Goal: Task Accomplishment & Management: Use online tool/utility

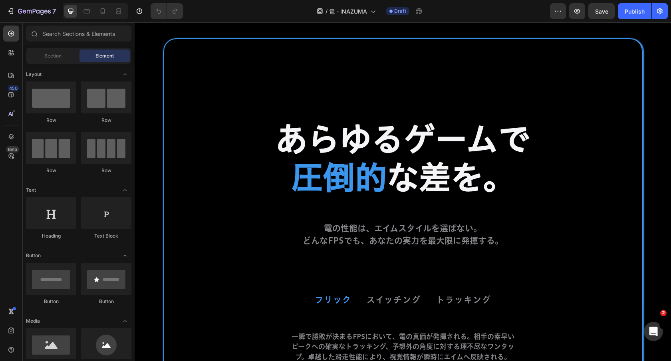
scroll to position [2568, 0]
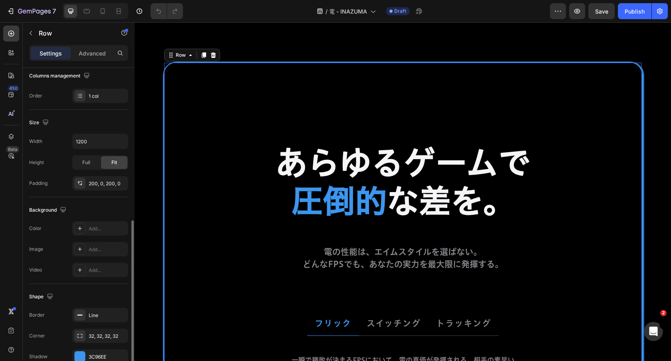
scroll to position [171, 0]
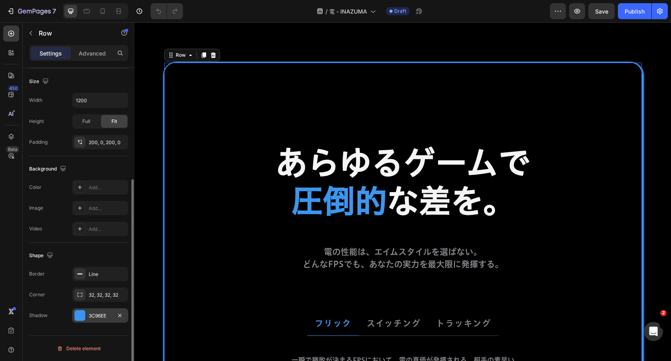
click at [95, 312] on div "3C96EE" at bounding box center [100, 315] width 23 height 7
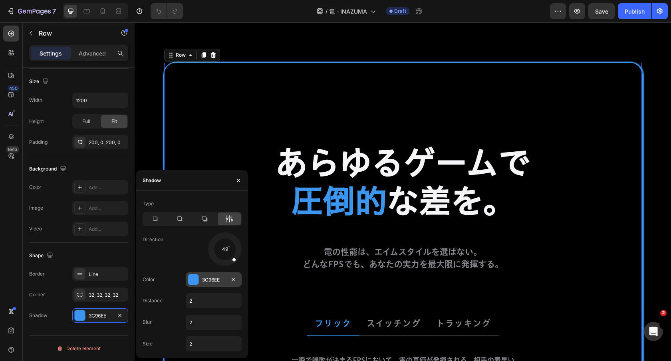
click at [209, 278] on div "3C96EE" at bounding box center [213, 279] width 23 height 7
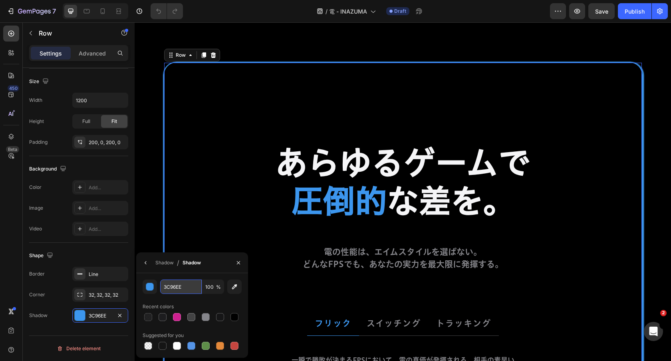
click at [189, 286] on input "3C96EE" at bounding box center [181, 287] width 42 height 14
click at [150, 348] on div at bounding box center [148, 346] width 8 height 8
type input "000000"
type input "0"
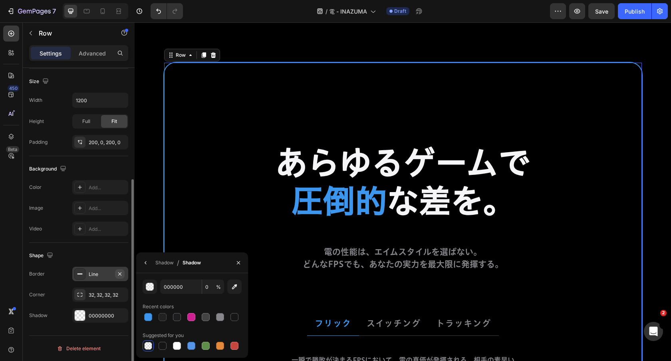
click at [117, 272] on icon "button" at bounding box center [120, 274] width 6 height 6
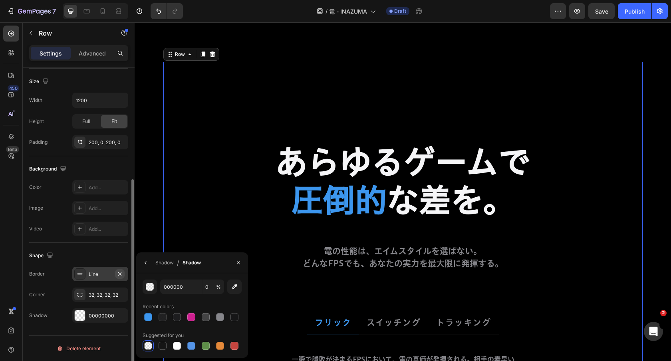
scroll to position [2567, 0]
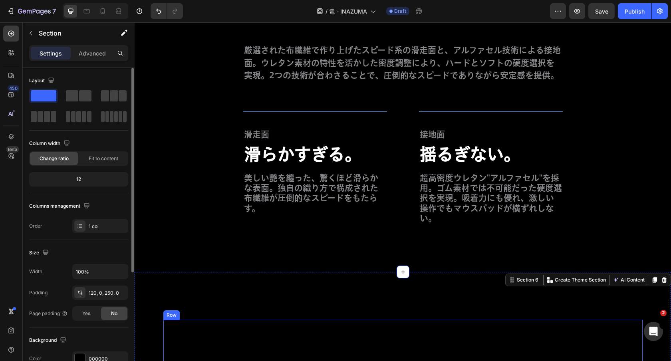
scroll to position [2308, 0]
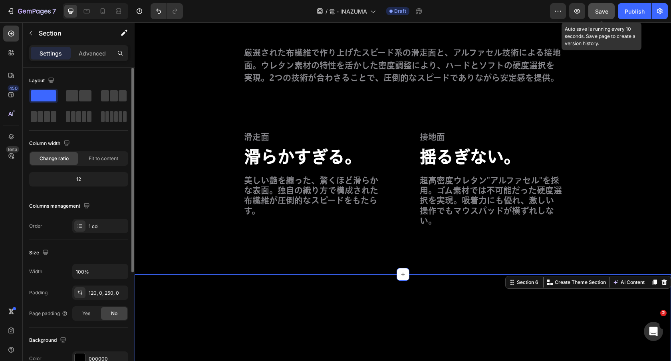
click at [601, 13] on span "Save" at bounding box center [601, 11] width 13 height 7
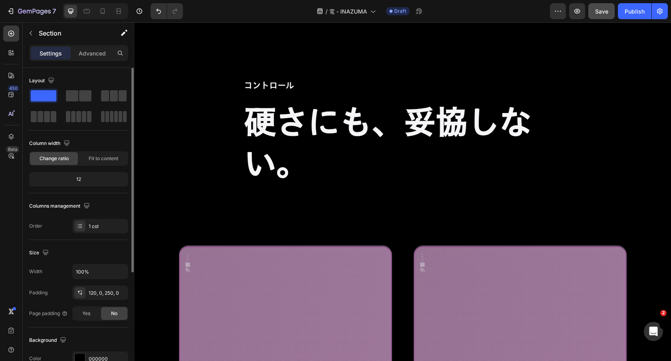
scroll to position [3346, 0]
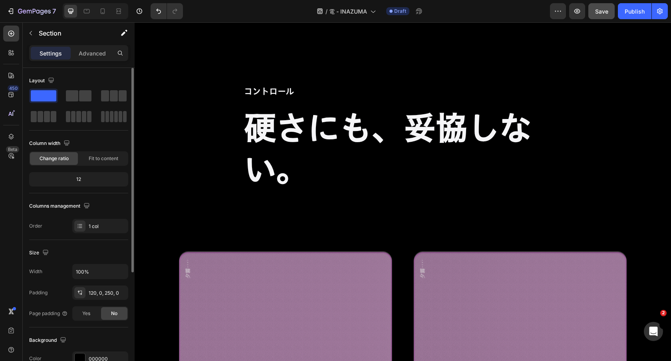
click at [350, 136] on h2 "硬さにも、妥協しない。" at bounding box center [403, 148] width 320 height 85
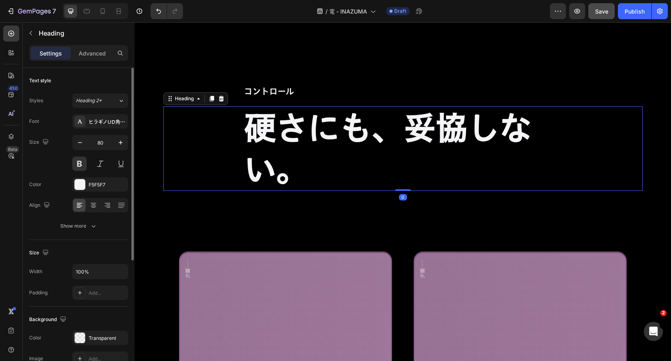
click at [350, 136] on h2 "硬さにも、妥協しない。" at bounding box center [403, 148] width 320 height 85
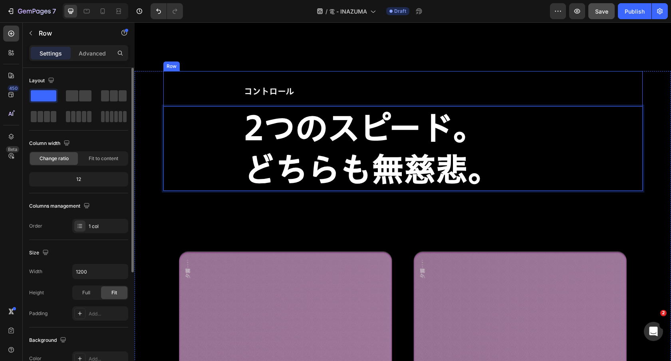
click at [497, 75] on div "コントロール Text Block 2つのスピード。 どちらも無慈悲。 Heading 0" at bounding box center [402, 131] width 479 height 120
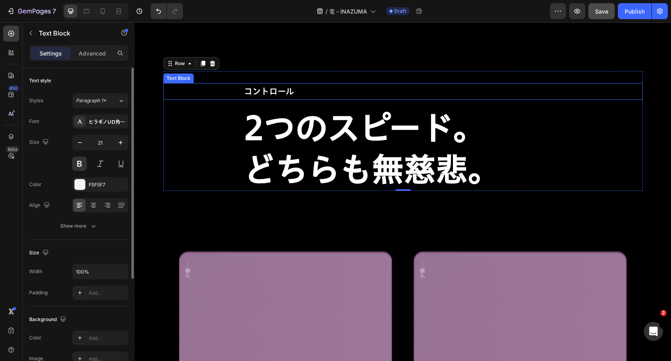
click at [271, 87] on p "コントロール" at bounding box center [403, 91] width 318 height 15
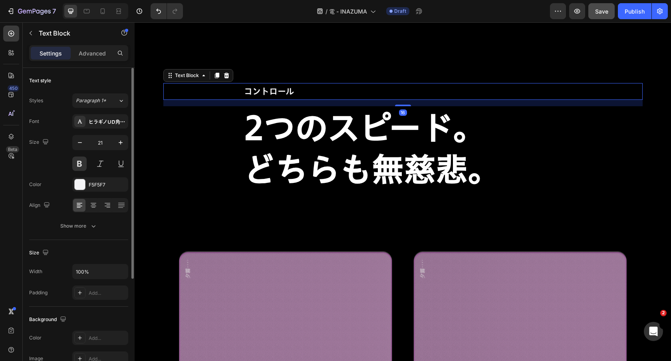
click at [271, 87] on p "コントロール" at bounding box center [403, 91] width 318 height 15
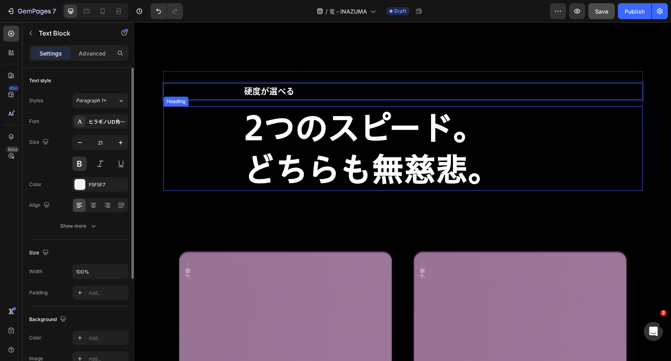
click at [259, 157] on strong "どちらも無慈悲。" at bounding box center [372, 169] width 256 height 32
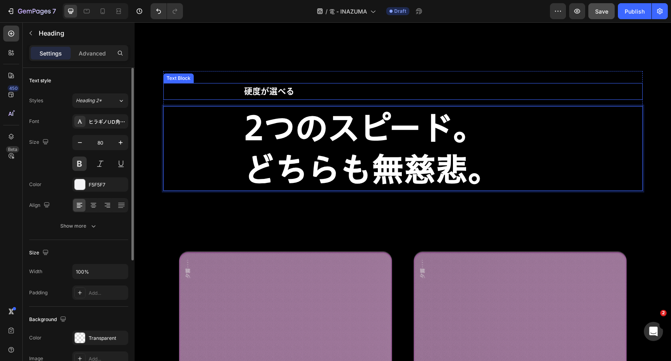
click at [300, 98] on p "硬度が選べる" at bounding box center [403, 91] width 318 height 15
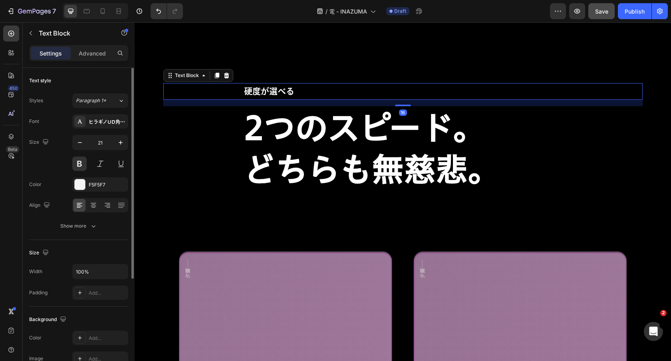
click at [299, 93] on p "硬度が選べる" at bounding box center [403, 91] width 318 height 15
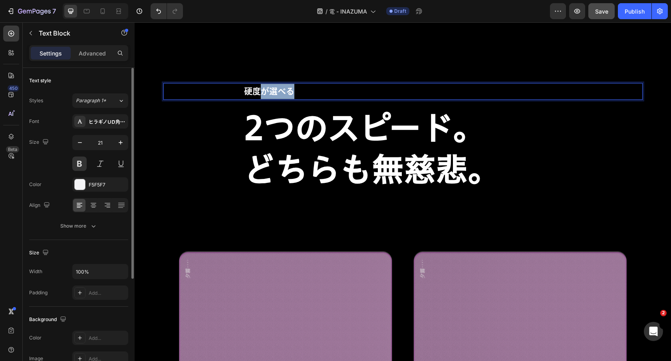
drag, startPoint x: 264, startPoint y: 93, endPoint x: 294, endPoint y: 93, distance: 30.8
click at [294, 93] on p "硬度が選べる" at bounding box center [403, 91] width 318 height 15
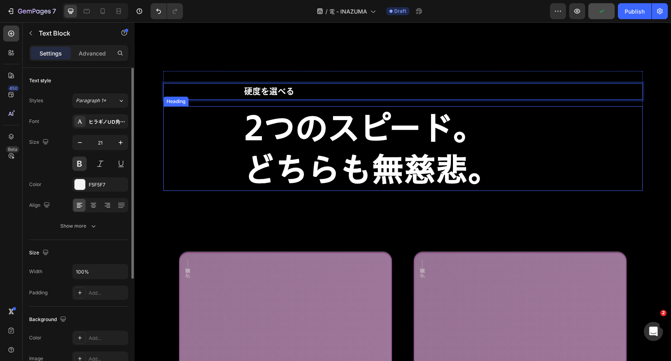
click at [472, 141] on strong "2つのスピード。" at bounding box center [364, 128] width 241 height 32
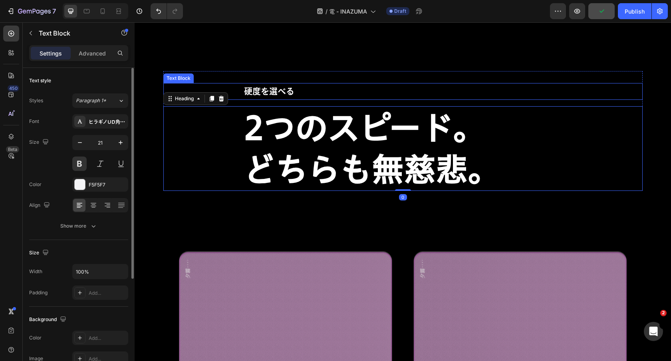
click at [465, 94] on p "硬度を選べる" at bounding box center [403, 91] width 318 height 15
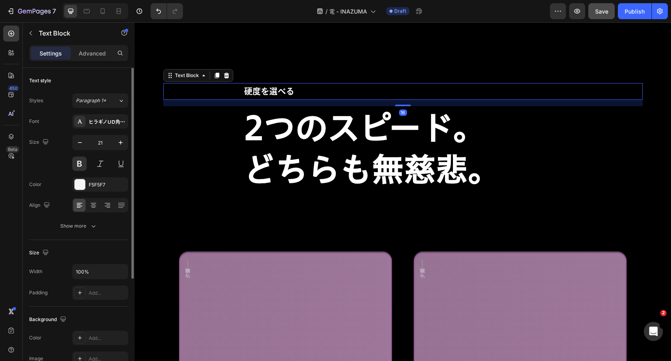
click at [231, 77] on div "Text Block" at bounding box center [198, 75] width 70 height 13
click at [228, 75] on icon at bounding box center [226, 76] width 5 height 6
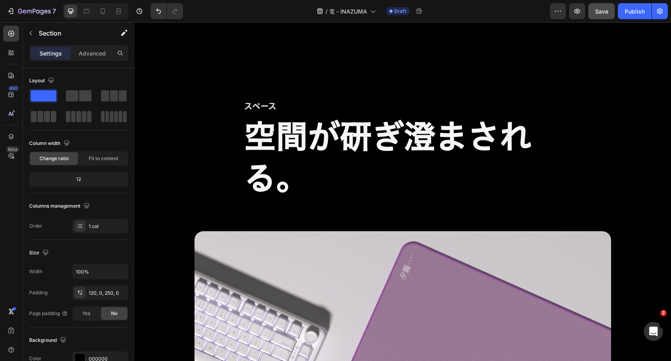
scroll to position [4469, 0]
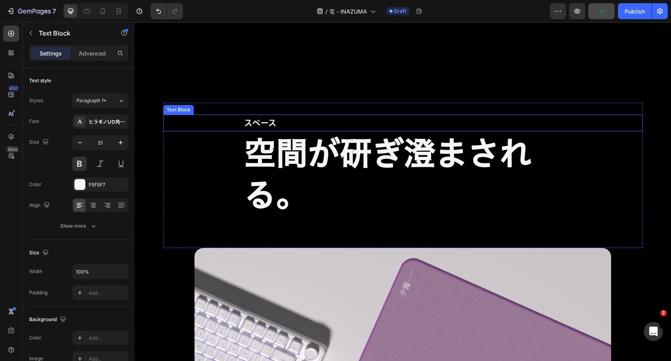
click at [289, 131] on p "スペース" at bounding box center [403, 122] width 318 height 15
click at [226, 109] on div at bounding box center [227, 107] width 10 height 10
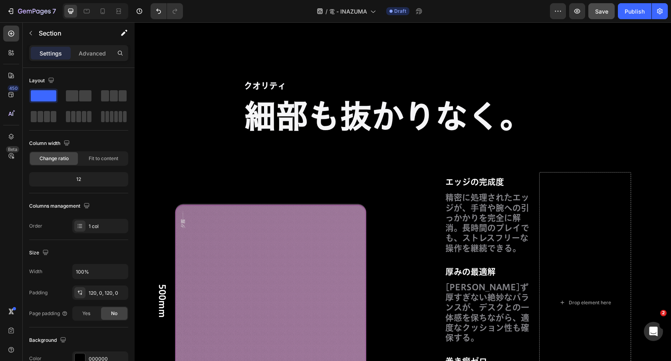
scroll to position [3959, 0]
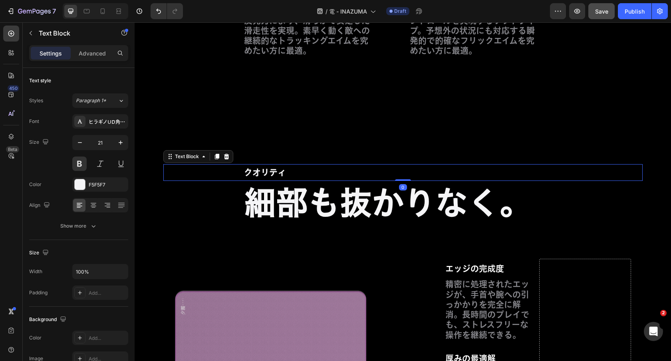
click at [298, 168] on p "クオリティ" at bounding box center [403, 172] width 318 height 15
click at [231, 157] on div "Text Block" at bounding box center [198, 156] width 70 height 13
click at [227, 156] on icon at bounding box center [226, 157] width 5 height 6
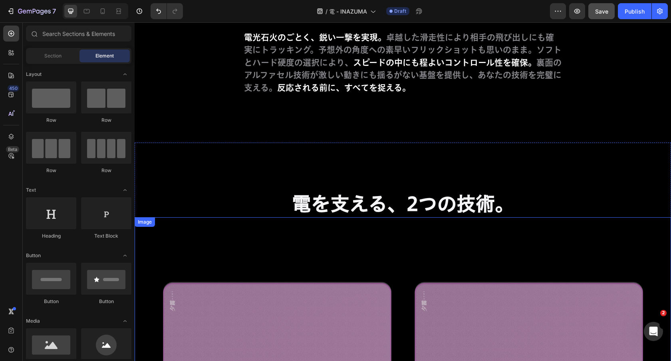
scroll to position [1757, 0]
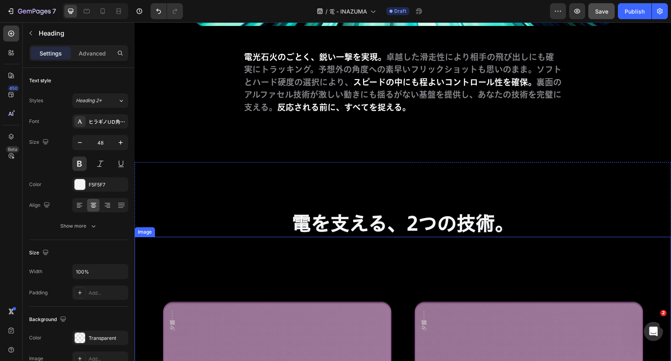
click at [346, 234] on h2 "電を支える、2つの技術。" at bounding box center [403, 223] width 280 height 26
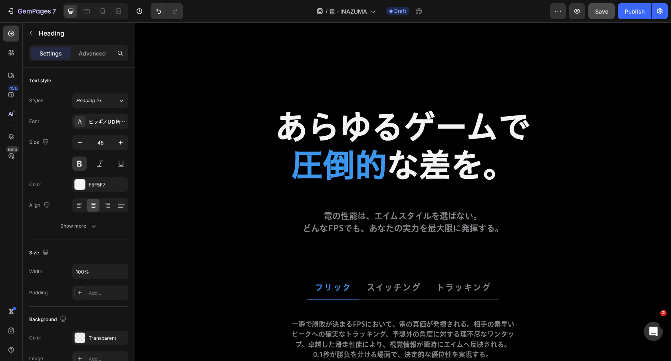
scroll to position [2334, 0]
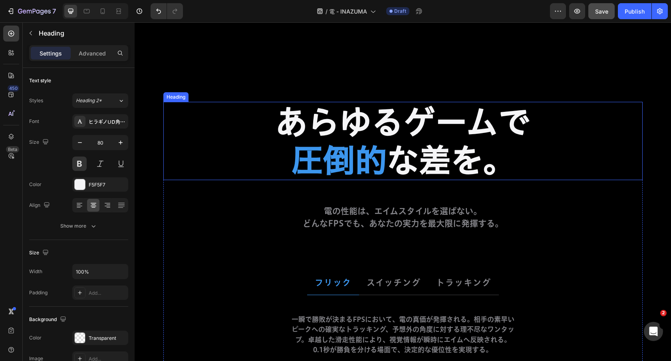
click at [386, 124] on h2 "あらゆるゲームで 圧倒的 な差を。" at bounding box center [402, 141] width 479 height 78
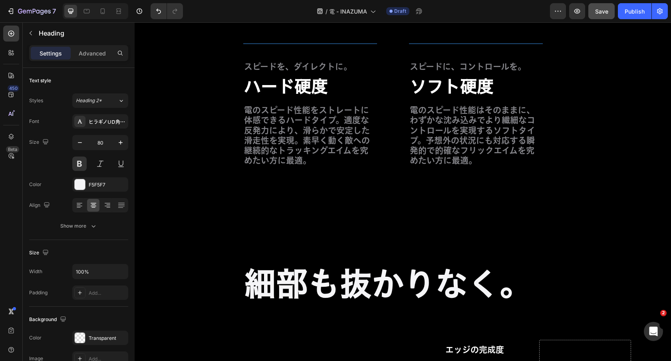
scroll to position [3641, 0]
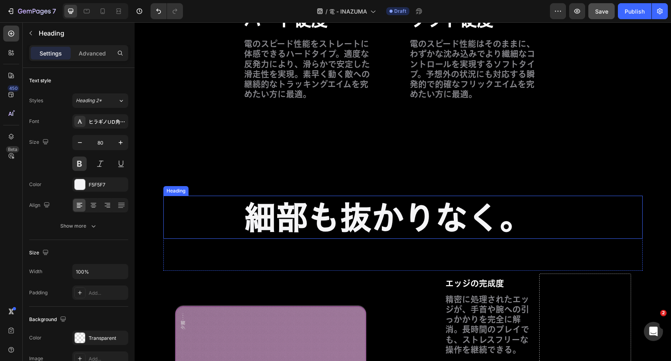
click at [360, 202] on h2 "細部も抜かりなく。" at bounding box center [403, 217] width 320 height 43
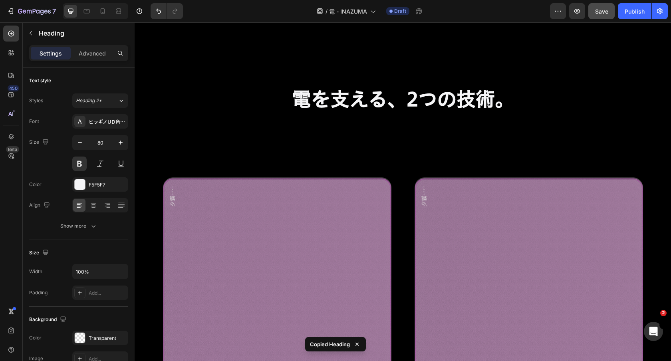
scroll to position [1607, 0]
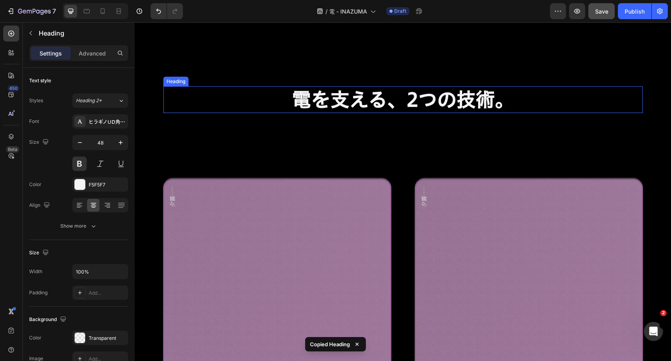
click at [345, 100] on h2 "電を支える、2つの技術。" at bounding box center [403, 99] width 280 height 26
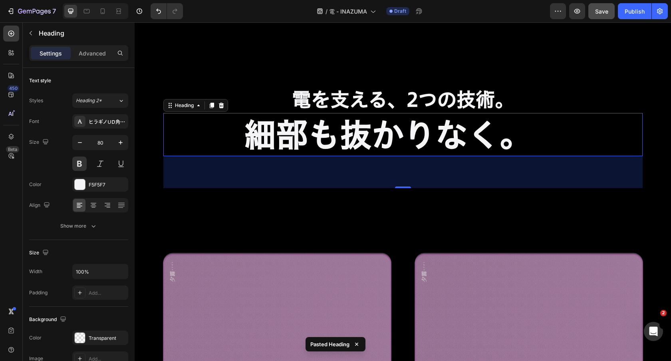
click at [340, 123] on h2 "細部も抜かりなく。" at bounding box center [403, 134] width 320 height 43
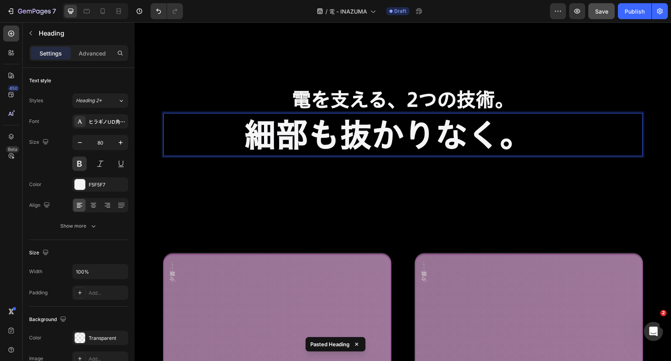
click at [340, 123] on p "細部も抜かりなく。" at bounding box center [403, 135] width 318 height 42
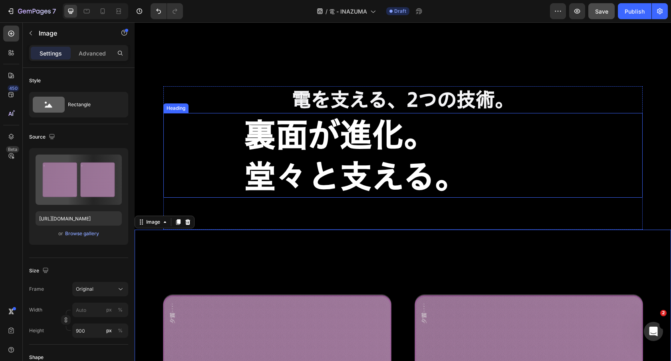
click at [422, 148] on strong "裏面が進化。" at bounding box center [340, 135] width 192 height 32
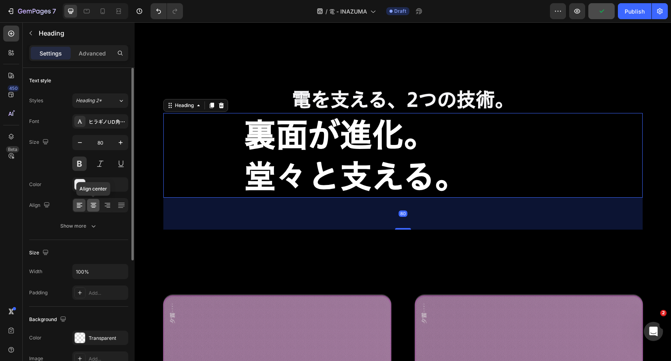
click at [93, 206] on icon at bounding box center [94, 206] width 6 height 1
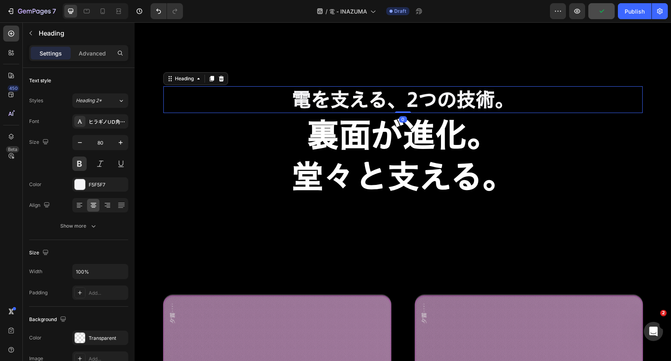
click at [395, 100] on h2 "電を支える、2つの技術。" at bounding box center [403, 99] width 280 height 26
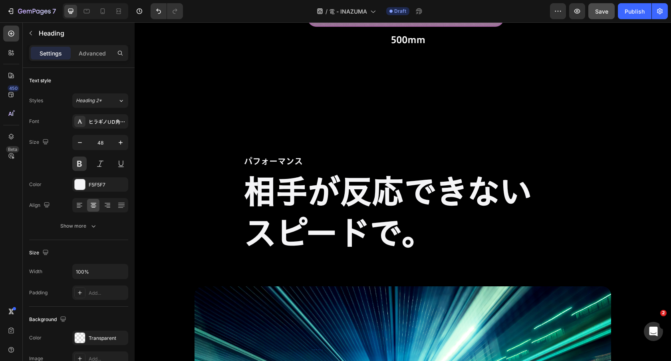
scroll to position [1259, 0]
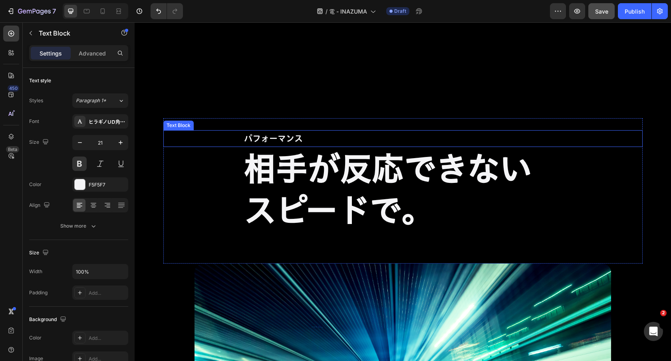
click at [309, 141] on p "パフォーマンス" at bounding box center [403, 138] width 318 height 15
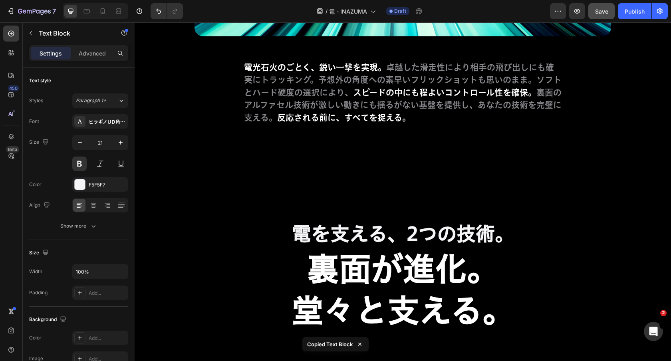
scroll to position [1748, 0]
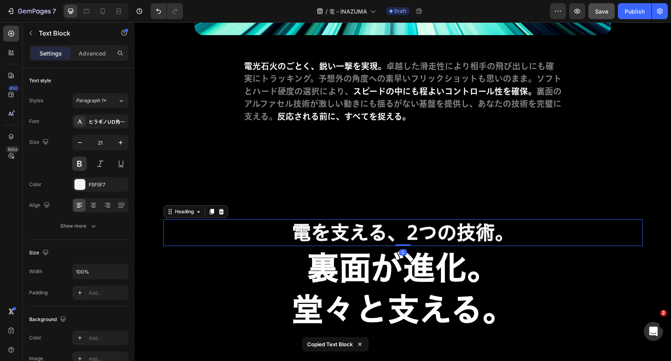
click at [284, 226] on h2 "電を支える、2つの技術。" at bounding box center [403, 232] width 280 height 26
click at [227, 211] on div "Heading" at bounding box center [195, 211] width 65 height 13
click at [225, 212] on div at bounding box center [222, 212] width 10 height 10
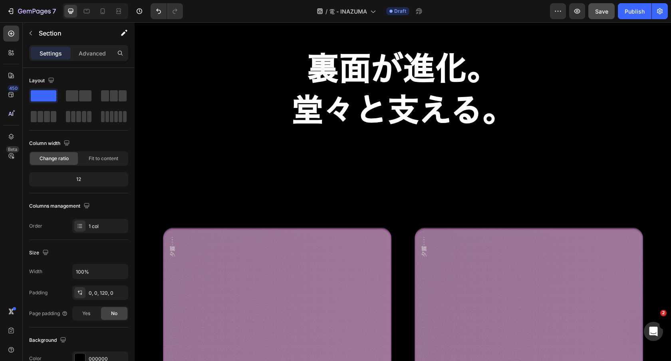
scroll to position [1941, 0]
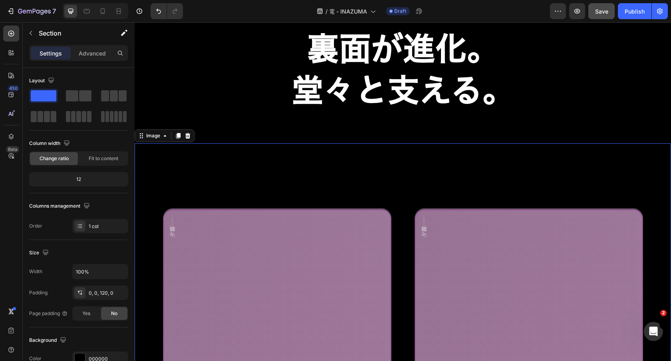
click at [366, 173] on img at bounding box center [403, 323] width 537 height 360
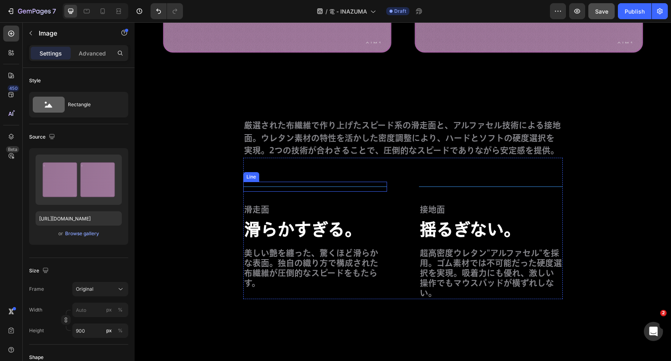
scroll to position [1987, 0]
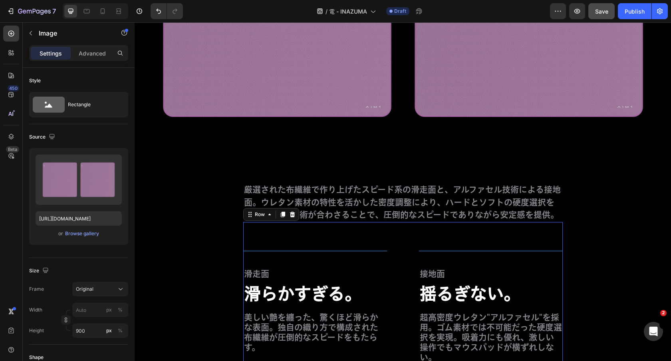
click at [474, 230] on div "Title Line 滑走面 Text Block 滑らかすぎる。 Text Block 美しい艶を纏った、驚くほど滑らかな表面。独自の織り方で構成された布繊…" at bounding box center [403, 292] width 320 height 141
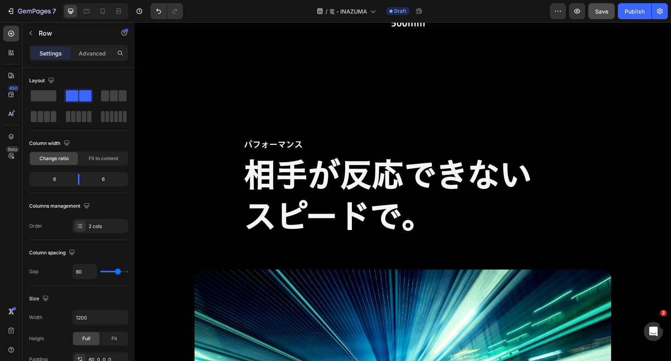
scroll to position [1259, 0]
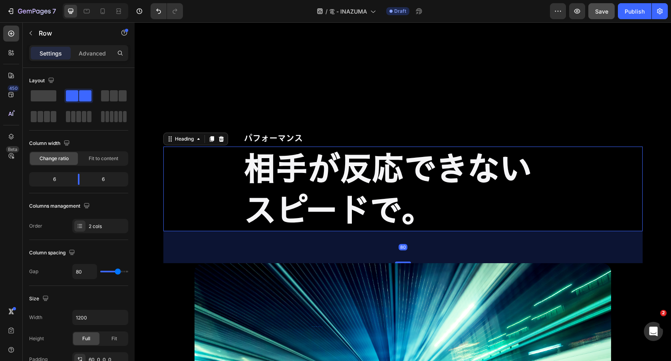
click at [340, 201] on h2 "相手が反応できないスピードで。" at bounding box center [403, 189] width 320 height 85
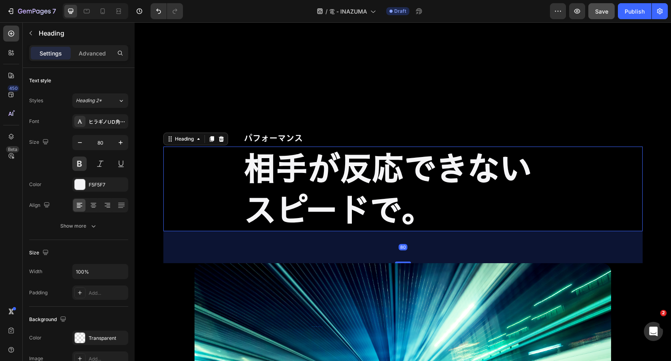
click at [258, 183] on h2 "相手が反応できないスピードで。" at bounding box center [403, 189] width 320 height 85
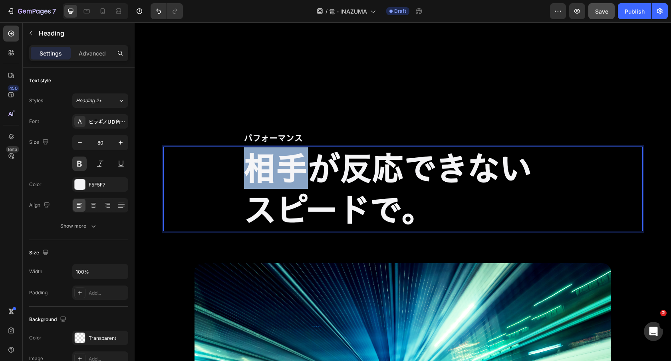
click at [258, 183] on p "相手が反応できないスピードで。" at bounding box center [403, 188] width 318 height 83
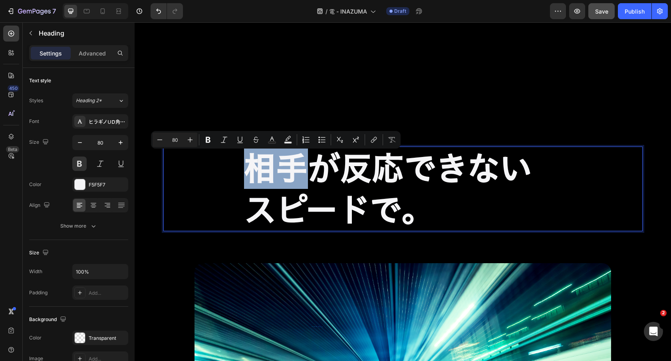
click at [243, 172] on h2 "相手が反応できないスピードで。" at bounding box center [403, 189] width 320 height 85
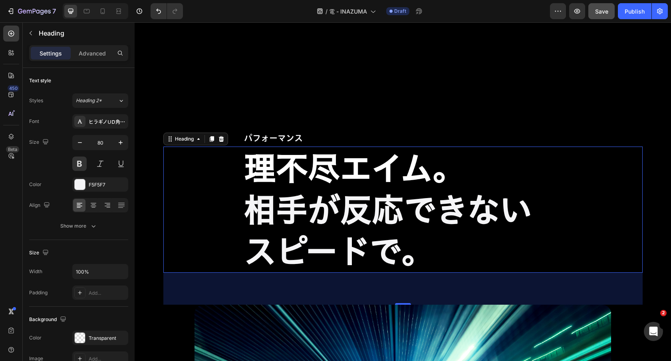
drag, startPoint x: 240, startPoint y: 208, endPoint x: 422, endPoint y: 229, distance: 183.4
click at [422, 229] on div "理不尽エイム。 相手が反応できないスピードで。 Heading 80" at bounding box center [402, 210] width 479 height 126
click at [271, 198] on p "理不尽エイム。 相手が反応できないスピードで。" at bounding box center [403, 209] width 318 height 125
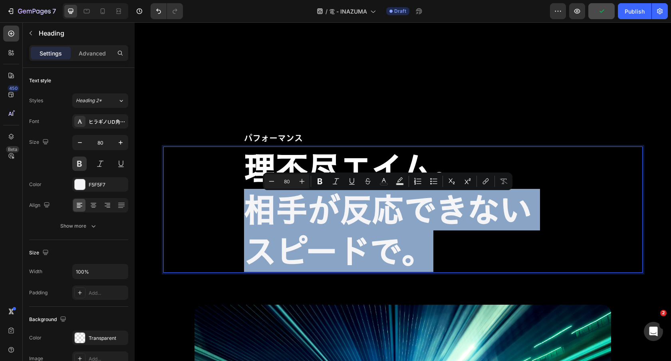
drag, startPoint x: 247, startPoint y: 198, endPoint x: 444, endPoint y: 248, distance: 203.9
click at [444, 248] on p "理不尽エイム。 相手が反応できないスピードで。" at bounding box center [403, 209] width 318 height 125
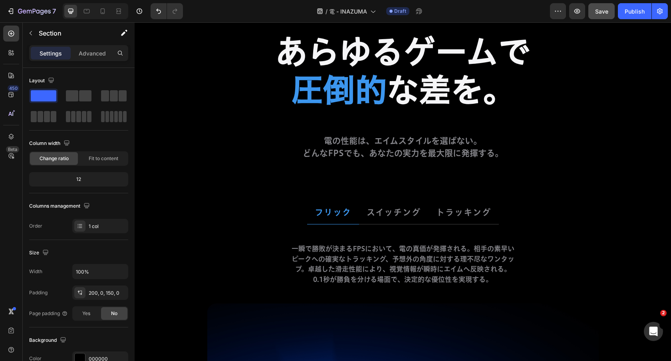
scroll to position [2768, 0]
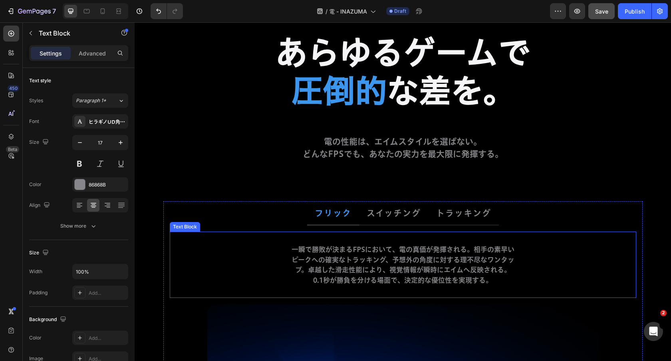
click at [448, 276] on p "一瞬で勝敗が決まるFPSにおいて、電の真価が発揮される。相手の素早いピークへの確実なトラッキング、予想外の角度に対する理不尽なワンタップ。卓越した滑走性能によ…" at bounding box center [402, 265] width 225 height 41
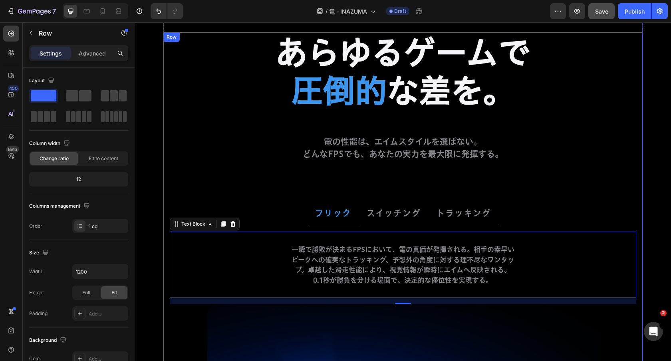
click at [450, 130] on div "あらゆるゲームで 圧倒的 な差を。 Heading 電の性能は、エイムスタイルを選ばない。 どんなFPSでも、あなたの実力を最大限に発揮する。 Text Bl…" at bounding box center [402, 295] width 479 height 527
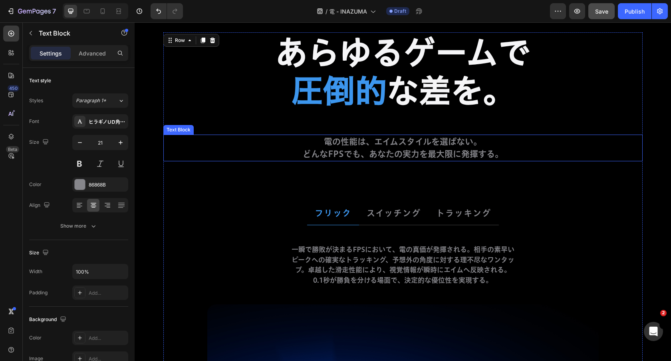
click at [447, 140] on p "電の性能は、エイムスタイルを選ばない。 どんなFPSでも、あなたの実力を最大限に発揮する。" at bounding box center [403, 147] width 278 height 25
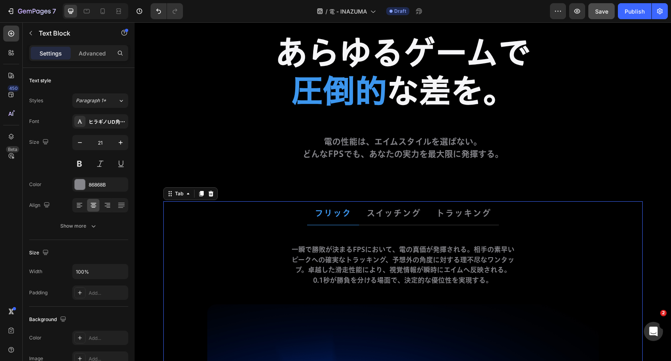
click at [230, 223] on ul "フリック スイッチング トラッキング" at bounding box center [402, 213] width 479 height 24
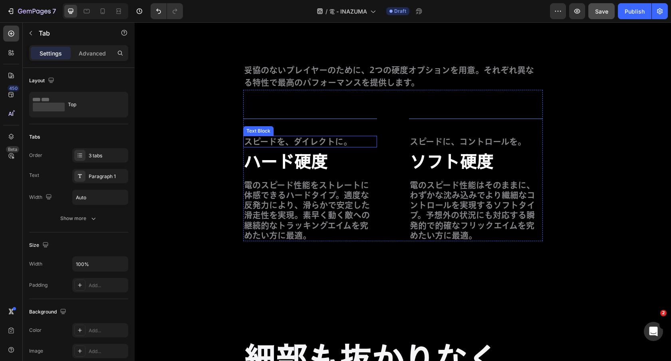
scroll to position [3864, 0]
click at [321, 137] on p "スピードを、ダイレクトに。" at bounding box center [310, 142] width 132 height 10
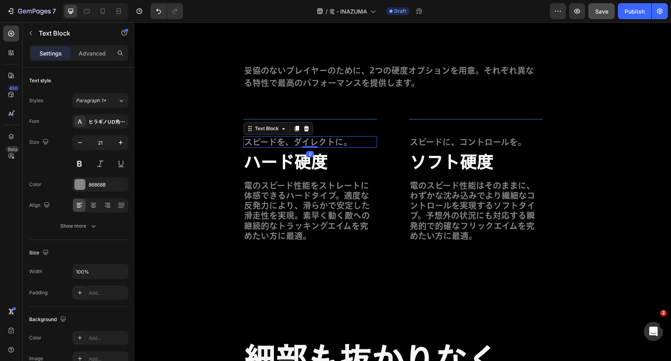
click at [321, 137] on p "スピードを、ダイレクトに。" at bounding box center [310, 142] width 132 height 10
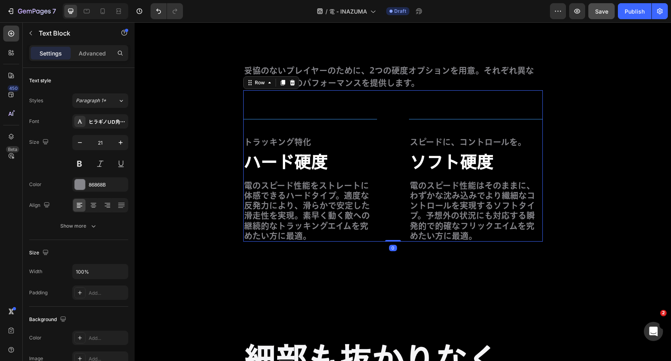
click at [465, 135] on div "Title Line スピードに、コントロールを。 Text Block ソフト硬度 Text Block 電のスピード性能はそのままに、わずかな沈み込みでよ…" at bounding box center [476, 177] width 134 height 127
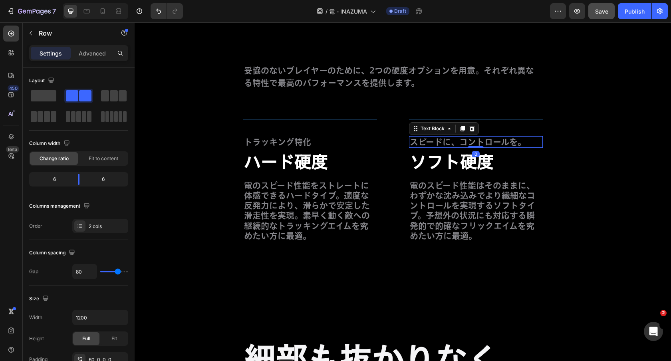
click at [461, 144] on p "スピードに、コントロールを。" at bounding box center [476, 142] width 132 height 10
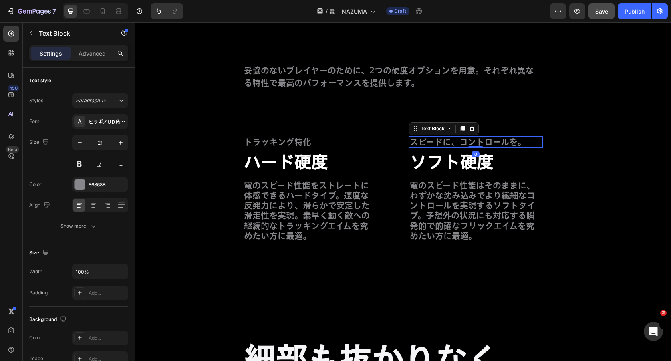
click at [461, 144] on p "スピードに、コントロールを。" at bounding box center [476, 142] width 132 height 10
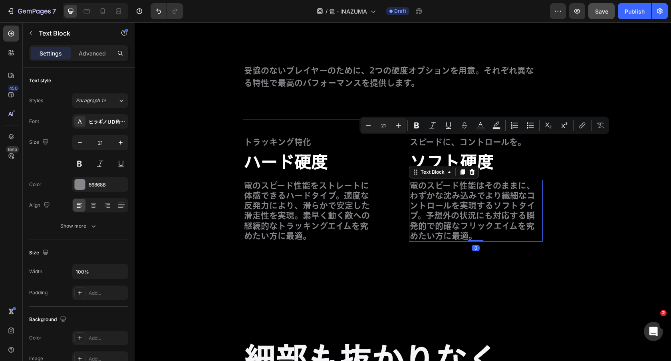
click at [422, 205] on p "電のスピード性能はそのままに、わずかな沈み込みでより繊細なコントロールを実現するソフトタイプ。予想外の状況にも対応する瞬発的で的確なフリックエイムを究めたい方…" at bounding box center [476, 211] width 132 height 60
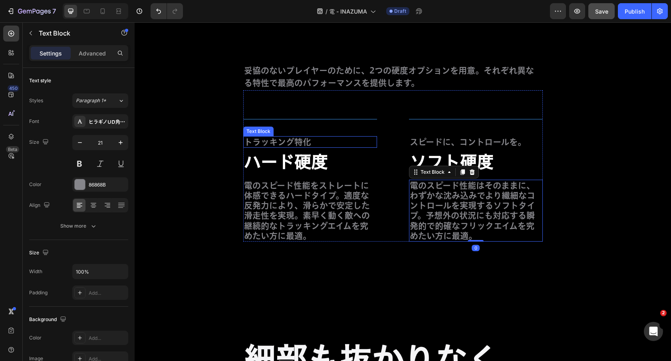
click at [333, 140] on p "トラッキング特化" at bounding box center [310, 142] width 132 height 10
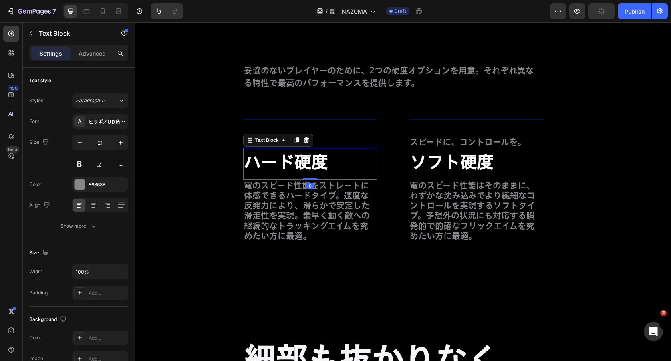
click at [339, 170] on p "ハード硬度" at bounding box center [310, 164] width 132 height 18
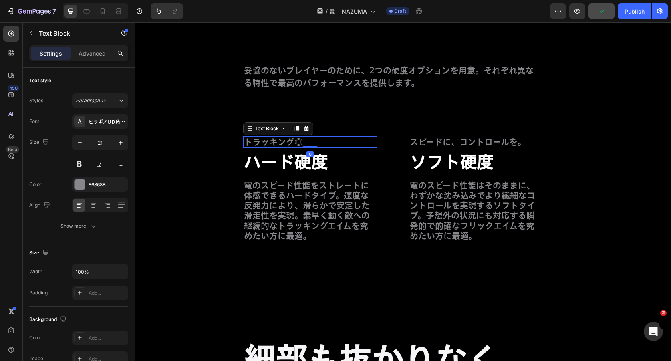
click at [331, 146] on p "トラッキング◎" at bounding box center [310, 142] width 132 height 10
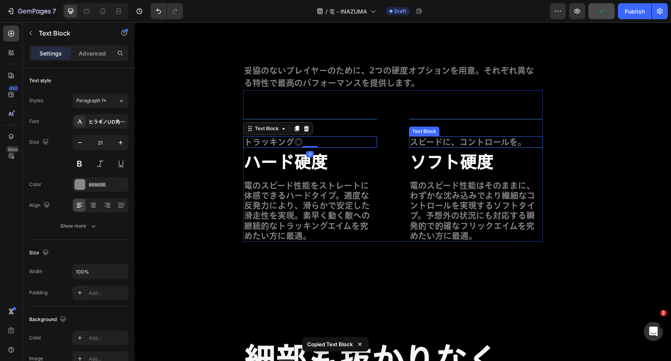
click at [465, 139] on p "スピードに、コントロールを。" at bounding box center [476, 142] width 132 height 10
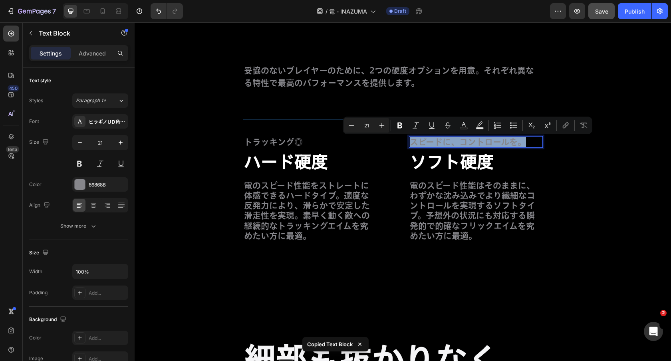
paste div "Rich Text Editor. Editing area: main"
click at [455, 145] on p "スピードに、コントロールを。" at bounding box center [476, 142] width 132 height 10
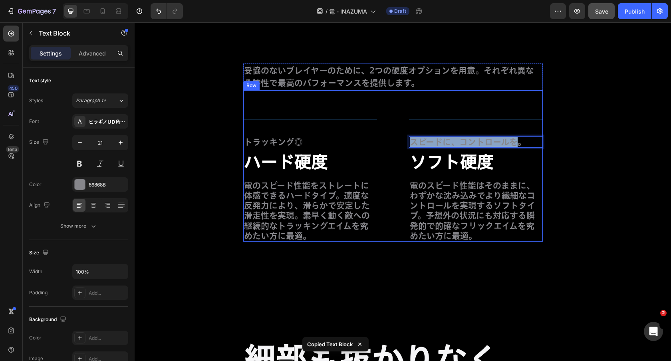
drag, startPoint x: 521, startPoint y: 141, endPoint x: 402, endPoint y: 145, distance: 119.9
click at [402, 145] on div "Title Line トラッキング◎ Text Block ハード硬度 Text Block 電のスピード性能をストレートに体感できるハードタイプ。適度な反発…" at bounding box center [393, 165] width 300 height 151
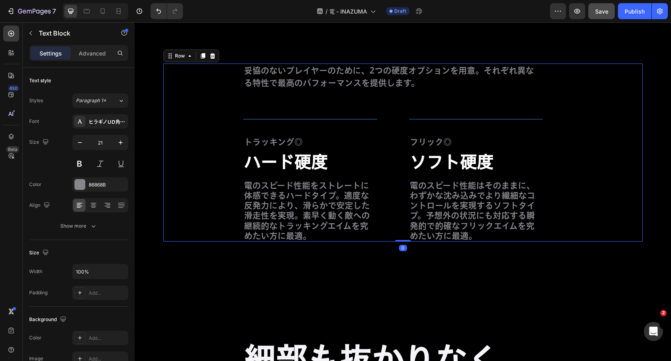
click at [596, 149] on div "妥協のないプレイヤーのために、2つの硬度オプションを用意。それぞれ異なる特性で最高のパフォーマンスを提供します。 Text Block Title Line …" at bounding box center [402, 153] width 479 height 178
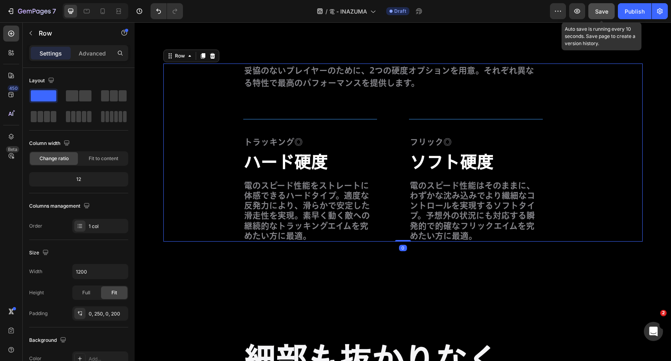
click at [606, 11] on span "Save" at bounding box center [601, 11] width 13 height 7
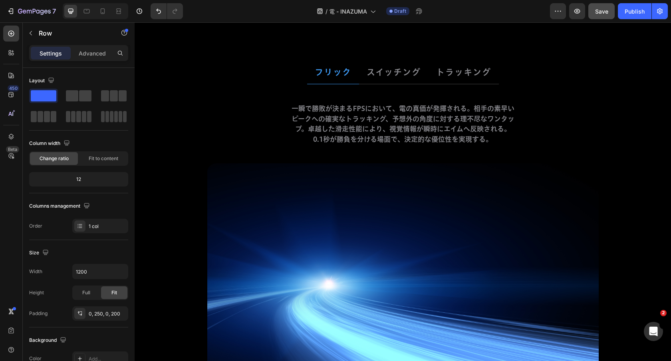
scroll to position [2872, 0]
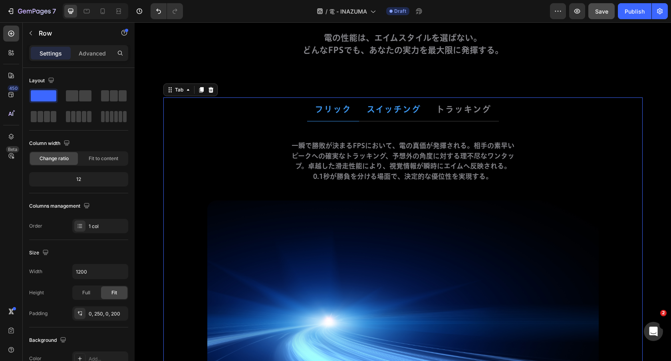
click at [412, 111] on strong "スイッチング" at bounding box center [394, 109] width 54 height 8
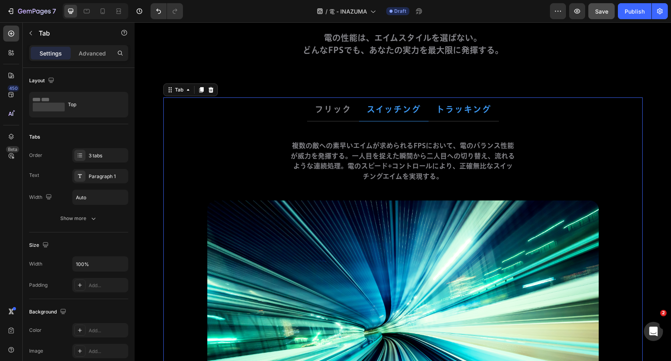
click at [479, 110] on strong "トラッキング" at bounding box center [463, 109] width 55 height 8
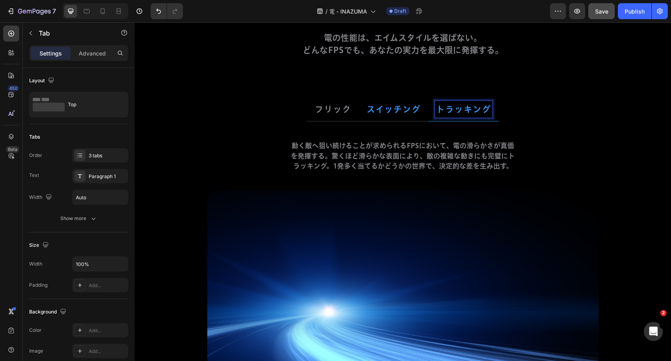
click at [407, 107] on strong "スイッチング" at bounding box center [394, 109] width 54 height 8
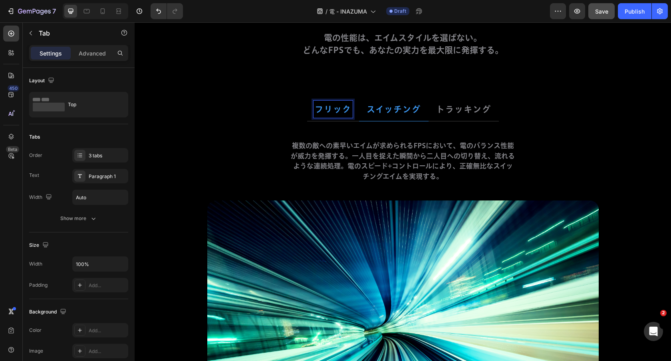
click at [341, 107] on strong "フリック" at bounding box center [333, 109] width 37 height 8
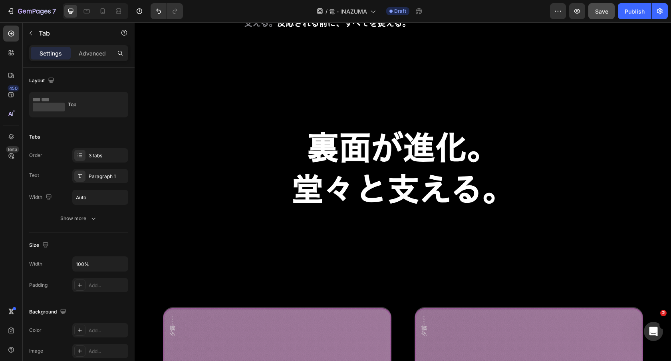
scroll to position [1842, 0]
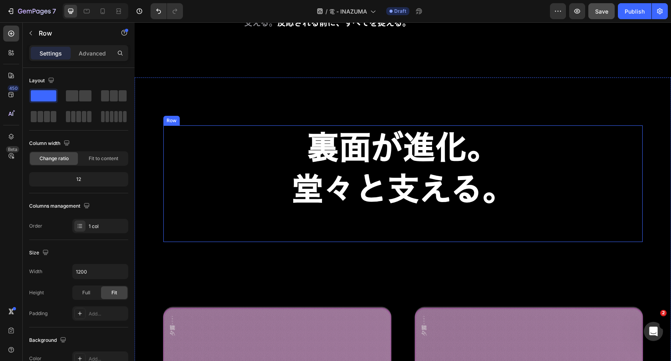
click at [411, 232] on div "裏面が進化。 堂々と支える。 Heading" at bounding box center [402, 183] width 479 height 117
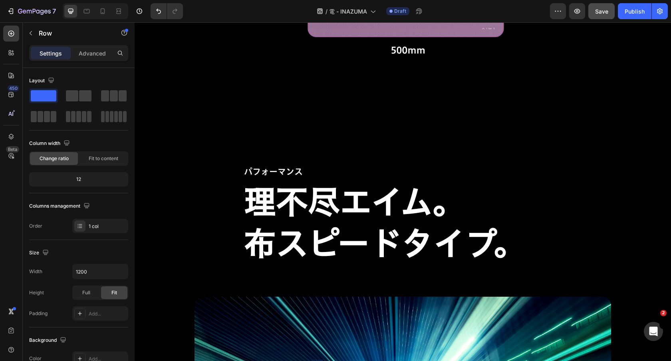
scroll to position [1058, 0]
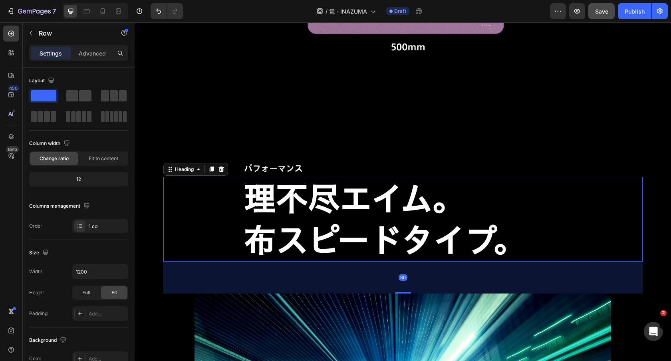
click at [346, 199] on strong "理不尽エイム。" at bounding box center [354, 199] width 221 height 32
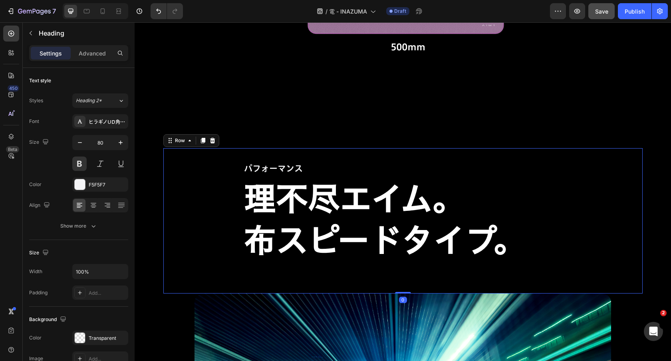
click at [363, 151] on div "パフォーマンス Text Block 理不尽エイム。 布スピードタイプ。 Heading" at bounding box center [402, 220] width 479 height 145
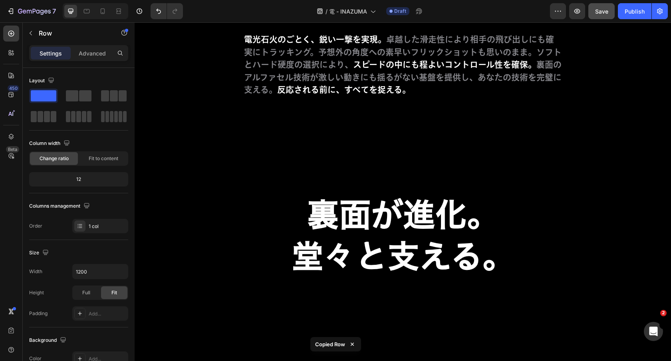
scroll to position [1668, 0]
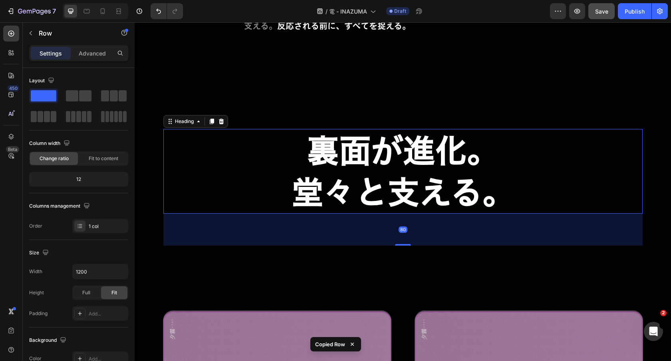
click at [259, 137] on h2 "裏面が進化。 堂々と支える。" at bounding box center [403, 171] width 320 height 85
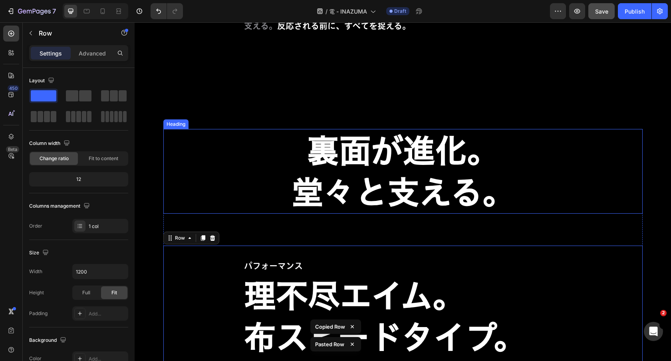
click at [378, 167] on h2 "裏面が進化。 堂々と支える。" at bounding box center [403, 171] width 320 height 85
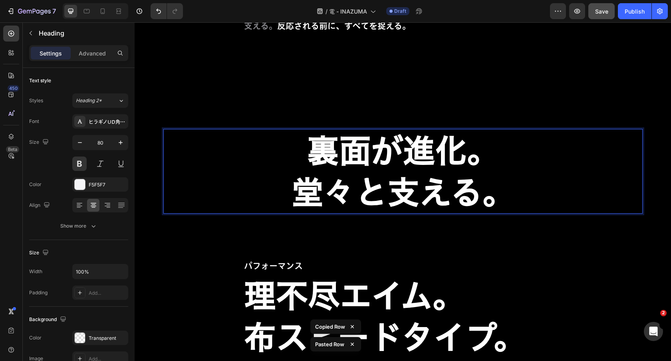
click at [378, 167] on h2 "裏面が進化。 堂々と支える。" at bounding box center [403, 171] width 320 height 85
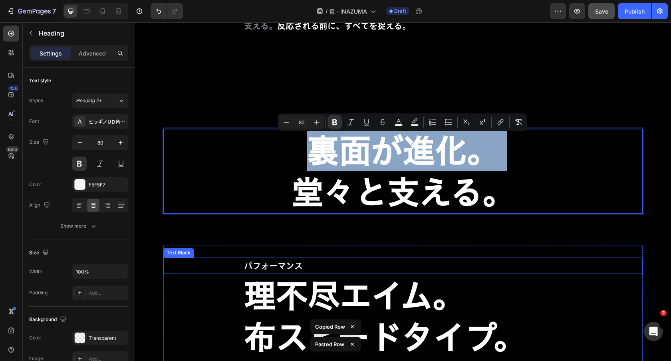
click at [320, 280] on strong "理不尽エイム。" at bounding box center [354, 296] width 221 height 32
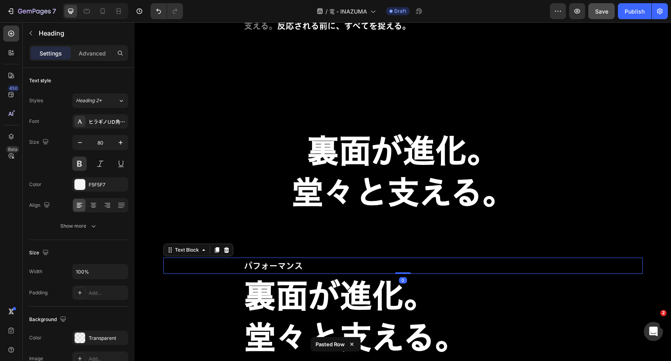
click at [314, 261] on p "パフォーマンス" at bounding box center [403, 266] width 318 height 15
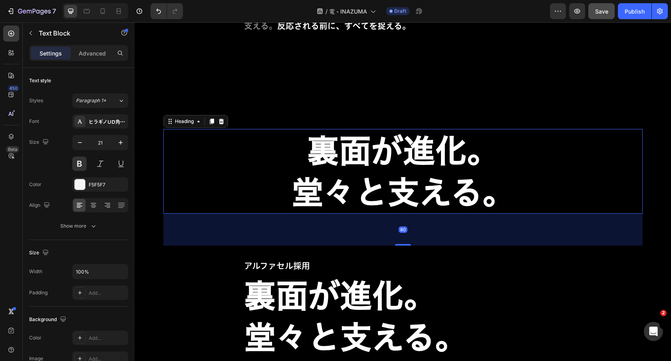
click at [433, 183] on strong "堂々と支える。" at bounding box center [403, 192] width 223 height 32
click at [222, 121] on icon at bounding box center [221, 121] width 6 height 6
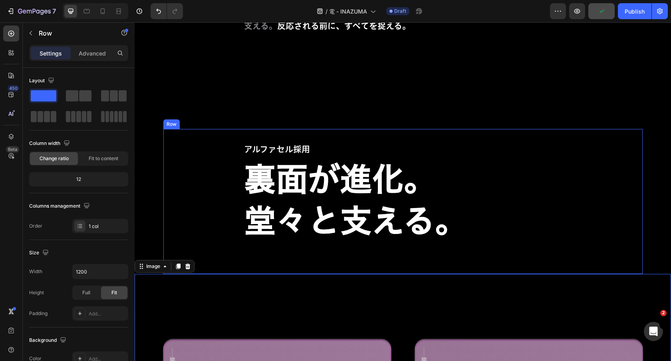
click at [421, 245] on div "アルファセル採用 Text Block ⁠⁠⁠⁠⁠⁠⁠ 裏面が進化。 堂々と支える。 Heading" at bounding box center [402, 201] width 479 height 145
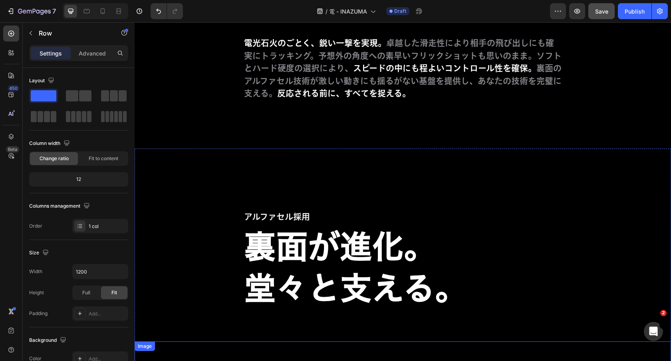
scroll to position [1287, 0]
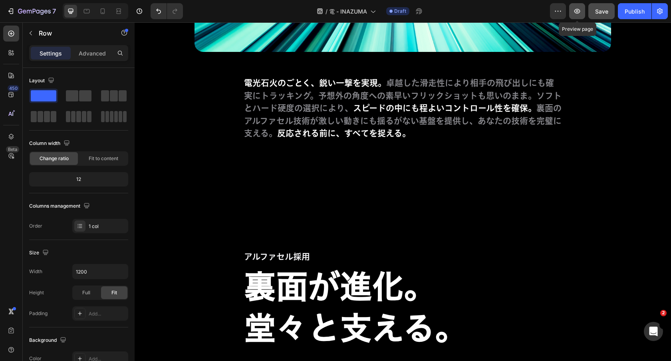
click at [576, 16] on button "button" at bounding box center [577, 11] width 16 height 16
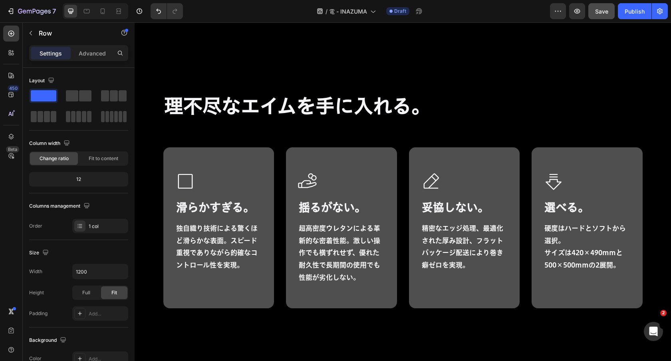
scroll to position [5125, 0]
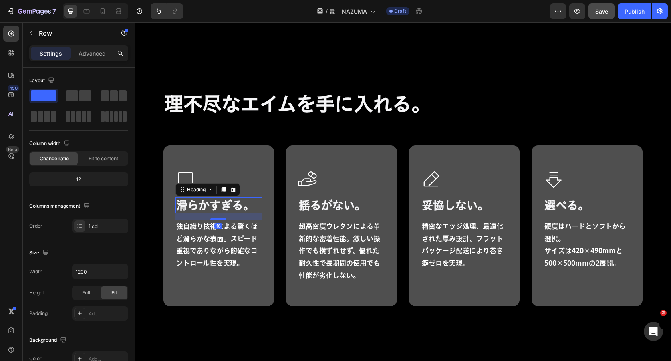
click at [233, 199] on h2 "滑らかすぎる。" at bounding box center [218, 205] width 87 height 16
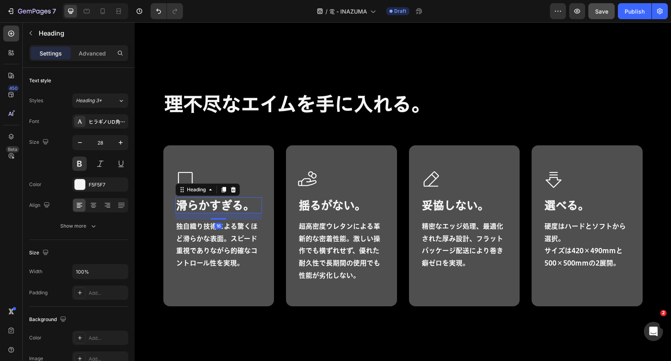
click at [233, 199] on h2 "滑らかすぎる。" at bounding box center [218, 205] width 87 height 16
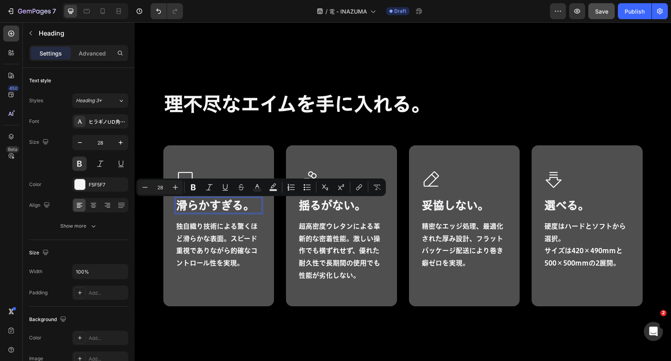
click at [235, 203] on p "滑らかすぎる。" at bounding box center [219, 205] width 86 height 14
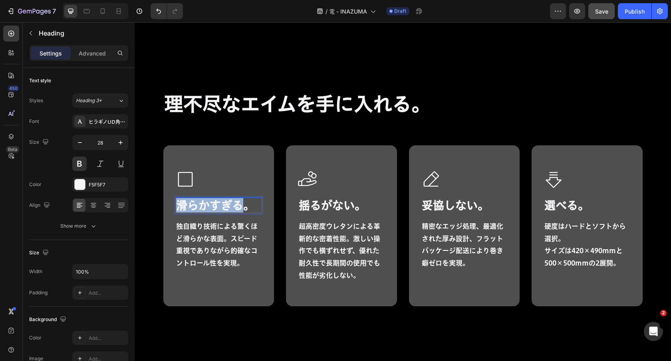
drag, startPoint x: 242, startPoint y: 205, endPoint x: 176, endPoint y: 205, distance: 65.9
click at [176, 205] on p "滑らかすぎる。" at bounding box center [219, 205] width 86 height 14
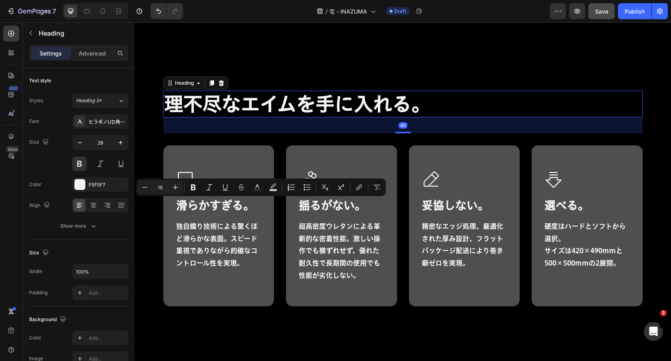
click at [298, 103] on h2 "理不尽なエイムを手に入れる。" at bounding box center [402, 104] width 479 height 26
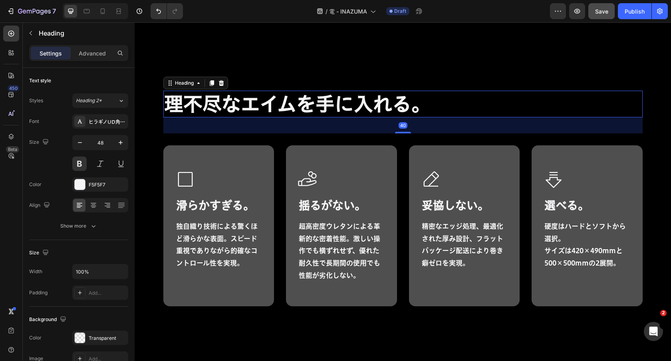
click at [298, 103] on h2 "理不尽なエイムを手に入れる。" at bounding box center [402, 104] width 479 height 26
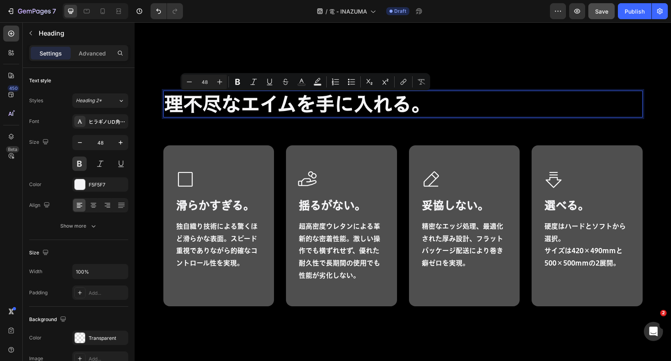
click at [292, 103] on p "理不尽なエイムを手に入れる。" at bounding box center [403, 103] width 478 height 25
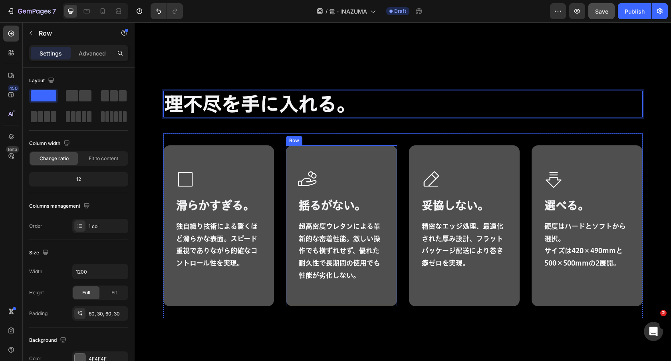
click at [297, 165] on div "Icon 揺るがない。 Heading 超高密度ウレタンによる革新的な密着性能。激しい操作でも横ずれせず、優れた耐久性で長期間の使用でも性能が劣化しない。 T…" at bounding box center [341, 225] width 111 height 161
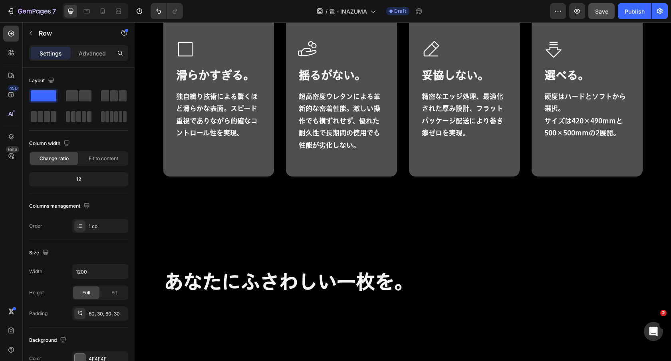
scroll to position [5693, 0]
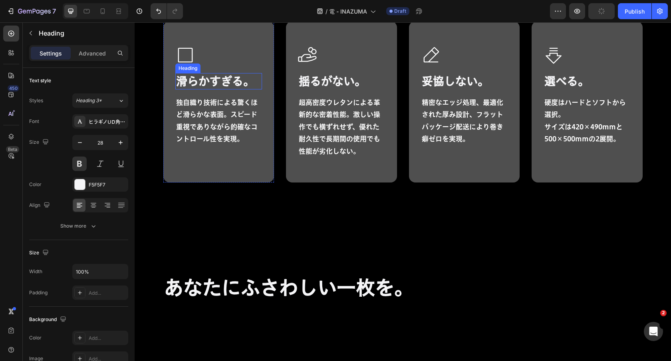
click at [238, 87] on h2 "滑らかすぎる。" at bounding box center [218, 81] width 87 height 16
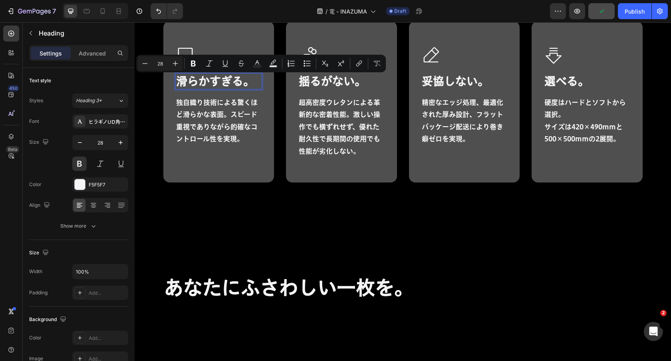
click at [239, 84] on p "滑らかすぎる。" at bounding box center [219, 81] width 86 height 14
drag, startPoint x: 239, startPoint y: 84, endPoint x: 179, endPoint y: 84, distance: 60.3
click at [179, 84] on p "滑らかすぎる。" at bounding box center [219, 81] width 86 height 14
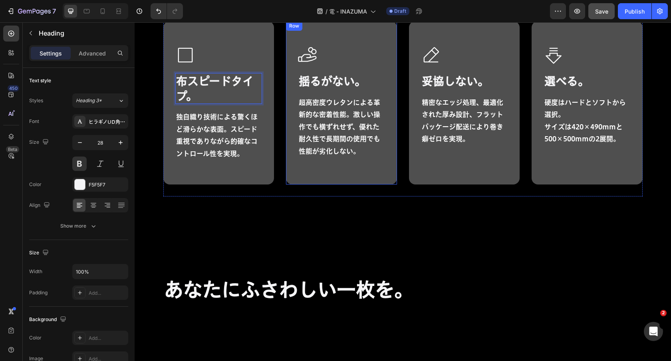
click at [342, 80] on h2 "揺るがない。" at bounding box center [341, 81] width 87 height 16
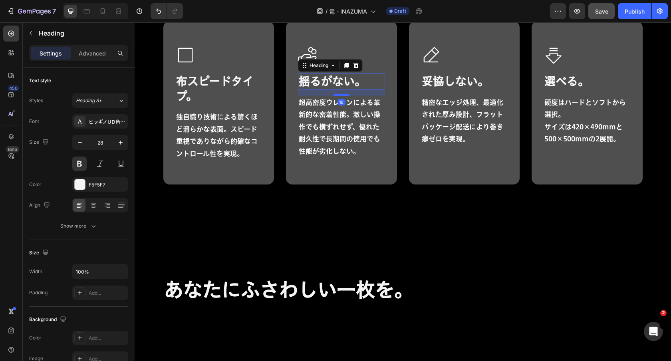
click at [342, 80] on h2 "揺るがない。" at bounding box center [341, 81] width 87 height 16
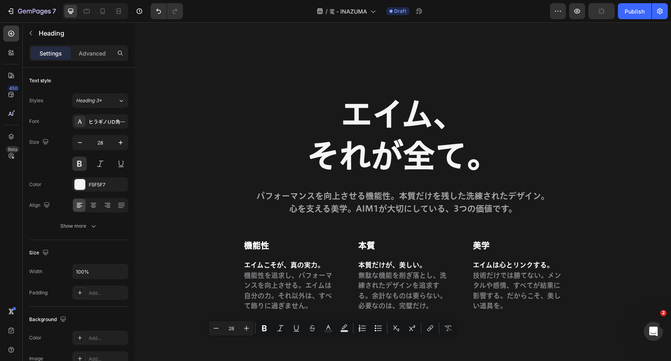
type input "16"
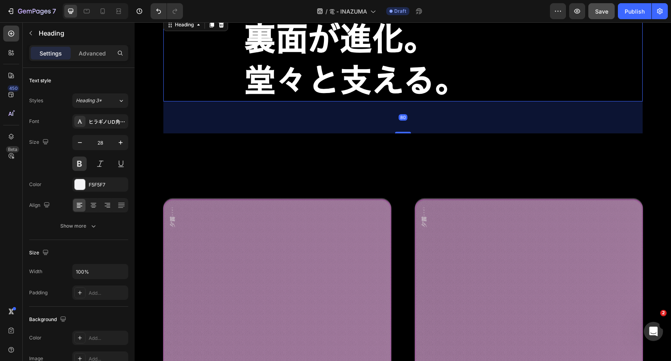
click at [339, 74] on strong "堂々と支える。" at bounding box center [355, 80] width 223 height 32
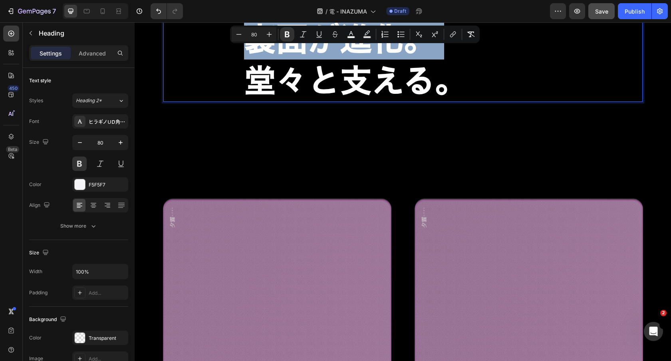
click at [305, 82] on strong "堂々と支える。" at bounding box center [355, 80] width 223 height 32
click at [273, 82] on strong "堂々と支える。" at bounding box center [355, 80] width 223 height 32
click at [265, 82] on strong "堂々と支える。" at bounding box center [355, 80] width 223 height 32
click at [210, 68] on div "裏面が進化。 堂々と支える。 Heading 80" at bounding box center [402, 59] width 479 height 85
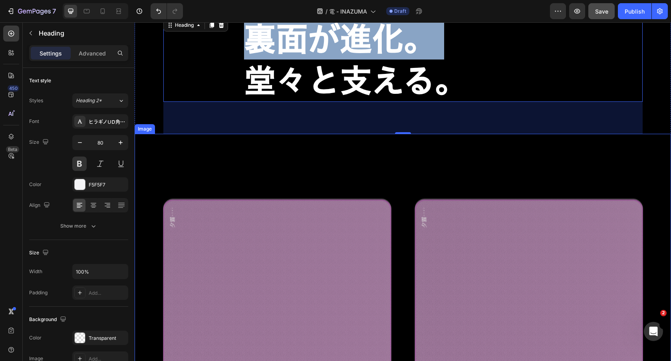
click at [210, 141] on img at bounding box center [403, 314] width 537 height 360
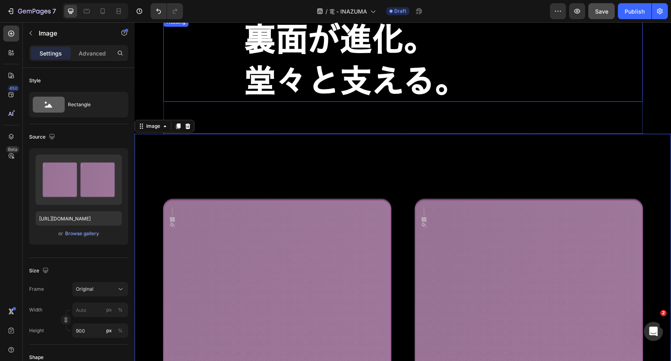
click at [262, 65] on strong "堂々と支える。" at bounding box center [355, 80] width 223 height 32
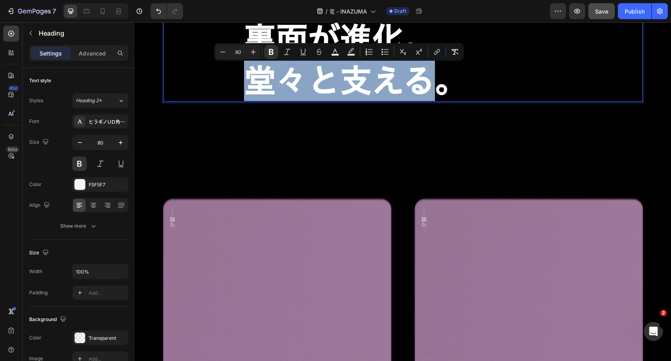
drag, startPoint x: 253, startPoint y: 77, endPoint x: 437, endPoint y: 77, distance: 183.8
copy strong "堂々と支える"
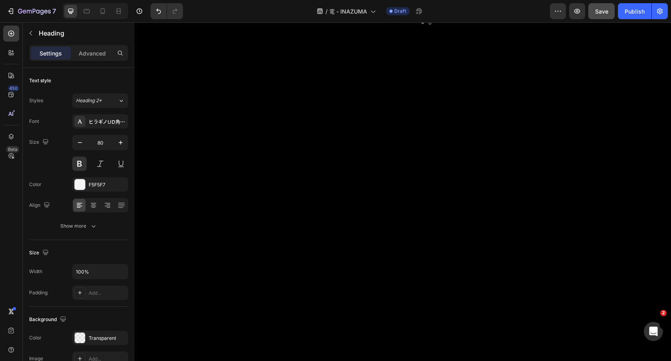
type input "16"
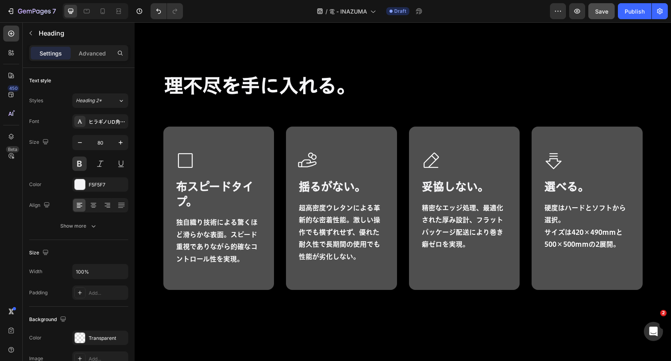
scroll to position [5592, 0]
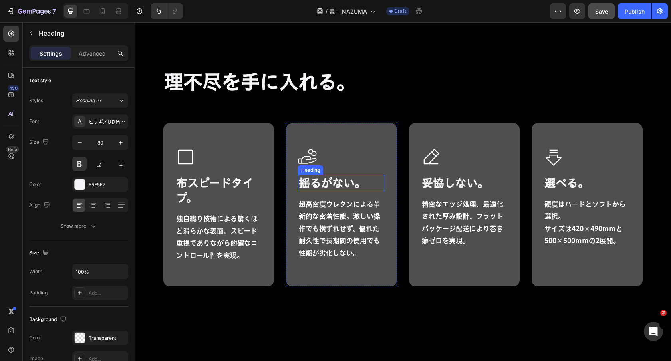
click at [352, 189] on h2 "揺るがない。" at bounding box center [341, 183] width 87 height 16
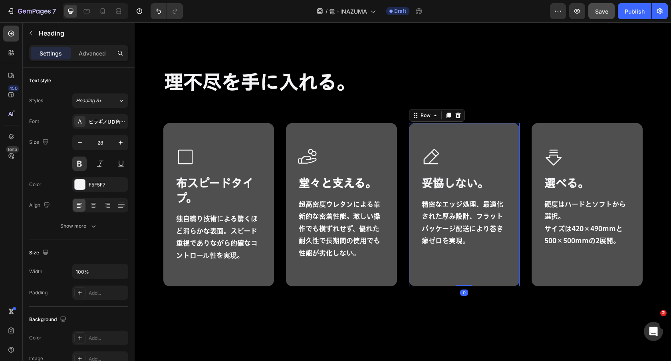
click at [471, 193] on div "Icon 妥協しない。 Heading 精密なエッジ処理、最適化された厚み設計、フラットパッケージ配送により巻き癖ゼロを実現。 Text Block" at bounding box center [464, 204] width 87 height 115
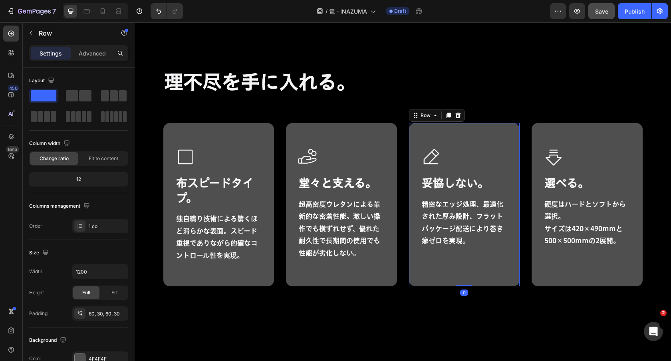
click at [471, 193] on div "Icon 妥協しない。 Heading 精密なエッジ処理、最適化された厚み設計、フラットパッケージ配送により巻き癖ゼロを実現。 Text Block" at bounding box center [464, 204] width 87 height 115
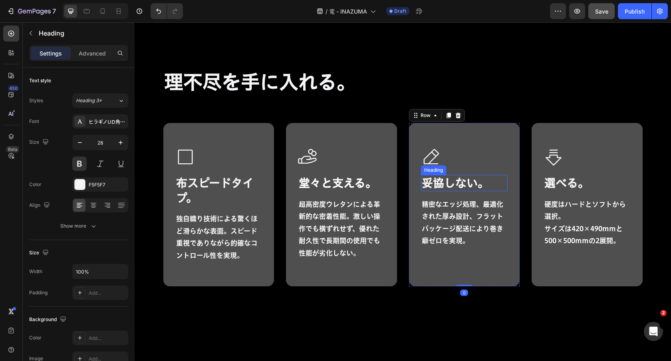
click at [472, 184] on h2 "妥協しない。" at bounding box center [464, 183] width 87 height 16
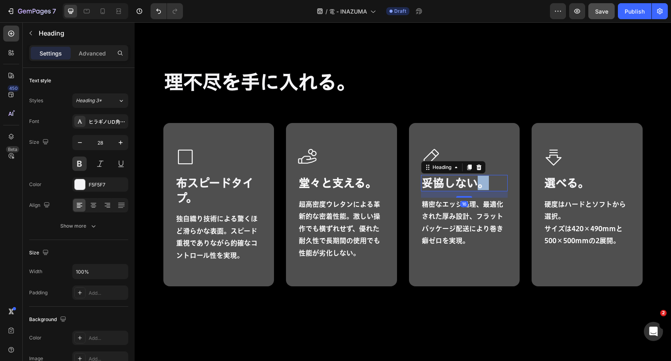
click at [472, 184] on h2 "妥協しない。" at bounding box center [464, 183] width 87 height 16
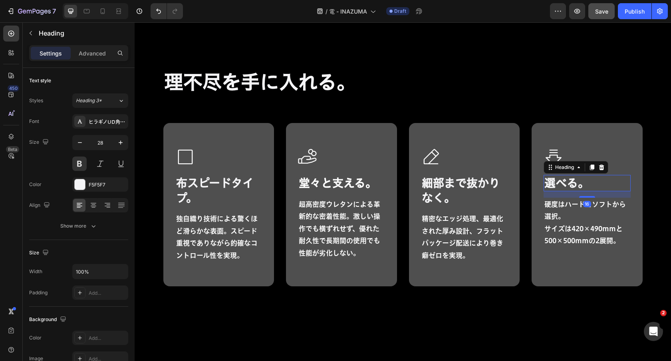
click at [606, 180] on h2 "選べる。" at bounding box center [587, 183] width 87 height 16
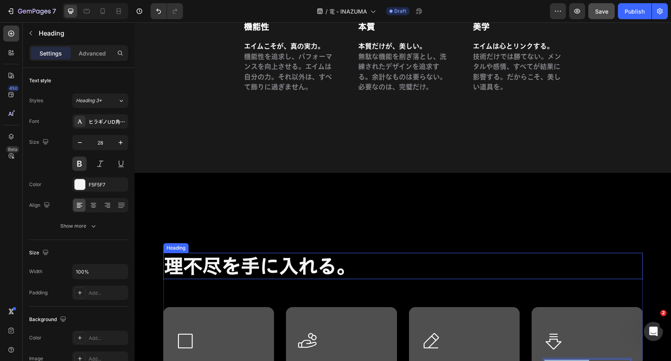
type input "16"
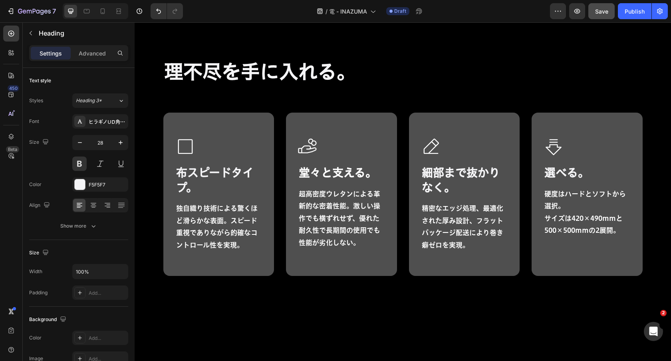
scroll to position [5587, 0]
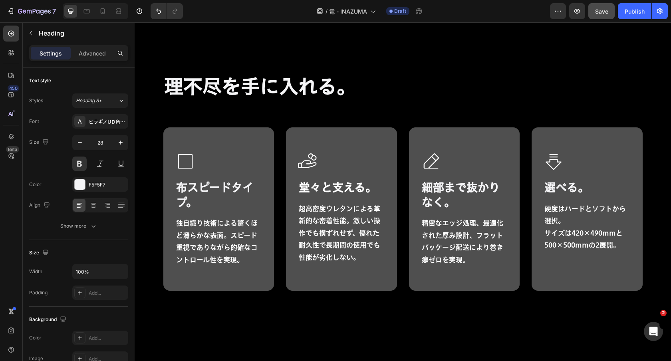
click at [571, 187] on h2 "選べる。" at bounding box center [587, 187] width 87 height 16
click at [571, 187] on p "選べる。" at bounding box center [588, 187] width 86 height 14
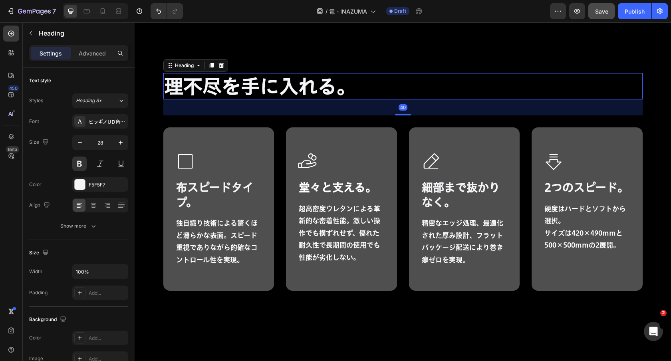
click at [581, 91] on h2 "理不尽を手に入れる。" at bounding box center [402, 86] width 479 height 26
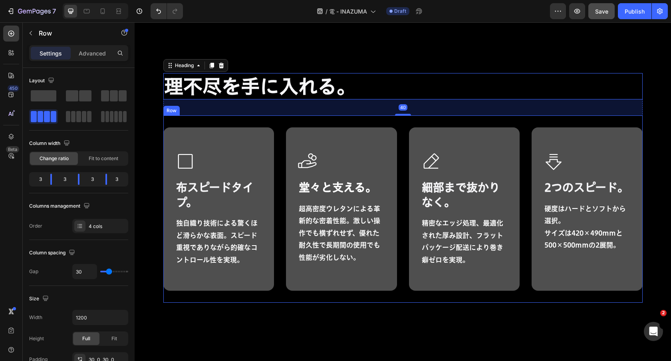
click at [539, 117] on div "Icon 布スピードタイプ。 Heading 独自織り技術による驚くほど滑らかな表面。スピード重視でありながら的確なコントロール性を実現。 Text Bloc…" at bounding box center [402, 208] width 479 height 187
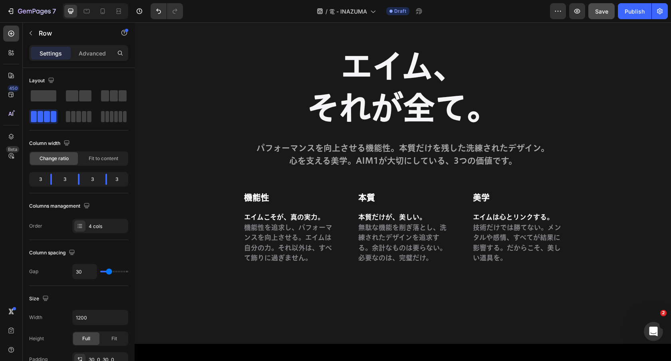
scroll to position [5246, 0]
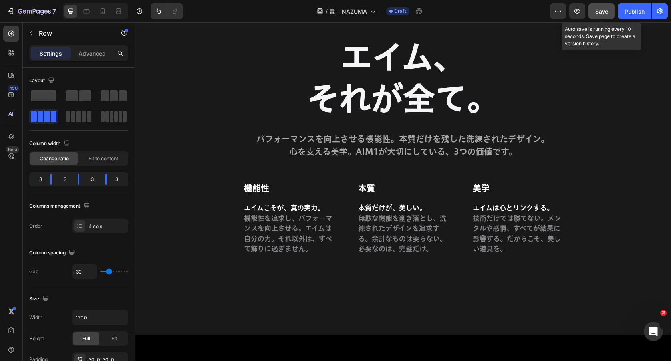
click at [609, 11] on button "Save" at bounding box center [602, 11] width 26 height 16
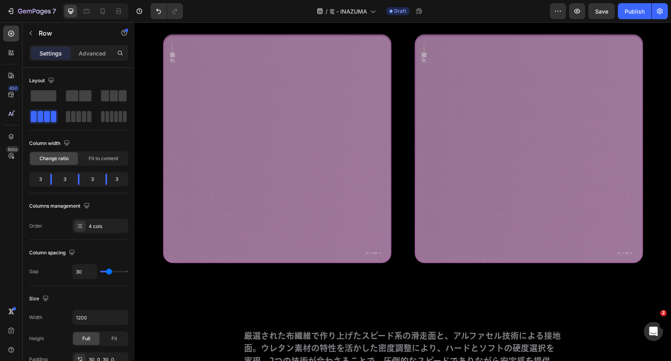
scroll to position [2114, 0]
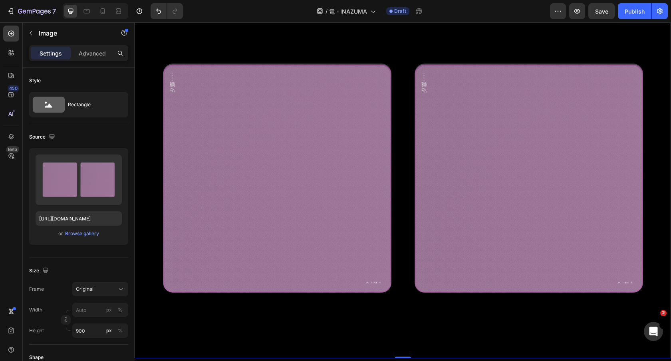
click at [555, 41] on img at bounding box center [403, 179] width 537 height 360
click at [100, 289] on div "Original" at bounding box center [95, 289] width 39 height 7
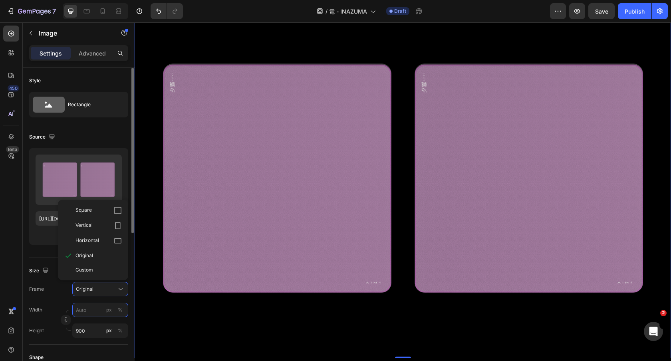
click at [92, 304] on input "px %" at bounding box center [100, 310] width 56 height 14
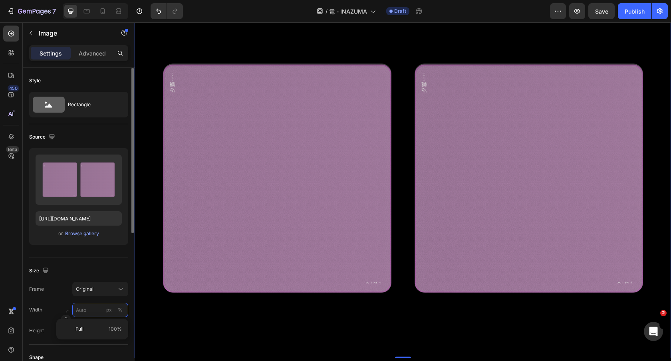
type input "1"
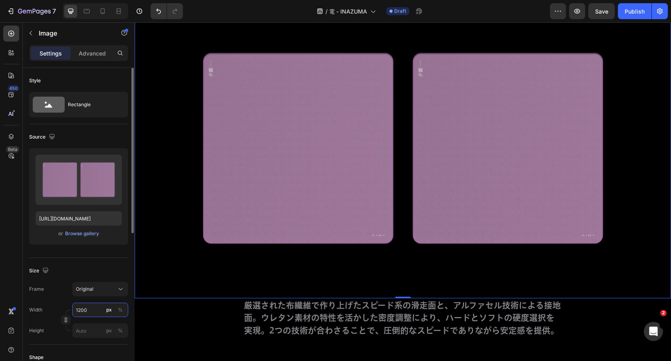
type input "1200"
click at [86, 328] on input "px %" at bounding box center [100, 331] width 56 height 14
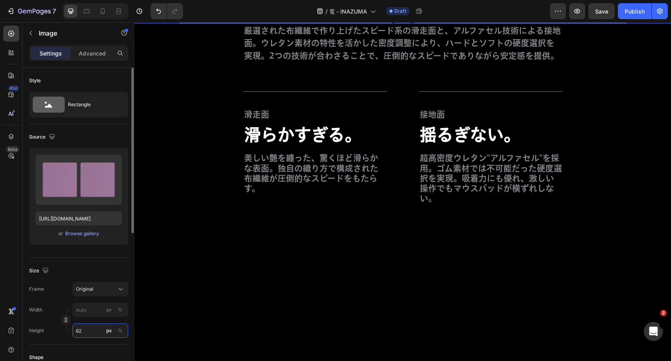
type input "628"
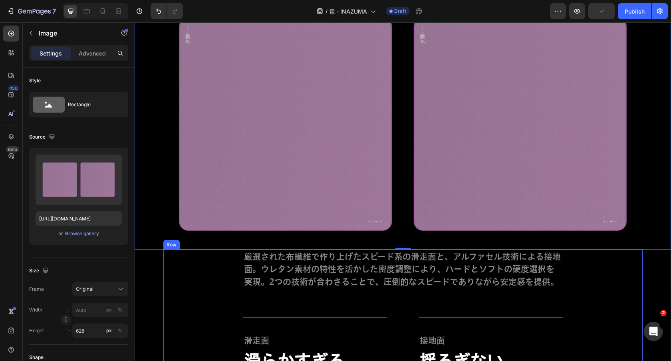
click at [197, 289] on div "厳選された布繊維で作り上げたスピード系の滑走面と、アルファセル技術による接地面。ウレタン素材の特性を活かした密度調整により、ハードとソフトの硬度選択を実現。2…" at bounding box center [402, 340] width 479 height 181
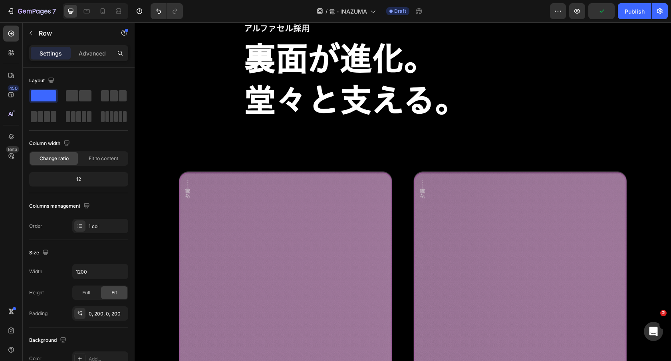
scroll to position [1954, 0]
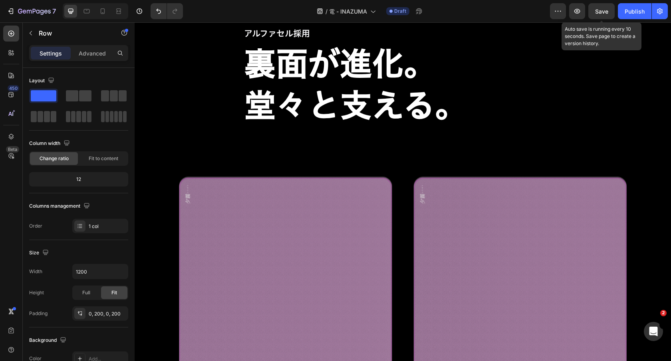
click at [603, 14] on span "Save" at bounding box center [601, 11] width 13 height 7
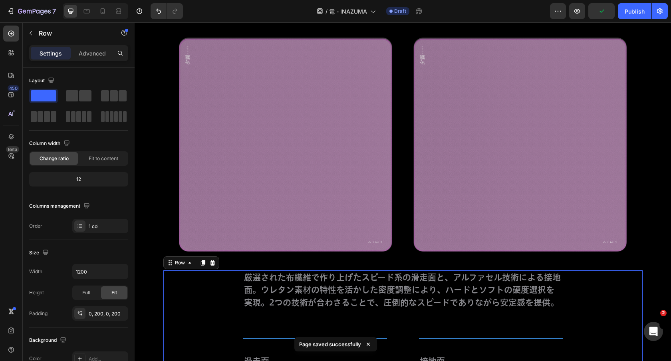
scroll to position [2105, 0]
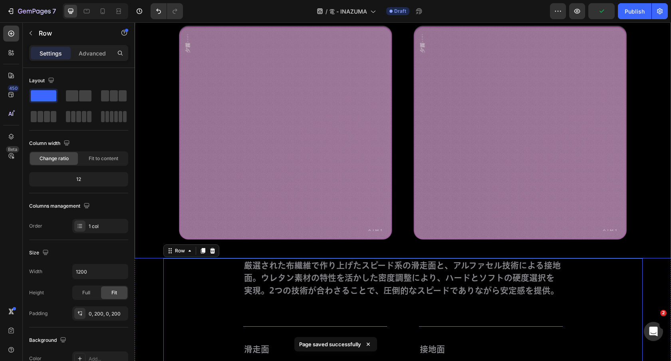
click at [566, 159] on img at bounding box center [403, 133] width 537 height 251
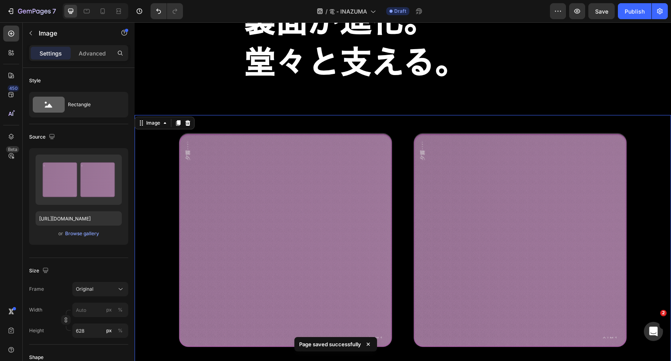
scroll to position [1941, 0]
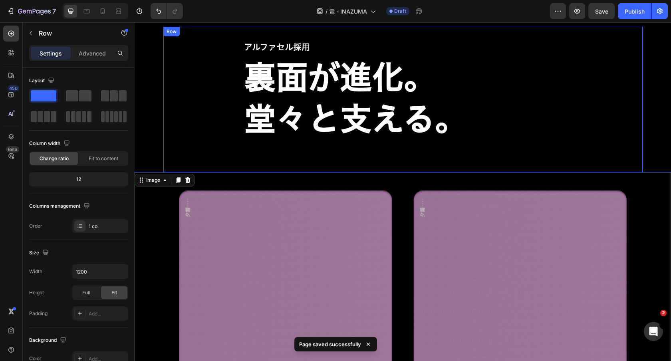
click at [522, 154] on div "アルファセル採用 Text Block 裏面が進化。 堂々と支える。 Heading" at bounding box center [402, 99] width 479 height 145
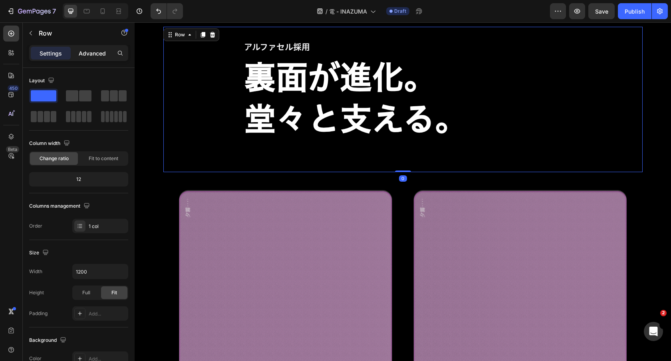
click at [98, 49] on p "Advanced" at bounding box center [92, 53] width 27 height 8
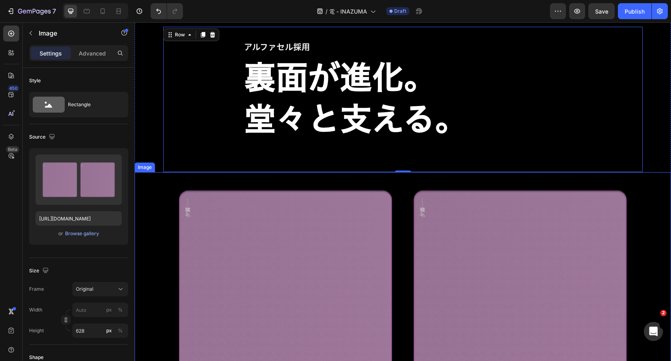
click at [277, 231] on img at bounding box center [403, 297] width 537 height 251
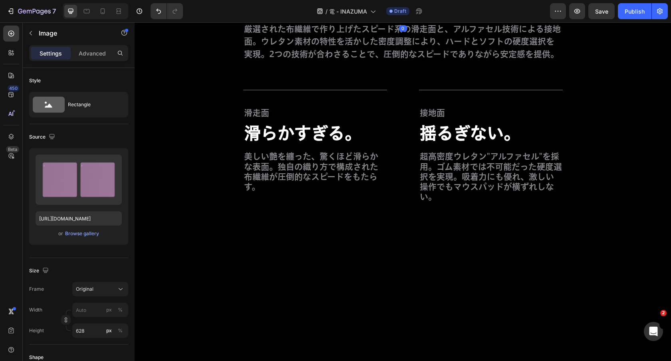
scroll to position [2237, 0]
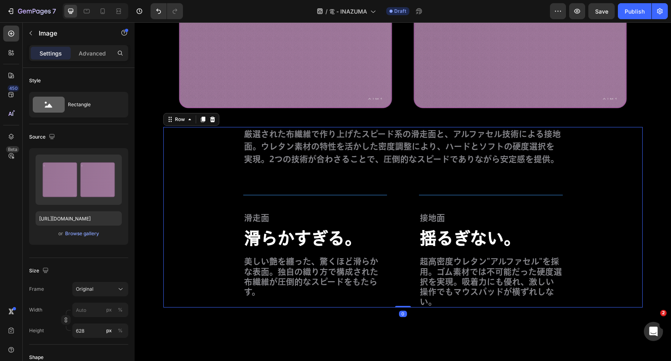
click at [194, 230] on div "厳選された布繊維で作り上げたスピード系の滑走面と、アルファセル技術による接地面。ウレタン素材の特性を活かした密度調整により、ハードとソフトの硬度選択を実現。2…" at bounding box center [402, 217] width 479 height 181
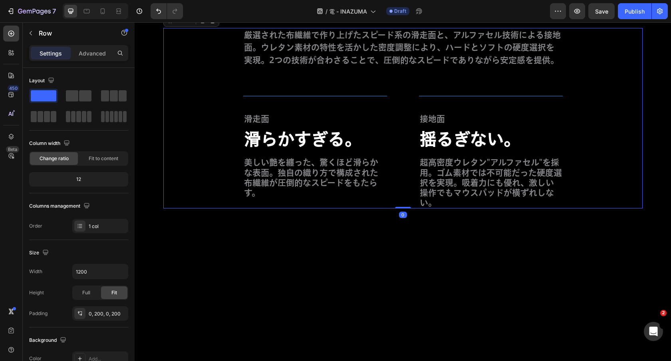
scroll to position [2336, 0]
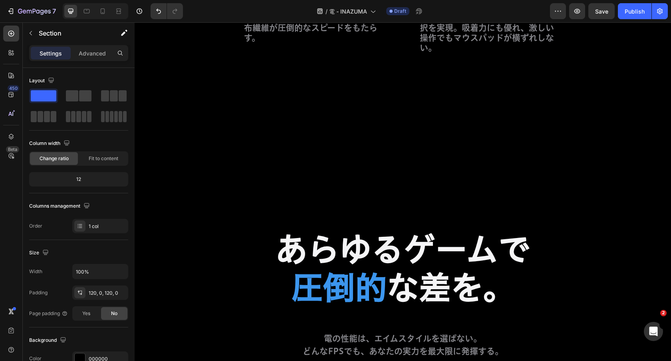
scroll to position [2484, 0]
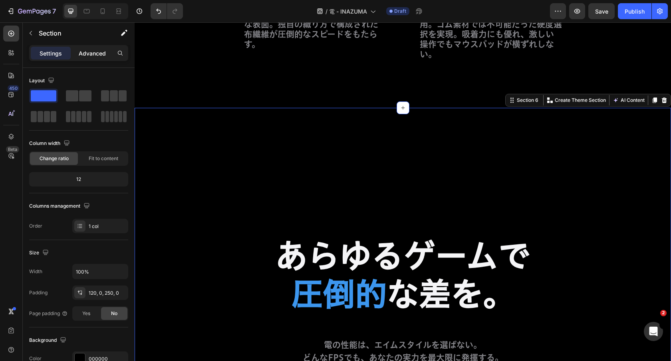
click at [88, 54] on p "Advanced" at bounding box center [92, 53] width 27 height 8
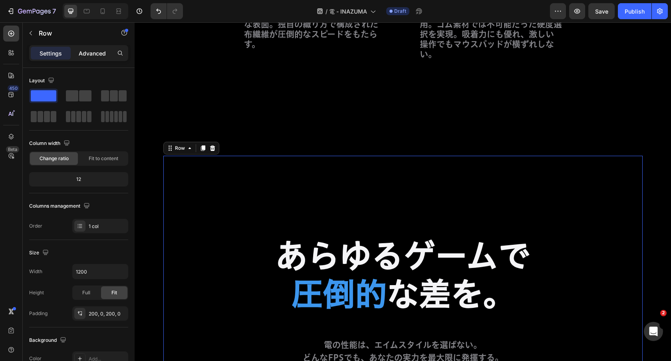
click at [99, 51] on p "Advanced" at bounding box center [92, 53] width 27 height 8
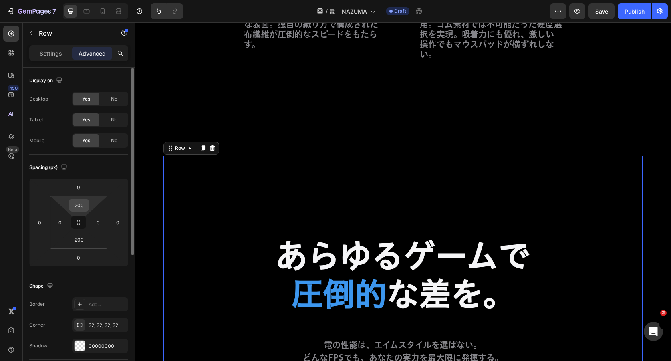
click at [78, 208] on input "200" at bounding box center [79, 205] width 16 height 12
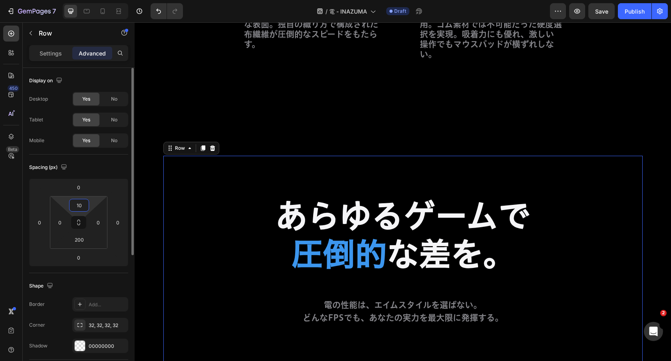
type input "1"
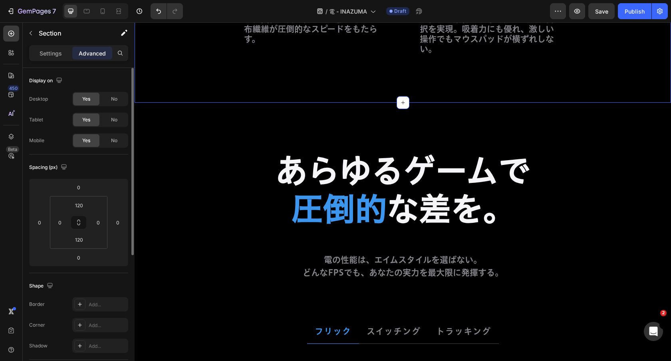
scroll to position [2515, 0]
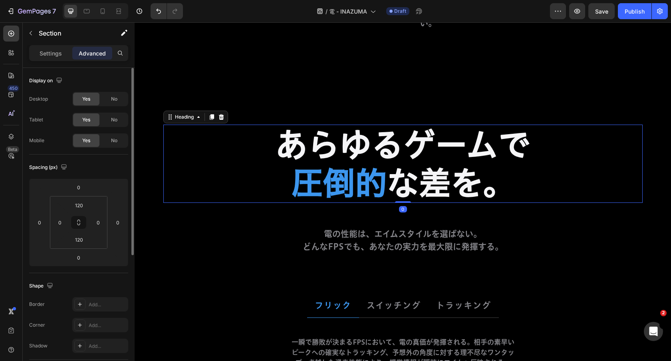
click at [245, 156] on h2 "あらゆるゲームで 圧倒的 な差を。" at bounding box center [402, 164] width 479 height 78
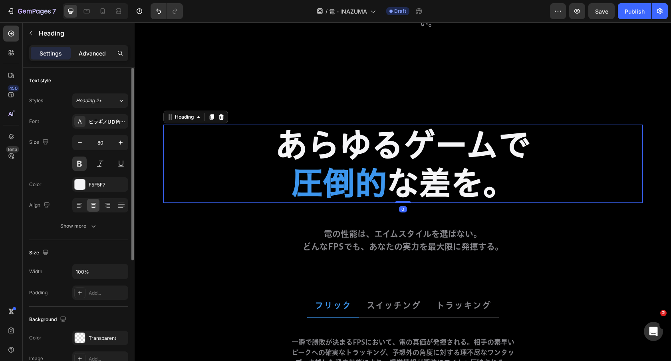
click at [96, 57] on p "Advanced" at bounding box center [92, 53] width 27 height 8
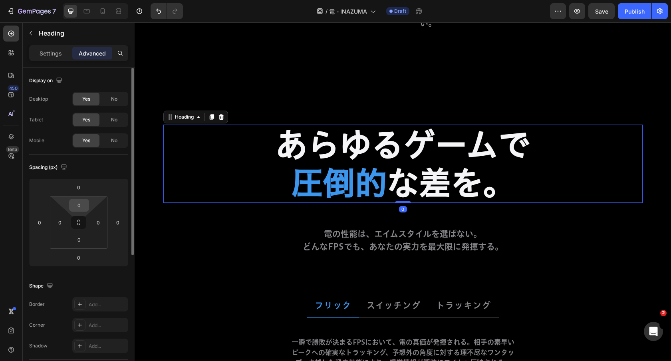
click at [79, 207] on input "0" at bounding box center [79, 205] width 16 height 12
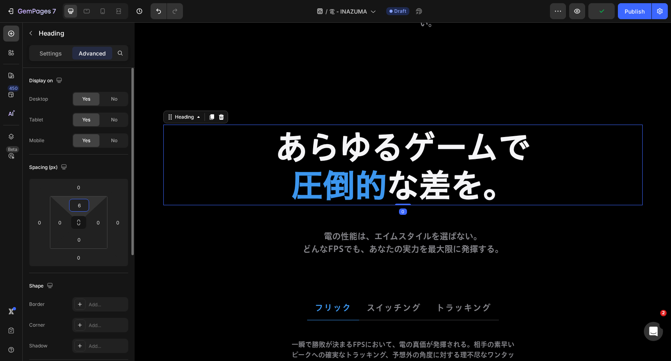
type input "60"
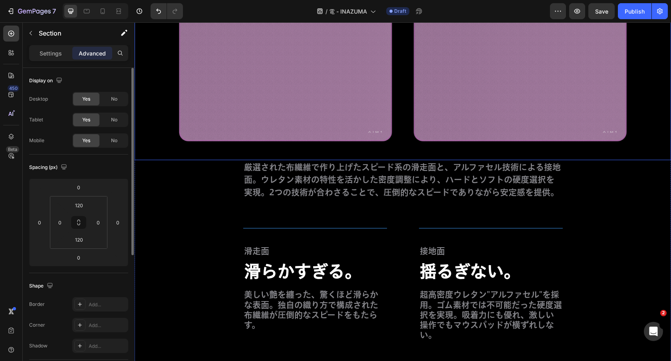
scroll to position [2205, 0]
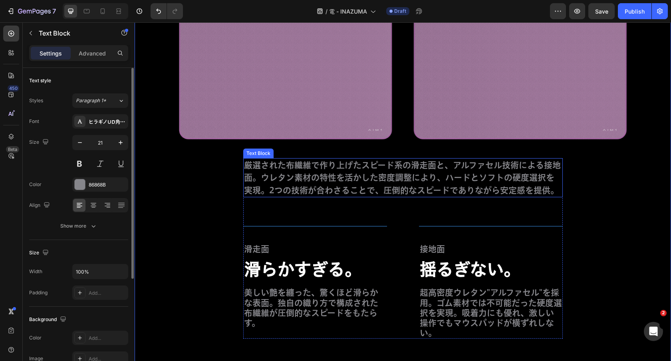
click at [322, 177] on p "厳選された布繊維で作り上げたスピード系の滑走面と、アルファセル技術による接地面。ウレタン素材の特性を活かした密度調整により、ハードとソフトの硬度選択を実現。2…" at bounding box center [403, 178] width 318 height 38
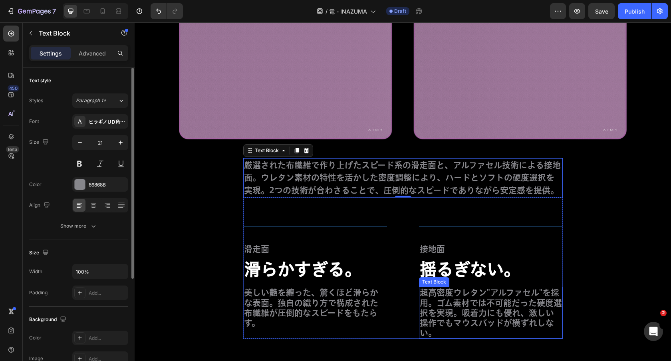
click at [465, 315] on p "超高密度ウレタン"アルファセル"を採用。ゴム素材では不可能だった硬度選択を実現。吸着力にも優れ、激しい操作でもマウスパッドが横ずれしない。" at bounding box center [491, 313] width 142 height 50
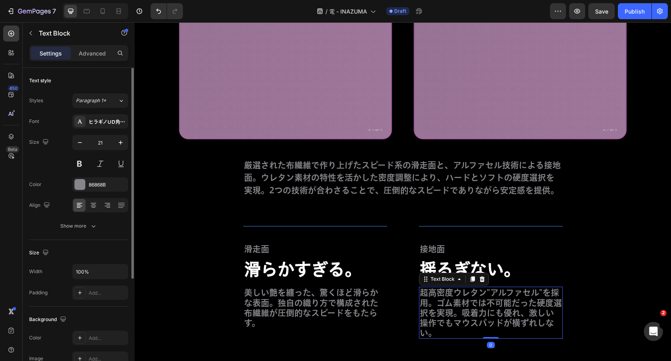
click at [465, 315] on p "超高密度ウレタン"アルファセル"を採用。ゴム素材では不可能だった硬度選択を実現。吸着力にも優れ、激しい操作でもマウスパッドが横ずれしない。" at bounding box center [491, 313] width 142 height 50
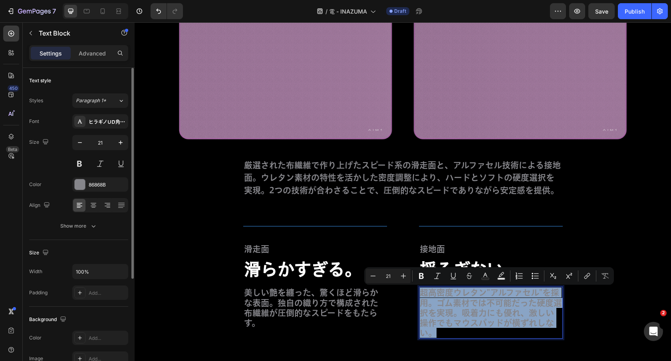
copy p "超高密度ウレタン"アルファセル"を採用。ゴム素材では不可能だった硬度選択を実現。吸着力にも優れ、激しい操作でもマウスパッドが横ずれしない。"
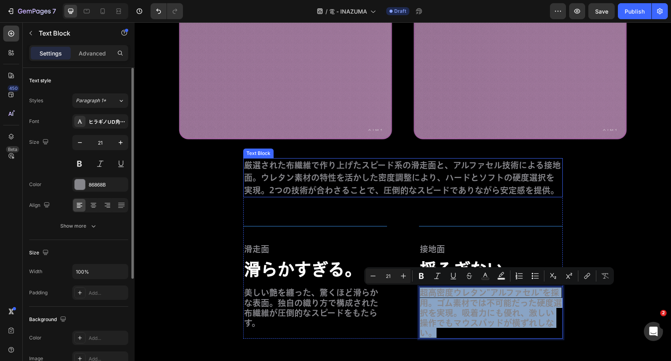
click at [413, 172] on p "厳選された布繊維で作り上げたスピード系の滑走面と、アルファセル技術による接地面。ウレタン素材の特性を活かした密度調整により、ハードとソフトの硬度選択を実現。2…" at bounding box center [403, 178] width 318 height 38
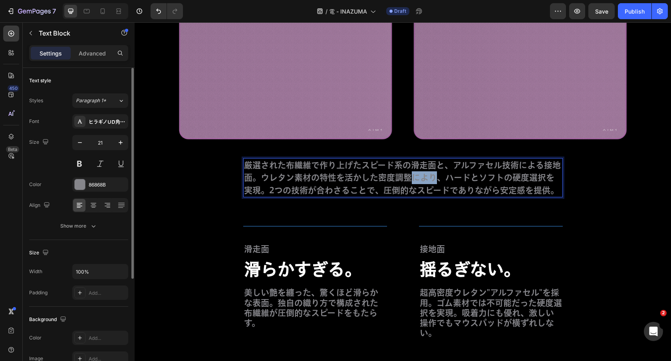
click at [413, 172] on p "厳選された布繊維で作り上げたスピード系の滑走面と、アルファセル技術による接地面。ウレタン素材の特性を活かした密度調整により、ハードとソフトの硬度選択を実現。2…" at bounding box center [403, 178] width 318 height 38
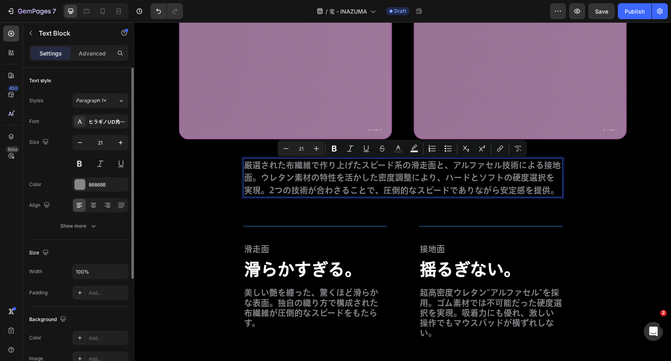
click at [474, 188] on p "厳選された布繊維で作り上げたスピード系の滑走面と、アルファセル技術による接地面。ウレタン素材の特性を活かした密度調整により、ハードとソフトの硬度選択を実現。2…" at bounding box center [403, 178] width 318 height 38
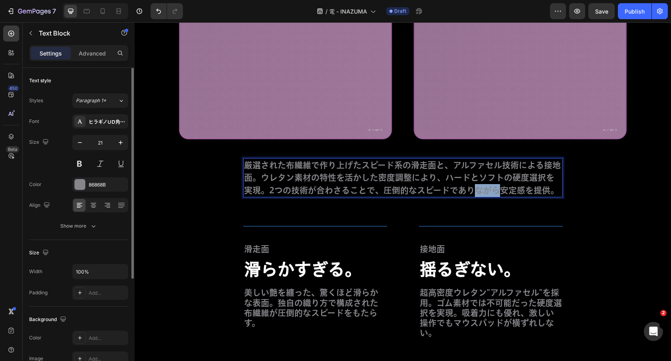
click at [474, 188] on p "厳選された布繊維で作り上げたスピード系の滑走面と、アルファセル技術による接地面。ウレタン素材の特性を活かした密度調整により、ハードとソフトの硬度選択を実現。2…" at bounding box center [403, 178] width 318 height 38
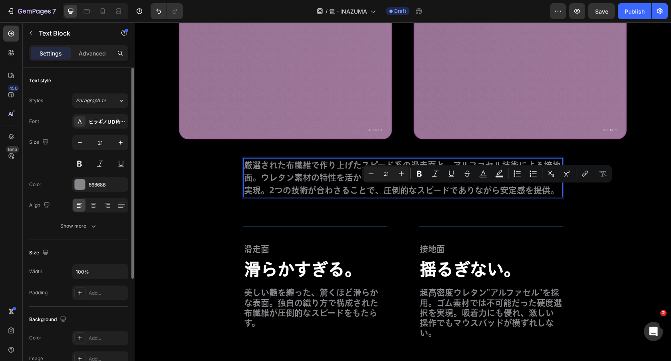
click at [298, 173] on p "厳選された布繊維で作り上げたスピード系の滑走面と、アルファセル技術による接地面。ウレタン素材の特性を活かした密度調整により、ハードとソフトの硬度選択を実現。2…" at bounding box center [403, 178] width 318 height 38
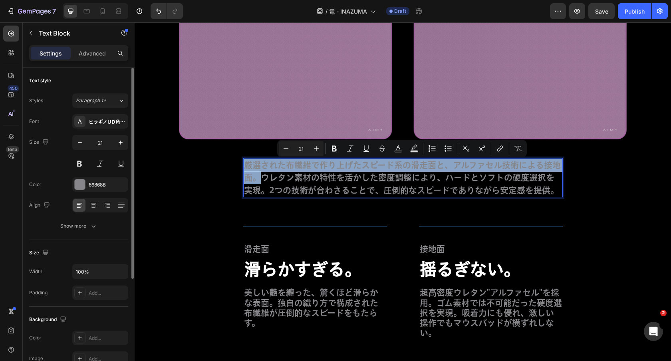
drag, startPoint x: 258, startPoint y: 180, endPoint x: 246, endPoint y: 163, distance: 20.6
click at [246, 163] on p "厳選された布繊維で作り上げたスピード系の滑走面と、アルファセル技術による接地面。ウレタン素材の特性を活かした密度調整により、ハードとソフトの硬度選択を実現。2…" at bounding box center [403, 178] width 318 height 38
click at [459, 303] on p "超高密度ウレタン"アルファセル"を採用。ゴム素材では不可能だった硬度選択を実現。吸着力にも優れ、激しい操作でもマウスパッドが横ずれしない。" at bounding box center [491, 313] width 142 height 50
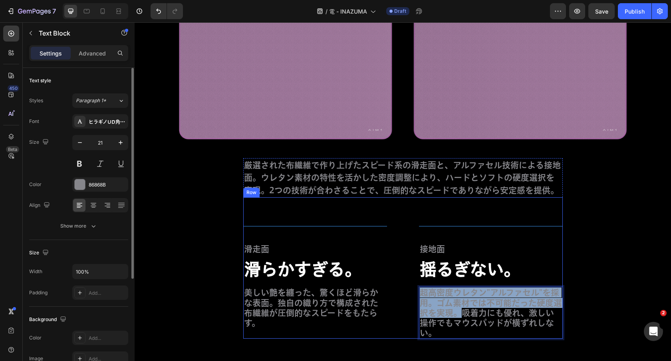
drag, startPoint x: 470, startPoint y: 313, endPoint x: 417, endPoint y: 289, distance: 58.5
click at [417, 289] on div "Title Line 滑走面 Text Block 滑らかすぎる。 Text Block 美しい艶を纏った、驚くほど滑らかな表面。独自の織り方で構成された布繊…" at bounding box center [403, 267] width 320 height 141
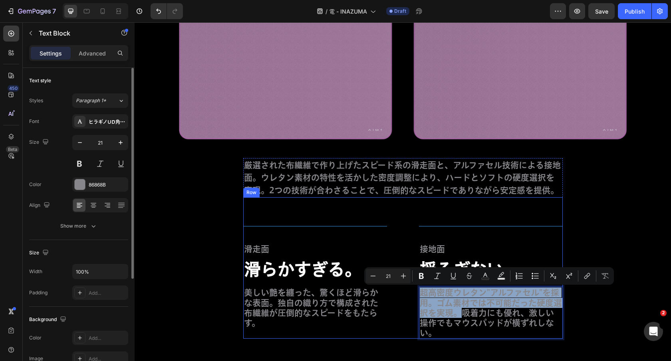
copy p "超高密度ウレタン"アルファセル"を採用。ゴム素材では不可能だった硬度選択を実現。"
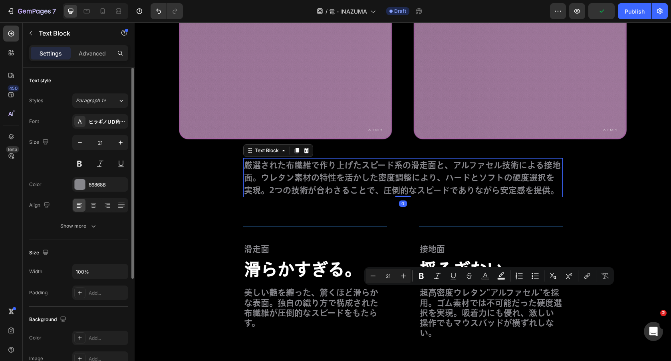
click at [333, 187] on p "厳選された布繊維で作り上げたスピード系の滑走面と、アルファセル技術による接地面。ウレタン素材の特性を活かした密度調整により、ハードとソフトの硬度選択を実現。2…" at bounding box center [403, 178] width 318 height 38
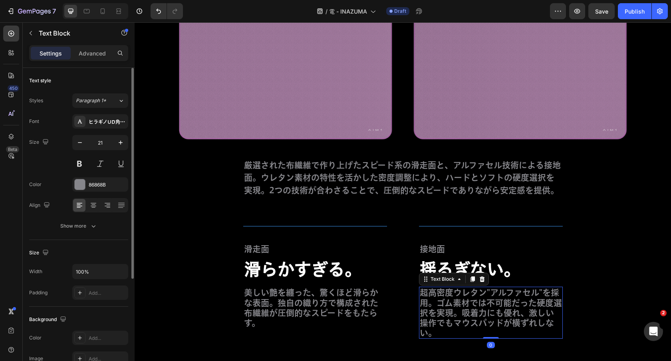
click at [469, 320] on p "超高密度ウレタン"アルファセル"を採用。ゴム素材では不可能だった硬度選択を実現。吸着力にも優れ、激しい操作でもマウスパッドが横ずれしない。" at bounding box center [491, 313] width 142 height 50
click at [468, 313] on p "超高密度ウレタン"アルファセル"を採用。ゴム素材では不可能だった硬度選択を実現。吸着力にも優れ、激しい操作でもマウスパッドが横ずれしない。" at bounding box center [491, 313] width 142 height 50
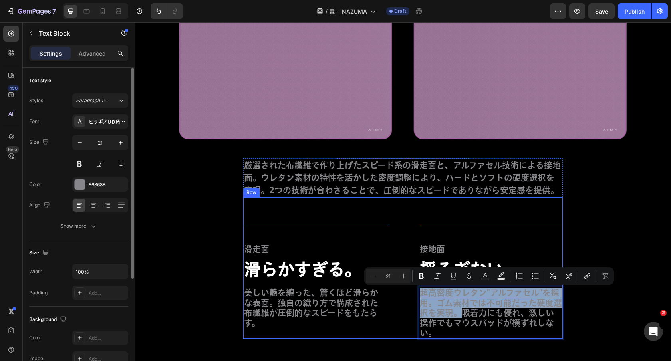
drag, startPoint x: 471, startPoint y: 313, endPoint x: 417, endPoint y: 283, distance: 61.7
click at [417, 283] on div "Title Line 滑走面 Text Block 滑らかすぎる。 Text Block 美しい艶を纏った、驚くほど滑らかな表面。独自の織り方で構成された布繊…" at bounding box center [403, 267] width 320 height 141
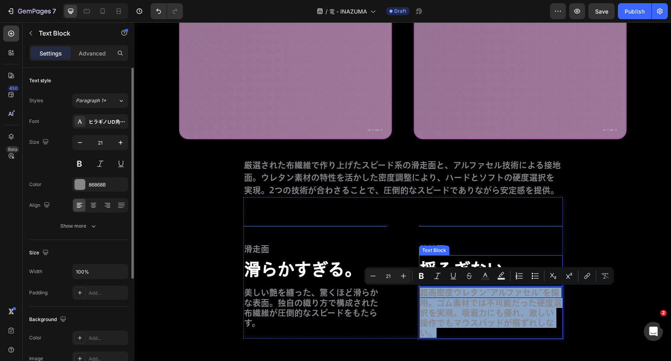
drag, startPoint x: 467, startPoint y: 333, endPoint x: 423, endPoint y: 284, distance: 66.2
click at [423, 284] on div "Title Line 接地面 Text Block 揺るぎない。 Text Block 超高密度ウレタン"アルファセル"を採用。ゴム素材では不可能だった硬度選…" at bounding box center [491, 279] width 144 height 117
copy p "超高密度ウレタン"アルファセル"を採用。ゴム素材では不可能だった硬度選択を実現。吸着力にも優れ、激しい操作でもマウスパッドが横ずれしない。"
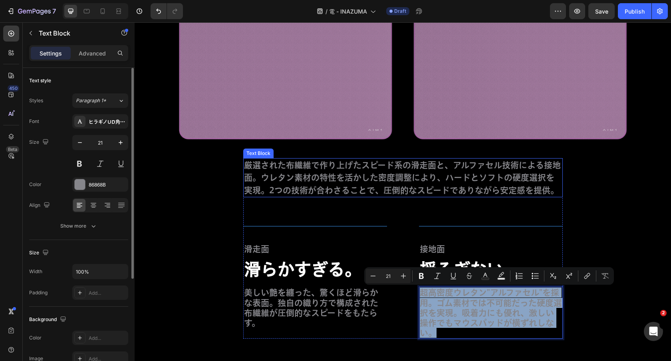
click at [358, 177] on p "厳選された布繊維で作り上げたスピード系の滑走面と、アルファセル技術による接地面。ウレタン素材の特性を活かした密度調整により、ハードとソフトの硬度選択を実現。2…" at bounding box center [403, 178] width 318 height 38
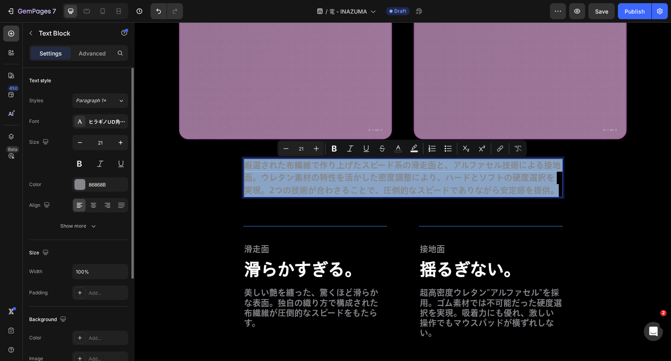
click at [357, 177] on p "厳選された布繊維で作り上げたスピード系の滑走面と、アルファセル技術による接地面。ウレタン素材の特性を活かした密度調整により、ハードとソフトの硬度選択を実現。2…" at bounding box center [403, 178] width 318 height 38
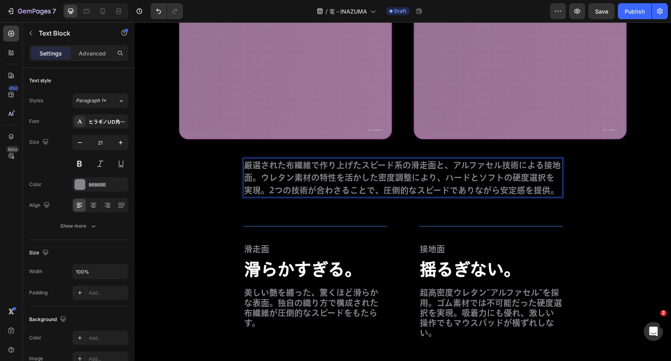
click at [260, 177] on p "厳選された布繊維で作り上げたスピード系の滑走面と、アルファセル技術による接地面。ウレタン素材の特性を活かした密度調整により、ハードとソフトの硬度選択を実現。2…" at bounding box center [403, 178] width 318 height 38
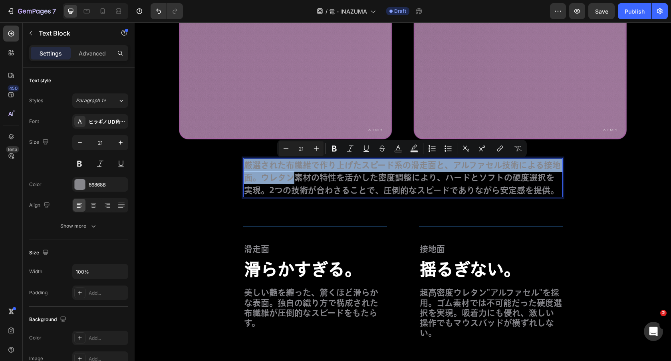
drag, startPoint x: 260, startPoint y: 177, endPoint x: 246, endPoint y: 167, distance: 17.0
click at [246, 167] on p "厳選された布繊維で作り上げたスピード系の滑走面と、アルファセル技術による接地面。ウレタン素材の特性を活かした密度調整により、ハードとソフトの硬度選択を実現。2…" at bounding box center [403, 178] width 318 height 38
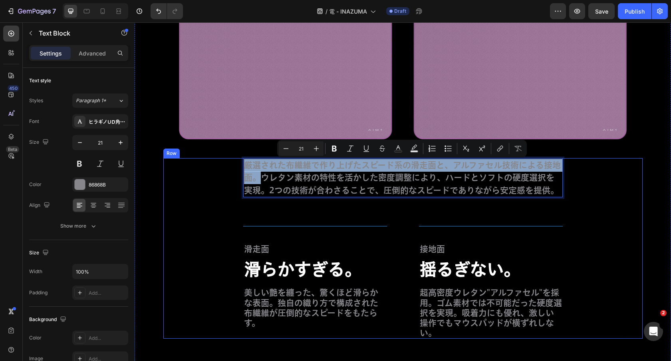
drag, startPoint x: 257, startPoint y: 179, endPoint x: 238, endPoint y: 165, distance: 23.4
click at [238, 165] on div "厳選された布繊維で作り上げたスピード系の滑走面と、アルファセル技術による接地面。ウレタン素材の特性を活かした密度調整により、ハードとソフトの硬度選択を実現。2…" at bounding box center [402, 248] width 479 height 181
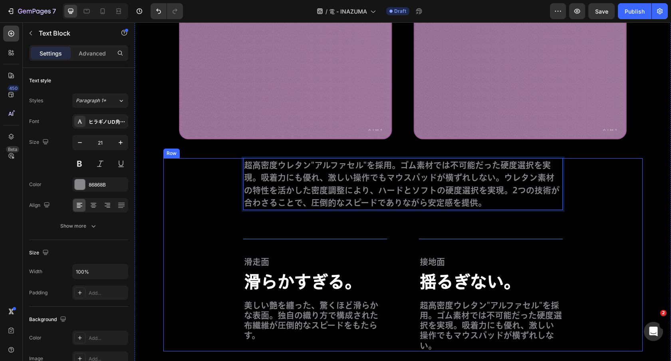
click at [231, 268] on div "超高密度ウレタン"アルファセル"を採用。ゴム素材では不可能だった硬度選択を実現。吸着力にも優れ、激しい操作でもマウスパッドが横ずれしない。ウレタン素材の特性を…" at bounding box center [402, 254] width 479 height 193
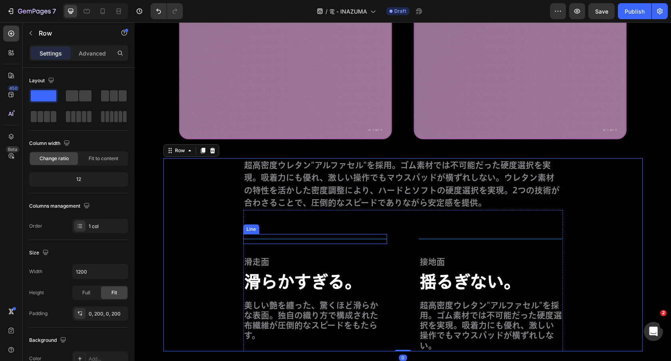
click at [286, 238] on div "Title Line" at bounding box center [315, 239] width 144 height 10
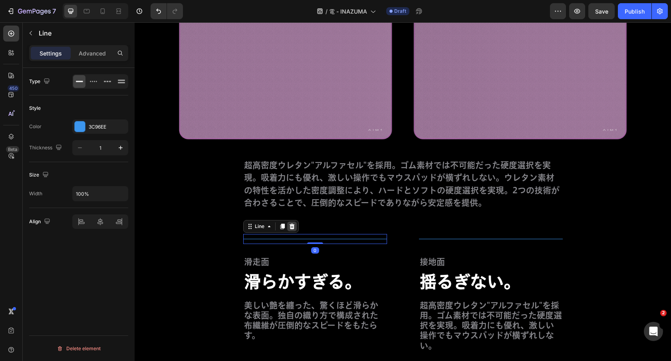
click at [292, 225] on icon at bounding box center [291, 227] width 5 height 6
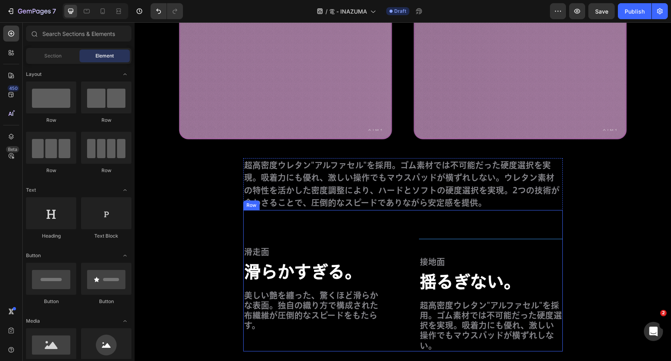
click at [461, 226] on div "滑走面 Text Block 滑らかすぎる。 Text Block 美しい艶を纏った、驚くほど滑らかな表面。独自の織り方で構成された布繊維が圧倒的なスピードを…" at bounding box center [403, 280] width 320 height 141
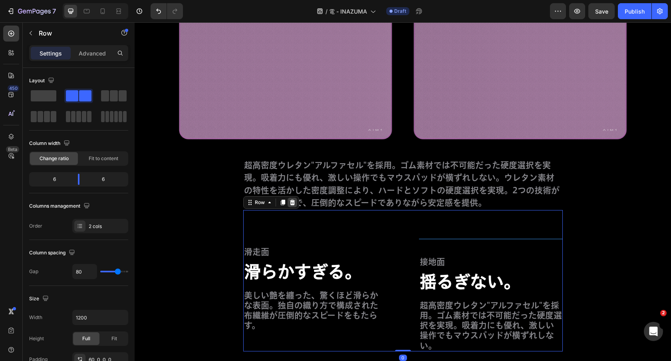
click at [293, 203] on icon at bounding box center [292, 203] width 5 height 6
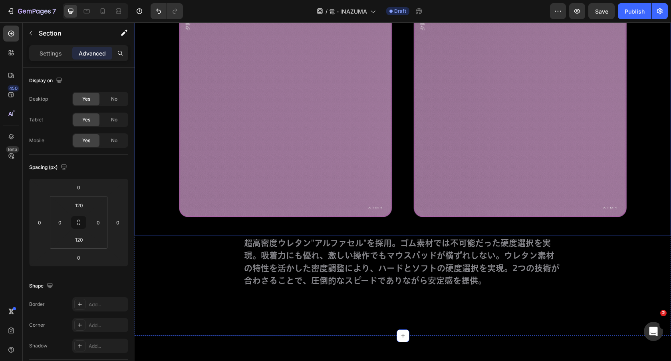
scroll to position [2146, 0]
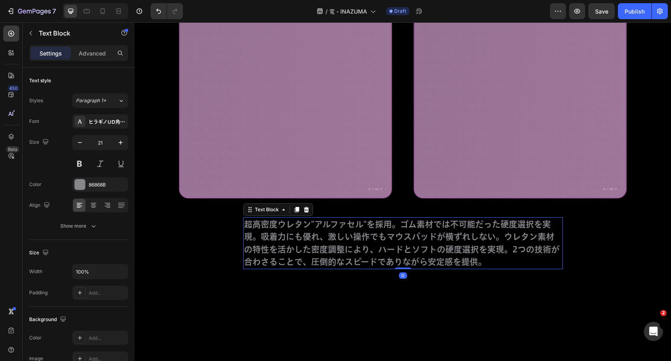
click at [545, 252] on p "超高密度ウレタン"アルファセル"を採用。ゴム素材では不可能だった硬度選択を実現。吸着力にも優れ、激しい操作でもマウスパッドが横ずれしない。ウレタン素材の特性を…" at bounding box center [403, 243] width 318 height 50
click at [100, 56] on p "Advanced" at bounding box center [92, 53] width 27 height 8
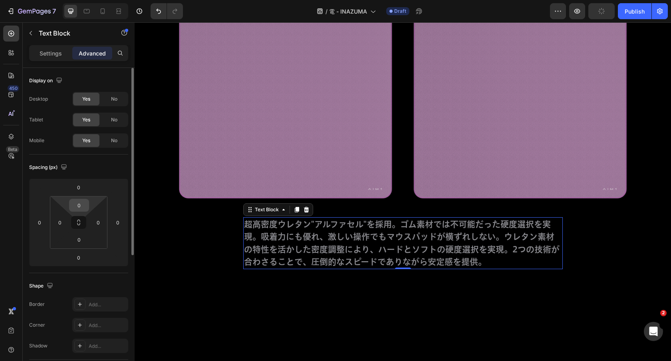
click at [76, 202] on input "0" at bounding box center [79, 205] width 16 height 12
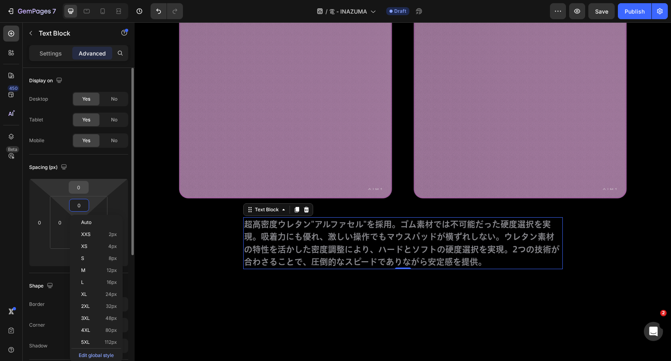
click at [76, 190] on input "0" at bounding box center [79, 187] width 16 height 12
click at [76, 189] on input "0" at bounding box center [79, 187] width 16 height 12
type input "60"
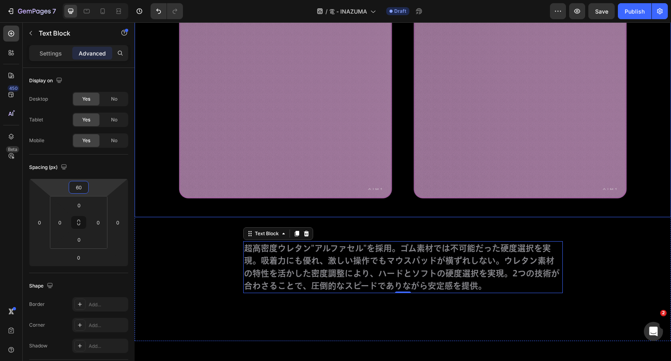
click at [321, 200] on img at bounding box center [403, 91] width 537 height 251
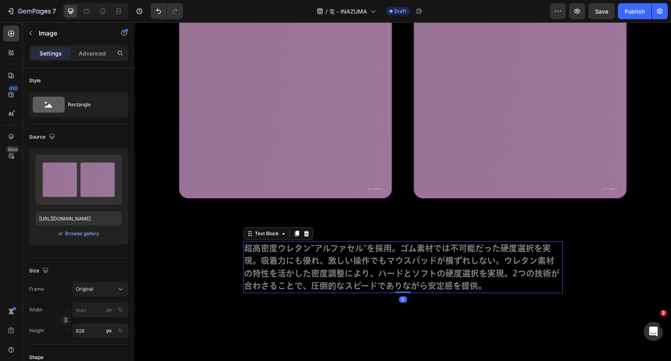
click at [447, 249] on p "超高密度ウレタン"アルファセル"を採用。ゴム素材では不可能だった硬度選択を実現。吸着力にも優れ、激しい操作でもマウスパッドが横ずれしない。ウレタン素材の特性を…" at bounding box center [403, 267] width 318 height 50
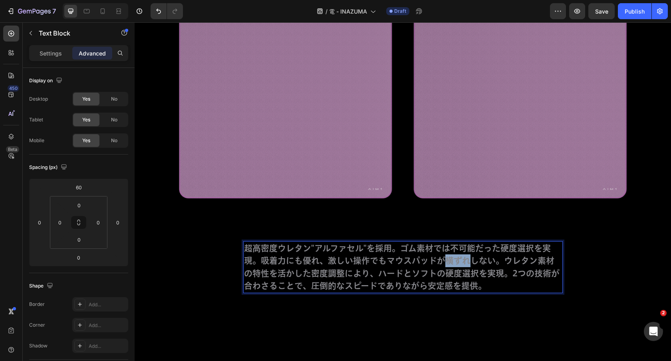
click at [443, 258] on p "超高密度ウレタン"アルファセル"を採用。ゴム素材では不可能だった硬度選択を実現。吸着力にも優れ、激しい操作でもマウスパッドが横ずれしない。ウレタン素材の特性を…" at bounding box center [403, 267] width 318 height 50
click at [449, 277] on p "超高密度ウレタン"アルファセル"を採用。ゴム素材では不可能だった硬度選択を実現。吸着力にも優れ、激しい操作でもマウスパッドが横ずれしない。ウレタン素材の特性を…" at bounding box center [403, 267] width 318 height 50
click at [267, 248] on p "超高密度ウレタン"アルファセル"を採用。ゴム素材では不可能だった硬度選択を実現。吸着力にも優れ、激しい操作でもマウスパッドが横ずれしない。ウレタン素材の特性を…" at bounding box center [403, 267] width 318 height 50
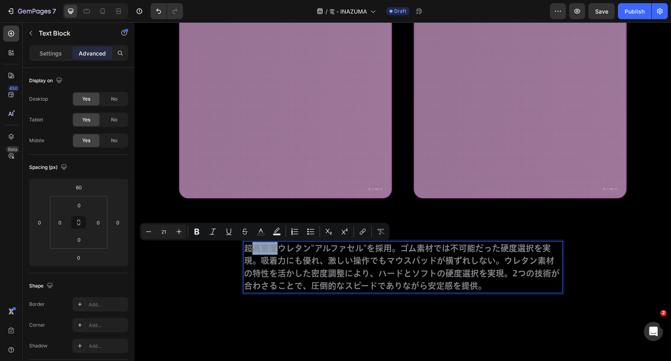
click at [257, 248] on p "超高密度ウレタン"アルファセル"を採用。ゴム素材では不可能だった硬度選択を実現。吸着力にも優れ、激しい操作でもマウスパッドが横ずれしない。ウレタン素材の特性を…" at bounding box center [403, 267] width 318 height 50
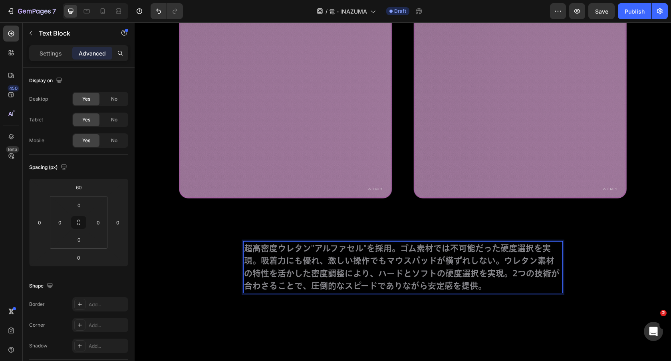
click at [247, 248] on p "超高密度ウレタン"アルファセル"を採用。ゴム素材では不可能だった硬度選択を実現。吸着力にも優れ、激しい操作でもマウスパッドが横ずれしない。ウレタン素材の特性を…" at bounding box center [403, 267] width 318 height 50
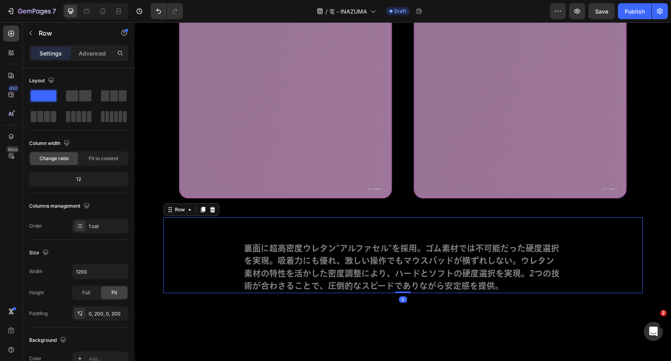
click at [641, 272] on div "裏面に超高密度ウレタン"アルファセル"を採用。ゴム素材では不可能だった硬度選択を実現。吸着力にも優れ、激しい操作でもマウスパッドが横ずれしない。ウレタン素材の…" at bounding box center [402, 255] width 479 height 76
click at [528, 255] on p "裏面に超高密度ウレタン"アルファセル"を採用。ゴム素材では不可能だった硬度選択を実現。吸着力にも優れ、激しい操作でもマウスパッドが横ずれしない。ウレタン素材の…" at bounding box center [403, 267] width 318 height 50
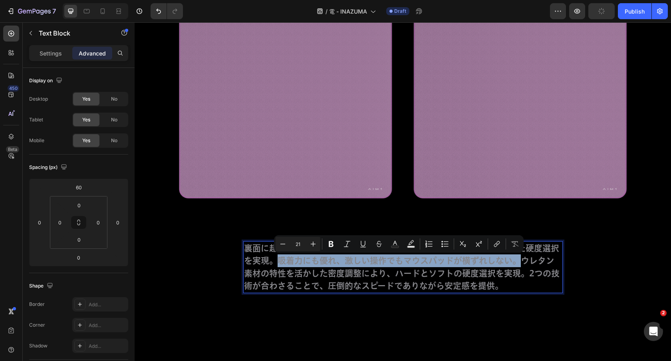
drag, startPoint x: 280, startPoint y: 260, endPoint x: 517, endPoint y: 262, distance: 237.7
click at [517, 262] on p "裏面に超高密度ウレタン"アルファセル"を採用。ゴム素材では不可能だった硬度選択を実現。吸着力にも優れ、激しい操作でもマウスパッドが横ずれしない。ウレタン素材の…" at bounding box center [403, 267] width 318 height 50
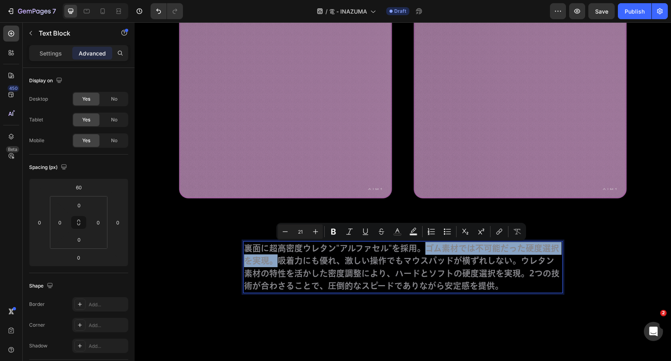
drag, startPoint x: 423, startPoint y: 246, endPoint x: 278, endPoint y: 258, distance: 145.9
click at [278, 258] on p "裏面に超高密度ウレタン"アルファセル"を採用。ゴム素材では不可能だった硬度選択を実現。吸着力にも優れ、激しい操作でもマウスパッドが横ずれしない。ウレタン素材の…" at bounding box center [403, 267] width 318 height 50
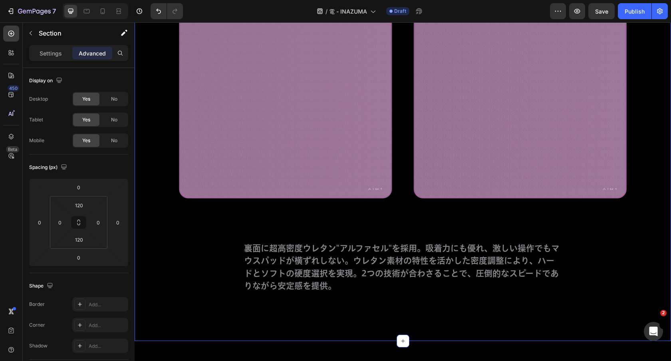
click at [469, 330] on div "アルファセル採用 Text Block 裏面が進化。 堂々と支える。 Heading Row Row Image 裏面に超高密度ウレタン"アルファセル"を採用…" at bounding box center [403, 57] width 537 height 568
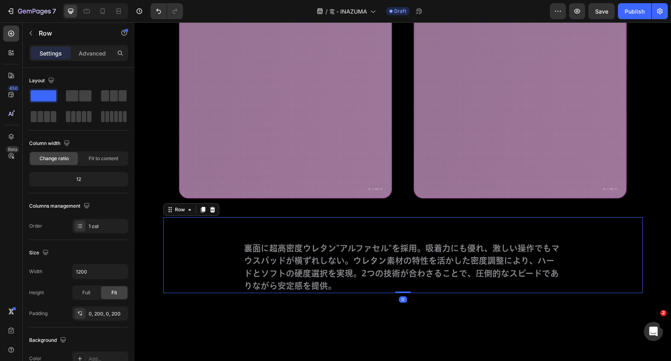
click at [575, 285] on div "裏面に超高密度ウレタン"アルファセル"を採用。吸着力にも優れ、激しい操作でもマウスパッドが横ずれしない。ウレタン素材の特性を活かした密度調整により、ハードとソ…" at bounding box center [402, 255] width 479 height 76
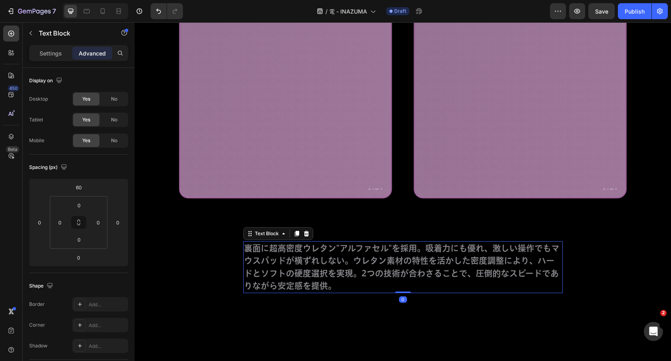
click at [491, 282] on p "裏面に超高密度ウレタン"アルファセル"を採用。吸着力にも優れ、激しい操作でもマウスパッドが横ずれしない。ウレタン素材の特性を活かした密度調整により、ハードとソ…" at bounding box center [403, 267] width 318 height 50
click at [477, 276] on p "裏面に超高密度ウレタン"アルファセル"を採用。吸着力にも優れ、激しい操作でもマウスパッドが横ずれしない。ウレタン素材の特性を活かした密度調整により、ハードとソ…" at bounding box center [403, 267] width 318 height 50
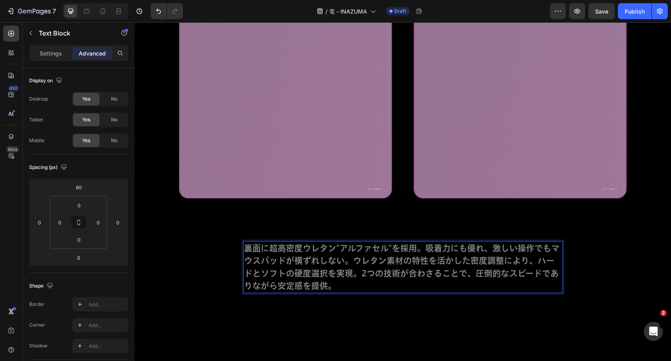
click at [471, 277] on p "裏面に超高密度ウレタン"アルファセル"を採用。吸着力にも優れ、激しい操作でもマウスパッドが横ずれしない。ウレタン素材の特性を活かした密度調整により、ハードとソ…" at bounding box center [403, 267] width 318 height 50
click at [469, 276] on p "裏面に超高密度ウレタン"アルファセル"を採用。吸着力にも優れ、激しい操作でもマウスパッドが横ずれしない。ウレタン素材の特性を活かした密度調整により、ハードとソ…" at bounding box center [403, 267] width 318 height 50
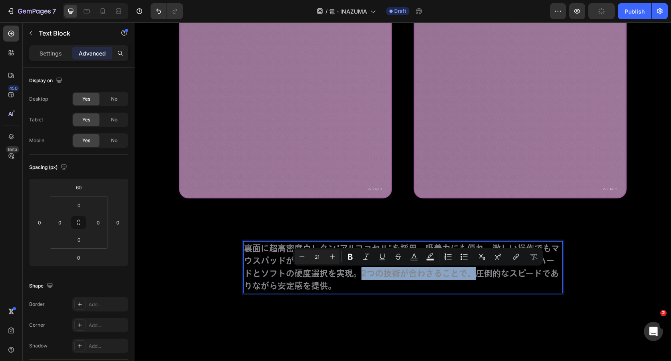
drag, startPoint x: 474, startPoint y: 276, endPoint x: 362, endPoint y: 276, distance: 112.3
click at [362, 276] on p "裏面に超高密度ウレタン"アルファセル"を採用。吸着力にも優れ、激しい操作でもマウスパッドが横ずれしない。ウレタン素材の特性を活かした密度調整により、ハードとソ…" at bounding box center [403, 267] width 318 height 50
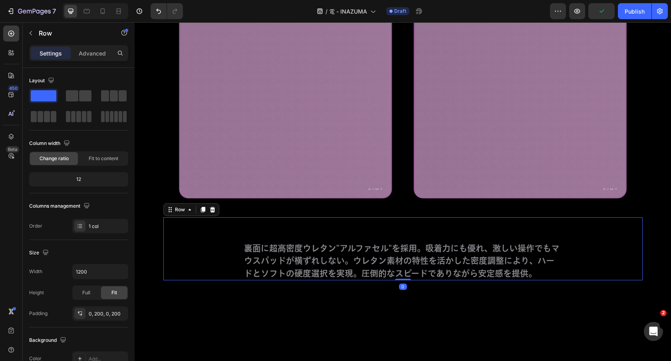
click at [611, 268] on div "裏面に超高密度ウレタン"アルファセル"を採用。吸着力にも優れ、激しい操作でもマウスパッドが横ずれしない。ウレタン素材の特性を活かした密度調整により、ハードとソ…" at bounding box center [402, 249] width 479 height 64
click at [622, 212] on img at bounding box center [403, 91] width 537 height 251
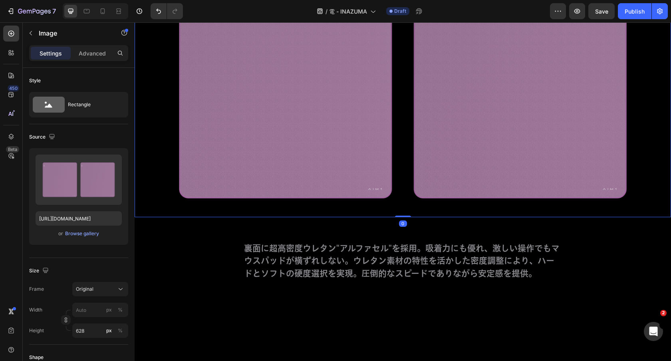
scroll to position [2093, 0]
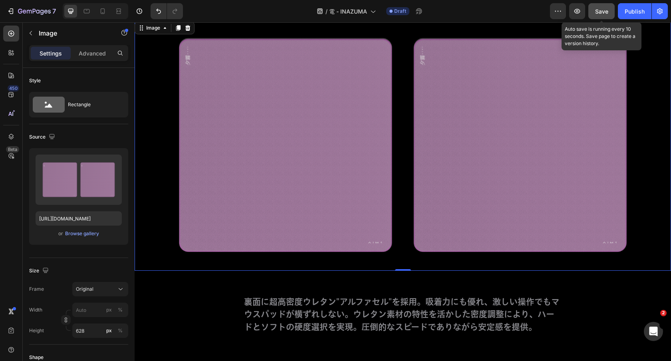
click at [606, 6] on button "Save" at bounding box center [602, 11] width 26 height 16
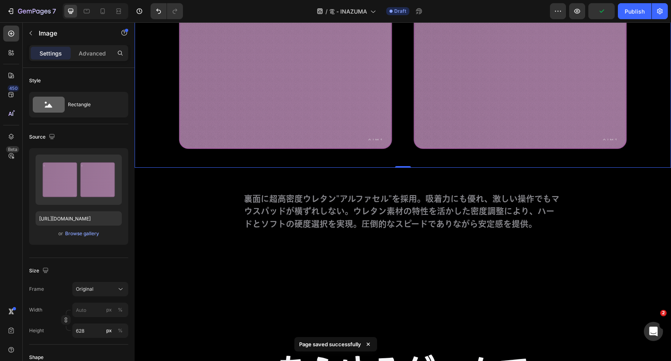
scroll to position [2215, 0]
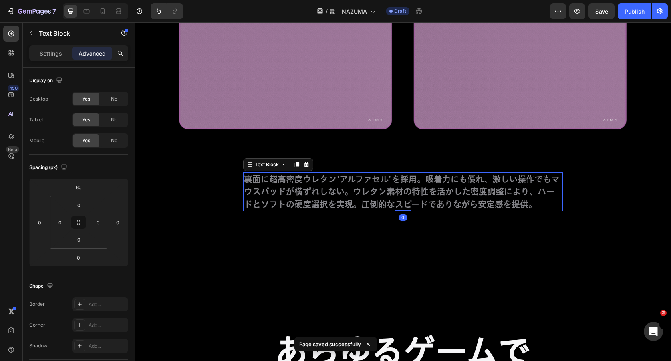
click at [545, 179] on p "裏面に超高密度ウレタン"アルファセル"を採用。吸着力にも優れ、激しい操作でもマウスパッドが横ずれしない。ウレタン素材の特性を活かした密度調整により、ハードとソ…" at bounding box center [403, 192] width 318 height 38
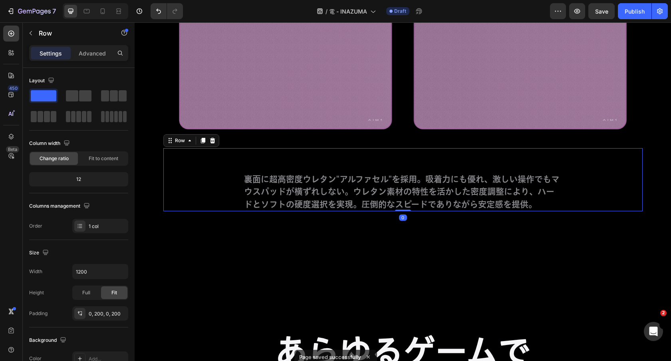
click at [231, 176] on div "裏面に超高密度ウレタン"アルファセル"を採用。吸着力にも優れ、激しい操作でもマウスパッドが横ずれしない。ウレタン素材の特性を活かした密度調整により、ハードとソ…" at bounding box center [402, 180] width 479 height 64
click at [91, 52] on p "Advanced" at bounding box center [92, 53] width 27 height 8
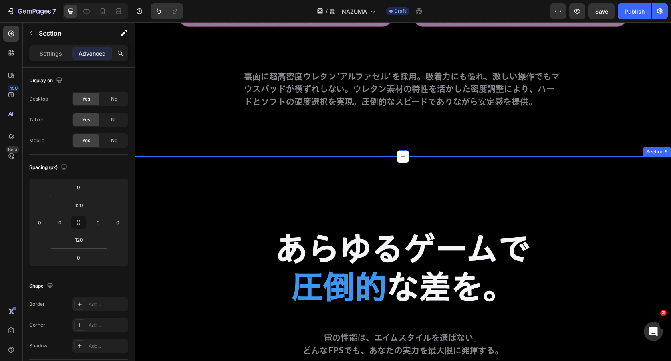
scroll to position [2327, 0]
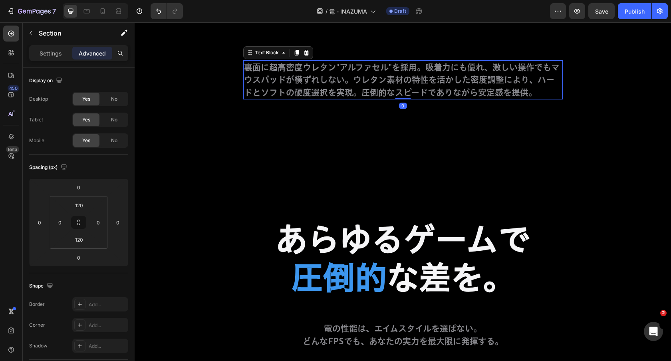
click at [338, 91] on p "裏面に超高密度ウレタン"アルファセル"を採用。吸着力にも優れ、激しい操作でもマウスパッドが横ずれしない。ウレタン素材の特性を活かした密度調整により、ハードとソ…" at bounding box center [403, 80] width 318 height 38
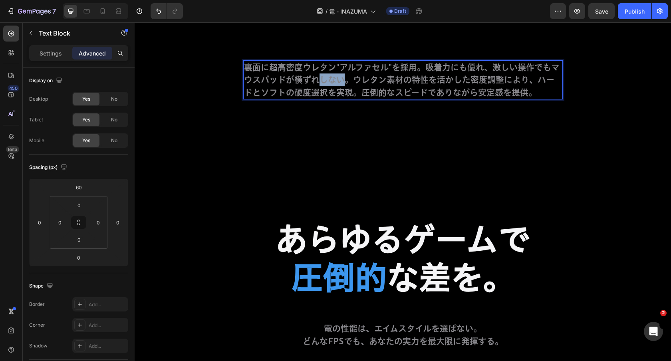
drag, startPoint x: 321, startPoint y: 80, endPoint x: 343, endPoint y: 81, distance: 22.0
click at [343, 81] on p "裏面に超高密度ウレタン"アルファセル"を採用。吸着力にも優れ、激しい操作でもマウスパッドが横ずれしない。ウレタン素材の特性を活かした密度調整により、ハードとソ…" at bounding box center [403, 80] width 318 height 38
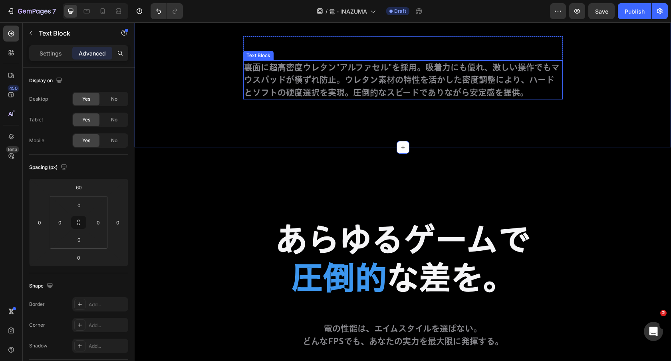
click at [314, 82] on p "裏面に超高密度ウレタン"アルファセル"を採用。吸着力にも優れ、激しい操作でもマウスパッドが横ずれ防止。ウレタン素材の特性を活かした密度調整により、ハードとソフ…" at bounding box center [403, 80] width 318 height 38
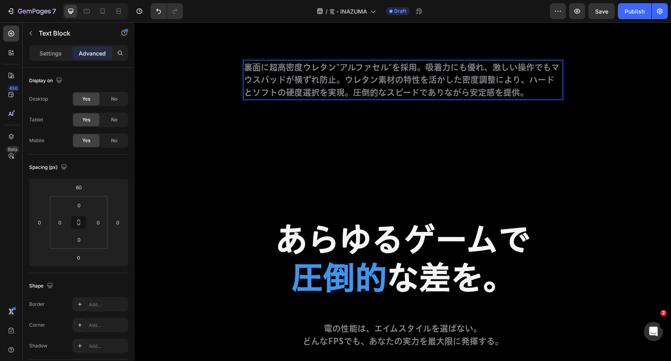
click at [320, 83] on p "裏面に超高密度ウレタン"アルファセル"を採用。吸着力にも優れ、激しい操作でもマウスパッドが横ずれ防止。ウレタン素材の特性を活かした密度調整により、ハードとソフ…" at bounding box center [403, 80] width 318 height 38
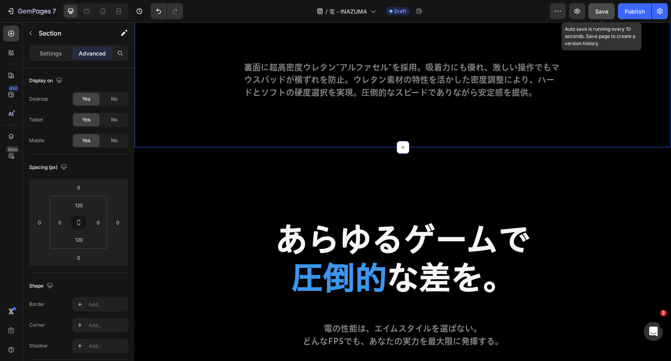
click at [606, 15] on div "Save" at bounding box center [601, 11] width 13 height 8
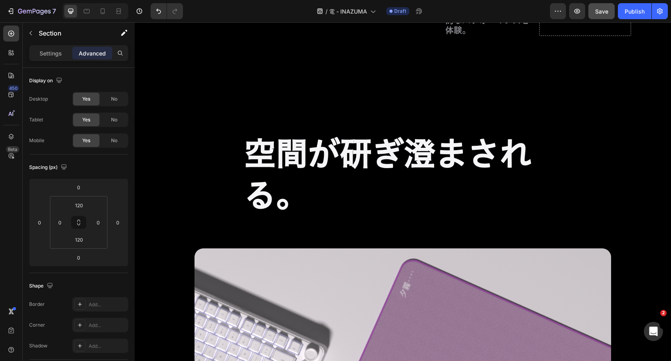
scroll to position [4241, 0]
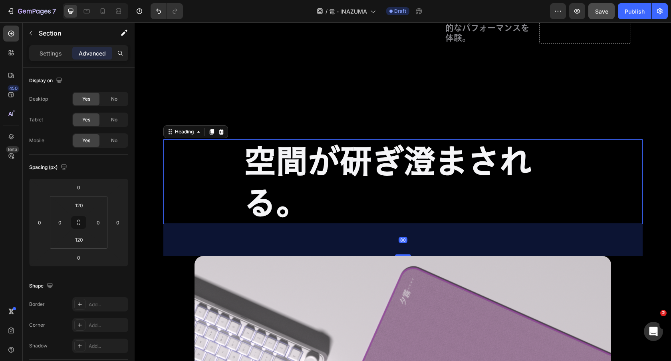
click at [336, 167] on h2 "空間が研ぎ澄まされる。" at bounding box center [403, 181] width 320 height 85
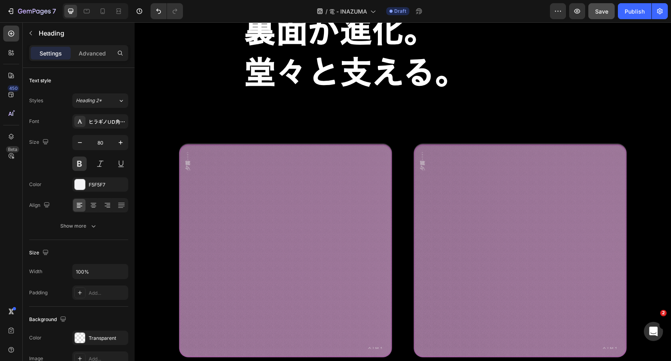
scroll to position [1895, 0]
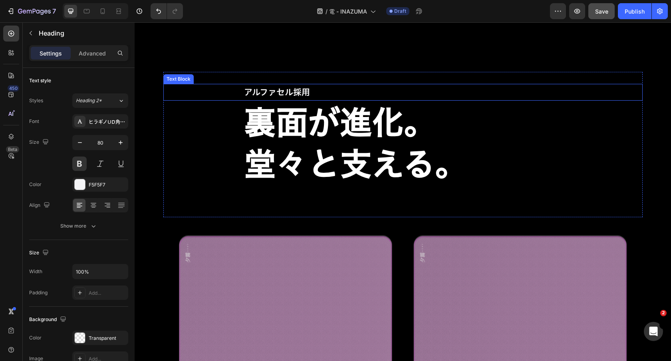
click at [316, 86] on p "アルファセル採用" at bounding box center [403, 92] width 318 height 15
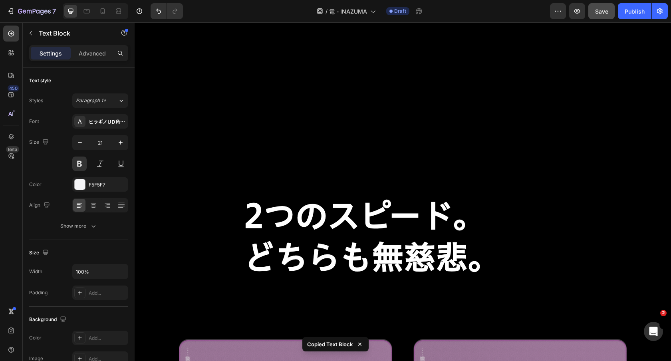
scroll to position [3063, 0]
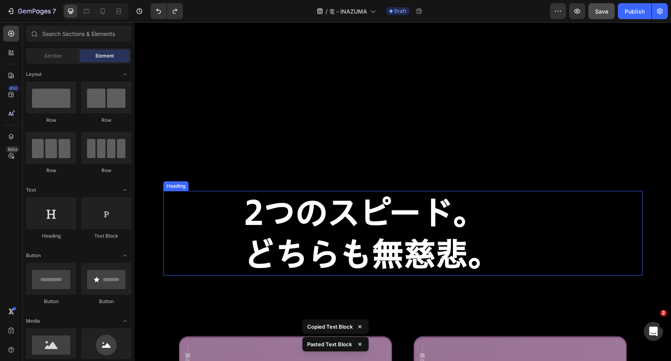
click at [318, 233] on h2 "2つのスピード。 どちらも無慈悲。" at bounding box center [403, 233] width 320 height 85
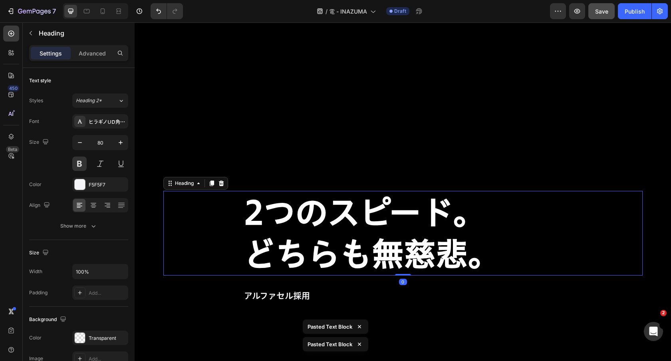
click at [260, 207] on strong "2つのスピード。" at bounding box center [364, 213] width 241 height 32
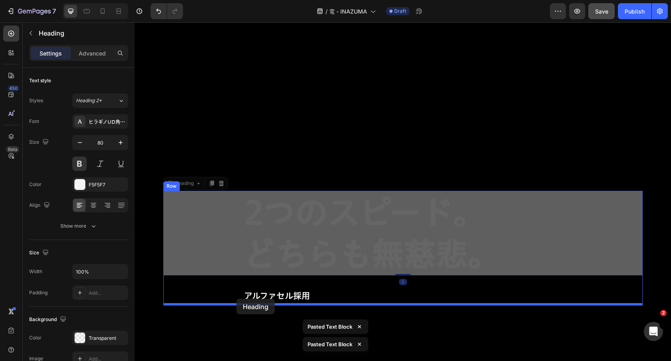
drag, startPoint x: 190, startPoint y: 184, endPoint x: 237, endPoint y: 299, distance: 123.7
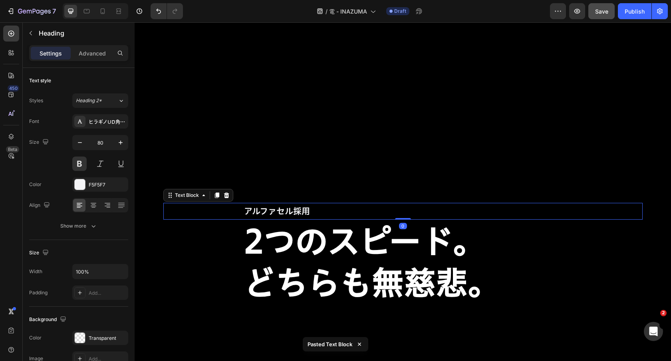
click at [282, 214] on p "アルファセル採用" at bounding box center [403, 211] width 318 height 15
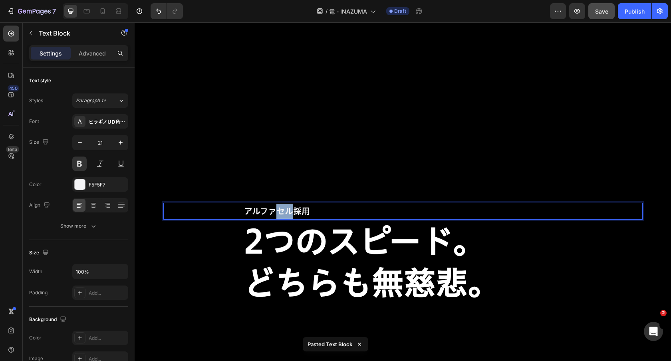
click at [282, 214] on p "アルファセル採用" at bounding box center [403, 211] width 318 height 15
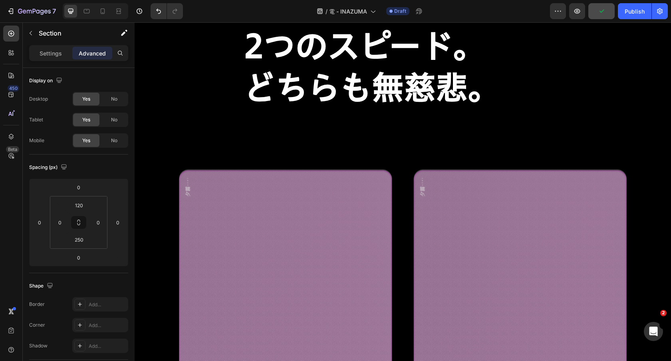
scroll to position [3225, 0]
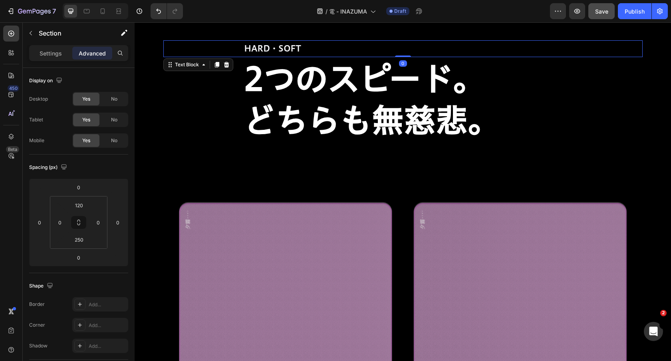
click at [306, 44] on p "HARD・SOFT" at bounding box center [403, 48] width 318 height 15
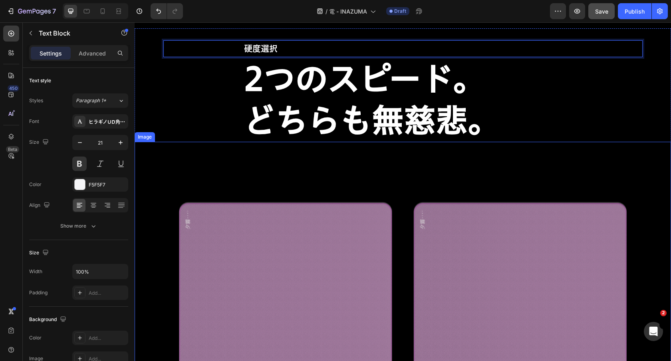
click at [326, 177] on img at bounding box center [403, 309] width 537 height 335
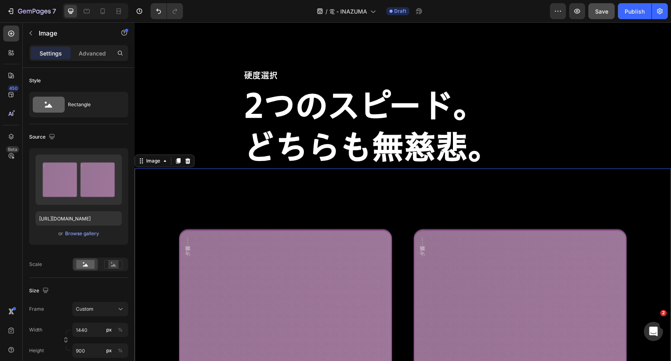
scroll to position [3189, 0]
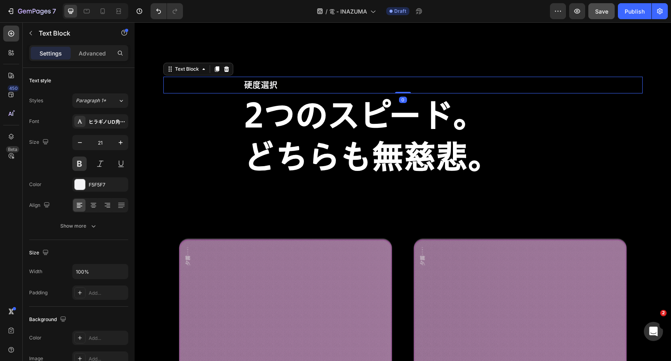
click at [322, 89] on p "硬度選択" at bounding box center [403, 85] width 318 height 15
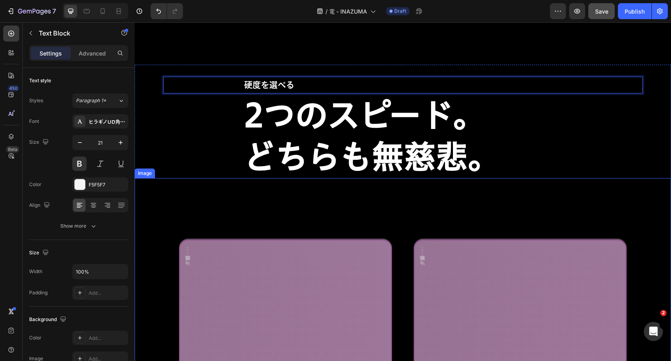
click at [291, 193] on img at bounding box center [403, 345] width 537 height 335
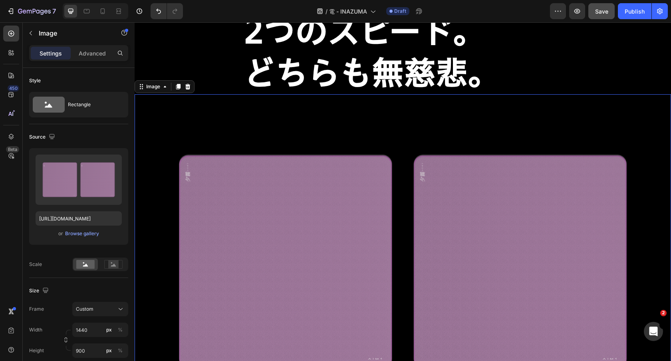
scroll to position [3223, 0]
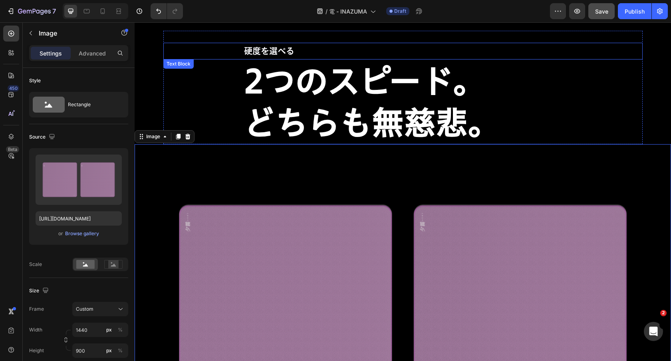
click at [325, 54] on p "硬度を選べる" at bounding box center [403, 51] width 318 height 15
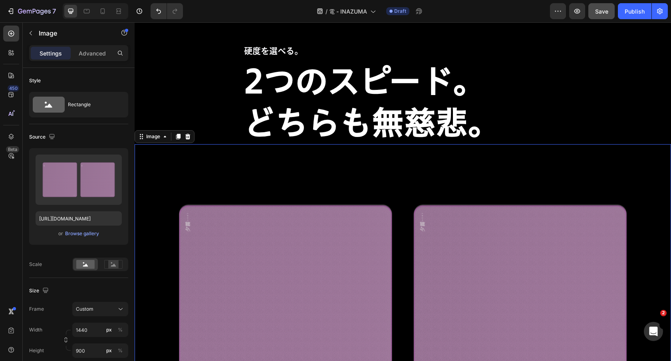
click at [238, 175] on img at bounding box center [403, 311] width 537 height 335
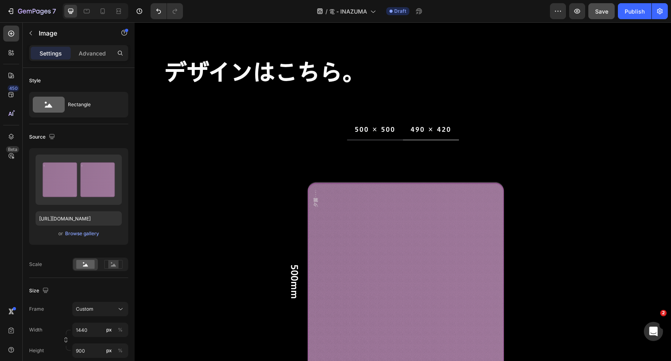
scroll to position [882, 0]
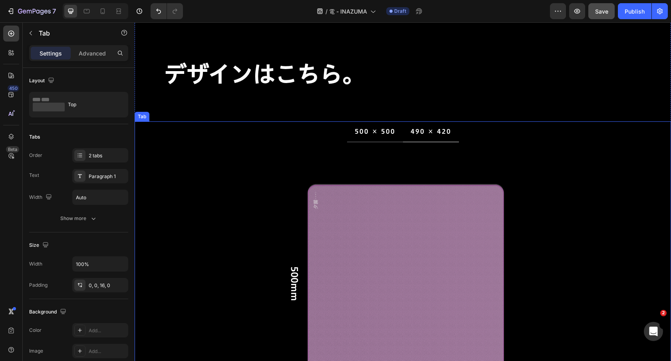
click at [432, 131] on p "490 × 420" at bounding box center [431, 132] width 41 height 12
click at [388, 126] on p "500 × 500" at bounding box center [375, 132] width 41 height 12
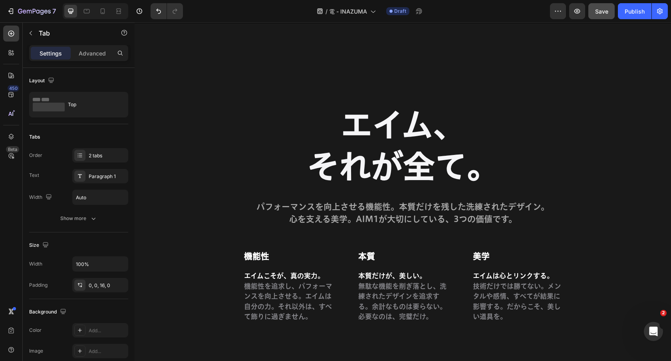
scroll to position [4923, 0]
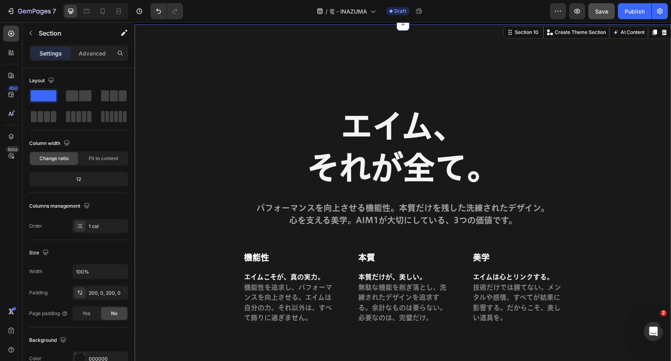
click at [531, 76] on div "エイム、 それが全て。 Heading パフォーマンスを向上させる機能性。本質だけを残した洗練されたデザイン。 心を支える美学。AIM1が大切にしている、3つ…" at bounding box center [403, 214] width 537 height 380
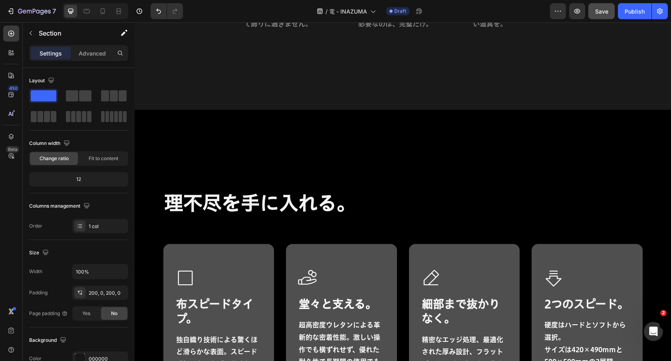
scroll to position [5217, 0]
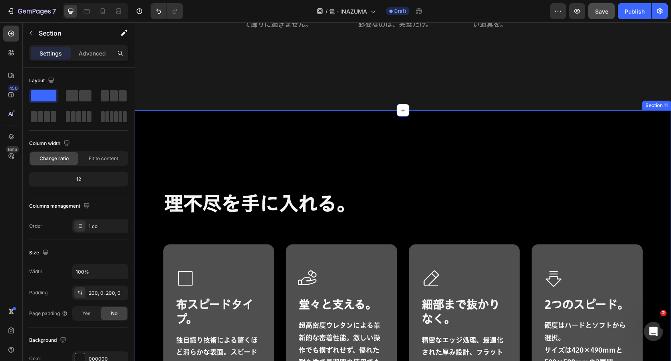
click at [464, 135] on div "理不尽を手に入れる。 Heading Icon 布スピードタイプ。 Heading 独自織り技術による驚くほど滑らかな表面。スピード重視でありながら的確なコン…" at bounding box center [403, 285] width 537 height 350
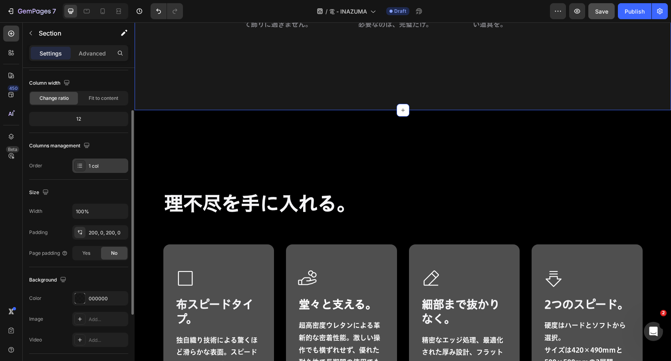
scroll to position [84, 0]
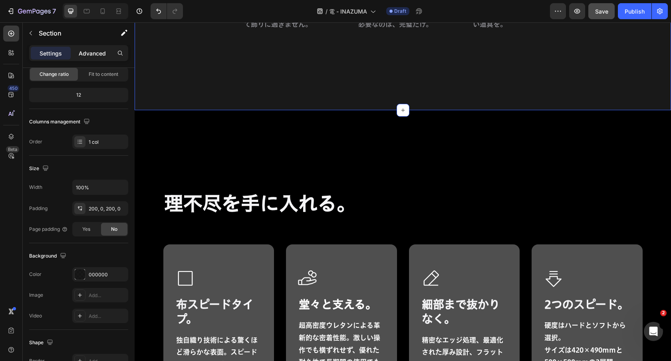
click at [92, 50] on p "Advanced" at bounding box center [92, 53] width 27 height 8
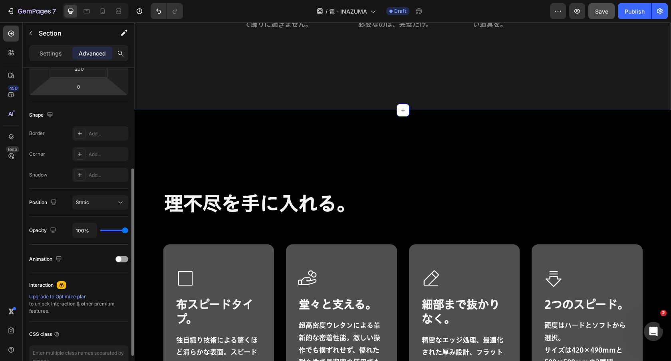
scroll to position [78, 0]
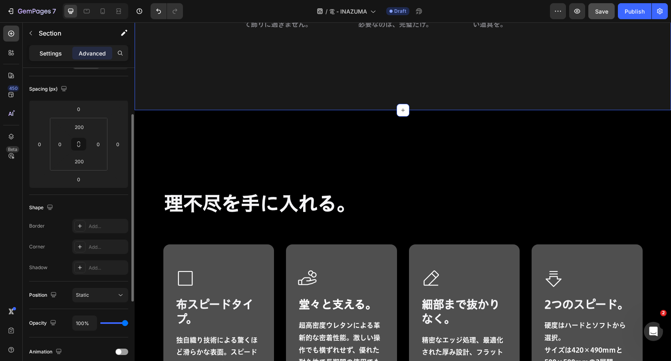
click at [53, 57] on p "Settings" at bounding box center [51, 53] width 22 height 8
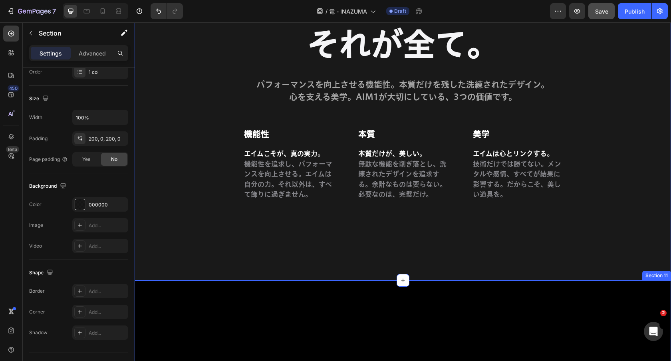
scroll to position [5033, 0]
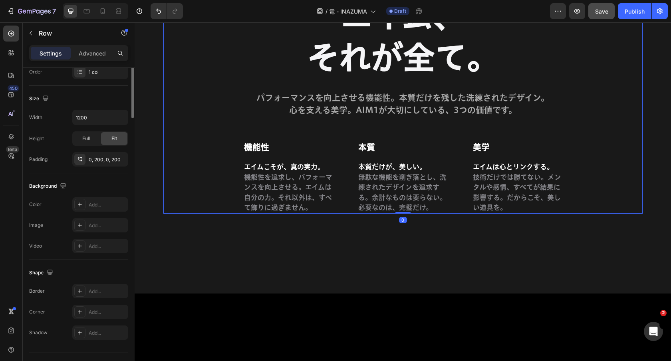
click at [176, 141] on div "エイム、 それが全て。 Heading パフォーマンスを向上させる機能性。本質だけを残した洗練されたデザイン。 心を支える美学。AIM1が大切にしている、3つ…" at bounding box center [402, 104] width 479 height 220
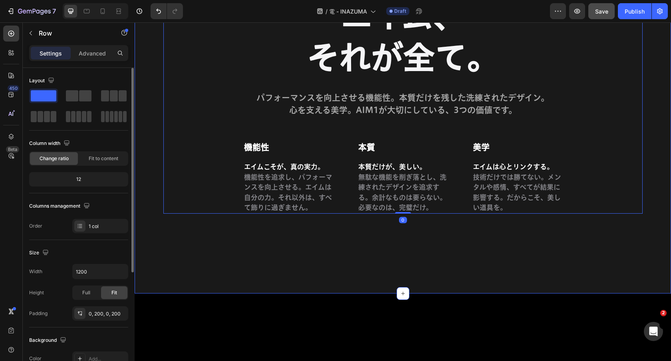
click at [155, 183] on div "エイム、 それが全て。 Heading パフォーマンスを向上させる機能性。本質だけを残した洗練されたデザイン。 心を支える美学。AIM1が大切にしている、3つ…" at bounding box center [403, 104] width 537 height 220
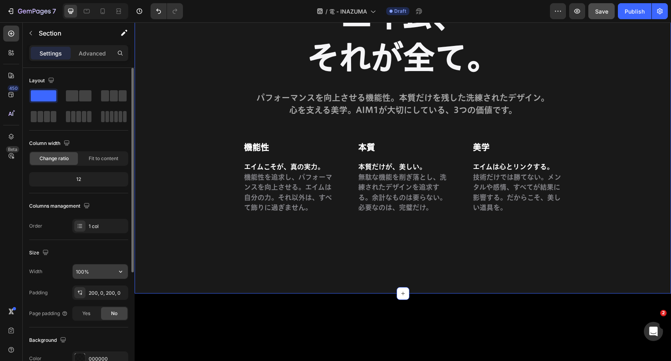
scroll to position [77, 0]
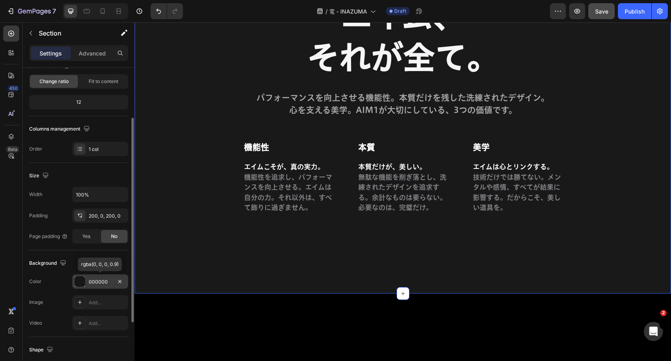
click at [106, 278] on div "000000" at bounding box center [100, 281] width 23 height 7
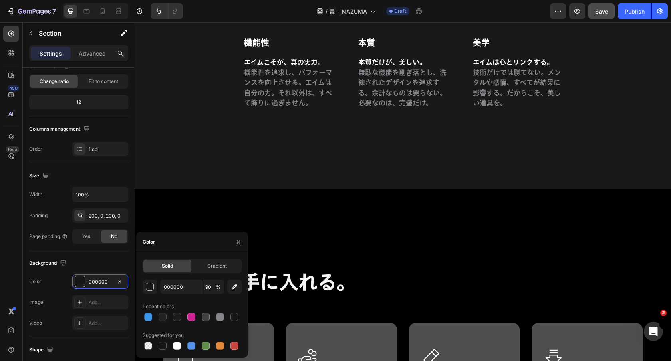
scroll to position [5130, 0]
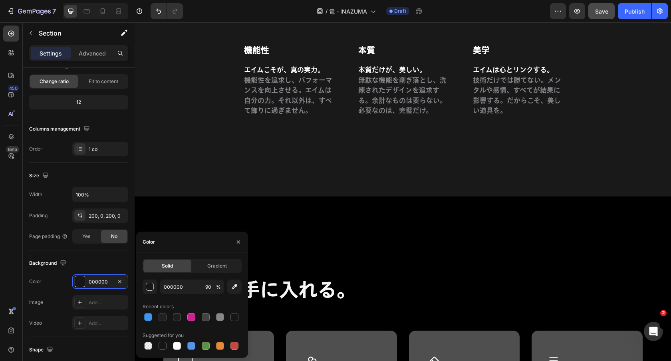
click at [153, 97] on div "エイム、 それが全て。 Heading パフォーマンスを向上させる機能性。本質だけを残した洗練されたデザイン。 心を支える美学。AIM1が大切にしている、3つ…" at bounding box center [403, 7] width 537 height 220
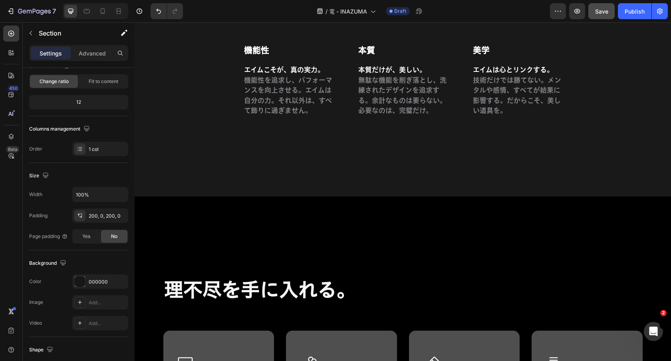
click at [144, 140] on div "エイム、 それが全て。 Heading パフォーマンスを向上させる機能性。本質だけを残した洗練されたデザイン。 心を支える美学。AIM1が大切にしている、3つ…" at bounding box center [403, 7] width 537 height 380
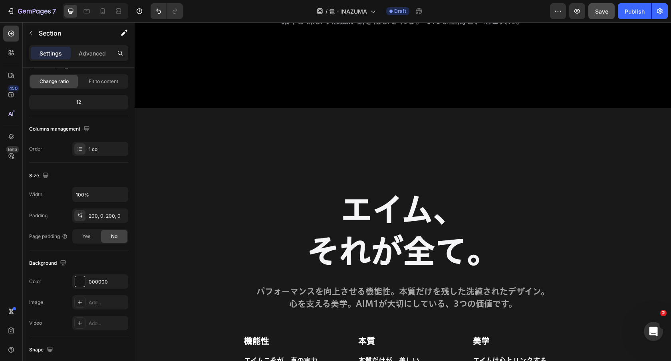
scroll to position [4828, 0]
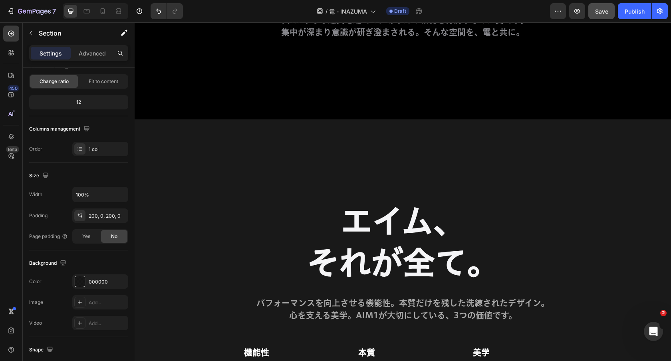
click at [182, 139] on div "エイム、 それが全て。 Heading パフォーマンスを向上させる機能性。本質だけを残した洗練されたデザイン。 心を支える美学。AIM1が大切にしている、3つ…" at bounding box center [403, 309] width 537 height 380
click at [282, 131] on div "エイム、 それが全て。 Heading パフォーマンスを向上させる機能性。本質だけを残した洗練されたデザイン。 心を支える美学。AIM1が大切にしている、3つ…" at bounding box center [403, 309] width 537 height 380
click at [207, 145] on div "エイム、 それが全て。 Heading パフォーマンスを向上させる機能性。本質だけを残した洗練されたデザイン。 心を支える美学。AIM1が大切にしている、3つ…" at bounding box center [403, 309] width 537 height 380
click at [219, 146] on div "エイム、 それが全て。 Heading パフォーマンスを向上させる機能性。本質だけを残した洗練されたデザイン。 心を支える美学。AIM1が大切にしている、3つ…" at bounding box center [403, 309] width 537 height 380
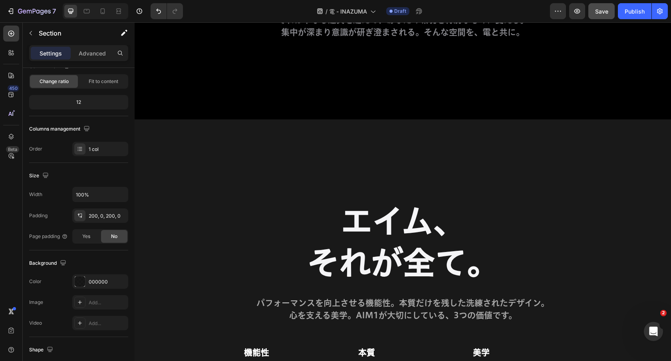
click at [219, 146] on div "エイム、 それが全て。 Heading パフォーマンスを向上させる機能性。本質だけを残した洗練されたデザイン。 心を支える美学。AIM1が大切にしている、3つ…" at bounding box center [403, 309] width 537 height 380
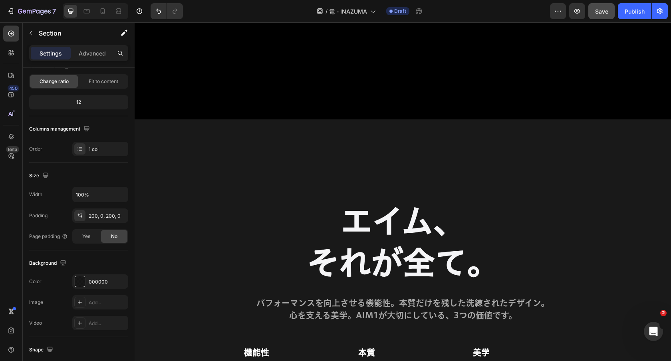
scroll to position [4973, 0]
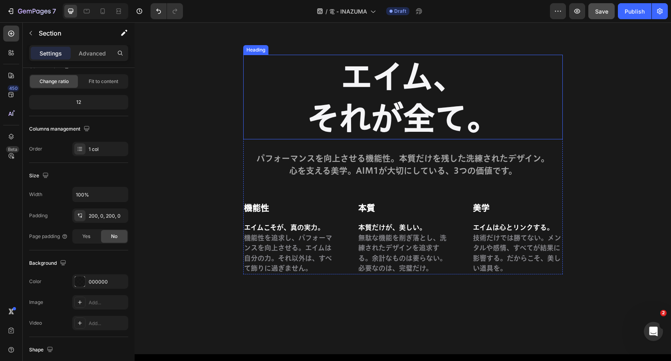
click at [380, 125] on h2 "エイム、 それが全て。" at bounding box center [403, 97] width 320 height 85
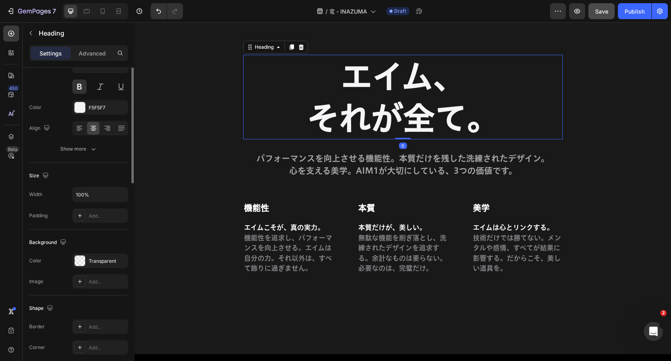
scroll to position [0, 0]
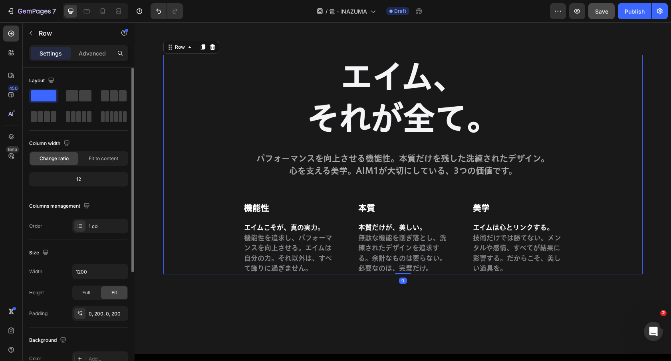
click at [174, 167] on div "エイム、 それが全て。 Heading パフォーマンスを向上させる機能性。本質だけを残した洗練されたデザイン。 心を支える美学。AIM1が大切にしている、3つ…" at bounding box center [402, 165] width 479 height 220
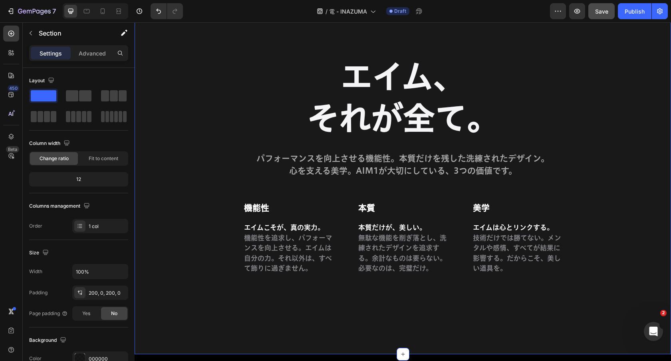
click at [143, 179] on div "エイム、 それが全て。 Heading パフォーマンスを向上させる機能性。本質だけを残した洗練されたデザイン。 心を支える美学。AIM1が大切にしている、3つ…" at bounding box center [403, 165] width 537 height 220
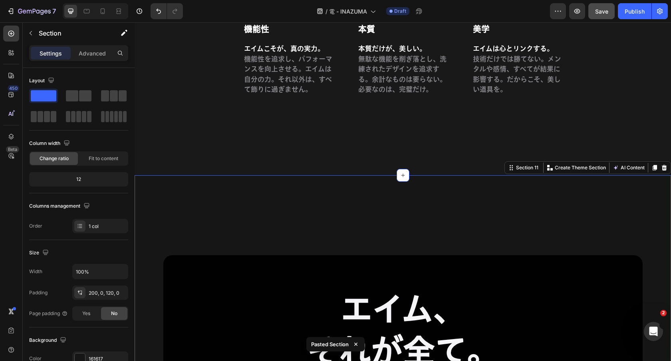
scroll to position [5155, 0]
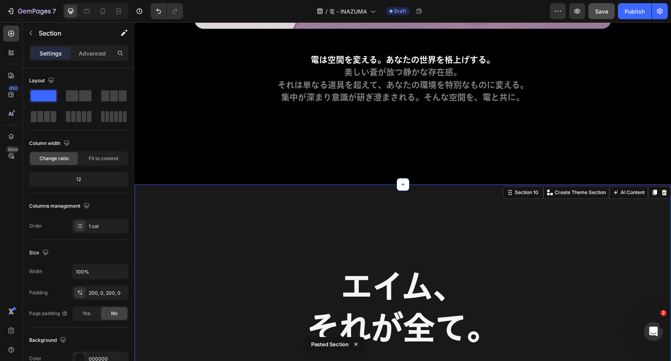
scroll to position [4763, 0]
click at [658, 195] on div at bounding box center [655, 192] width 10 height 10
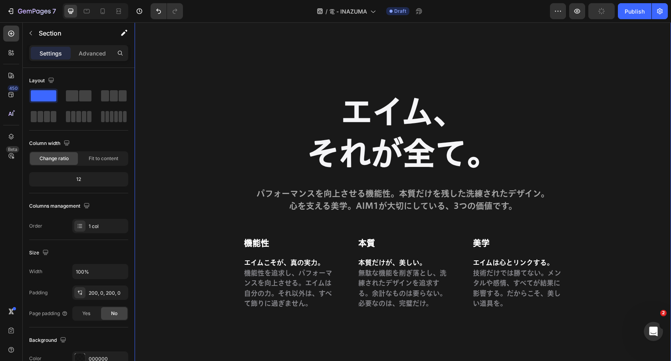
scroll to position [4743, 0]
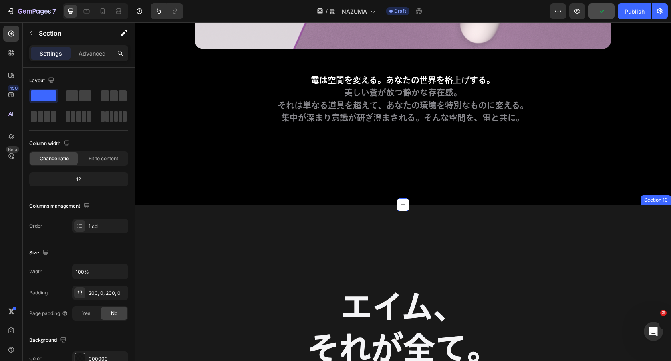
click at [664, 196] on icon at bounding box center [664, 198] width 5 height 6
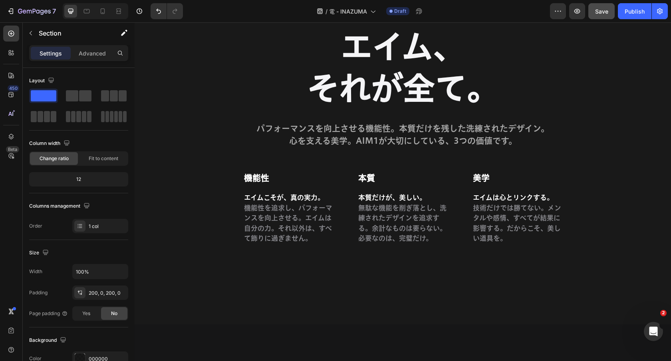
scroll to position [5005, 0]
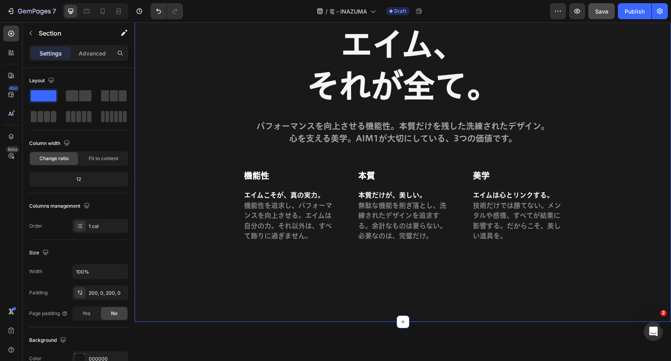
click at [620, 306] on div "エイム、 それが全て。 Heading パフォーマンスを向上させる機能性。本質だけを残した洗練されたデザイン。 心を支える美学。AIM1が大切にしている、3つ…" at bounding box center [403, 132] width 537 height 380
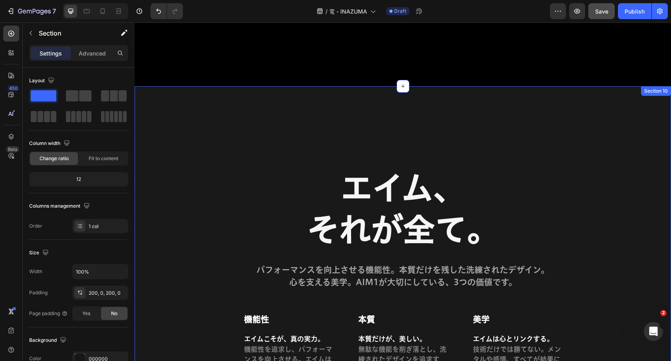
scroll to position [4796, 0]
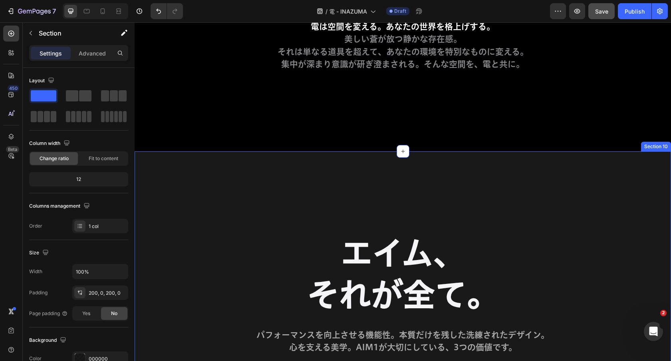
click at [651, 166] on div "エイム、 それが全て。 Heading パフォーマンスを向上させる機能性。本質だけを残した洗練されたデザイン。 心を支える美学。AIM1が大切にしている、3つ…" at bounding box center [403, 341] width 537 height 380
click at [646, 164] on div "エイム、 それが全て。 Heading パフォーマンスを向上させる機能性。本質だけを残した洗練されたデザイン。 心を支える美学。AIM1が大切にしている、3つ…" at bounding box center [403, 341] width 537 height 380
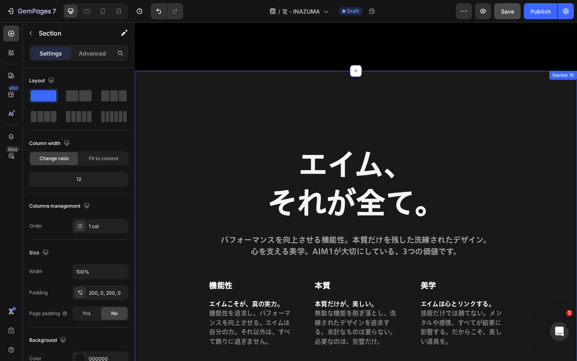
scroll to position [4836, 0]
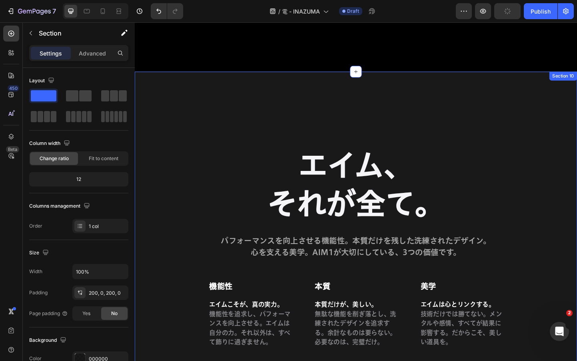
click at [520, 103] on div "エイム、 それが全て。 Heading パフォーマンスを向上させる機能性。本質だけを残した洗練されたデザイン。 心を支える美学。AIM1が大切にしている、3つ…" at bounding box center [374, 266] width 479 height 380
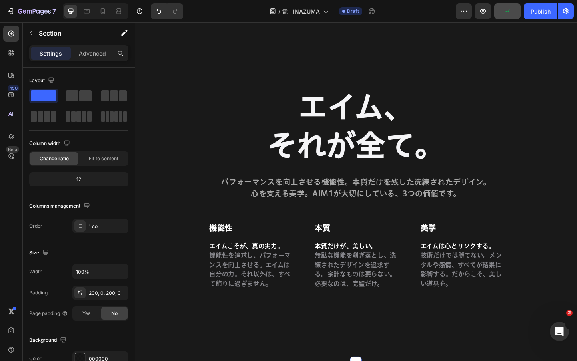
scroll to position [5041, 0]
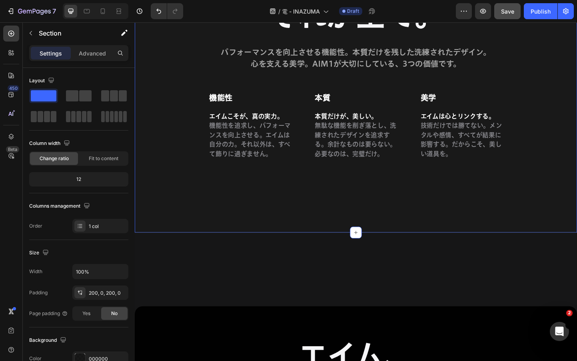
click at [521, 210] on div "エイム、 それが全て。 Heading パフォーマンスを向上させる機能性。本質だけを残した洗練されたデザイン。 心を支える美学。AIM1が大切にしている、3つ…" at bounding box center [374, 61] width 479 height 380
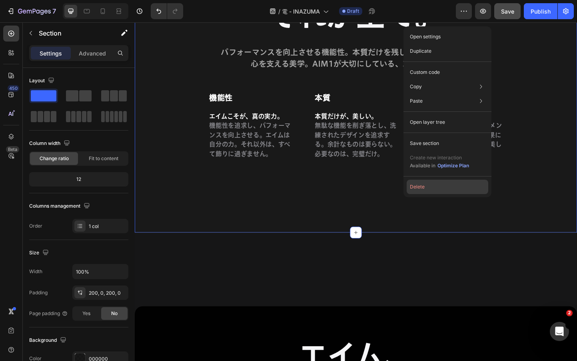
click at [450, 184] on button "Delete" at bounding box center [447, 187] width 82 height 14
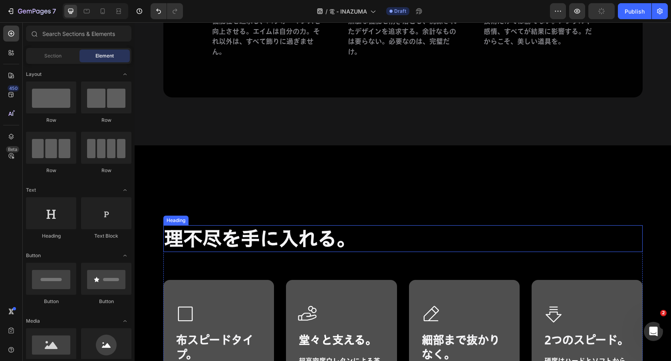
scroll to position [5160, 0]
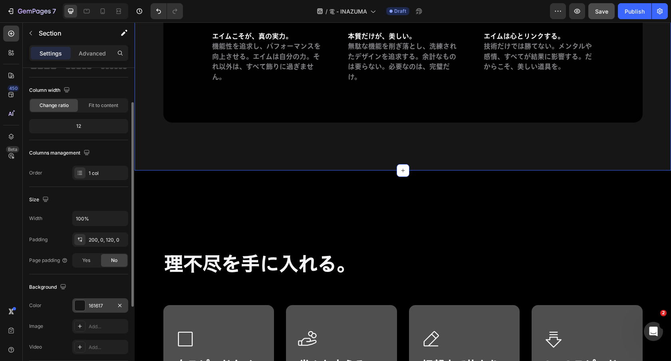
click at [103, 303] on div "161617" at bounding box center [100, 305] width 23 height 7
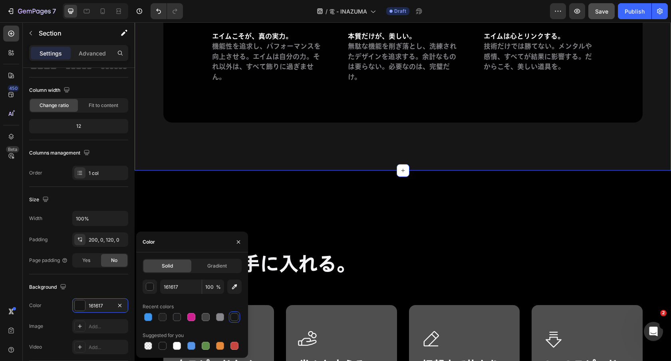
click at [175, 279] on div "Solid Gradient 161617 100 % Recent colors Suggested for you" at bounding box center [192, 305] width 99 height 93
click at [175, 282] on input "161617" at bounding box center [181, 287] width 42 height 14
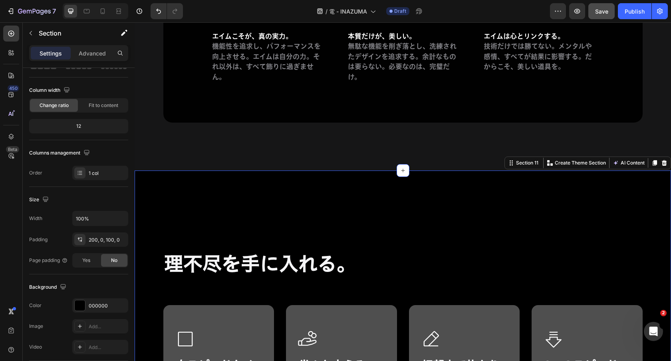
click at [309, 207] on div "理不尽を手に入れる。 Heading Icon 布スピードタイプ。 Heading 独自織り技術による驚くほど滑らかな表面。スピード重視でありながら的確なコン…" at bounding box center [403, 346] width 537 height 350
click at [100, 299] on div "000000" at bounding box center [100, 305] width 56 height 14
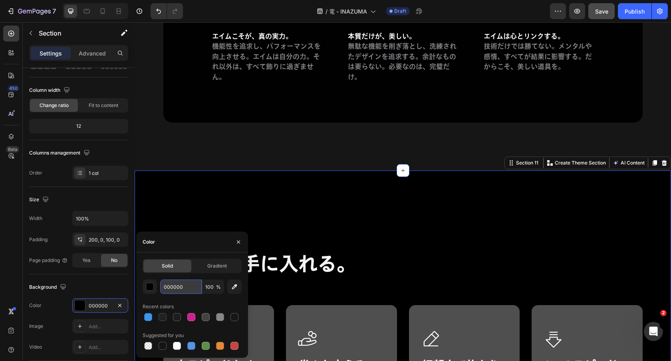
click at [183, 282] on input "000000" at bounding box center [181, 287] width 42 height 14
paste input "161617"
type input "161617"
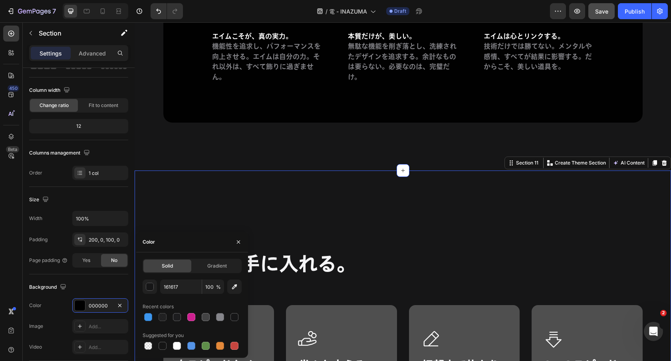
click at [360, 231] on div "理不尽を手に入れる。 Heading Icon 布スピードタイプ。 Heading 独自織り技術による驚くほど滑らかな表面。スピード重視でありながら的確なコン…" at bounding box center [403, 346] width 537 height 350
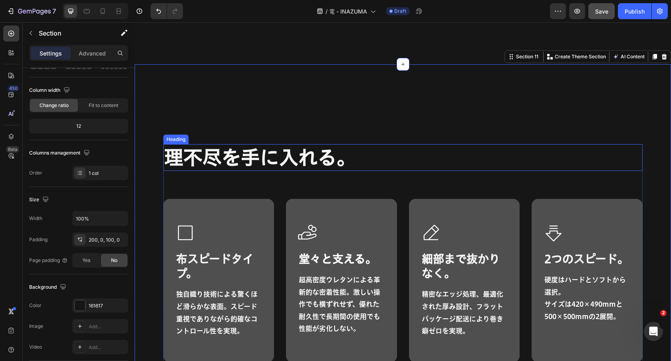
scroll to position [5285, 0]
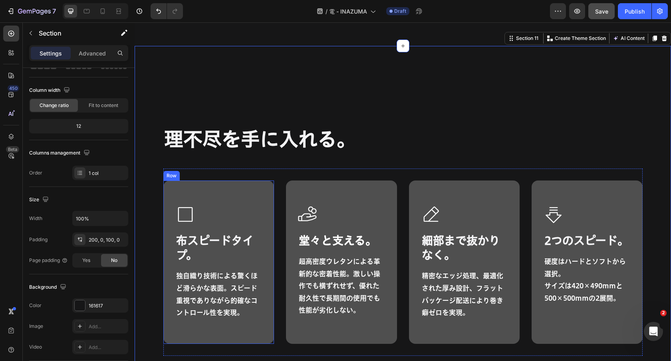
click at [252, 193] on div "Icon 布スピードタイプ。 Heading 独自織り技術による驚くほど滑らかな表面。スピード重視でありながら的確なコントロール性を実現。 Text Bloc…" at bounding box center [218, 262] width 111 height 163
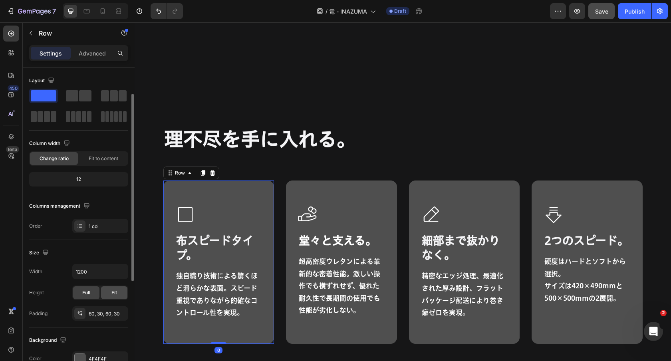
scroll to position [112, 0]
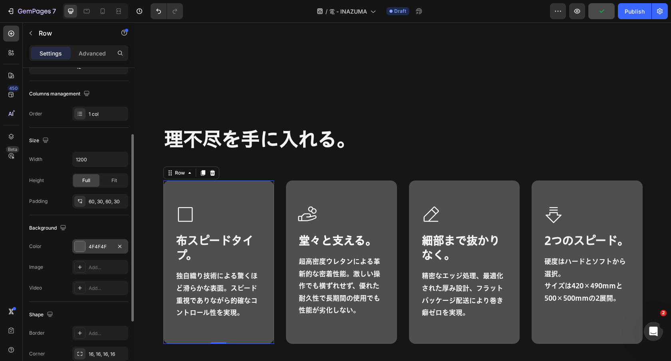
click at [100, 240] on div "4F4F4F" at bounding box center [100, 246] width 56 height 14
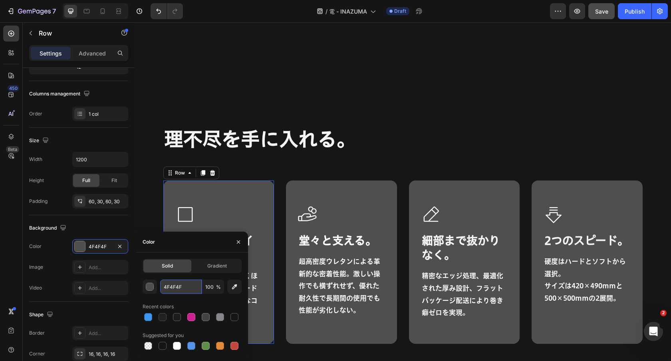
click at [184, 287] on input "4F4F4F" at bounding box center [181, 287] width 42 height 14
paste input "000000"
type input "000000"
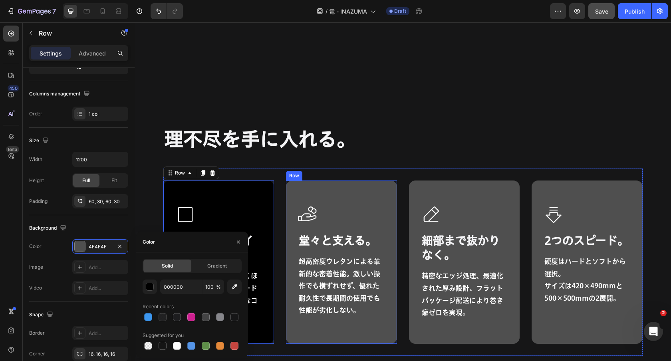
click at [365, 195] on div "Icon 堂々と支える。 Heading 超高密度ウレタンによる革新的な密着性能。激しい操作でも横ずれせず、優れた耐久性で長期間の使用でも性能が劣化しない。 …" at bounding box center [341, 262] width 111 height 163
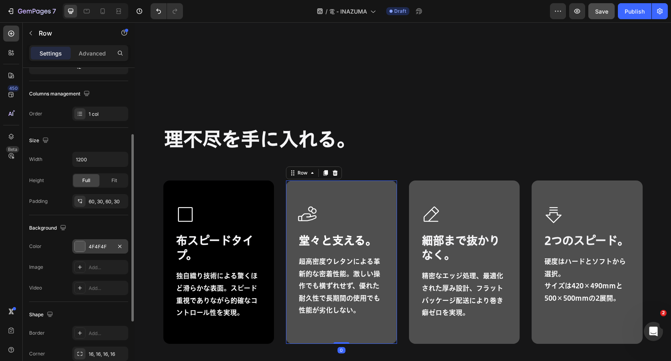
click at [104, 244] on div "4F4F4F" at bounding box center [100, 246] width 23 height 7
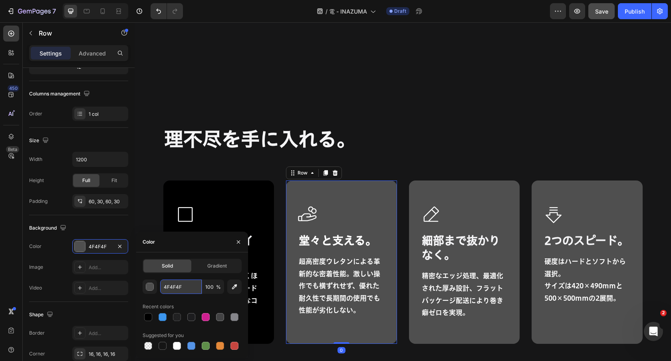
click at [180, 286] on input "4F4F4F" at bounding box center [181, 287] width 42 height 14
paste input "000000"
type input "000000"
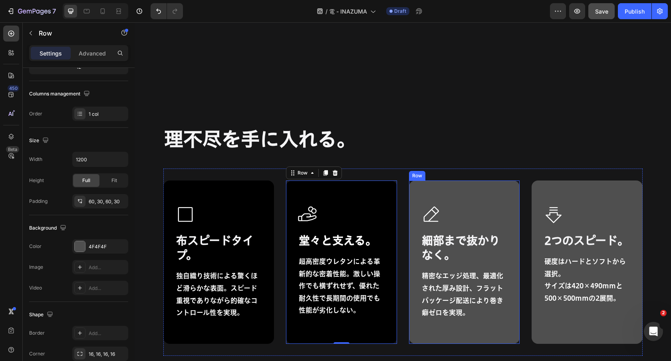
click at [464, 192] on div "Icon 細部まで抜かりなく。 Heading 精密なエッジ処理、最適化された厚み設計、フラットパッケージ配送により巻き癖ゼロを実現。 Text Block …" at bounding box center [464, 262] width 111 height 163
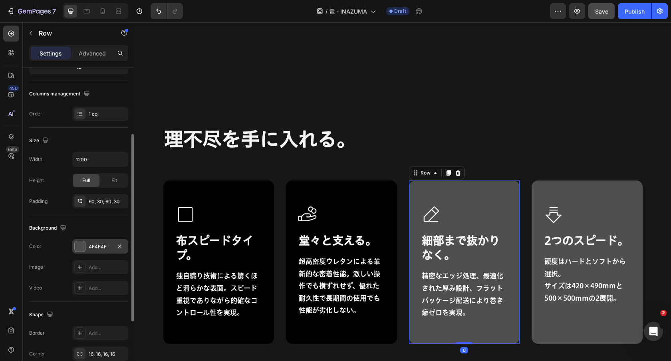
click at [100, 246] on div "4F4F4F" at bounding box center [100, 246] width 23 height 7
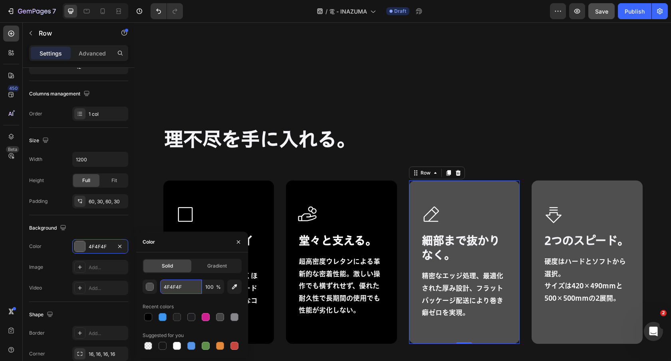
click at [177, 289] on input "4F4F4F" at bounding box center [181, 287] width 42 height 14
paste input "000000"
type input "000000"
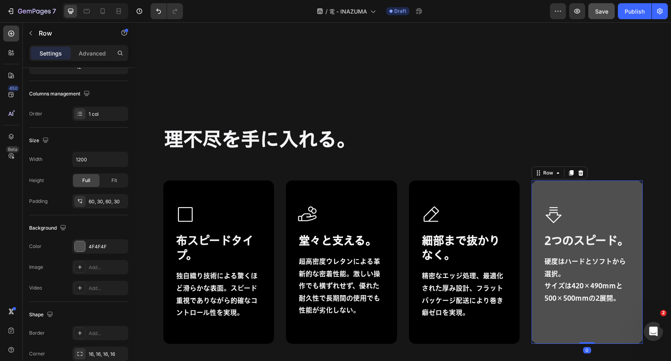
click at [561, 188] on div "Icon 2つのスピード。 Heading 硬度はハードとソフトから選択。 サイズは420×490mmと500×500mmの2展開。 Text Block R…" at bounding box center [587, 262] width 111 height 163
click at [97, 248] on div "4F4F4F" at bounding box center [100, 246] width 23 height 7
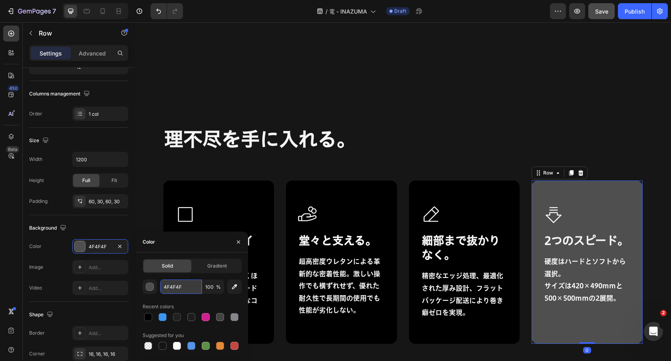
click at [169, 290] on input "4F4F4F" at bounding box center [181, 287] width 42 height 14
paste input "000000"
type input "000000"
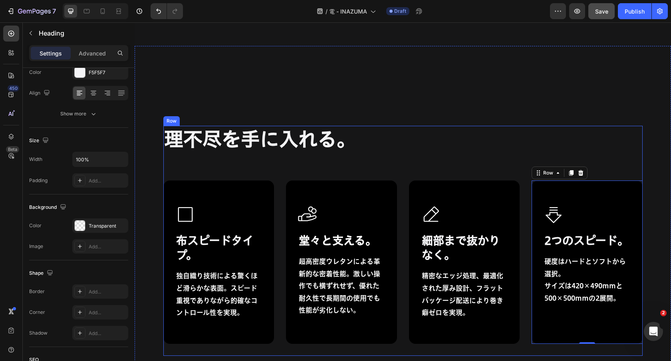
click at [432, 143] on h2 "理不尽を手に入れる。" at bounding box center [402, 139] width 479 height 26
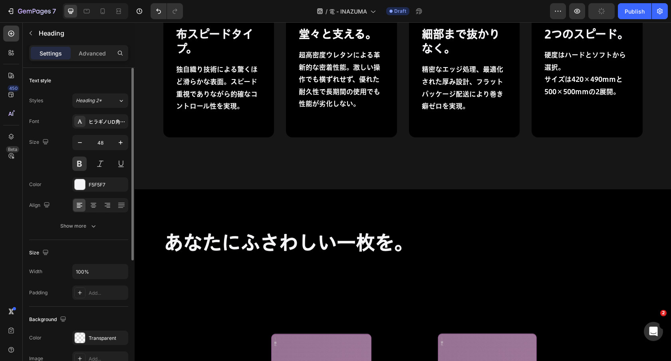
scroll to position [5578, 0]
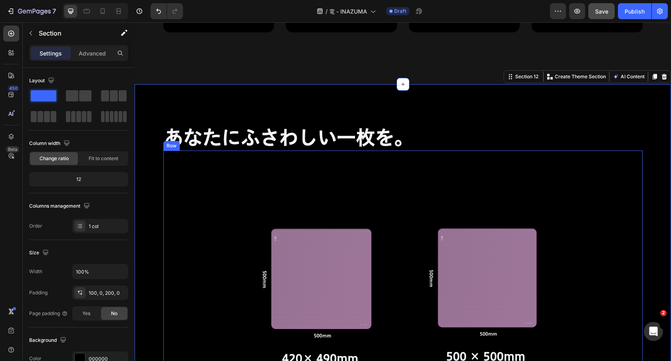
scroll to position [5548, 0]
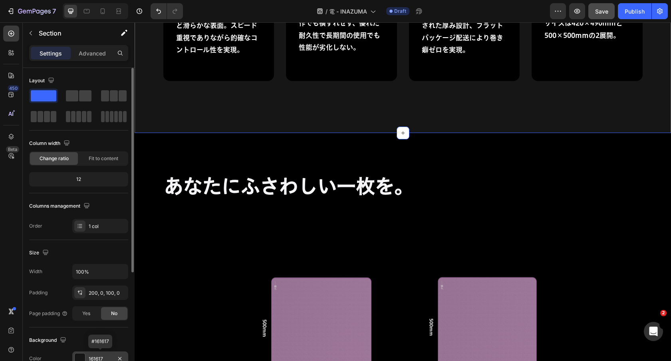
click at [101, 356] on div "161617" at bounding box center [100, 359] width 23 height 7
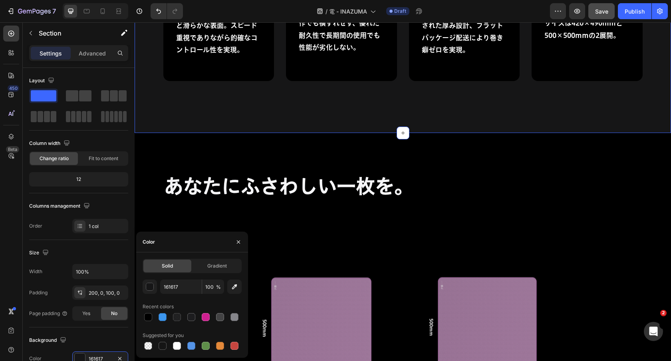
click at [184, 278] on div "Solid Gradient 161617 100 % Recent colors Suggested for you" at bounding box center [192, 305] width 99 height 93
click at [181, 291] on input "161617" at bounding box center [181, 287] width 42 height 14
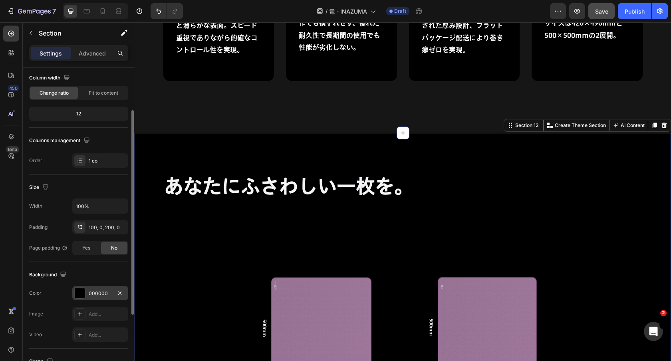
click at [99, 292] on div "000000" at bounding box center [100, 293] width 23 height 7
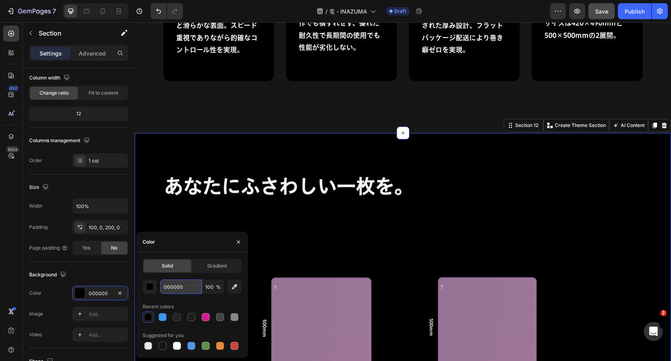
click at [171, 282] on input "000000" at bounding box center [181, 287] width 42 height 14
paste input "161617"
type input "161617"
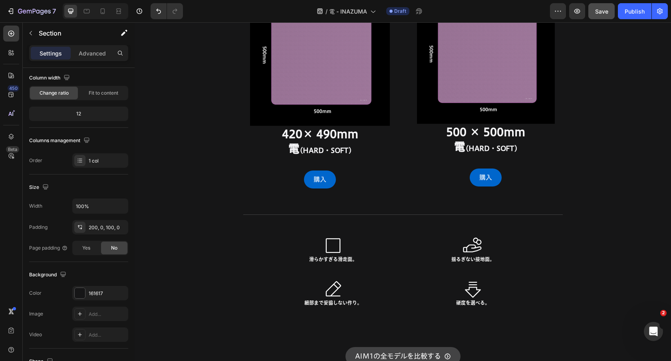
scroll to position [5872, 0]
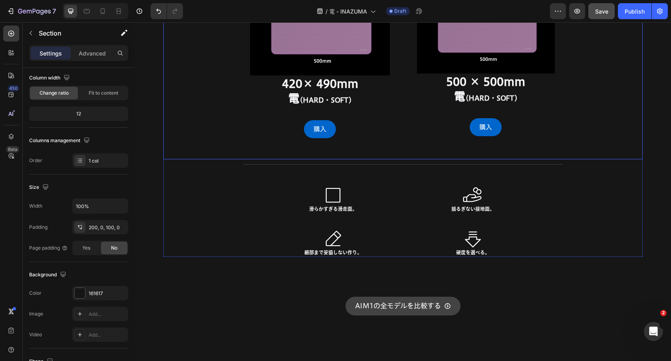
click at [222, 125] on div "Image 420× 490mm 電 (HARD・SOFT) Heading 購入 Button Image 500 × 500mm 電 (HARD・SOFT…" at bounding box center [402, 18] width 479 height 284
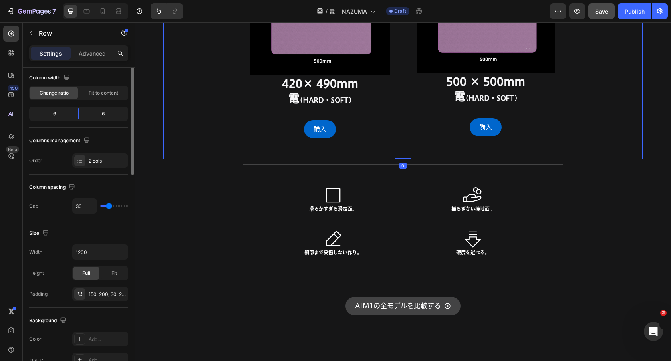
scroll to position [0, 0]
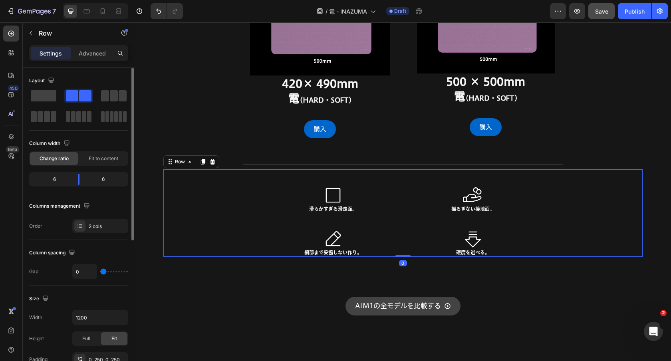
click at [216, 194] on div "Icon 滑らかすぎる滑走面。 Heading Icon 細部まで妥協しない作り。 Heading Icon 揺るぎない接地面。 Heading Icon 硬…" at bounding box center [402, 212] width 479 height 87
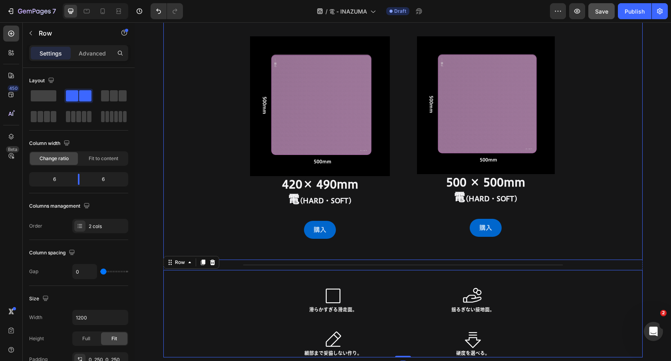
click at [220, 145] on div "Image 420× 490mm 電 (HARD・SOFT) Heading 購入 Button Image 500 × 500mm 電 (HARD・SOFT…" at bounding box center [402, 118] width 479 height 284
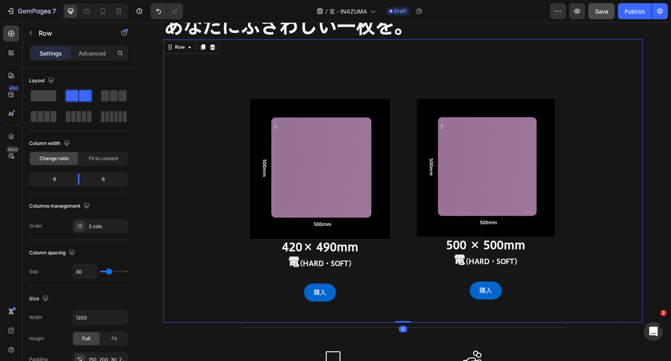
scroll to position [5697, 0]
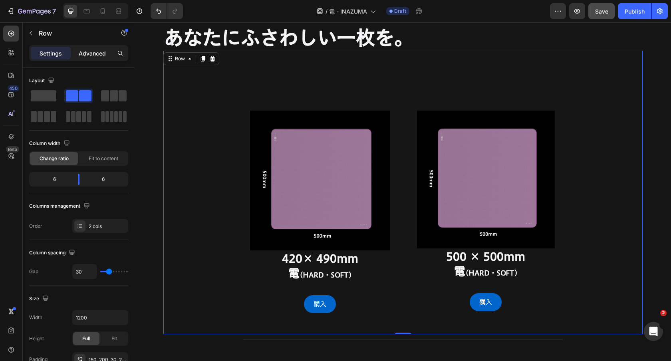
click at [77, 55] on div "Advanced" at bounding box center [92, 53] width 40 height 13
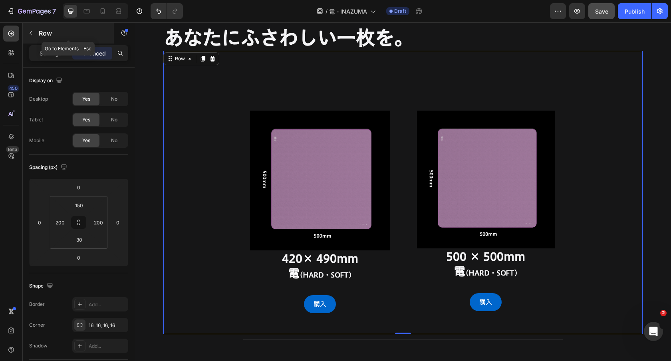
click at [30, 27] on button "button" at bounding box center [30, 33] width 13 height 13
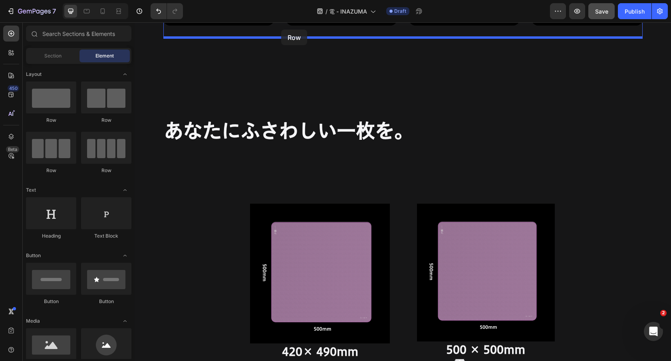
scroll to position [5573, 0]
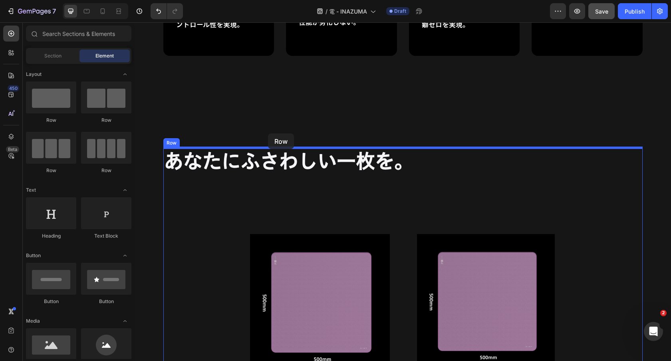
drag, startPoint x: 183, startPoint y: 140, endPoint x: 267, endPoint y: 136, distance: 84.8
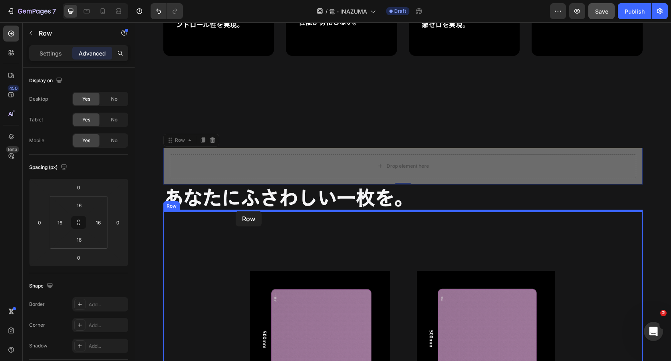
drag, startPoint x: 186, startPoint y: 141, endPoint x: 236, endPoint y: 211, distance: 86.0
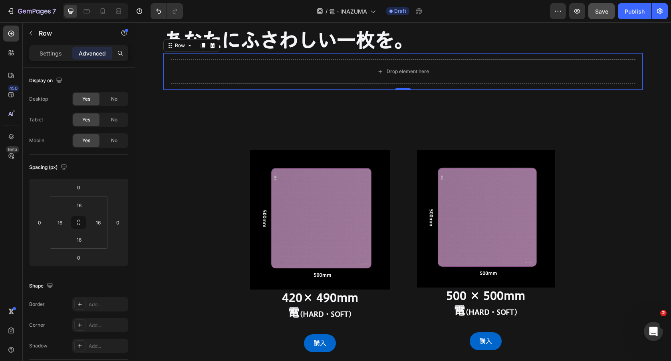
scroll to position [5695, 0]
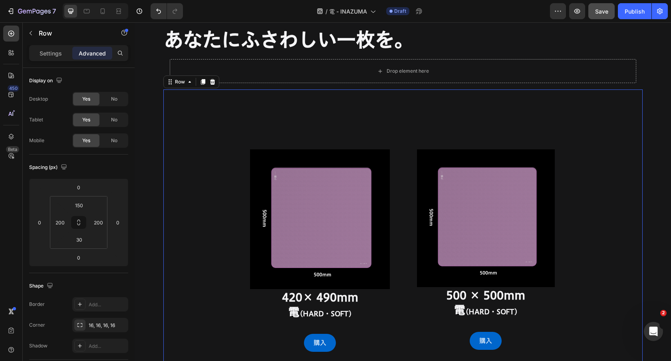
click at [467, 117] on div "Image 420× 490mm 電 (HARD・SOFT) Heading 購入 Button Image 500 × 500mm 電 (HARD・SOFT…" at bounding box center [402, 231] width 479 height 284
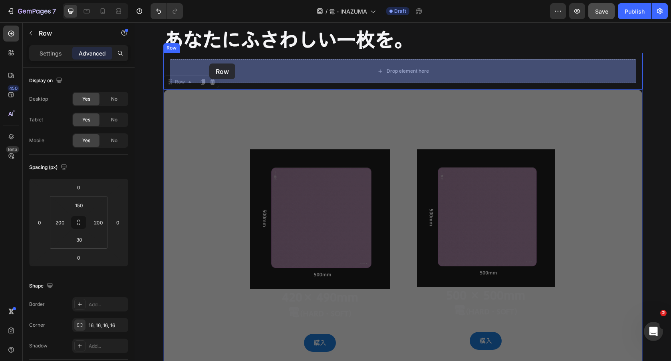
drag, startPoint x: 177, startPoint y: 81, endPoint x: 209, endPoint y: 64, distance: 36.3
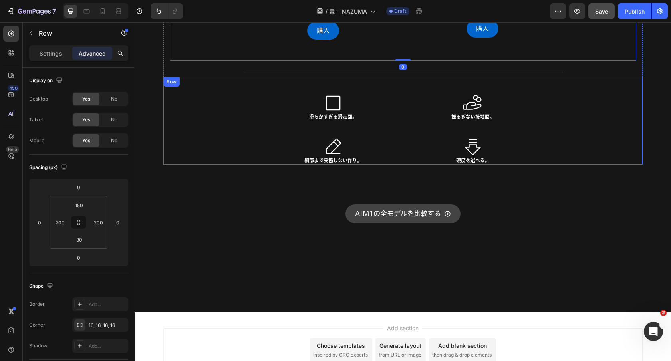
scroll to position [5962, 0]
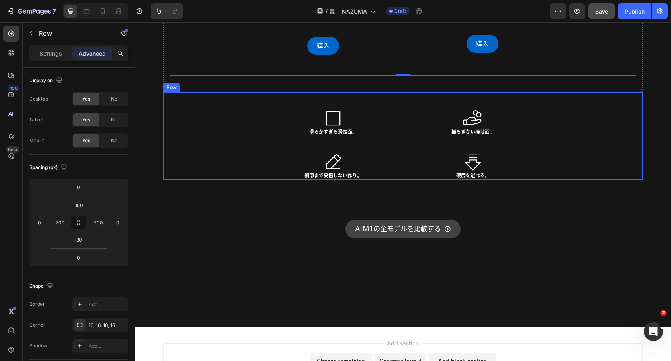
click at [195, 113] on div "Icon 滑らかすぎる滑走面。 Heading Icon 細部まで妥協しない作り。 Heading Icon 揺るぎない接地面。 Heading Icon 硬…" at bounding box center [402, 135] width 479 height 87
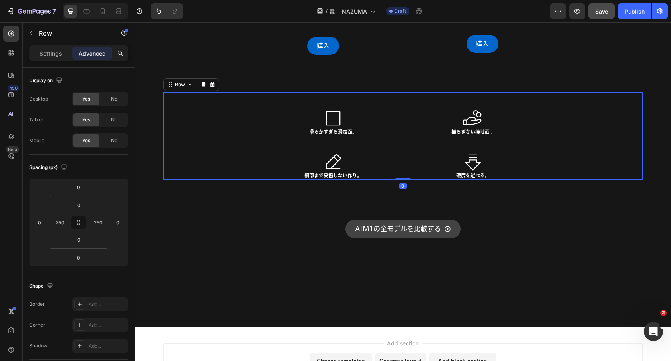
scroll to position [5895, 0]
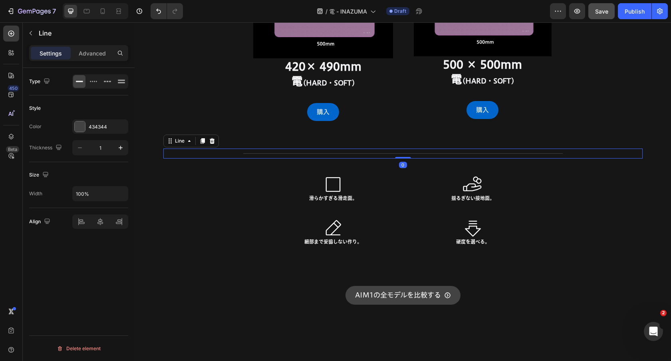
click at [226, 149] on div "Title Line 0" at bounding box center [402, 154] width 479 height 10
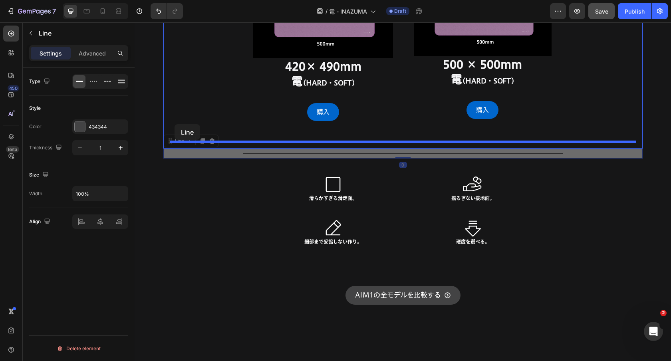
drag, startPoint x: 172, startPoint y: 144, endPoint x: 175, endPoint y: 124, distance: 19.8
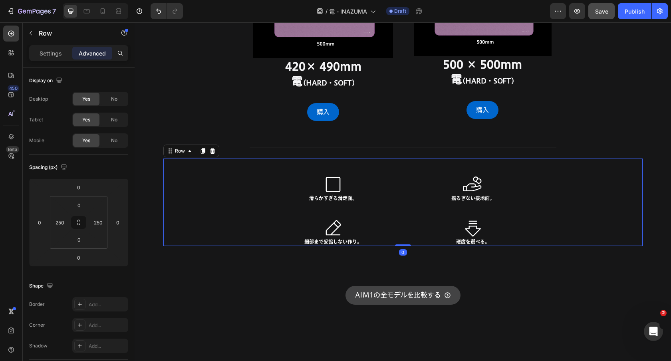
click at [194, 189] on div "Icon 滑らかすぎる滑走面。 Heading Icon 細部まで妥協しない作り。 Heading Icon 揺るぎない接地面。 Heading Icon 硬…" at bounding box center [402, 202] width 479 height 87
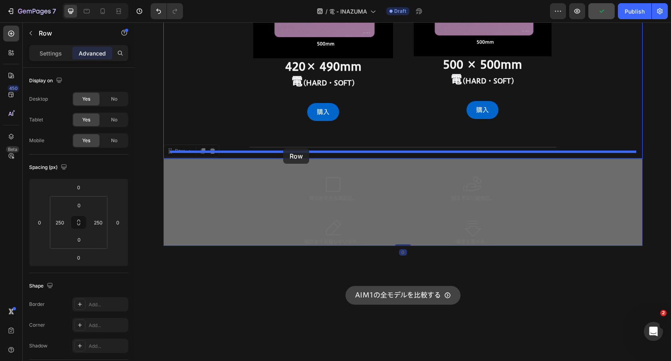
drag, startPoint x: 172, startPoint y: 150, endPoint x: 283, endPoint y: 148, distance: 111.1
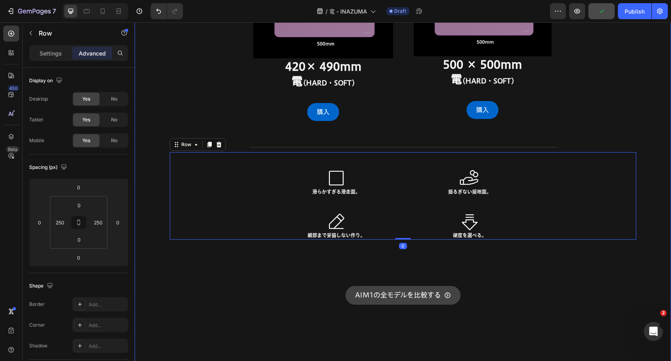
click at [277, 276] on div "AIM1の全モデルを比較する Button" at bounding box center [403, 280] width 537 height 68
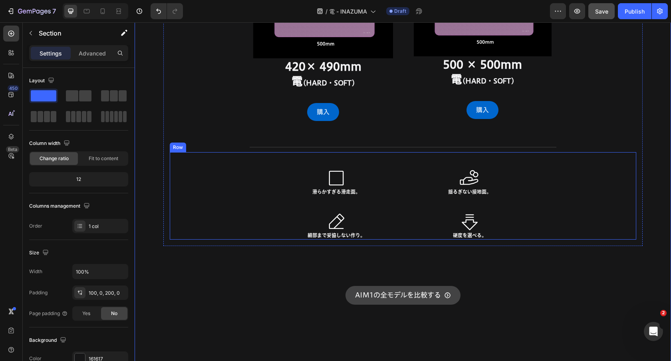
click at [246, 205] on div "Icon 滑らかすぎる滑走面。 Heading Icon 細部まで妥協しない作り。 Heading Icon 揺るぎない接地面。 Heading Icon 硬…" at bounding box center [403, 195] width 467 height 87
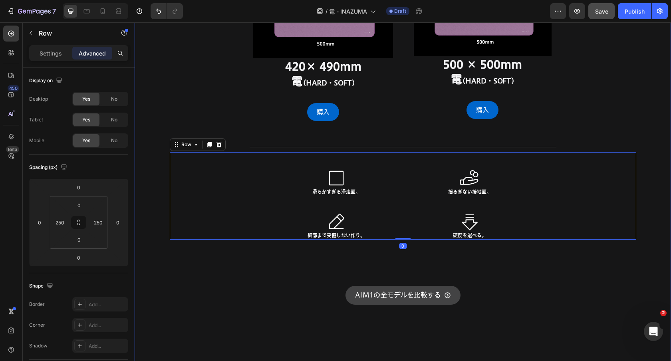
click at [194, 255] on div "AIM1の全モデルを比較する Button" at bounding box center [403, 280] width 537 height 68
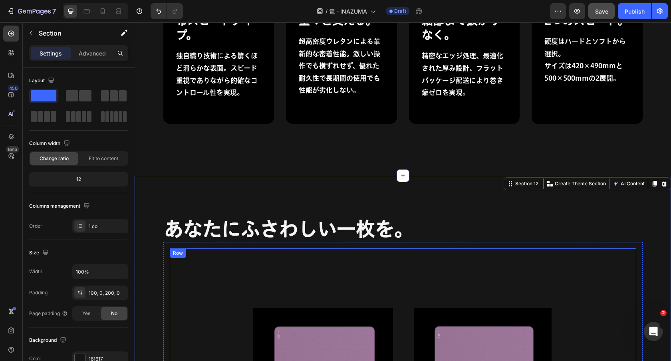
scroll to position [5544, 0]
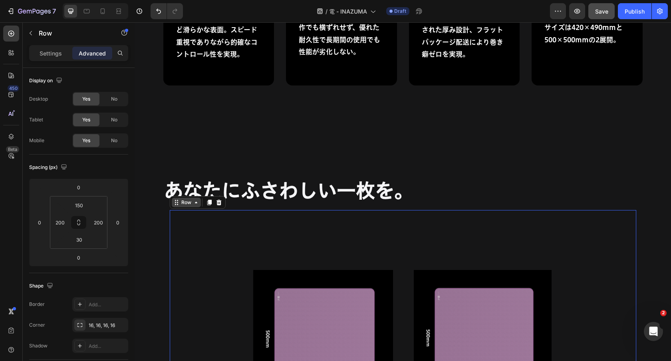
click at [180, 204] on div "Row" at bounding box center [186, 202] width 13 height 7
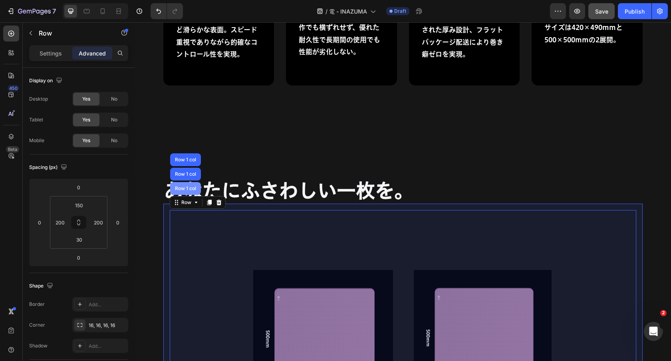
click at [187, 191] on div "Row 1 col" at bounding box center [185, 188] width 31 height 13
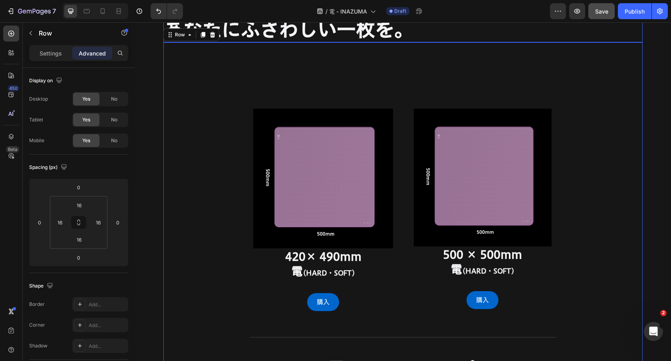
scroll to position [5730, 0]
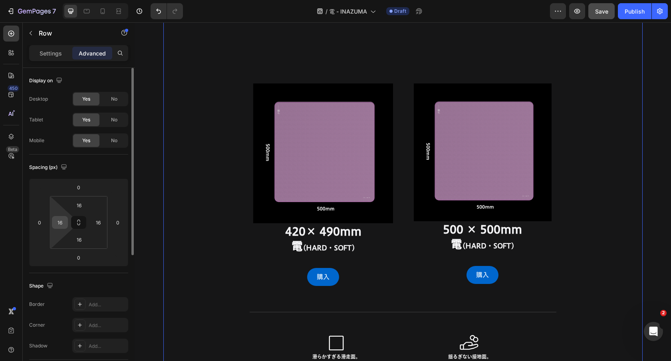
click at [60, 220] on input "16" at bounding box center [60, 223] width 12 height 12
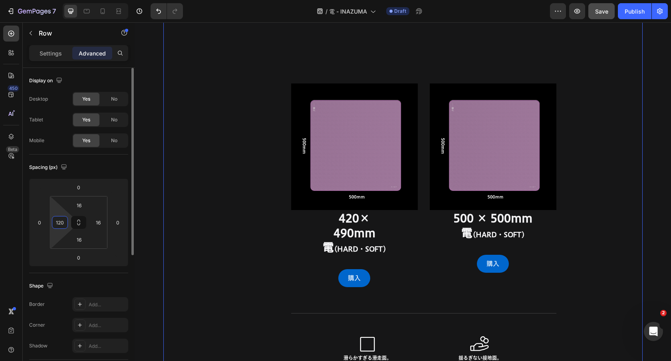
type input "120"
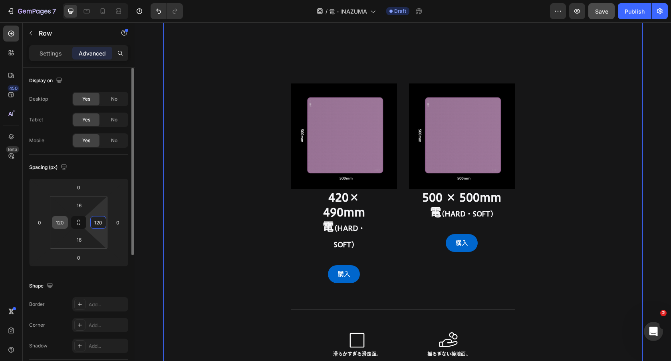
type input "120"
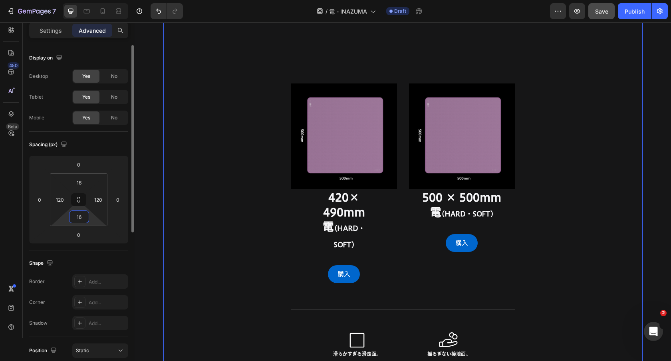
click at [82, 213] on input "16" at bounding box center [79, 217] width 16 height 12
type input "100"
click at [80, 182] on input "16" at bounding box center [79, 183] width 16 height 12
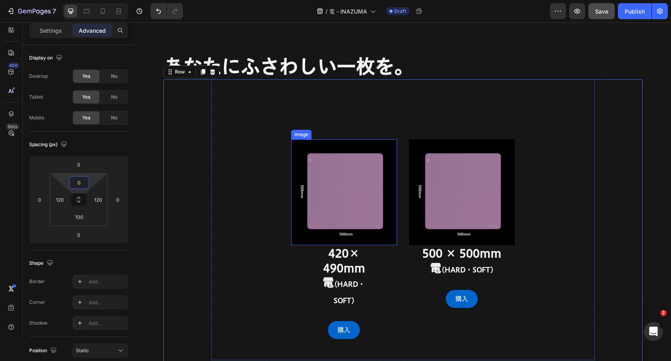
scroll to position [5648, 0]
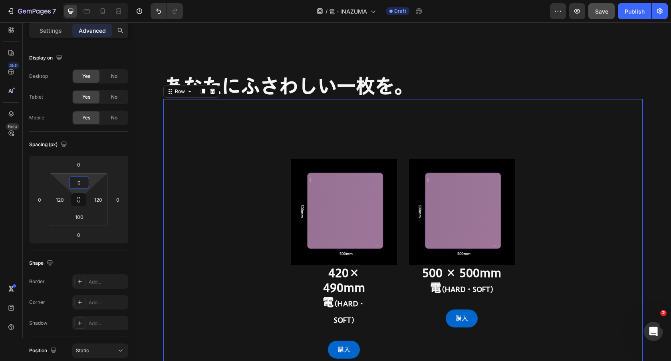
type input "0"
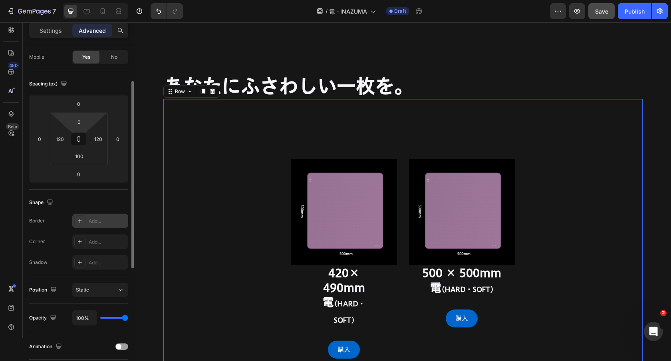
click at [80, 225] on div at bounding box center [79, 220] width 11 height 11
click at [79, 239] on icon at bounding box center [80, 242] width 6 height 6
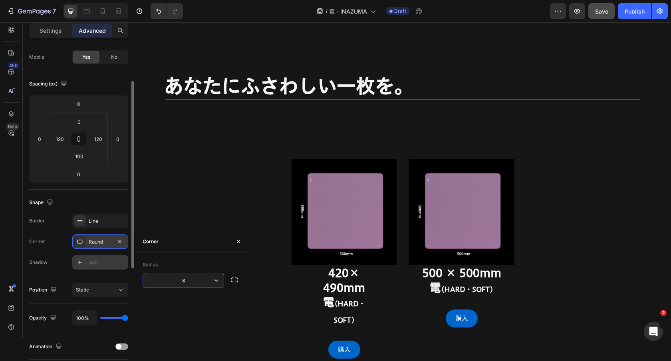
click at [83, 260] on icon at bounding box center [80, 262] width 6 height 6
click at [80, 243] on icon at bounding box center [80, 242] width 5 height 4
click at [62, 238] on div "Corner Round" at bounding box center [78, 242] width 99 height 14
click at [96, 239] on div "Round" at bounding box center [100, 242] width 23 height 7
click at [193, 283] on input "8" at bounding box center [183, 280] width 81 height 14
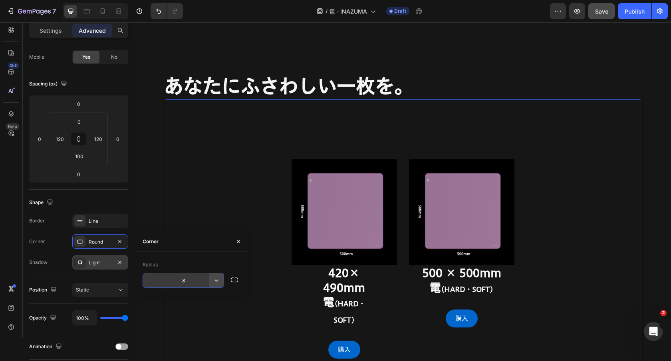
click at [210, 282] on button "button" at bounding box center [216, 280] width 14 height 14
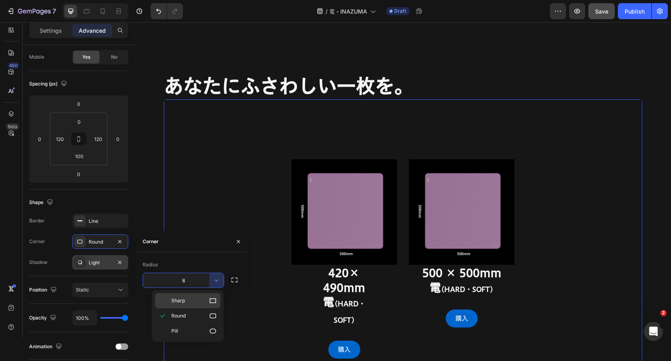
click at [194, 296] on div "Sharp" at bounding box center [188, 300] width 66 height 15
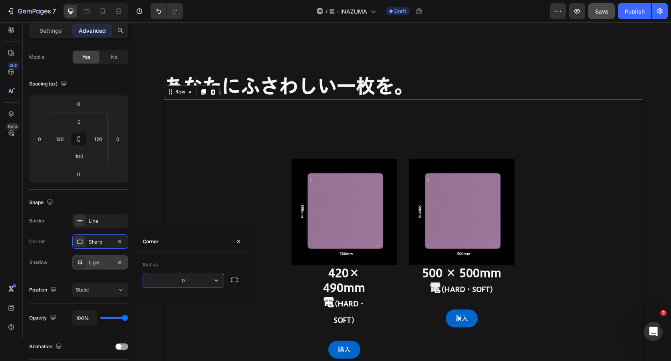
click at [201, 279] on input "0" at bounding box center [183, 280] width 81 height 14
type input "22"
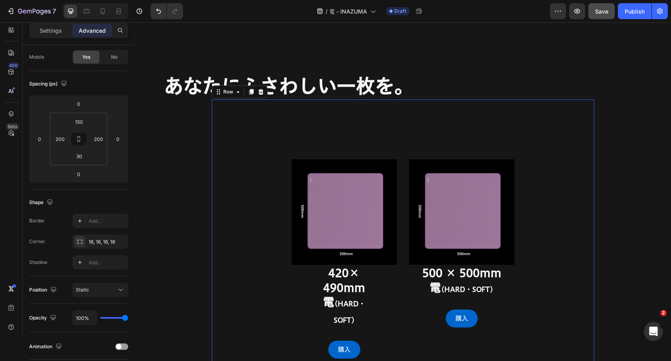
click at [271, 151] on div "Image 420× 490mm 電 (HARD・SOFT) Heading 購入 Button Image 500 × 500mm 電 (HARD・SOFT…" at bounding box center [403, 239] width 383 height 280
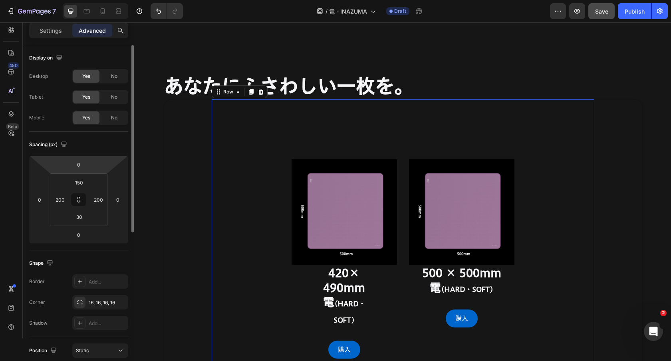
click at [52, 37] on div "Settings Advanced" at bounding box center [78, 30] width 99 height 16
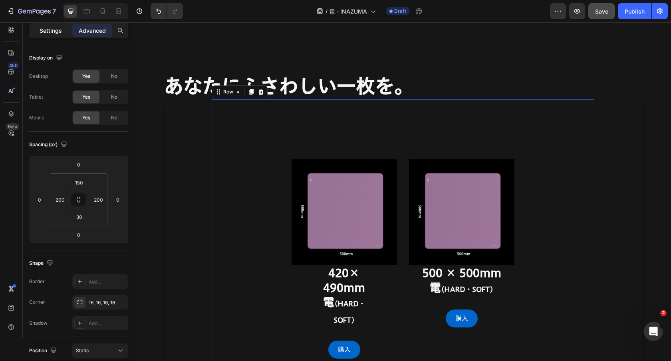
click at [52, 32] on p "Settings" at bounding box center [51, 30] width 22 height 8
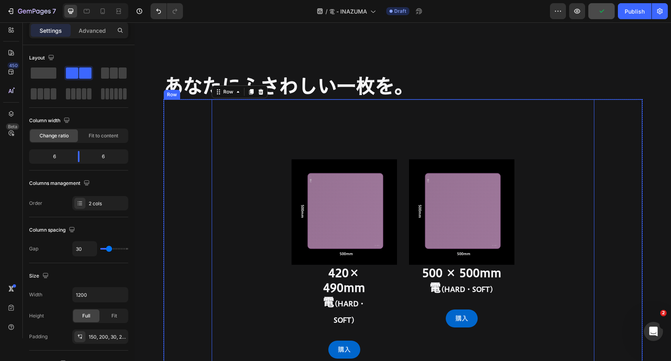
click at [194, 121] on div "Image 420× 490mm 電 (HARD・SOFT) Heading 購入 Button Image 500 × 500mm 電 (HARD・SOFT…" at bounding box center [402, 308] width 479 height 419
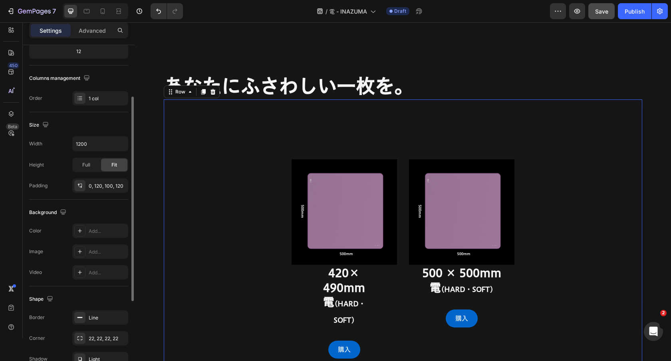
scroll to position [95, 0]
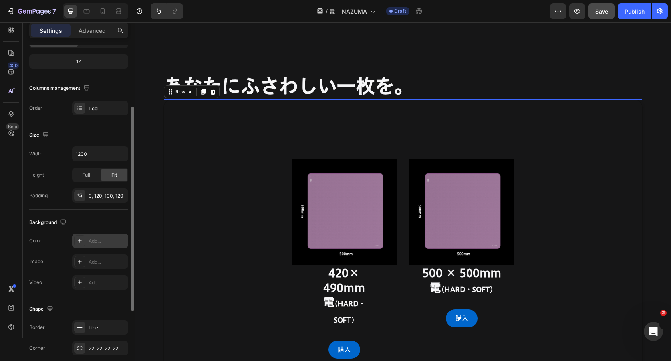
click at [87, 235] on div "Add..." at bounding box center [100, 241] width 56 height 14
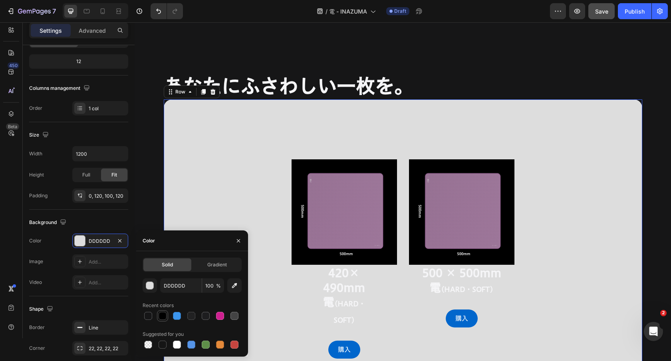
click at [164, 313] on div at bounding box center [163, 316] width 8 height 8
type input "000000"
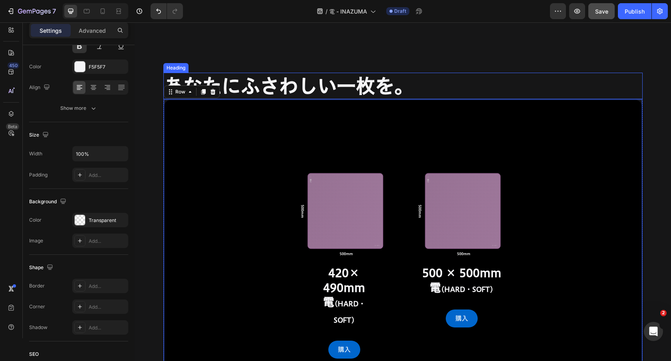
click at [440, 86] on h2 "あなたにふさわしい一枚を。" at bounding box center [402, 86] width 479 height 26
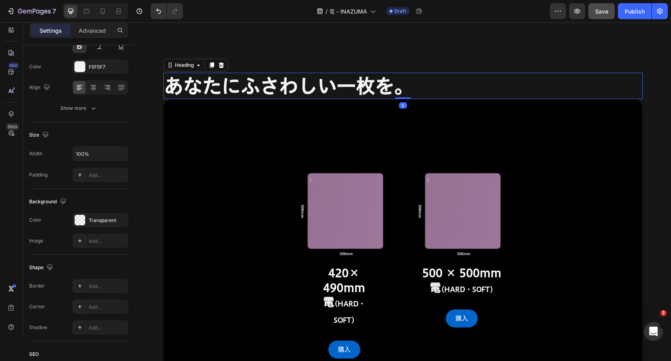
scroll to position [0, 0]
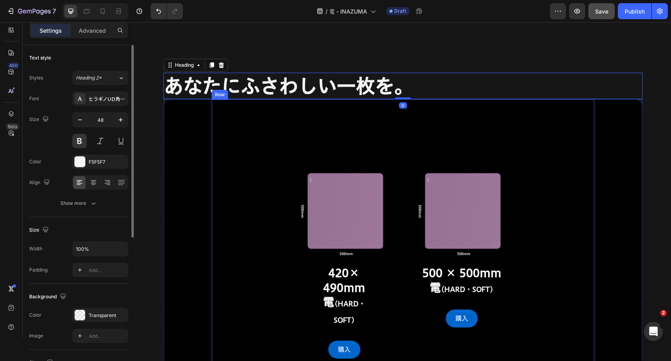
click at [554, 104] on div "Image 420× 490mm 電 (HARD・SOFT) Heading 購入 Button Image 500 × 500mm 電 (HARD・SOFT…" at bounding box center [403, 239] width 383 height 280
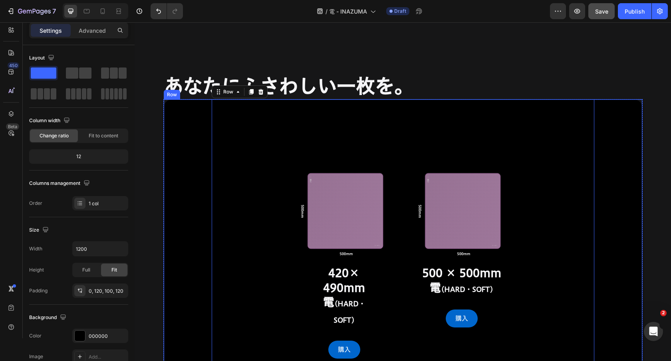
click at [598, 104] on div "Image 420× 490mm 電 (HARD・SOFT) Heading 購入 Button Image 500 × 500mm 電 (HARD・SOFT…" at bounding box center [402, 308] width 479 height 419
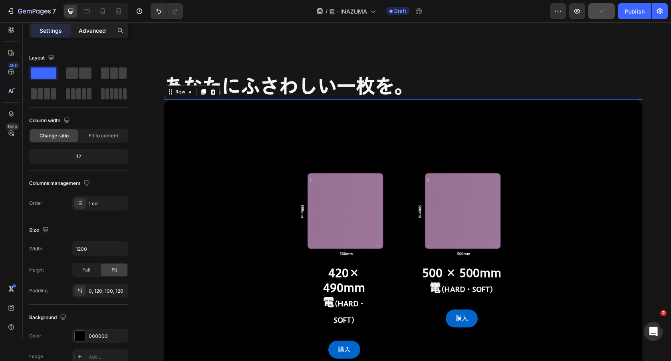
click at [89, 35] on div "Advanced" at bounding box center [92, 30] width 40 height 13
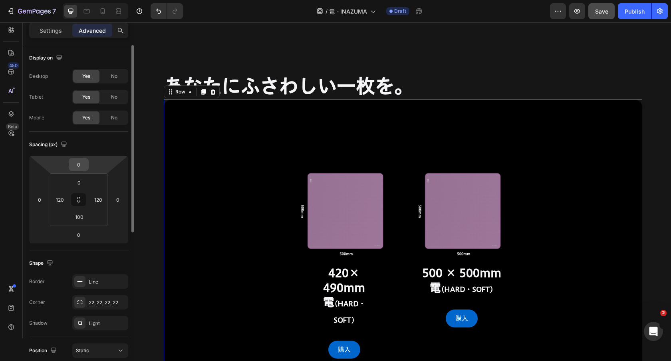
click at [75, 166] on input "0" at bounding box center [79, 165] width 16 height 12
click at [73, 163] on input "0" at bounding box center [79, 165] width 16 height 12
type input "60"
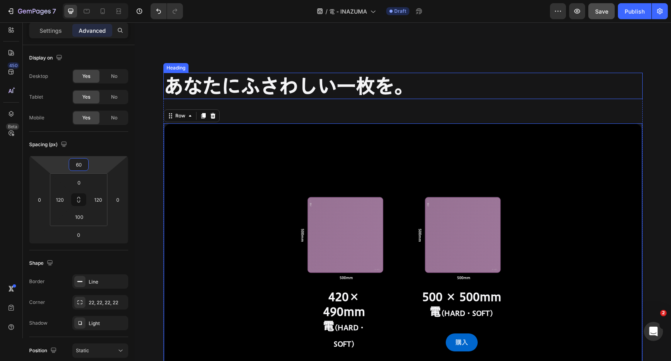
click at [498, 55] on div "あなたにふさわしい一枚を。 Heading Image 420× 490mm 電 (HARD・SOFT) Heading 購入 Button Image 50…" at bounding box center [403, 361] width 537 height 657
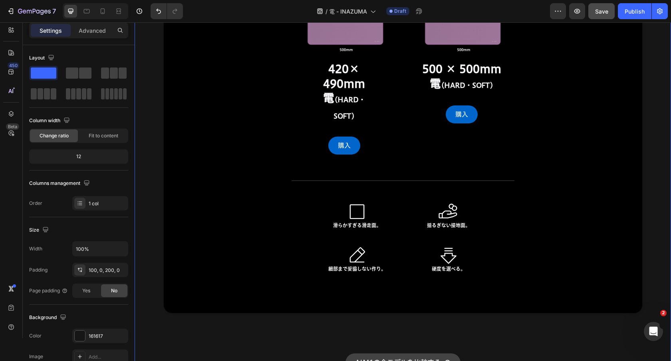
scroll to position [5870, 0]
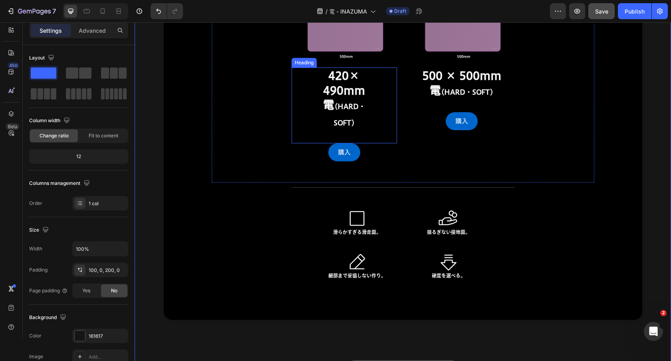
click at [357, 93] on h2 "420× 490mm 電 (HARD・SOFT)" at bounding box center [345, 100] width 50 height 64
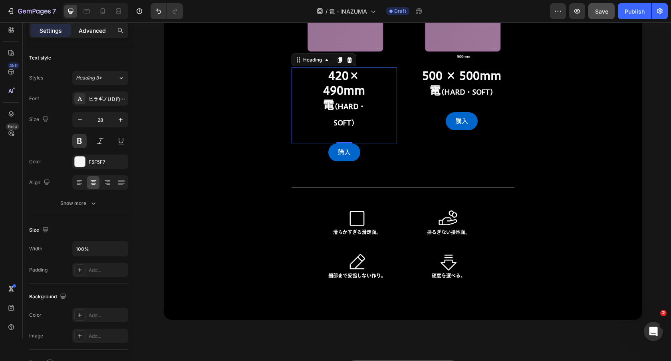
click at [101, 31] on p "Advanced" at bounding box center [92, 30] width 27 height 8
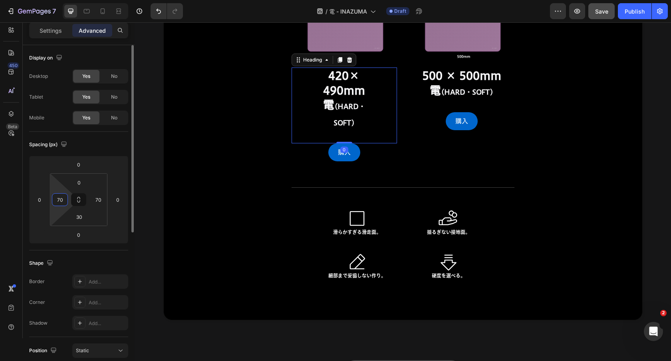
click at [58, 200] on input "70" at bounding box center [60, 200] width 12 height 12
type input "0"
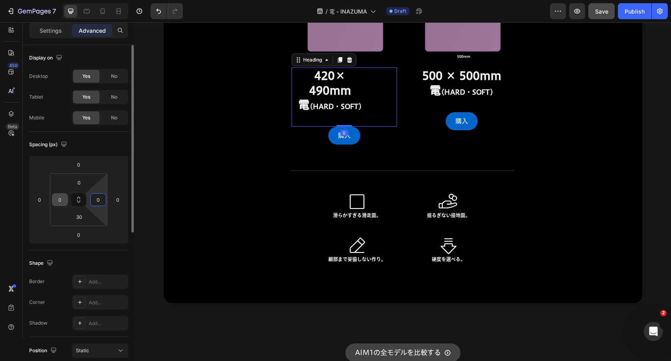
type input "0"
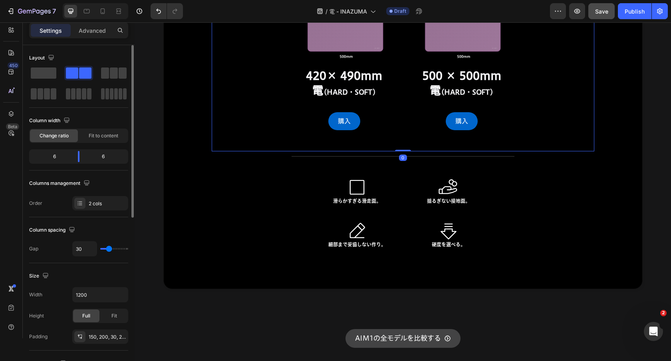
click at [248, 117] on div "Image 420× 490mm 電 (HARD・SOFT) Heading 購入 Button Image 500 × 500mm 電 (HARD・SOFT…" at bounding box center [403, 26] width 383 height 249
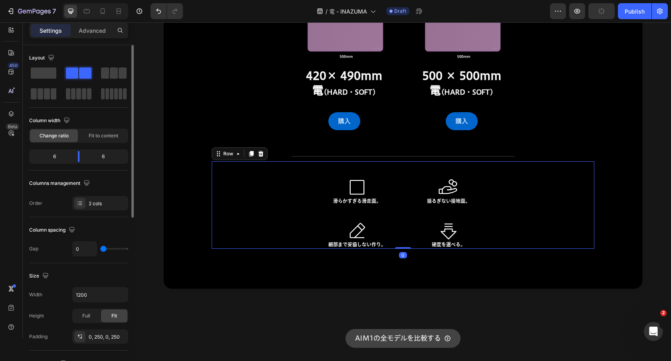
click at [212, 215] on div "Icon 滑らかすぎる滑走面。 Heading Icon 細部まで妥協しない作り。 Heading Icon 揺るぎない接地面。 Heading Icon 硬…" at bounding box center [403, 204] width 383 height 87
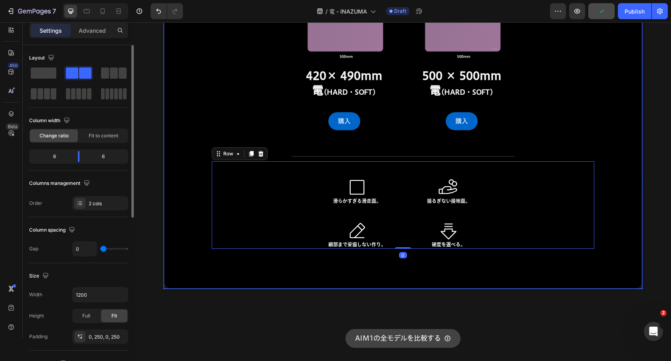
click at [184, 218] on div "Image 420× 490mm 電 (HARD・SOFT) Heading 購入 Button Image 500 × 500mm 電 (HARD・SOFT…" at bounding box center [402, 96] width 479 height 388
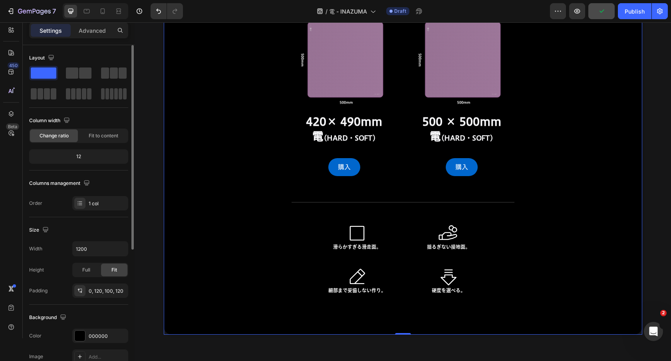
scroll to position [5775, 0]
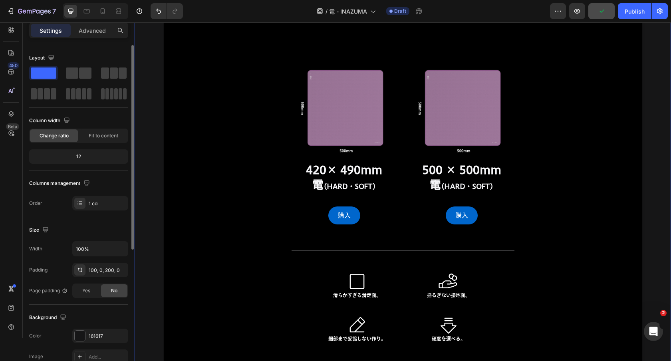
click at [141, 180] on div "あなたにふさわしい一枚を。 Heading Image 420× 490mm 電 (HARD・SOFT) Heading 購入 Button Image 50…" at bounding box center [403, 199] width 537 height 506
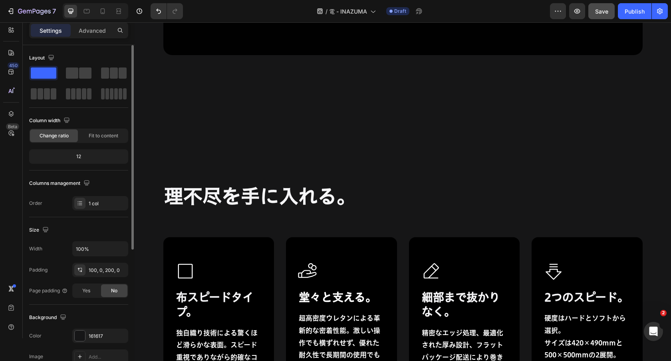
scroll to position [5284, 0]
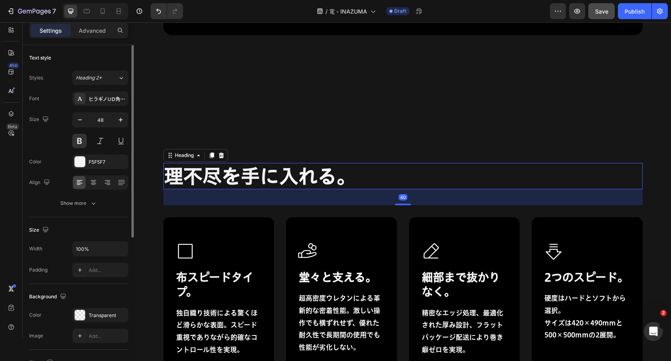
click at [244, 180] on h2 "理不尽を手に入れる。" at bounding box center [402, 176] width 479 height 26
click at [91, 159] on div "F5F5F7" at bounding box center [100, 162] width 23 height 7
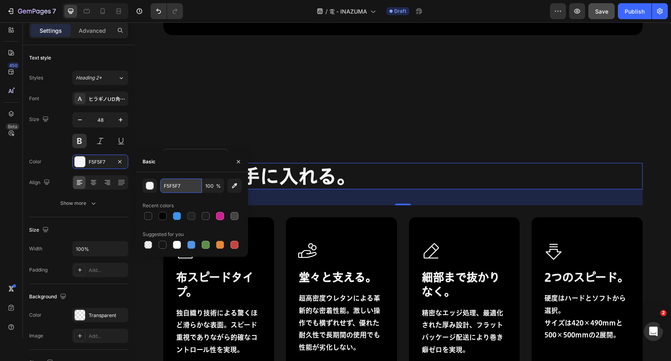
click at [170, 185] on input "F5F5F7" at bounding box center [181, 186] width 42 height 14
paste input "86868B"
type input "86868B"
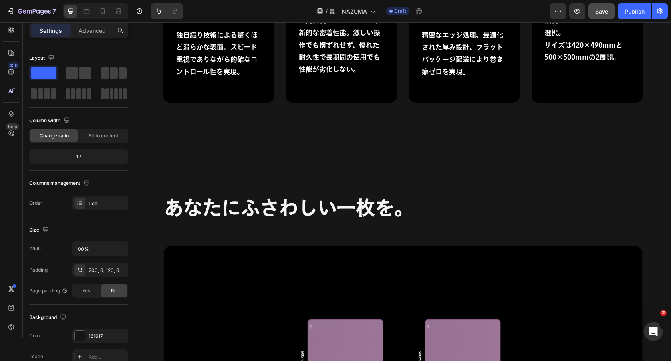
scroll to position [5665, 0]
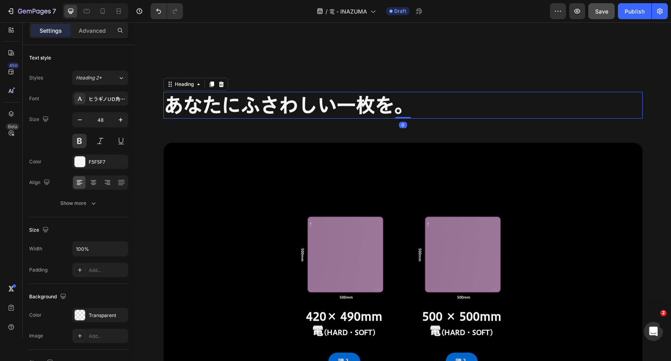
click at [325, 101] on h2 "あなたにふさわしい一枚を。" at bounding box center [402, 105] width 479 height 26
click at [99, 161] on div "F5F5F7" at bounding box center [100, 162] width 23 height 7
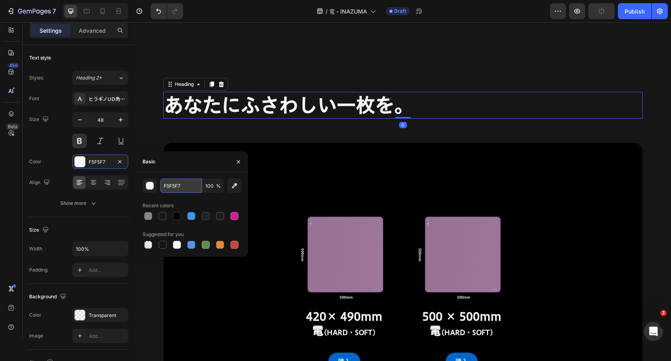
click at [185, 188] on input "F5F5F7" at bounding box center [181, 186] width 42 height 14
paste input "86868B"
type input "86868B"
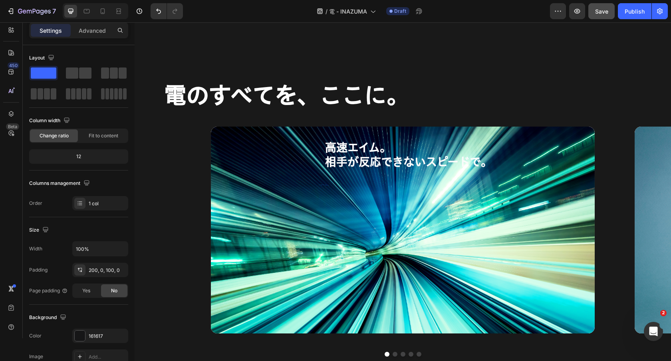
scroll to position [420, 0]
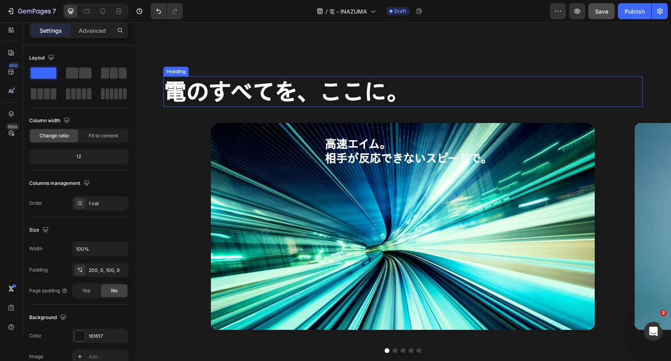
click at [305, 89] on h2 "電のすべてを、ここに。" at bounding box center [402, 91] width 479 height 31
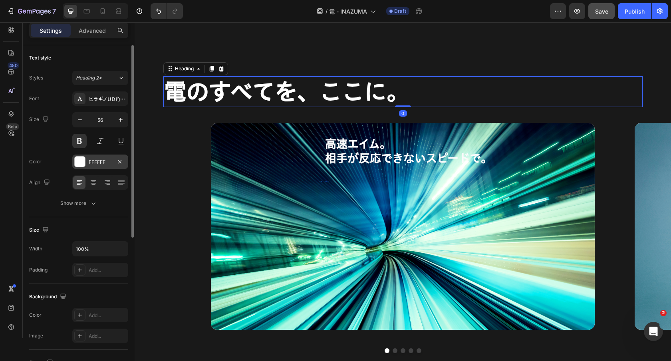
click at [100, 159] on div "FFFFFF" at bounding box center [100, 162] width 23 height 7
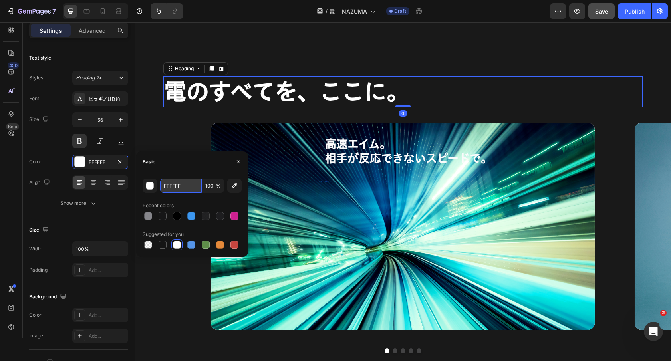
click at [182, 187] on input "FFFFFF" at bounding box center [181, 186] width 42 height 14
paste input "86868B"
type input "86868B"
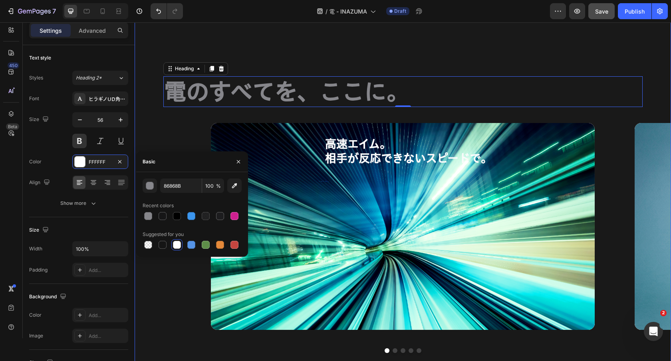
click at [395, 52] on div "電のすべてを、ここに。 Heading 0 Row 高速エイム。 相手が反応できないスピードで。 Heading Hero Banner アルファセル採用。 …" at bounding box center [403, 226] width 537 height 429
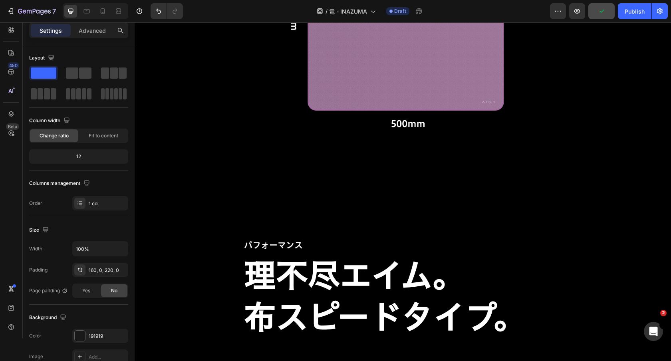
scroll to position [1185, 0]
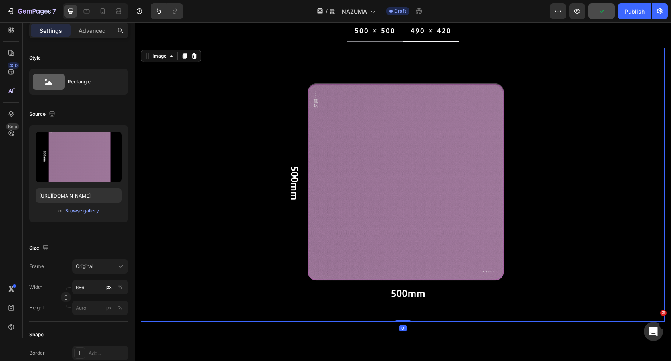
scroll to position [916, 0]
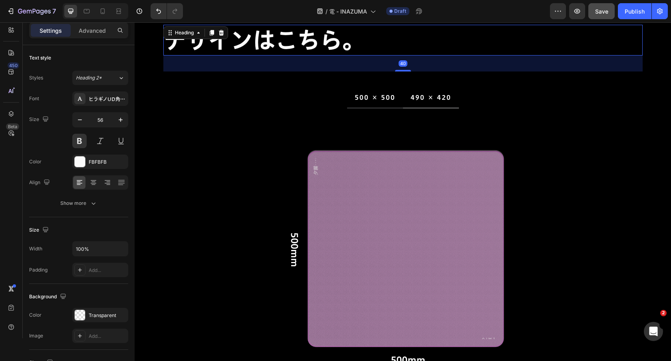
click at [235, 43] on h2 "デザインはこちら。" at bounding box center [402, 40] width 479 height 31
click at [103, 159] on div "FBFBFB" at bounding box center [100, 162] width 23 height 7
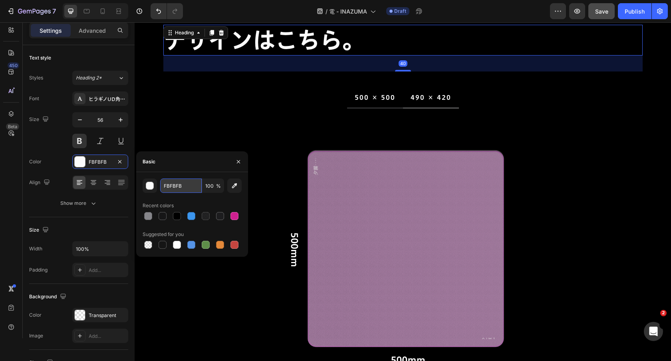
click at [169, 187] on input "FBFBFB" at bounding box center [181, 186] width 42 height 14
paste input "86868"
paste input "text"
type input "86868B"
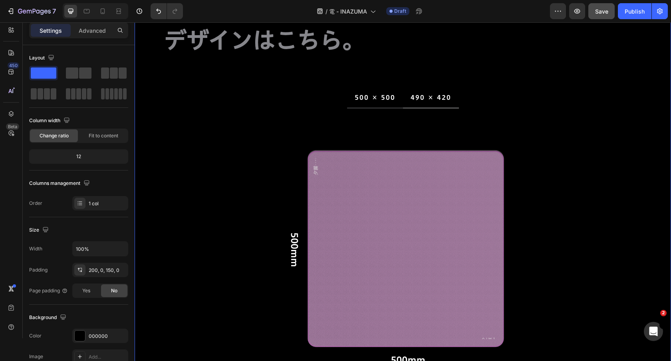
click at [151, 48] on div "デザインはこちら。 Heading Row 500 × 500 490 × 420 Image Image Tab" at bounding box center [403, 213] width 537 height 377
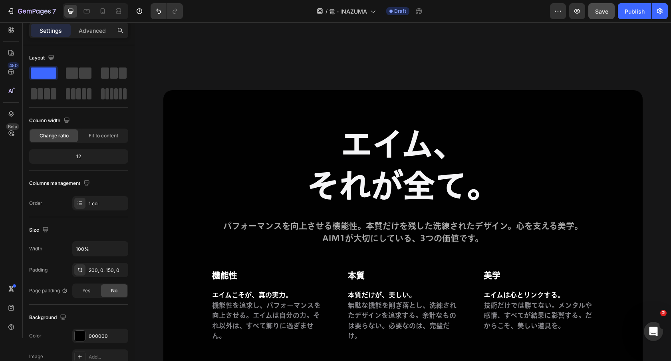
scroll to position [4971, 0]
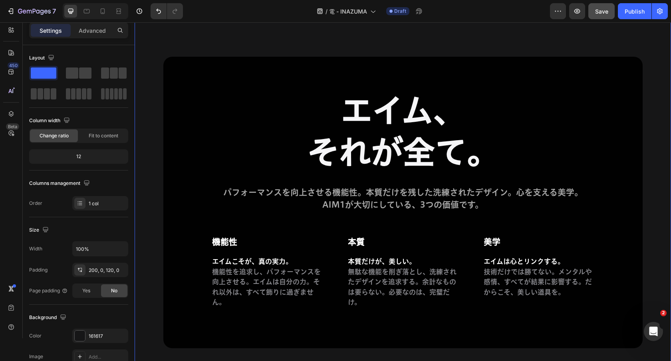
click at [146, 85] on div "エイム、 それが全て。 Heading パフォーマンスを向上させる機能性。本質だけを残した洗練されたデザイン。心を支える美学。AIM1が大切にしている、3つの…" at bounding box center [403, 203] width 537 height 292
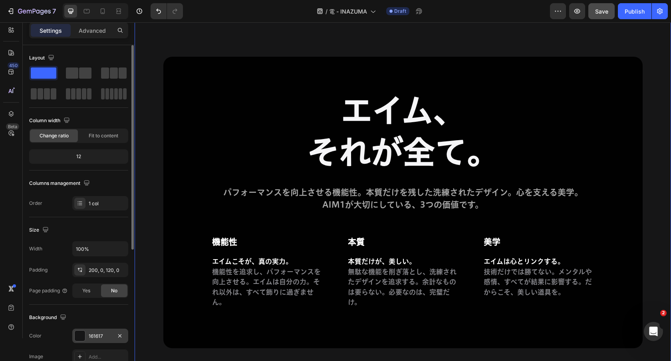
click at [94, 331] on div "161617" at bounding box center [100, 336] width 56 height 14
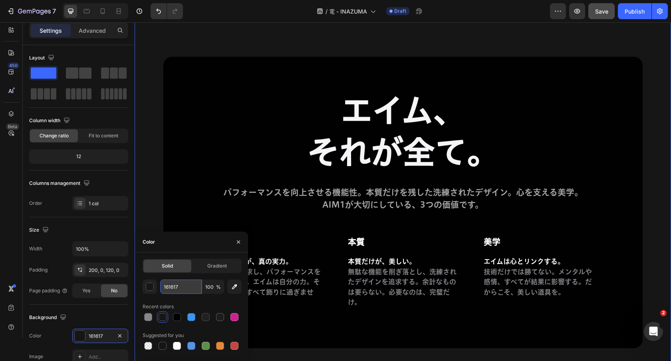
click at [176, 291] on input "161617" at bounding box center [181, 287] width 42 height 14
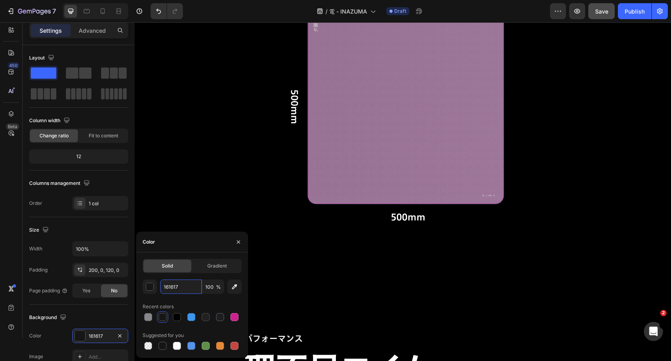
scroll to position [1058, 0]
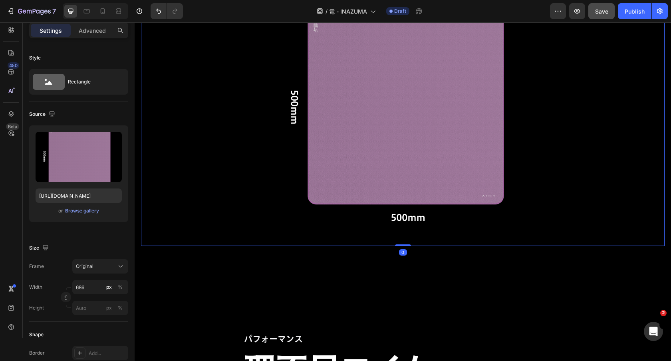
click at [174, 173] on div at bounding box center [403, 109] width 508 height 274
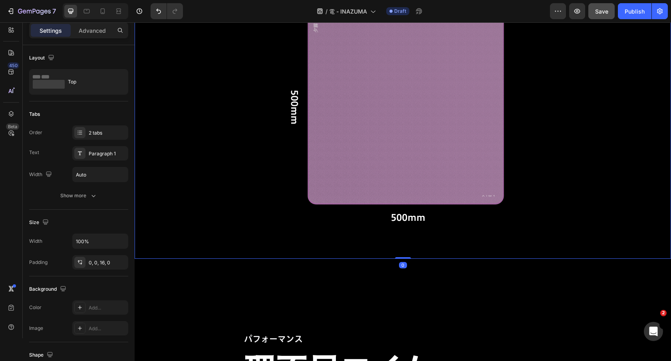
click at [149, 257] on div "500 × 500 490 × 420 Image Image Tab 0" at bounding box center [403, 102] width 537 height 314
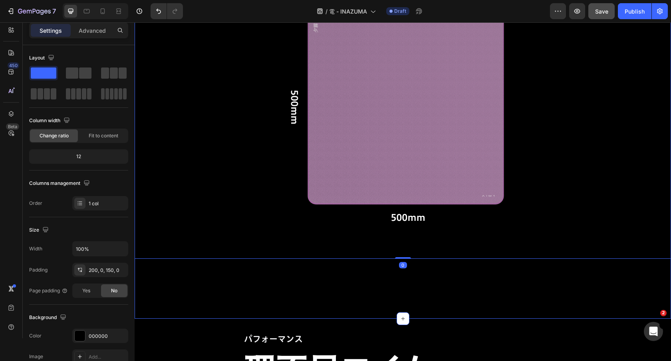
click at [148, 279] on div "デザインはこちら。 Heading Row 500 × 500 490 × 420 Image Image Tab 0 Section" at bounding box center [403, 60] width 537 height 517
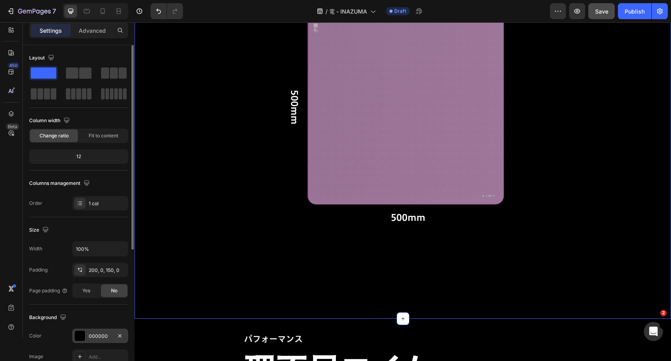
click at [97, 333] on div "000000" at bounding box center [100, 336] width 23 height 7
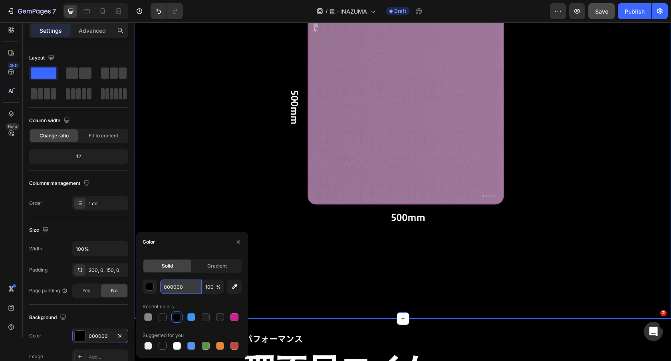
click at [176, 282] on input "000000" at bounding box center [181, 287] width 42 height 14
paste input "161617"
type input "161617"
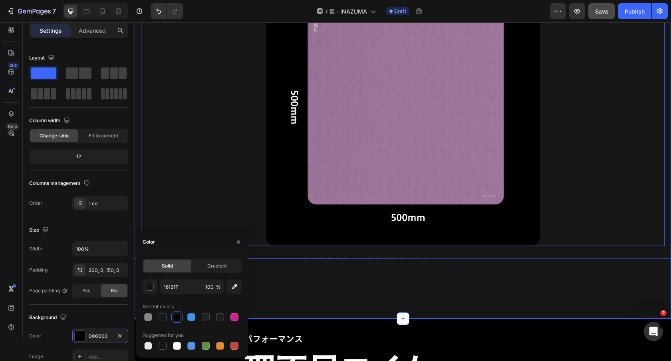
click at [181, 111] on div at bounding box center [403, 109] width 508 height 274
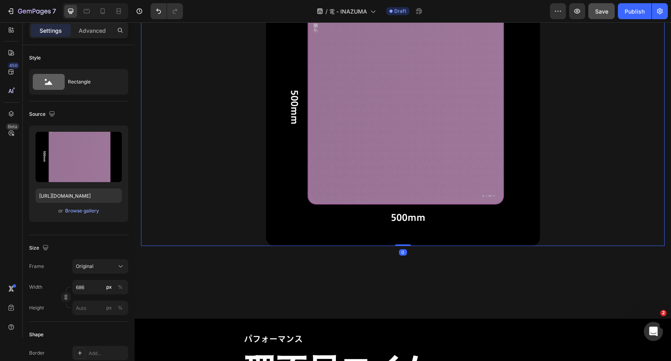
click at [162, 256] on div "500 × 500 490 × 420 Image 0 Image Tab" at bounding box center [403, 102] width 537 height 314
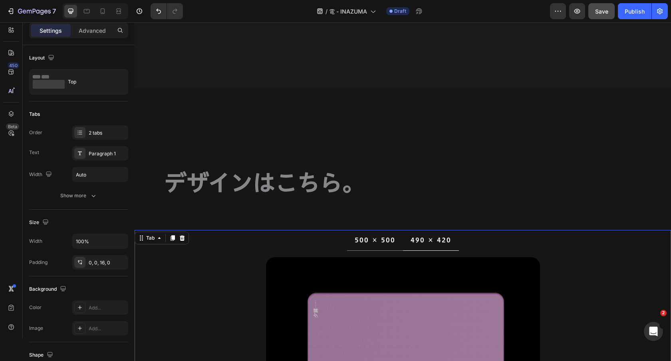
scroll to position [717, 0]
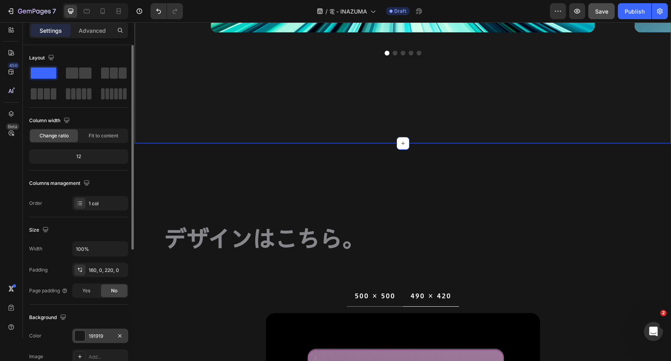
click at [94, 330] on div "191919" at bounding box center [100, 336] width 56 height 14
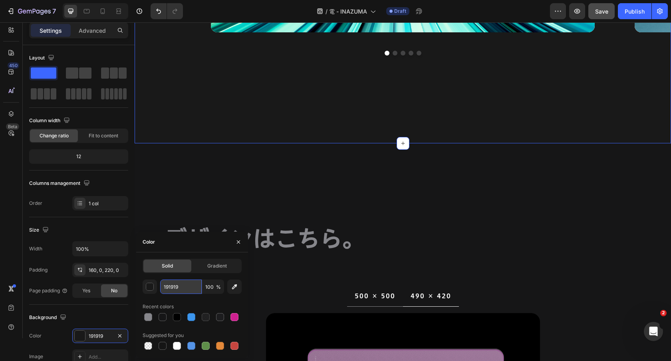
click at [176, 282] on input "191919" at bounding box center [181, 287] width 42 height 14
paste input "61617"
type input "161617"
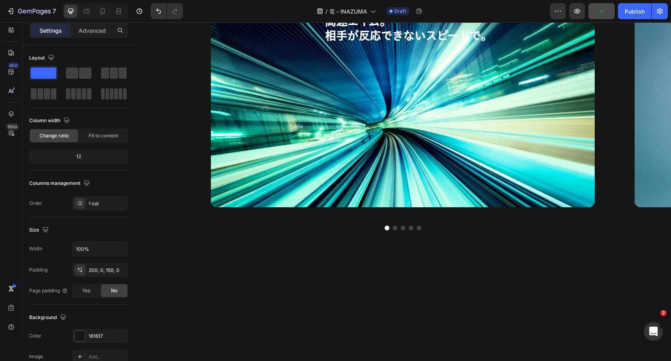
scroll to position [545, 0]
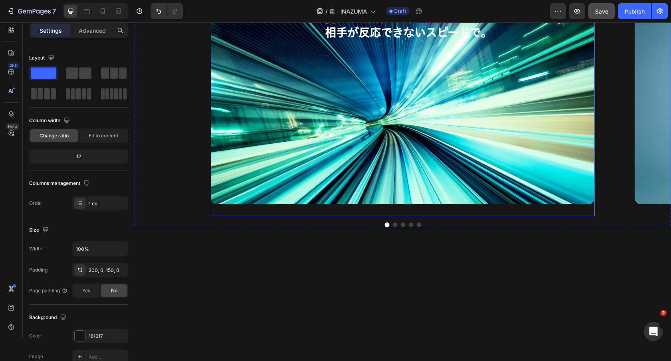
click at [518, 35] on div "Background Image" at bounding box center [403, 100] width 384 height 207
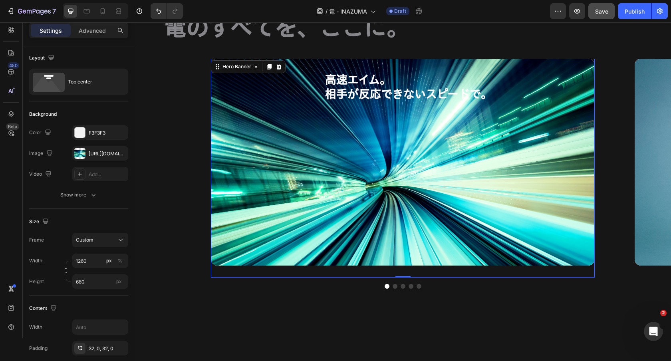
scroll to position [473, 0]
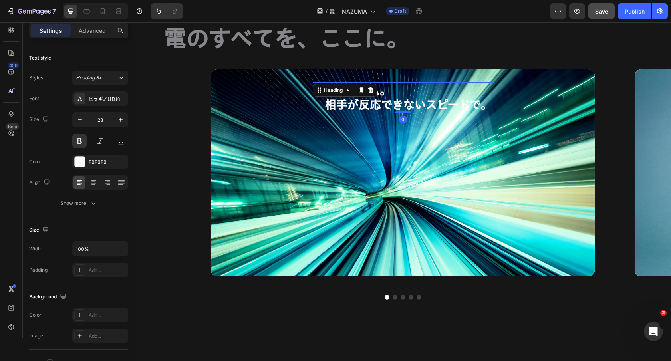
click at [458, 86] on h2 "高速エイム。 相手が反応できないスピードで。" at bounding box center [408, 97] width 169 height 31
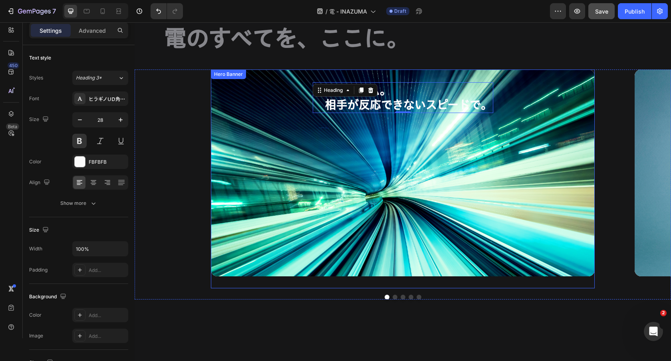
click at [253, 101] on div "Background Image" at bounding box center [403, 173] width 384 height 207
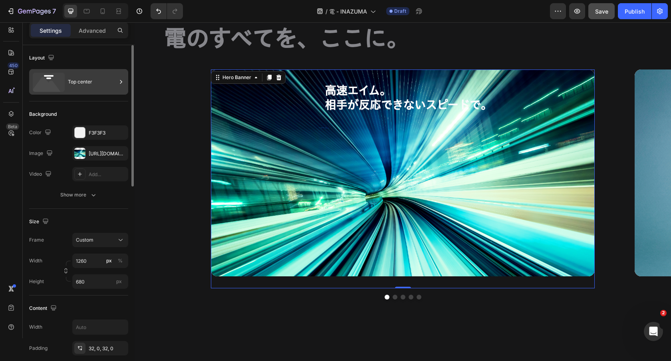
click at [76, 80] on div "Top center" at bounding box center [92, 82] width 49 height 18
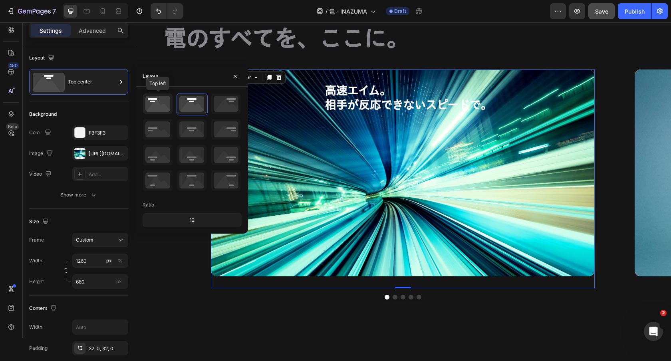
click at [146, 105] on icon at bounding box center [158, 103] width 30 height 21
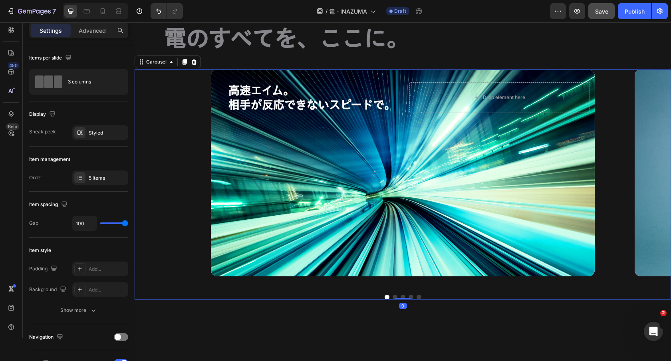
click at [393, 295] on div at bounding box center [403, 297] width 537 height 5
click at [394, 295] on button "Dot" at bounding box center [395, 297] width 5 height 5
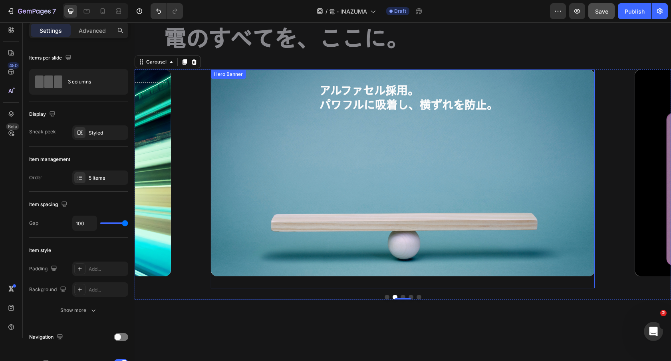
click at [418, 150] on div "Background Image" at bounding box center [403, 173] width 384 height 207
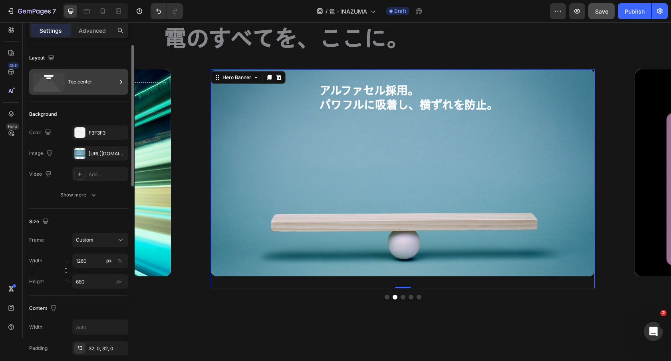
click at [88, 86] on div "Top center" at bounding box center [92, 82] width 49 height 18
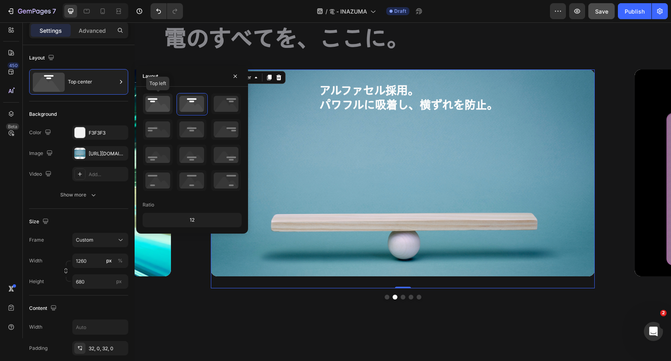
click at [145, 103] on icon at bounding box center [158, 103] width 30 height 21
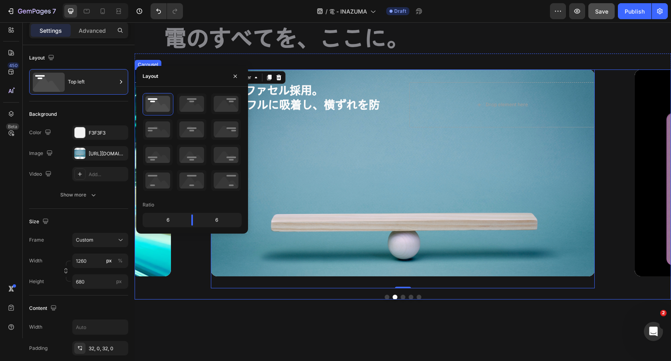
click at [403, 297] on button "Dot" at bounding box center [403, 297] width 5 height 5
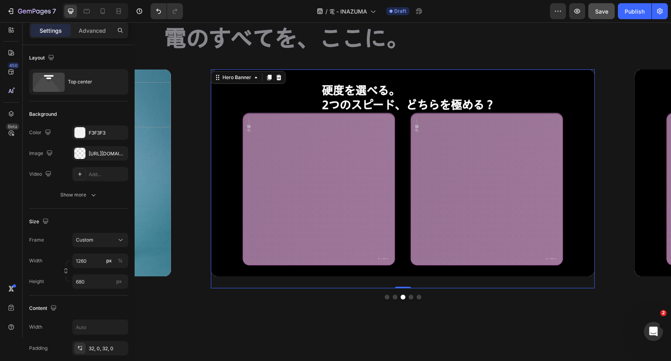
click at [433, 188] on div "Background Image" at bounding box center [403, 173] width 384 height 207
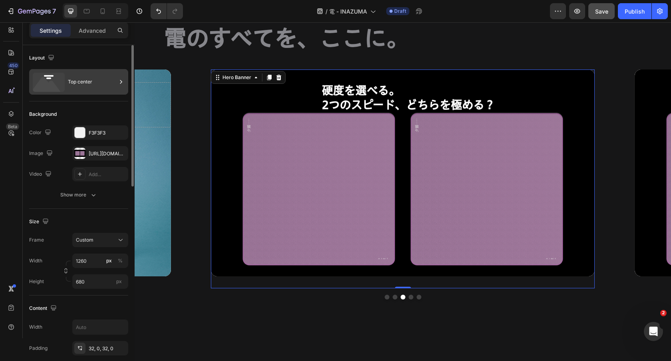
click at [93, 92] on div "Top center" at bounding box center [78, 82] width 99 height 26
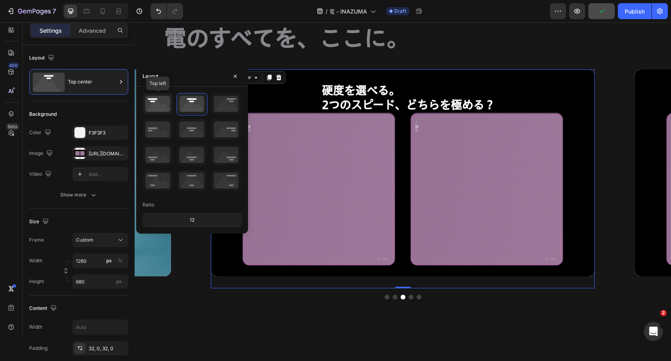
click at [155, 105] on icon at bounding box center [158, 103] width 30 height 21
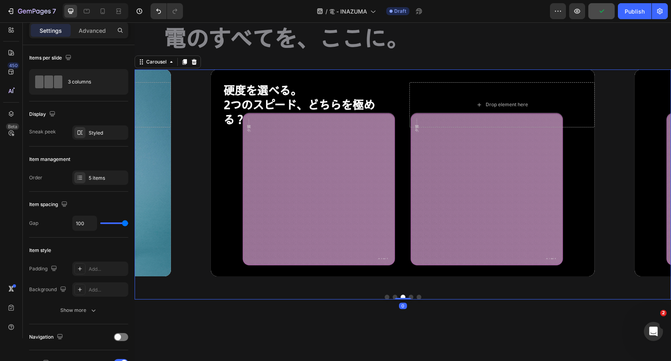
click at [410, 299] on div "高速エイム。 相手が反応できないスピードで。 Heading Drop element here Hero Banner アルファセル採用。 パワフルに吸着し…" at bounding box center [403, 185] width 537 height 231
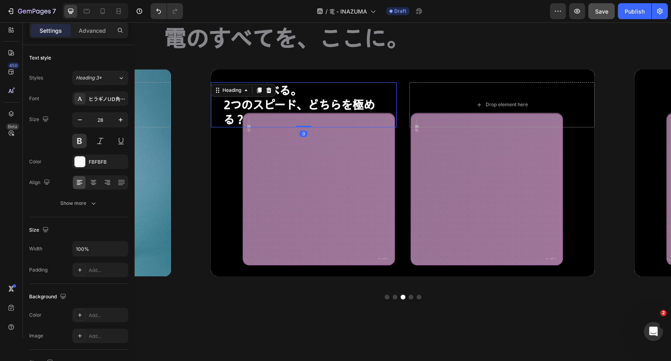
click at [337, 96] on h2 "硬度を選べる。 2つのスピード、どちらを極める？" at bounding box center [310, 104] width 174 height 45
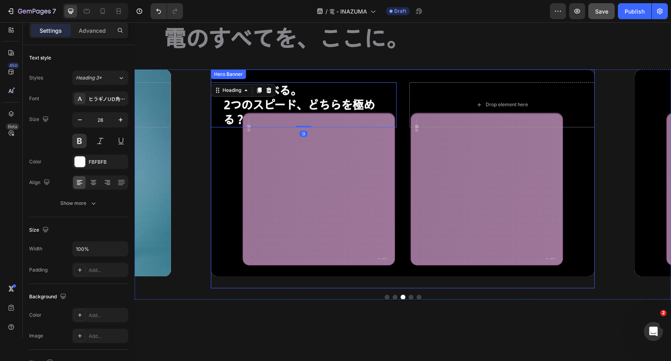
click at [339, 175] on div "Background Image" at bounding box center [403, 173] width 384 height 207
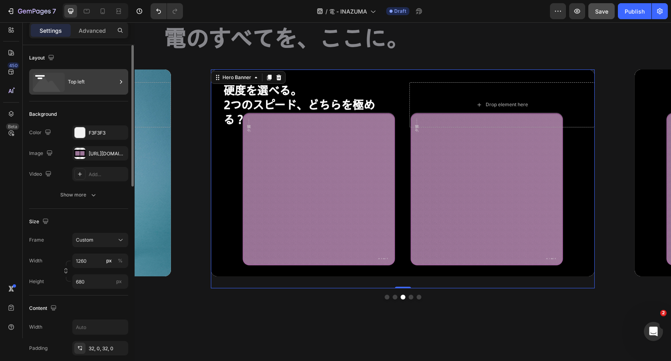
click at [103, 87] on div "Top left" at bounding box center [92, 82] width 49 height 18
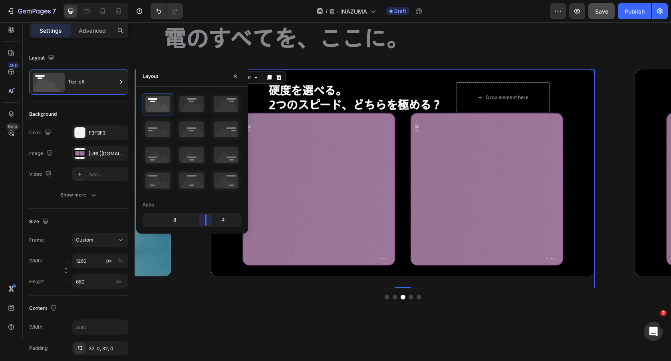
drag, startPoint x: 192, startPoint y: 216, endPoint x: 120, endPoint y: 200, distance: 74.1
click at [207, 0] on body "7 Version history / 電 - INAZUMA Draft Preview Save Publish 450 Beta Sections(18…" at bounding box center [335, 0] width 671 height 0
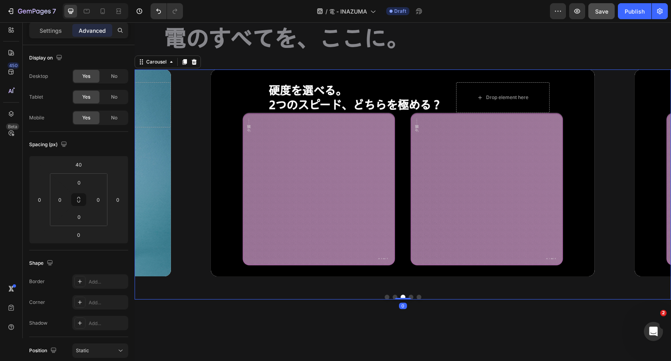
click at [396, 296] on button "Dot" at bounding box center [395, 297] width 5 height 5
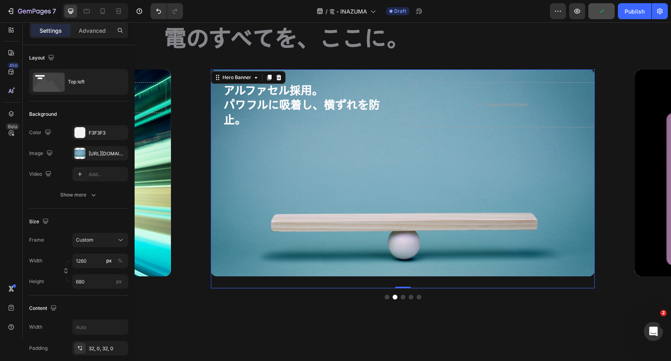
click at [330, 201] on div "Background Image" at bounding box center [403, 173] width 384 height 207
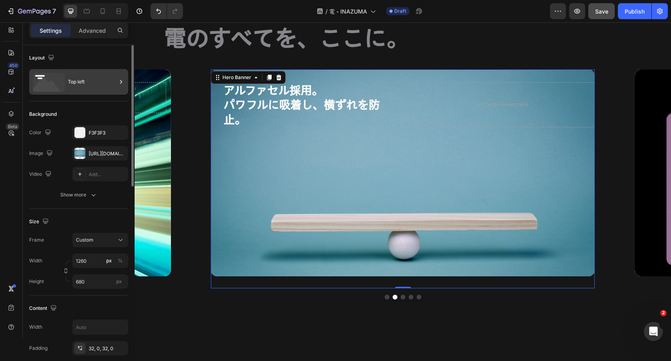
click at [86, 77] on div "Top left" at bounding box center [92, 82] width 49 height 18
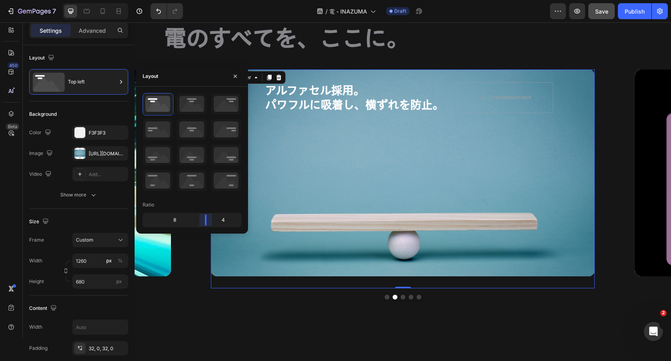
drag, startPoint x: 194, startPoint y: 221, endPoint x: 209, endPoint y: 221, distance: 14.8
click at [209, 0] on body "7 Version history / 電 - INAZUMA Draft Preview Save Publish 450 Beta Sections(18…" at bounding box center [335, 0] width 671 height 0
click at [416, 231] on div "Background Image" at bounding box center [403, 173] width 384 height 207
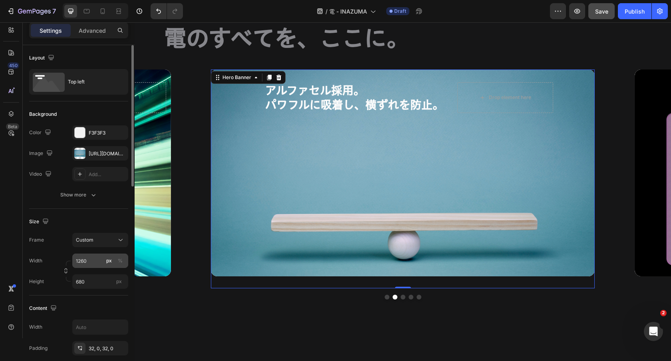
scroll to position [24, 0]
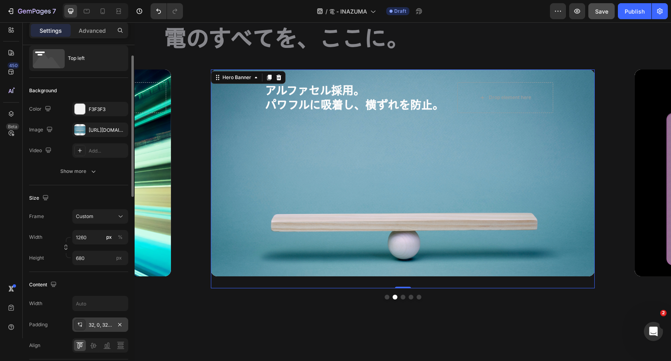
click at [80, 322] on icon at bounding box center [80, 325] width 6 height 6
click at [306, 195] on div "Background Image" at bounding box center [403, 173] width 384 height 207
click at [294, 78] on div "アルファセル採用。 パワフルに吸着し、横ずれを防止。 Heading Drop element here" at bounding box center [403, 98] width 301 height 56
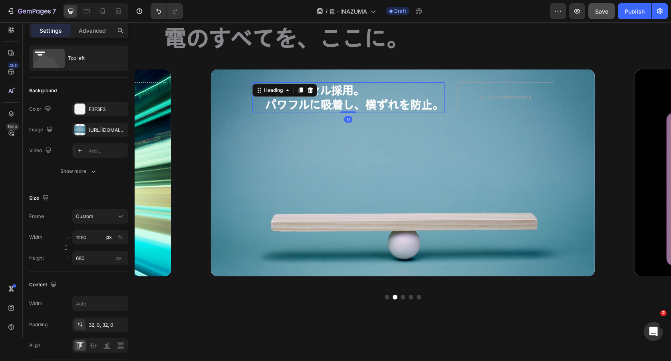
click at [266, 109] on h2 "アルファセル採用。 パワフルに吸着し、横ずれを防止。" at bounding box center [354, 97] width 180 height 31
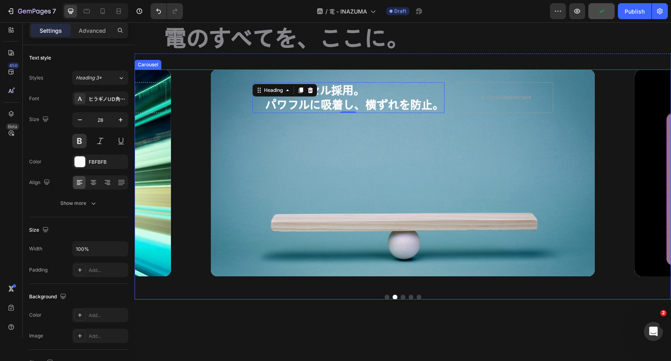
click at [388, 298] on button "Dot" at bounding box center [387, 297] width 5 height 5
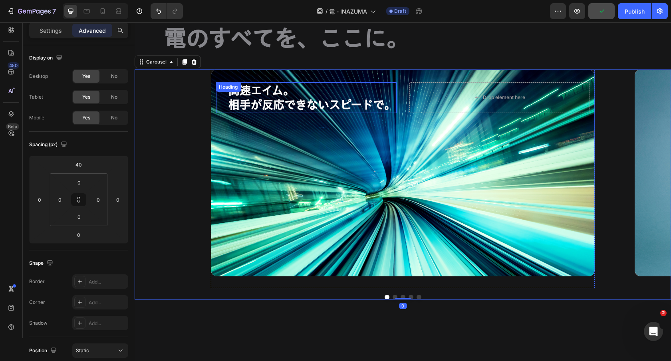
click at [345, 112] on h2 "高速エイム。 相手が反応できないスピードで。" at bounding box center [312, 97] width 169 height 31
click at [403, 294] on div "高速エイム。 相手が反応できないスピードで。 Heading 0 Drop element here Hero Banner アルファセル採用。 パワフルに吸…" at bounding box center [403, 185] width 537 height 231
click at [397, 295] on div at bounding box center [403, 297] width 537 height 5
click at [397, 296] on div at bounding box center [403, 297] width 537 height 5
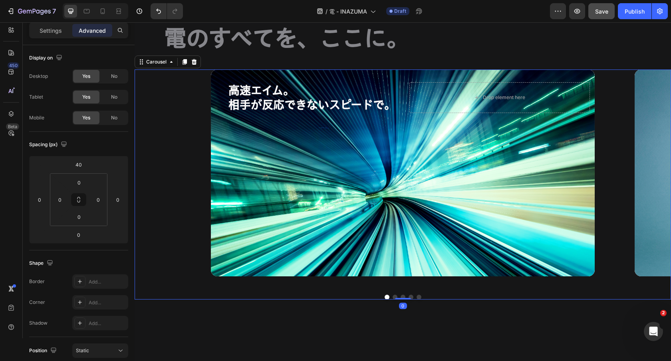
click at [394, 297] on button "Dot" at bounding box center [395, 297] width 5 height 5
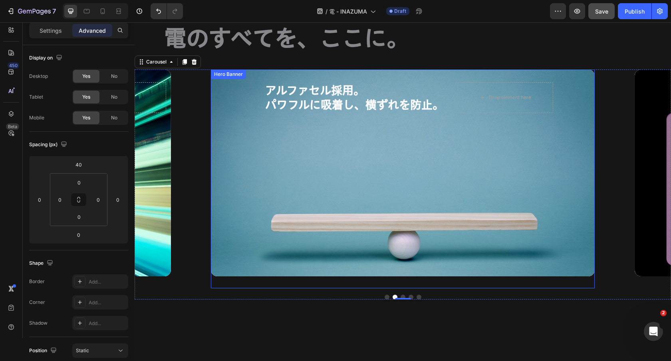
click at [518, 122] on div "アルファセル採用。 パワフルに吸着し、横ずれを防止。 Heading Drop element here" at bounding box center [403, 98] width 301 height 56
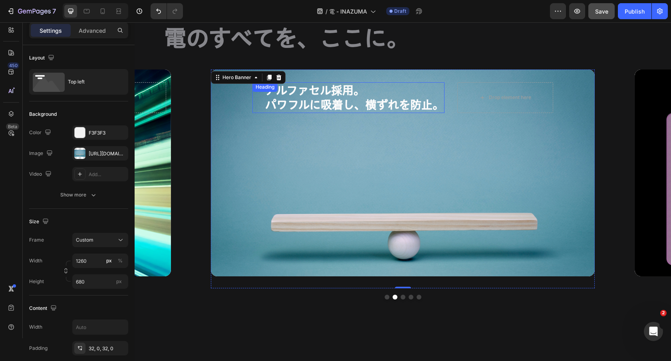
click at [434, 98] on h2 "アルファセル採用。 パワフルに吸着し、横ずれを防止。" at bounding box center [354, 97] width 180 height 31
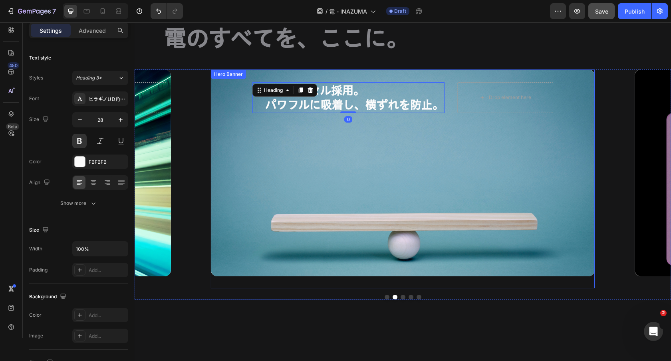
click at [445, 157] on div "Background Image" at bounding box center [403, 173] width 384 height 207
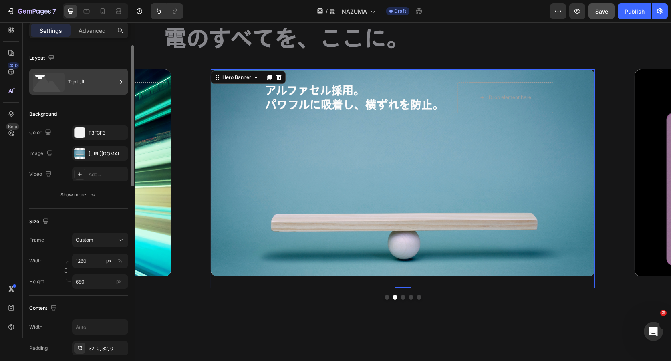
click at [80, 84] on div "Top left" at bounding box center [92, 82] width 49 height 18
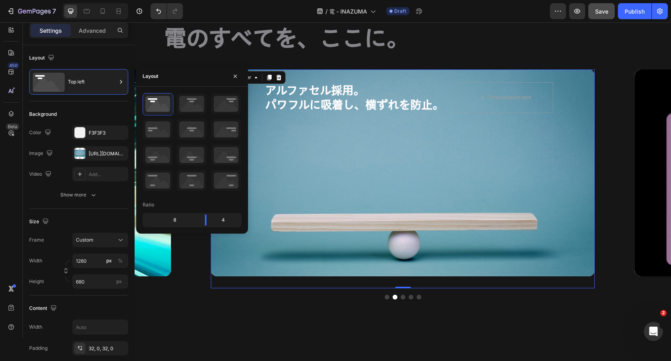
drag, startPoint x: 206, startPoint y: 213, endPoint x: 193, endPoint y: 214, distance: 13.2
click at [193, 214] on div "8 4" at bounding box center [192, 220] width 99 height 14
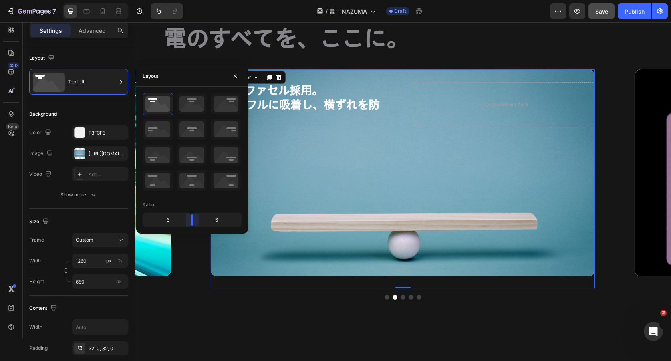
drag, startPoint x: 204, startPoint y: 219, endPoint x: 195, endPoint y: 219, distance: 8.4
click at [195, 0] on body "7 Version history / 電 - INAZUMA Draft Preview Save Publish 450 Beta Sections(18…" at bounding box center [335, 0] width 671 height 0
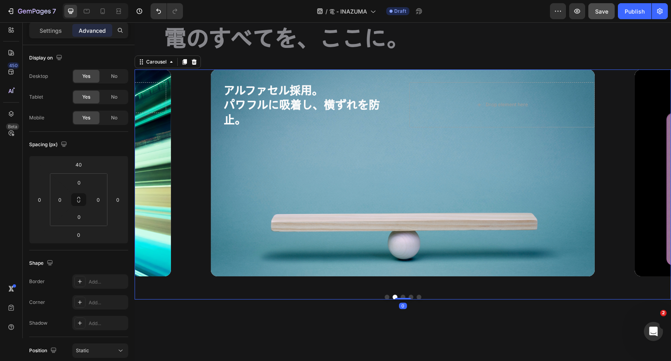
click at [404, 298] on button "Dot" at bounding box center [403, 297] width 5 height 5
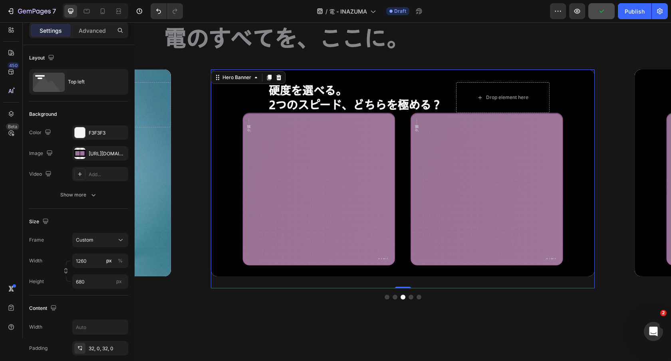
click at [424, 248] on div "Background Image" at bounding box center [403, 173] width 384 height 207
click at [345, 200] on div "Background Image" at bounding box center [403, 173] width 384 height 207
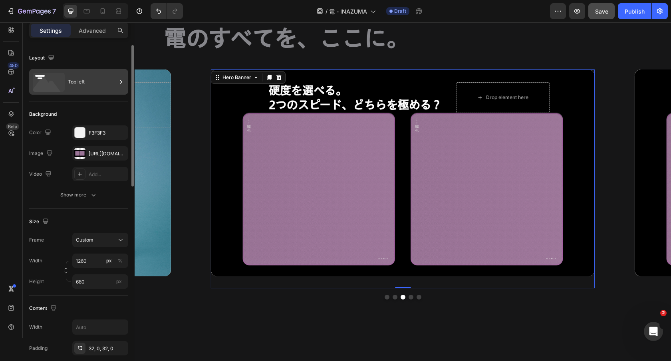
click at [92, 90] on div "Top left" at bounding box center [92, 82] width 49 height 18
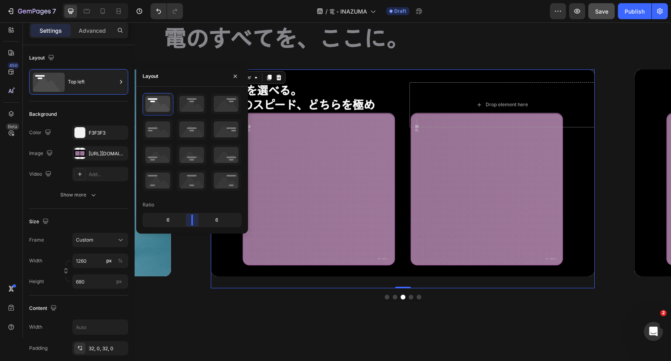
drag, startPoint x: 207, startPoint y: 221, endPoint x: 195, endPoint y: 221, distance: 12.0
click at [195, 0] on body "7 Version history / 電 - INAZUMA Draft Preview Save Publish 450 Beta Sections(18…" at bounding box center [335, 0] width 671 height 0
click at [411, 298] on button "Dot" at bounding box center [411, 297] width 5 height 5
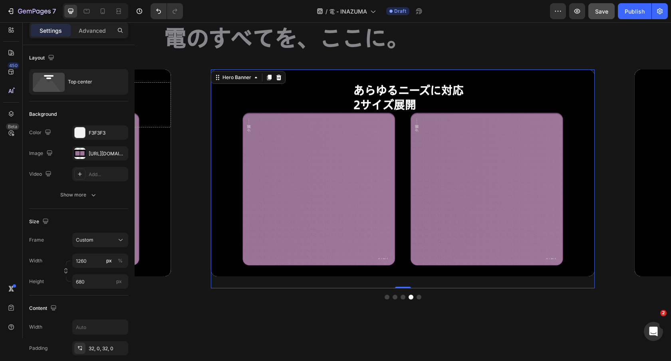
click at [398, 225] on div "Background Image" at bounding box center [403, 173] width 384 height 207
click at [91, 152] on div "https://cdn.shopify.com/s/files/1/0705/1696/5673/files/gempages_501500779387945…" at bounding box center [100, 153] width 23 height 7
click at [393, 202] on div "Background Image" at bounding box center [403, 173] width 384 height 207
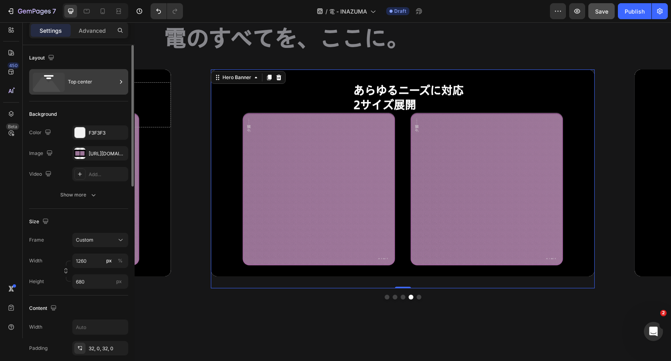
click at [94, 91] on div "Top center" at bounding box center [78, 82] width 99 height 26
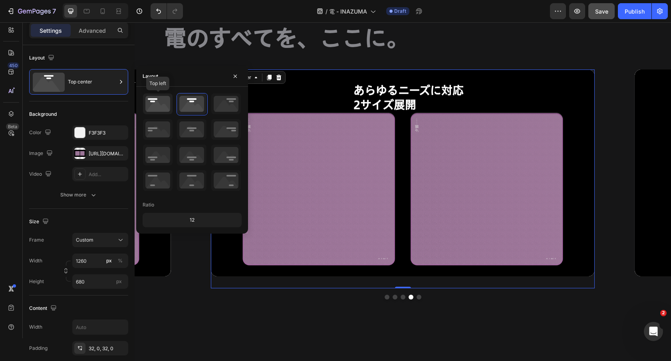
click at [160, 102] on icon at bounding box center [158, 103] width 30 height 21
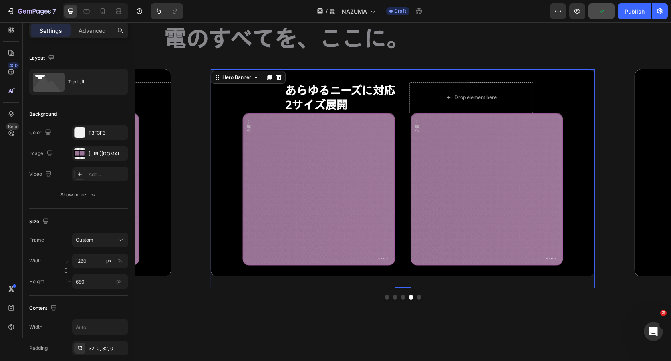
click at [414, 201] on div "Background Image" at bounding box center [403, 173] width 384 height 207
click at [267, 96] on div "Background Image" at bounding box center [403, 173] width 384 height 207
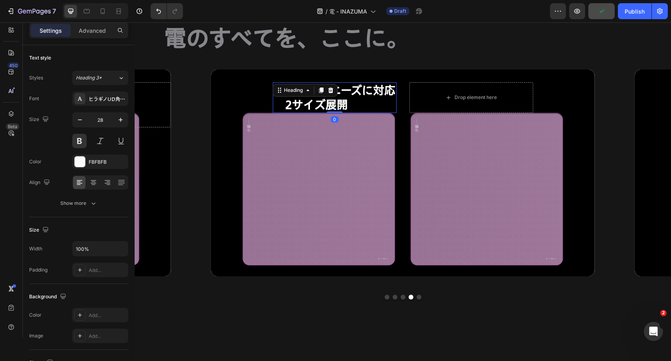
click at [297, 96] on div "あらゆるニーズに対応 2サイズ展開 Heading 0" at bounding box center [334, 97] width 124 height 31
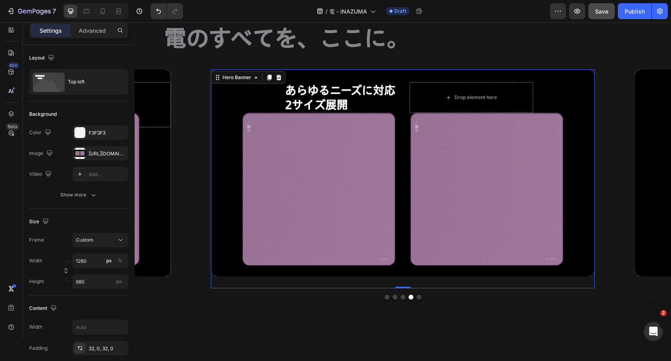
click at [245, 98] on div "Background Image" at bounding box center [403, 173] width 384 height 207
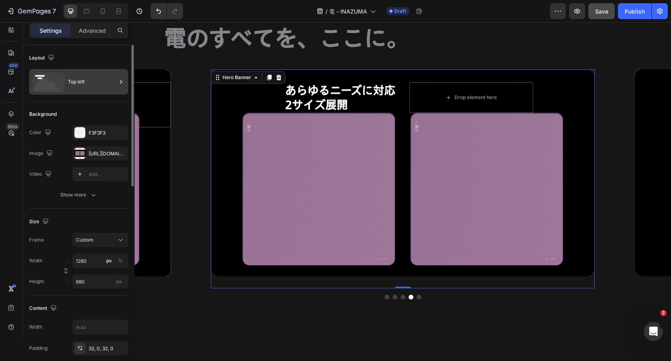
click at [94, 83] on div "Top left" at bounding box center [92, 82] width 49 height 18
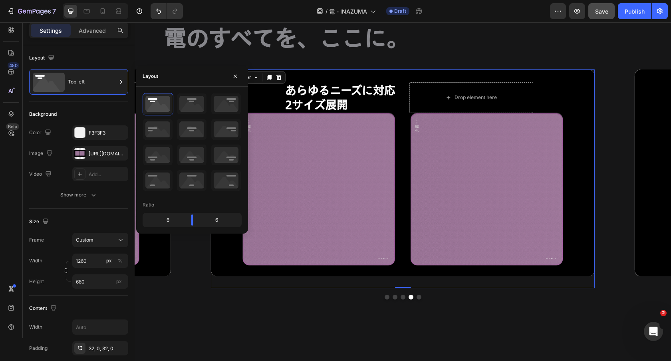
click at [326, 179] on div "Background Image" at bounding box center [403, 173] width 384 height 207
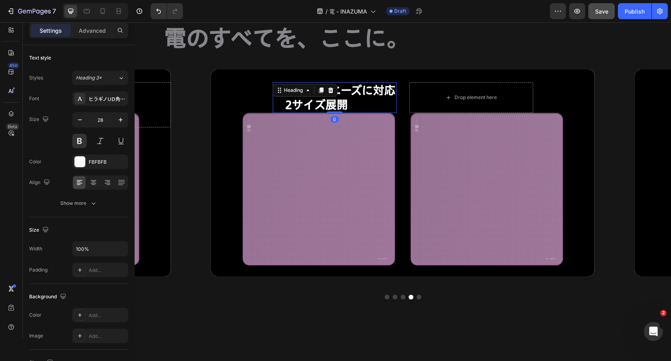
click at [334, 94] on div "あらゆるニーズに対応 2サイズ展開 Heading 0" at bounding box center [334, 97] width 124 height 31
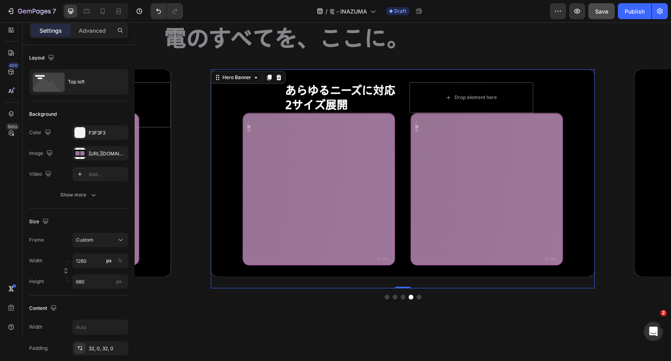
click at [250, 79] on div "あらゆるニーズに対応 2サイズ展開 Heading Drop element here Hero Banner 0" at bounding box center [403, 179] width 384 height 219
click at [310, 99] on h2 "あらゆるニーズに対応 2サイズ展開" at bounding box center [340, 97] width 112 height 31
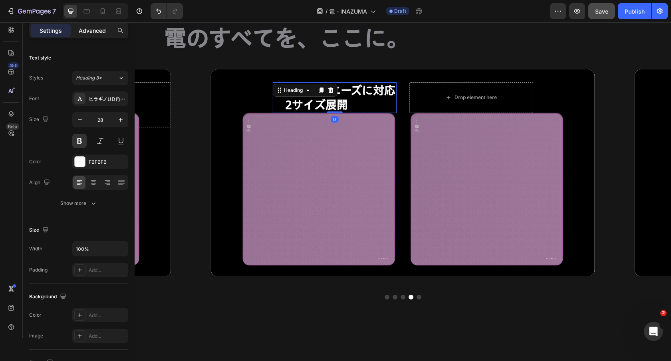
click at [98, 29] on p "Advanced" at bounding box center [92, 30] width 27 height 8
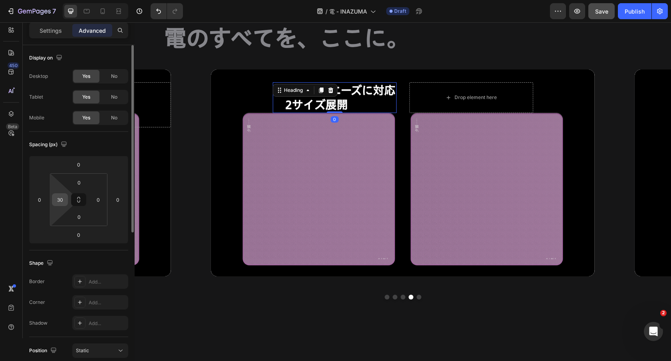
click at [59, 196] on input "30" at bounding box center [60, 200] width 12 height 12
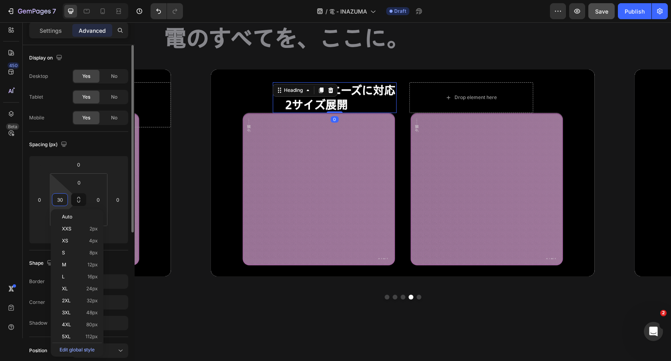
type input "0"
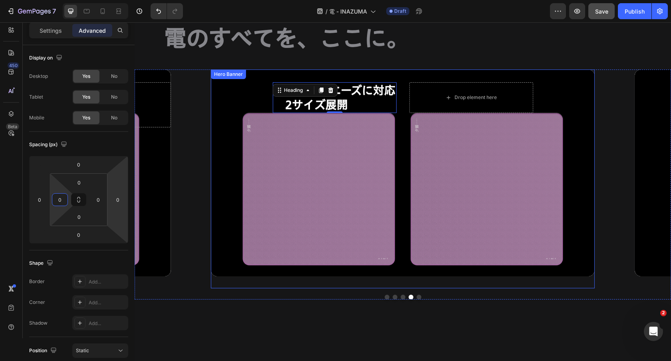
click at [322, 200] on div "Background Image" at bounding box center [403, 173] width 384 height 207
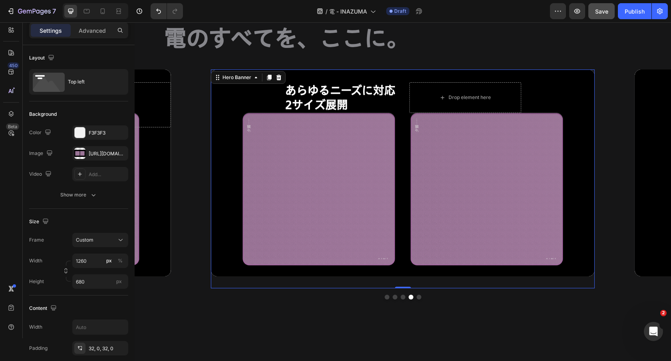
click at [282, 115] on div "Background Image" at bounding box center [403, 173] width 384 height 207
click at [417, 115] on div "あらゆるニーズに対応 2サイズ展開 Heading Drop element here" at bounding box center [402, 98] width 237 height 56
click at [396, 296] on button "Dot" at bounding box center [395, 297] width 5 height 5
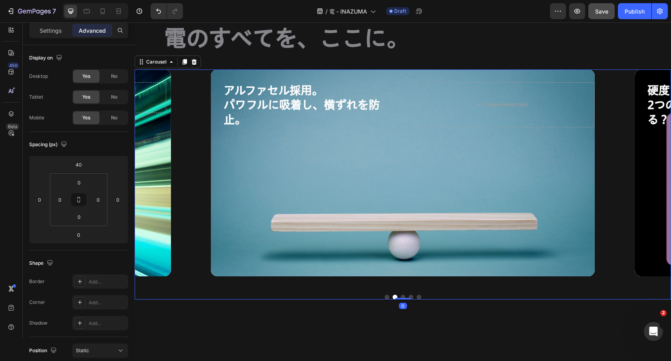
click at [404, 295] on button "Dot" at bounding box center [403, 297] width 5 height 5
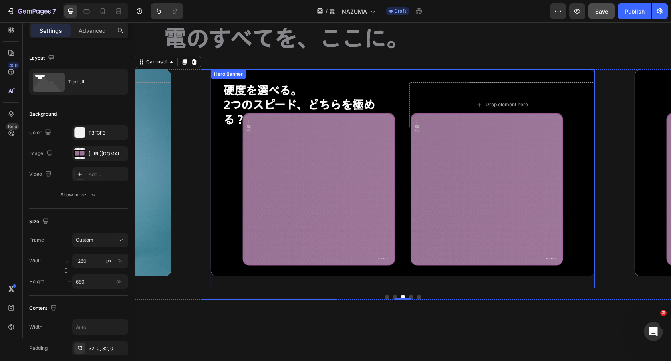
click at [358, 74] on div "硬度を選べる。 2つのスピード、どちらを極める？ Heading Drop element here" at bounding box center [403, 105] width 384 height 71
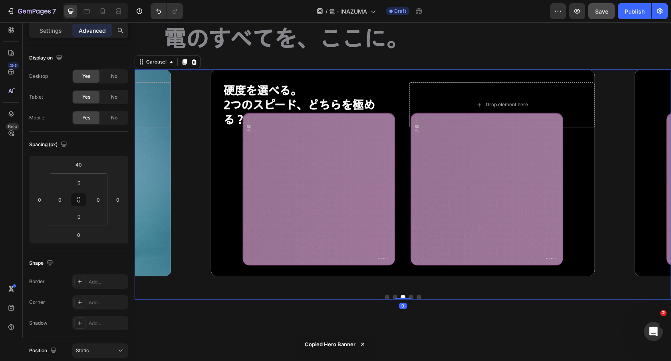
click at [410, 297] on button "Dot" at bounding box center [411, 297] width 5 height 5
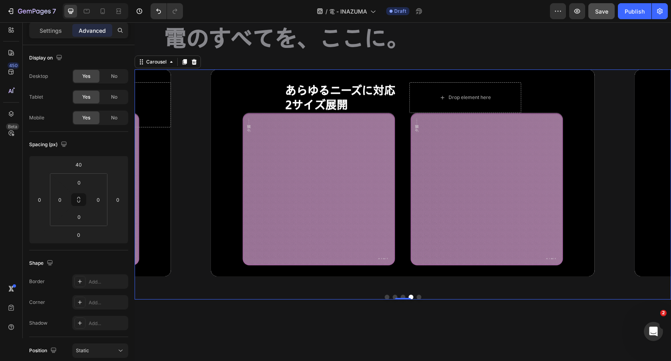
click at [418, 297] on button "Dot" at bounding box center [419, 297] width 5 height 5
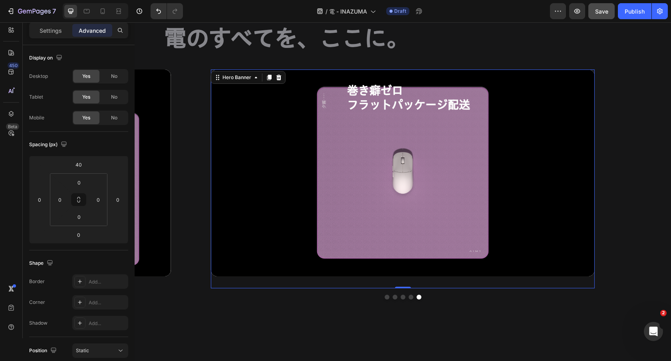
click at [493, 104] on div "Background Image" at bounding box center [403, 173] width 384 height 207
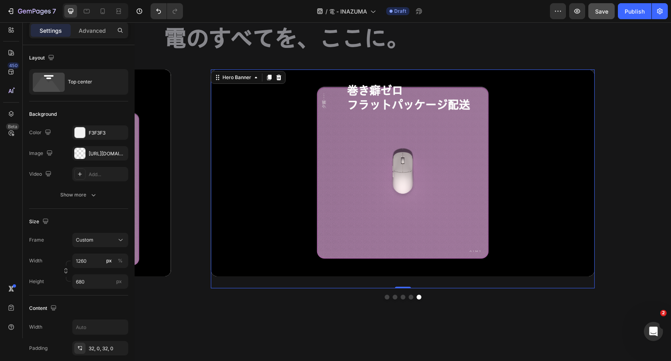
click at [470, 84] on h2 "巻き癖ゼロ フラットパッケージ配送" at bounding box center [408, 97] width 125 height 31
click at [229, 157] on div "Background Image" at bounding box center [403, 173] width 384 height 207
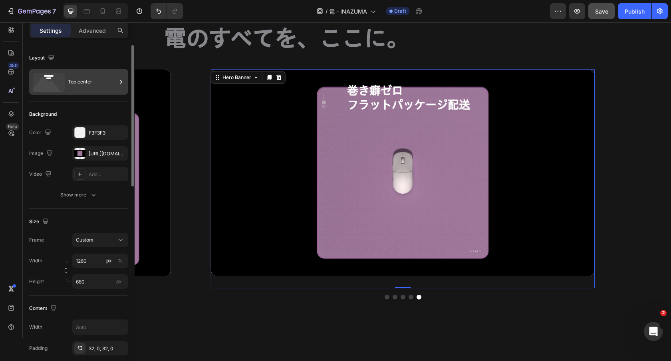
click at [92, 87] on div "Top center" at bounding box center [92, 82] width 49 height 18
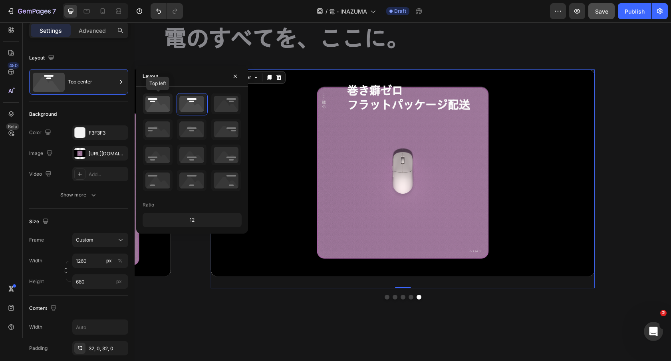
click at [150, 109] on icon at bounding box center [158, 103] width 30 height 21
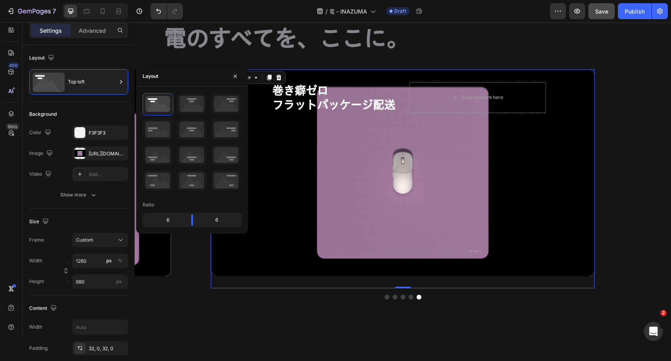
click at [410, 175] on div "Background Image" at bounding box center [403, 173] width 384 height 207
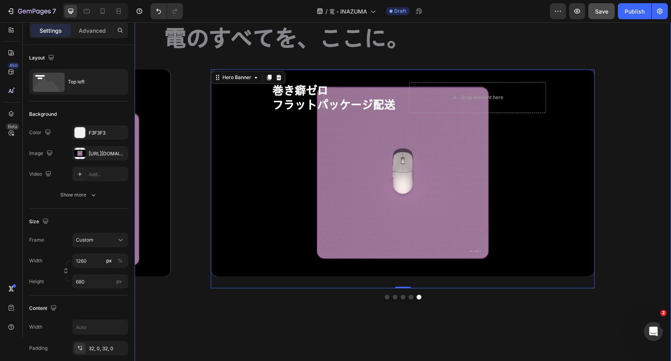
click at [406, 302] on div "電のすべてを、ここに。 Heading Row 高速エイム。 相手が反応できないスピードで。 Heading Drop element here Hero B…" at bounding box center [403, 173] width 537 height 429
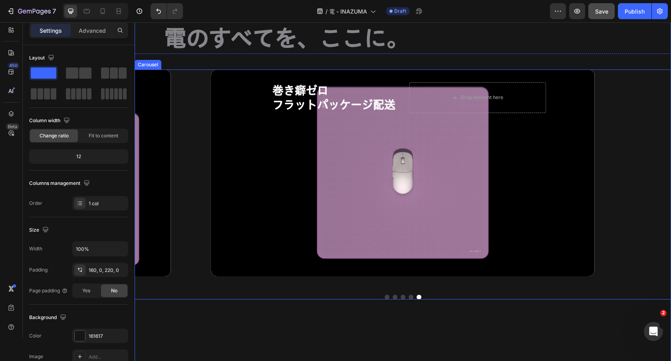
click at [404, 299] on div "高速エイム。 相手が反応できないスピードで。 Heading Drop element here Hero Banner アルファセル採用。 パワフルに吸着し…" at bounding box center [403, 185] width 537 height 231
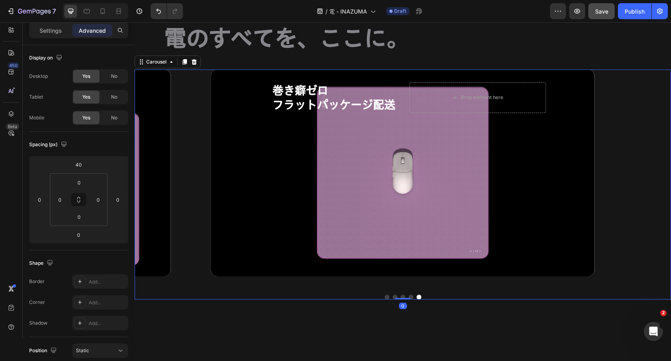
click at [403, 295] on button "Dot" at bounding box center [403, 297] width 5 height 5
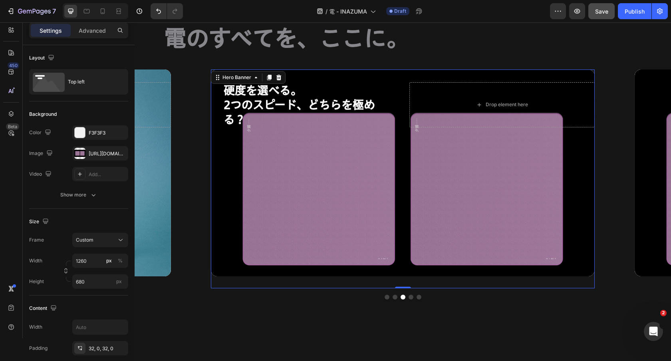
click at [416, 243] on div "Background Image" at bounding box center [403, 173] width 384 height 207
click at [225, 81] on div "Hero Banner" at bounding box center [237, 78] width 48 height 10
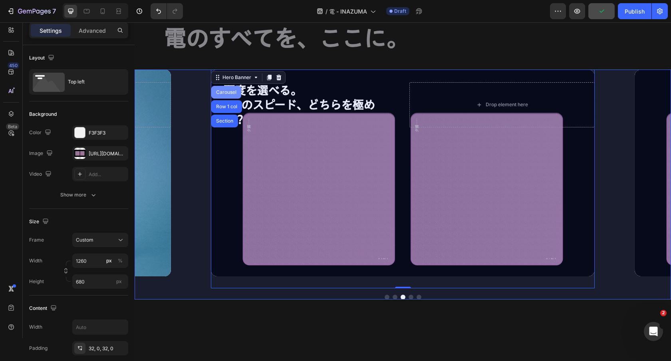
click at [228, 94] on div "Carousel" at bounding box center [227, 92] width 24 height 5
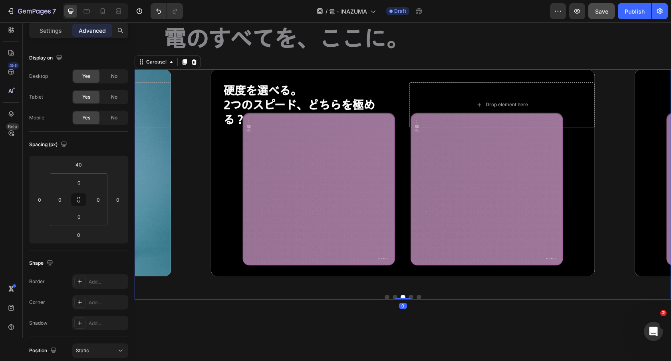
click at [54, 37] on div "Settings Advanced" at bounding box center [78, 30] width 99 height 16
click at [53, 30] on p "Settings" at bounding box center [51, 30] width 22 height 8
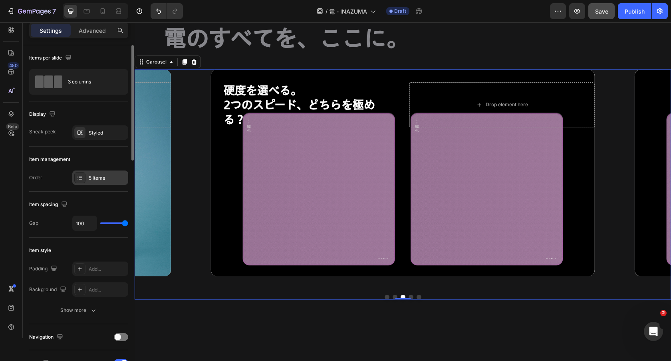
click at [99, 175] on div "5 items" at bounding box center [108, 178] width 38 height 7
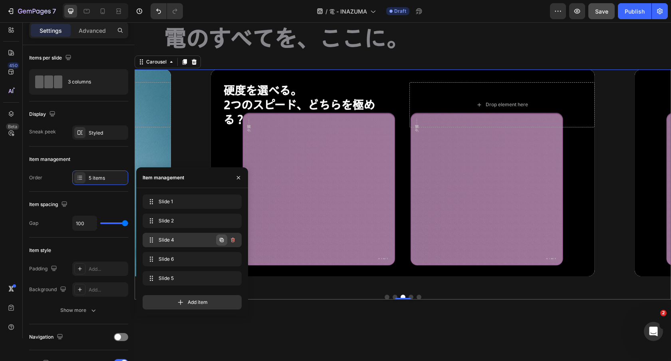
click at [220, 243] on icon "button" at bounding box center [222, 240] width 6 height 6
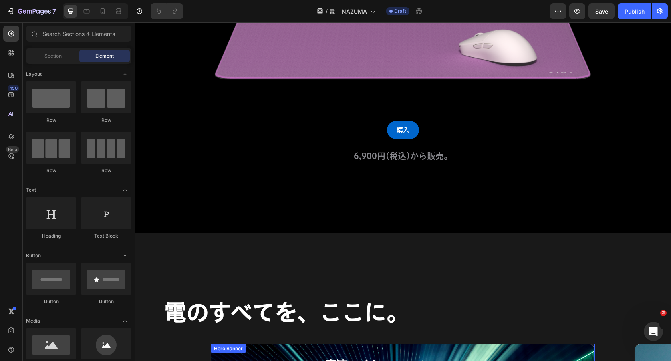
scroll to position [145, 0]
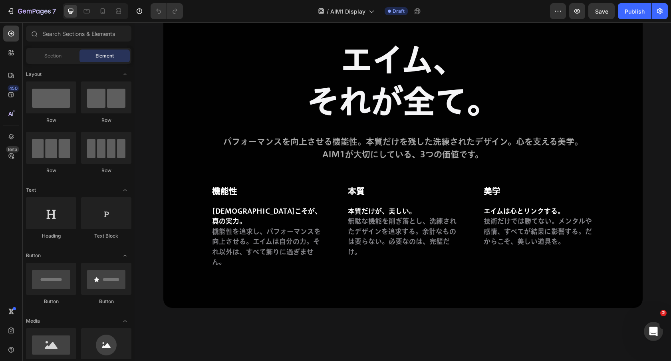
scroll to position [6526, 0]
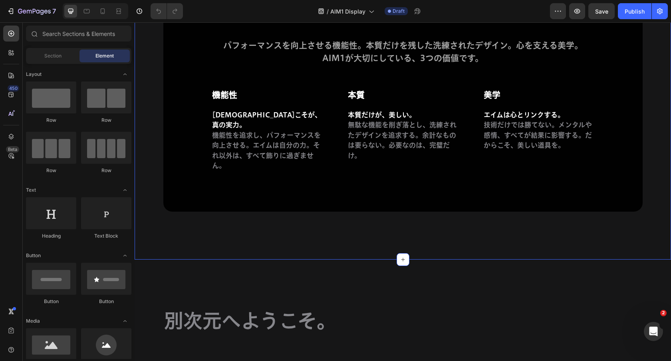
click at [151, 163] on div "エイム、 それが全て。 Heading パフォーマンスを向上させる機能性。本質だけを残した洗練されたデザイン。心を支える美学。AIM1が大切にしている、3つの…" at bounding box center [403, 61] width 537 height 302
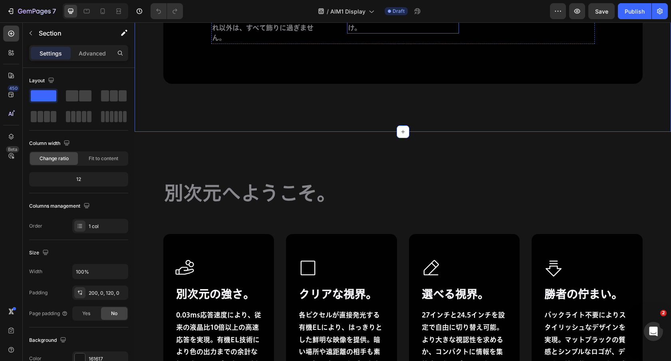
scroll to position [6658, 0]
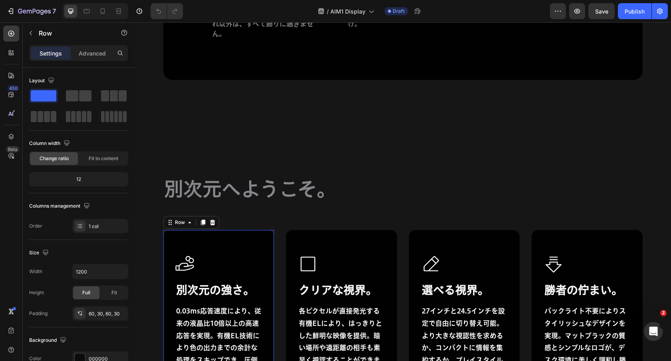
click at [243, 231] on div "Icon 別次元の強さ。 Heading 0.03ms応答速度により、従来の液晶比10倍以上の高速応答を実現。有機EL技術により色の出力までの余計な処理をスキ…" at bounding box center [218, 323] width 111 height 186
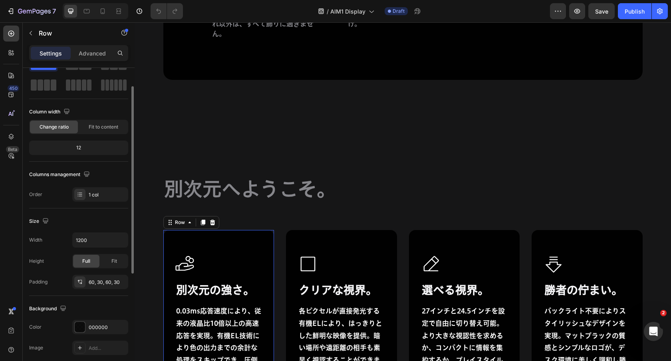
scroll to position [36, 0]
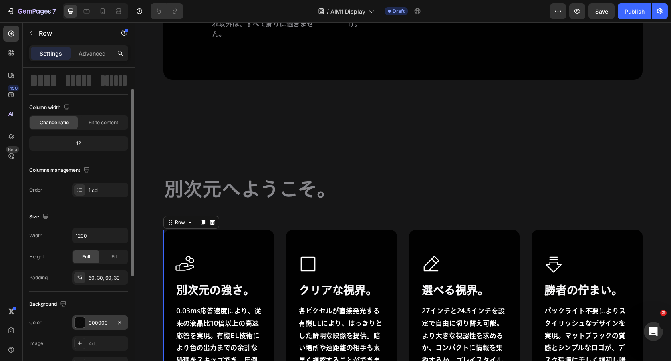
click at [99, 320] on div "000000" at bounding box center [100, 323] width 23 height 7
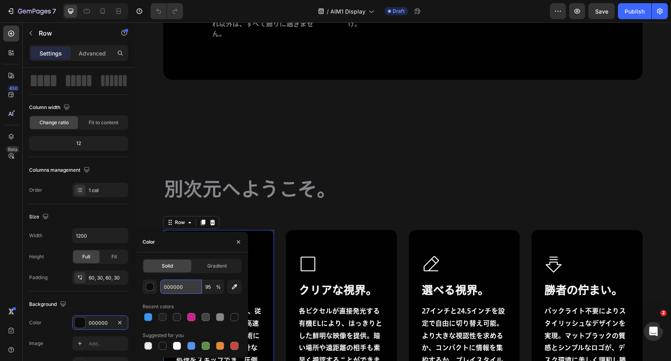
click at [183, 287] on input "000000" at bounding box center [181, 287] width 42 height 14
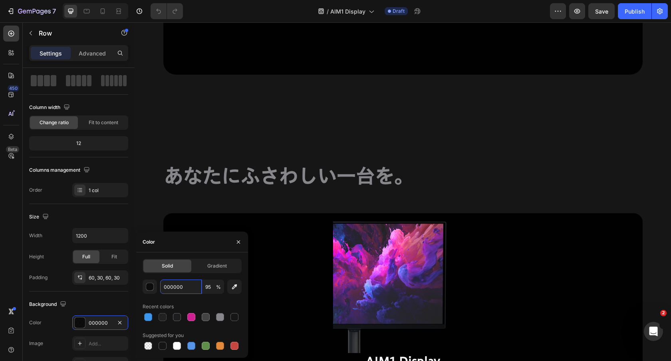
scroll to position [7803, 0]
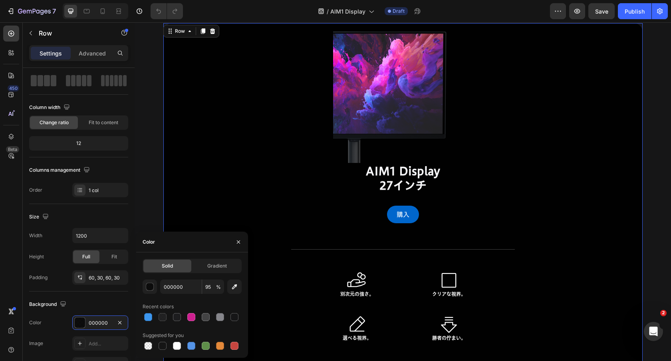
click at [624, 110] on div "Image AIM1 Display 27インチ Heading 購入 Button Row Title Line Icon 別次元の強さ。 Heading …" at bounding box center [402, 202] width 479 height 359
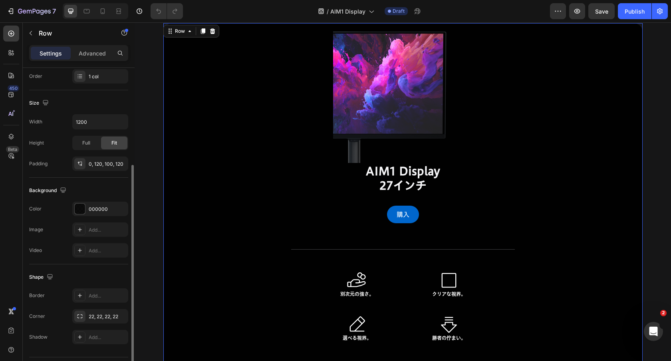
scroll to position [150, 0]
click at [99, 156] on div "0, 120, 100, 120" at bounding box center [100, 163] width 56 height 14
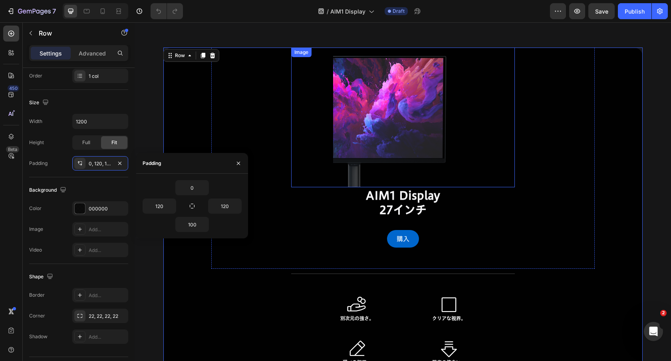
scroll to position [7751, 0]
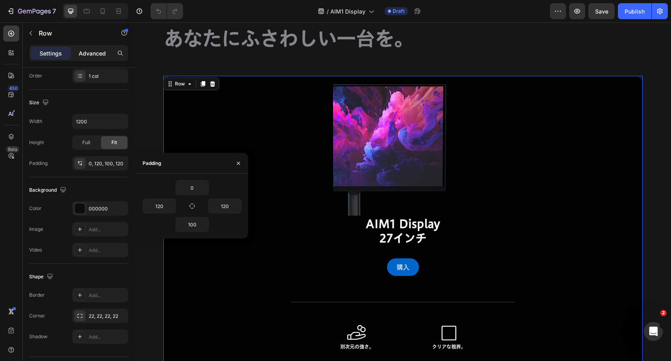
click at [90, 50] on p "Advanced" at bounding box center [92, 53] width 27 height 8
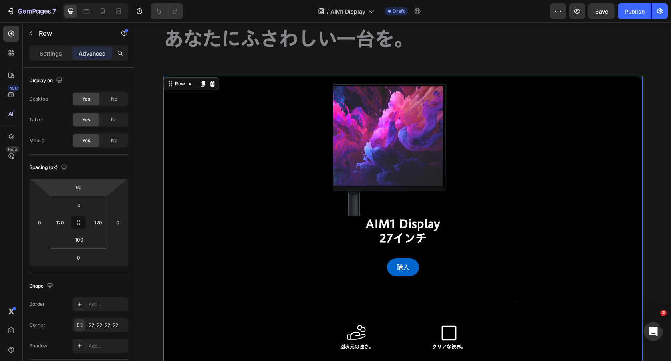
scroll to position [7610, 0]
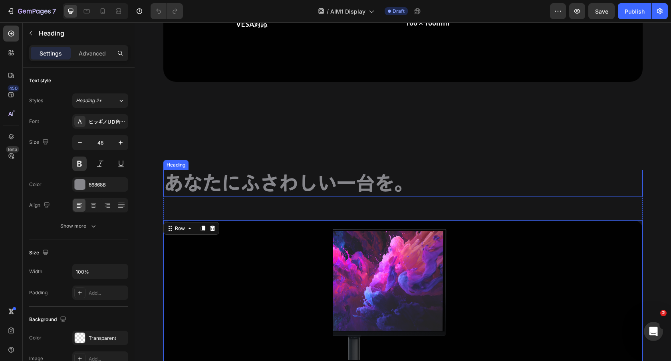
click at [270, 180] on h2 "あなたにふさわしい一台を。" at bounding box center [402, 183] width 479 height 26
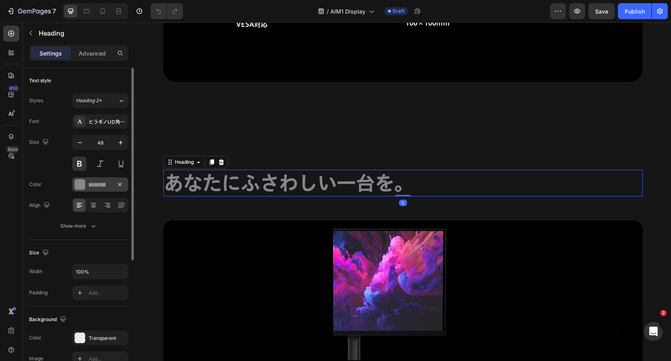
click at [99, 188] on div "86868B" at bounding box center [100, 184] width 56 height 14
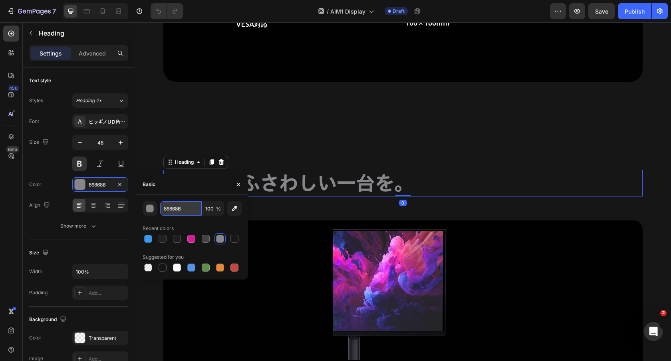
click at [179, 211] on input "86868B" at bounding box center [181, 208] width 42 height 14
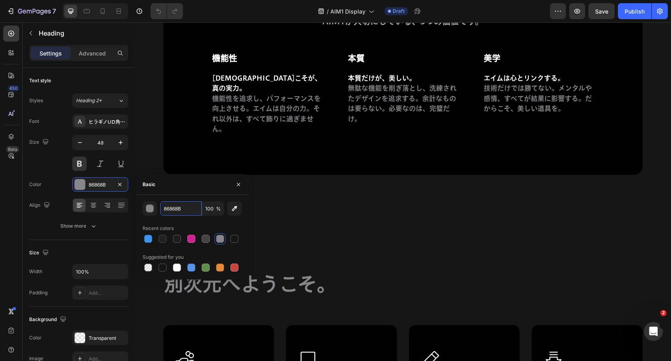
scroll to position [6534, 0]
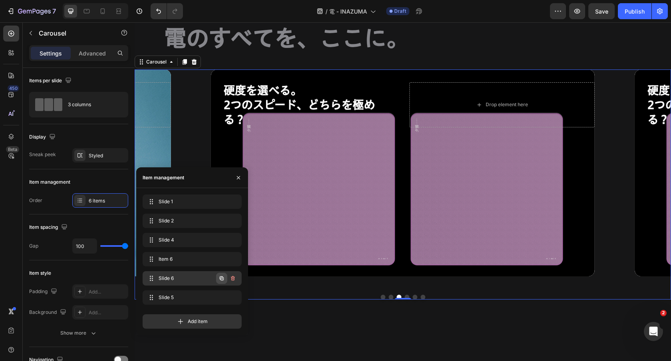
scroll to position [23, 0]
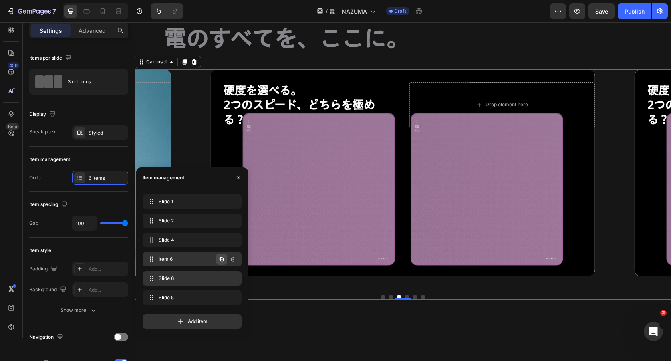
click at [221, 261] on icon "button" at bounding box center [222, 259] width 4 height 4
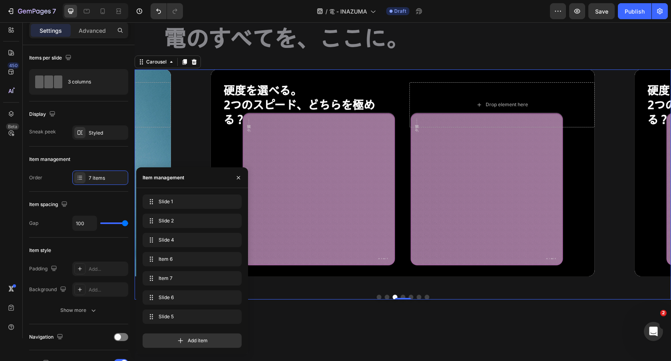
click at [404, 296] on button "Dot" at bounding box center [403, 297] width 5 height 5
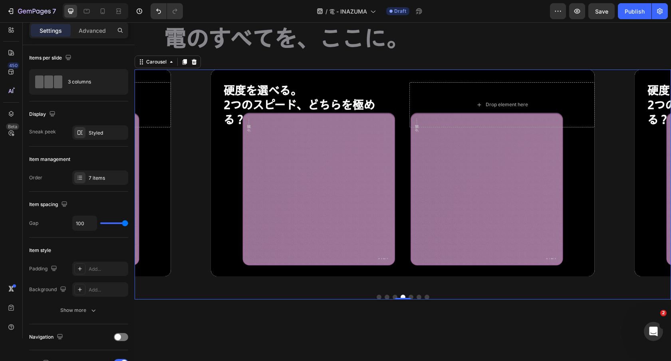
click at [418, 296] on button "Dot" at bounding box center [419, 297] width 5 height 5
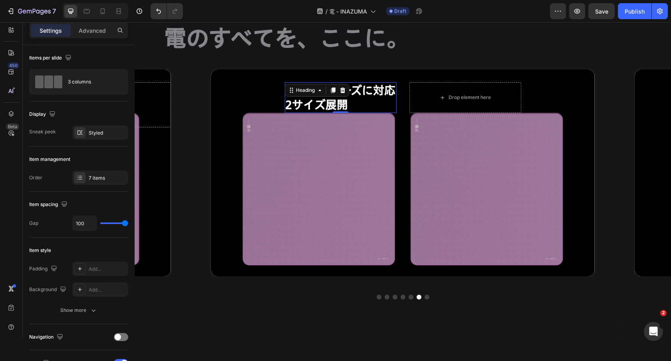
click at [346, 95] on div "あらゆるニーズに対応 2サイズ展開 Heading 0" at bounding box center [340, 97] width 112 height 31
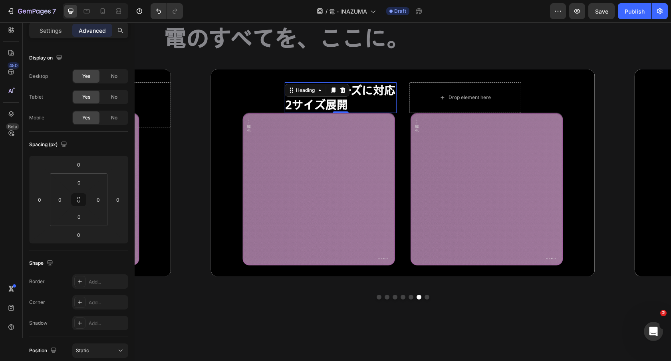
click at [346, 95] on div "Heading" at bounding box center [316, 90] width 65 height 13
click at [366, 97] on h2 "あらゆるニーズに対応 2サイズ展開" at bounding box center [340, 97] width 112 height 31
click at [366, 97] on p "あらゆるニーズに対応 2サイズ展開" at bounding box center [340, 97] width 110 height 29
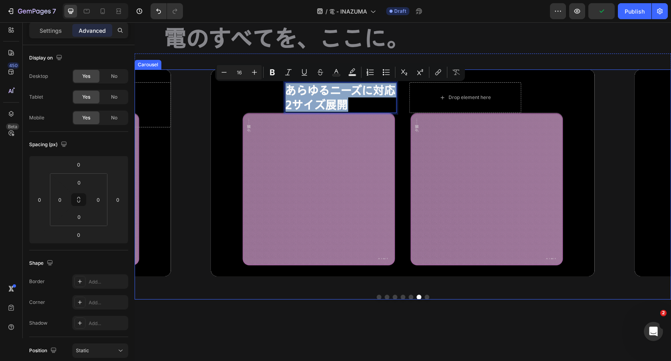
click at [401, 297] on button "Dot" at bounding box center [403, 297] width 5 height 5
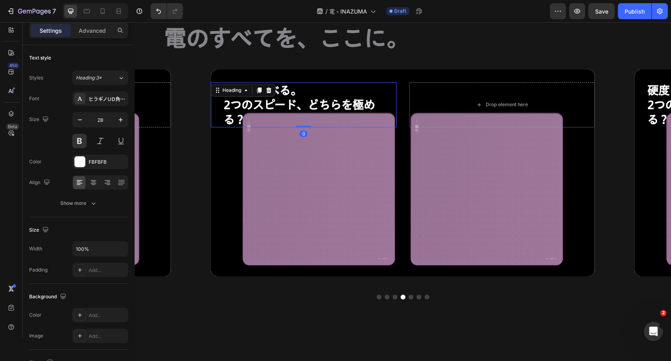
click at [326, 103] on h2 "硬度を選べる。 2つのスピード、どちらを極める？" at bounding box center [310, 104] width 174 height 45
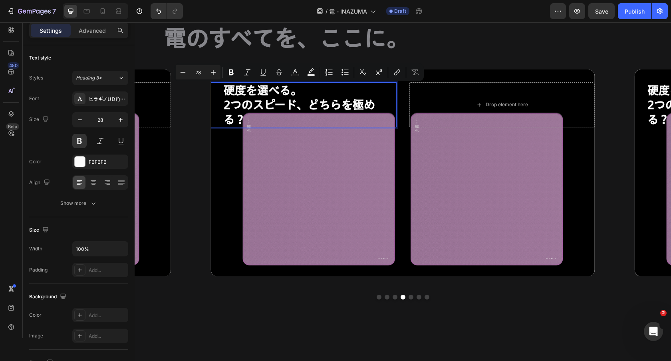
click at [276, 103] on p "硬度を選べる。 2つのスピード、どちらを極める？" at bounding box center [310, 105] width 172 height 44
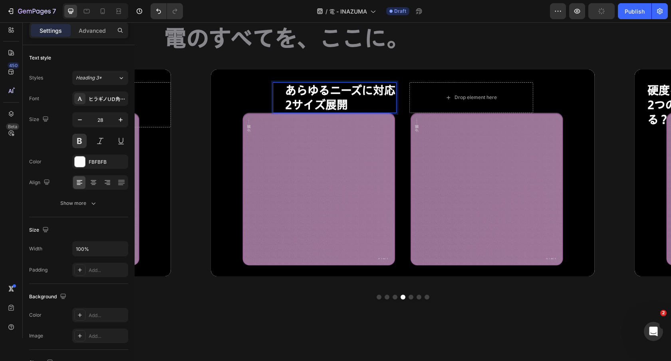
click at [393, 88] on p "あらゆるニーズに対応 2サイズ展開" at bounding box center [340, 97] width 110 height 29
drag, startPoint x: 346, startPoint y: 103, endPoint x: 274, endPoint y: 103, distance: 71.9
click at [274, 103] on p "あらゆるニーズに対応。 2サイズ展開" at bounding box center [334, 97] width 121 height 29
click at [274, 91] on p "あらゆるニーズに対応。" at bounding box center [334, 97] width 121 height 29
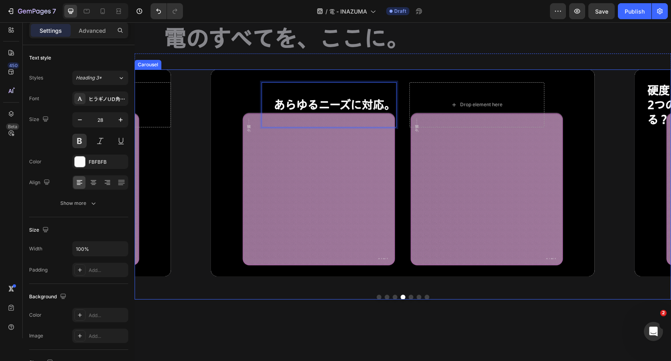
click at [237, 290] on div "高速エイム。 相手が反応できないスピードで。 Heading Drop element here Hero Banner アルファセル採用。 パワフルに吸着し…" at bounding box center [403, 185] width 537 height 231
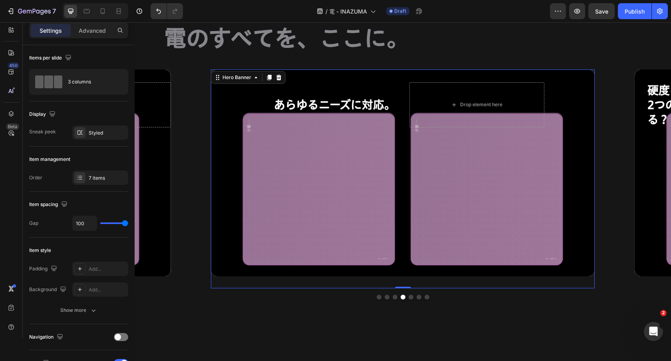
click at [233, 218] on div "Background Image" at bounding box center [403, 173] width 384 height 207
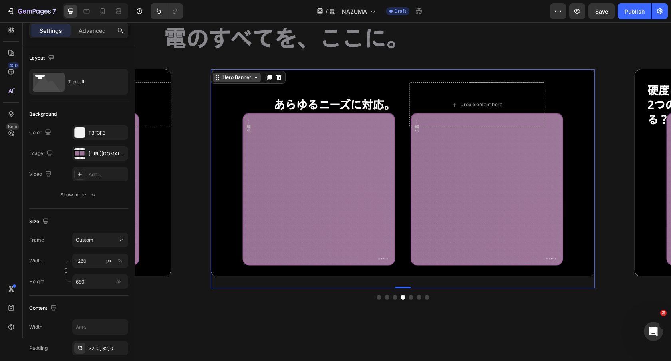
click at [230, 74] on div "Hero Banner" at bounding box center [237, 77] width 32 height 7
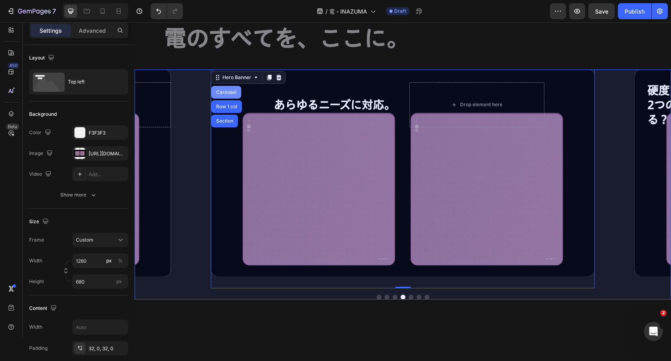
click at [227, 92] on div "Carousel" at bounding box center [227, 92] width 24 height 5
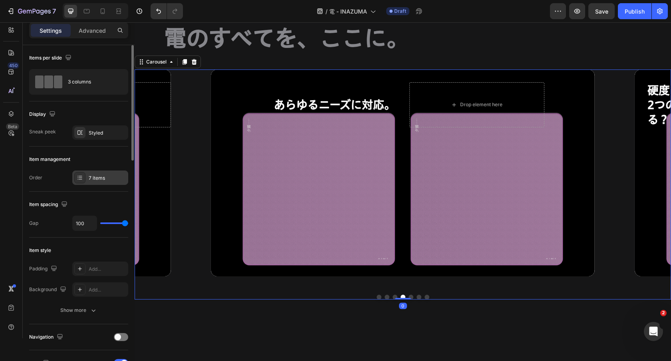
click at [93, 175] on div "7 items" at bounding box center [108, 178] width 38 height 7
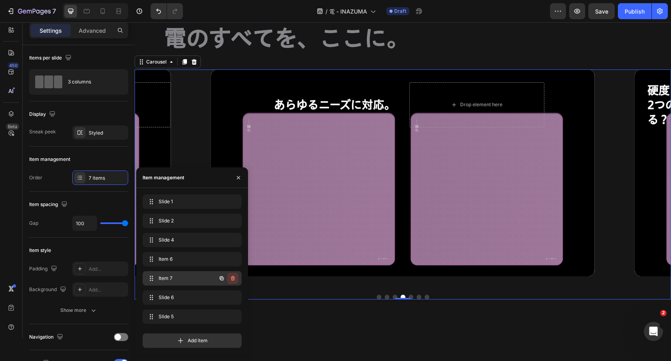
click at [234, 277] on icon "button" at bounding box center [233, 278] width 4 height 5
click at [229, 276] on div "Delete" at bounding box center [227, 278] width 15 height 7
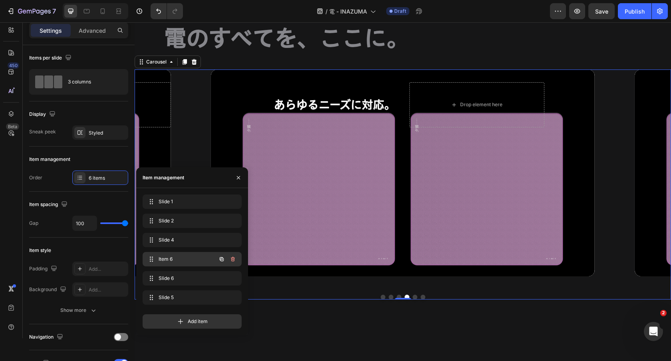
click at [200, 259] on span "Item 6" at bounding box center [181, 259] width 45 height 7
click at [228, 276] on button "button" at bounding box center [232, 278] width 11 height 11
click at [233, 276] on div "Delete" at bounding box center [227, 278] width 15 height 7
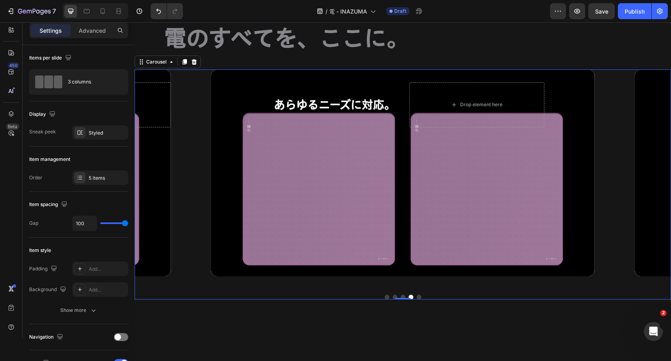
click at [402, 296] on button "Dot" at bounding box center [403, 297] width 5 height 5
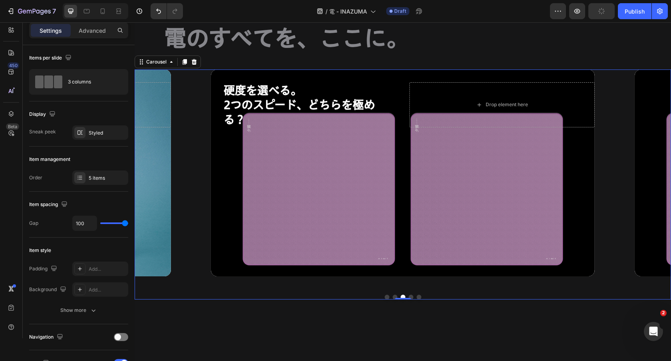
click at [419, 296] on button "Dot" at bounding box center [419, 297] width 5 height 5
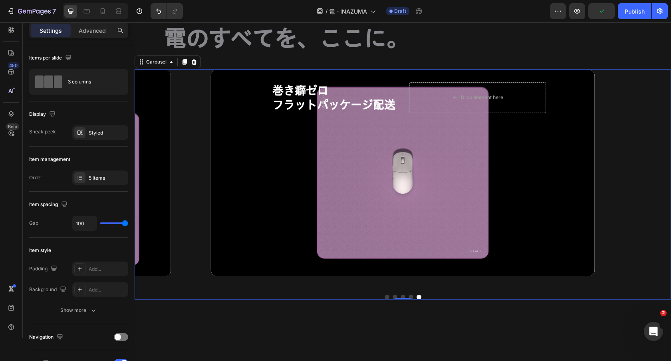
click at [410, 297] on button "Dot" at bounding box center [411, 297] width 5 height 5
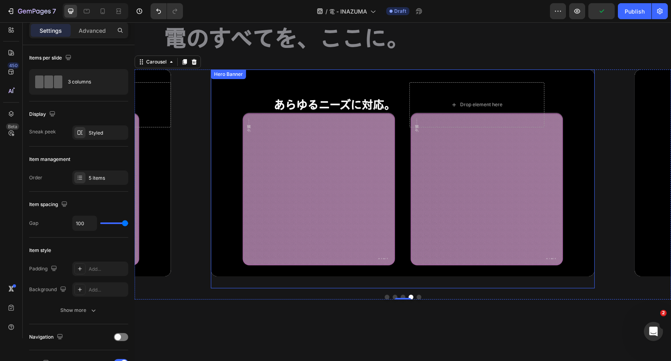
click at [392, 219] on div "Background Image" at bounding box center [403, 173] width 384 height 207
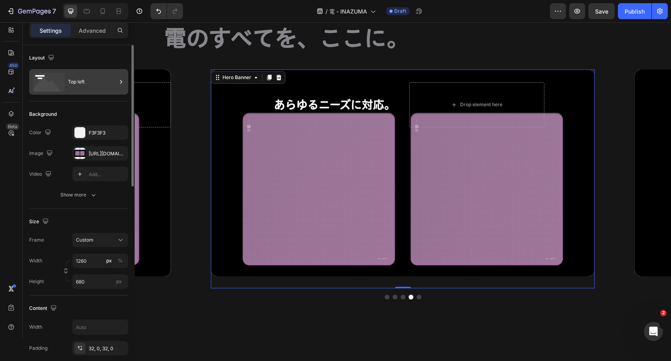
click at [95, 94] on div "Top left" at bounding box center [78, 82] width 99 height 26
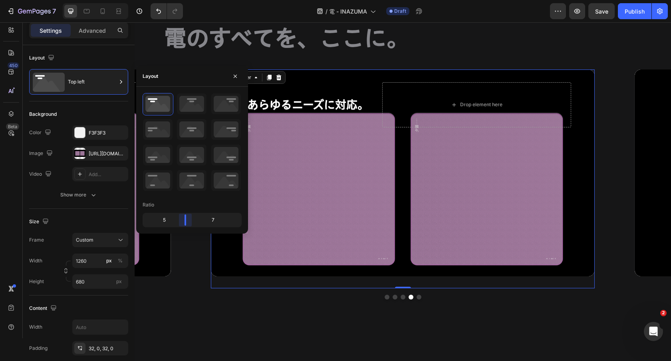
drag, startPoint x: 191, startPoint y: 221, endPoint x: 181, endPoint y: 221, distance: 10.0
click at [181, 0] on body "7 Version history / 電 - INAZUMA Draft Preview Save Publish 450 Beta Sections(18…" at bounding box center [335, 0] width 671 height 0
click at [513, 145] on div "Background Image" at bounding box center [403, 173] width 384 height 207
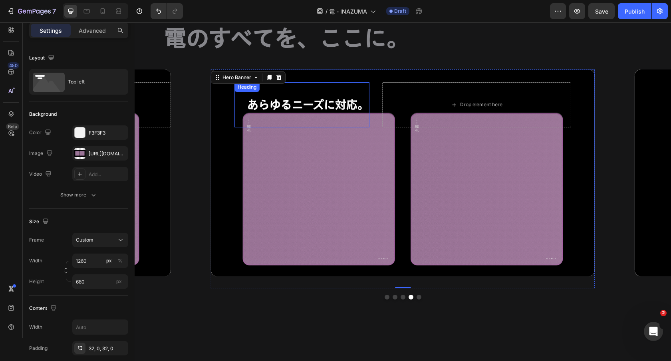
click at [338, 94] on p "⁠⁠⁠⁠⁠⁠⁠ あらゆるニーズに対応。" at bounding box center [307, 105] width 121 height 44
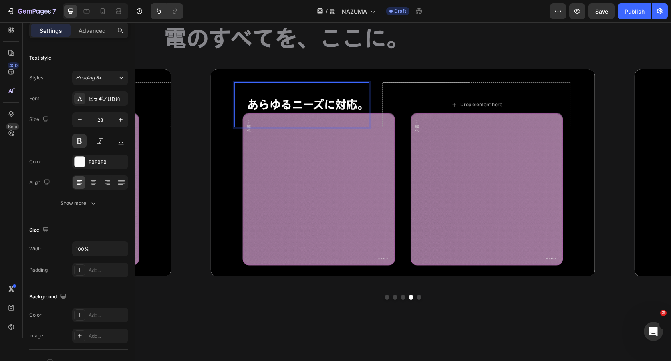
click at [270, 106] on p "⁠⁠⁠⁠⁠⁠⁠ あらゆるニーズに対応。" at bounding box center [307, 105] width 121 height 44
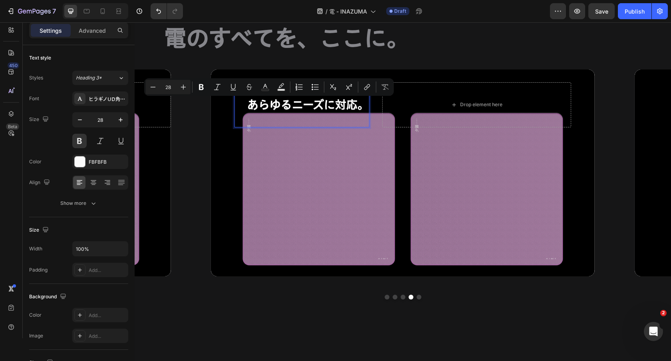
click at [247, 105] on h2 "あらゆるニーズに対応。" at bounding box center [308, 104] width 123 height 45
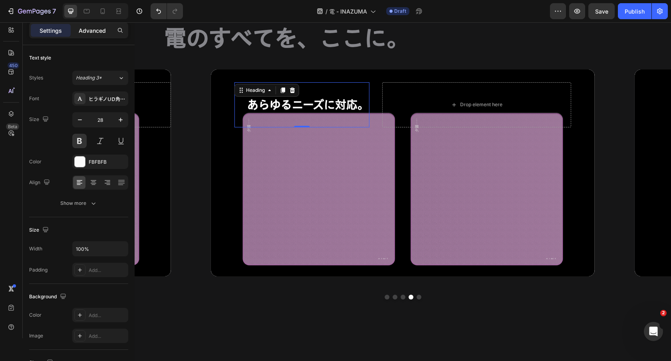
click at [97, 35] on div "Advanced" at bounding box center [92, 30] width 40 height 13
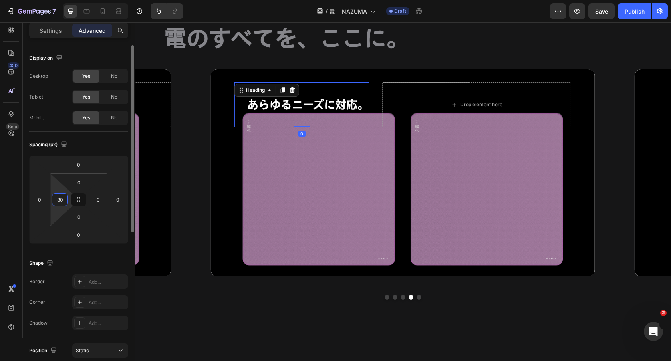
click at [64, 199] on input "30" at bounding box center [60, 200] width 12 height 12
type input "0"
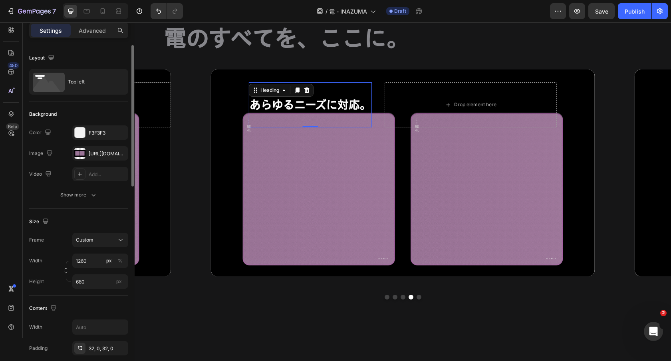
click at [374, 94] on div "⁠⁠⁠⁠⁠⁠⁠ あらゆるニーズに対応。 Heading 0 Drop element here" at bounding box center [403, 105] width 308 height 71
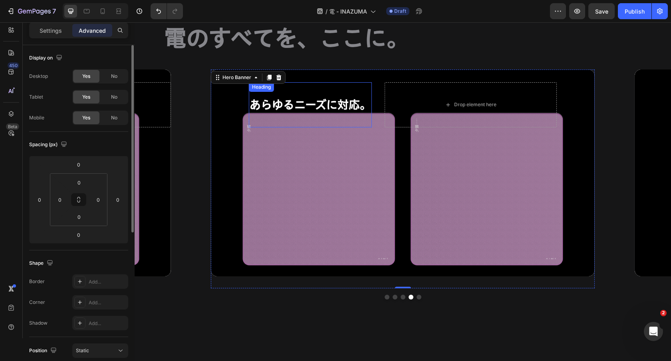
click at [342, 94] on p "⁠⁠⁠⁠⁠⁠⁠ あらゆるニーズに対応。" at bounding box center [310, 105] width 121 height 44
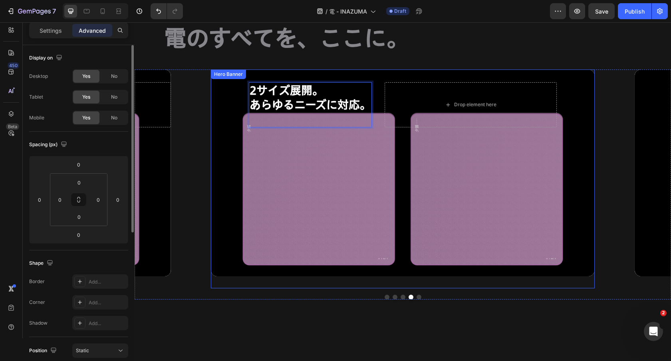
click at [342, 146] on div "Background Image" at bounding box center [403, 173] width 384 height 207
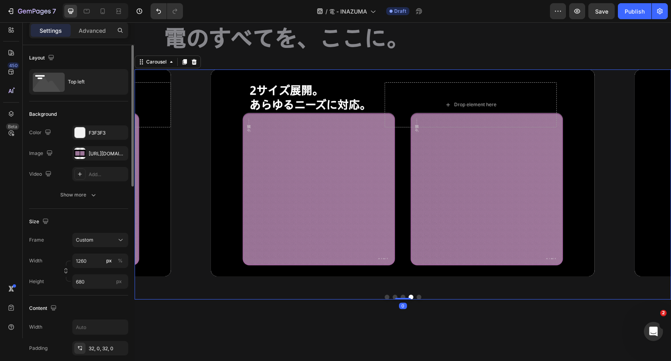
click at [423, 294] on div "高速エイム。 相手が反応できないスピードで。 Heading Drop element here Hero Banner アルファセル採用。 パワフルに吸着し…" at bounding box center [403, 185] width 537 height 231
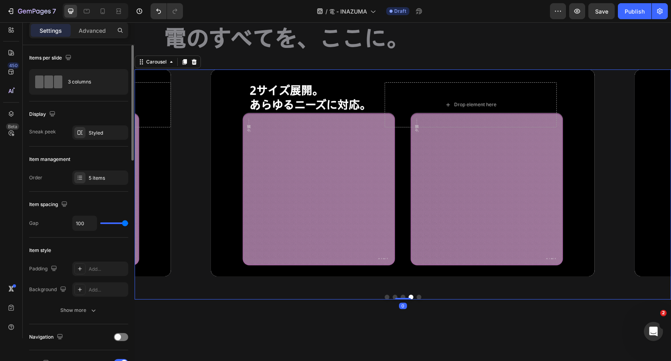
click at [423, 294] on div "高速エイム。 相手が反応できないスピードで。 Heading Drop element here Hero Banner アルファセル採用。 パワフルに吸着し…" at bounding box center [403, 185] width 537 height 231
click at [422, 294] on div "高速エイム。 相手が反応できないスピードで。 Heading Drop element here Hero Banner アルファセル採用。 パワフルに吸着し…" at bounding box center [403, 185] width 537 height 231
click at [419, 296] on button "Dot" at bounding box center [419, 297] width 5 height 5
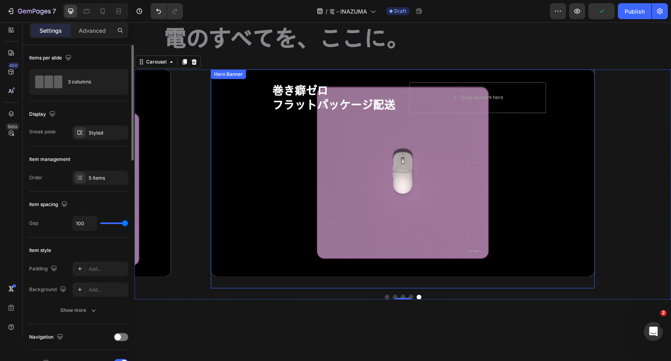
click at [279, 119] on div "巻き癖ゼロ フラットパッケージ配送 Heading Drop element here" at bounding box center [403, 98] width 286 height 56
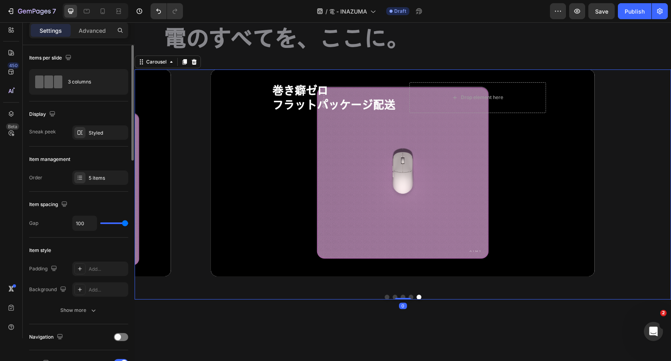
click at [385, 298] on button "Dot" at bounding box center [387, 297] width 5 height 5
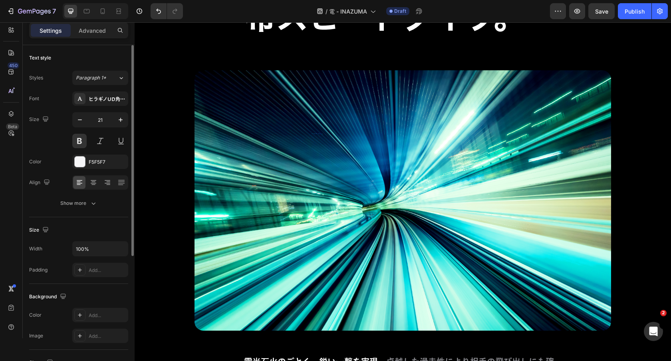
scroll to position [1177, 0]
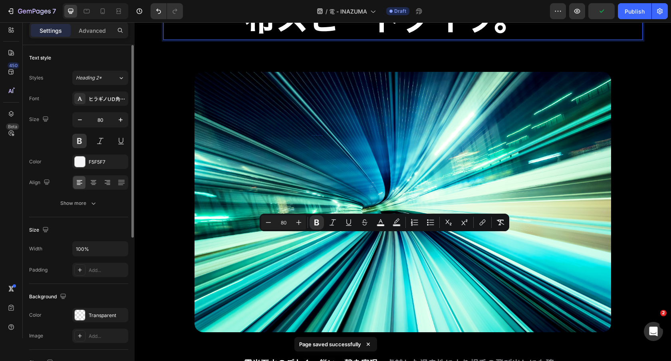
copy p "理不尽エイム。"
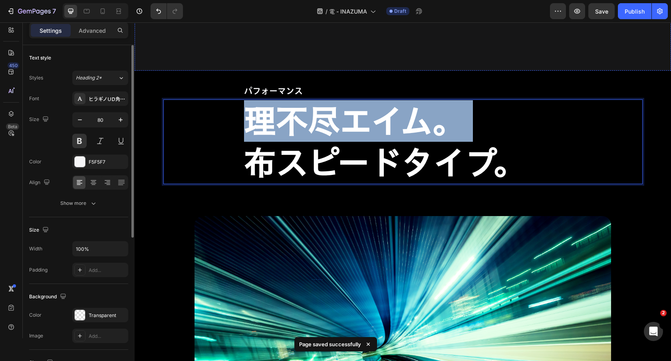
type input "16"
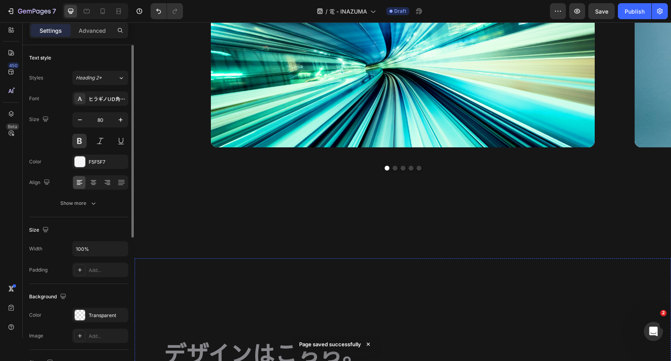
scroll to position [495, 0]
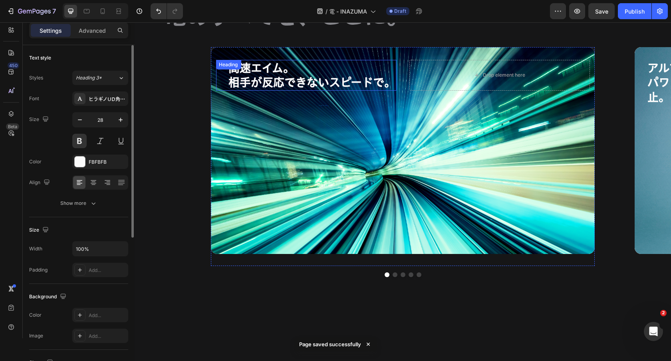
click at [300, 80] on h2 "高速エイム。 相手が反応できないスピードで。" at bounding box center [312, 75] width 169 height 31
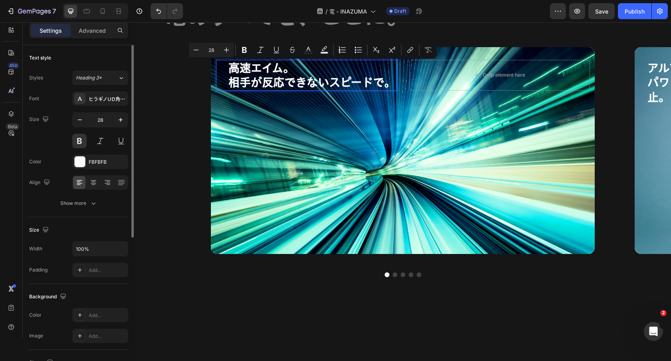
click at [300, 70] on p "高速エイム。 相手が反応できないスピードで。" at bounding box center [312, 75] width 167 height 29
click at [262, 65] on p "高速エイム。 相手が反応できないスピードで。" at bounding box center [312, 75] width 167 height 29
click at [253, 65] on p "高速エイム。 相手が反応できないスピードで。" at bounding box center [312, 75] width 167 height 29
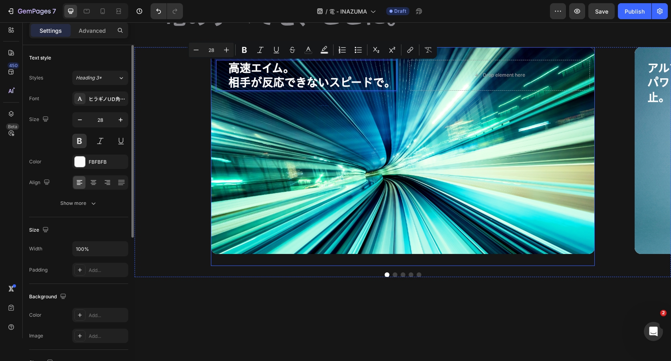
click at [213, 139] on div "Background Image" at bounding box center [403, 150] width 384 height 207
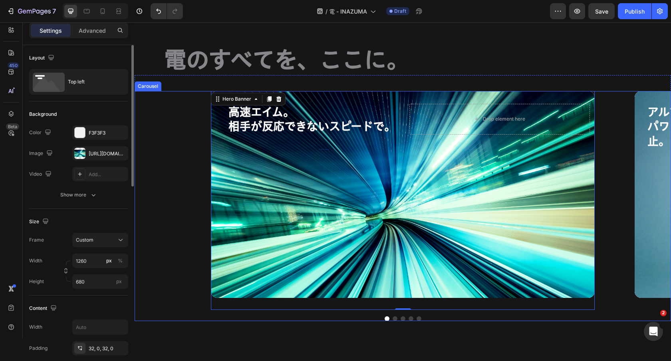
scroll to position [447, 0]
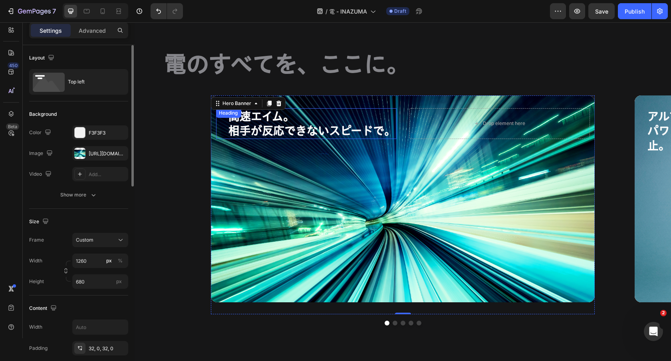
click at [242, 117] on div "高速エイム。 相手が反応できないスピードで。 Heading" at bounding box center [306, 123] width 181 height 31
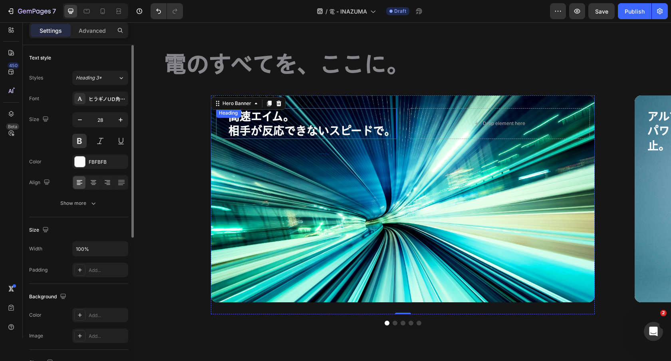
click at [239, 117] on div "Heading" at bounding box center [228, 112] width 22 height 7
click at [326, 109] on h2 "高速エイム。 相手が反応できないスピードで。" at bounding box center [312, 123] width 169 height 31
click at [249, 122] on p "高速エイム。 相手が反応できないスピードで。" at bounding box center [312, 123] width 167 height 29
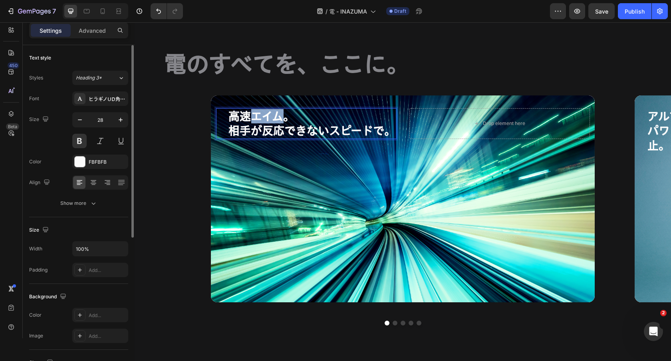
click at [249, 122] on p "高速エイム。 相手が反応できないスピードで。" at bounding box center [312, 123] width 167 height 29
click at [249, 119] on p "高速エイム。 相手が反応できないスピードで。" at bounding box center [312, 123] width 167 height 29
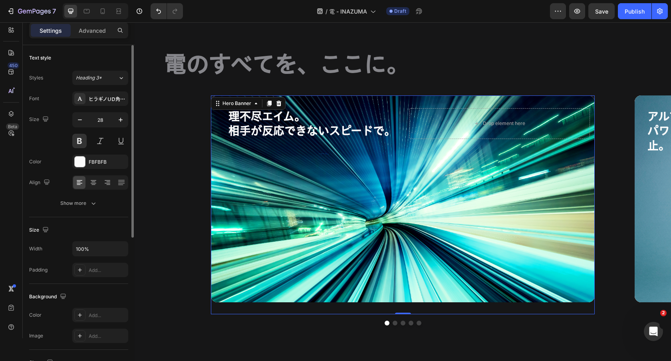
click at [238, 203] on div "Background Image" at bounding box center [403, 198] width 384 height 207
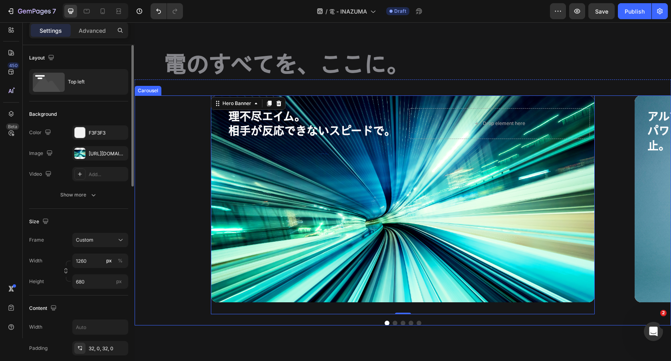
click at [395, 323] on button "Dot" at bounding box center [395, 323] width 5 height 5
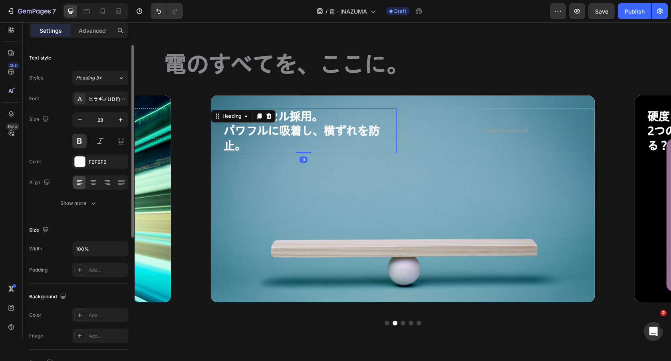
click at [287, 123] on h2 "アルファセル採用。 パワフルに吸着し、横ずれを防止。" at bounding box center [310, 130] width 174 height 45
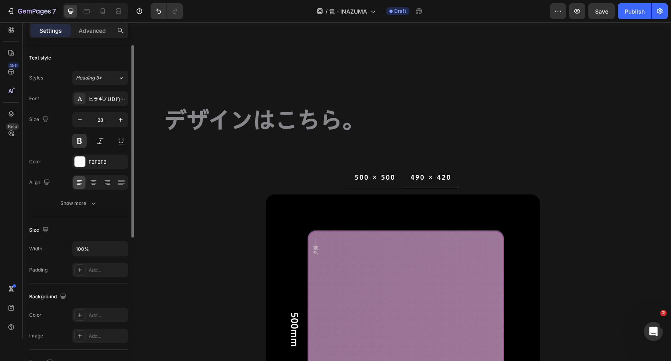
type input "16"
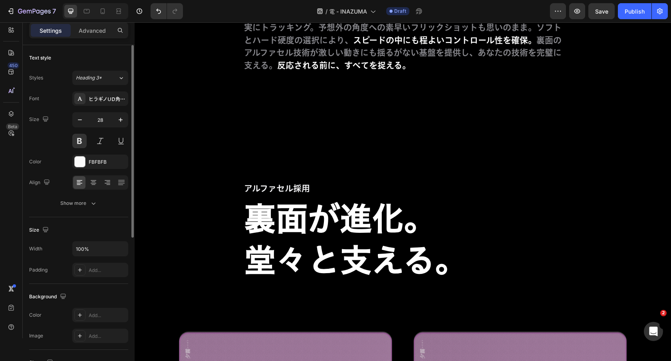
scroll to position [1810, 0]
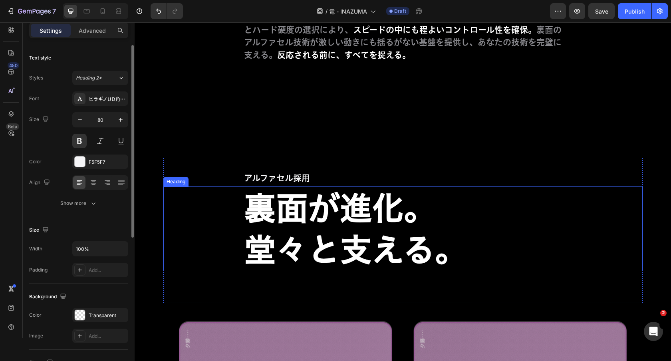
click at [319, 219] on strong "裏面が進化。" at bounding box center [340, 208] width 192 height 32
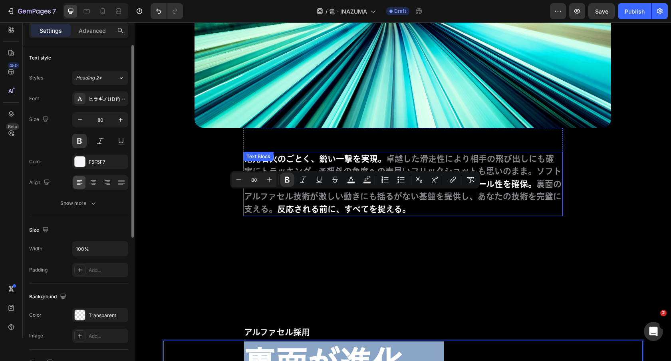
type input "16"
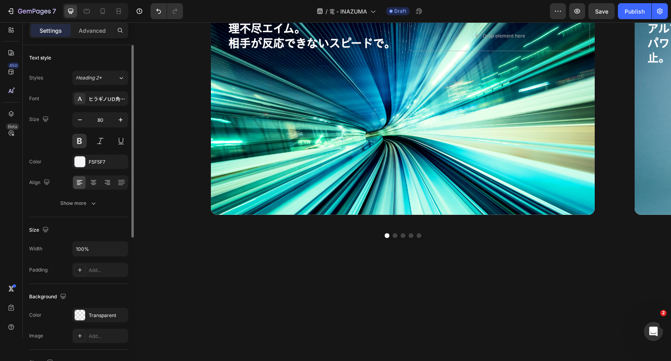
scroll to position [363, 0]
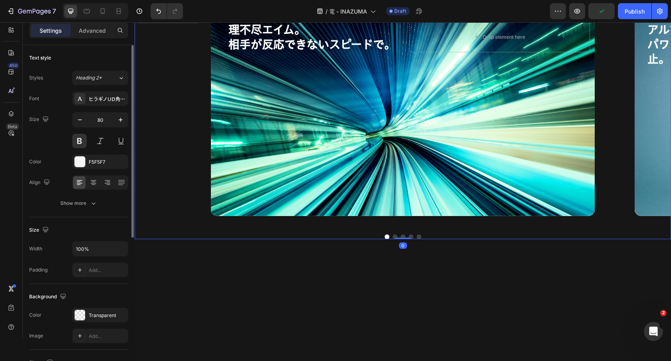
click at [396, 237] on button "Dot" at bounding box center [395, 237] width 5 height 5
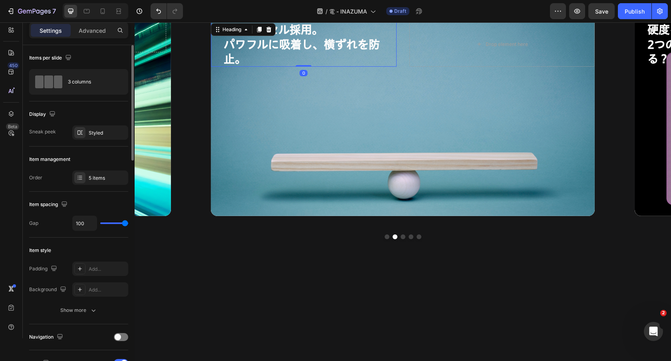
click at [293, 55] on h2 "アルファセル採用。 パワフルに吸着し、横ずれを防止。" at bounding box center [310, 44] width 174 height 45
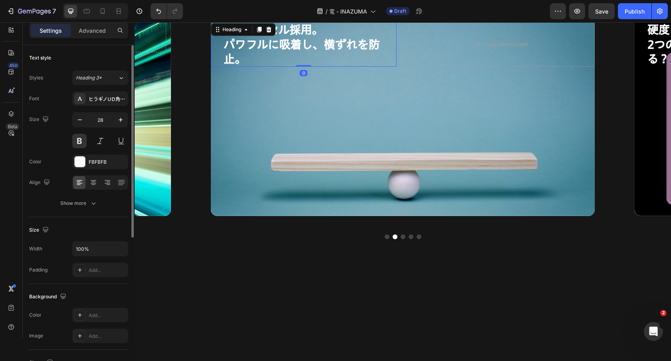
click at [293, 55] on h2 "アルファセル採用。 パワフルに吸着し、横ずれを防止。" at bounding box center [310, 44] width 174 height 45
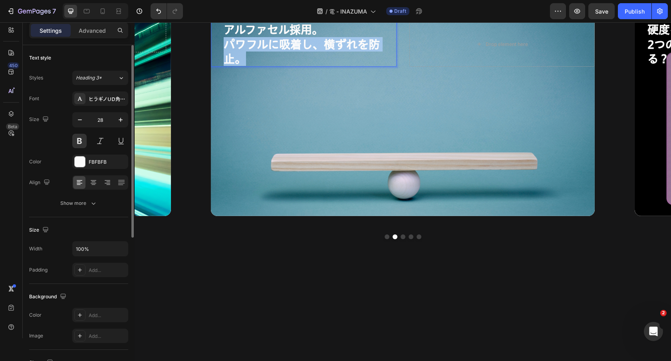
drag, startPoint x: 226, startPoint y: 45, endPoint x: 286, endPoint y: 54, distance: 61.4
click at [286, 54] on p "アルファセル採用。 パワフルに吸着し、横ずれを防止。" at bounding box center [310, 44] width 172 height 44
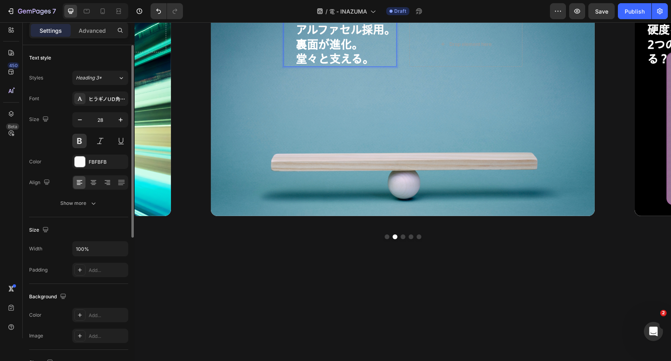
click at [294, 59] on div "アルファセル採用。 裏面が進化。 堂々と支える。 Heading 0" at bounding box center [339, 44] width 113 height 45
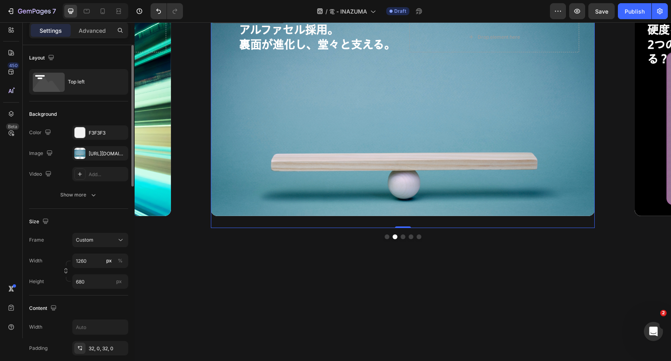
click at [335, 122] on div "Background Image" at bounding box center [403, 112] width 384 height 207
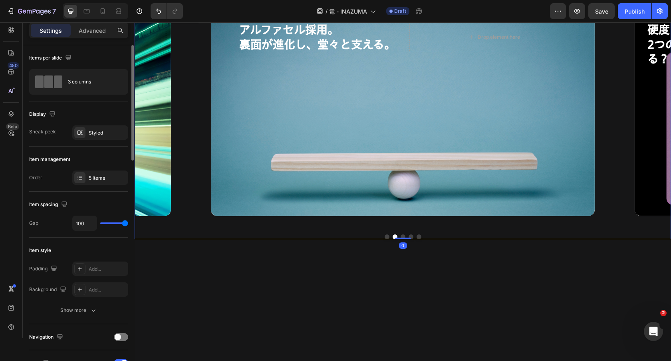
click at [404, 237] on div "理不尽エイム。 相手が反応できないスピードで。 Heading Drop element here Hero Banner アルファセル採用。 裏面が進化し、…" at bounding box center [403, 124] width 537 height 231
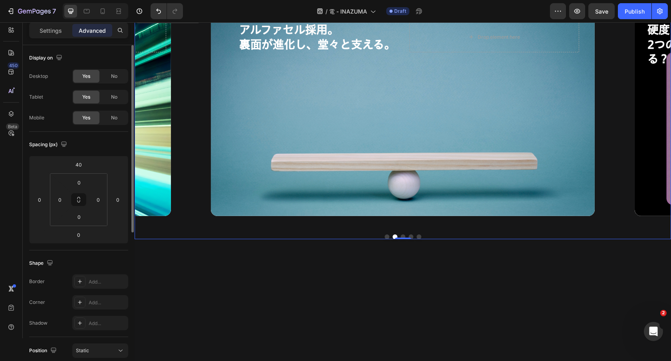
click at [400, 234] on div "理不尽エイム。 相手が反応できないスピードで。 Heading Drop element here Hero Banner アルファセル採用。 裏面が進化し、…" at bounding box center [403, 124] width 537 height 231
click at [404, 235] on button "Dot" at bounding box center [403, 237] width 5 height 5
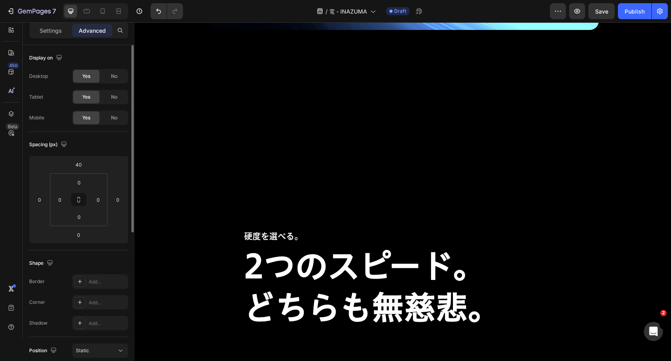
scroll to position [2986, 0]
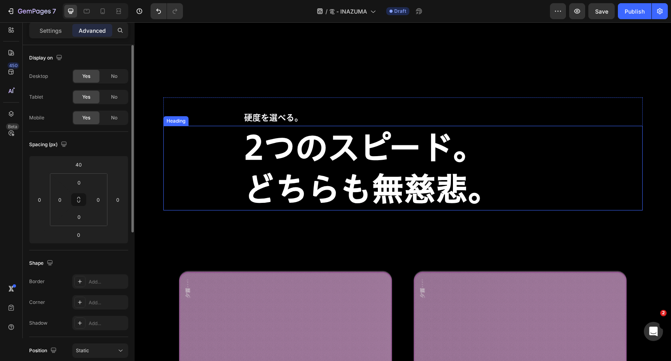
click at [393, 177] on strong "どちらも無慈悲。" at bounding box center [372, 189] width 256 height 32
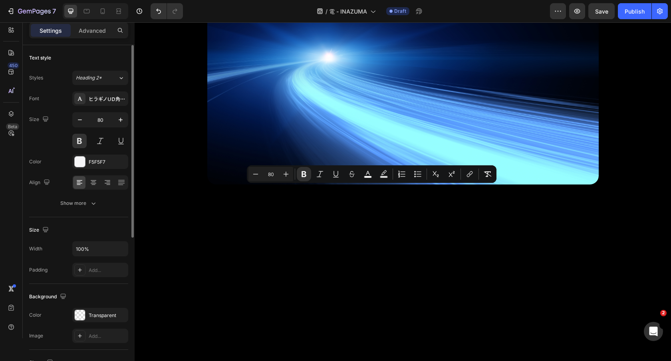
type input "16"
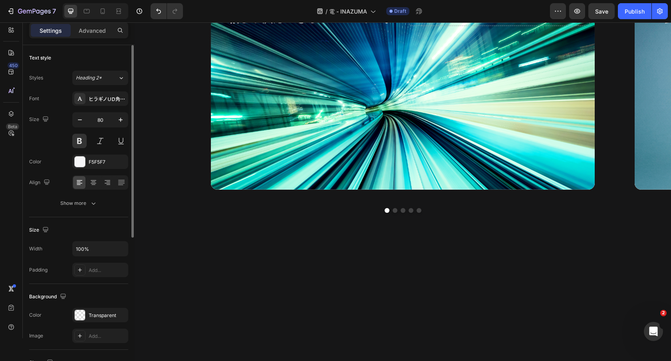
scroll to position [390, 0]
click at [325, 26] on h2 "理不尽エイム。 相手が反応できないスピードで。" at bounding box center [312, 10] width 169 height 31
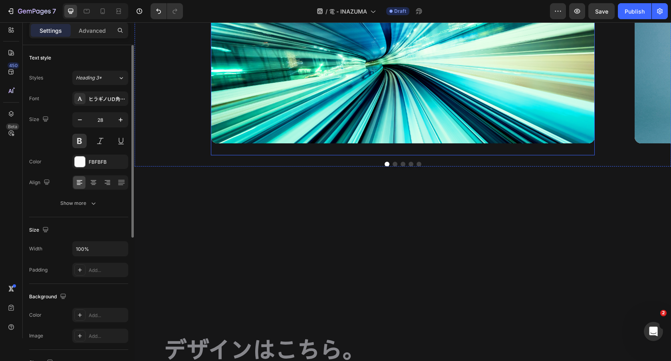
scroll to position [644, 0]
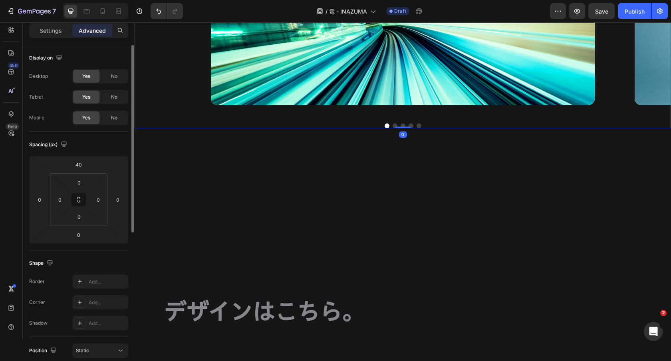
click at [403, 127] on div "理不尽エイム。 相手が反応できないスピードで。 Heading Drop element here Hero Banner アルファセル採用。 裏面が進化し、…" at bounding box center [403, 13] width 537 height 231
click at [403, 122] on div "理不尽エイム。 相手が反応できないスピードで。 Heading Drop element here Hero Banner アルファセル採用。 裏面が進化し、…" at bounding box center [403, 13] width 537 height 231
click at [403, 124] on button "Dot" at bounding box center [403, 125] width 5 height 5
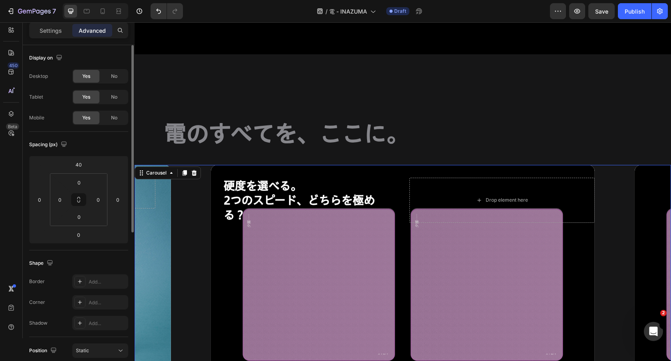
scroll to position [268, 0]
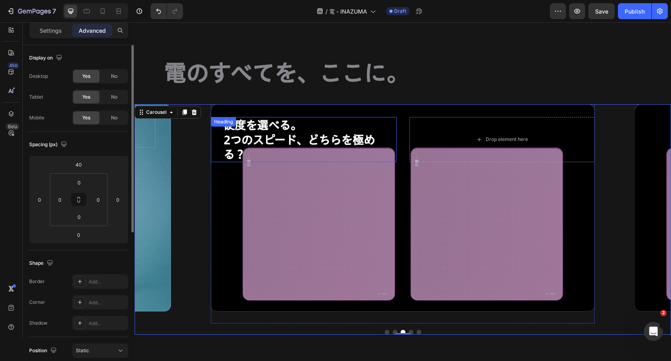
click at [271, 162] on h2 "硬度を選べる。 2つのスピード、どちらを極める？" at bounding box center [310, 139] width 174 height 45
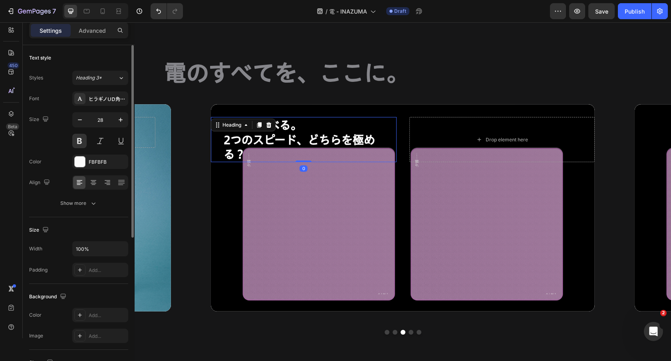
click at [271, 130] on div at bounding box center [269, 125] width 10 height 10
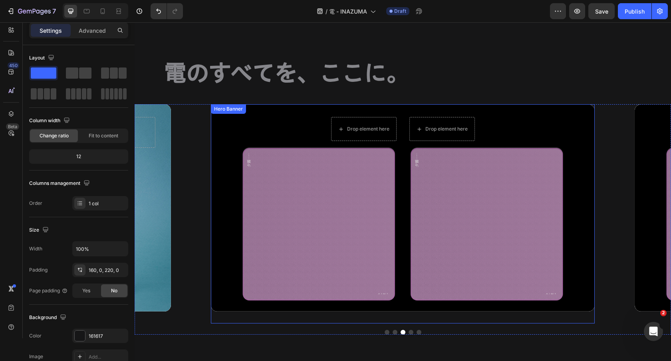
click at [415, 215] on div "電のすべてを、ここに。 Heading Row 理不尽エイム。 相手が反応できないスピードで。 Heading Drop element here Hero …" at bounding box center [403, 208] width 537 height 429
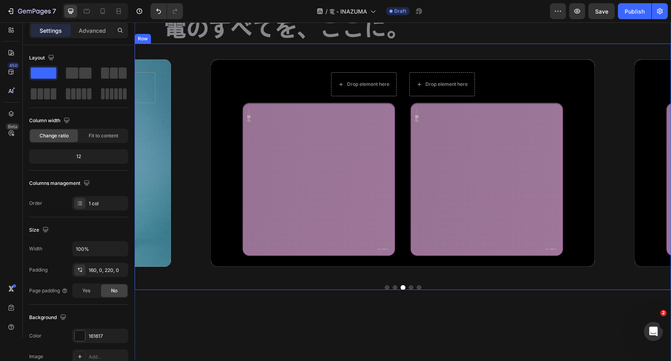
scroll to position [319, 0]
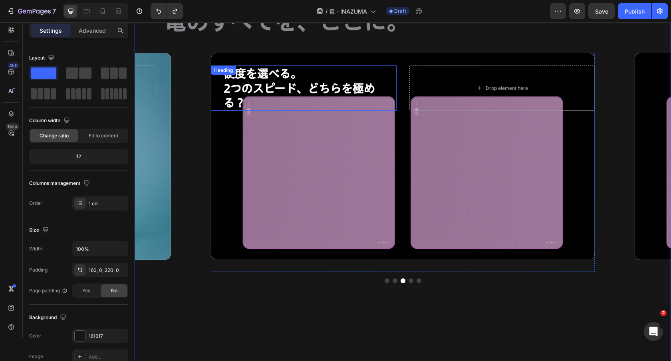
click at [261, 111] on h2 "硬度を選べる。 2つのスピード、どちらを極める？" at bounding box center [310, 88] width 174 height 45
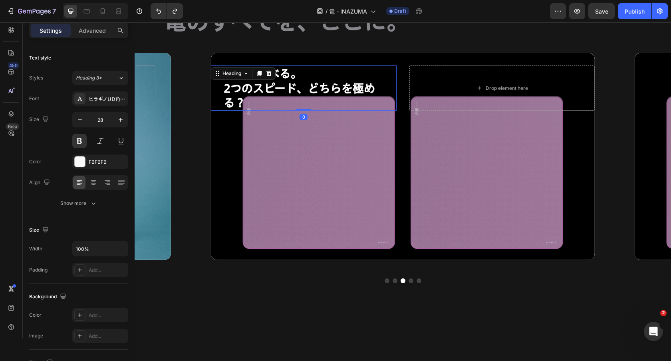
click at [261, 111] on h2 "硬度を選べる。 2つのスピード、どちらを極める？" at bounding box center [310, 88] width 174 height 45
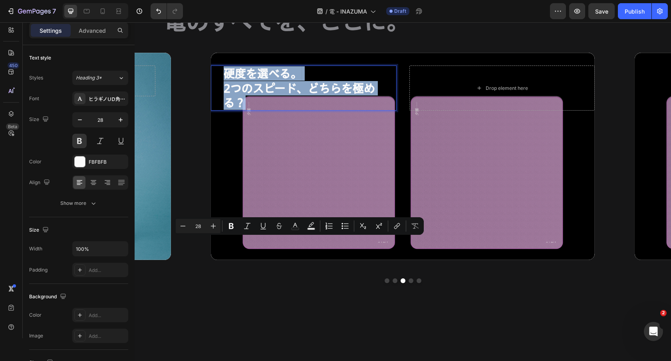
click at [286, 110] on p "硬度を選べる。 2つのスピード、どちらを極める？" at bounding box center [310, 88] width 172 height 44
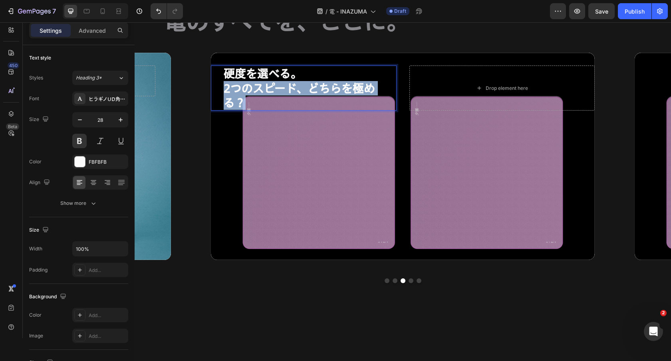
drag, startPoint x: 223, startPoint y: 257, endPoint x: 251, endPoint y: 272, distance: 31.6
click at [251, 110] on p "硬度を選べる。 2つのスピード、どちらを極める？" at bounding box center [310, 88] width 172 height 44
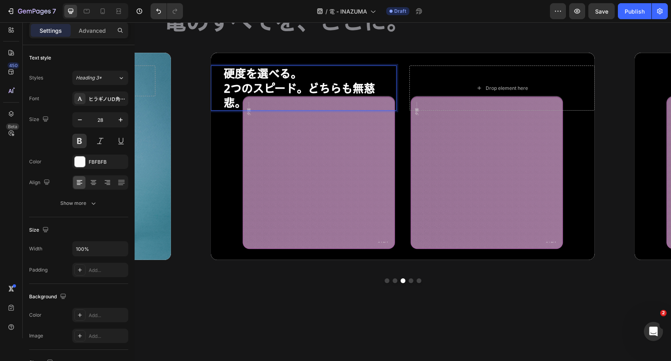
click at [291, 110] on p "硬度を選べる。 2つのスピード。どちらも無慈悲。" at bounding box center [310, 88] width 172 height 44
click at [329, 110] on p "硬度を選べる。 2つのスピード。どちらも無慈悲。" at bounding box center [310, 88] width 172 height 44
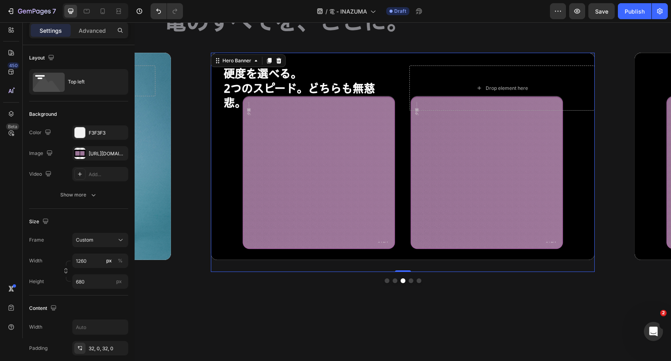
click at [315, 260] on div "Background Image" at bounding box center [403, 156] width 384 height 207
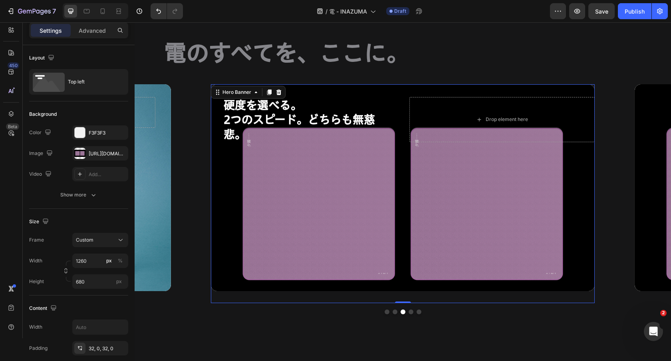
scroll to position [459, 0]
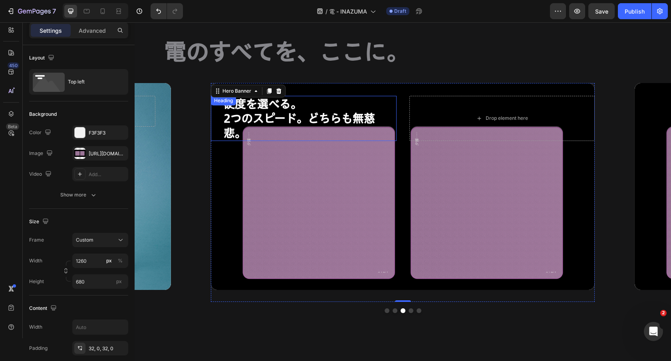
click at [301, 119] on strong "2つのスピード。どちらも無慈悲。" at bounding box center [299, 126] width 151 height 26
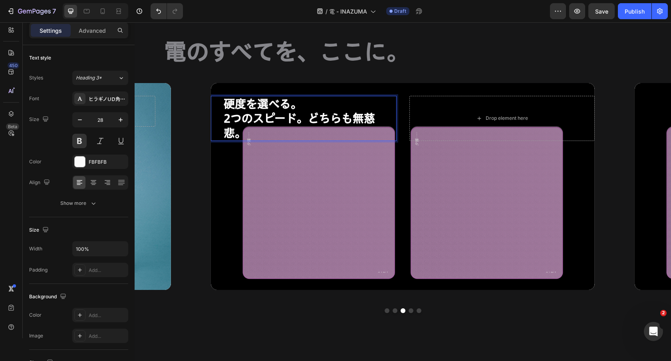
click at [228, 119] on strong "2つのスピード。どちらも無慈悲。" at bounding box center [299, 126] width 151 height 26
click at [310, 111] on p "HARD・SOFT 2つのスピード。どちらも無慈悲。" at bounding box center [310, 119] width 172 height 44
click at [268, 105] on strong "HARD・SOFTから選べる" at bounding box center [290, 103] width 132 height 11
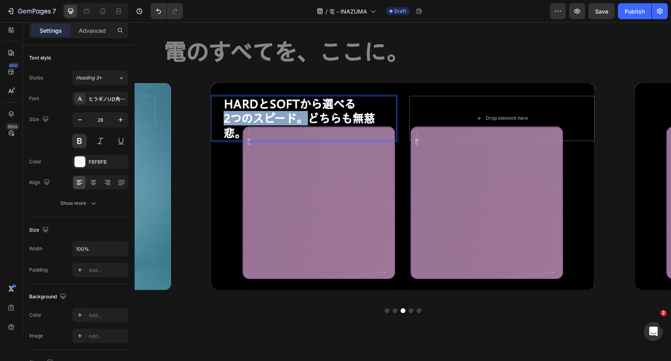
drag, startPoint x: 307, startPoint y: 122, endPoint x: 220, endPoint y: 120, distance: 86.7
click at [220, 120] on div "HARDとSOFTから選べる 2つのスピード。どちらも無慈悲。 Heading 0" at bounding box center [304, 118] width 186 height 45
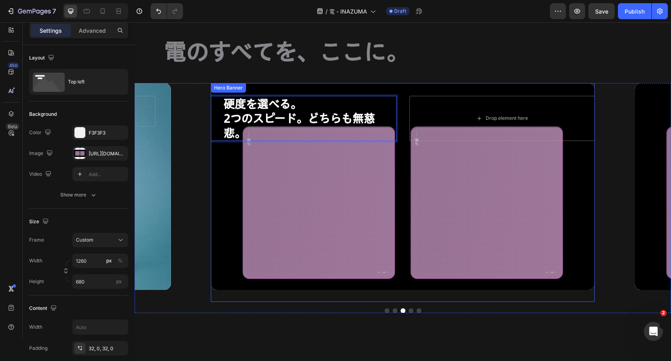
click at [339, 159] on div "Background Image" at bounding box center [403, 186] width 384 height 207
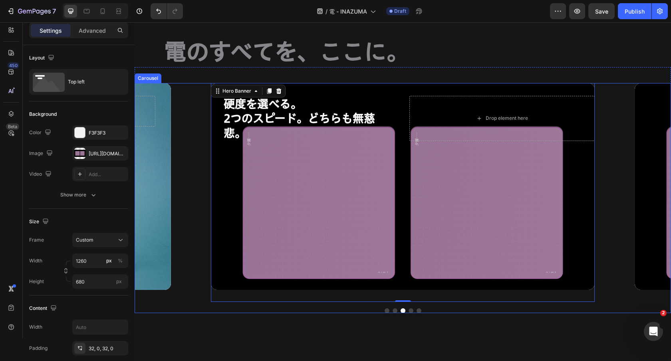
click at [414, 311] on div at bounding box center [403, 310] width 537 height 5
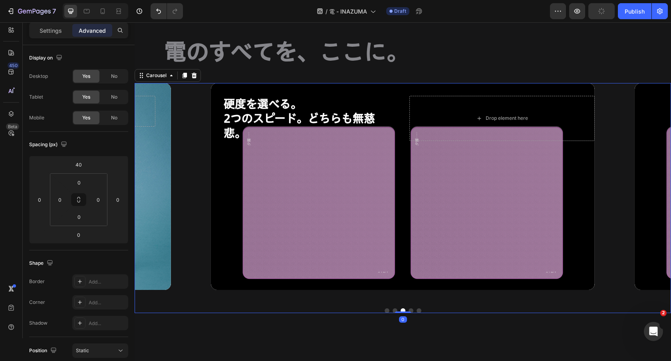
click at [414, 311] on div at bounding box center [403, 310] width 537 height 5
click at [411, 310] on button "Dot" at bounding box center [411, 310] width 5 height 5
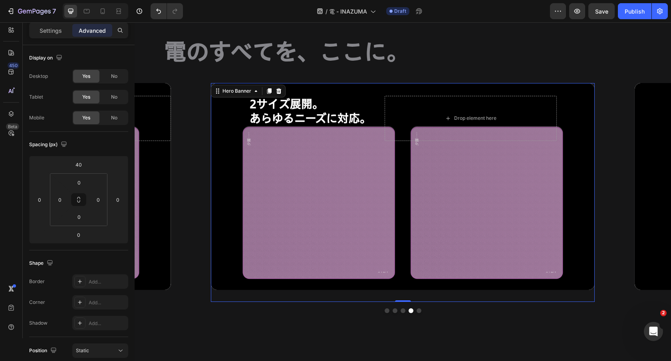
click at [377, 91] on div "2サイズ展開。 あらゆるニーズに対応。 Heading Drop element here" at bounding box center [403, 118] width 308 height 71
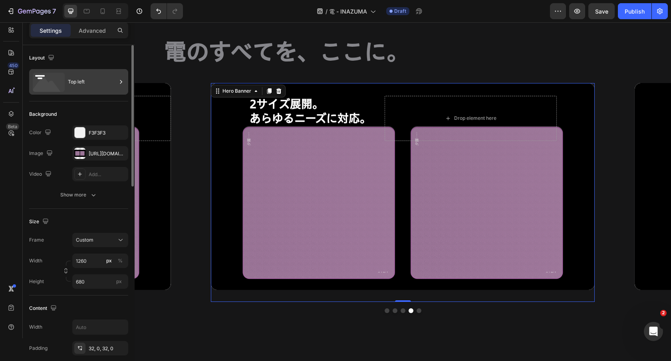
click at [79, 80] on div "Top left" at bounding box center [92, 82] width 49 height 18
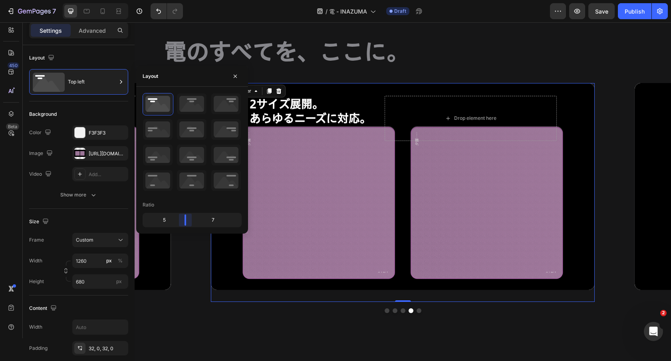
click at [183, 0] on body "7 Version history / 電 - INAZUMA Draft Preview Save Publish 450 Beta Sections(18…" at bounding box center [335, 0] width 671 height 0
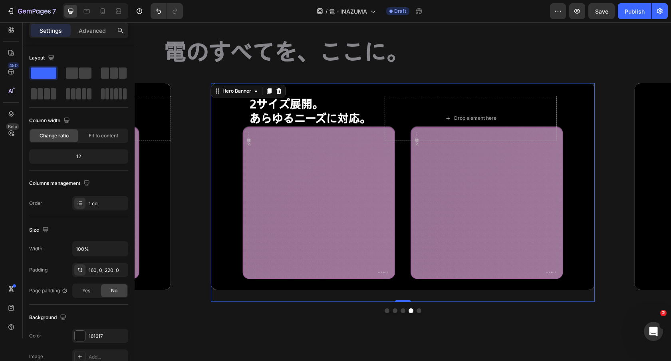
click at [220, 331] on div "電のすべてを、ここに。 Heading Row 理不尽エイム。 相手が反応できないスピードで。 Heading Drop element here Hero …" at bounding box center [403, 186] width 537 height 429
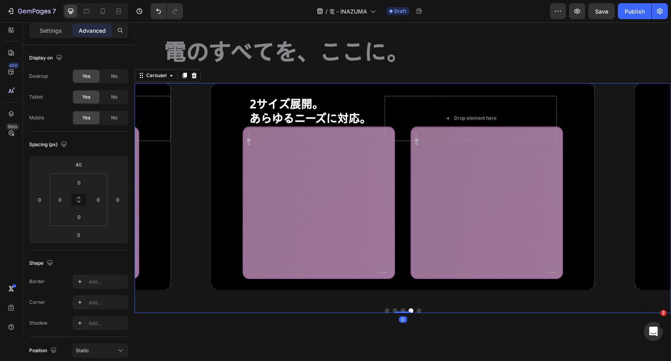
click at [295, 305] on div "理不尽エイム。 相手が反応できないスピードで。 Heading Drop element here Hero Banner アルファセル採用。 裏面が進化し、…" at bounding box center [403, 198] width 537 height 231
click at [49, 33] on p "Settings" at bounding box center [51, 30] width 22 height 8
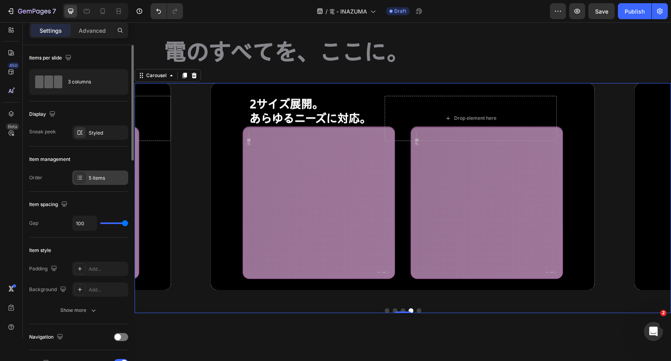
click at [96, 175] on div "5 items" at bounding box center [108, 178] width 38 height 7
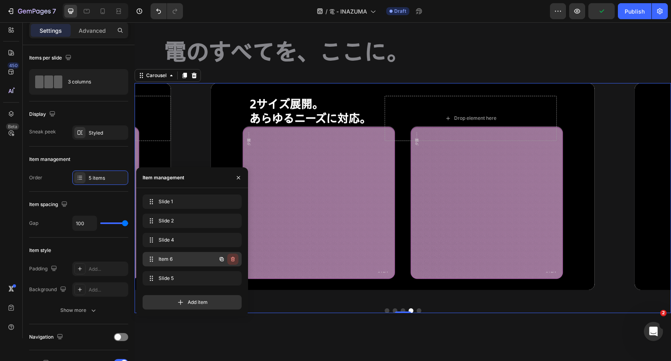
click at [235, 260] on icon "button" at bounding box center [233, 259] width 6 height 6
click at [234, 259] on div "Delete" at bounding box center [227, 259] width 15 height 7
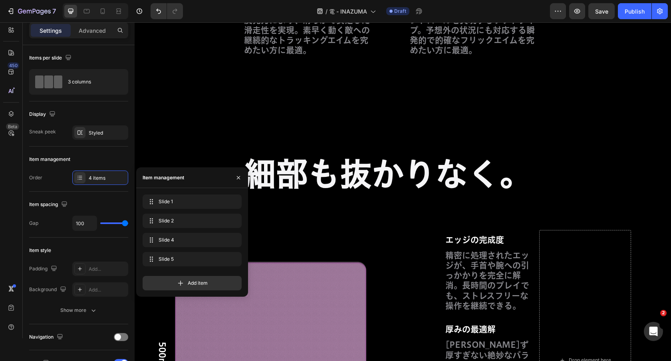
scroll to position [3821, 0]
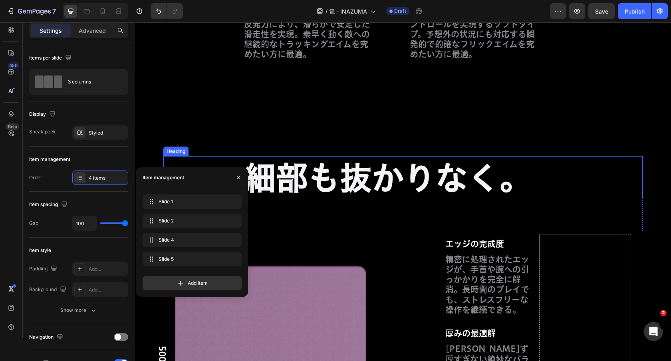
click at [376, 183] on h2 "細部も抜かりなく。" at bounding box center [403, 177] width 320 height 43
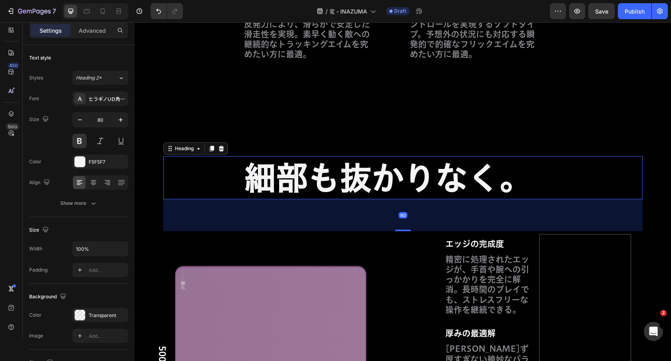
click at [376, 183] on h2 "細部も抜かりなく。" at bounding box center [403, 177] width 320 height 43
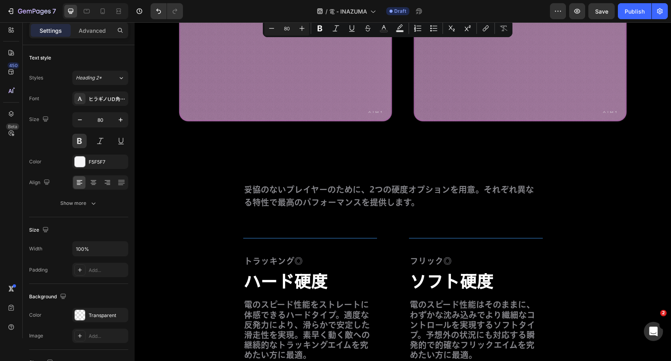
type input "16"
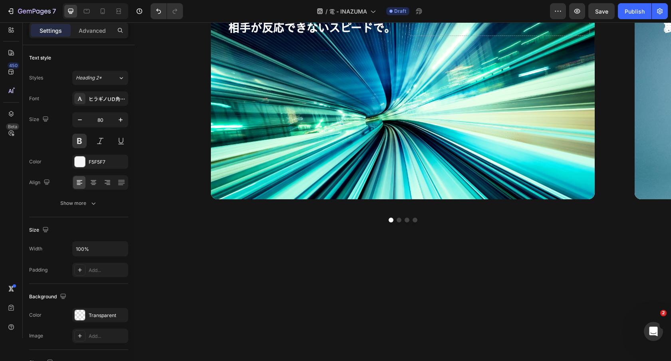
scroll to position [555, 0]
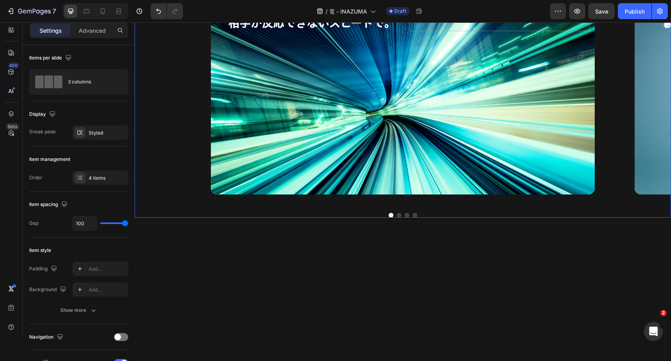
click at [416, 217] on button "Dot" at bounding box center [415, 215] width 5 height 5
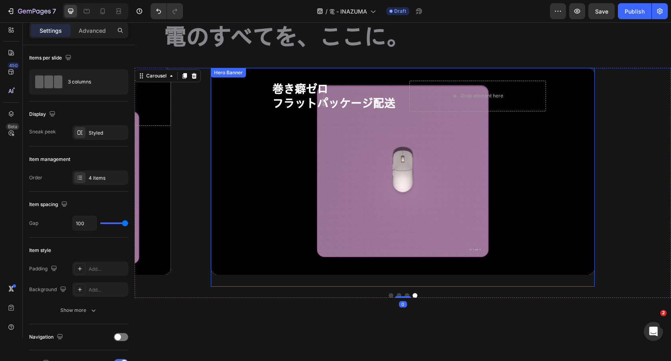
scroll to position [462, 0]
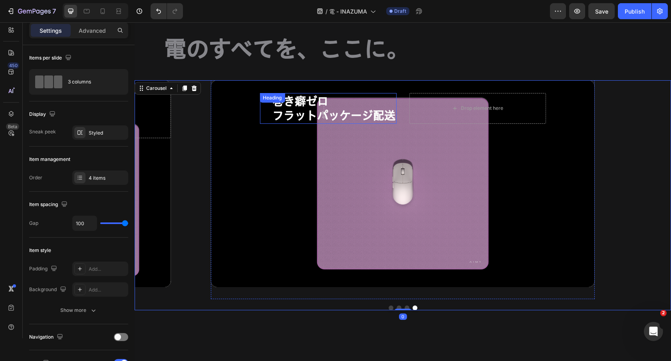
click at [327, 111] on h2 "巻き癖ゼロ フラットパッケージ配送" at bounding box center [334, 108] width 125 height 31
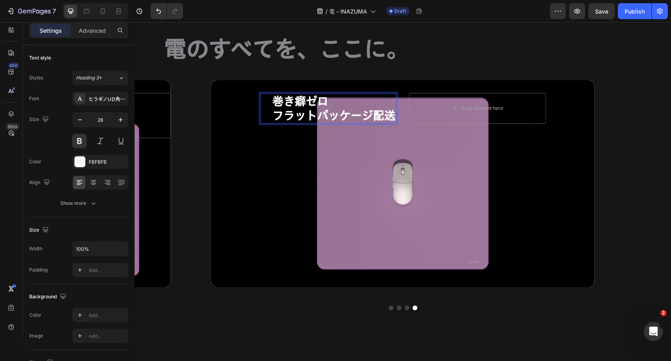
click at [327, 111] on h2 "巻き癖ゼロ フラットパッケージ配送" at bounding box center [334, 108] width 125 height 31
click at [284, 112] on p "巻き癖ゼロ フラットパッケージ配送" at bounding box center [333, 108] width 123 height 29
click at [272, 100] on h2 "巻き癖ゼロ フラットパッケージ配送" at bounding box center [334, 108] width 125 height 31
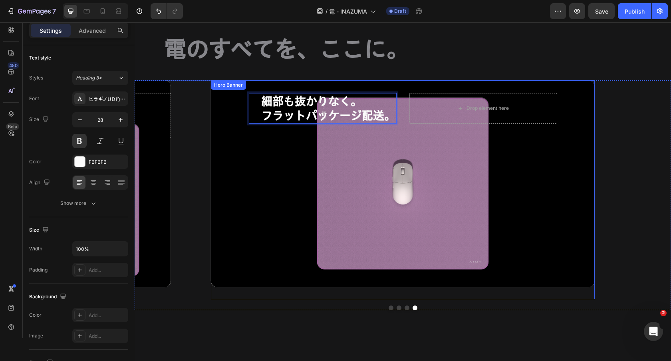
click at [283, 175] on div "Background Image" at bounding box center [403, 183] width 384 height 207
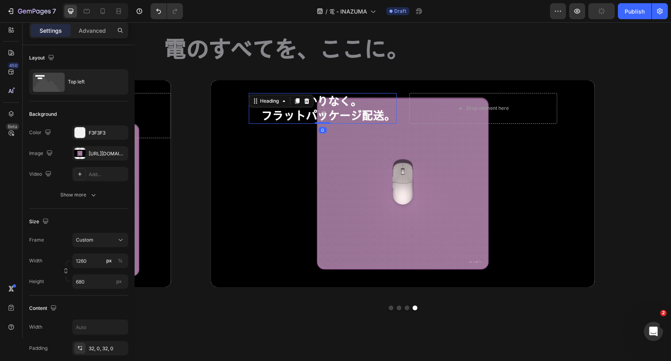
click at [283, 114] on p "細部も抜かりなく。 フラットパッケージ配送。" at bounding box center [328, 108] width 134 height 29
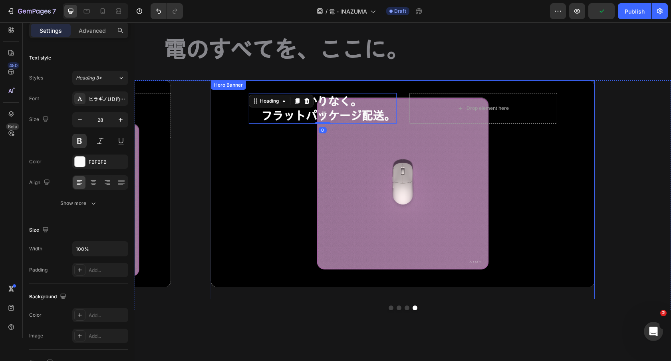
click at [223, 164] on div "Background Image" at bounding box center [403, 183] width 384 height 207
click at [384, 103] on p "細部も抜かりなく。 フラットパッケージ配送。" at bounding box center [328, 108] width 134 height 29
click at [225, 99] on div "Background Image" at bounding box center [403, 183] width 384 height 207
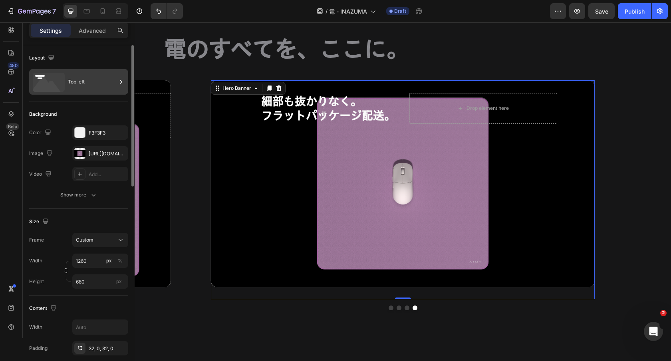
click at [87, 89] on div "Top left" at bounding box center [92, 82] width 49 height 18
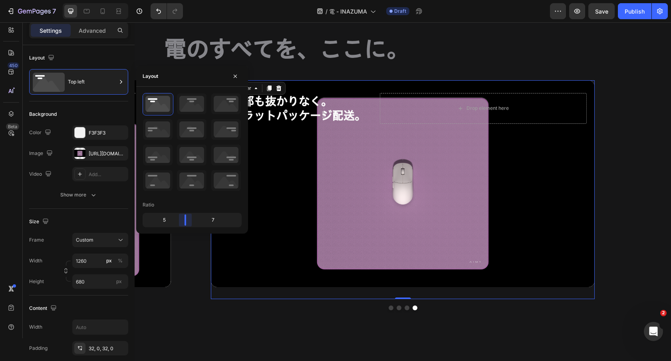
click at [187, 0] on body "7 Version history / 電 - INAZUMA Draft Preview Save Publish 450 Beta Sections(18…" at bounding box center [335, 0] width 671 height 0
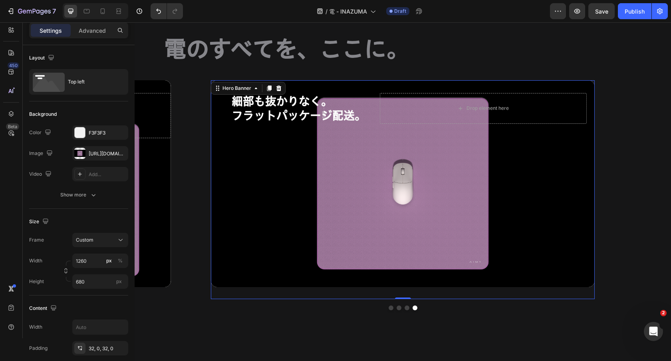
click at [288, 224] on div "Background Image" at bounding box center [403, 183] width 384 height 207
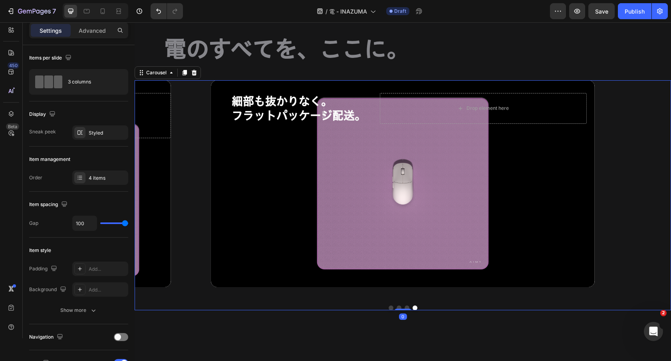
click at [405, 308] on button "Dot" at bounding box center [407, 308] width 5 height 5
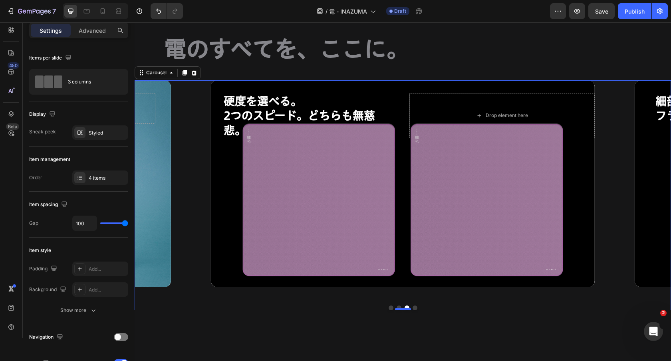
click at [397, 310] on div at bounding box center [403, 309] width 16 height 2
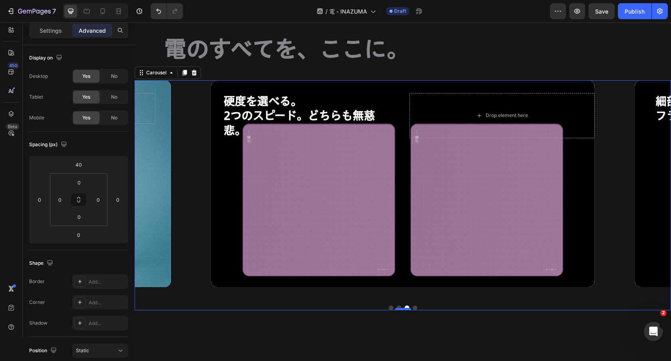
click at [396, 308] on div at bounding box center [403, 309] width 16 height 2
click at [399, 306] on button "Dot" at bounding box center [399, 308] width 5 height 5
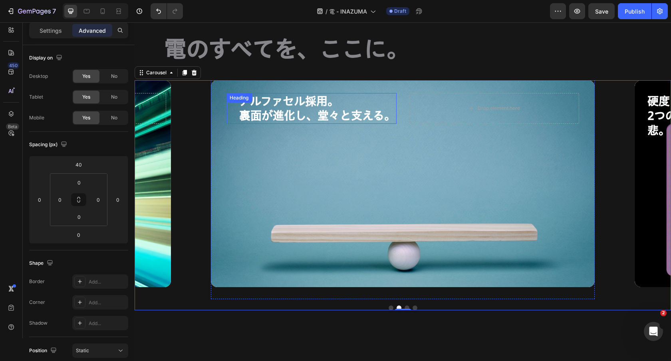
click at [317, 101] on h2 "アルファセル採用。 裏面が進化し、堂々と支える。" at bounding box center [318, 108] width 158 height 31
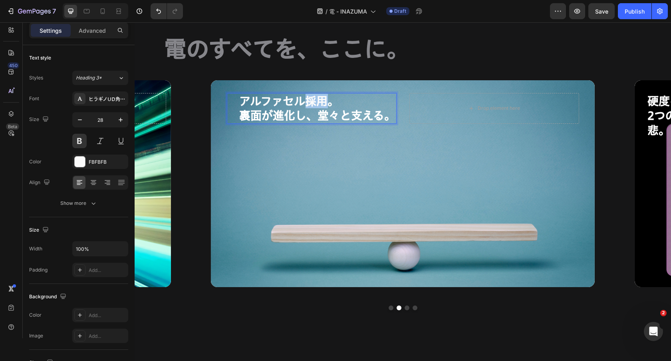
click at [317, 101] on h2 "アルファセル採用。 裏面が進化し、堂々と支える。" at bounding box center [318, 108] width 158 height 31
click at [299, 101] on p "アルファセル採用。 裏面が進化し、堂々と支える。" at bounding box center [317, 108] width 156 height 29
click at [306, 101] on p "アルファセル採用。 裏面が進化し、堂々と支える。" at bounding box center [317, 108] width 156 height 29
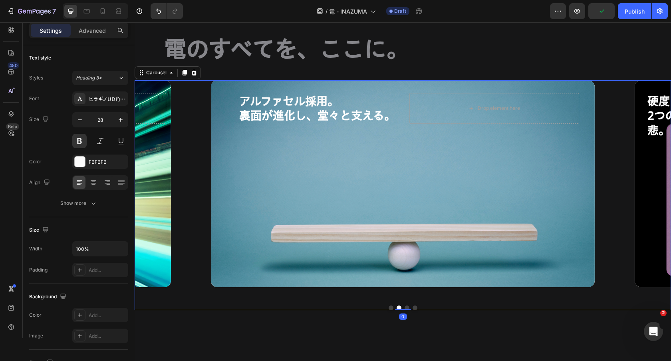
click at [393, 306] on div at bounding box center [403, 308] width 537 height 5
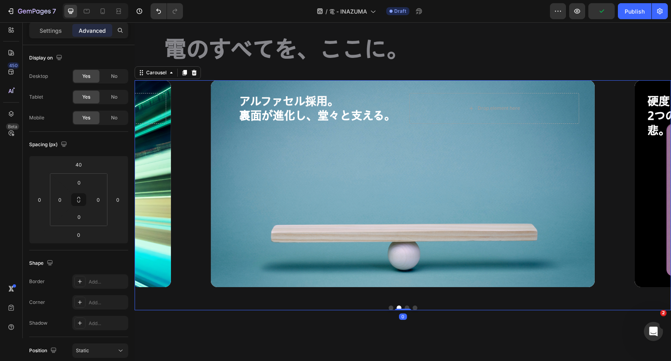
click at [392, 306] on button "Dot" at bounding box center [391, 308] width 5 height 5
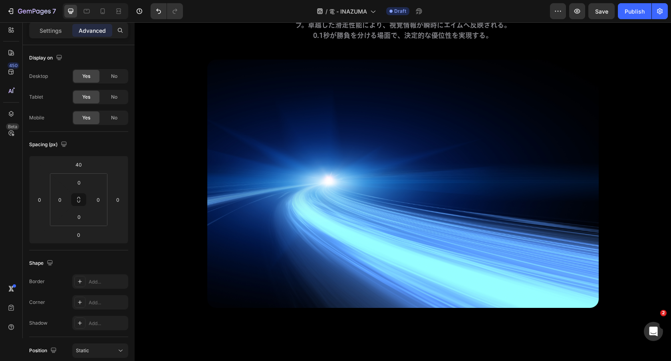
scroll to position [3023, 0]
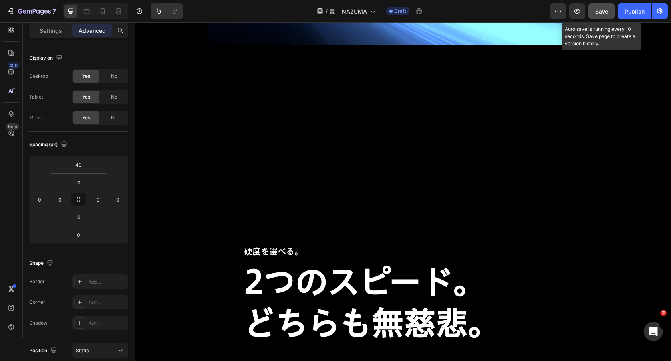
click at [602, 10] on span "Save" at bounding box center [601, 11] width 13 height 7
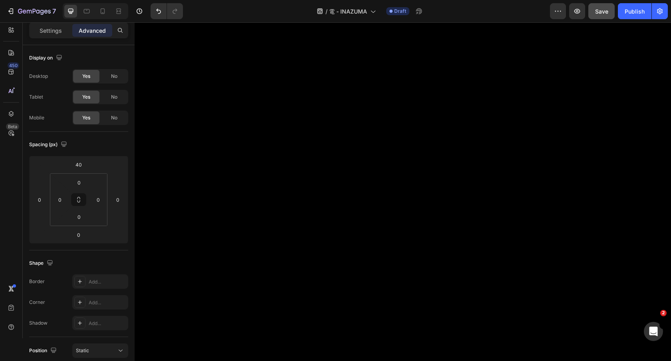
scroll to position [0, 0]
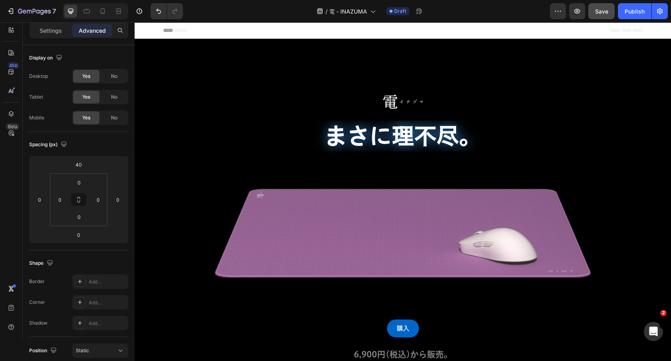
click at [604, 2] on div "7 Version history / 電 - INAZUMA Draft Preview Save Publish" at bounding box center [335, 11] width 671 height 23
click at [599, 5] on button "Save" at bounding box center [602, 11] width 26 height 16
click at [573, 9] on button "button" at bounding box center [577, 11] width 16 height 16
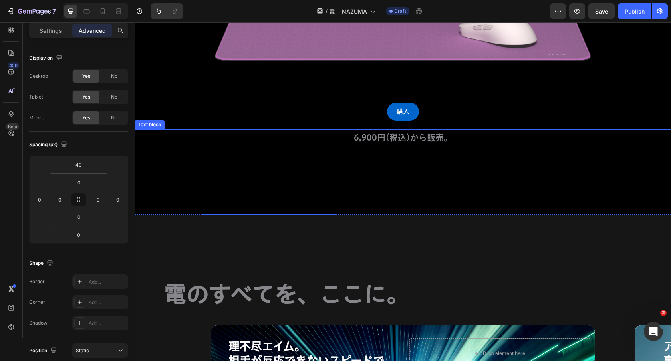
scroll to position [384, 0]
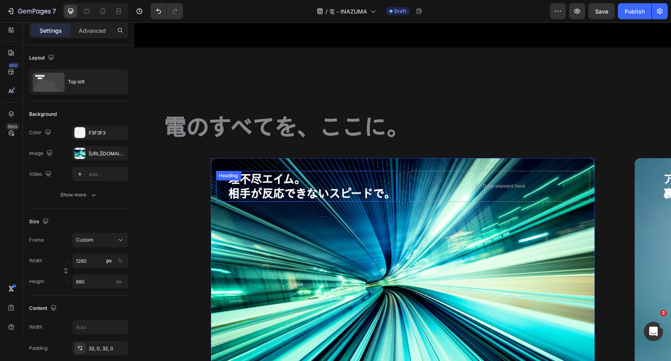
click at [213, 177] on div "Background Image" at bounding box center [403, 261] width 384 height 207
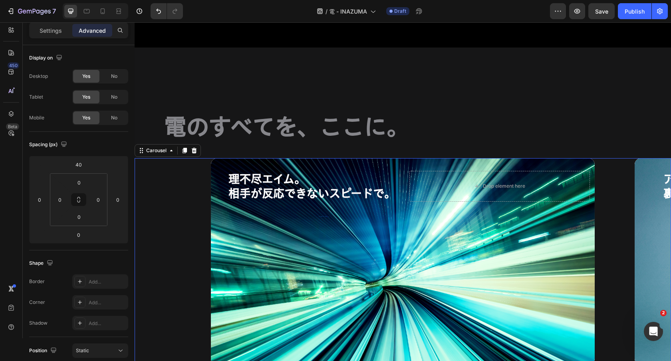
click at [171, 191] on div "理不尽エイム。 相手が反応できないスピードで。 Heading Drop element here Hero Banner アルファセル採用。 裏面が進化し、…" at bounding box center [403, 267] width 537 height 219
click at [58, 37] on div "Settings Advanced" at bounding box center [78, 30] width 99 height 16
click at [52, 31] on p "Settings" at bounding box center [51, 30] width 22 height 8
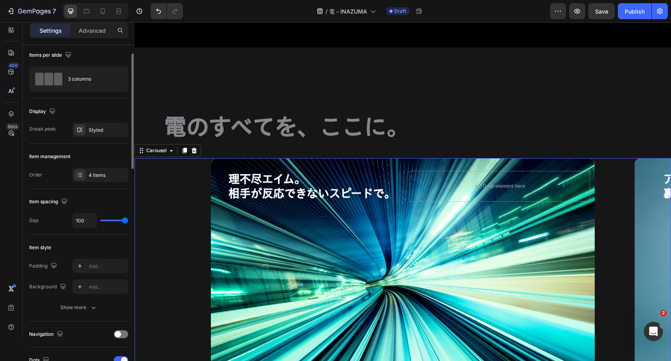
scroll to position [0, 0]
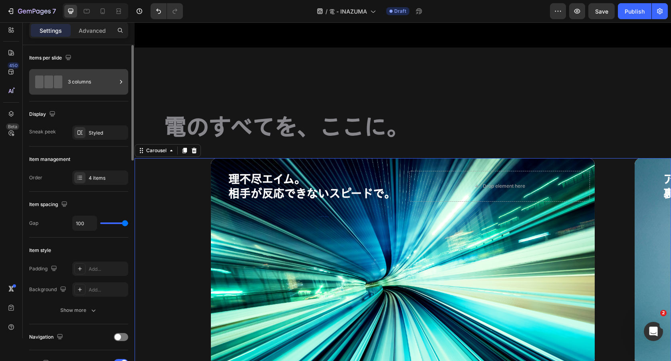
click at [90, 78] on div "3 columns" at bounding box center [92, 82] width 49 height 18
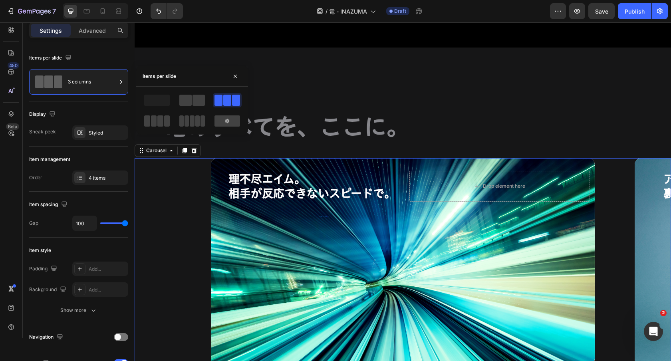
scroll to position [503, 0]
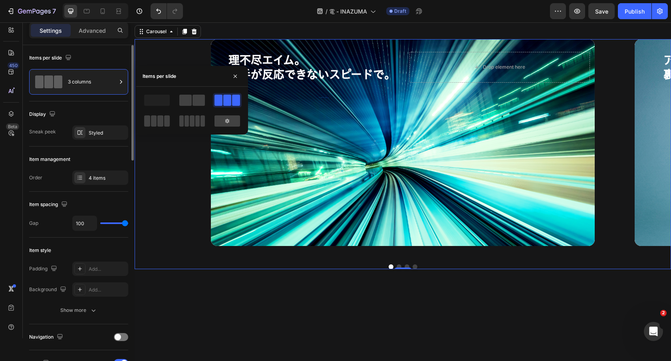
type input "72"
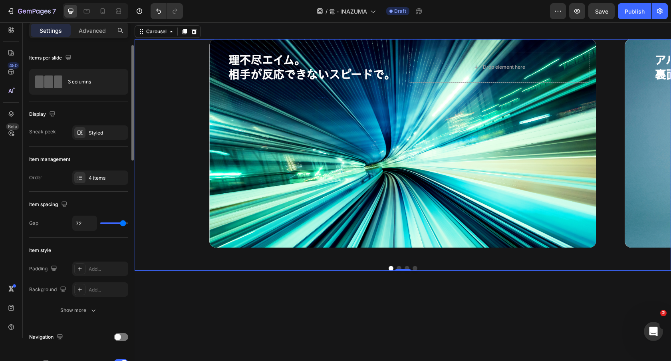
type input "71"
type input "55"
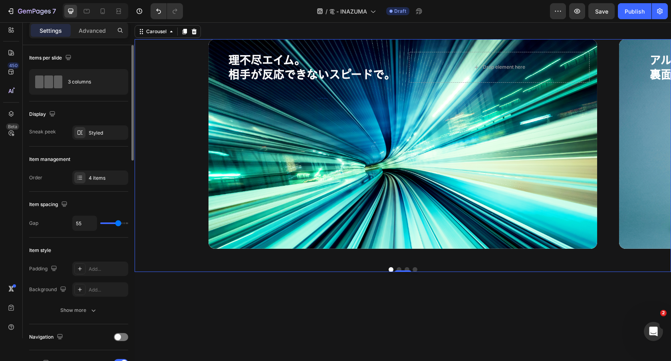
type input "56"
type input "57"
type input "80"
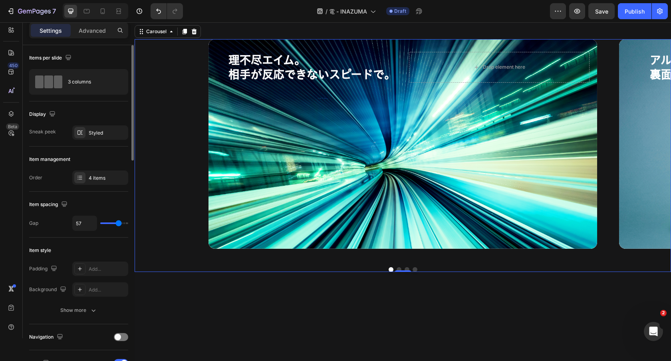
type input "80"
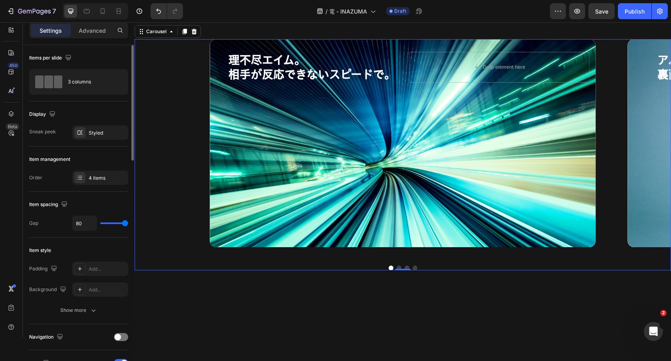
drag, startPoint x: 123, startPoint y: 222, endPoint x: 152, endPoint y: 222, distance: 29.2
click at [128, 223] on input "range" at bounding box center [114, 224] width 28 height 2
type input "73"
type input "80"
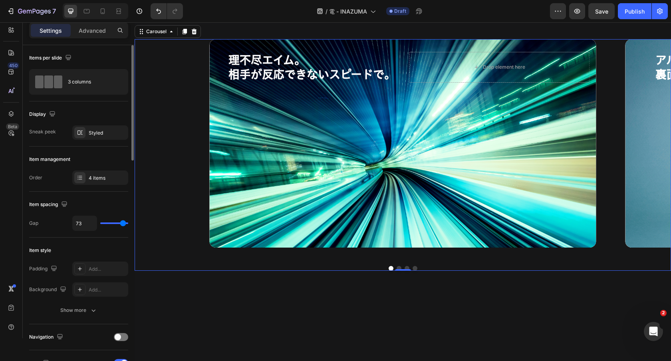
type input "80"
drag, startPoint x: 123, startPoint y: 223, endPoint x: 180, endPoint y: 223, distance: 56.7
click at [128, 223] on input "range" at bounding box center [114, 224] width 28 height 2
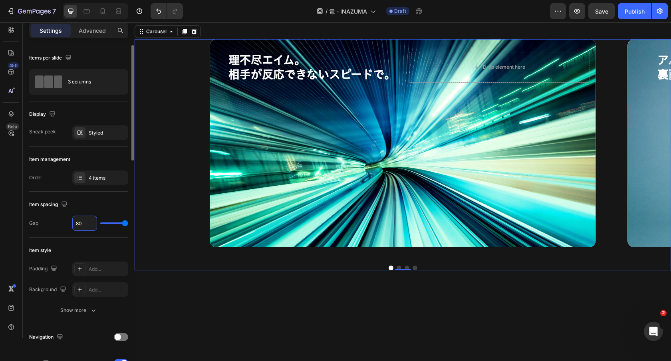
click at [82, 225] on input "80" at bounding box center [85, 223] width 24 height 14
type input "1"
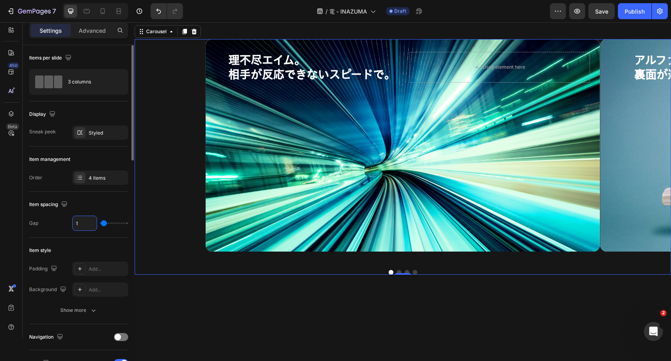
type input "10"
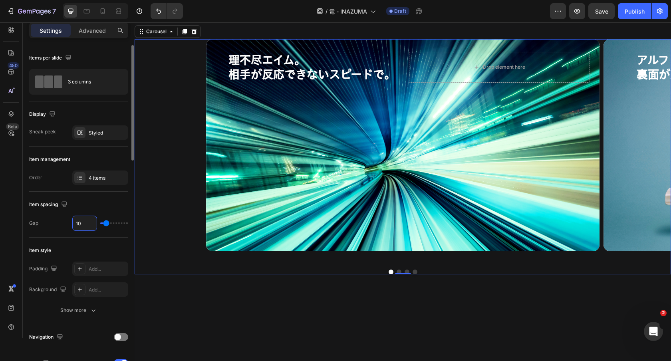
type input "100"
type input "80"
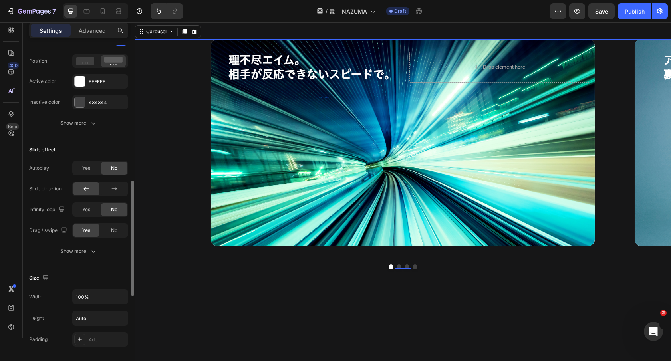
scroll to position [354, 0]
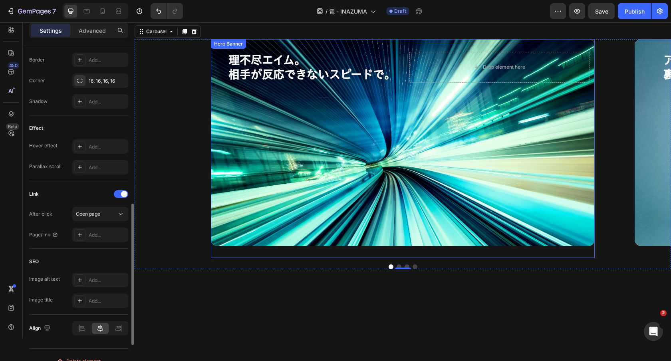
click at [290, 169] on div "Background Image" at bounding box center [403, 142] width 384 height 207
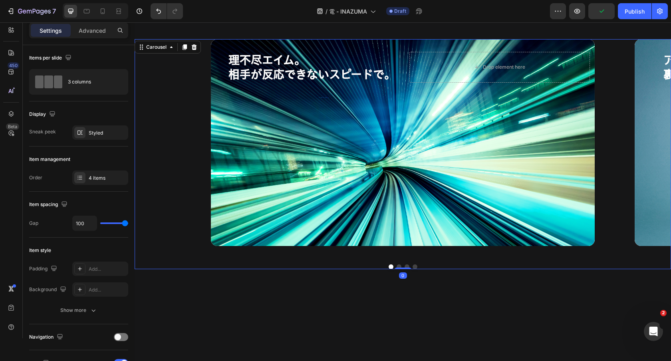
click at [171, 153] on div "理不尽エイム。 相手が反応できないスピードで。 Heading Drop element here Hero Banner アルファセル採用。 裏面が進化し、…" at bounding box center [403, 148] width 537 height 219
click at [96, 134] on div "Styled" at bounding box center [100, 132] width 23 height 7
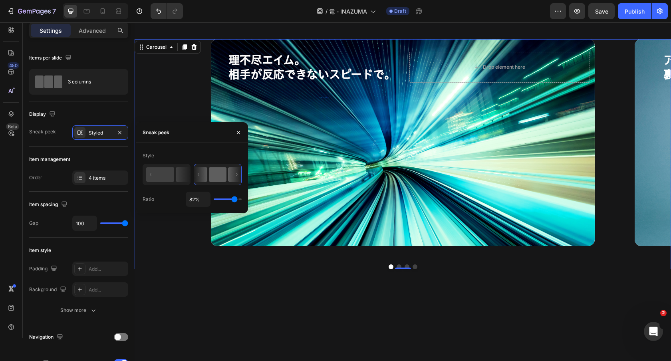
type input "71%"
type input "71"
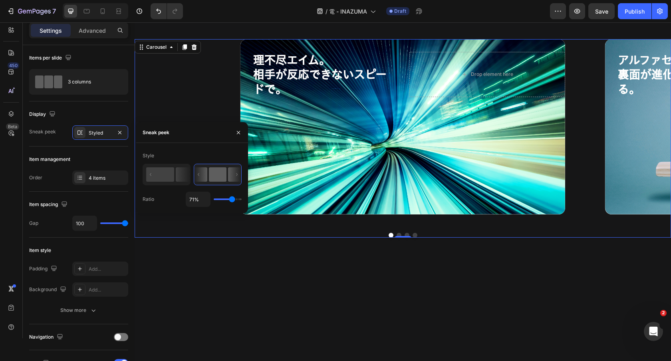
type input "65%"
type input "65"
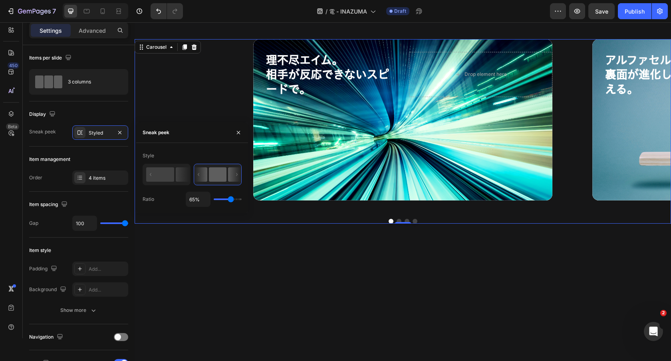
type input "66%"
type input "66"
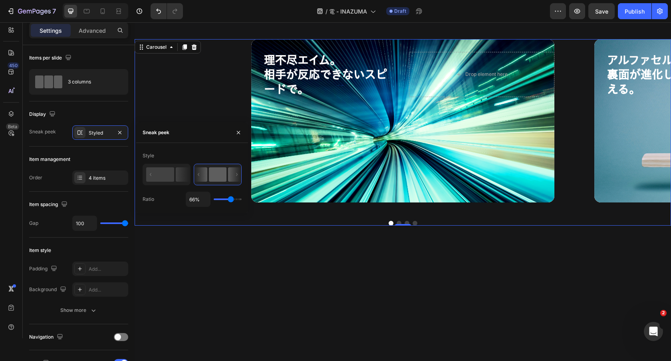
type input "67%"
type input "67"
type input "68%"
type input "68"
type input "75%"
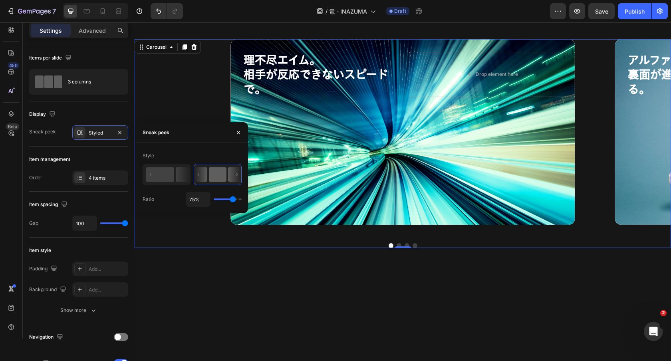
type input "75"
click at [233, 199] on input "range" at bounding box center [228, 200] width 28 height 2
click at [196, 195] on input "75%" at bounding box center [198, 199] width 24 height 14
type input "765%"
type input "100"
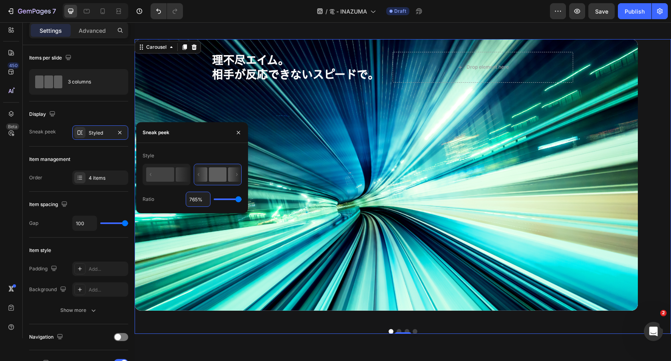
type input "75%"
type input "75"
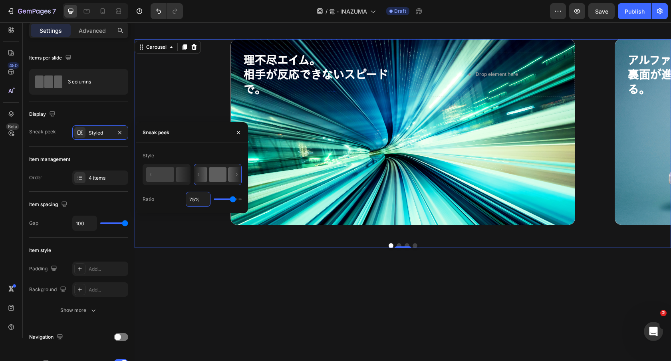
type input "5%"
type input "5"
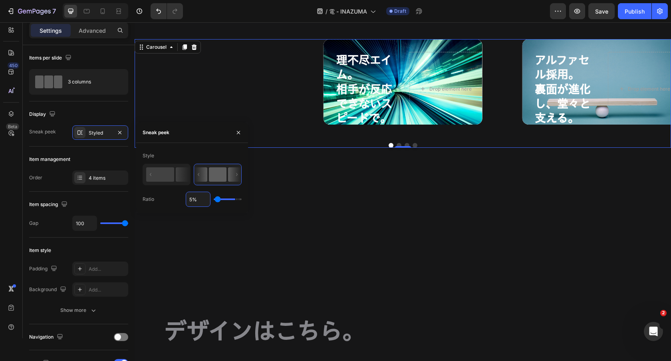
type input "65%"
type input "65"
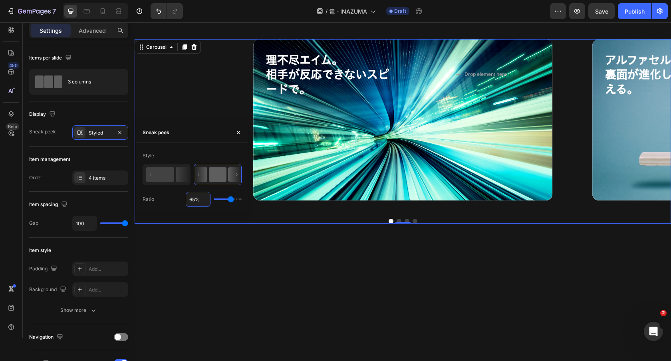
click at [553, 249] on div "電のすべてを、ここに。 Heading Row 理不尽エイム。 相手が反応できないスピードで。 Heading Drop element here Hero …" at bounding box center [403, 119] width 537 height 383
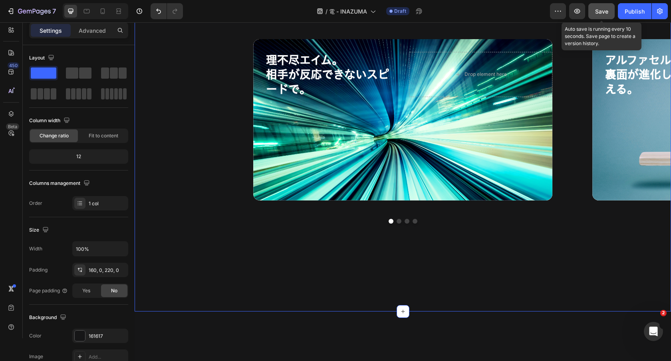
click at [603, 16] on button "Save" at bounding box center [602, 11] width 26 height 16
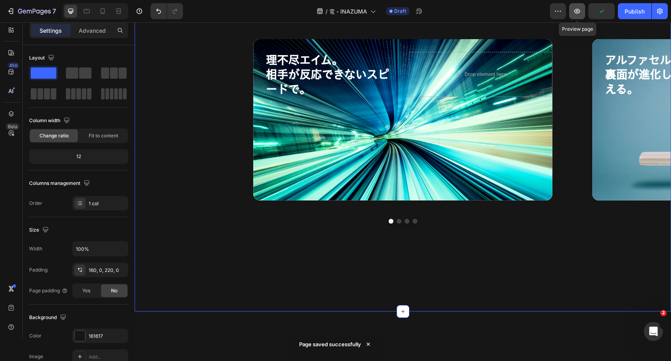
click at [580, 12] on icon "button" at bounding box center [578, 11] width 6 height 5
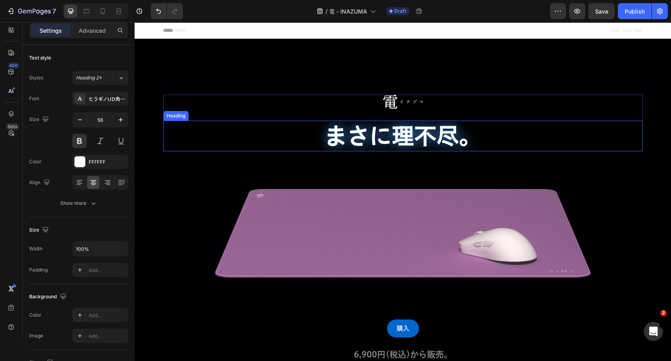
click at [241, 137] on h2 "まさに理不尽。" at bounding box center [402, 136] width 479 height 31
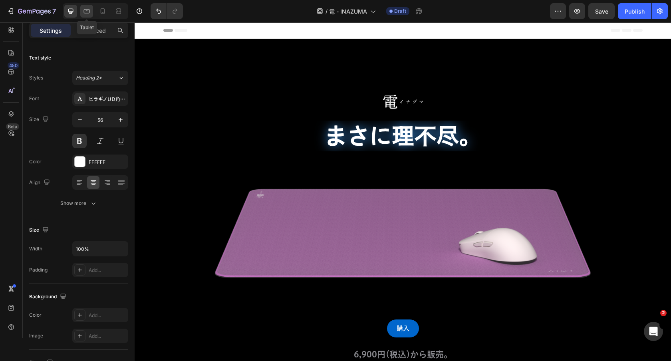
click at [87, 12] on icon at bounding box center [87, 11] width 8 height 8
type input "46"
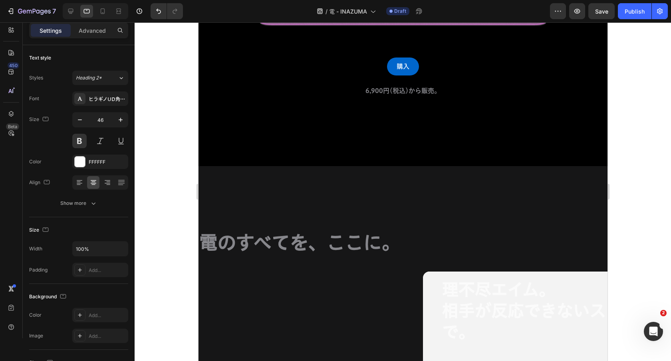
scroll to position [328, 0]
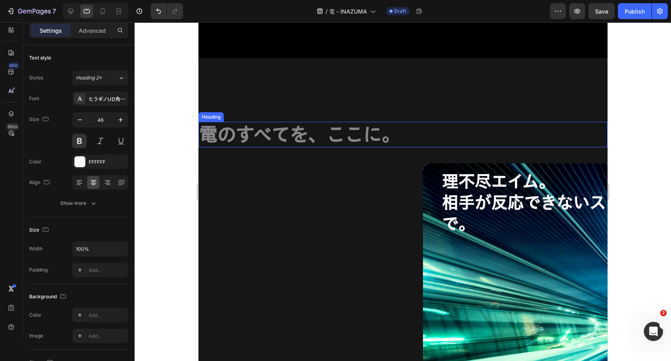
click at [336, 136] on h2 "電のすべてを、ここに。" at bounding box center [402, 135] width 409 height 26
click at [116, 31] on div at bounding box center [120, 30] width 13 height 13
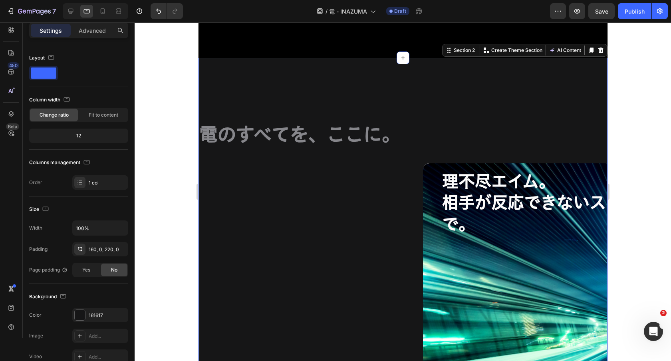
click at [336, 107] on div "電のすべてを、ここに。 Heading Row 理不尽エイム。 相手が反応できないスピードで。 Heading Drop element here Hero …" at bounding box center [402, 302] width 409 height 488
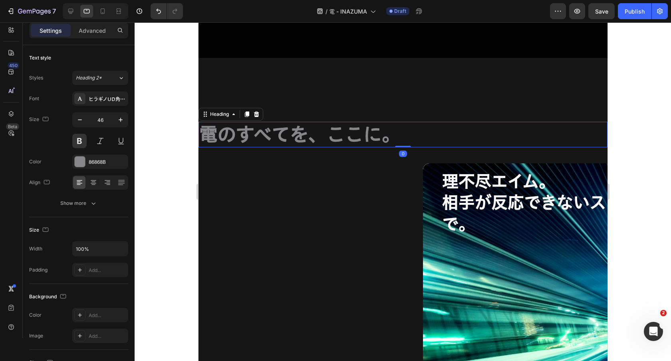
click at [389, 131] on h2 "電のすべてを、ここに。" at bounding box center [402, 135] width 409 height 26
click at [101, 29] on p "Advanced" at bounding box center [92, 30] width 27 height 8
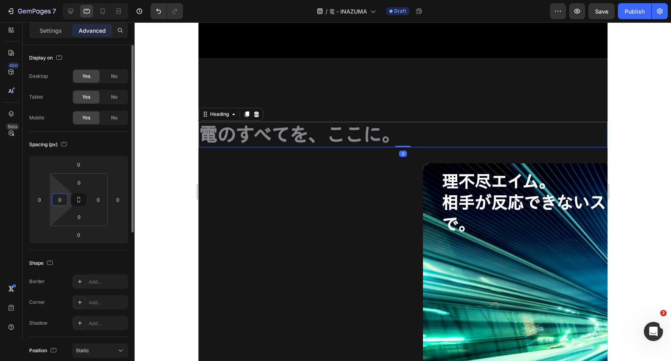
click at [59, 200] on input "0" at bounding box center [60, 200] width 12 height 12
click at [58, 200] on input "0" at bounding box center [60, 200] width 12 height 12
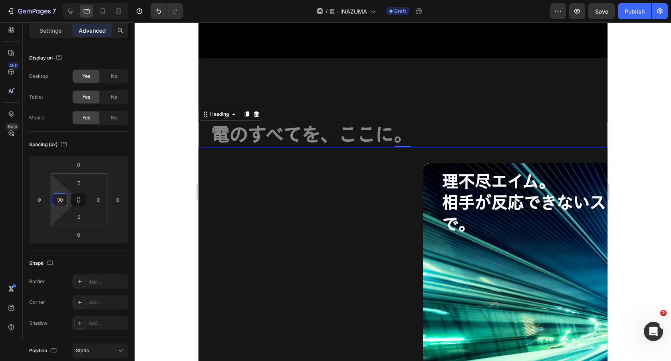
type input "30"
click at [346, 137] on h2 "電のすべてを、ここに。" at bounding box center [408, 135] width 397 height 26
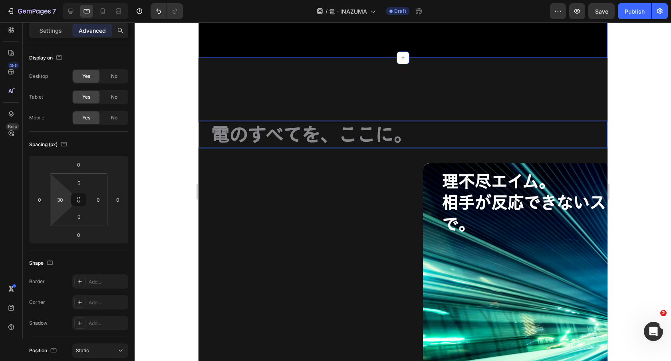
click at [61, 40] on div "Settings Advanced" at bounding box center [79, 33] width 112 height 23
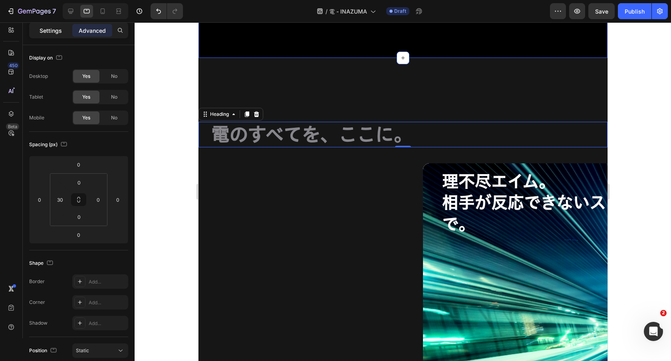
click at [48, 28] on p "Settings" at bounding box center [51, 30] width 22 height 8
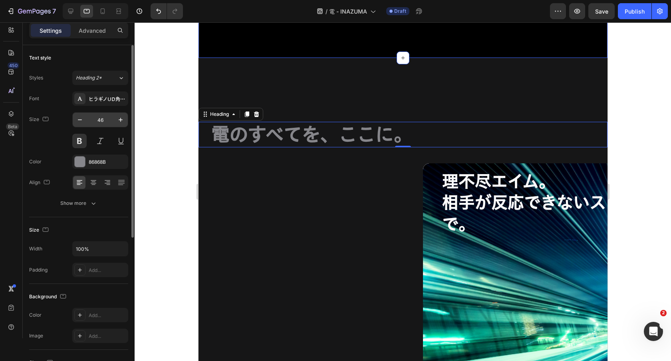
click at [98, 121] on input "46" at bounding box center [100, 120] width 26 height 14
click at [122, 119] on icon "button" at bounding box center [121, 120] width 8 height 8
type input "48"
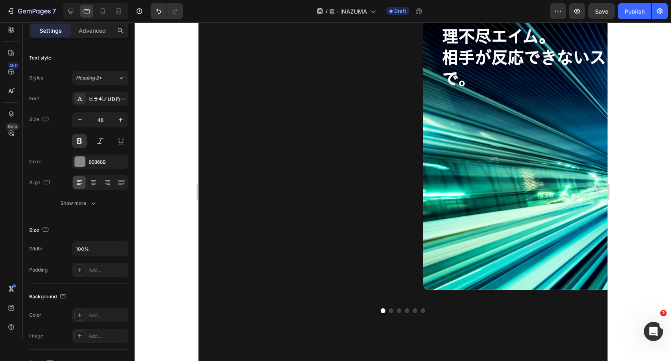
scroll to position [486, 0]
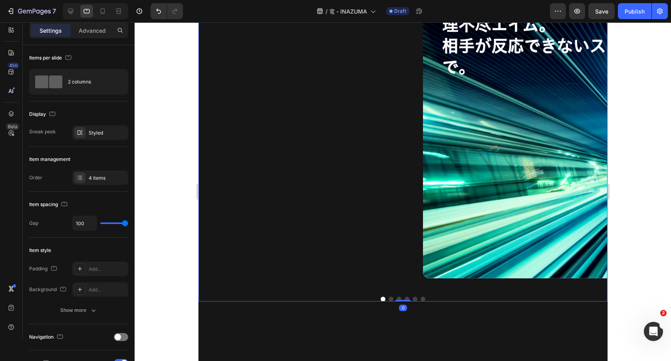
click at [356, 141] on div "理不尽エイム。 相手が反応できないスピードで。 Heading Drop element here Hero Banner アルファセル採用。 裏面が進化し、…" at bounding box center [402, 149] width 409 height 284
click at [302, 100] on div "理不尽エイム。 相手が反応できないスピードで。 Heading Drop element here Hero Banner アルファセル採用。 裏面が進化し、…" at bounding box center [402, 149] width 409 height 284
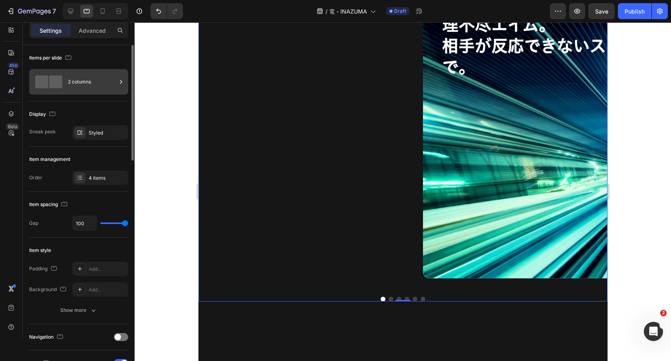
click at [56, 89] on div at bounding box center [49, 82] width 32 height 18
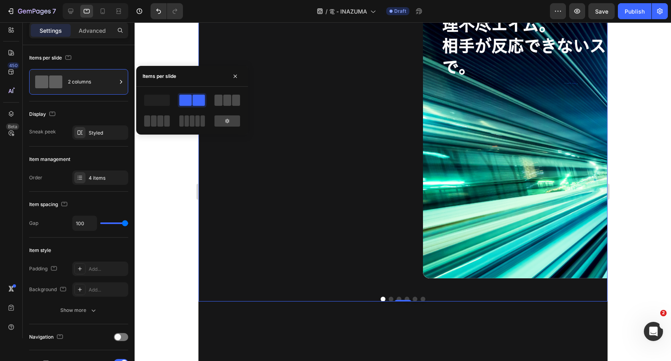
click at [225, 100] on span at bounding box center [227, 100] width 8 height 11
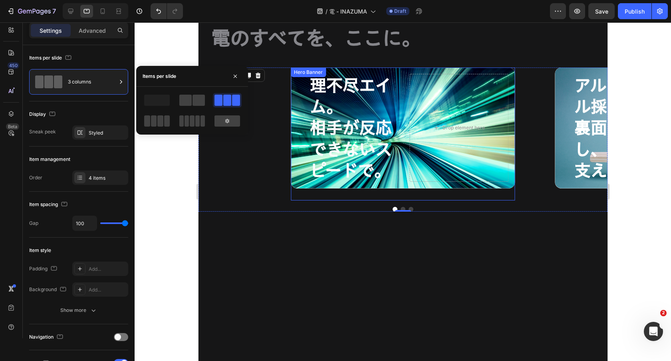
scroll to position [414, 0]
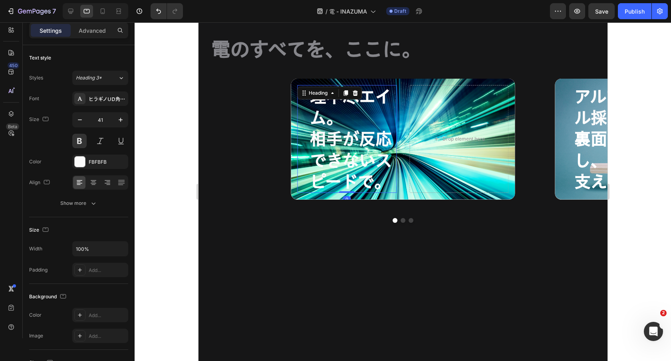
click at [346, 132] on h2 "理不尽エイム。 相手が反応できないスピードで。" at bounding box center [352, 139] width 87 height 108
click at [357, 123] on h2 "理不尽エイム。 相手が反応できないスピードで。" at bounding box center [352, 139] width 87 height 108
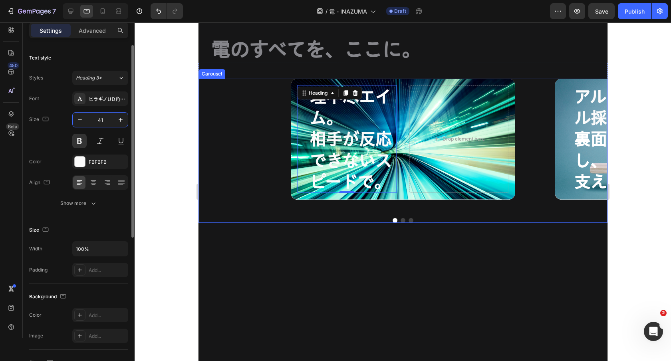
click at [97, 119] on input "41" at bounding box center [100, 120] width 26 height 14
click at [100, 119] on input "41" at bounding box center [100, 120] width 26 height 14
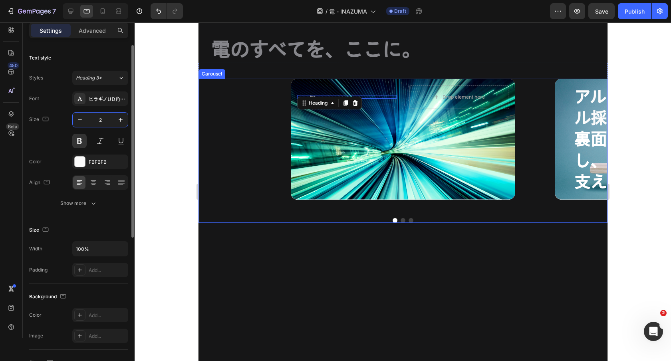
type input "24"
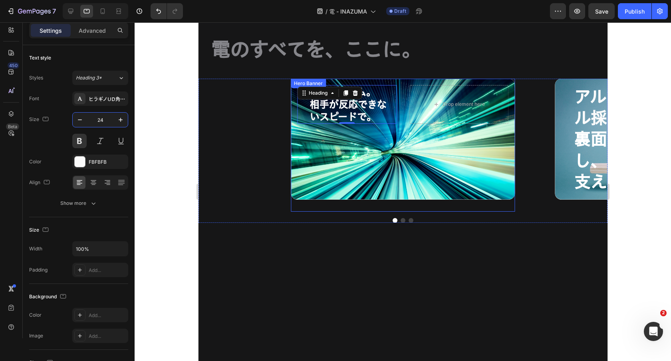
click at [364, 143] on div "Background Image" at bounding box center [402, 139] width 224 height 121
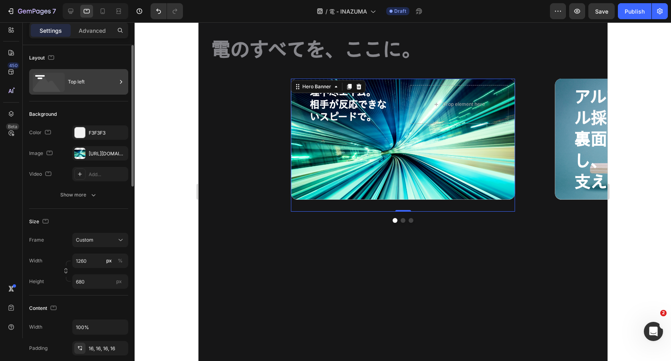
click at [87, 92] on div "Top left" at bounding box center [78, 82] width 99 height 26
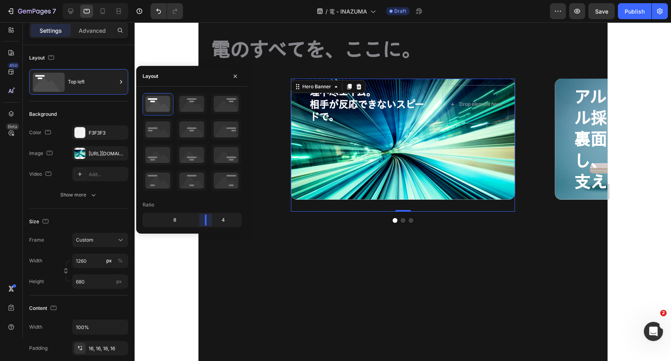
drag, startPoint x: 192, startPoint y: 215, endPoint x: 207, endPoint y: 215, distance: 14.8
click at [207, 0] on body "7 Version history / 電 - INAZUMA Draft Preview Save Publish 450 Beta Sections(18…" at bounding box center [335, 0] width 671 height 0
drag, startPoint x: 208, startPoint y: 219, endPoint x: 224, endPoint y: 219, distance: 15.6
click at [224, 0] on body "7 Version history / 電 - INAZUMA Draft Preview Save Publish 450 Beta Sections(18…" at bounding box center [335, 0] width 671 height 0
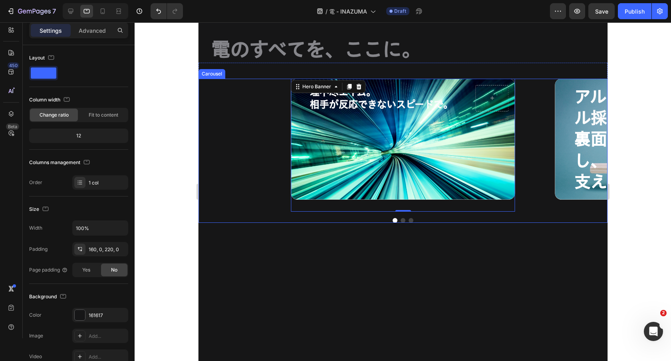
click at [428, 233] on div "電のすべてを、ここに。 Heading Row 理不尽エイム。 相手が反応できないスピードで。 Heading Hero Banner 0 アルファセル採用。…" at bounding box center [402, 141] width 409 height 338
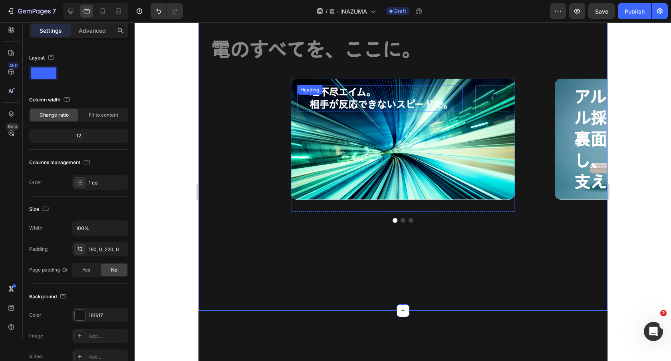
click at [372, 97] on p "理不尽エイム。 相手が反応できないスピードで。" at bounding box center [386, 98] width 152 height 25
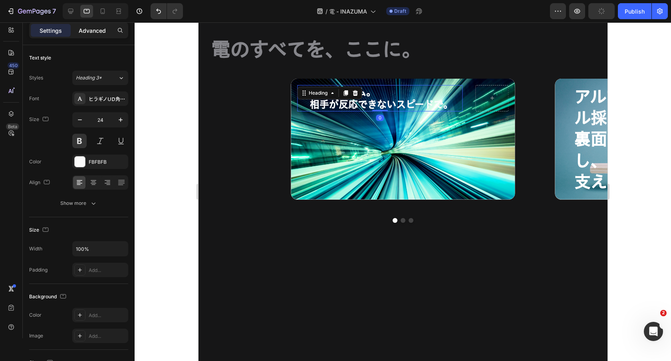
click at [99, 34] on div "Advanced" at bounding box center [92, 30] width 40 height 13
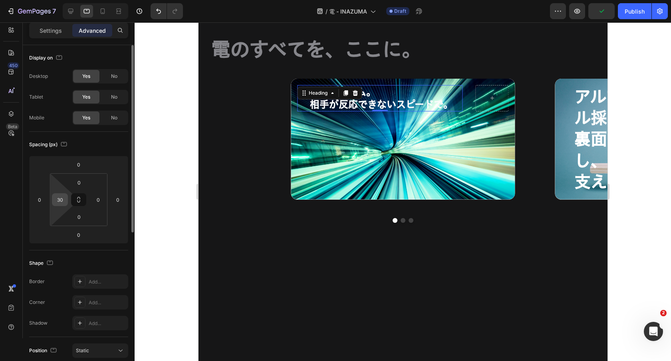
click at [63, 199] on input "30" at bounding box center [60, 200] width 12 height 12
type input "0"
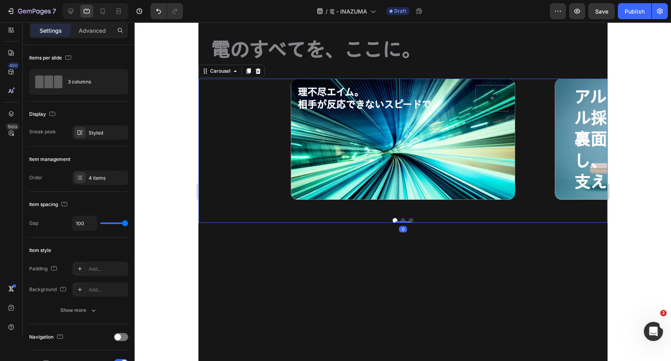
click at [228, 161] on div "理不尽エイム。 相手が反応できないスピードで。 Heading Hero Banner アルファセル採用。 裏面が進化し、堂々と支える。 Heading Dr…" at bounding box center [402, 145] width 409 height 133
click at [401, 219] on button "Dot" at bounding box center [402, 220] width 5 height 5
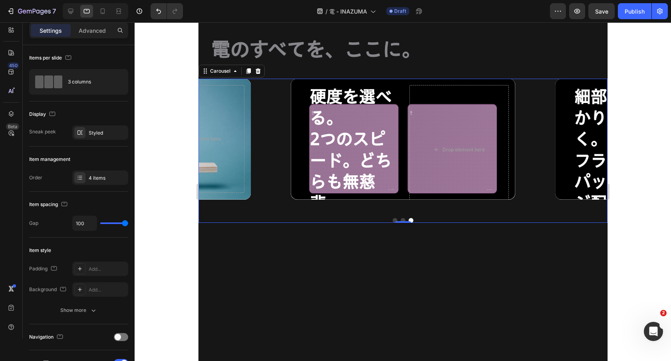
click at [402, 218] on button "Dot" at bounding box center [402, 220] width 5 height 5
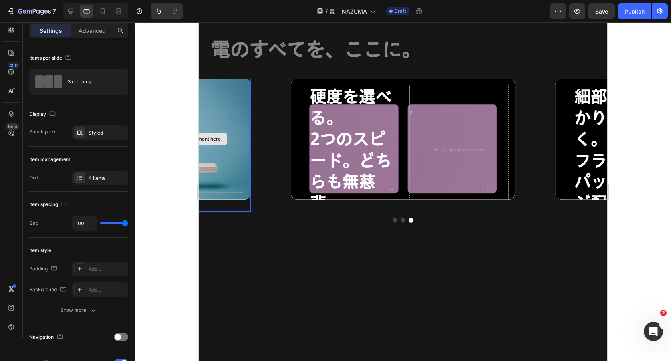
click at [202, 86] on div "Drop element here" at bounding box center [194, 139] width 99 height 108
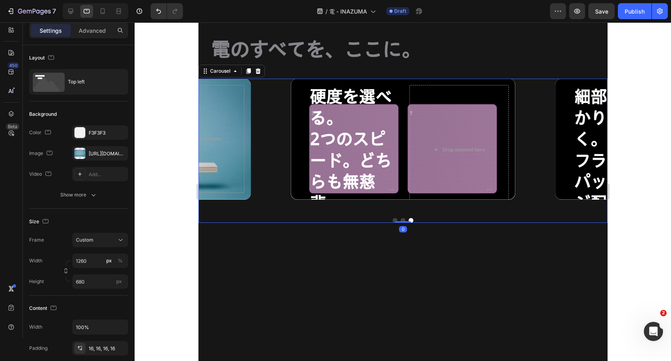
click at [394, 221] on button "Dot" at bounding box center [394, 220] width 5 height 5
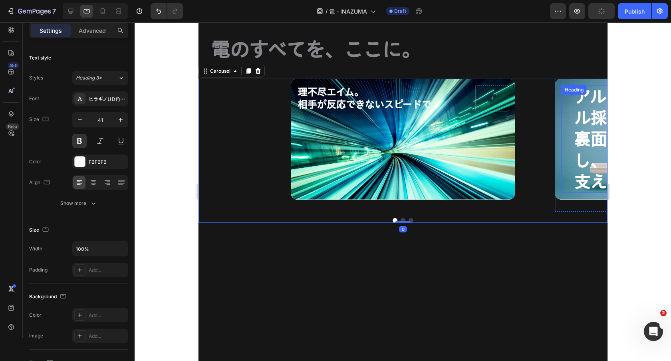
click at [585, 110] on h2 "アルファセル採用。 裏面が進化し、堂々と支える。" at bounding box center [616, 139] width 87 height 108
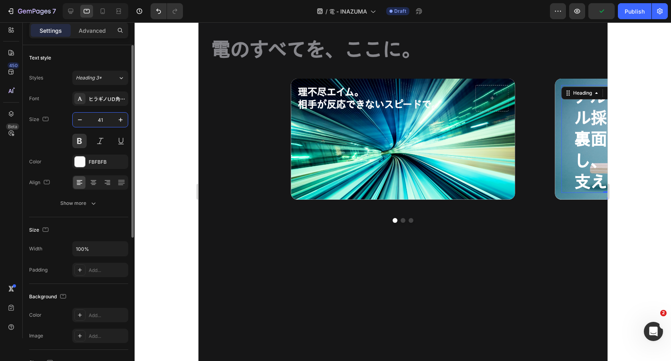
click at [103, 115] on input "41" at bounding box center [100, 120] width 26 height 14
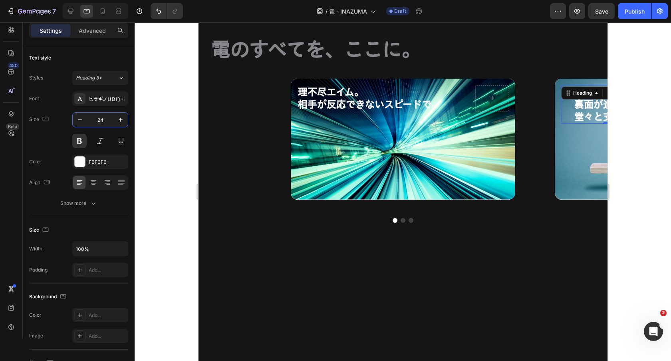
type input "24"
click at [99, 37] on div "Settings Advanced" at bounding box center [78, 30] width 99 height 16
click at [96, 29] on p "Advanced" at bounding box center [92, 30] width 27 height 8
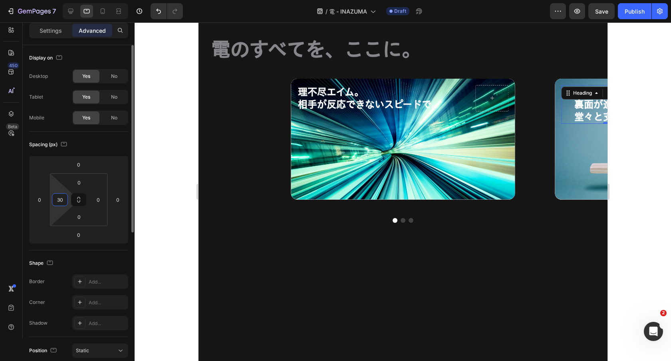
click at [60, 194] on input "30" at bounding box center [60, 200] width 12 height 12
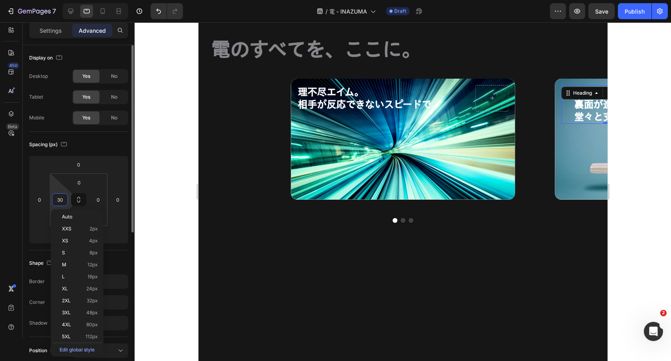
type input "0"
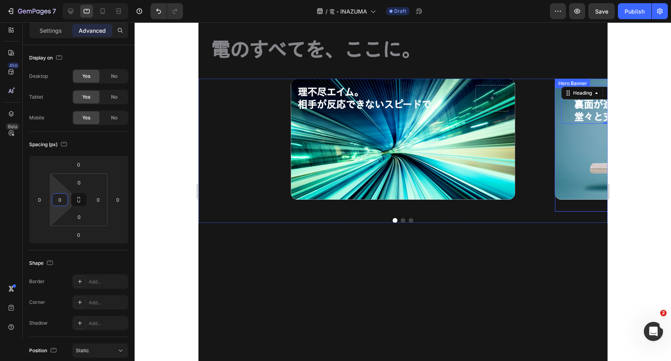
click at [576, 185] on div "Background Image" at bounding box center [667, 139] width 224 height 121
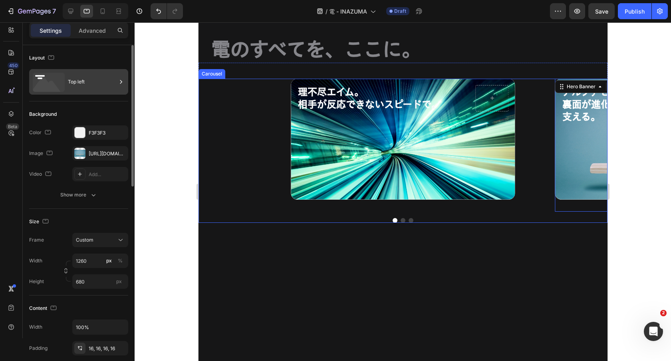
click at [83, 86] on div "Top left" at bounding box center [92, 82] width 49 height 18
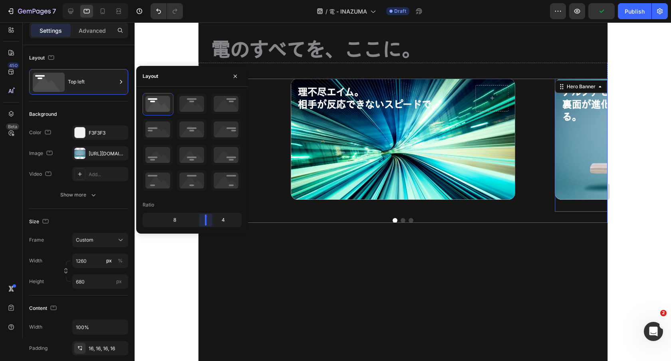
drag, startPoint x: 190, startPoint y: 216, endPoint x: 209, endPoint y: 216, distance: 19.2
click at [209, 0] on body "7 Version history / 電 - INAZUMA Draft Preview Publish 450 Beta Sections(18) Ele…" at bounding box center [335, 0] width 671 height 0
drag, startPoint x: 205, startPoint y: 221, endPoint x: 217, endPoint y: 221, distance: 11.2
click at [217, 0] on body "7 Version history / 電 - INAZUMA Draft Preview Save Publish 450 Beta Sections(18…" at bounding box center [335, 0] width 671 height 0
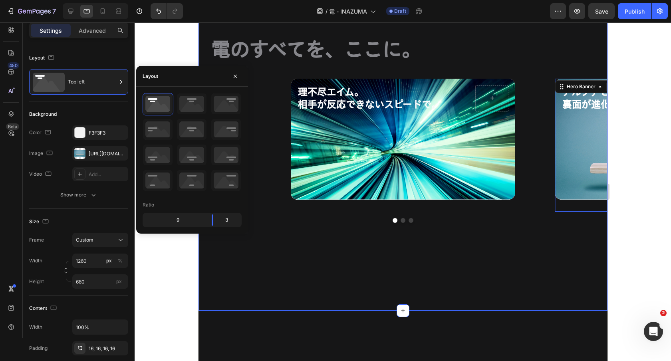
click at [453, 235] on div "電のすべてを、ここに。 Heading Row 理不尽エイム。 相手が反応できないスピードで。 Heading Hero Banner アルファセル採用。 裏…" at bounding box center [402, 141] width 409 height 338
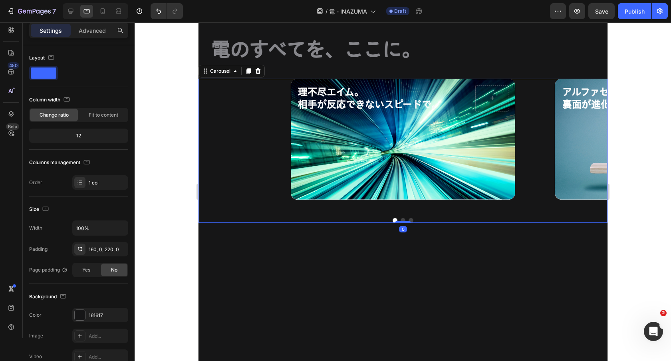
click at [402, 218] on button "Dot" at bounding box center [402, 220] width 5 height 5
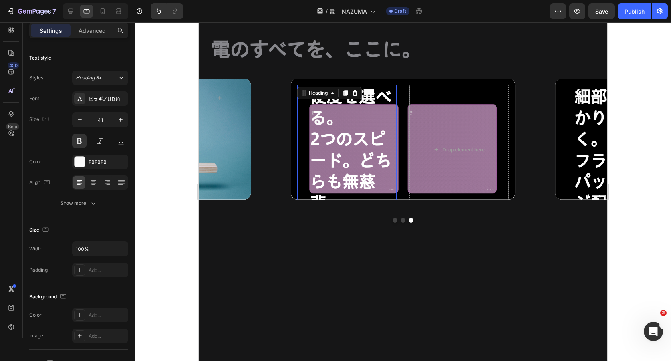
click at [378, 150] on h2 "硬度を選べる。 2つのスピード。どちらも無慈悲。" at bounding box center [352, 149] width 87 height 129
click at [104, 115] on input "41" at bounding box center [100, 120] width 26 height 14
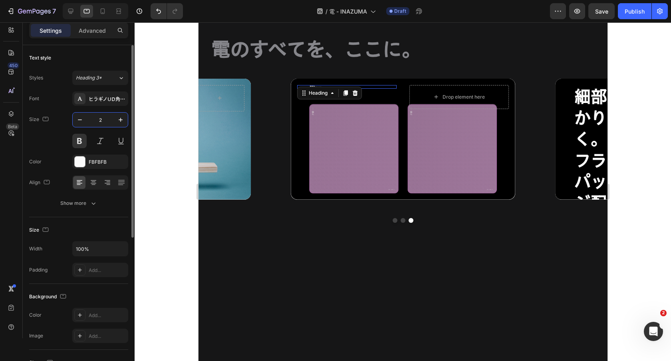
type input "24"
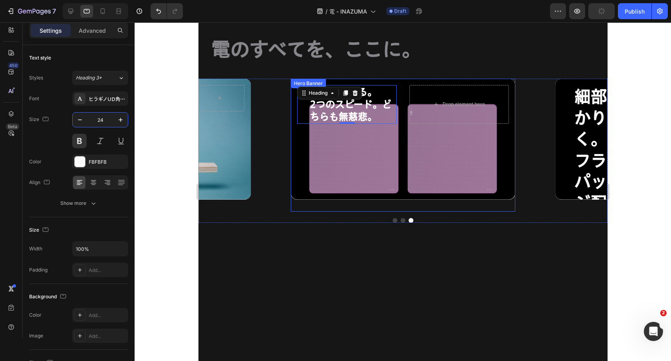
click at [353, 209] on div "硬度を選べる。 2つのスピード。どちらも無慈悲。 Heading 0 Drop element here Hero Banner" at bounding box center [402, 145] width 224 height 133
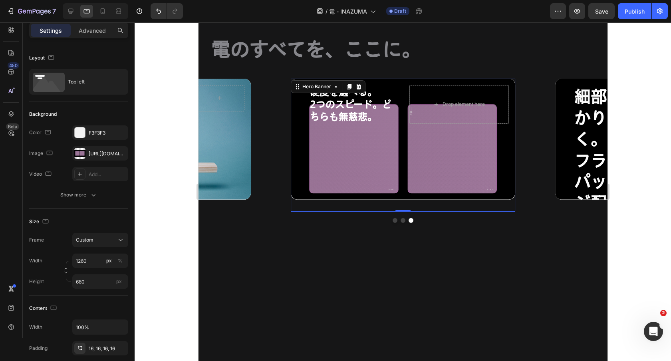
click at [371, 203] on div "硬度を選べる。 2つのスピード。どちらも無慈悲。 Heading Drop element here Hero Banner 0" at bounding box center [402, 145] width 224 height 133
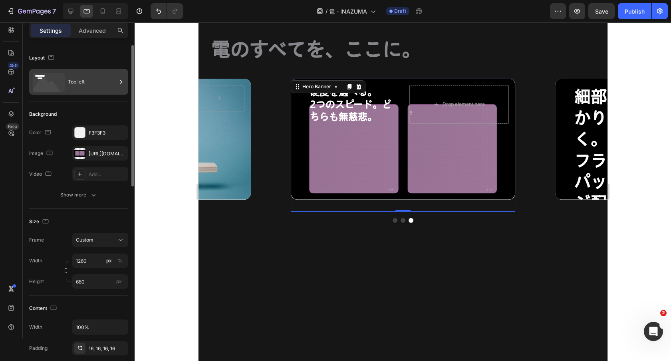
click at [88, 79] on div "Top left" at bounding box center [92, 82] width 49 height 18
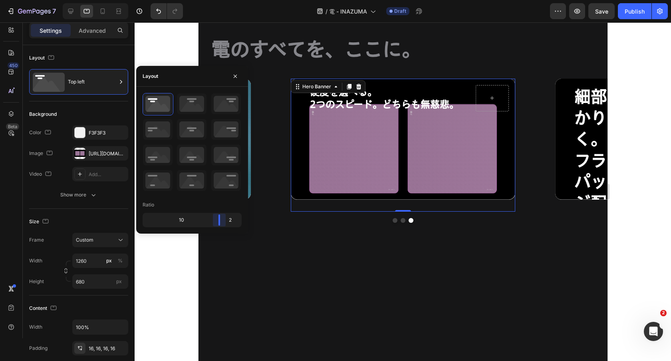
drag, startPoint x: 191, startPoint y: 216, endPoint x: 223, endPoint y: 216, distance: 31.6
click at [223, 0] on body "7 Version history / 電 - INAZUMA Draft Preview Save Publish 450 Beta Sections(18…" at bounding box center [335, 0] width 671 height 0
click at [442, 284] on div "電のすべてを、ここに。 Heading Row 理不尽エイム。 相手が反応できないスピードで。 Heading Hero Banner アルファセル採用。 裏…" at bounding box center [402, 141] width 409 height 338
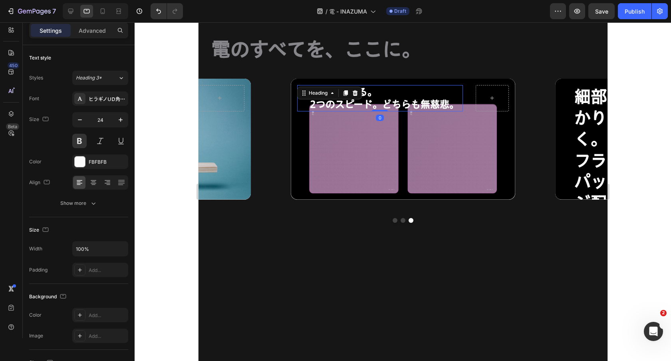
click at [396, 103] on strong "2つのスピード。どちらも無慈悲。" at bounding box center [384, 104] width 149 height 10
click at [99, 23] on div "Settings Advanced" at bounding box center [78, 30] width 99 height 16
click at [95, 28] on p "Advanced" at bounding box center [92, 30] width 27 height 8
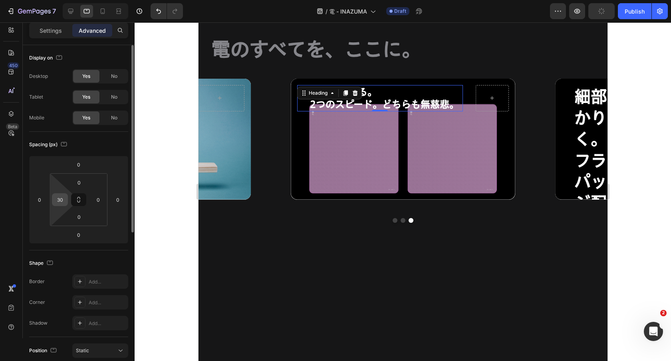
click at [62, 197] on input "30" at bounding box center [60, 200] width 12 height 12
type input "0"
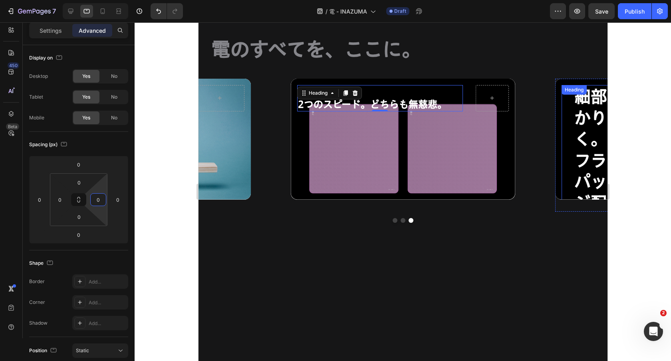
click at [583, 159] on h2 "細部も抜かりなく。 フラットパッケージ配送。" at bounding box center [608, 149] width 71 height 129
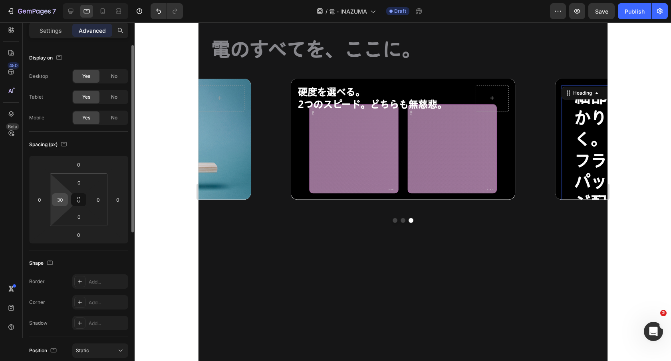
click at [63, 201] on input "30" at bounding box center [60, 200] width 12 height 12
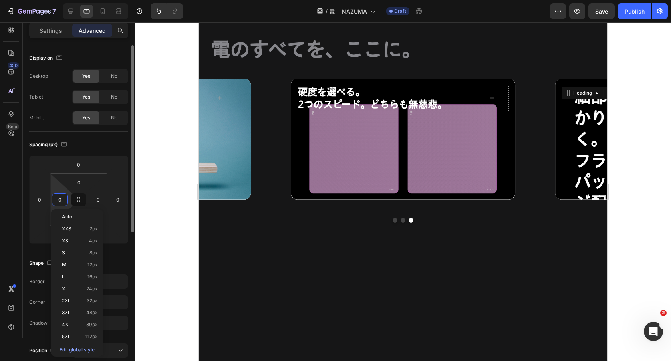
type input "0"
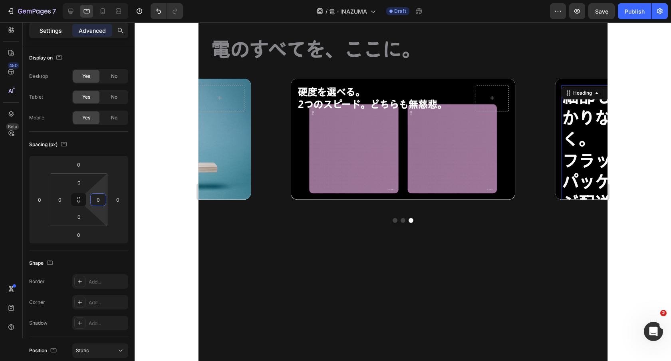
click at [51, 34] on p "Settings" at bounding box center [51, 30] width 22 height 8
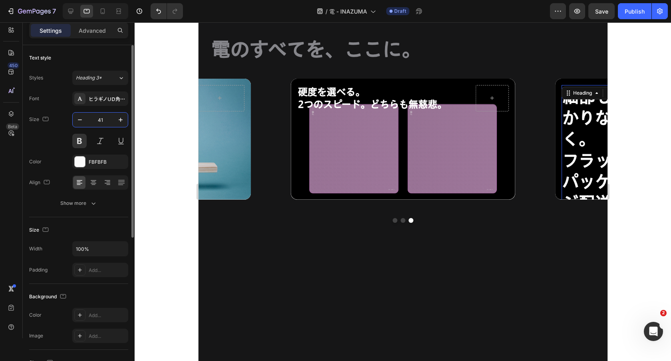
click at [98, 119] on input "41" at bounding box center [100, 120] width 26 height 14
type input "24"
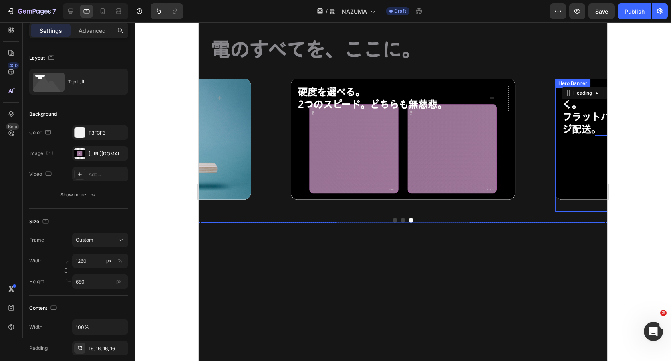
click at [571, 157] on div "Background Image" at bounding box center [667, 139] width 224 height 121
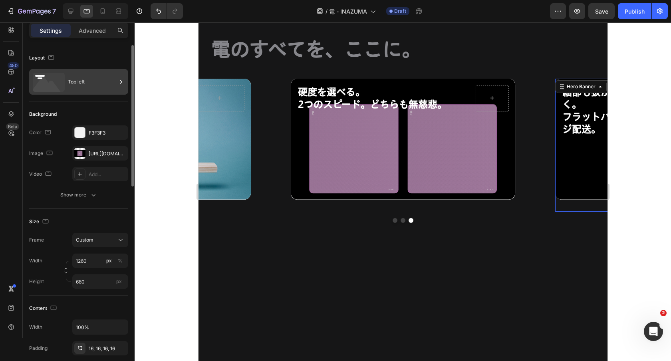
click at [89, 82] on div "Top left" at bounding box center [92, 82] width 49 height 18
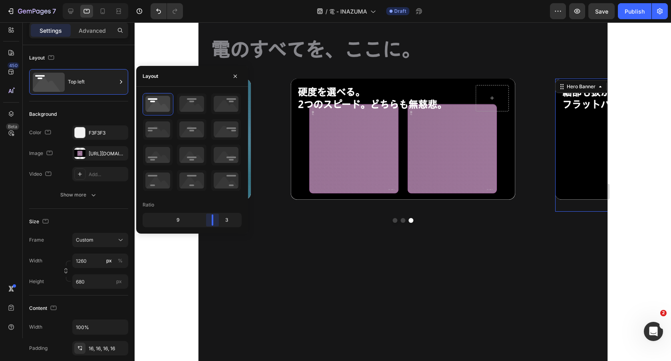
drag, startPoint x: 185, startPoint y: 218, endPoint x: 215, endPoint y: 220, distance: 30.0
click at [215, 0] on body "7 Version history / 電 - INAZUMA Draft Preview Save Publish 450 Beta Sections(18…" at bounding box center [335, 0] width 671 height 0
click at [394, 255] on div "電のすべてを、ここに。 Heading Row 理不尽エイム。 相手が反応できないスピードで。 Heading Hero Banner アルファセル採用。 裏…" at bounding box center [402, 141] width 409 height 338
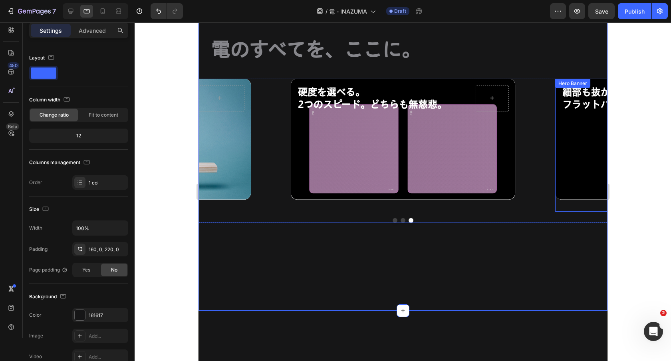
click at [568, 147] on div "Background Image" at bounding box center [667, 139] width 224 height 121
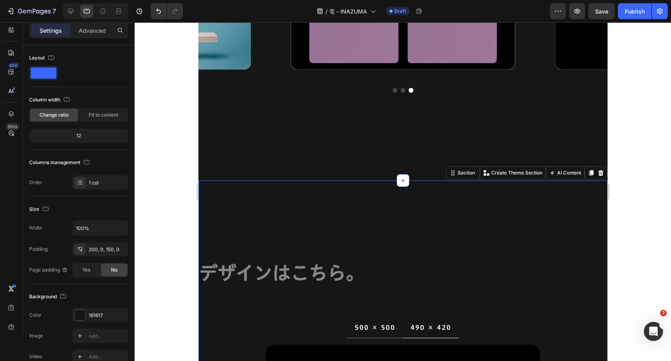
scroll to position [418, 0]
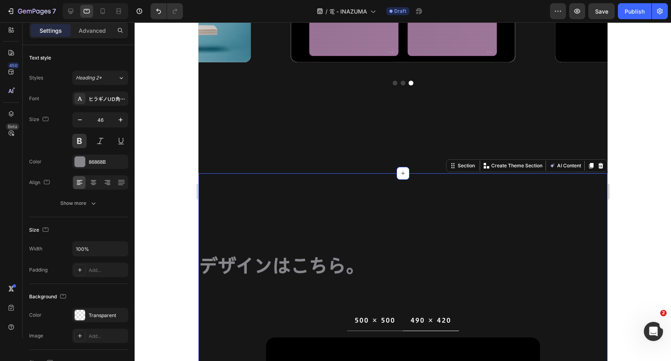
click at [283, 277] on h2 "デザインはこちら。" at bounding box center [402, 266] width 409 height 26
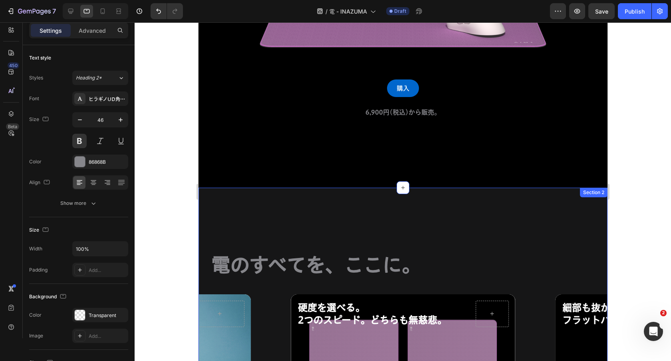
scroll to position [192, 0]
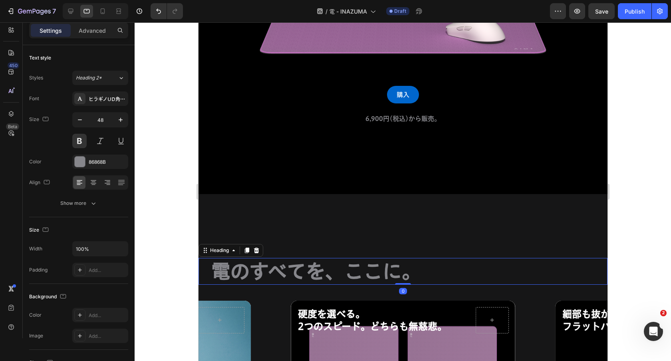
click at [267, 270] on p "電のすべてを、ここに。" at bounding box center [409, 271] width 396 height 25
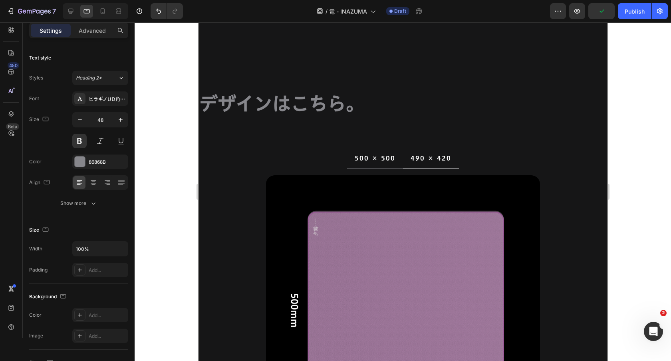
scroll to position [704, 0]
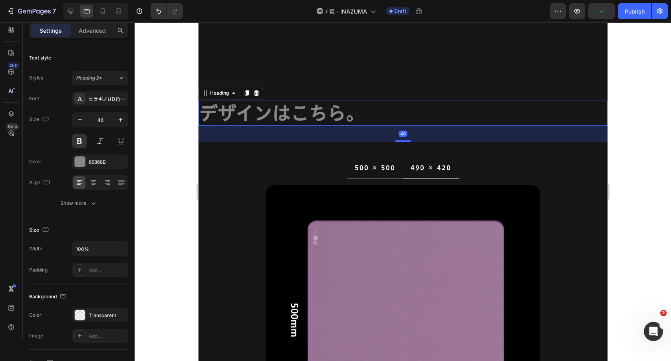
click at [292, 110] on h2 "デザインはこちら。" at bounding box center [402, 114] width 409 height 26
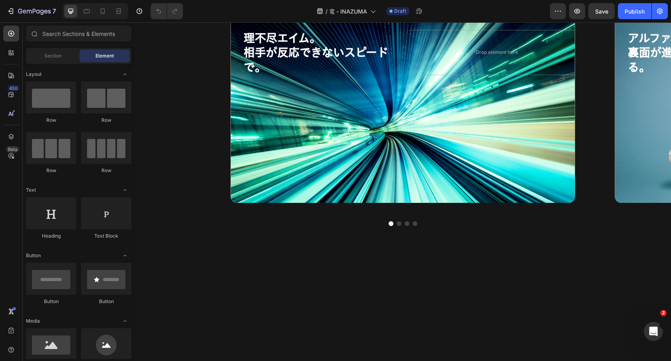
scroll to position [356, 0]
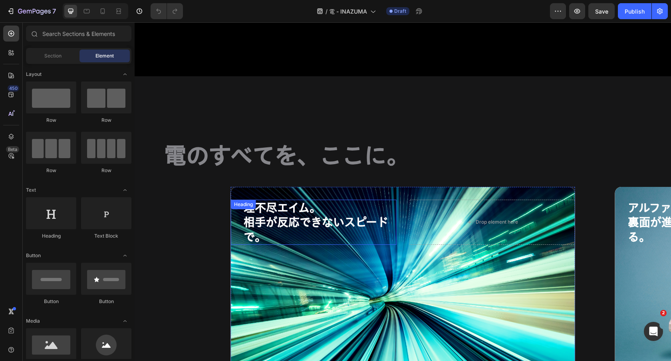
click at [352, 212] on h2 "理不尽エイム。 相手が反応できないスピードで。" at bounding box center [320, 222] width 154 height 45
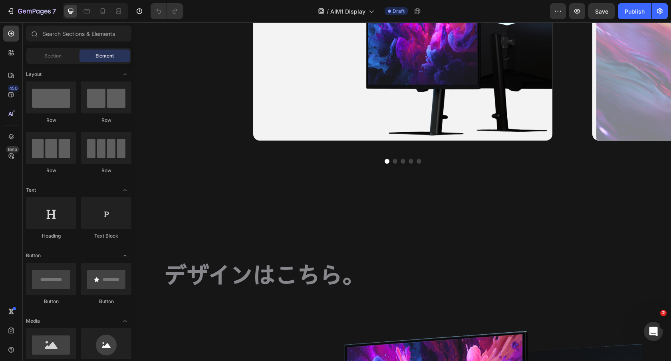
scroll to position [499, 0]
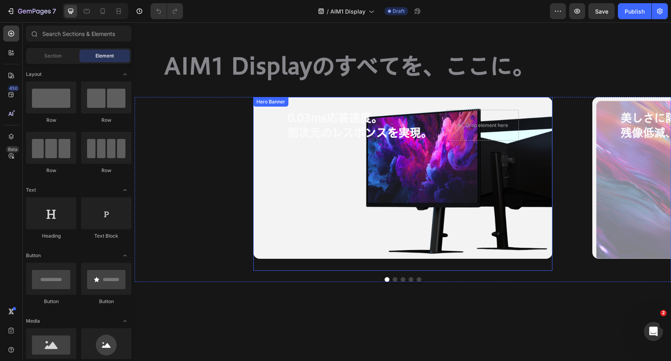
click at [323, 232] on div "Background Image" at bounding box center [402, 177] width 299 height 161
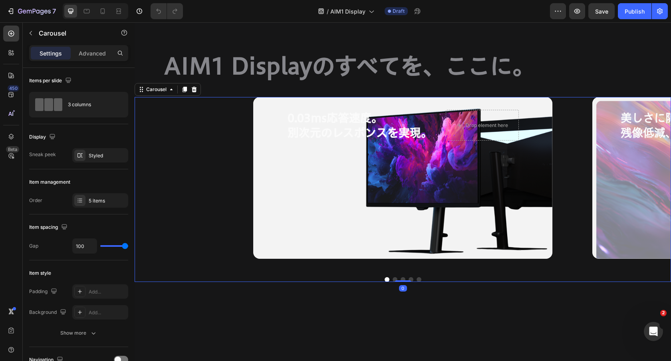
click at [153, 205] on div "0.03ms応答速度。 別次元のレスポンスを実現。 Heading Drop element here Hero Banner 美しさに隠れた圧倒的な強さ。 …" at bounding box center [403, 183] width 537 height 173
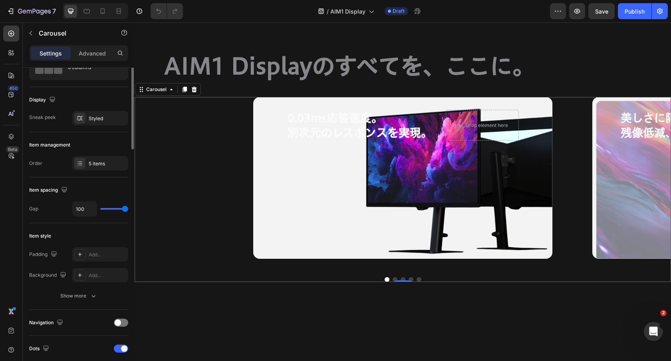
scroll to position [0, 0]
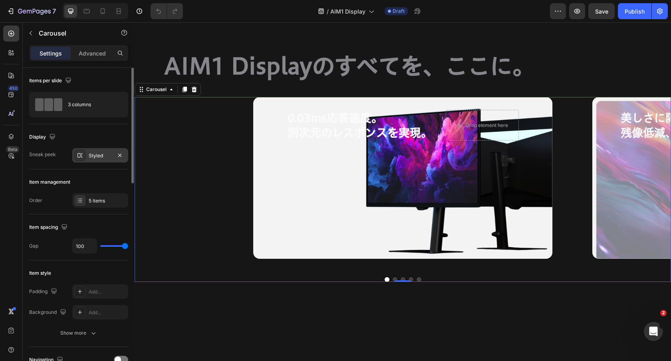
click at [93, 152] on div "Styled" at bounding box center [100, 155] width 23 height 7
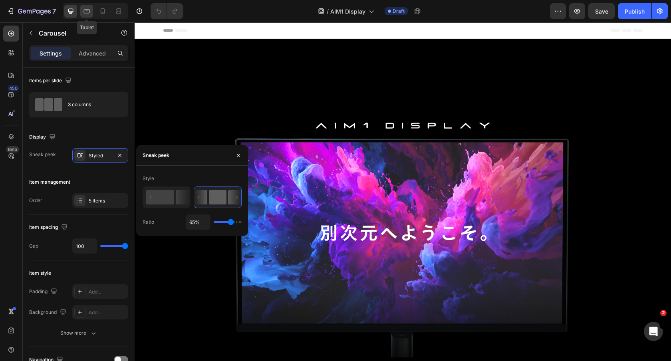
click at [89, 12] on icon at bounding box center [87, 11] width 6 height 4
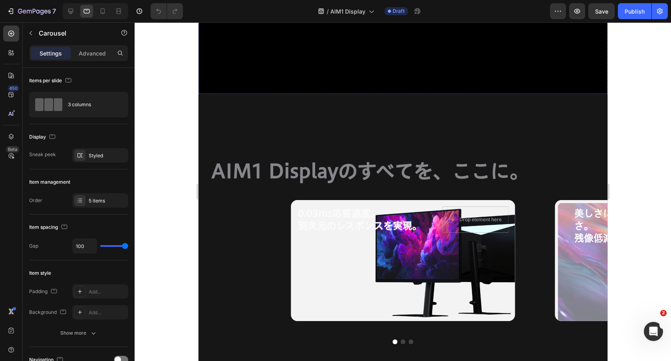
scroll to position [398, 0]
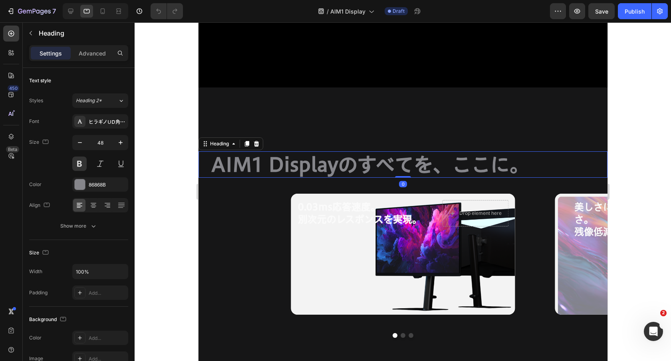
click at [355, 165] on h2 "AIM1 Displayのすべてを、ここに。" at bounding box center [408, 164] width 397 height 26
click at [94, 51] on p "Advanced" at bounding box center [92, 53] width 27 height 8
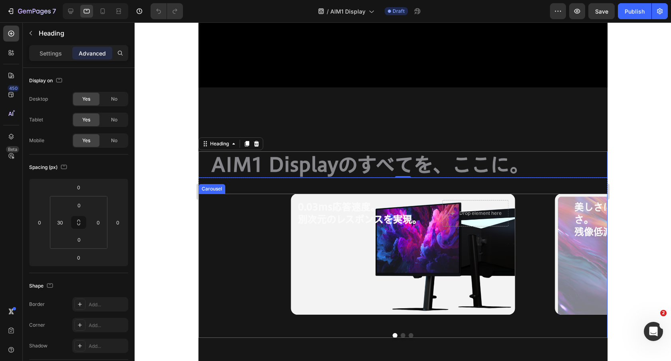
click at [243, 223] on div "0.03ms応答速度。 別次元のレスポンスを実現。 Heading Drop element here Hero Banner 美しさに隠れた圧倒的な強さ。 …" at bounding box center [402, 260] width 409 height 133
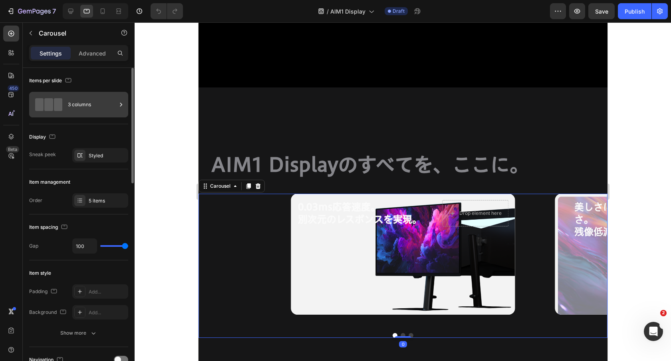
click at [89, 107] on div "3 columns" at bounding box center [92, 104] width 49 height 18
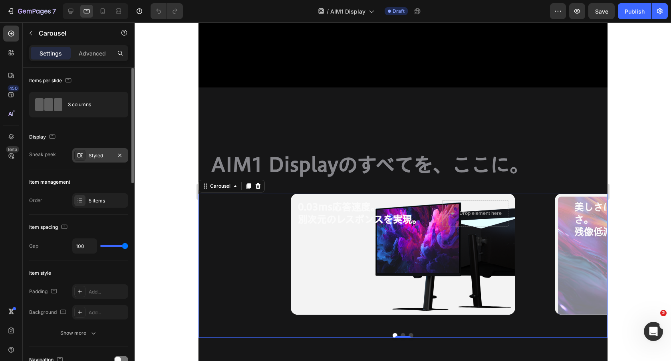
click at [90, 159] on div "Styled" at bounding box center [100, 155] width 56 height 14
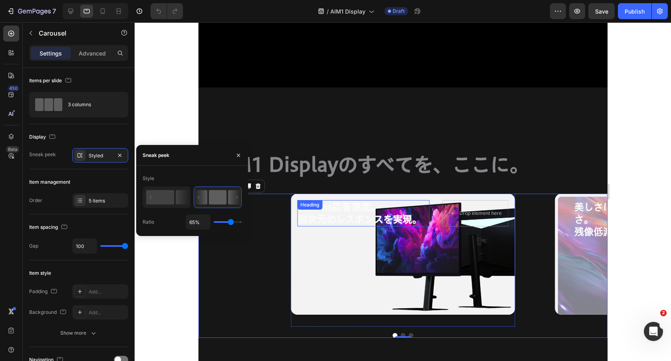
click at [386, 214] on h2 "0.03ms応答速度。 別次元のレスポンスを実現。" at bounding box center [363, 213] width 132 height 26
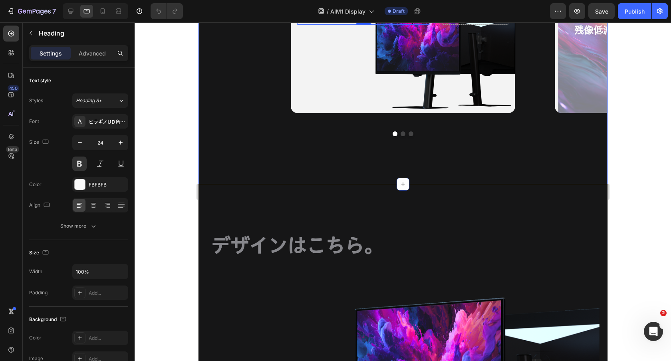
scroll to position [628, 0]
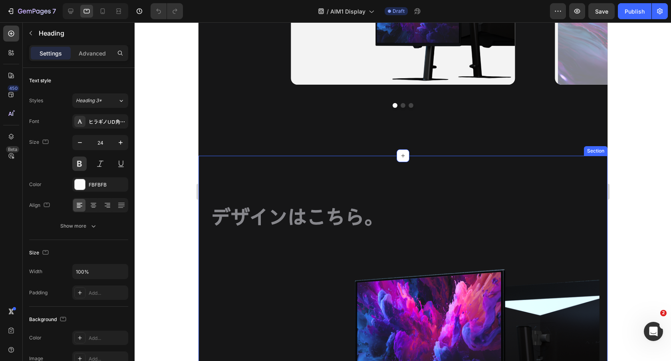
click at [347, 189] on div "デザインはこちら。 Heading Row Image Image Image Image Carousel Section" at bounding box center [402, 350] width 409 height 388
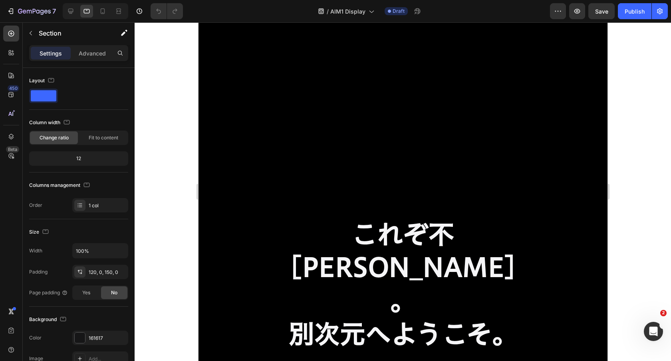
scroll to position [1257, 0]
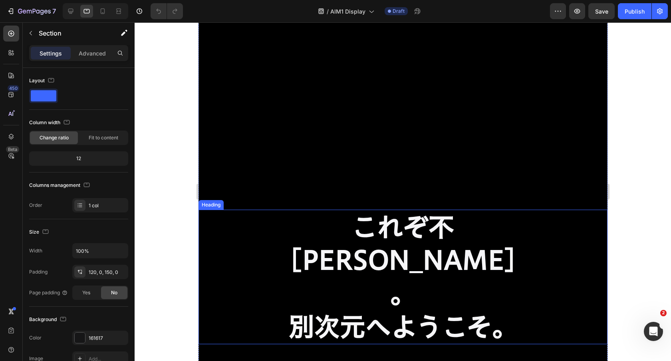
click at [348, 223] on h2 "これぞ不[PERSON_NAME]。 別次元へようこそ。" at bounding box center [402, 277] width 249 height 135
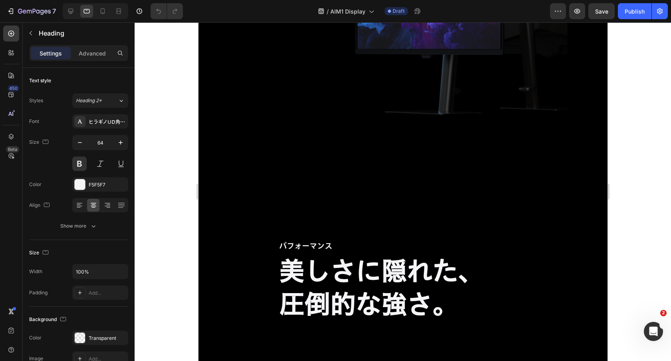
scroll to position [1799, 0]
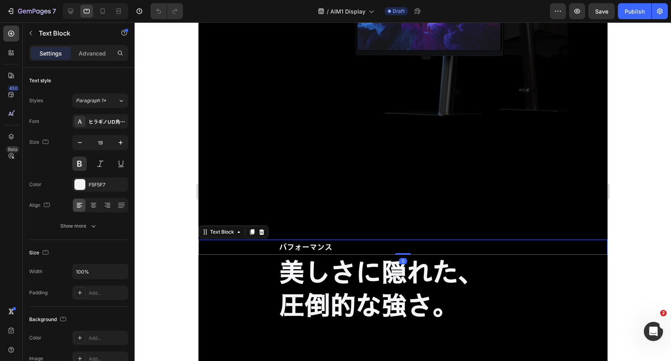
click at [326, 241] on p "パフォーマンス" at bounding box center [403, 248] width 248 height 14
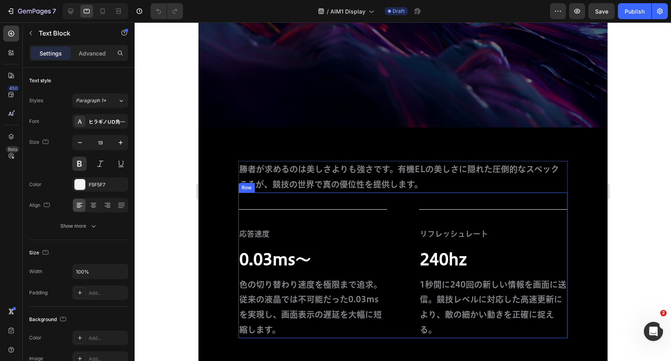
scroll to position [2311, 0]
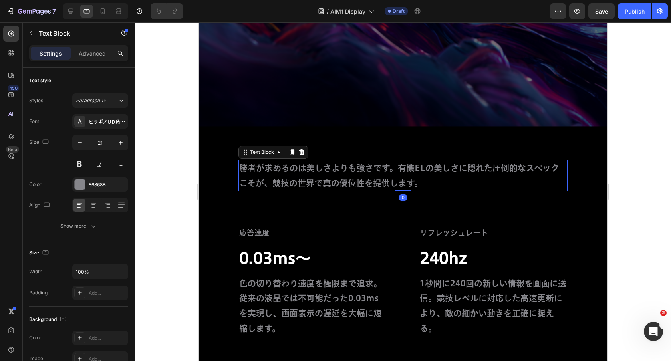
click at [386, 180] on span "勝者が求めるのは美しさよりも強さです。有機ELの美しさに隠れた圧倒的なスペックこそが、競技の世界で真の優位性を提供します。" at bounding box center [399, 176] width 320 height 24
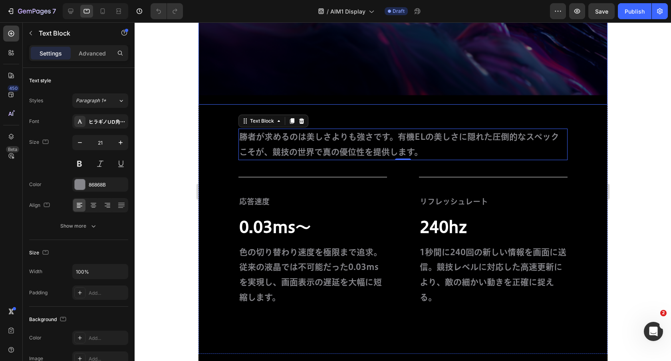
scroll to position [2340, 0]
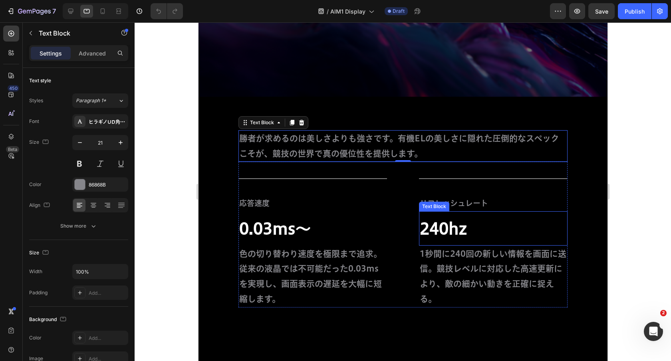
click at [480, 219] on p "240hz" at bounding box center [493, 228] width 147 height 21
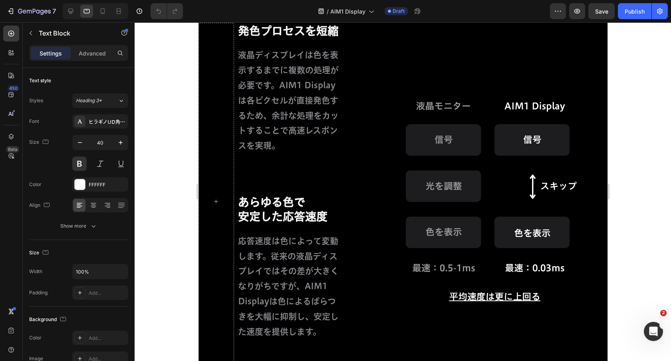
scroll to position [2823, 0]
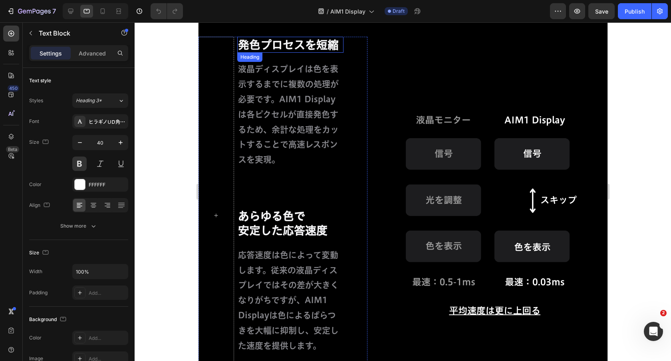
click at [296, 43] on h2 "発色プロセスを短縮" at bounding box center [290, 45] width 107 height 16
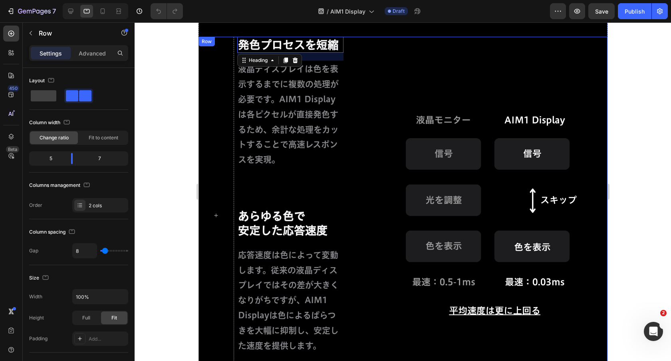
click at [445, 69] on div "Image" at bounding box center [488, 215] width 237 height 357
click at [97, 55] on p "Advanced" at bounding box center [92, 53] width 27 height 8
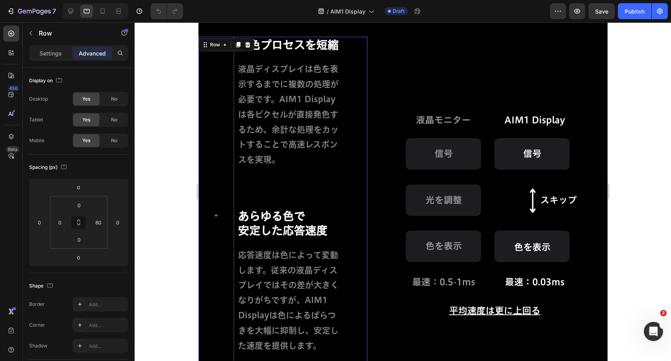
click at [352, 64] on div "発色プロセスを短縮 Heading 液晶ディスプレイは色を表示するまでに複数の処理が必要です。AIM1 Displayは各ピクセルが直接発色するため、余計な処…" at bounding box center [282, 215] width 169 height 357
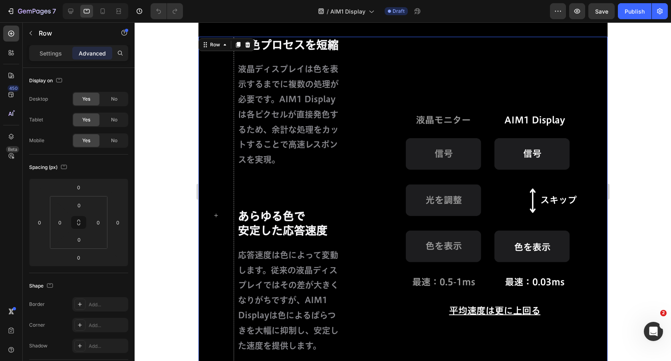
click at [450, 63] on div "Image" at bounding box center [488, 215] width 237 height 357
click at [54, 55] on p "Settings" at bounding box center [51, 53] width 22 height 8
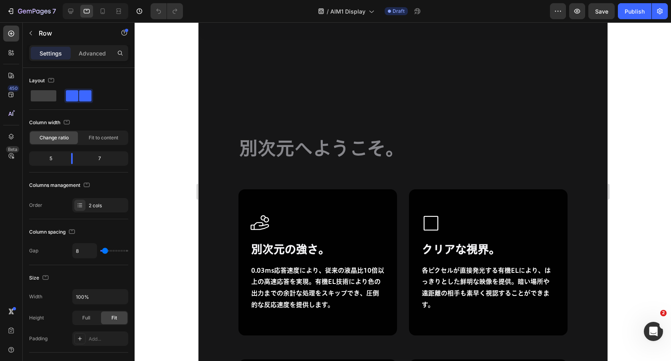
scroll to position [6413, 0]
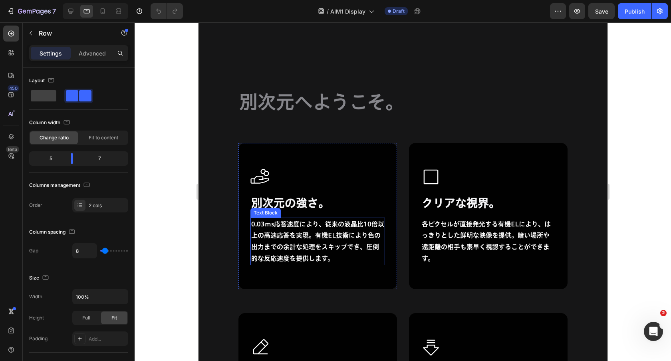
click at [322, 243] on p "0.03ms応答速度により、従来の液晶比10倍以上の高速応答を実現。有機EL技術により色の出力までの余計な処理をスキップでき、圧倒的な反応速度を提供します。" at bounding box center [317, 242] width 133 height 46
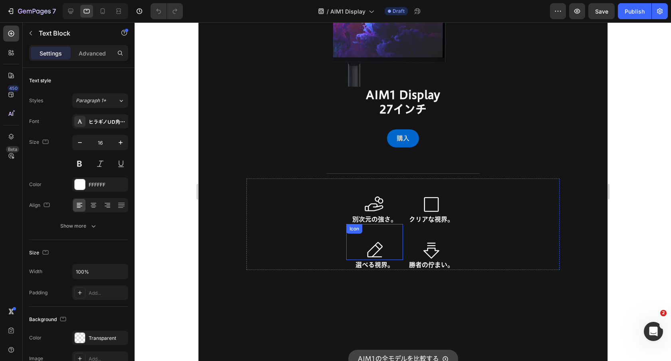
scroll to position [7081, 0]
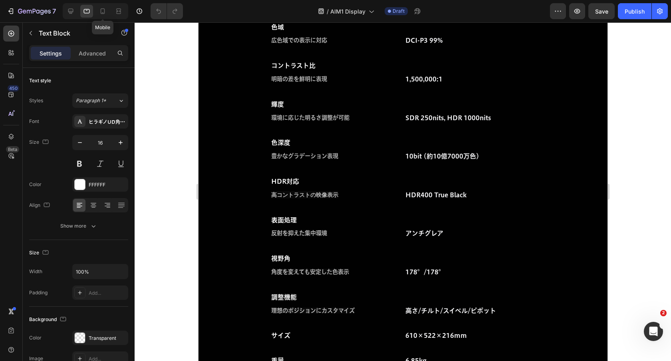
click at [109, 7] on div at bounding box center [102, 11] width 13 height 13
click at [102, 12] on icon at bounding box center [103, 11] width 8 height 8
type input "19"
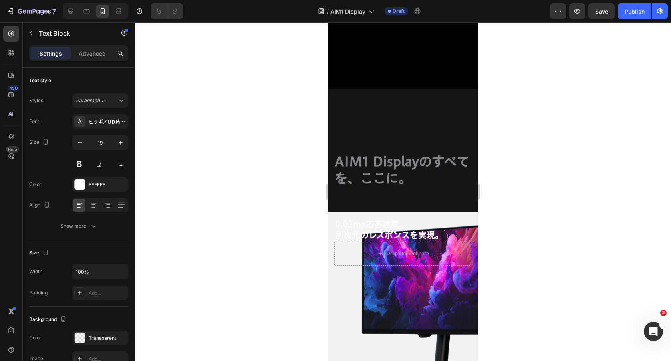
scroll to position [398, 0]
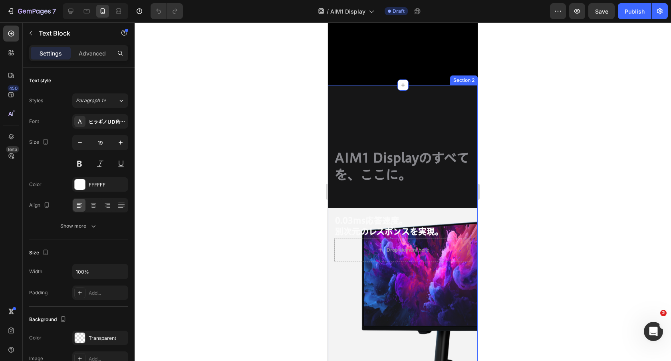
click at [380, 155] on h2 "AIM1 Displayのすべてを、ここに。" at bounding box center [403, 166] width 138 height 35
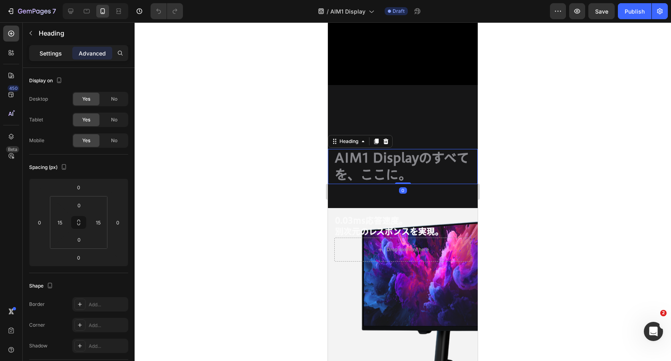
click at [56, 53] on p "Settings" at bounding box center [51, 53] width 22 height 8
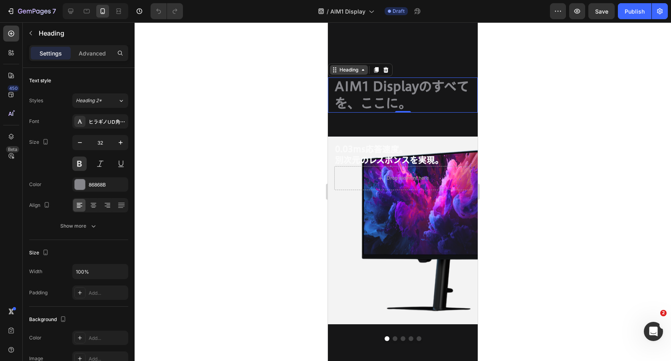
scroll to position [484, 0]
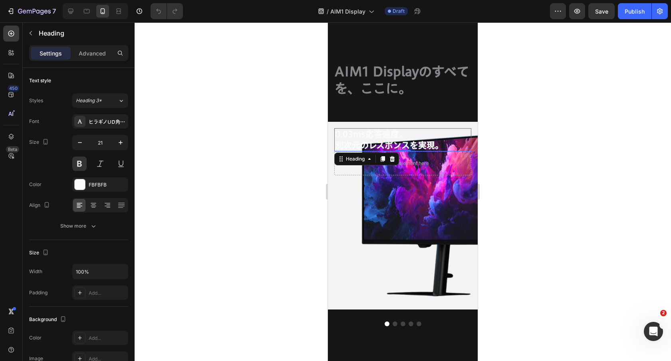
click at [361, 139] on h2 "0.03ms応答速度。 別次元のレスポンスを実現。" at bounding box center [402, 140] width 137 height 24
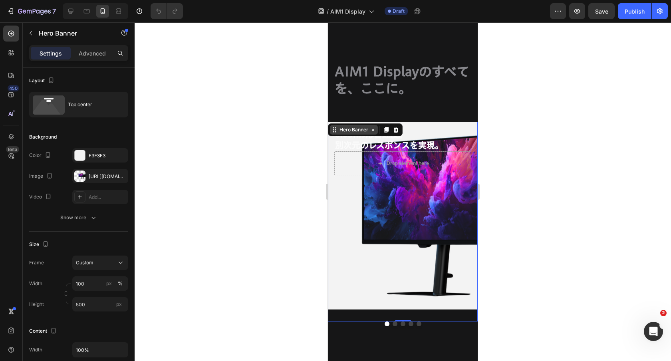
click at [336, 126] on div "Hero Banner" at bounding box center [354, 130] width 48 height 10
click at [349, 318] on div "0.03ms応答速度。 別次元のレスポンスを実現。 Heading Drop element here Hero Banner Carousel Row 1 …" at bounding box center [403, 222] width 150 height 200
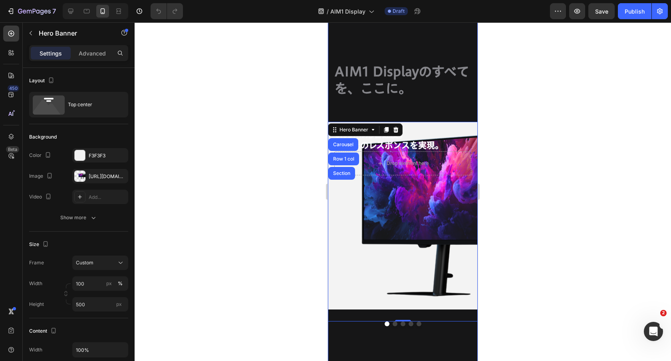
click at [346, 329] on div "AIM1 Displayのすべてを、ここに。 Heading Row 0.03ms応答速度。 別次元のレスポンスを実現。 Heading Hero Banne…" at bounding box center [403, 186] width 150 height 375
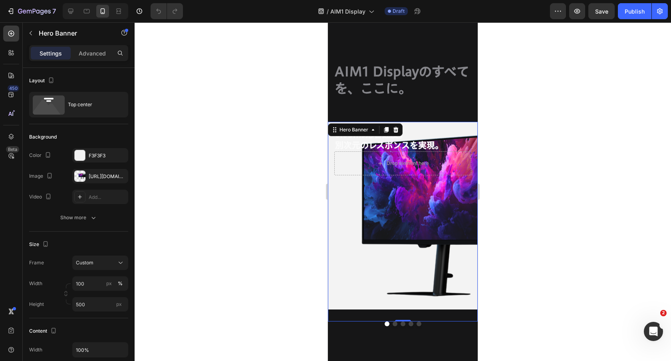
click at [349, 309] on div "Background Image" at bounding box center [403, 216] width 150 height 188
click at [340, 125] on div "Hero Banner" at bounding box center [354, 130] width 48 height 10
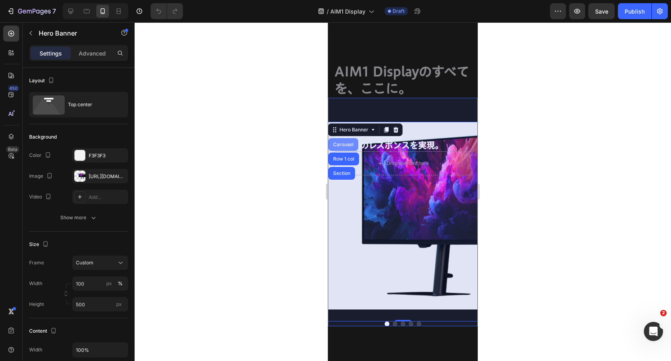
click at [340, 145] on div "Carousel" at bounding box center [344, 144] width 24 height 5
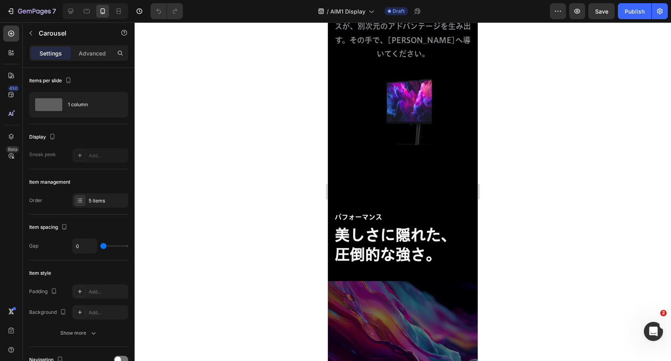
scroll to position [1440, 0]
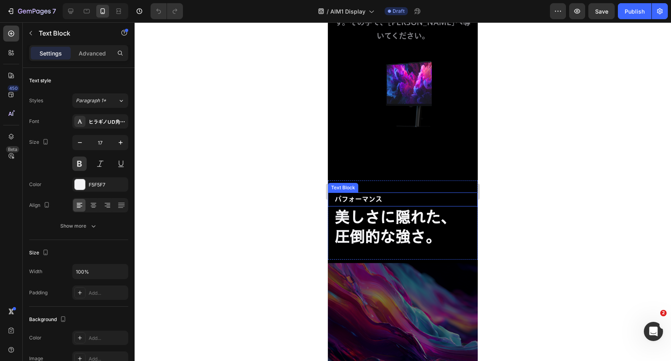
click at [379, 193] on p "パフォーマンス" at bounding box center [405, 199] width 140 height 12
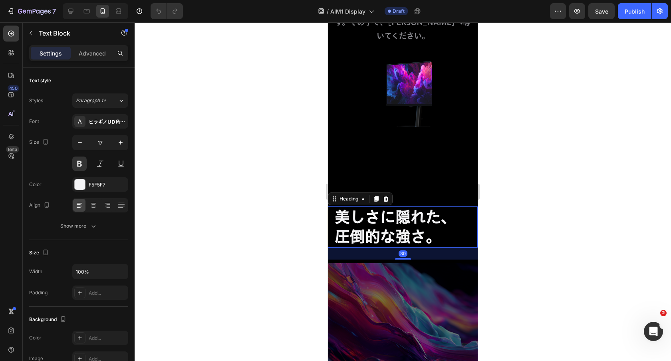
click at [384, 207] on h2 "美しさに隠れた、 圧倒的な強さ。" at bounding box center [403, 227] width 138 height 41
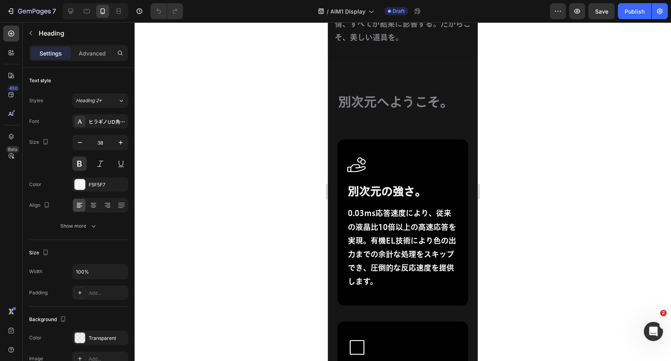
scroll to position [5754, 0]
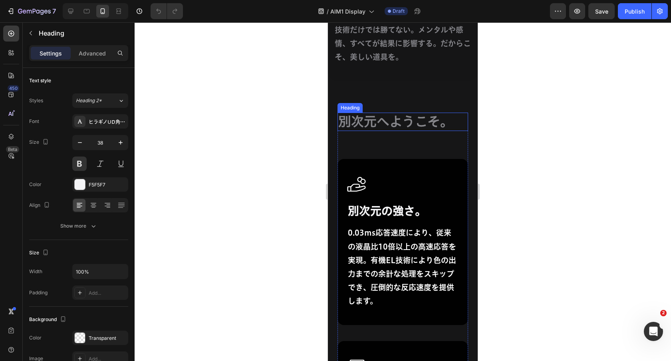
click at [404, 123] on h2 "別次元へようこそ。" at bounding box center [403, 122] width 131 height 18
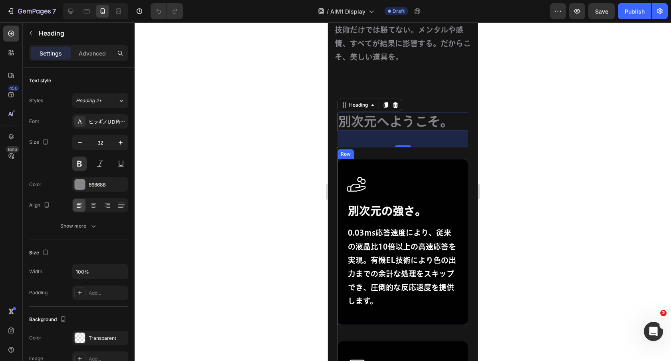
click at [382, 224] on div "Icon 別次元の強さ。 Heading 0.03ms応答速度により、従来の液晶比10倍以上の高速応答を実現。有機EL技術により色の出力までの余計な処理をスキ…" at bounding box center [402, 242] width 111 height 134
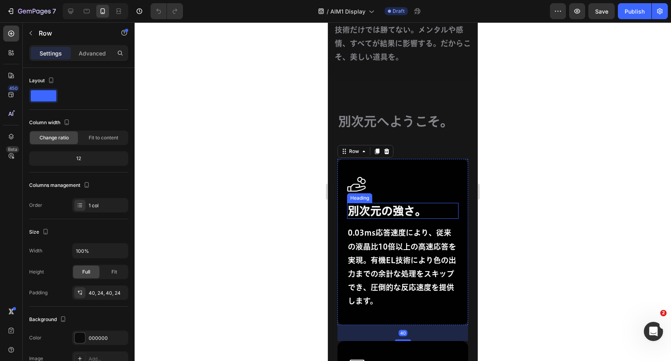
click at [385, 215] on h2 "別次元の強さ。" at bounding box center [402, 211] width 111 height 16
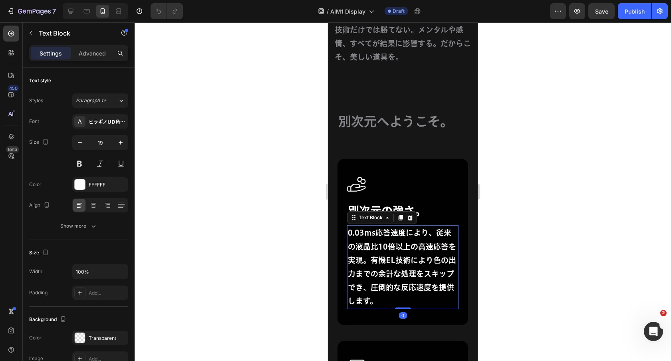
click at [386, 257] on p "0.03ms応答速度により、従来の液晶比10倍以上の高速応答を実現。有機EL技術により色の出力までの余計な処理をスキップでき、圧倒的な反応速度を提供します。" at bounding box center [403, 267] width 110 height 82
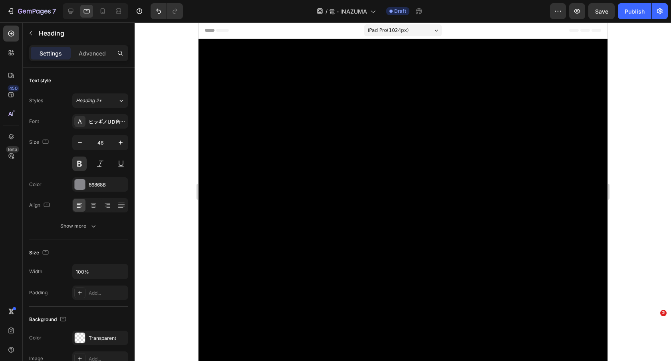
click at [121, 139] on icon "button" at bounding box center [121, 143] width 8 height 8
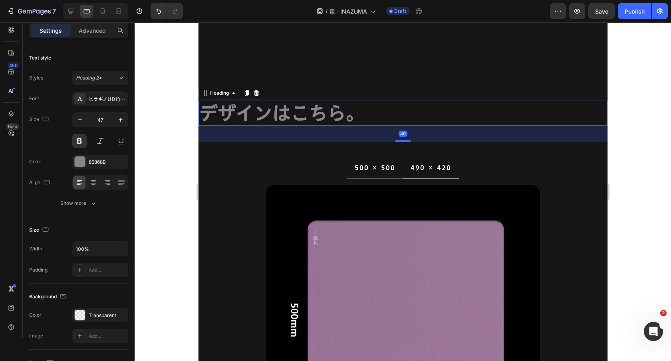
scroll to position [704, 0]
click at [121, 117] on icon "button" at bounding box center [121, 120] width 8 height 8
type input "48"
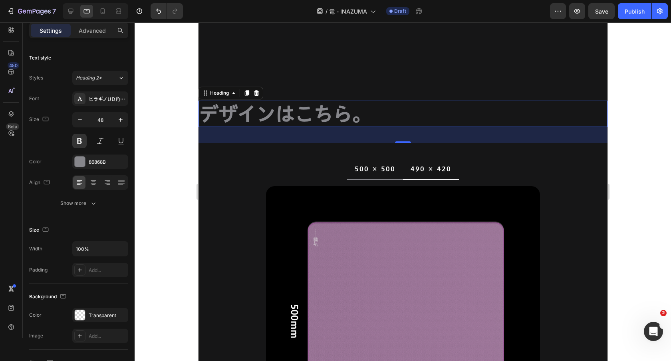
click at [97, 37] on div "Settings Advanced" at bounding box center [78, 30] width 99 height 16
click at [97, 31] on p "Advanced" at bounding box center [92, 30] width 27 height 8
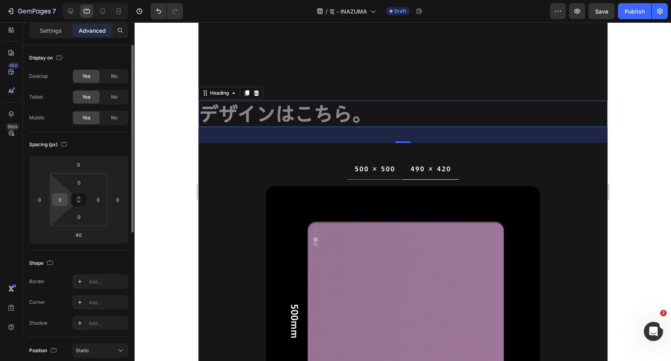
click at [59, 199] on input "0" at bounding box center [60, 200] width 12 height 12
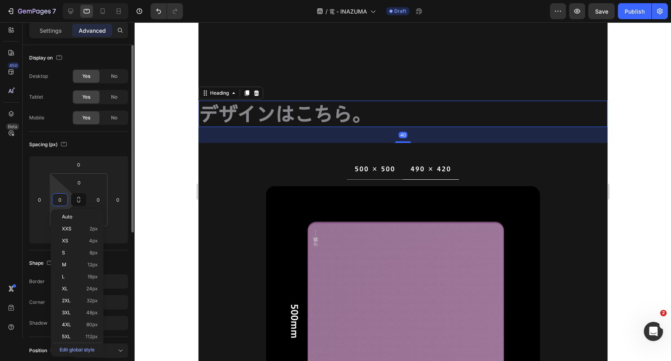
click at [56, 199] on input "0" at bounding box center [60, 200] width 12 height 12
type input "30"
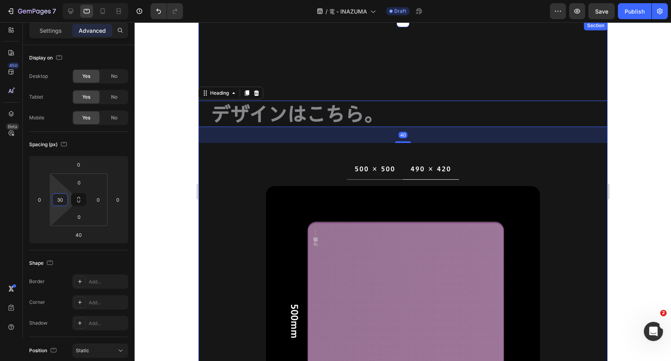
click at [392, 50] on div "デザインはこちら。 Heading 40 Row 500 × 500 490 × 420 Image Image Tab Section" at bounding box center [402, 277] width 409 height 512
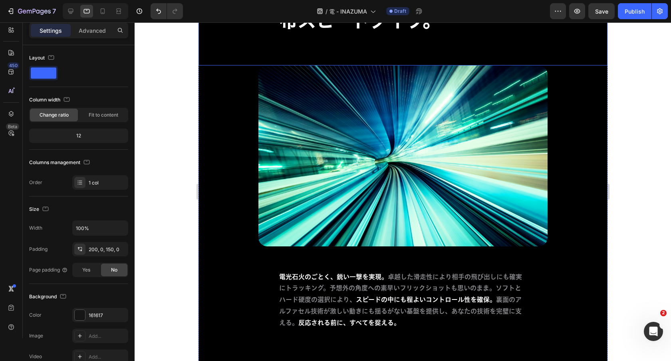
scroll to position [1114, 0]
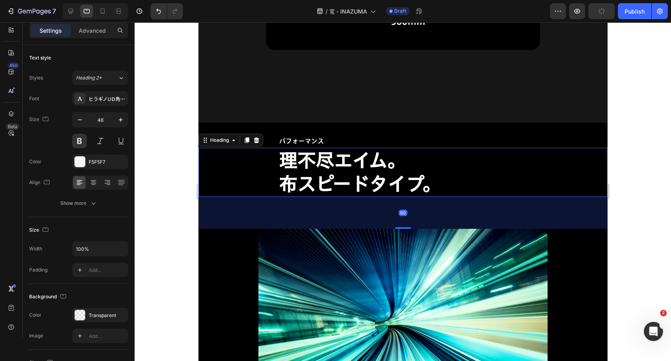
click at [292, 148] on h2 "理不尽エイム。 布スピードタイプ。" at bounding box center [402, 173] width 249 height 50
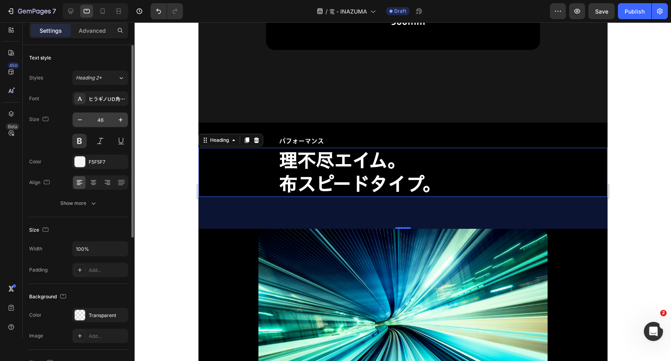
click at [103, 121] on input "46" at bounding box center [100, 120] width 26 height 14
type input "64"
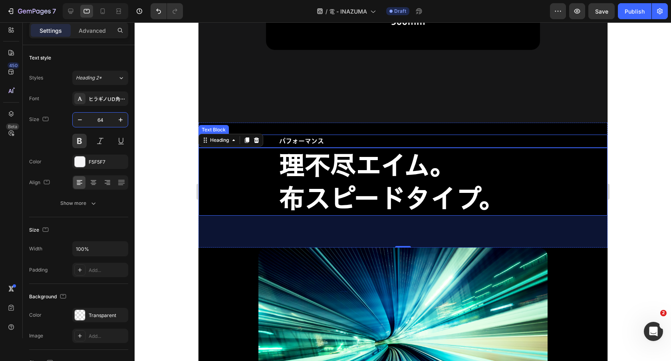
click at [441, 140] on p "パフォーマンス" at bounding box center [403, 141] width 248 height 12
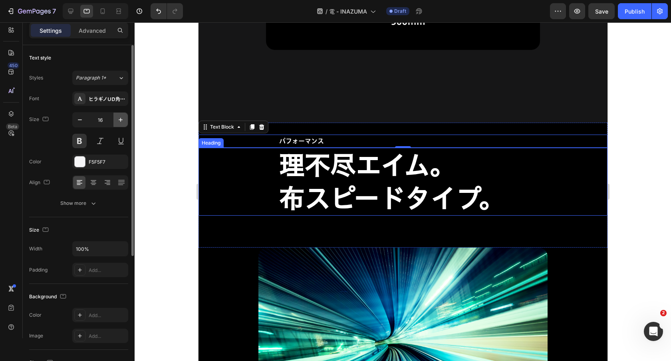
click at [123, 119] on icon "button" at bounding box center [121, 120] width 8 height 8
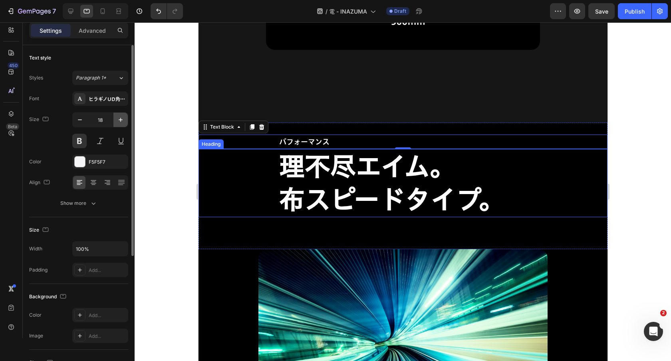
click at [123, 119] on icon "button" at bounding box center [121, 120] width 8 height 8
type input "19"
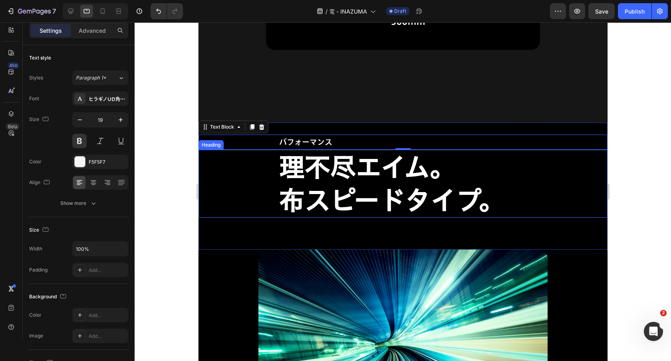
click at [244, 207] on div "理不尽エイム。 布スピードタイプ。 Heading" at bounding box center [402, 184] width 409 height 68
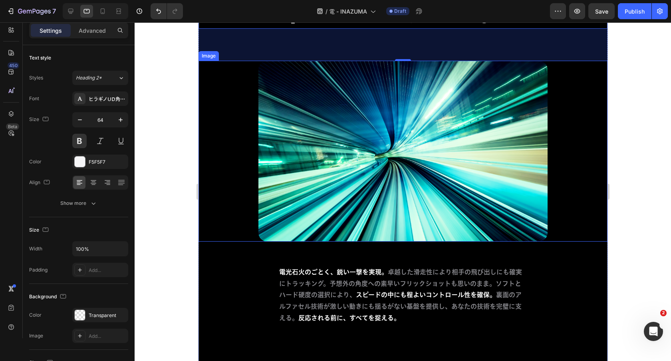
scroll to position [1407, 0]
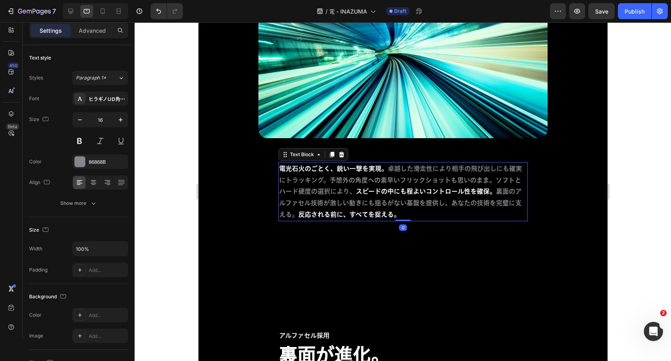
click at [370, 175] on p "電光石火のごとく、鋭い一撃を実現。 卓越した滑走性により相手の飛び出しにも確実にトラッキング。予想外の角度への素早いフリックショットも思いのまま。ソフトとハー…" at bounding box center [403, 192] width 248 height 58
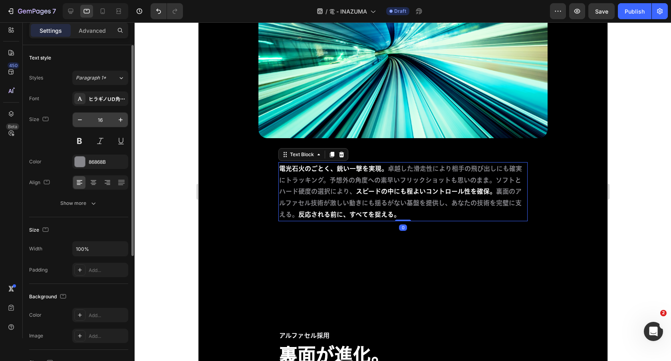
click at [104, 120] on input "16" at bounding box center [100, 120] width 26 height 14
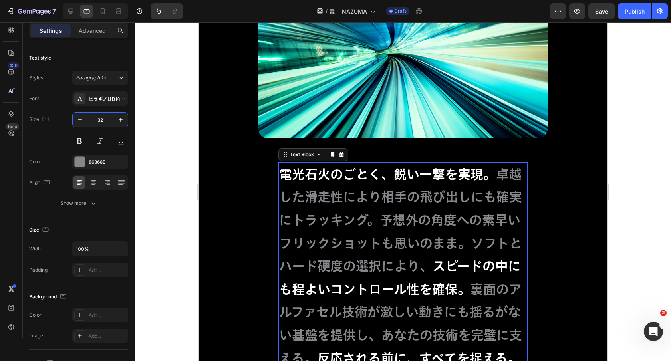
type input "3"
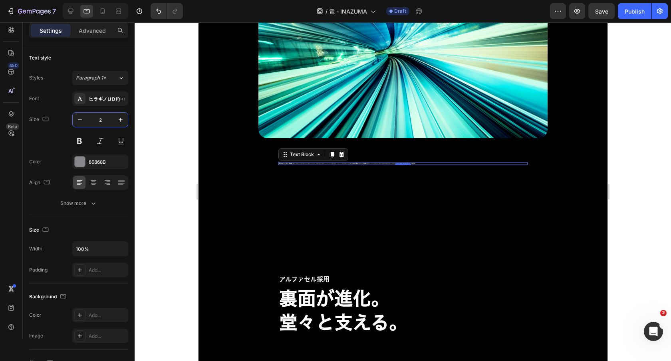
type input "21"
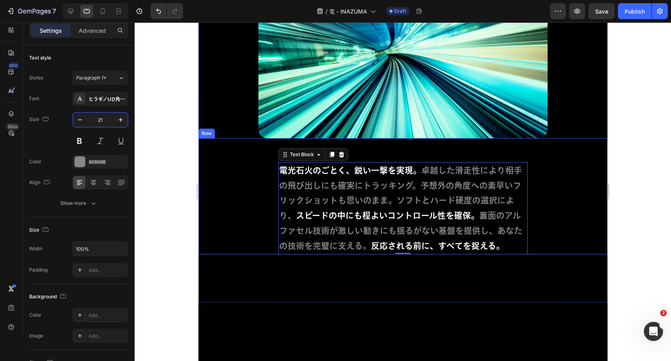
click at [531, 220] on div "電光石火のごとく、鋭い一撃を実現。 卓越した滑走性により相手の飛び出しにも確実にトラッキング。予想外の角度への素早いフリックショットも思いのまま。ソフトとハー…" at bounding box center [402, 196] width 409 height 116
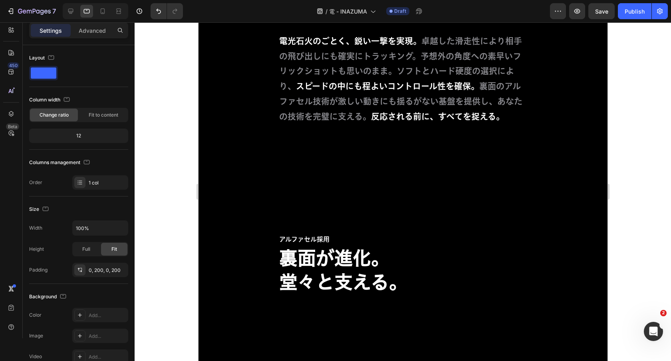
scroll to position [1263, 0]
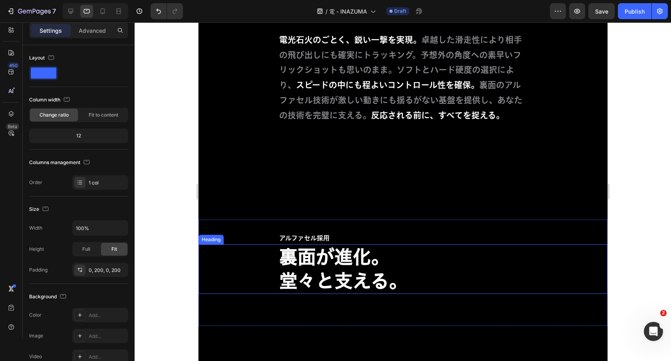
click at [418, 265] on h2 "裏面が進化。 堂々と支える。" at bounding box center [402, 270] width 249 height 50
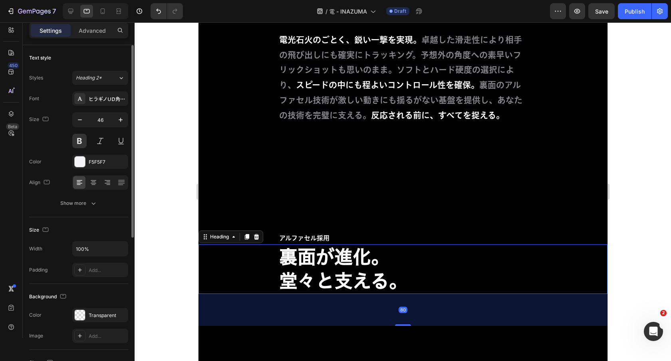
click at [102, 111] on div "Font ヒラギノUD角ゴ StdN W5 Size 46 Color F5F5F7 Align Show more" at bounding box center [78, 150] width 99 height 119
click at [101, 123] on input "46" at bounding box center [100, 120] width 26 height 14
type input "64"
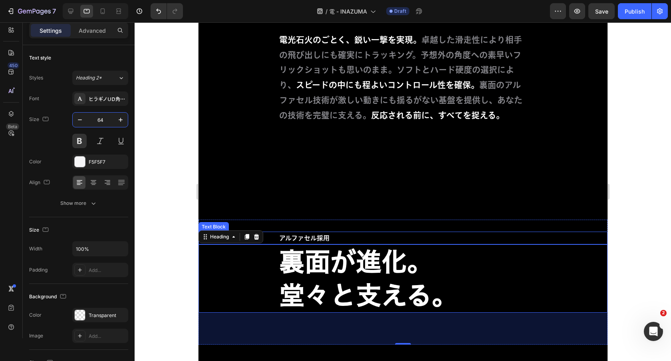
click at [337, 236] on p "アルファセル採用" at bounding box center [403, 239] width 248 height 12
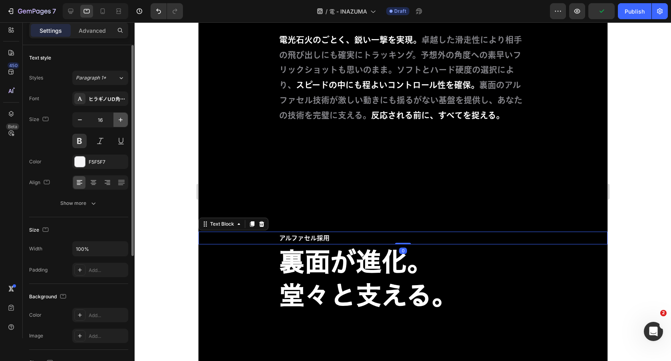
click at [123, 118] on icon "button" at bounding box center [121, 120] width 8 height 8
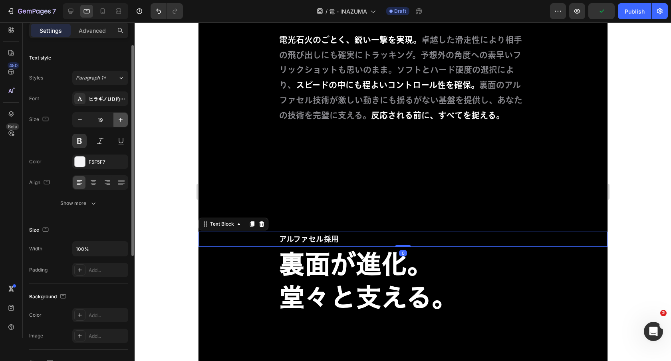
click at [123, 118] on icon "button" at bounding box center [121, 120] width 8 height 8
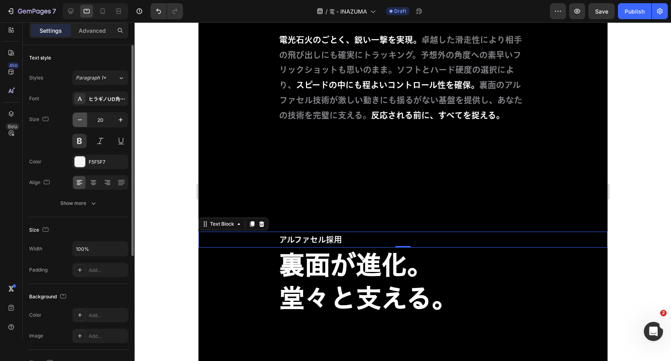
click at [78, 121] on icon "button" at bounding box center [80, 120] width 8 height 8
type input "19"
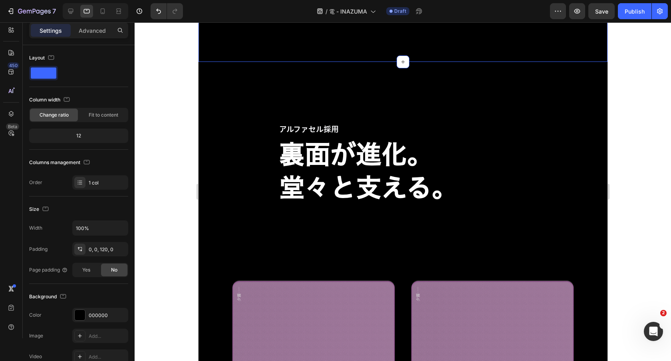
scroll to position [1488, 0]
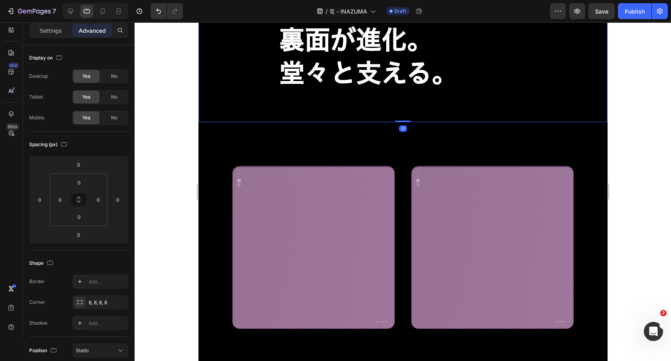
click at [283, 111] on div "アルファセル採用 Text Block 裏面が進化。 堂々と支える。 Heading" at bounding box center [402, 58] width 409 height 127
click at [305, 101] on div "アルファセル採用 Text Block 裏面が進化。 堂々と支える。 Heading" at bounding box center [402, 58] width 409 height 127
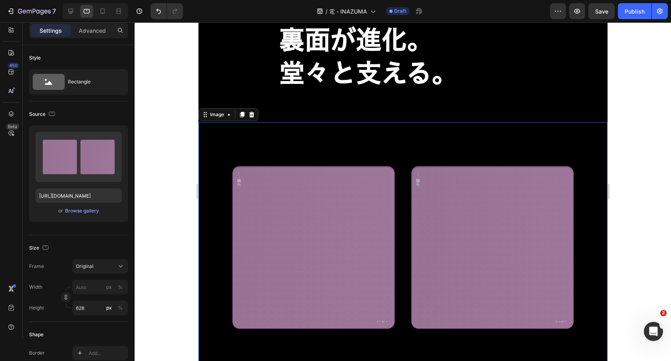
click at [298, 153] on img at bounding box center [402, 247] width 409 height 251
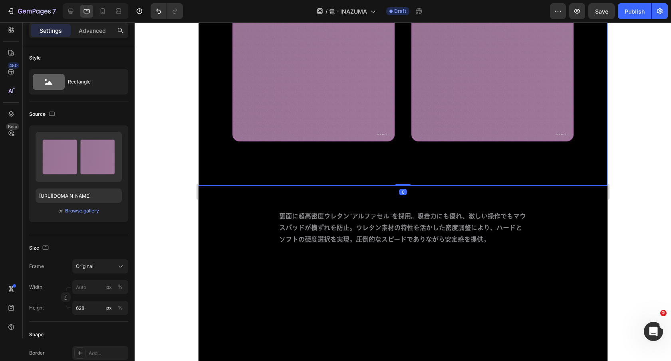
scroll to position [1679, 0]
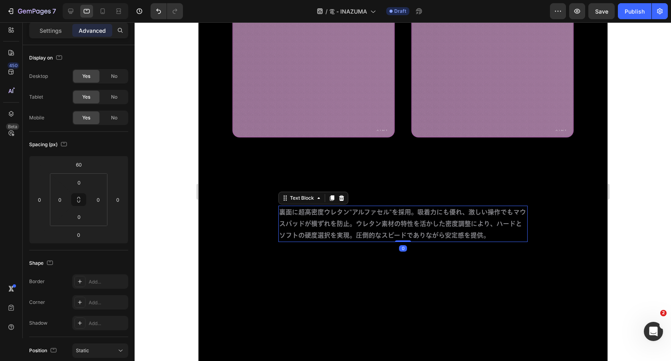
click at [324, 222] on p "裏面に超高密度ウレタン"アルファセル"を採用。吸着力にも優れ、激しい操作でもマウスパッドが横ずれを防止。ウレタン素材の特性を活かした密度調整により、ハードとソ…" at bounding box center [403, 224] width 248 height 34
click at [46, 26] on p "Settings" at bounding box center [51, 30] width 22 height 8
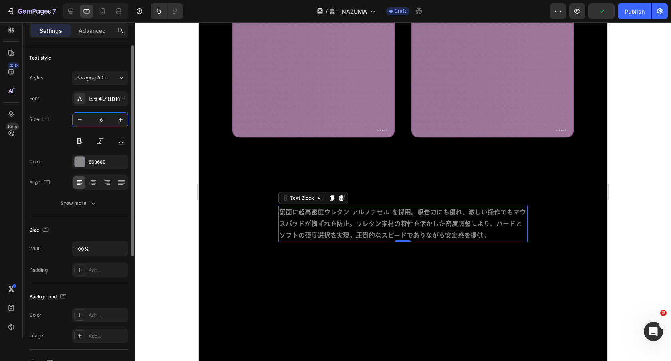
click at [107, 124] on input "16" at bounding box center [100, 120] width 26 height 14
type input "21"
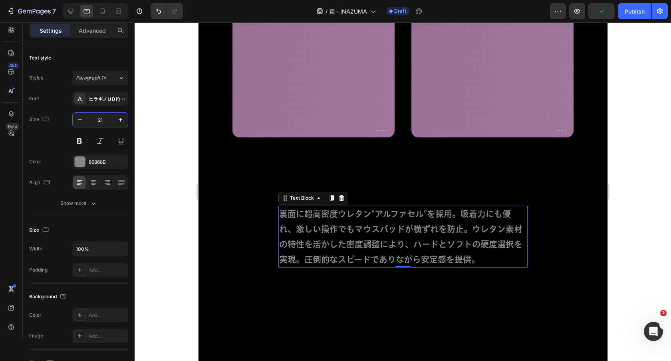
click at [339, 152] on img at bounding box center [402, 56] width 409 height 251
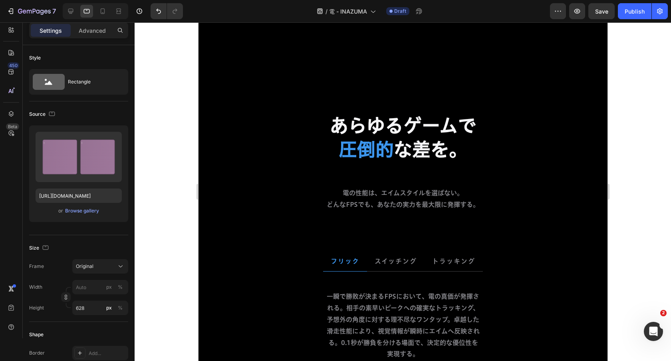
scroll to position [1966, 0]
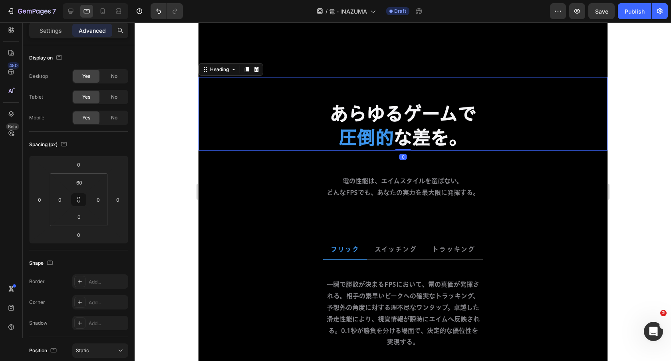
click at [307, 123] on h2 "あらゆるゲームで 圧倒的 な差を。" at bounding box center [402, 126] width 409 height 50
click at [59, 28] on p "Settings" at bounding box center [51, 30] width 22 height 8
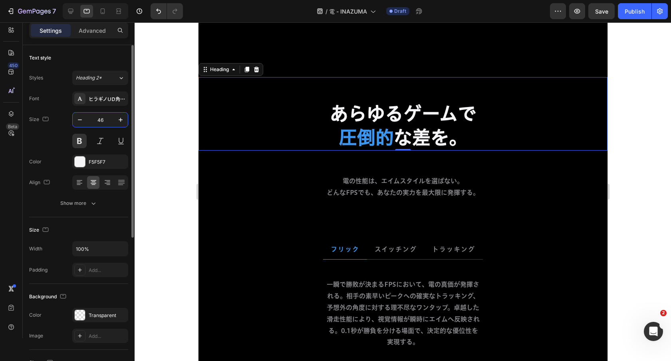
click at [103, 123] on input "46" at bounding box center [100, 120] width 26 height 14
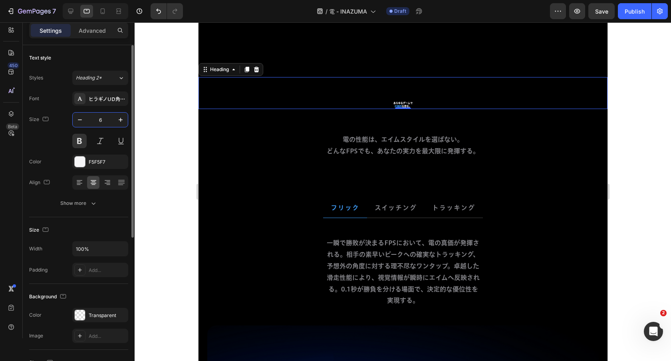
type input "64"
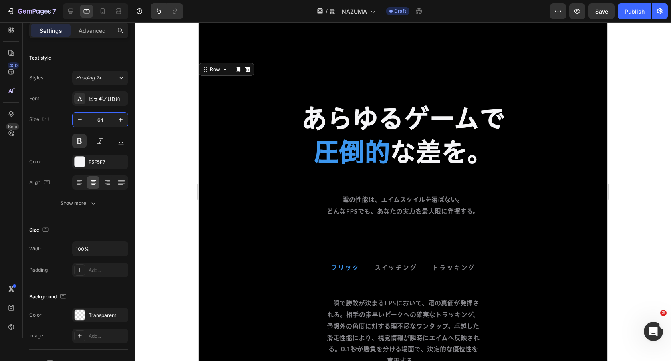
click at [338, 229] on div "あらゆるゲームで 圧倒的 な差を。 Heading 電の性能は、エイムスタイルを選ばない。 どんなFPSでも、あなたの実力を最大限に発揮する。 Text Bl…" at bounding box center [402, 359] width 409 height 564
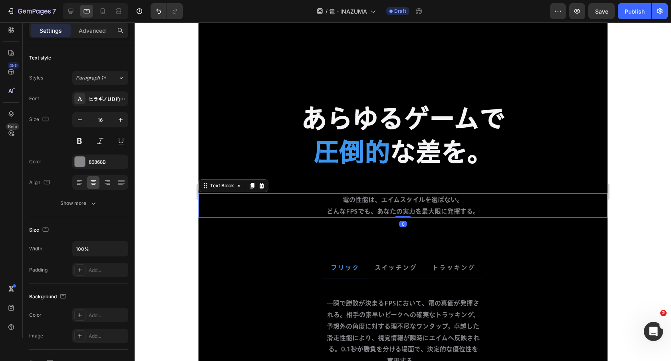
click at [348, 212] on p "電の性能は、エイムスタイルを選ばない。 どんなFPSでも、あなたの実力を最大限に発揮する。" at bounding box center [403, 205] width 208 height 23
click at [103, 120] on input "16" at bounding box center [100, 120] width 26 height 14
type input "21"
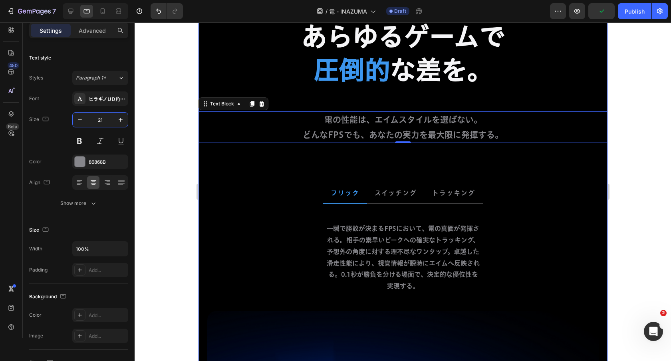
scroll to position [2122, 0]
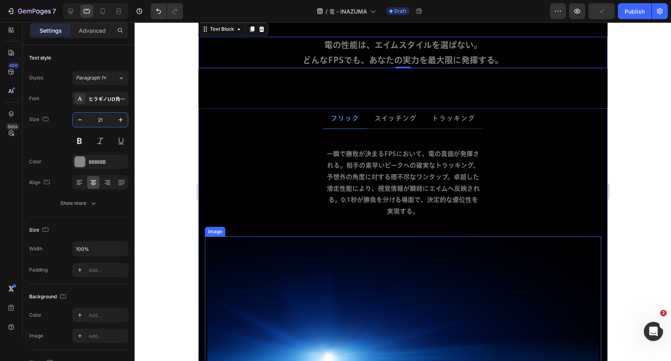
click at [379, 186] on p "一瞬で勝敗が決まるFPSにおいて、電の真価が発揮される。相手の素早いピークへの確実なトラッキング、予想外の角度に対する理不尽なワンタップ。卓越した滑走性能によ…" at bounding box center [402, 182] width 155 height 69
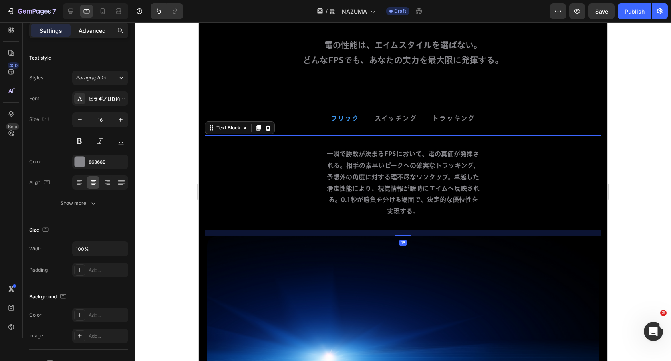
click at [95, 28] on p "Advanced" at bounding box center [92, 30] width 27 height 8
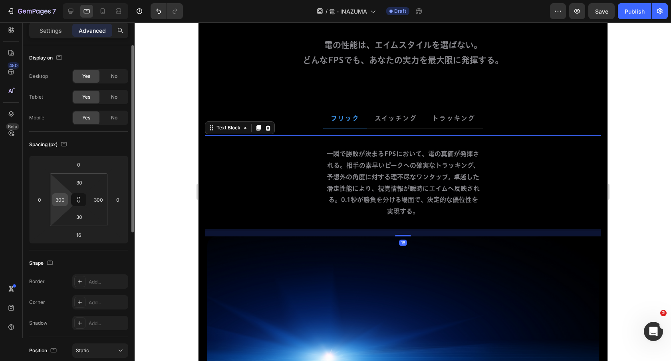
click at [57, 203] on input "300" at bounding box center [60, 200] width 12 height 12
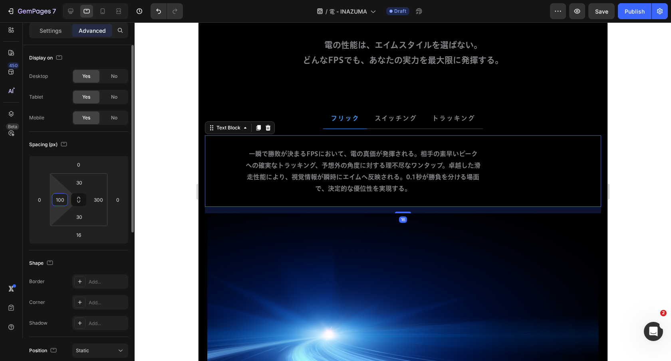
type input "100"
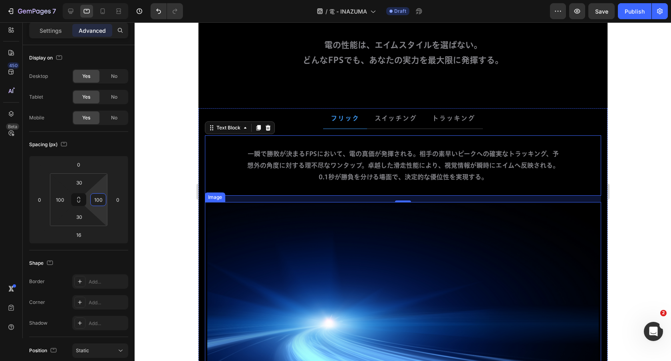
type input "100"
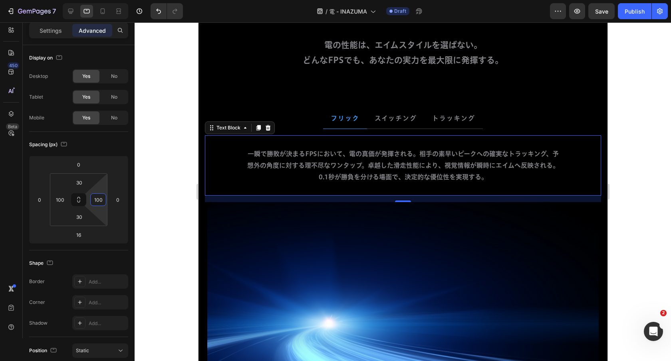
click at [388, 178] on p "一瞬で勝敗が決まるFPSにおいて、電の真価が発揮される。相手の素早いピークへの確実なトラッキング、予想外の角度に対する理不尽なワンタップ。卓越した滑走性能によ…" at bounding box center [402, 165] width 315 height 34
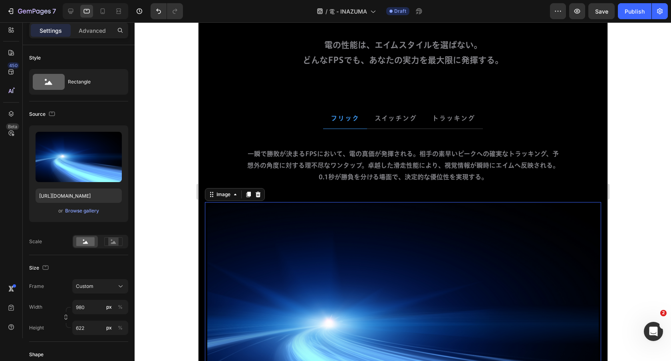
click at [338, 218] on img at bounding box center [403, 326] width 392 height 249
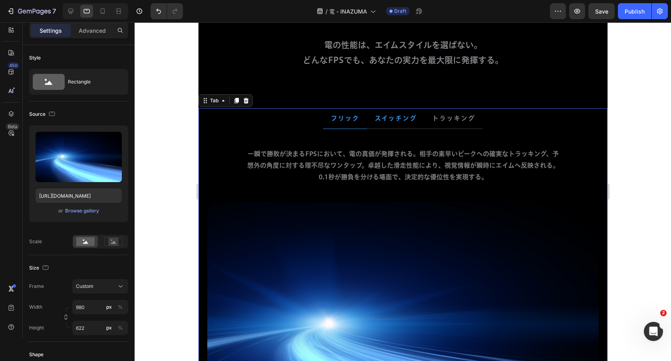
click at [392, 117] on strong "スイッチング" at bounding box center [395, 118] width 42 height 6
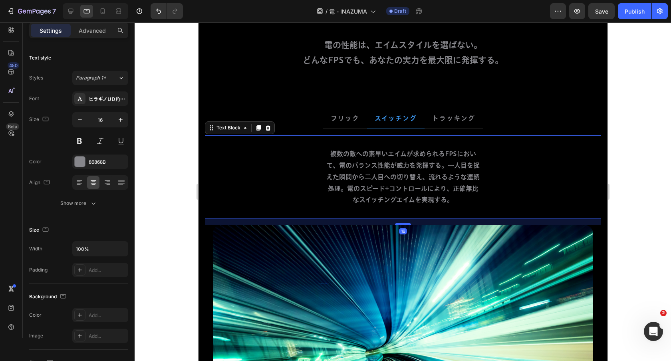
click at [385, 160] on p "複数の敵への素早いエイムが求められるFPSにおいて、電のバランス性能が威力を発揮する。一人目を捉えた瞬間から二人目への切り替え、流れるような連続処理。電のスピ…" at bounding box center [402, 177] width 155 height 58
click at [100, 33] on p "Advanced" at bounding box center [92, 30] width 27 height 8
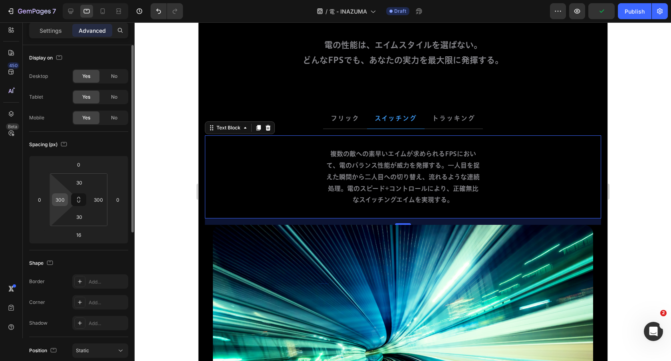
click at [58, 203] on input "300" at bounding box center [60, 200] width 12 height 12
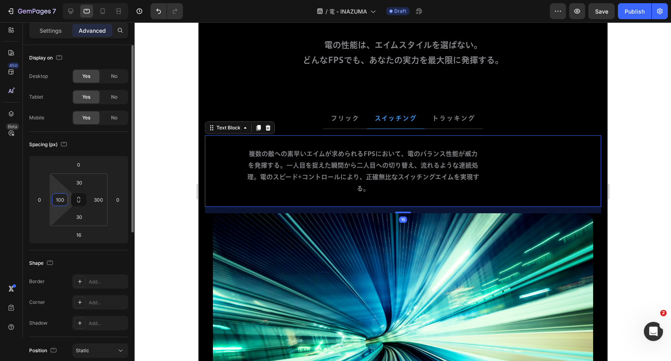
type input "100"
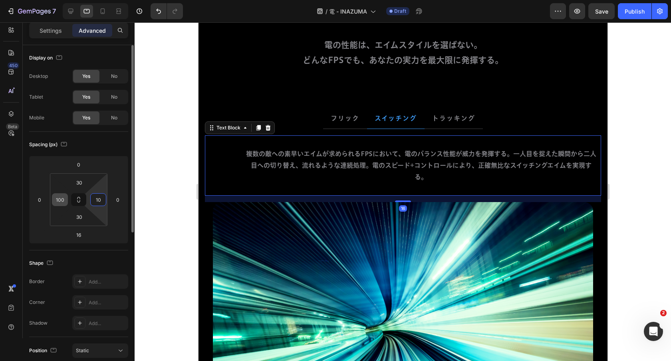
type input "100"
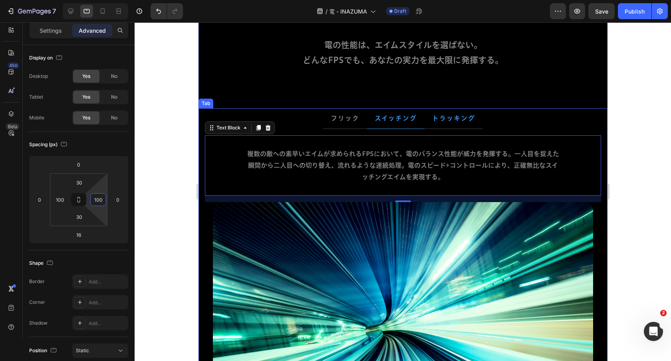
click at [456, 116] on strong "トラッキング" at bounding box center [453, 118] width 43 height 6
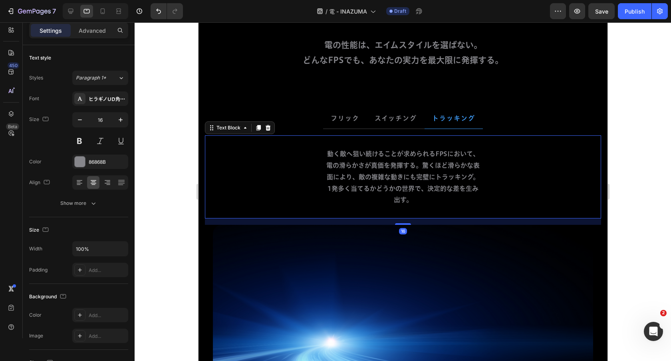
click at [422, 161] on p "動く敵へ狙い続けることが求められるFPSにおいて、電の滑らかさが真価を発揮する。驚くほど滑らかな表面により、敵の複雑な動きにも完璧にトラッキング。1発多く当て…" at bounding box center [402, 177] width 155 height 58
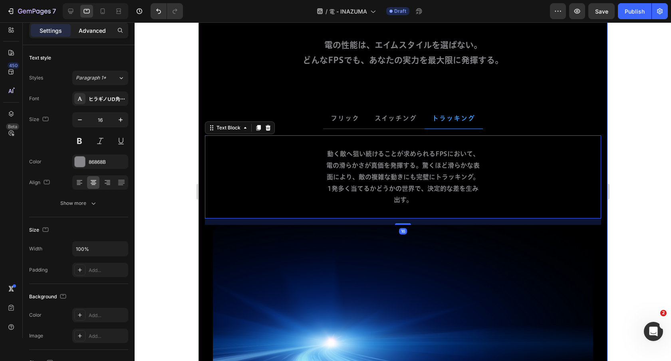
click at [99, 33] on p "Advanced" at bounding box center [92, 30] width 27 height 8
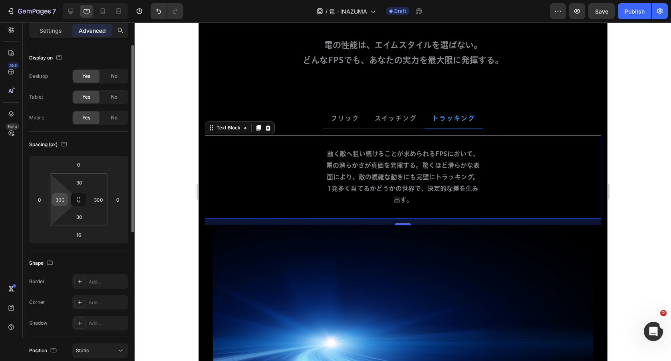
click at [59, 201] on input "300" at bounding box center [60, 200] width 12 height 12
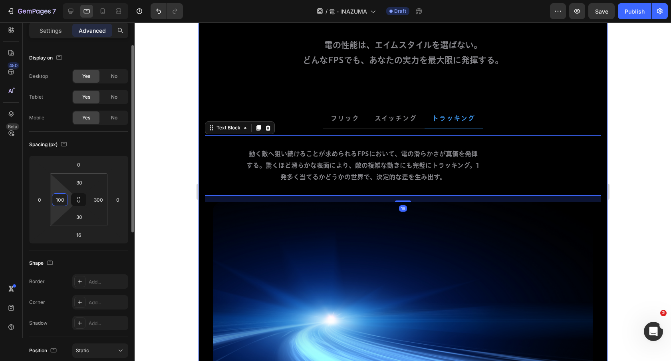
type input "100"
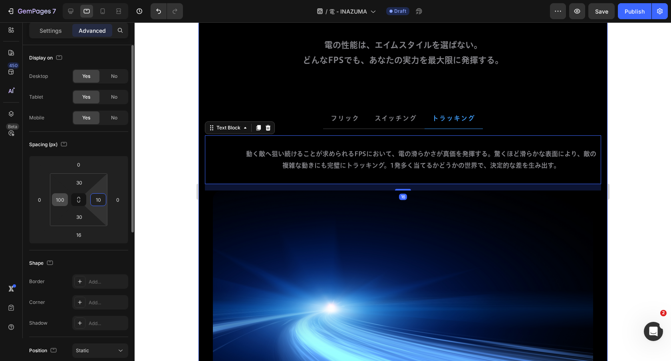
type input "100"
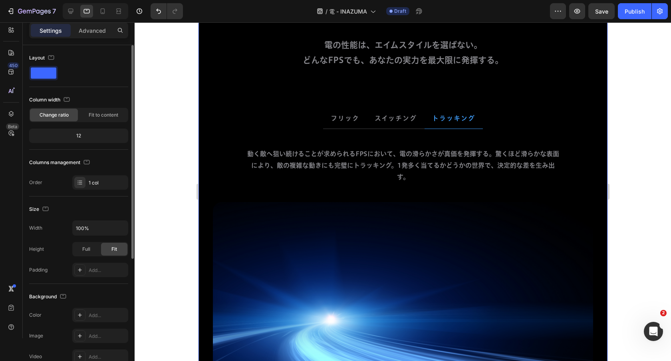
click at [307, 97] on div "あらゆるゲームで 圧倒的 な差を。 Heading 電の性能は、エイムスタイルを選ばない。 どんなFPSでも、あなたの実力を最大限に発揮する。 Text Bl…" at bounding box center [402, 184] width 409 height 529
click at [307, 79] on div "あらゆるゲームで 圧倒的 な差を。 Heading 電の性能は、エイムスタイルを選ばない。 どんなFPSでも、あなたの実力を最大限に発揮する。 Text Bl…" at bounding box center [402, 184] width 409 height 529
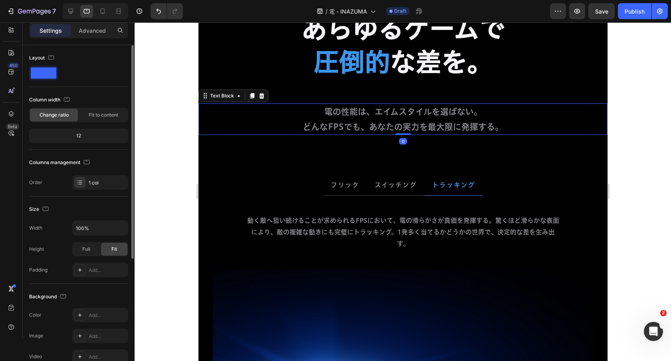
click at [287, 116] on div "電の性能は、エイムスタイルを選ばない。 どんなFPSでも、あなたの実力を最大限に発揮する。 Text Block 0" at bounding box center [402, 119] width 409 height 32
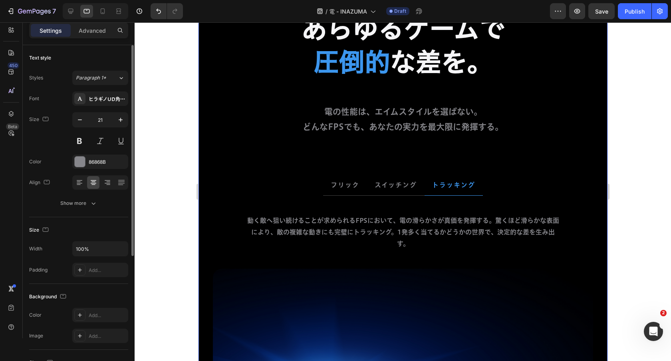
click at [286, 143] on div "あらゆるゲームで 圧倒的 な差を。 Heading 電の性能は、エイムスタイルを選ばない。 どんなFPSでも、あなたの実力を最大限に発揮する。 Text Bl…" at bounding box center [402, 251] width 409 height 529
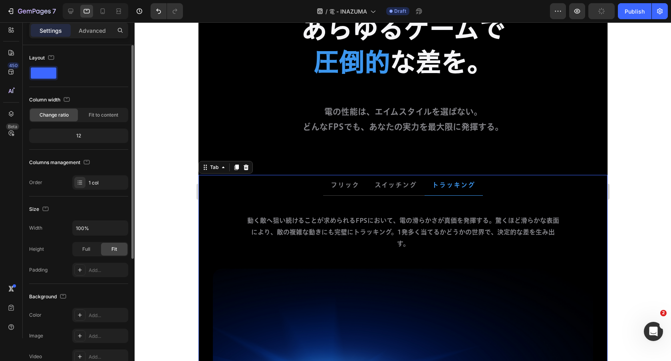
click at [278, 196] on div "一瞬で勝敗が決まるFPSにおいて、電の真価が発揮される。相手の素早いピークへの確実なトラッキング、予想外の角度に対する理不尽なワンタップ。卓越した滑走性能によ…" at bounding box center [402, 356] width 409 height 321
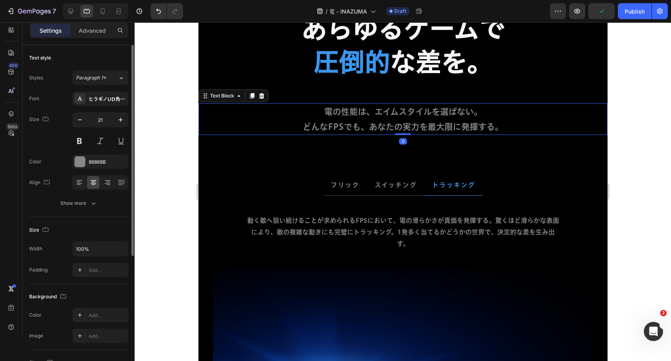
click at [280, 130] on div "電の性能は、エイムスタイルを選ばない。 どんなFPSでも、あなたの実力を最大限に発揮する。 Text Block 0" at bounding box center [402, 119] width 409 height 32
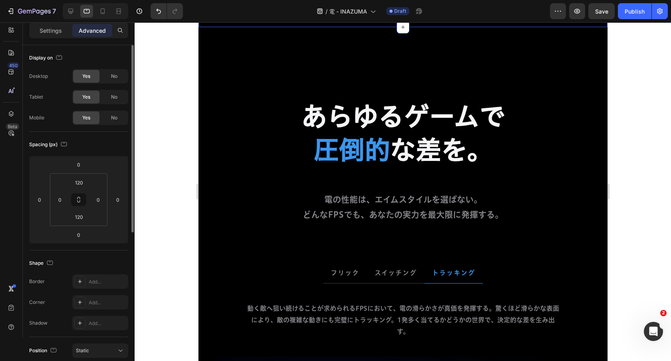
scroll to position [1973, 0]
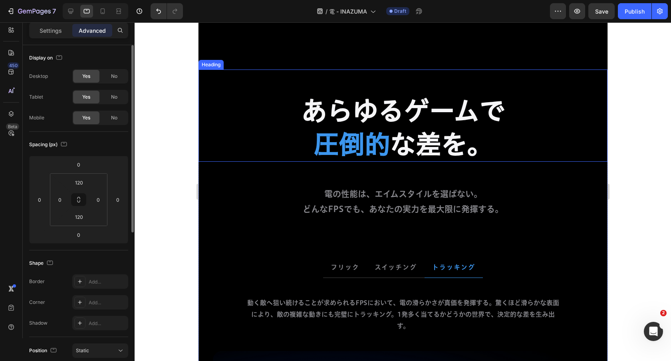
click at [281, 133] on h2 "あらゆるゲームで 圧倒的 な差を。" at bounding box center [402, 127] width 409 height 68
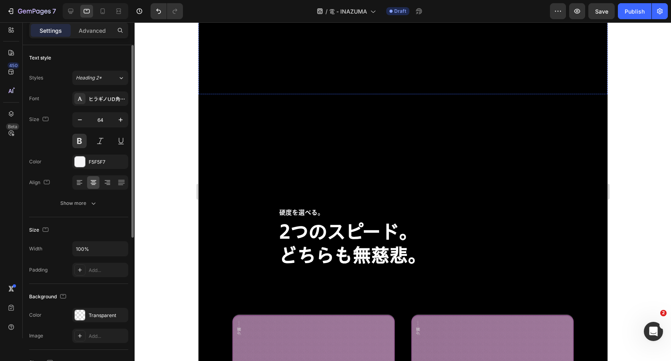
scroll to position [2581, 0]
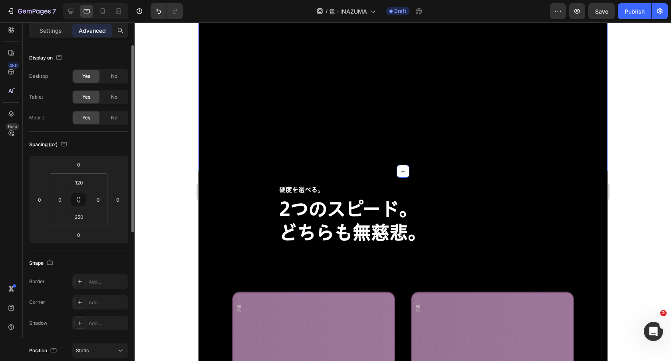
click at [78, 222] on input "250" at bounding box center [79, 217] width 16 height 12
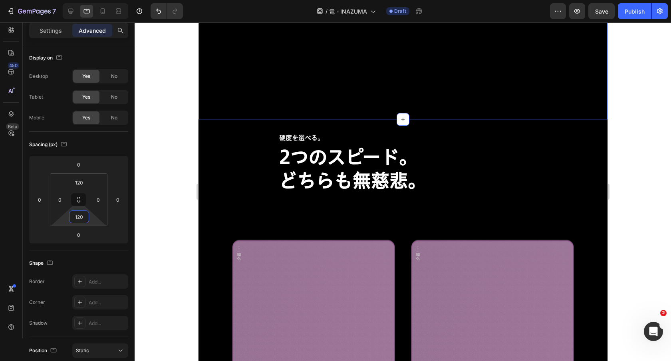
type input "120"
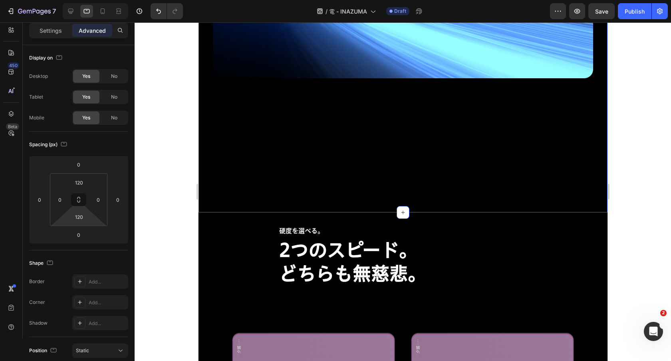
scroll to position [2591, 0]
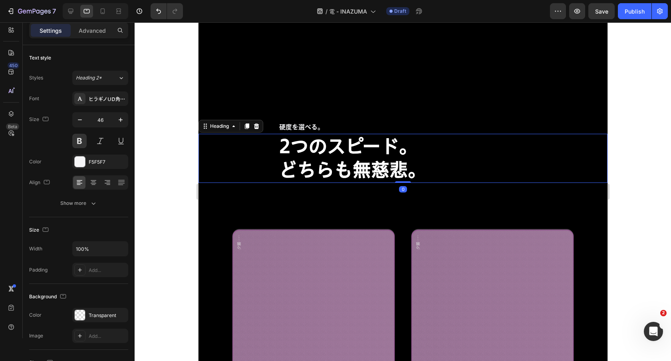
click at [380, 149] on strong "2つのスピード。" at bounding box center [348, 146] width 138 height 18
click at [96, 114] on input "46" at bounding box center [100, 120] width 26 height 14
click at [99, 121] on input "46" at bounding box center [100, 120] width 26 height 14
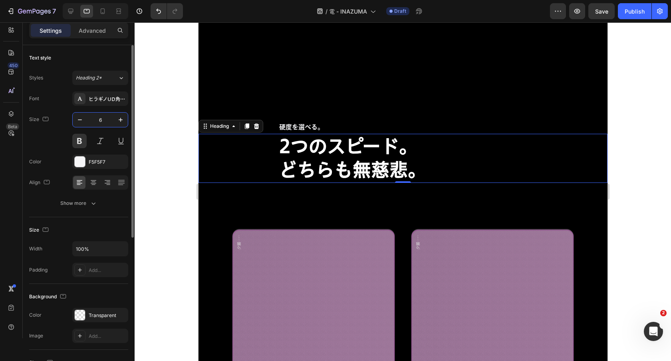
type input "64"
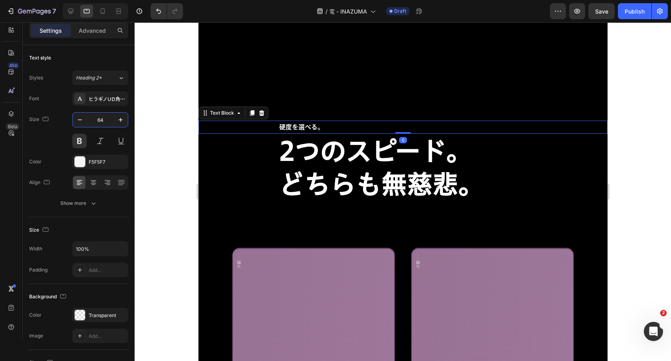
click at [349, 126] on p "硬度を選べる。" at bounding box center [403, 127] width 248 height 12
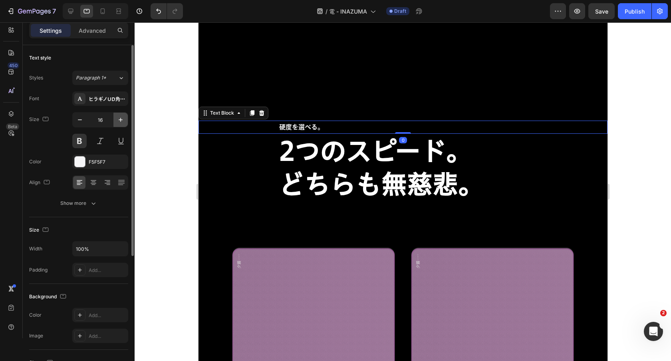
click at [119, 116] on icon "button" at bounding box center [121, 120] width 8 height 8
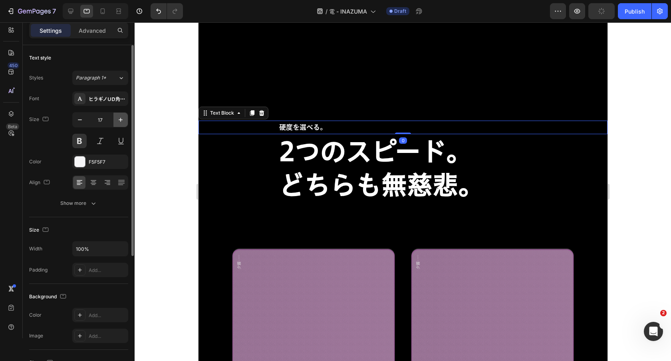
click at [119, 116] on icon "button" at bounding box center [121, 120] width 8 height 8
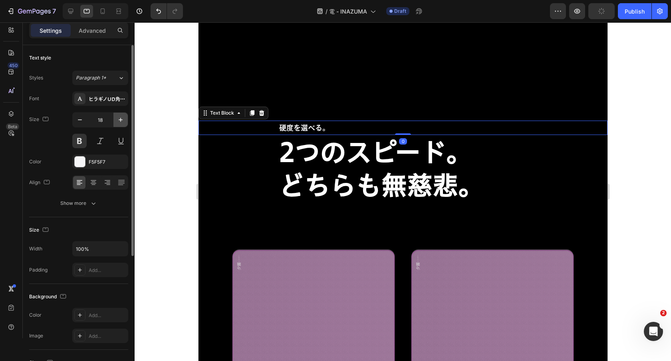
type input "19"
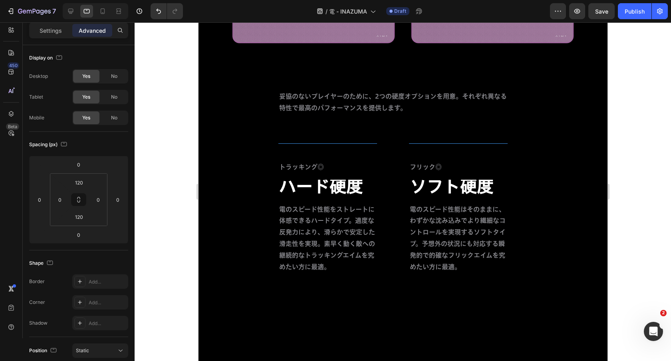
scroll to position [2964, 0]
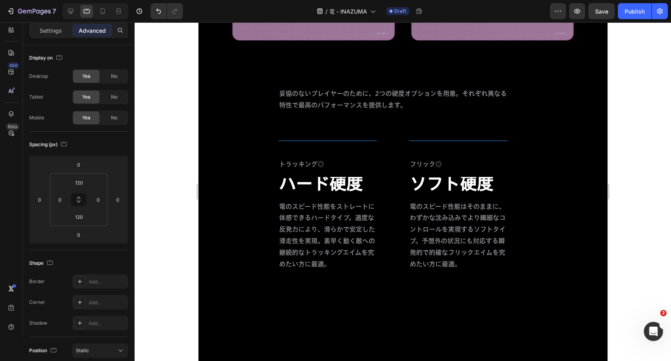
click at [380, 100] on p "妥協のないプレイヤーのために、2つの硬度オプションを用意。それぞれ異なる特性で最高のパフォーマンスを提供します。" at bounding box center [393, 99] width 228 height 23
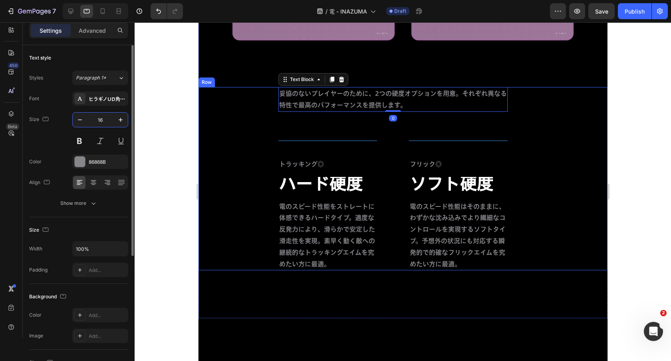
click at [100, 120] on input "16" at bounding box center [100, 120] width 26 height 14
type input "21"
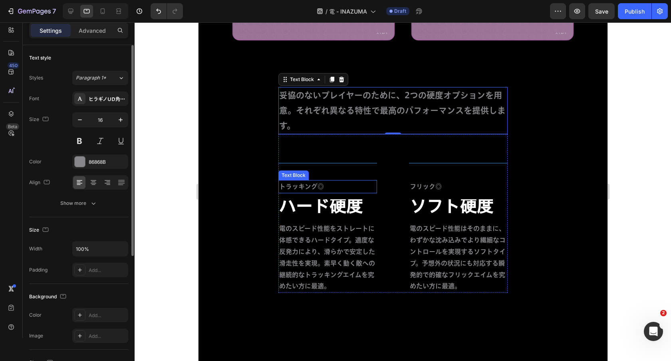
click at [328, 188] on p "トラッキング◎" at bounding box center [327, 187] width 97 height 12
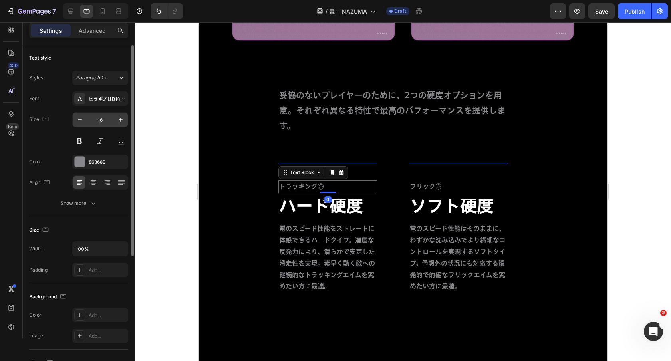
click at [101, 118] on input "16" at bounding box center [100, 120] width 26 height 14
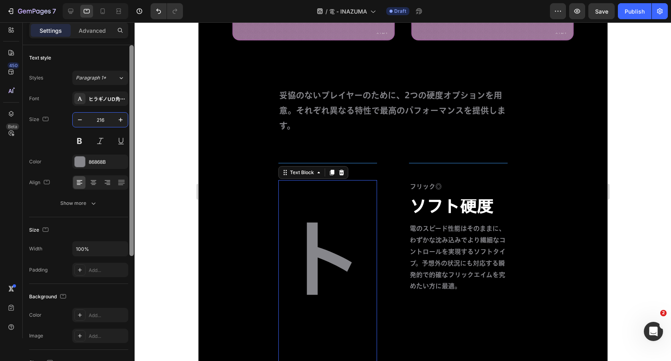
type input "21"
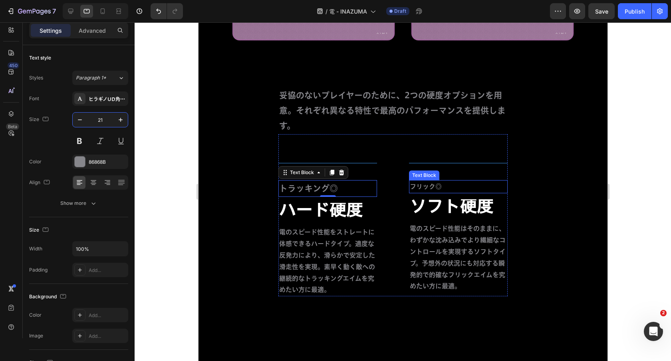
click at [427, 191] on p "フリック◎" at bounding box center [458, 187] width 97 height 12
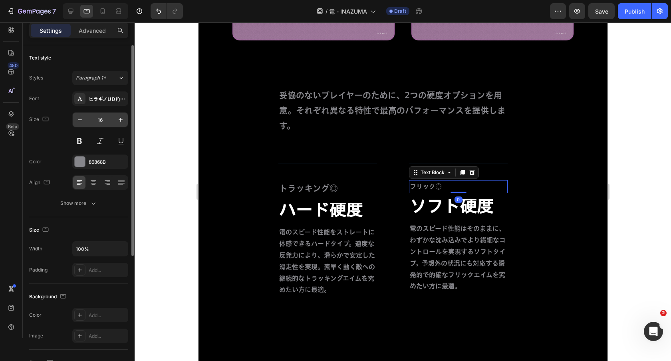
click at [99, 122] on input "16" at bounding box center [100, 120] width 26 height 14
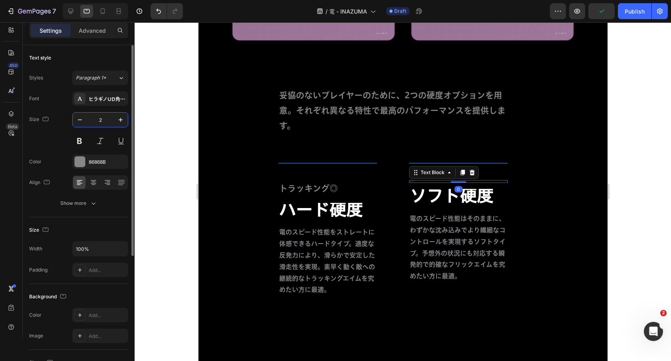
type input "21"
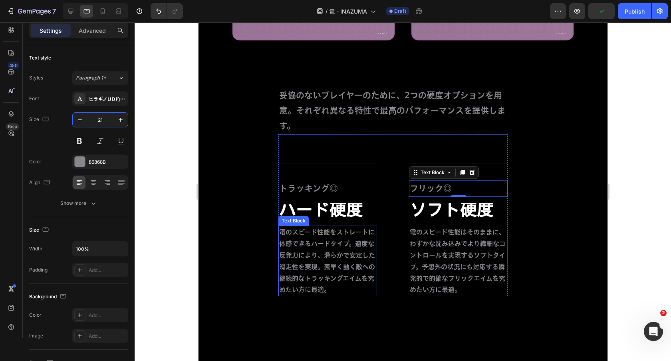
click at [316, 247] on p "電のスピード性能をストレートに体感できるハードタイプ。適度な反発力により、滑らかで安定した滑走性を実現。素早く動く敵への継続的なトラッキングエイムを究めたい方…" at bounding box center [327, 261] width 97 height 69
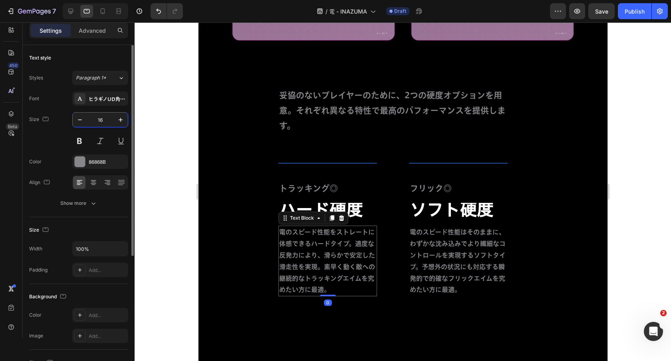
click at [103, 116] on input "16" at bounding box center [100, 120] width 26 height 14
click at [102, 116] on input "16" at bounding box center [100, 120] width 26 height 14
type input "21"
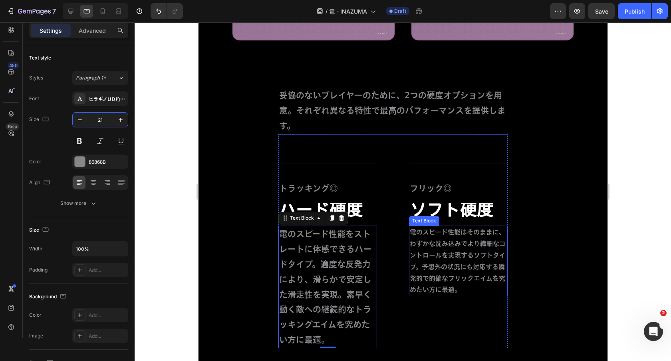
click at [436, 248] on p "電のスピード性能はそのままに、わずかな沈み込みでより繊細なコントロールを実現するソフトタイプ。予想外の状況にも対応する瞬発的で的確なフリックエイムを究めたい方…" at bounding box center [458, 261] width 97 height 69
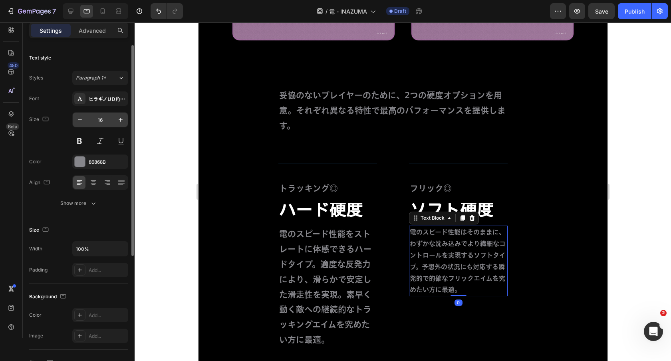
click at [98, 119] on input "16" at bounding box center [100, 120] width 26 height 14
click at [101, 119] on input "16" at bounding box center [100, 120] width 26 height 14
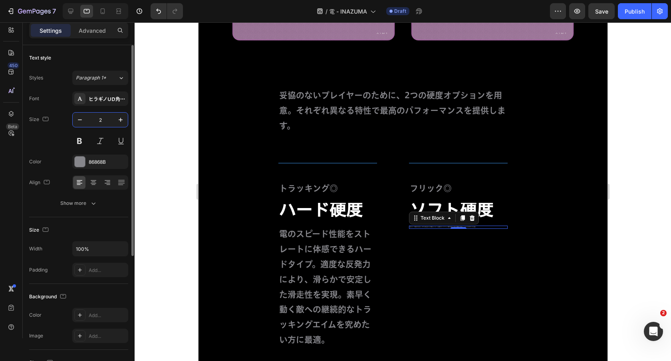
type input "21"
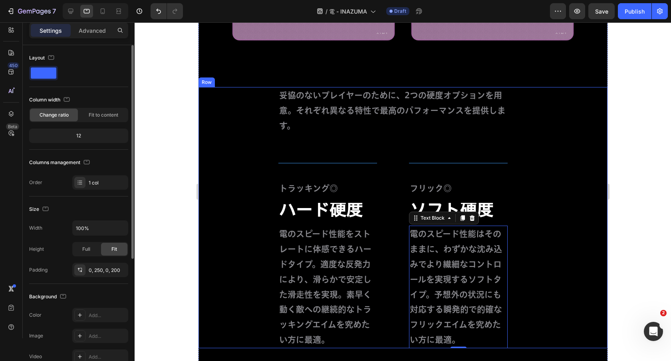
click at [239, 109] on div "妥協のないプレイヤーのために、2つの硬度オプションを用意。それぞれ異なる特性で最高のパフォーマンスを提供します。 Text Block Title Line …" at bounding box center [402, 217] width 409 height 261
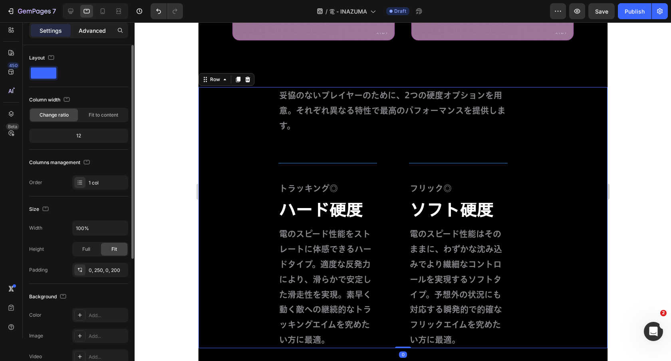
click at [86, 36] on div "Advanced" at bounding box center [92, 30] width 40 height 13
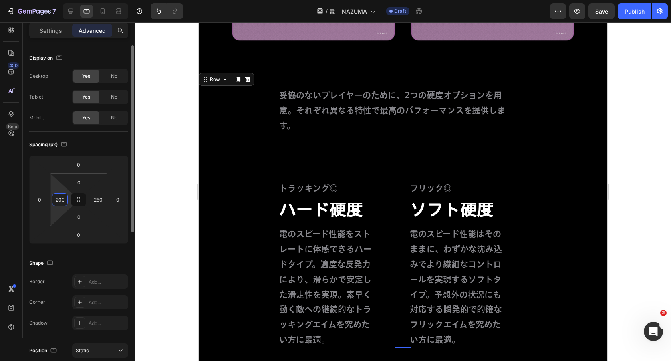
click at [57, 198] on input "200" at bounding box center [60, 200] width 12 height 12
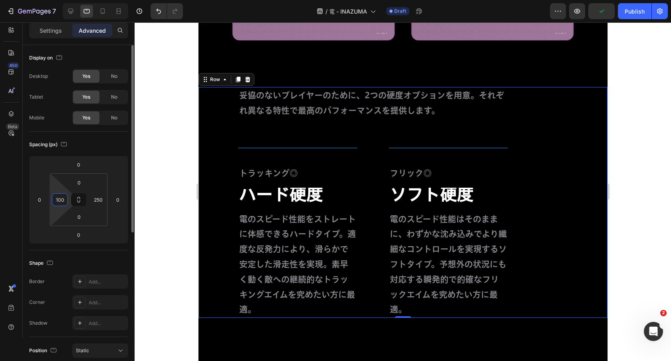
type input "100"
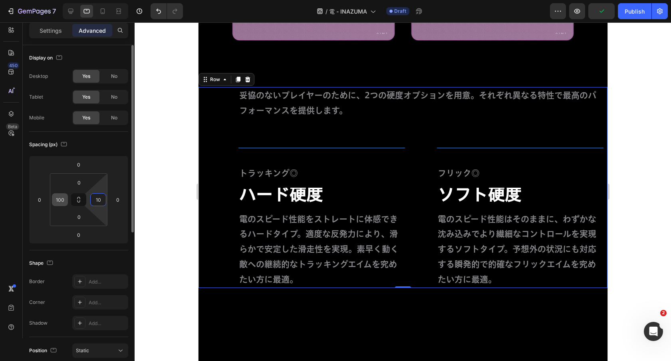
type input "100"
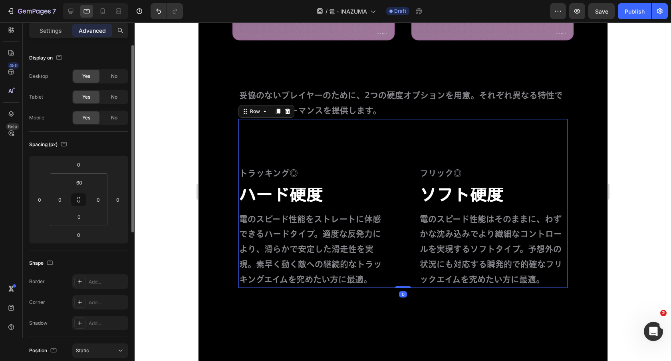
click at [449, 127] on div "Title Line トラッキング◎ Text Block ハード硬度 Text Block 電のスピード性能をストレートに体感できるハードタイプ。適度な反発…" at bounding box center [402, 203] width 329 height 169
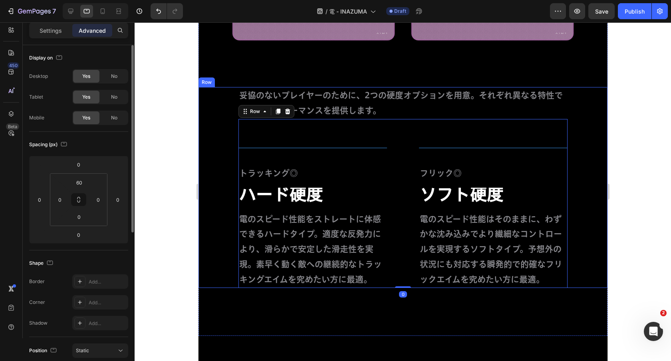
click at [568, 107] on div "妥協のないプレイヤーのために、2つの硬度オプションを用意。それぞれ異なる特性で最高のパフォーマンスを提供します。 Text Block Title Line …" at bounding box center [402, 187] width 409 height 201
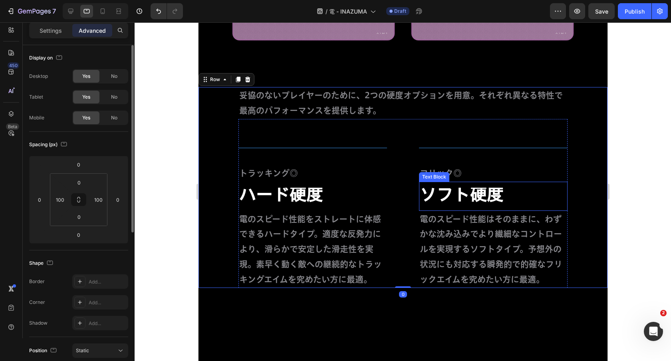
click at [501, 196] on span "ソフト硬度" at bounding box center [462, 194] width 84 height 17
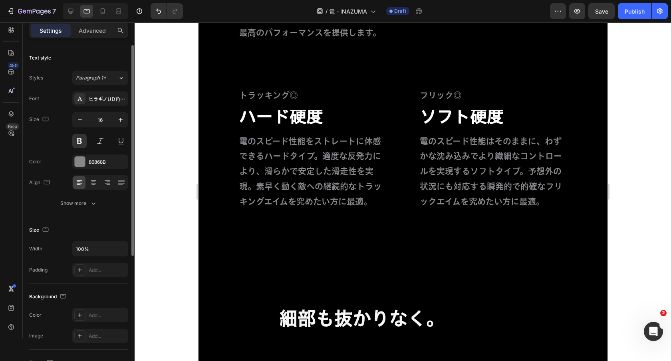
scroll to position [3005, 0]
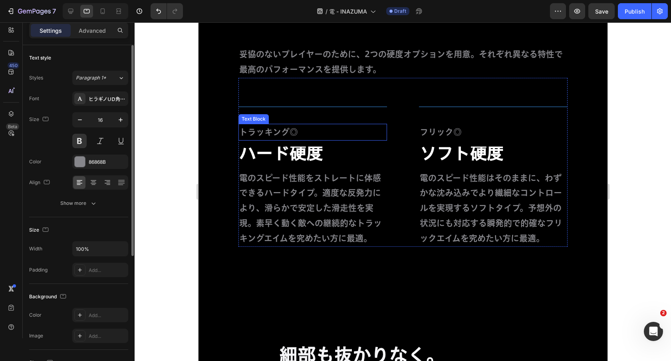
click at [318, 140] on div "トラッキング◎ Text Block" at bounding box center [312, 132] width 149 height 17
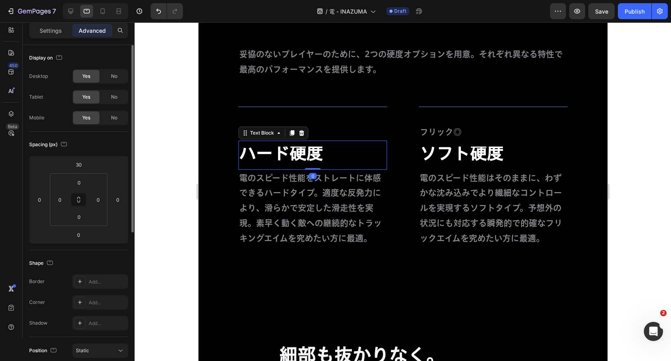
click at [348, 150] on p "ハード硬度" at bounding box center [312, 155] width 147 height 16
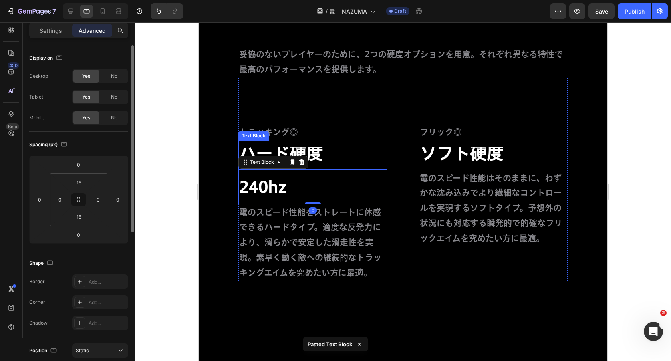
click at [314, 160] on span "ハード硬度" at bounding box center [281, 153] width 84 height 17
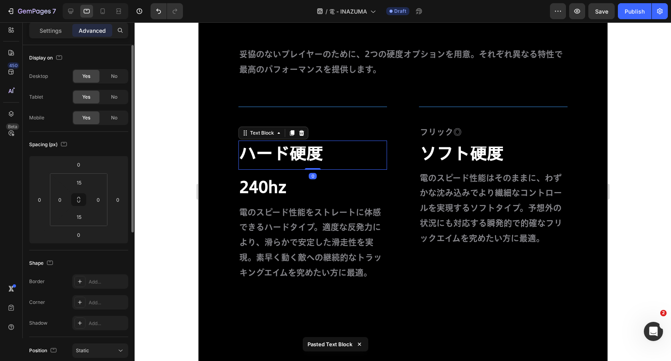
click at [314, 160] on span "ハード硬度" at bounding box center [281, 153] width 84 height 17
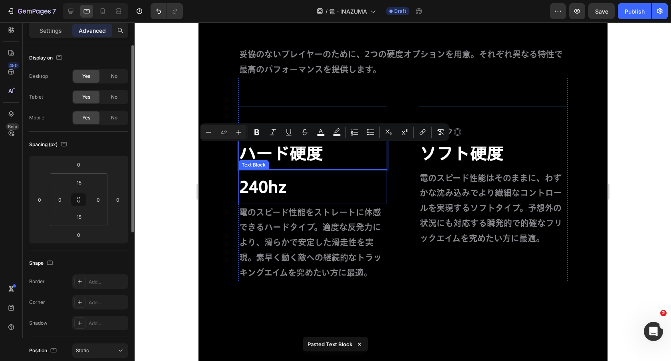
click at [304, 191] on p "240hz" at bounding box center [312, 187] width 147 height 21
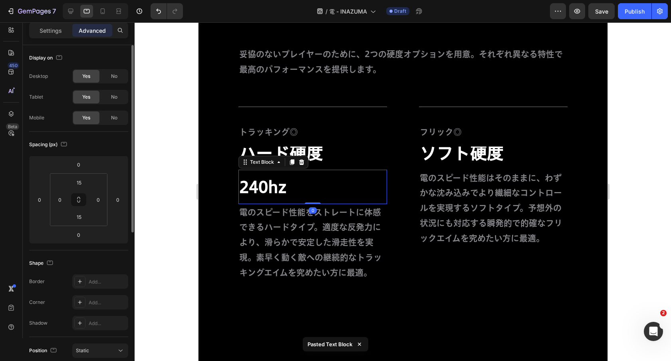
click at [304, 191] on p "240hz" at bounding box center [312, 187] width 147 height 21
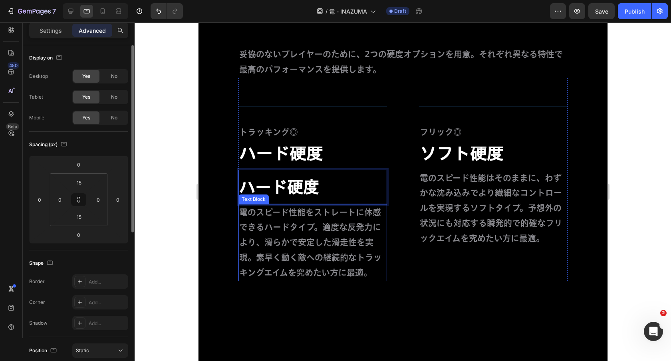
click at [333, 241] on p "電のスピード性能をストレートに体感できるハードタイプ。適度な反発力により、滑らかで安定した滑走性を実現。素早く動く敵への継続的なトラッキングエイムを究めたい方…" at bounding box center [312, 243] width 147 height 76
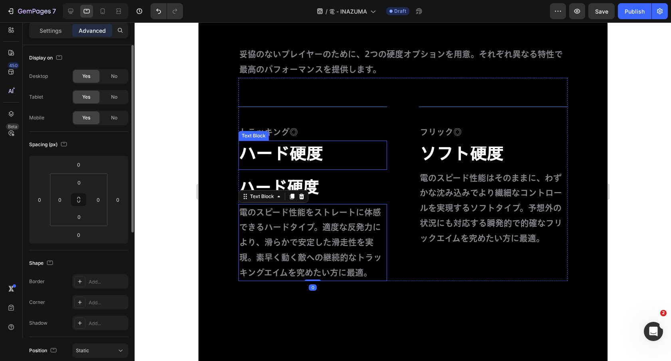
click at [357, 166] on div "ハード硬度 Text Block" at bounding box center [312, 155] width 149 height 29
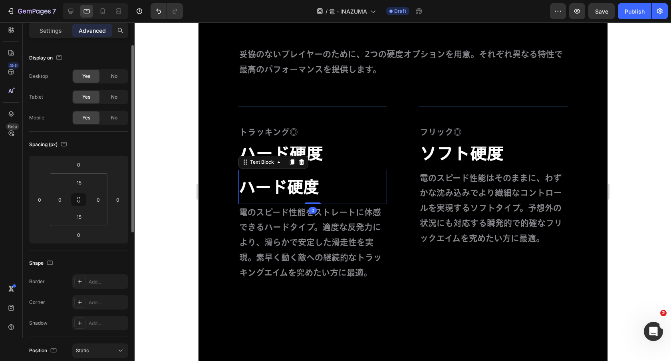
click at [356, 181] on p "ハード硬度" at bounding box center [312, 187] width 147 height 21
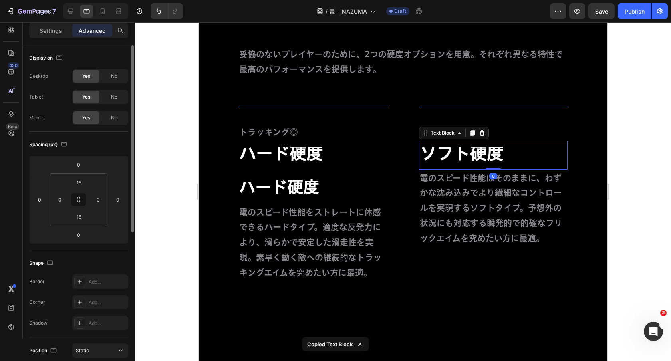
click at [473, 147] on span "ソフト硬度" at bounding box center [462, 153] width 84 height 17
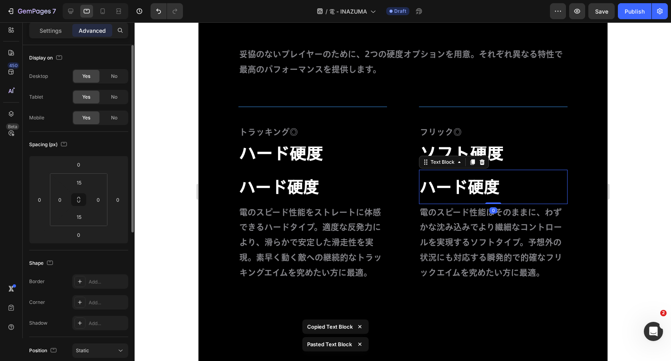
click at [467, 185] on p "ハード硬度" at bounding box center [493, 187] width 147 height 21
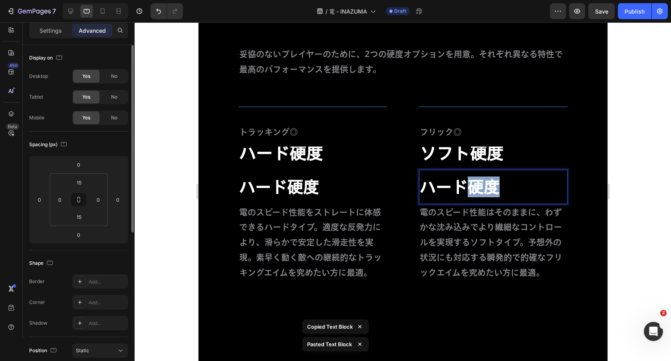
click at [467, 185] on p "ハード硬度" at bounding box center [493, 187] width 147 height 21
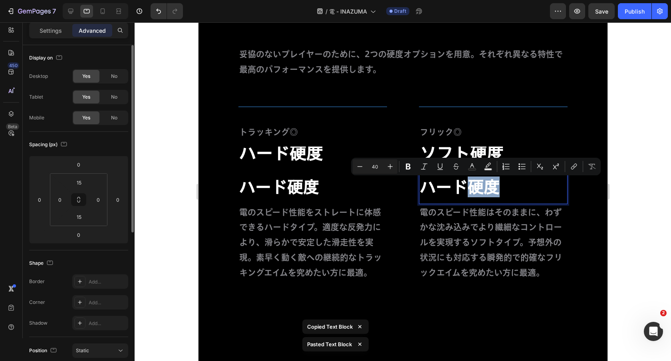
click at [464, 185] on p "ハード硬度" at bounding box center [493, 187] width 147 height 21
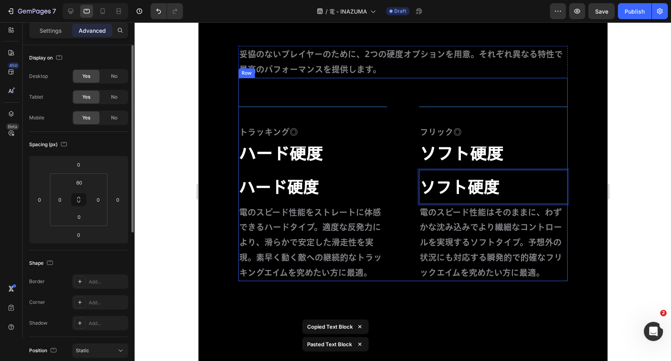
click at [406, 237] on div "Title Line トラッキング◎ Text Block ハード硬度 Text Block ハード硬度 Text Block 電のスピード性能をストレートに…" at bounding box center [402, 179] width 329 height 203
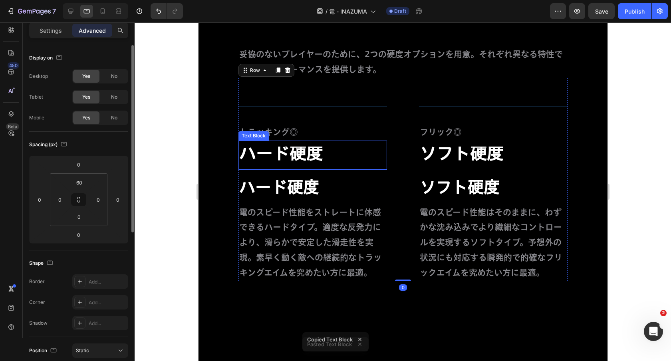
click at [368, 148] on p "ハード硬度" at bounding box center [312, 155] width 147 height 16
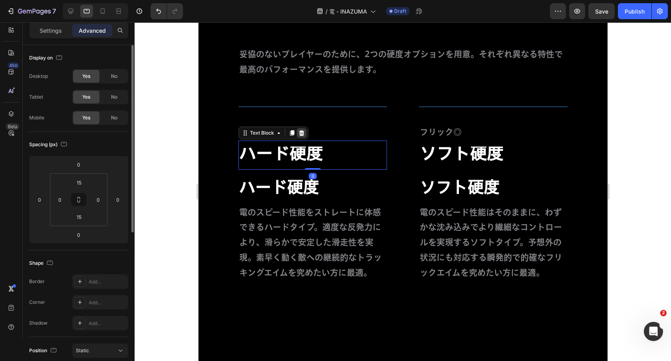
click at [300, 134] on icon at bounding box center [301, 133] width 5 height 6
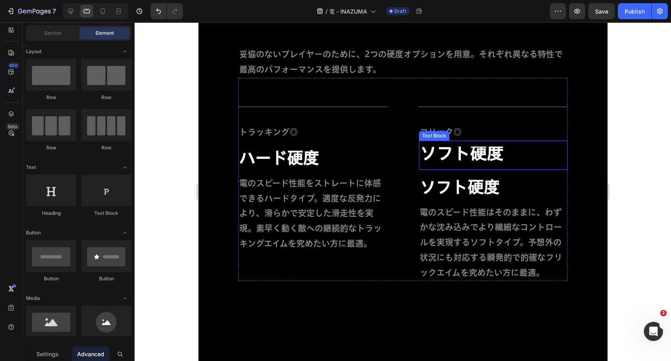
click at [517, 153] on p "ソフト硬度" at bounding box center [493, 155] width 147 height 16
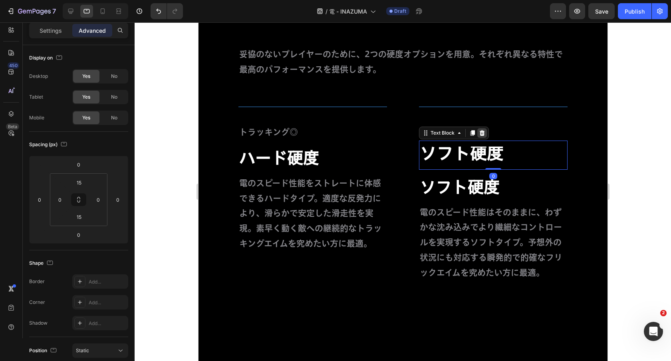
click at [484, 134] on icon at bounding box center [482, 133] width 6 height 6
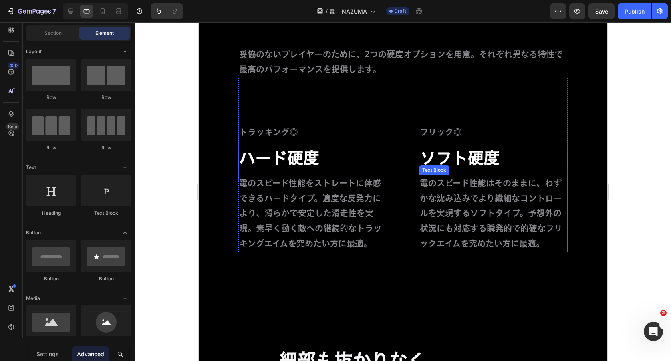
click at [386, 221] on div "電のスピード性能をストレートに体感できるハードタイプ。適度な反発力により、滑らかで安定した滑走性を実現。素早く動く敵への継続的なトラッキングエイムを究めたい方…" at bounding box center [312, 213] width 149 height 77
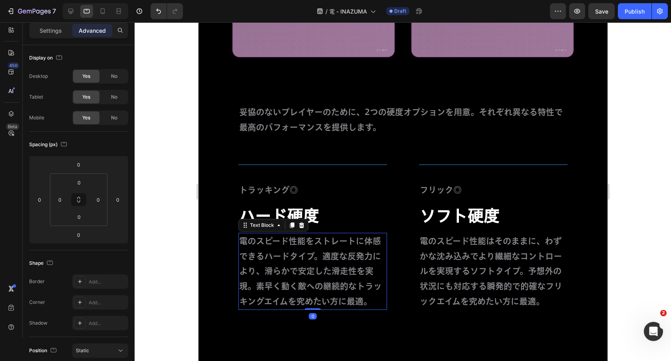
scroll to position [2938, 0]
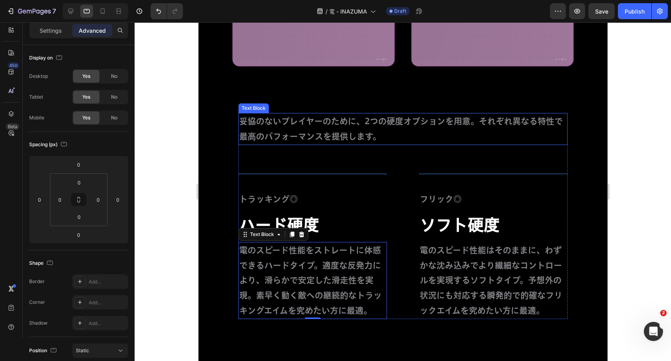
click at [481, 122] on p "妥協のないプレイヤーのために、2つの硬度オプションを用意。それぞれ異なる特性で最高のパフォーマンスを提供します。" at bounding box center [403, 129] width 328 height 30
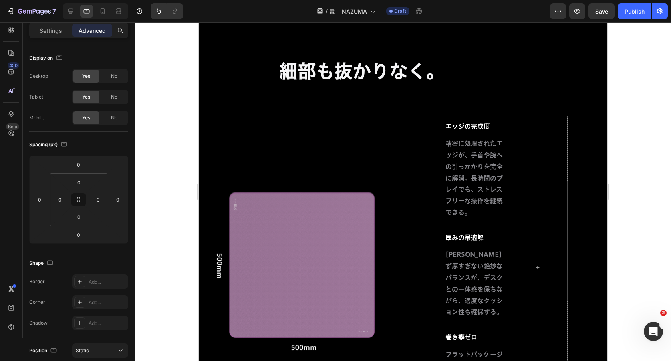
scroll to position [3301, 0]
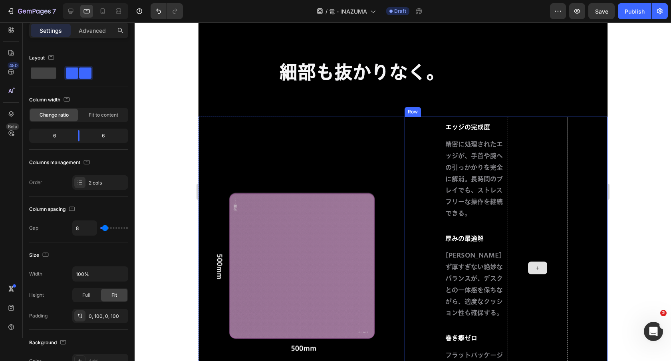
click at [524, 135] on div at bounding box center [537, 268] width 60 height 303
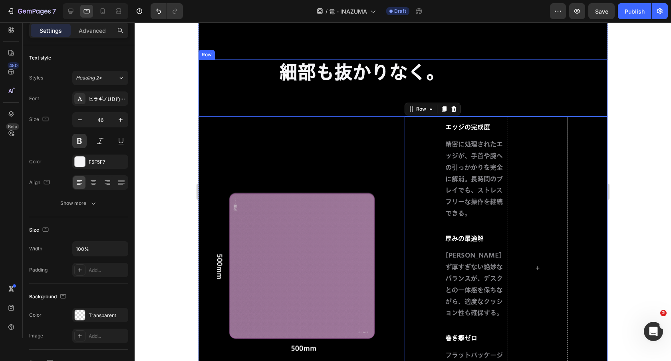
click at [371, 73] on h2 "細部も抜かりなく。" at bounding box center [402, 73] width 249 height 26
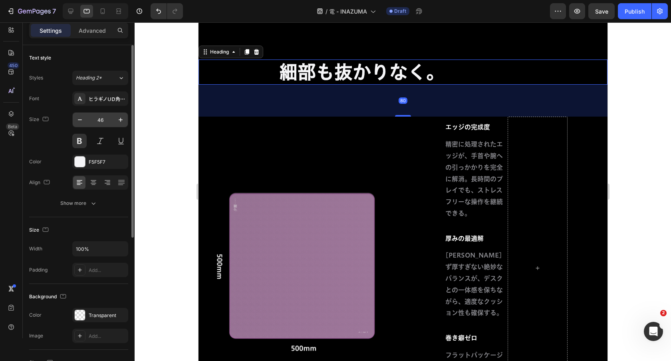
click at [104, 119] on input "46" at bounding box center [100, 120] width 26 height 14
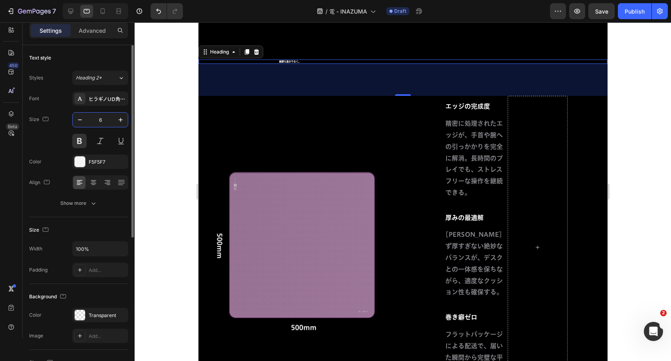
type input "64"
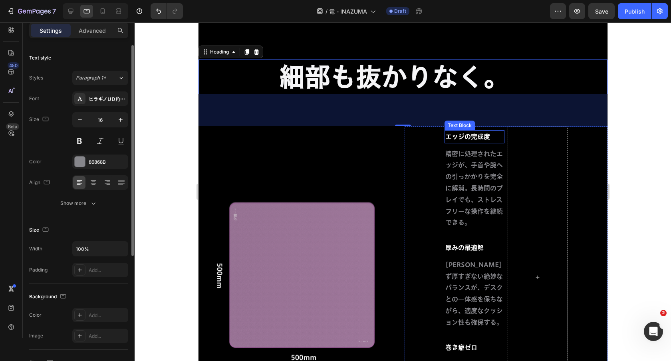
click at [483, 131] on p "エッジの完成度" at bounding box center [474, 137] width 58 height 12
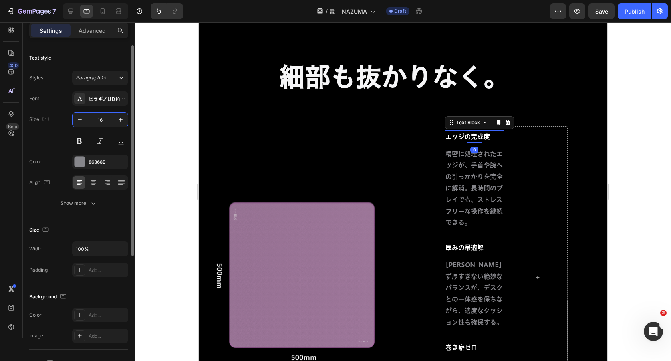
click at [100, 120] on input "16" at bounding box center [100, 120] width 26 height 14
click at [104, 119] on input "16" at bounding box center [100, 120] width 26 height 14
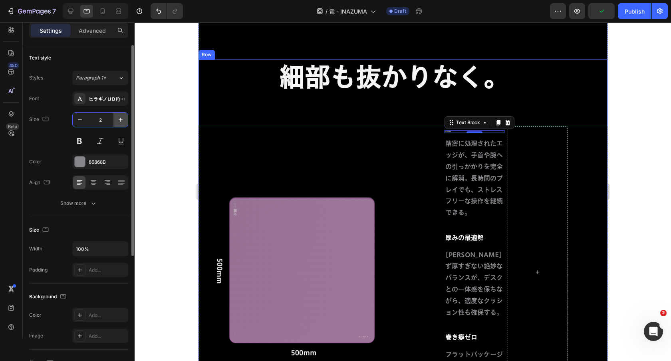
type input "28"
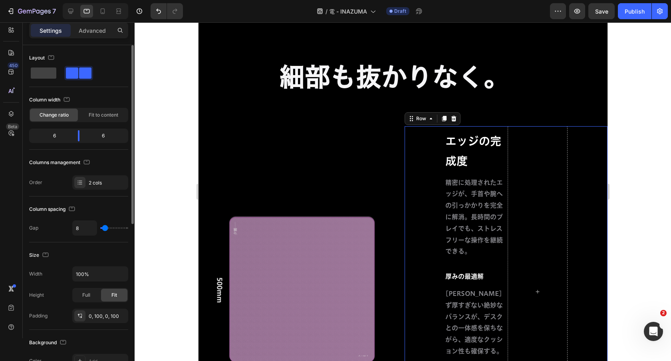
click at [474, 269] on div "エッジの完成度 Text Block 精密に処理されたエッジが、手首や腕への引っかかりを完全に解消。長時間のプレイでも、ストレスフリーな操作を継続できる。 T…" at bounding box center [474, 292] width 60 height 332
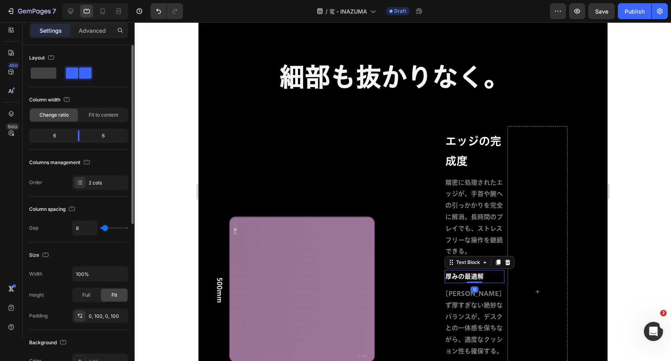
click at [474, 272] on p "厚みの最適解" at bounding box center [474, 277] width 58 height 12
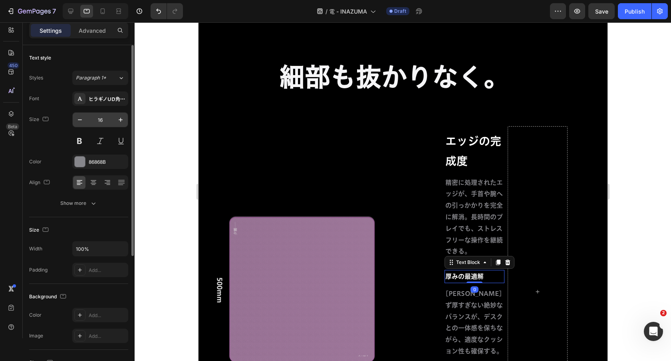
click at [101, 119] on input "16" at bounding box center [100, 120] width 26 height 14
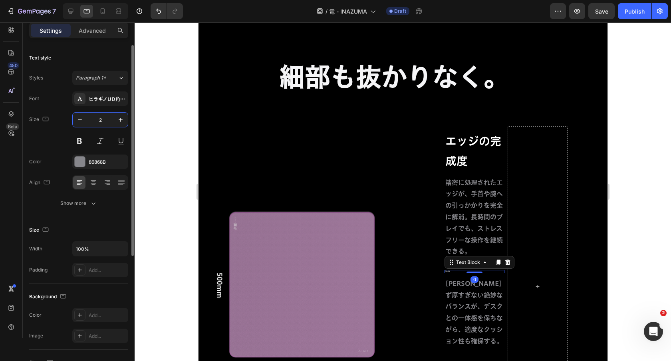
type input "28"
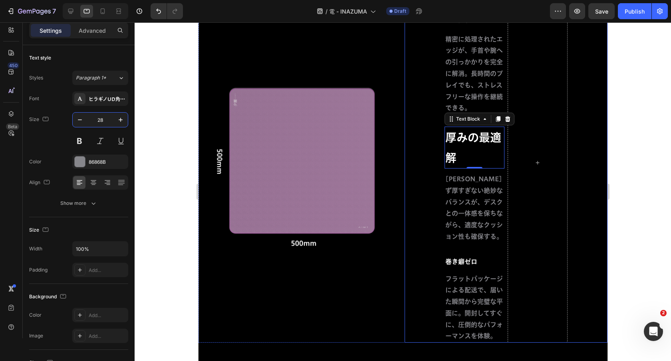
scroll to position [3460, 0]
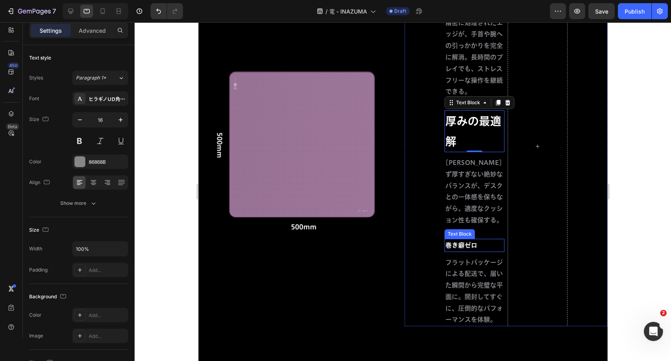
click at [460, 241] on p "巻き癖ゼロ" at bounding box center [474, 246] width 58 height 12
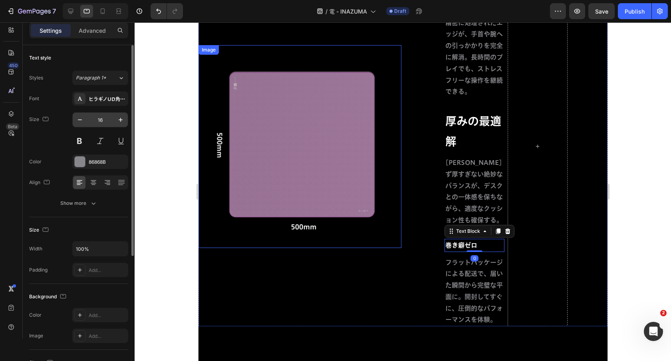
click at [101, 121] on input "16" at bounding box center [100, 120] width 26 height 14
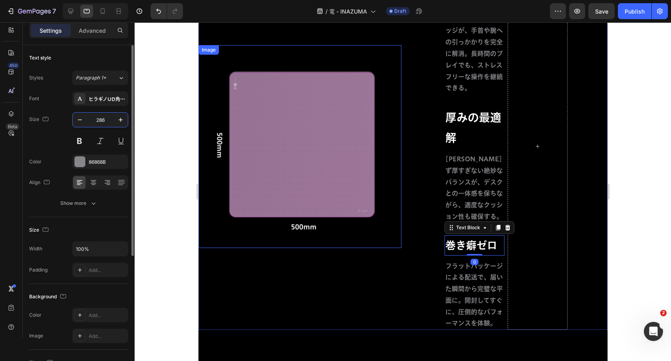
scroll to position [3969, 0]
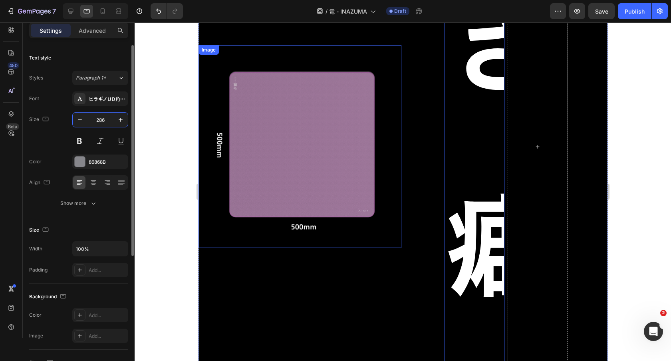
type input "28"
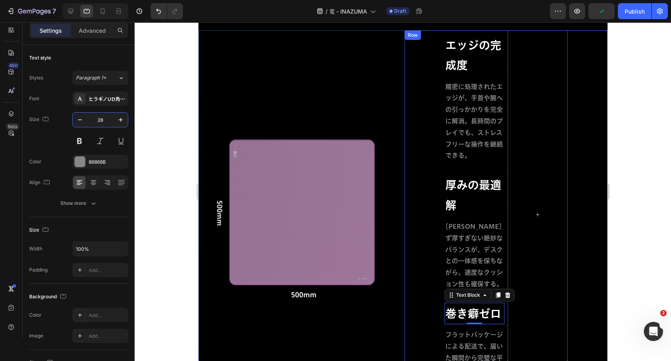
scroll to position [3387, 0]
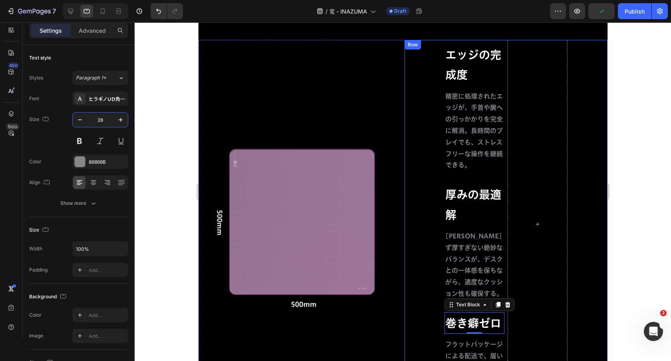
click at [422, 119] on div "エッジの完成度 Text Block 精密に処理されたエッジが、手首や腕への引っかかりを完全に解消。長時間のプレイでも、ストレスフリーな操作を継続できる。 T…" at bounding box center [505, 224] width 203 height 369
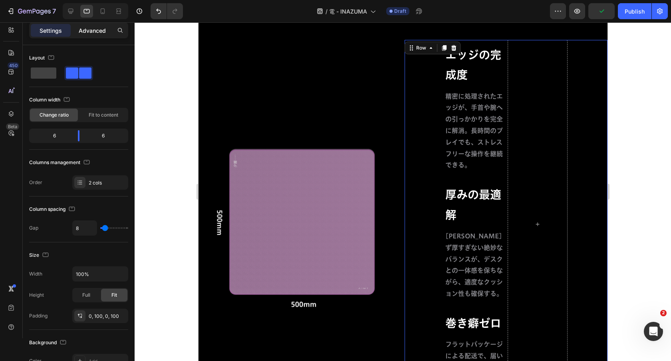
click at [90, 33] on p "Advanced" at bounding box center [92, 30] width 27 height 8
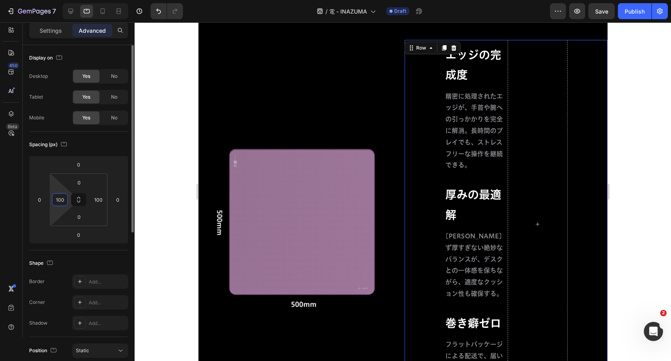
click at [61, 200] on input "100" at bounding box center [60, 200] width 12 height 12
type input "0"
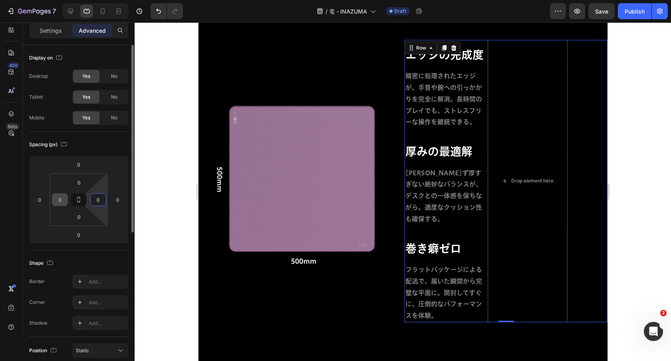
type input "0"
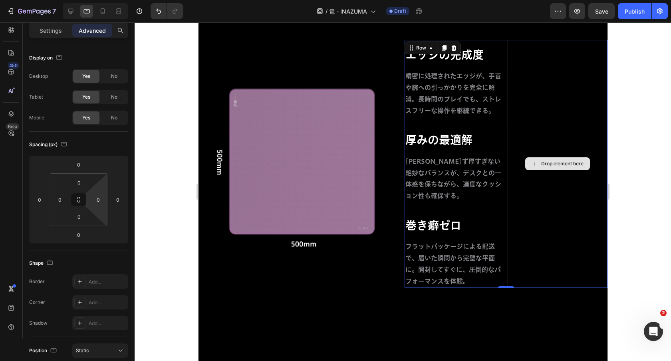
click at [531, 142] on div "Drop element here" at bounding box center [557, 164] width 100 height 248
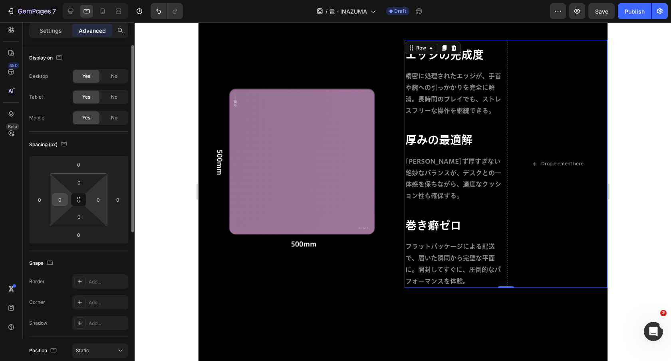
click at [56, 200] on input "0" at bounding box center [60, 200] width 12 height 12
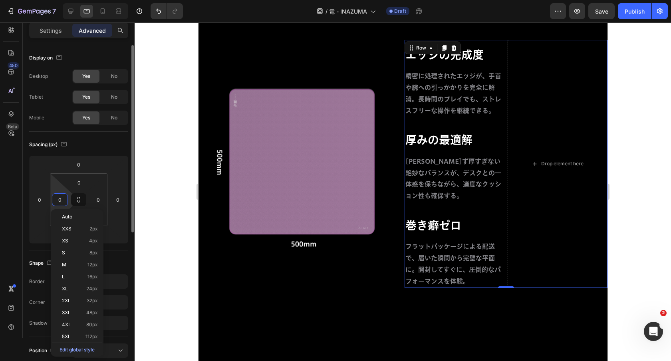
click at [57, 200] on input "0" at bounding box center [60, 200] width 12 height 12
type input "60"
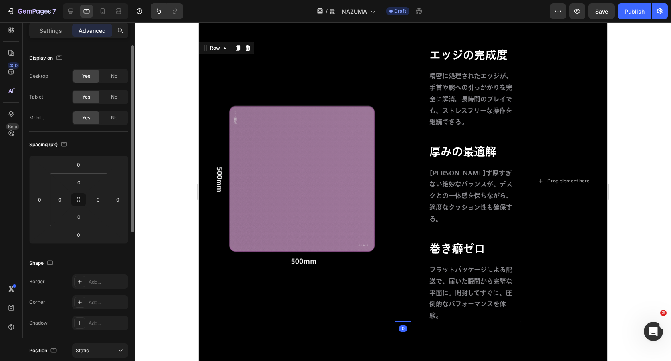
click at [338, 51] on div "Image" at bounding box center [299, 181] width 203 height 282
click at [383, 53] on div "Image" at bounding box center [299, 181] width 203 height 282
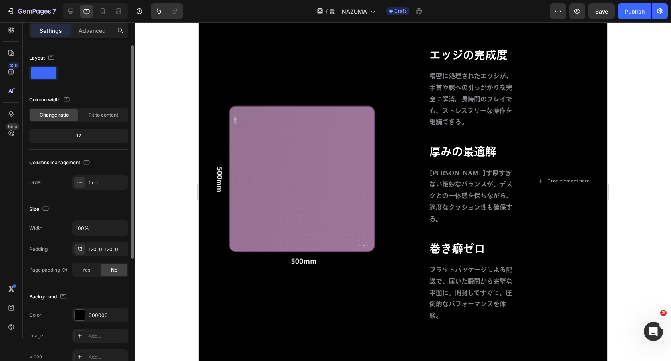
click at [341, 313] on div "細部も抜かりなく。 Heading Row Image エッジの完成度 Text Block 精密に処理されたエッジが、手首や腕への引っかかりを完全に解消。長…" at bounding box center [402, 147] width 409 height 445
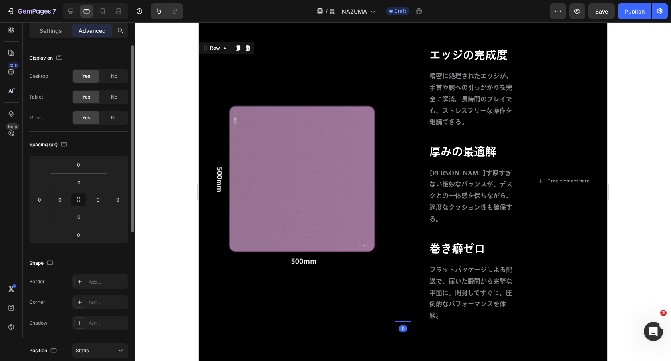
click at [340, 300] on div "Image" at bounding box center [299, 181] width 203 height 282
click at [52, 33] on p "Settings" at bounding box center [51, 30] width 22 height 8
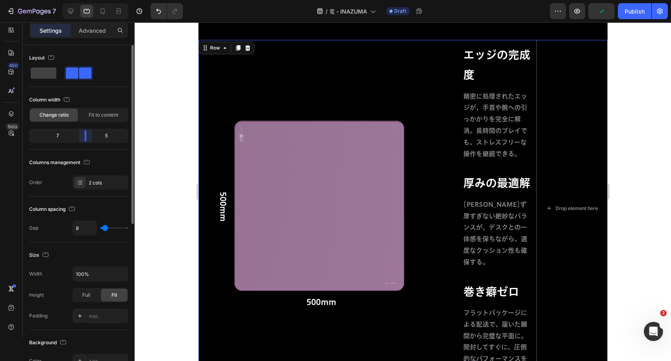
drag, startPoint x: 80, startPoint y: 139, endPoint x: 85, endPoint y: 139, distance: 4.8
click at [85, 0] on body "7 Version history / 電 - INAZUMA Draft Preview Publish 450 Beta Sections(18) Ele…" at bounding box center [335, 0] width 671 height 0
click at [535, 42] on div "エッジの完成度 Text Block 精密に処理されたエッジが、手首や腕への引っかかりを完全に解消。長時間のプレイでも、ストレスフリーな操作を継続できる。 T…" at bounding box center [522, 208] width 169 height 337
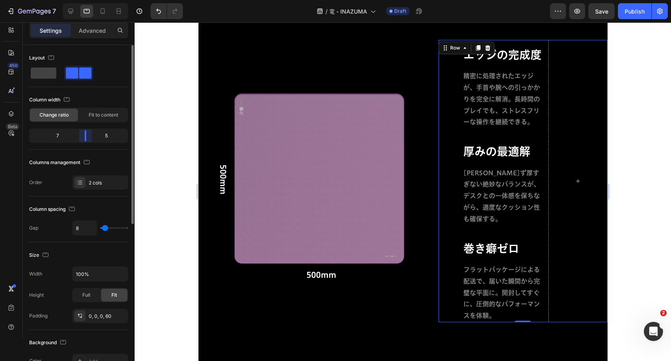
drag, startPoint x: 79, startPoint y: 139, endPoint x: 87, endPoint y: 139, distance: 8.0
click at [87, 0] on body "7 Version history / 電 - INAZUMA Draft Preview Save Publish 450 Beta Sections(18…" at bounding box center [335, 0] width 671 height 0
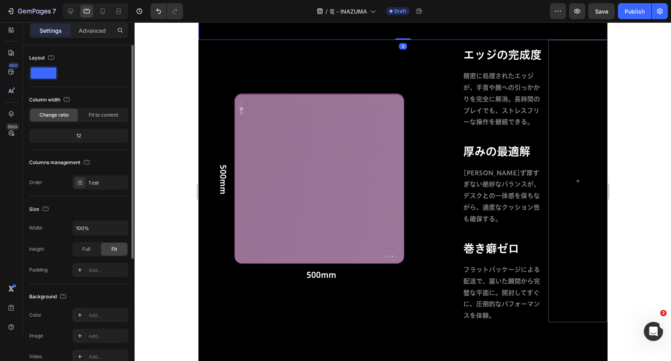
click at [448, 36] on div "細部も抜かりなく。 Heading" at bounding box center [402, 6] width 409 height 67
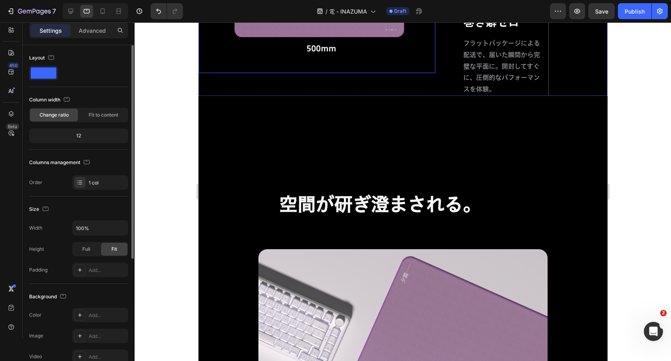
scroll to position [3615, 0]
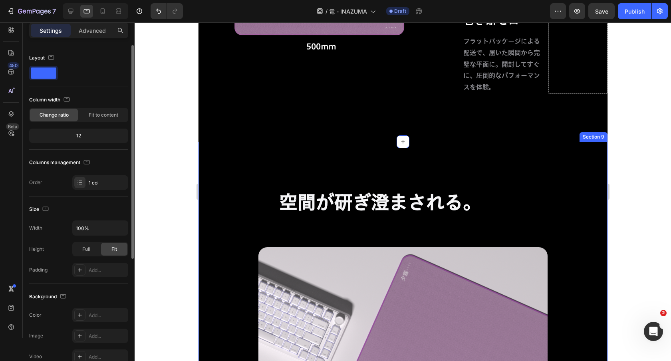
click at [404, 178] on div "空間が研ぎ澄まされる。 Heading Row Image 電は空間を変える。あなたの世界を格上げする。 美しい蒼が放つ静かな存在感。 それは単なる道具を超え…" at bounding box center [402, 360] width 409 height 437
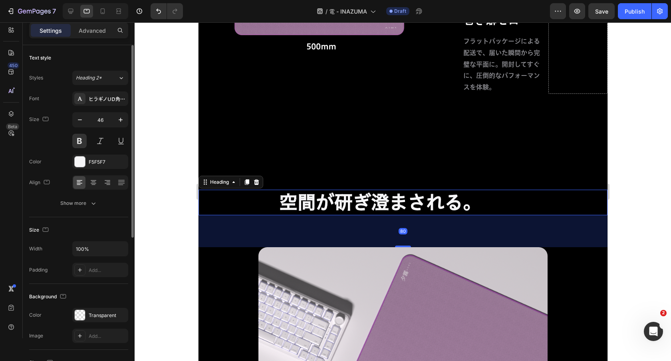
click at [404, 190] on h2 "空間が研ぎ澄まされる。" at bounding box center [402, 203] width 249 height 26
click at [106, 121] on input "46" at bounding box center [100, 120] width 26 height 14
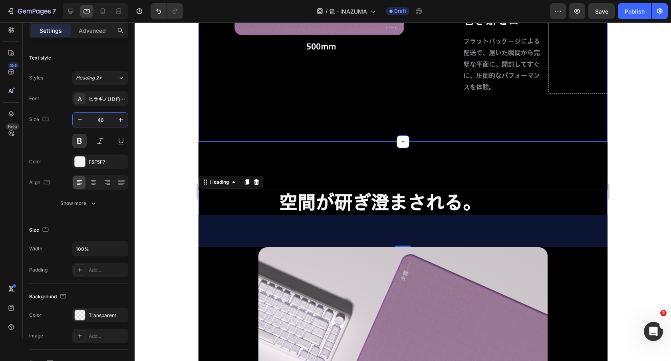
type input "4"
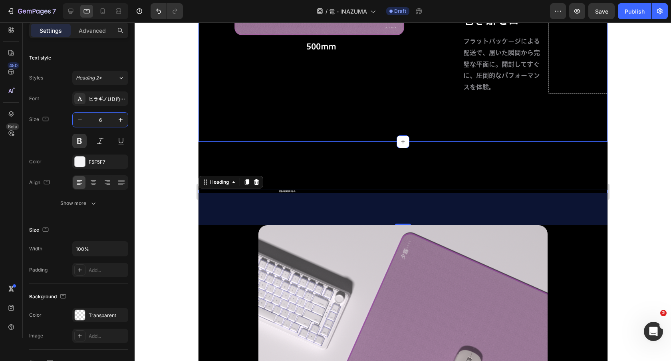
type input "64"
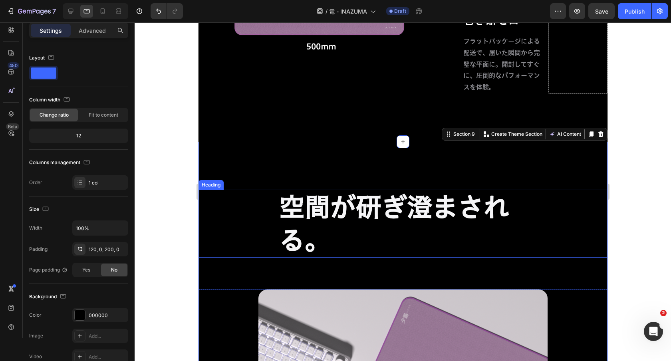
click at [509, 190] on h2 "空間が研ぎ澄まされる。" at bounding box center [402, 224] width 249 height 68
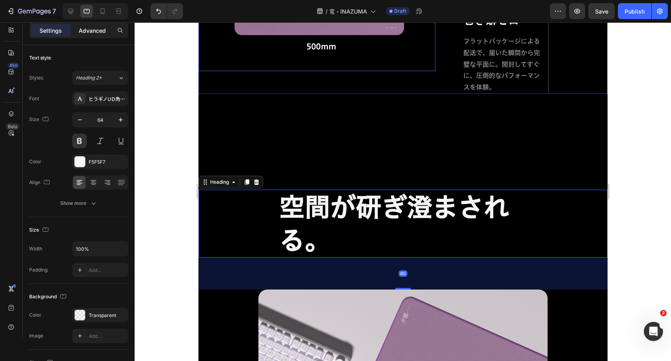
click at [99, 28] on p "Advanced" at bounding box center [92, 30] width 27 height 8
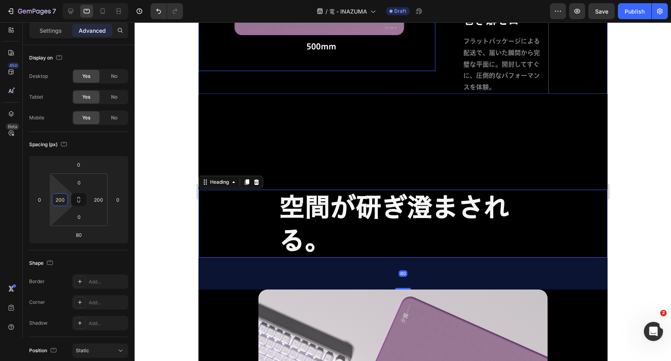
click at [61, 200] on input "200" at bounding box center [60, 200] width 12 height 12
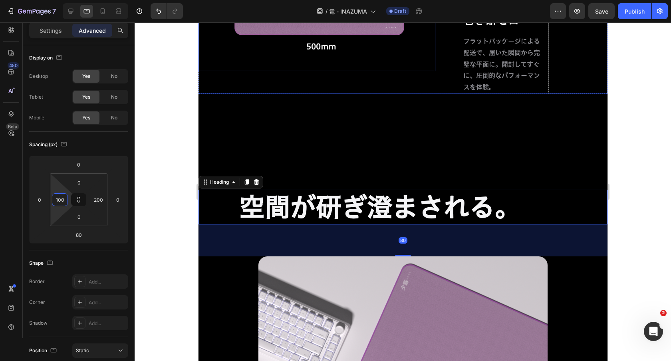
type input "100"
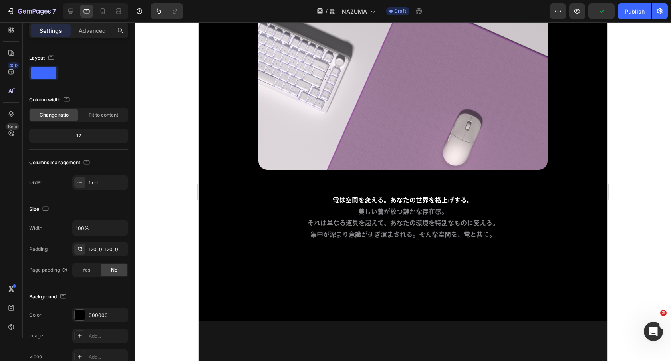
scroll to position [3834, 0]
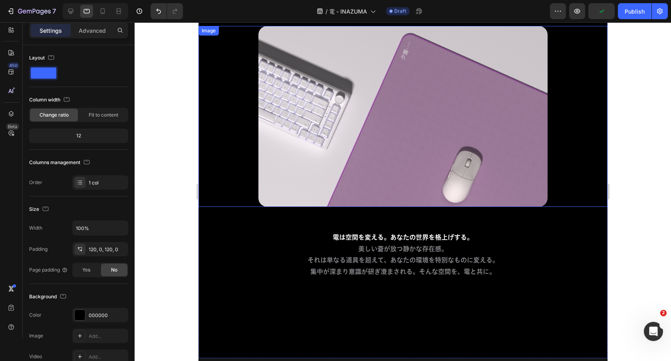
click at [193, 124] on div at bounding box center [403, 191] width 537 height 339
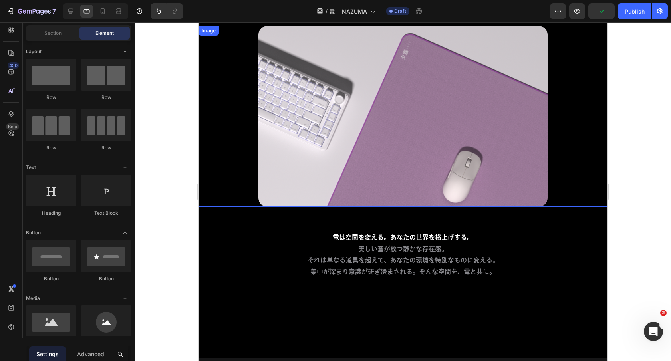
click at [236, 123] on div "Image" at bounding box center [402, 116] width 409 height 181
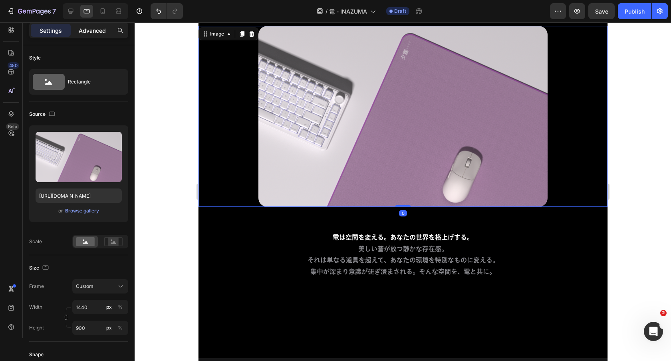
click at [86, 30] on p "Advanced" at bounding box center [92, 30] width 27 height 8
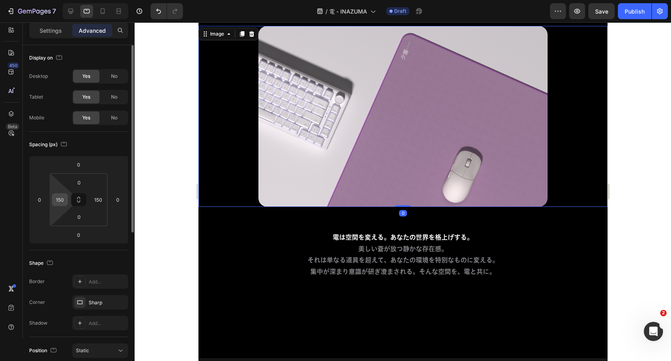
click at [64, 199] on input "150" at bounding box center [60, 200] width 12 height 12
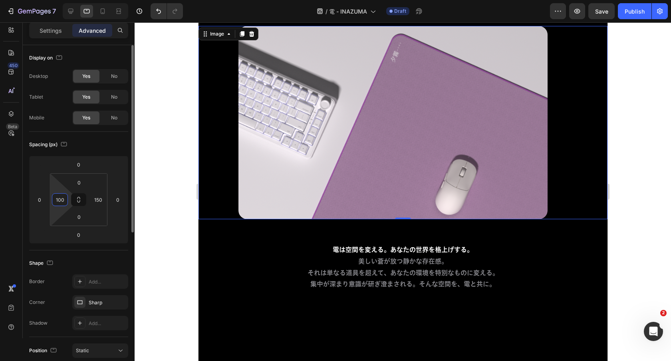
type input "100"
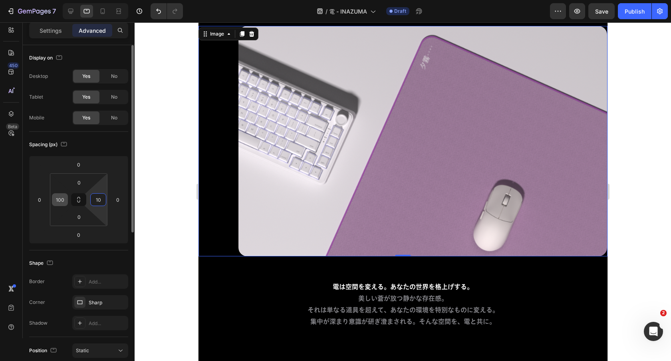
type input "100"
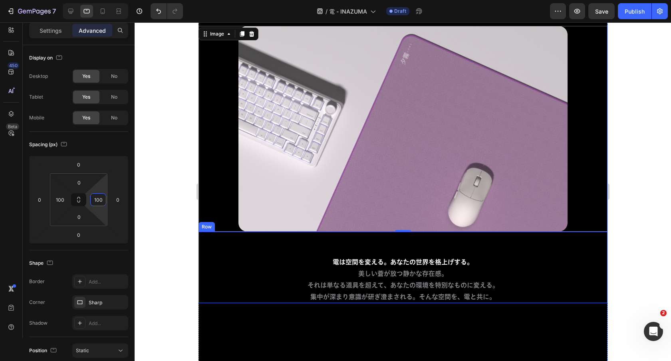
click at [268, 256] on div "電は空間を変える。あなたの世界を格上げする。 美しい蒼が放つ静かな存在感。 それは単なる道具を超えて、あなたの環境を特別なものに変える。 集中が深まり意識が研…" at bounding box center [402, 268] width 409 height 72
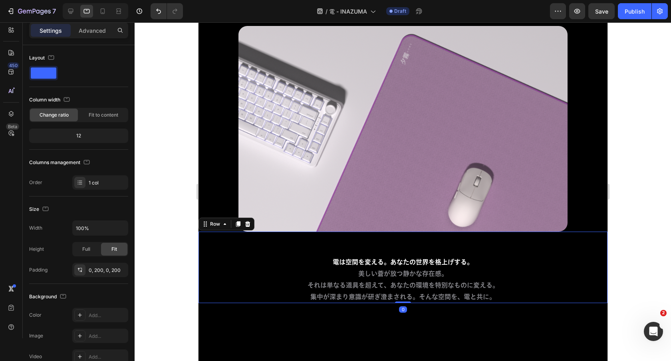
click at [95, 40] on div "Settings Advanced" at bounding box center [79, 33] width 112 height 23
click at [95, 35] on div "Advanced" at bounding box center [92, 30] width 40 height 13
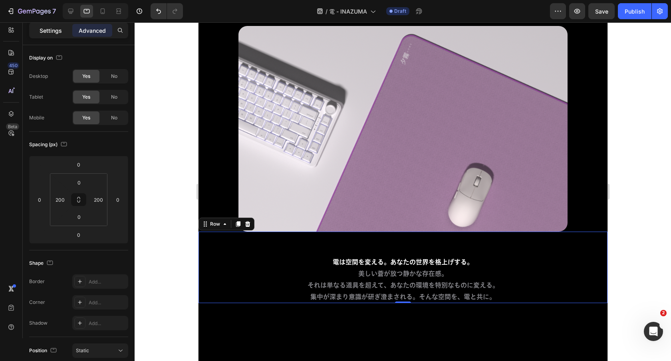
click at [53, 33] on p "Settings" at bounding box center [51, 30] width 22 height 8
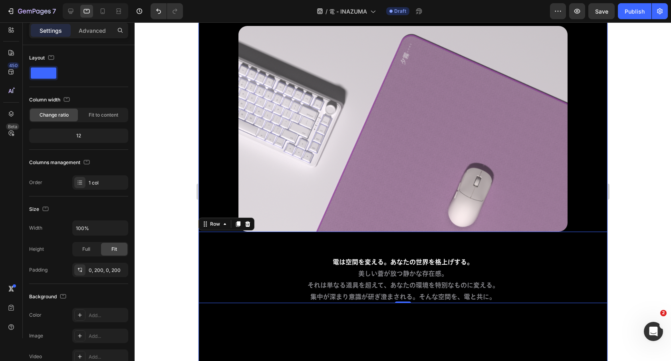
click at [330, 317] on div "空間が研ぎ澄まされる。 Heading Row Image 電は空間を変える。あなたの世界を格上げする。 美しい蒼が放つ静かな存在感。 それは単なる道具を超え…" at bounding box center [402, 147] width 409 height 472
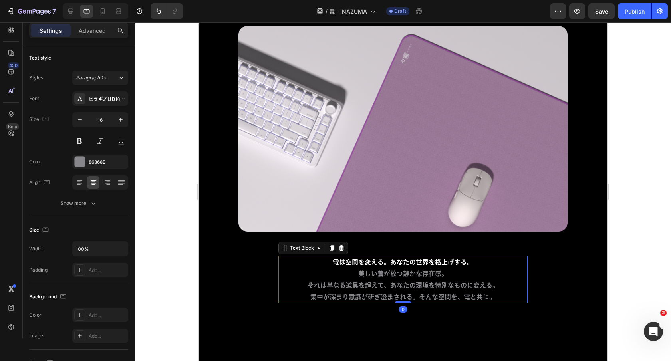
click at [330, 262] on p "電は空間を変える。あなたの世界を格上げする。" at bounding box center [403, 263] width 248 height 12
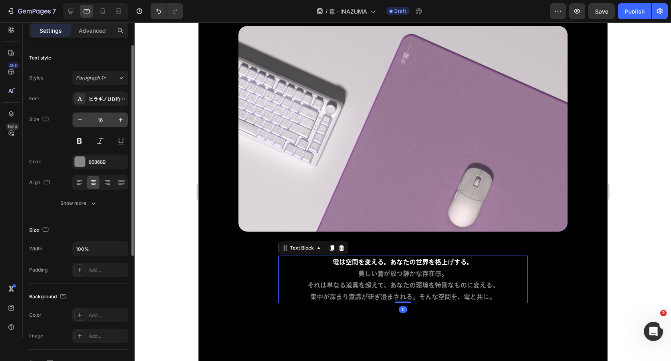
click at [97, 122] on input "16" at bounding box center [100, 120] width 26 height 14
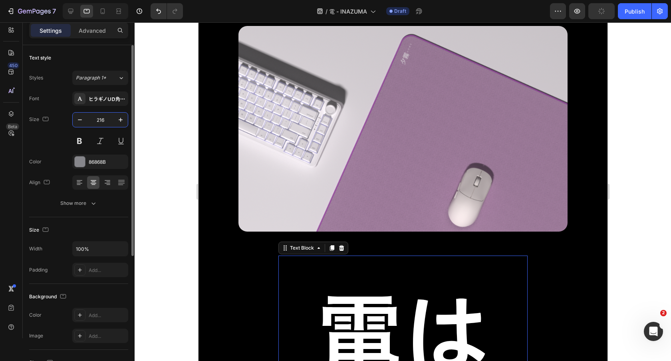
click at [100, 121] on input "216" at bounding box center [100, 120] width 26 height 14
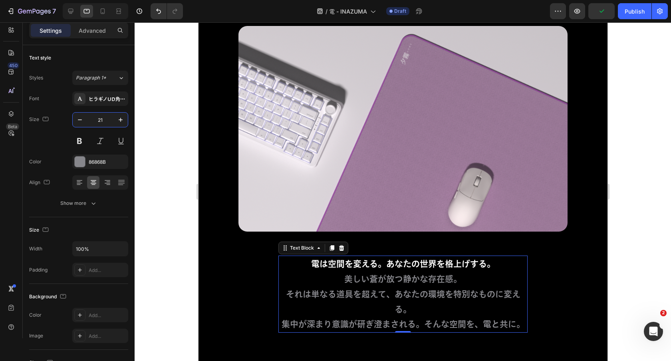
type input "21"
click at [377, 282] on p "美しい蒼が放つ静かな存在感。" at bounding box center [403, 279] width 248 height 15
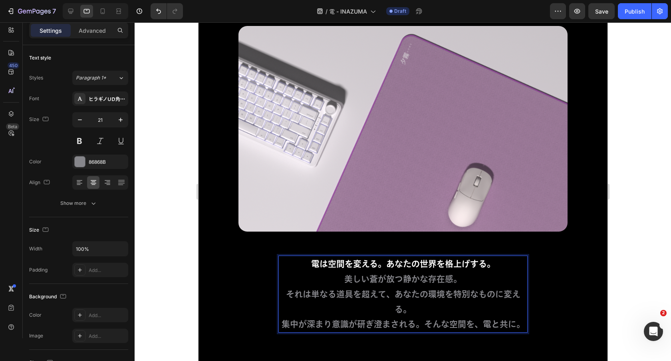
click at [284, 320] on p "集中が深まり意識が研ぎ澄まされる。そんな空間を、電と共に。" at bounding box center [403, 324] width 248 height 15
click at [285, 299] on p "それは単なる道具を超えて、あなたの環境を特別なものに変える。" at bounding box center [403, 302] width 248 height 30
drag, startPoint x: 289, startPoint y: 292, endPoint x: 297, endPoint y: 292, distance: 7.6
click at [297, 292] on p "それは単なる道具を超えて、あなたの環境を特別なものに変える。" at bounding box center [403, 302] width 248 height 30
click at [299, 322] on p "集中が深まり意識が研ぎ澄まされる。そんな空間を、電と共に。" at bounding box center [403, 324] width 248 height 15
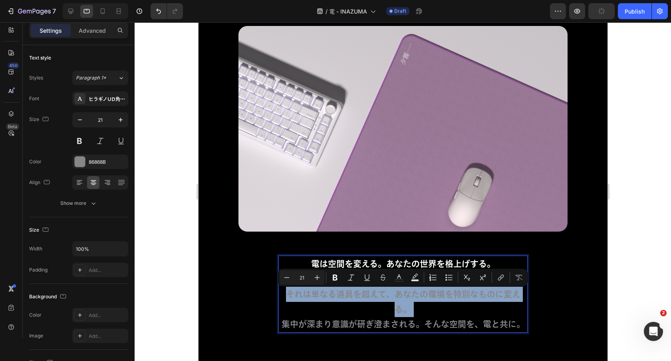
drag, startPoint x: 280, startPoint y: 324, endPoint x: 287, endPoint y: 289, distance: 35.8
click at [287, 289] on div "電は空間を変える。あなたの世界を格上げする。 美しい蒼が放つ静かな存在感。 それは単なる道具を超えて、あなたの環境を特別なものに変える。 集中が深まり意識が研…" at bounding box center [402, 294] width 249 height 77
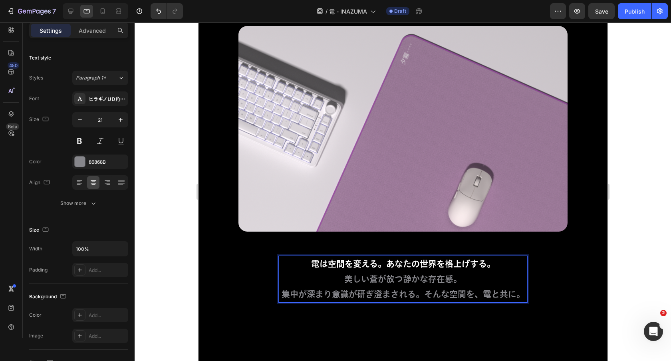
click at [281, 294] on p "集中が深まり意識が研ぎ澄まされる。そんな空間を、電と共に。" at bounding box center [403, 294] width 248 height 15
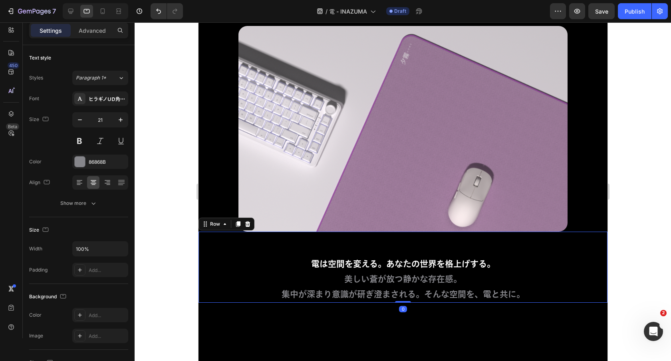
click at [573, 280] on div "電は空間を変える。あなたの世界を格上げする。 美しい蒼が放つ静かな存在感。 集中が深まり意識が研ぎ澄まされる。そんな空間を、電と共に。 Text Block …" at bounding box center [402, 267] width 409 height 71
click at [431, 297] on p "集中が深まり意識が研ぎ澄まされる。そんな空間を、電と共に。" at bounding box center [403, 294] width 248 height 15
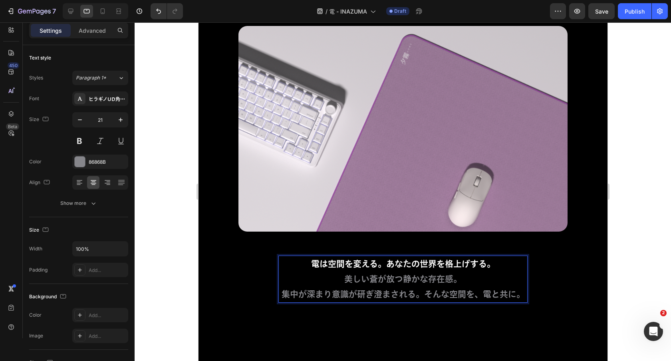
click at [336, 281] on p "美しい蒼が放つ静かな存在感。" at bounding box center [403, 279] width 248 height 15
click at [283, 294] on p "集中が深まり意識が研ぎ澄まされる。そんな空間を、電と共に。" at bounding box center [403, 294] width 248 height 15
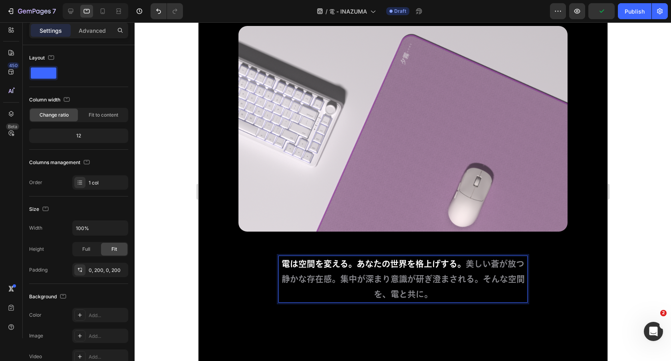
click at [551, 283] on div "電は空間を変える。あなたの世界を格上げする。 美しい蒼が放つ静かな存在感。集中が深まり意識が研ぎ澄まされる。そんな空間を、電と共に。 Text Block 0…" at bounding box center [402, 267] width 409 height 71
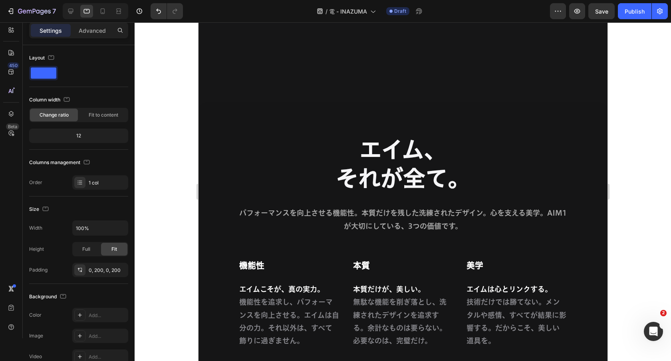
scroll to position [4165, 0]
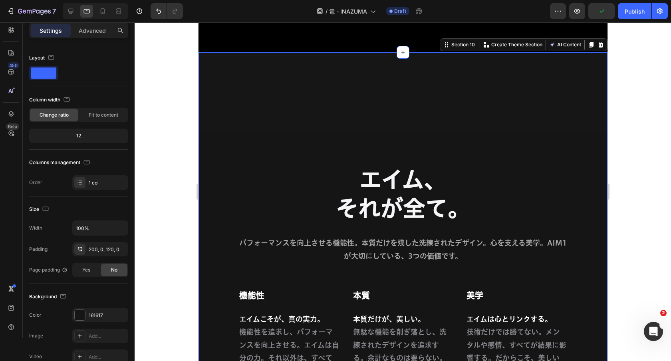
click at [549, 74] on div "エイム、 それが全て。 Heading パフォーマンスを向上させる機能性。本質だけを残した洗練されたデザイン。心を支える美学。AIM1が大切にしている、3つの…" at bounding box center [402, 259] width 409 height 414
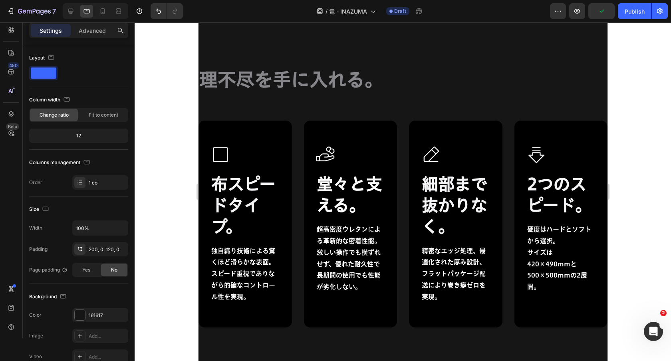
scroll to position [4646, 0]
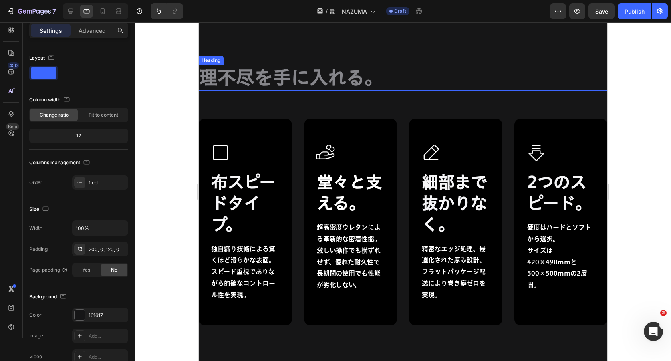
click at [541, 79] on h2 "理不尽を手に入れる。" at bounding box center [402, 78] width 409 height 26
click at [537, 64] on div "理不尽を手に入れる。 Heading Icon 布スピードタイプ。 Heading 独自織り技術による驚くほど滑らかな表面。スピード重視でありながら的確なコン…" at bounding box center [402, 181] width 409 height 392
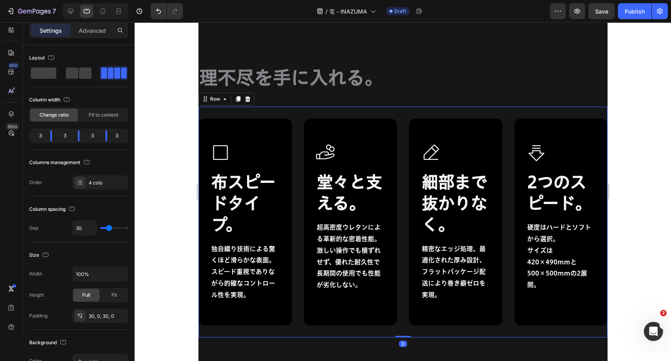
click at [525, 109] on div "Icon 布スピードタイプ。 Heading 独自織り技術による驚くほど滑らかな表面。スピード重視でありながら的確なコントロール性を実現。 Text Bloc…" at bounding box center [402, 222] width 409 height 231
click at [105, 36] on div "Advanced" at bounding box center [92, 30] width 40 height 13
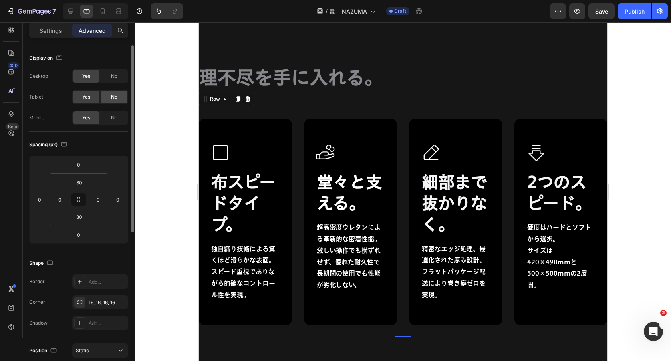
click at [115, 95] on span "No" at bounding box center [114, 96] width 6 height 7
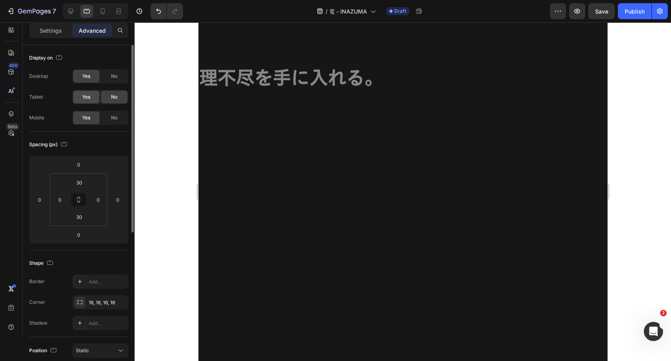
click at [90, 97] on span "Yes" at bounding box center [86, 96] width 8 height 7
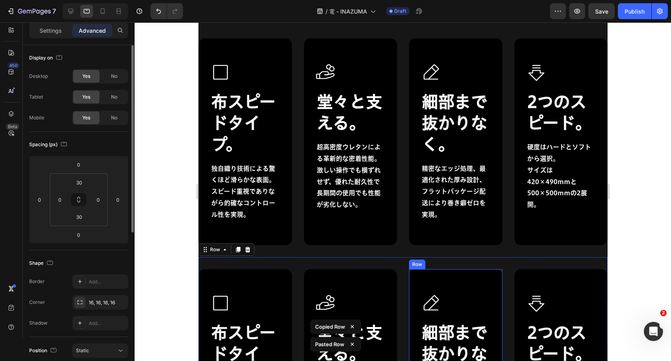
scroll to position [4676, 0]
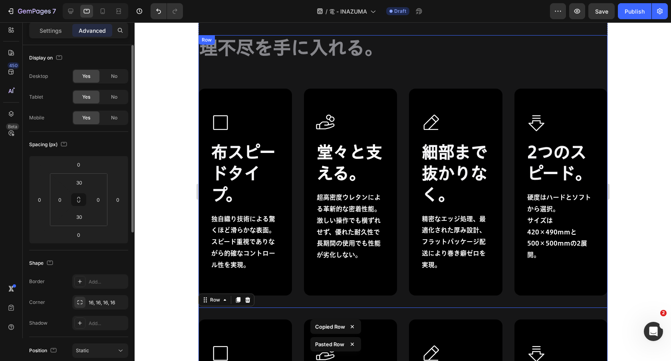
click at [419, 75] on div "理不尽を手に入れる。 Heading Icon 布スピードタイプ。 Heading 独自織り技術による驚くほど滑らかな表面。スピード重視でありながら的確なコン…" at bounding box center [402, 286] width 409 height 503
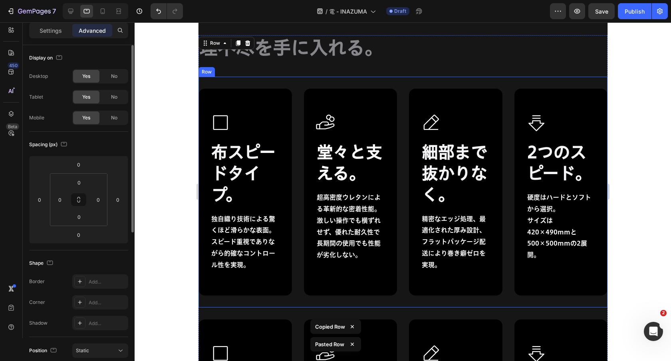
click at [414, 84] on div "Icon 布スピードタイプ。 Heading 独自織り技術による驚くほど滑らかな表面。スピード重視でありながら的確なコントロール性を実現。 Text Bloc…" at bounding box center [402, 192] width 409 height 231
click at [112, 95] on span "No" at bounding box center [114, 96] width 6 height 7
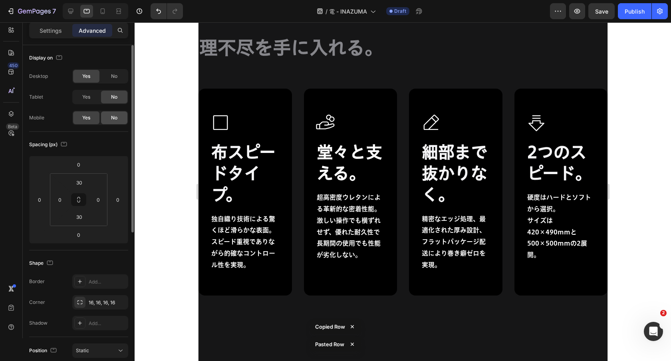
click at [114, 114] on div "No" at bounding box center [114, 117] width 26 height 13
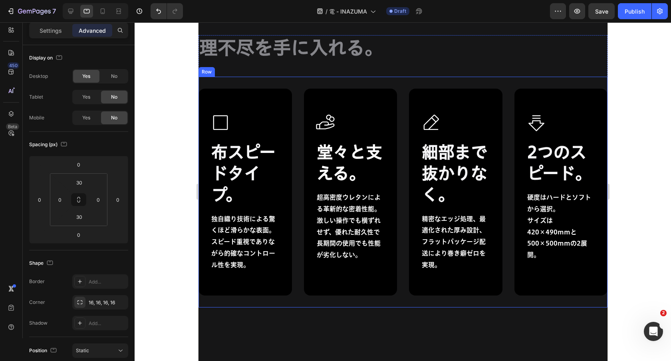
click at [341, 81] on div "Icon 布スピードタイプ。 Heading 独自織り技術による驚くほど滑らかな表面。スピード重視でありながら的確なコントロール性を実現。 Text Bloc…" at bounding box center [402, 192] width 409 height 231
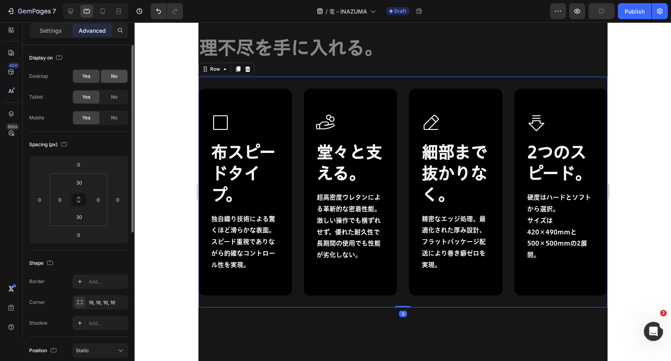
click at [118, 73] on div "No" at bounding box center [114, 76] width 26 height 13
click at [52, 27] on p "Settings" at bounding box center [51, 30] width 22 height 8
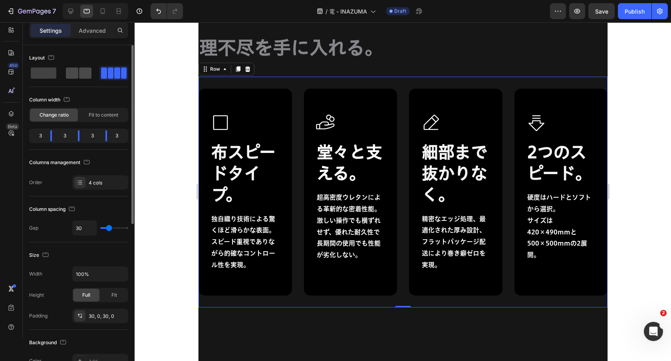
click at [82, 69] on span at bounding box center [85, 73] width 12 height 11
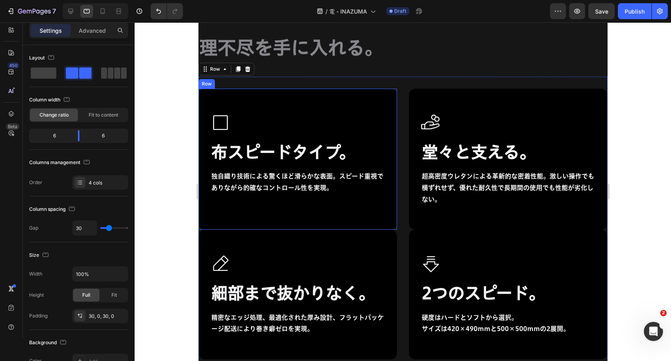
click at [348, 100] on div "Icon 布スピードタイプ。 Heading 独自織り技術による驚くほど滑らかな表面。スピード重視でありながら的確なコントロール性を実現。 Text Bloc…" at bounding box center [297, 159] width 199 height 141
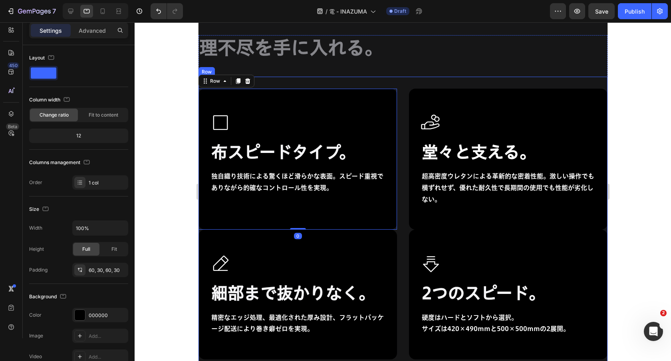
click at [368, 82] on div "Icon 布スピードタイプ。 Heading 独自織り技術による驚くほど滑らかな表面。スピード重視でありながら的確なコントロール性を実現。 Text Bloc…" at bounding box center [402, 224] width 409 height 295
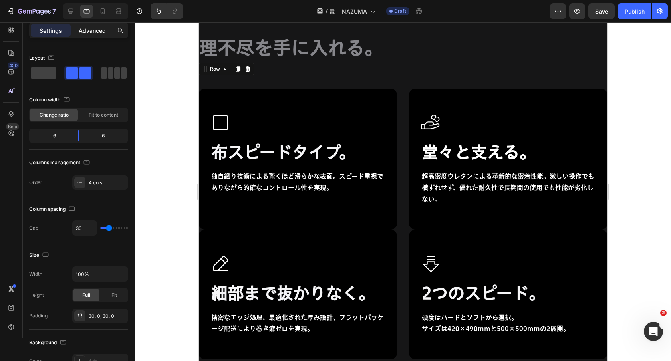
click at [100, 29] on p "Advanced" at bounding box center [92, 30] width 27 height 8
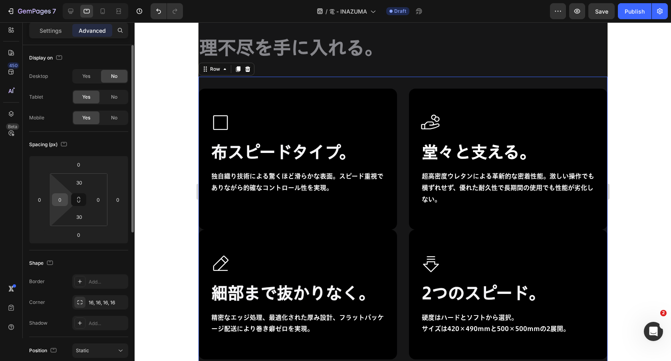
click at [59, 200] on input "0" at bounding box center [60, 200] width 12 height 12
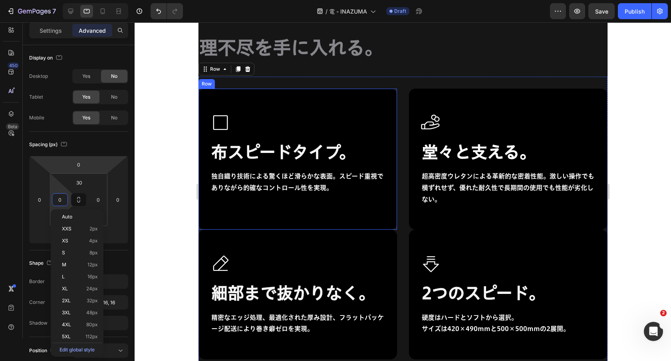
scroll to position [4578, 0]
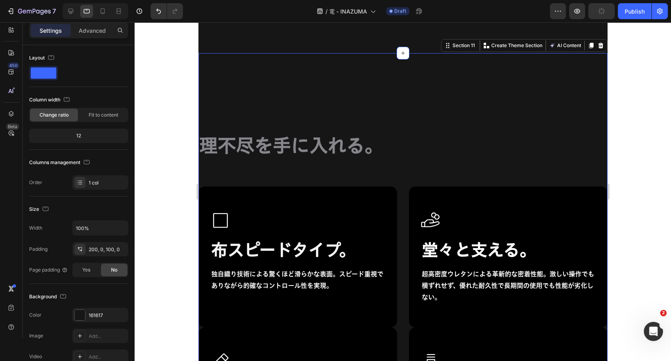
click at [301, 98] on div "理不尽を手に入れる。 Heading Icon 布スピードタイプ。 Heading 独自織り技術による驚くほど滑らかな表面。スピード重視でありながら的確なコン…" at bounding box center [402, 281] width 409 height 456
click at [98, 25] on div "Advanced" at bounding box center [92, 30] width 40 height 13
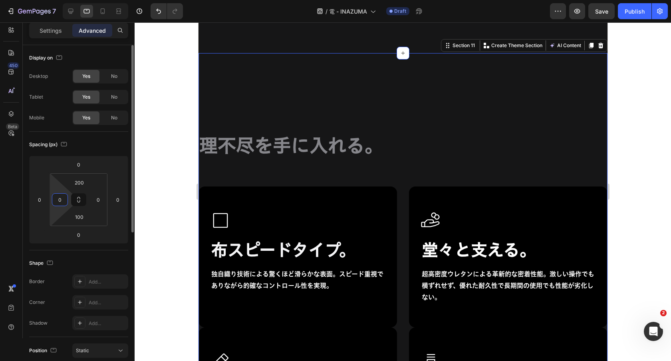
click at [58, 195] on input "0" at bounding box center [60, 200] width 12 height 12
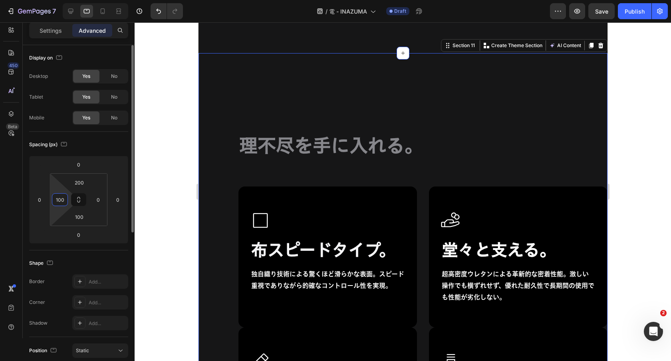
type input "100"
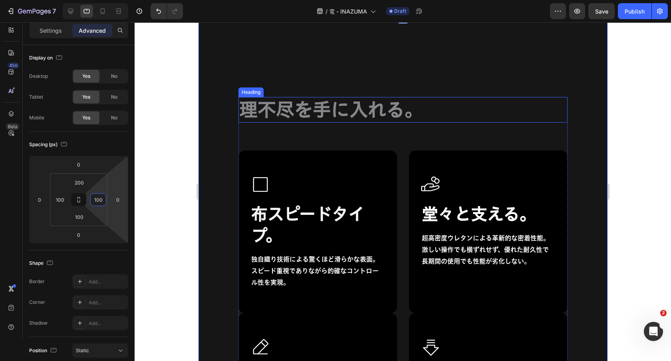
scroll to position [4633, 0]
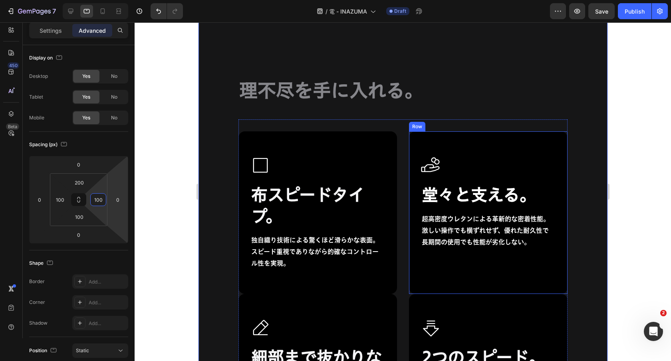
click at [487, 141] on div "Icon 堂々と支える。 Heading 超高密度ウレタンによる革新的な密着性能。激しい操作でも横ずれせず、優れた耐久性で長期間の使用でも性能が劣化しない。 …" at bounding box center [488, 212] width 159 height 163
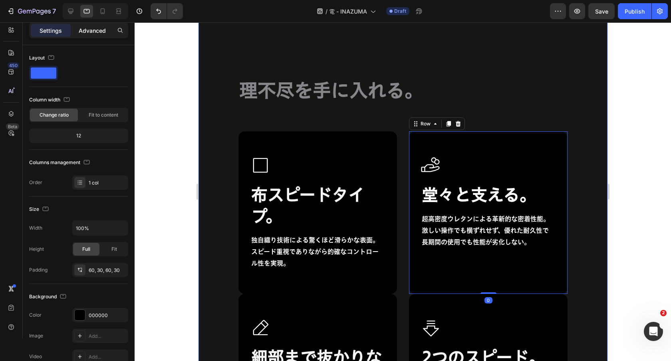
click at [93, 33] on p "Advanced" at bounding box center [92, 30] width 27 height 8
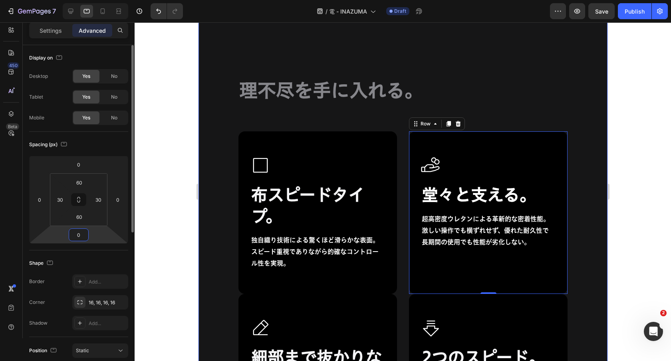
click at [86, 232] on input "0" at bounding box center [79, 235] width 16 height 12
type input "60"
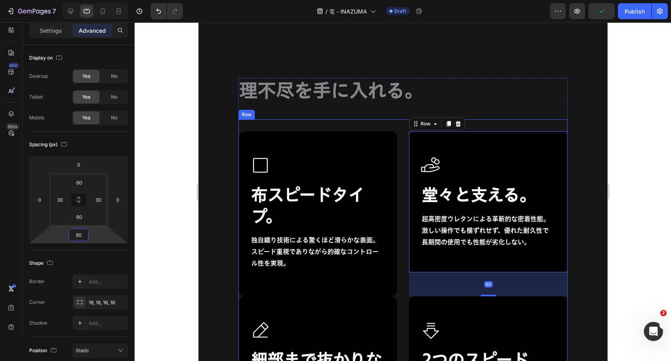
click at [302, 130] on div "Icon 布スピードタイプ。 Heading 独自織り技術による驚くほど滑らかな表面。スピード重視でありながら的確なコントロール性を実現。 Text Bloc…" at bounding box center [402, 295] width 329 height 352
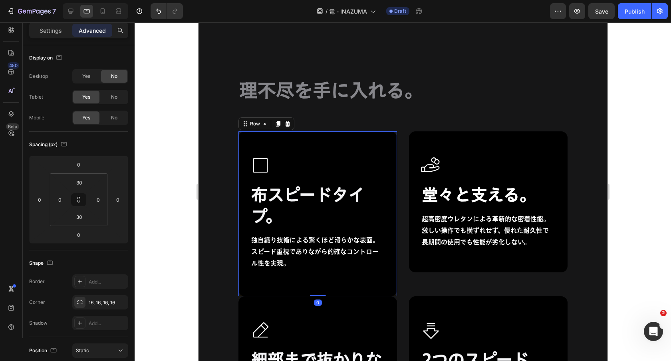
click at [298, 138] on div "Icon 布スピードタイプ。 Heading 独自織り技術による驚くほど滑らかな表面。スピード重視でありながら的確なコントロール性を実現。 Text Bloc…" at bounding box center [317, 213] width 159 height 165
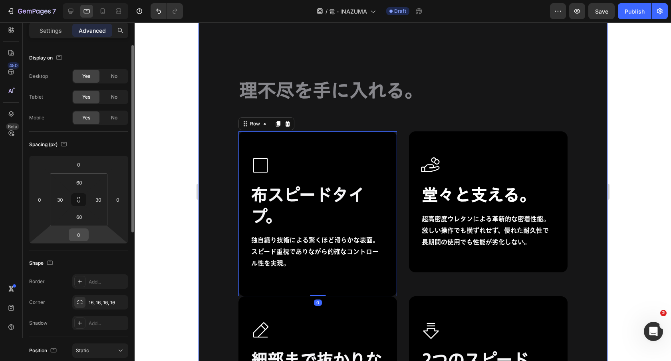
click at [84, 233] on input "0" at bounding box center [79, 235] width 16 height 12
type input "60"
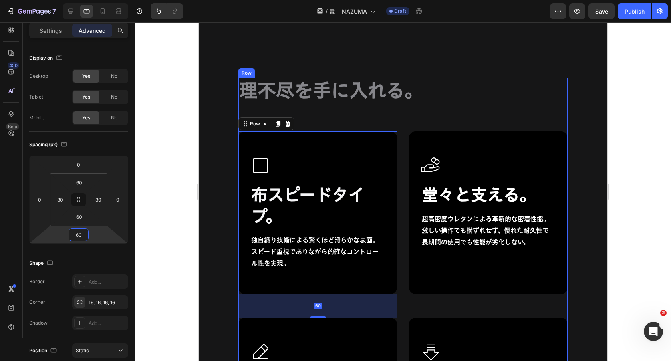
click at [441, 113] on div "理不尽を手に入れる。 Heading Icon 布スピードタイプ。 Heading 独自織り技術による驚くほど滑らかな表面。スピード重視でありながら的確なコン…" at bounding box center [402, 285] width 329 height 415
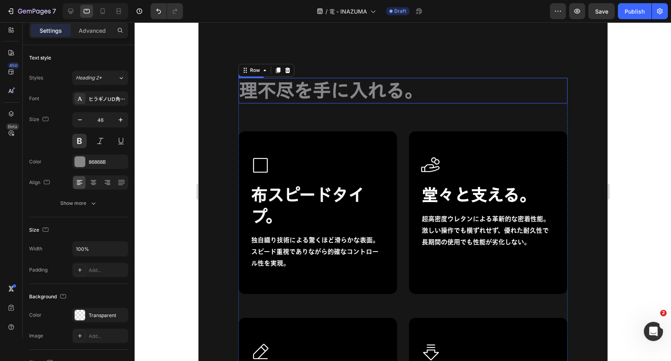
click at [425, 94] on h2 "理不尽を手に入れる。" at bounding box center [402, 91] width 329 height 26
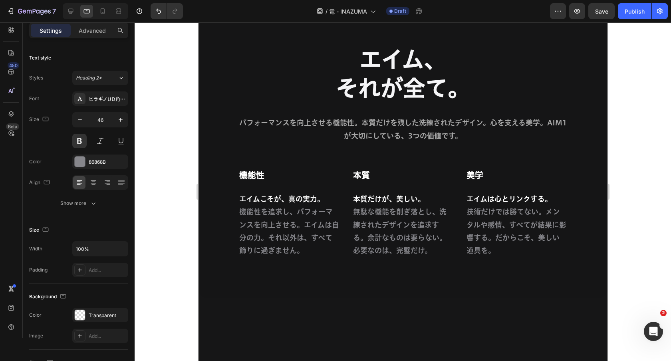
scroll to position [4280, 0]
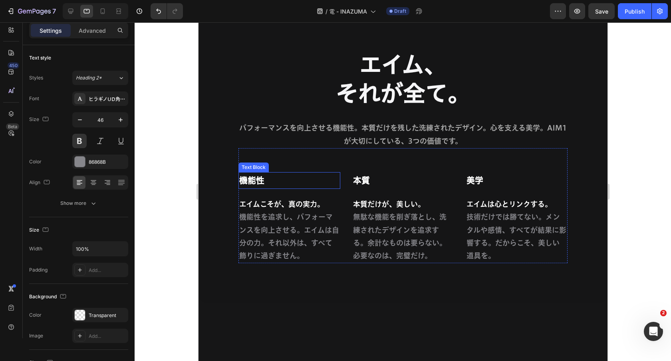
click at [301, 180] on p "機能性" at bounding box center [289, 180] width 100 height 15
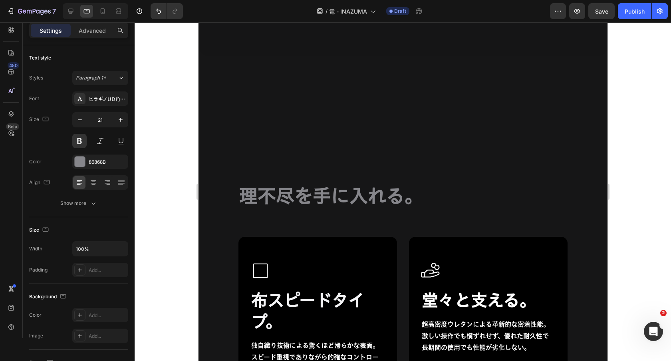
scroll to position [4632, 0]
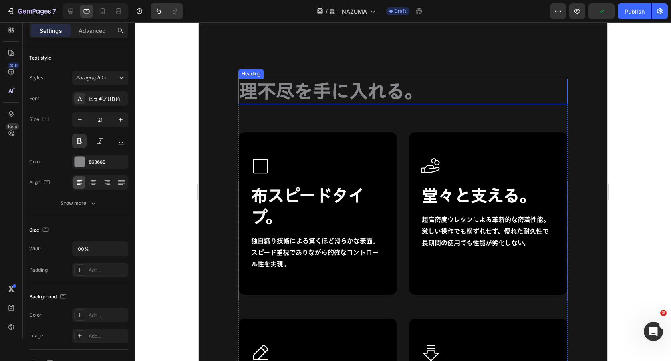
click at [316, 103] on h2 "理不尽を手に入れる。" at bounding box center [402, 92] width 329 height 26
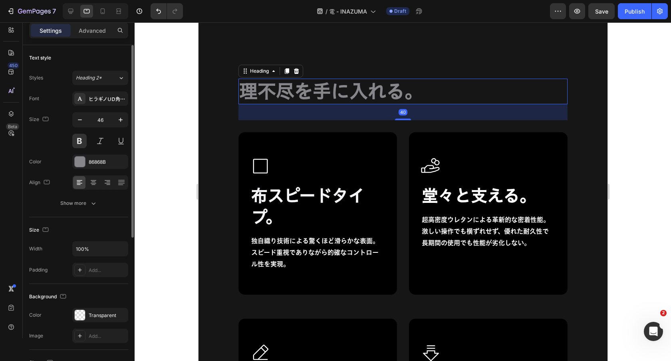
click at [120, 111] on div "Font ヒラギノUD角ゴ StdN W5 Size 46 Color 86868B Align Show more" at bounding box center [78, 150] width 99 height 119
click at [120, 116] on icon "button" at bounding box center [121, 120] width 8 height 8
type input "48"
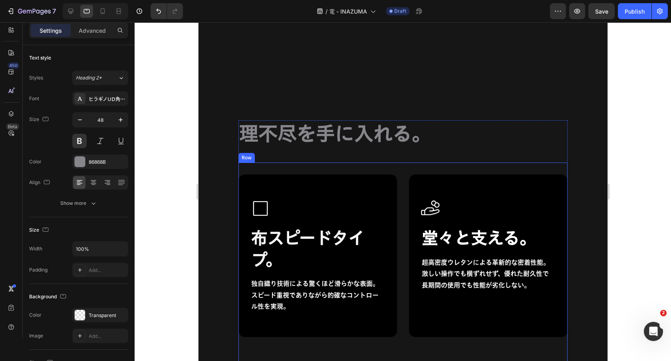
scroll to position [4519, 0]
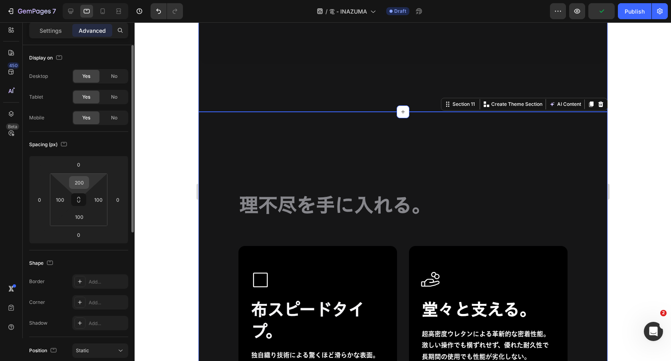
click at [83, 183] on input "200" at bounding box center [79, 183] width 16 height 12
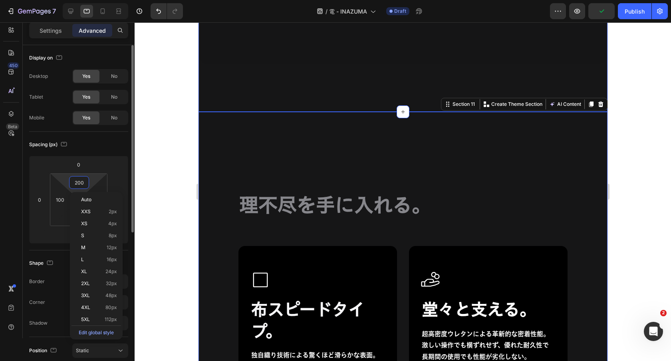
type input "1"
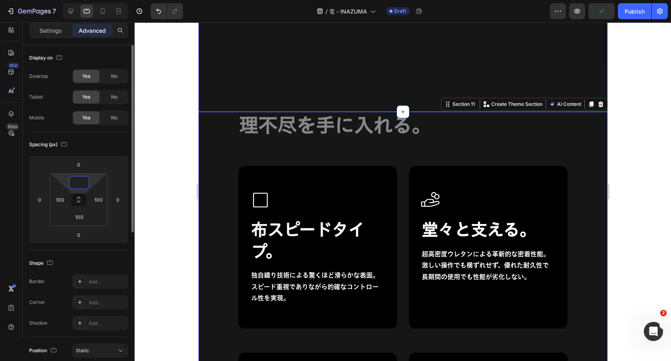
type input "0"
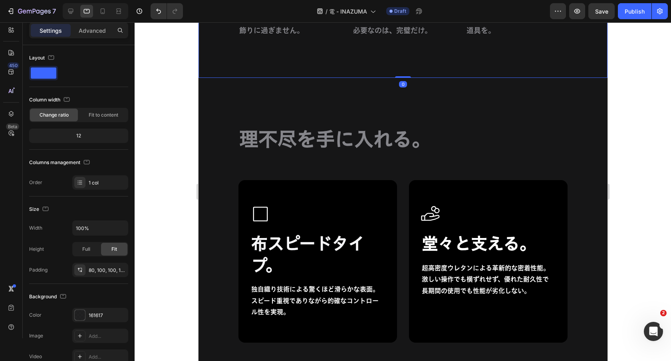
scroll to position [4621, 0]
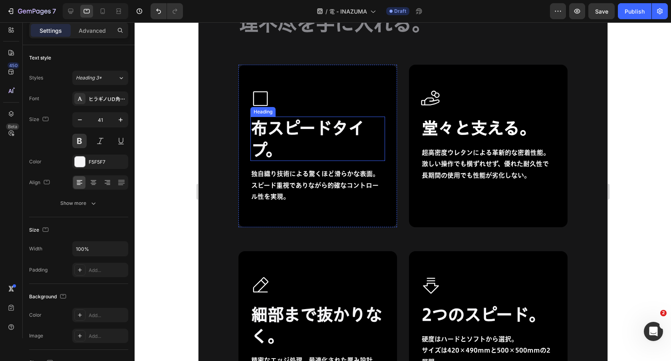
click at [327, 138] on h2 "布スピードタイプ。" at bounding box center [317, 139] width 135 height 44
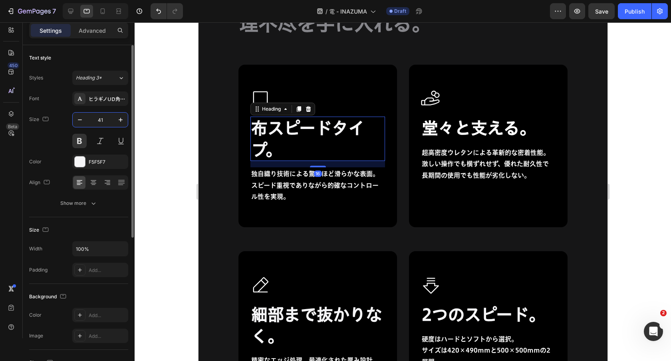
click at [99, 119] on input "41" at bounding box center [100, 120] width 26 height 14
click at [108, 119] on input "41" at bounding box center [100, 120] width 26 height 14
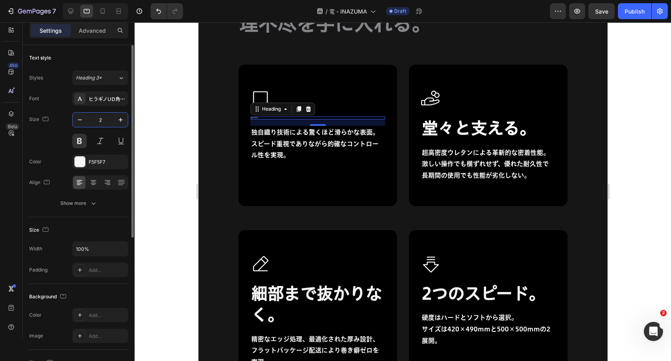
type input "28"
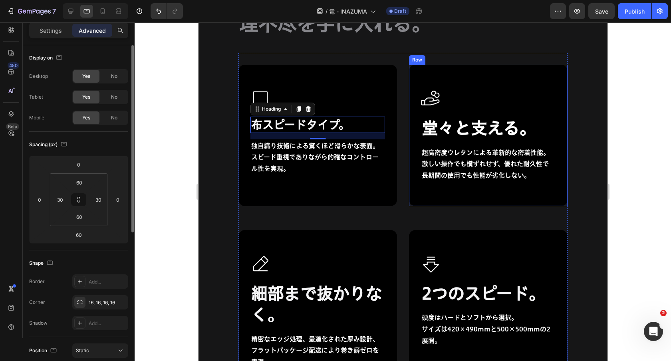
click at [471, 115] on div "Icon 堂々と支える。 Heading 超高密度ウレタンによる革新的な密着性能。激しい操作でも横ずれせず、優れた耐久性で長期間の使用でも性能が劣化しない。 …" at bounding box center [488, 135] width 135 height 93
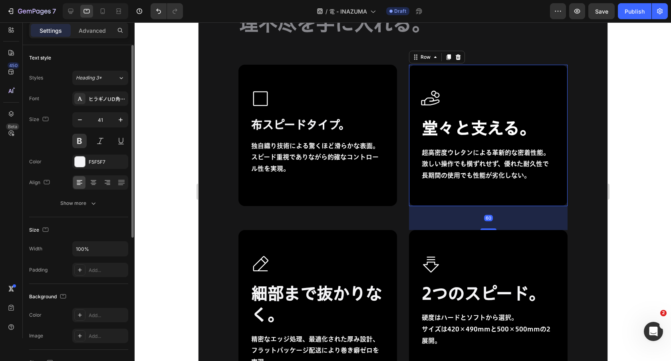
click at [465, 125] on strong "堂々と支える。" at bounding box center [479, 128] width 114 height 16
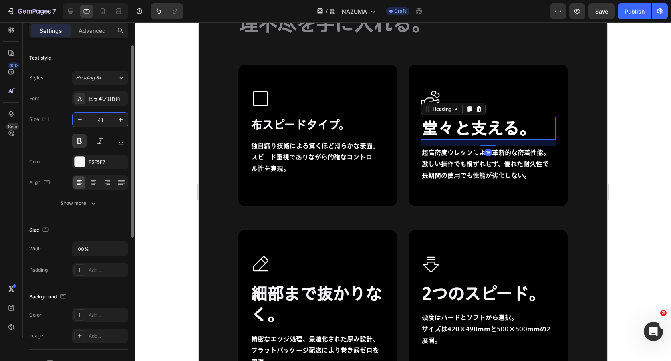
click at [99, 121] on input "41" at bounding box center [100, 120] width 26 height 14
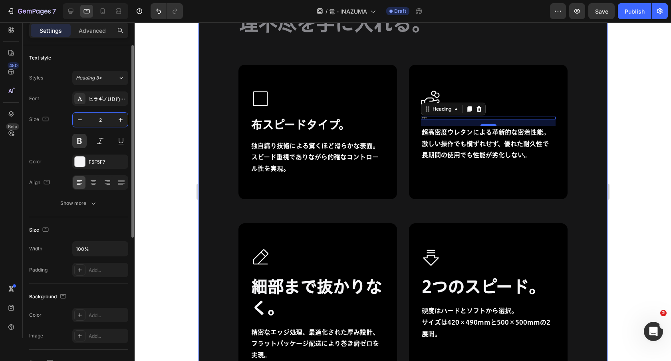
type input "28"
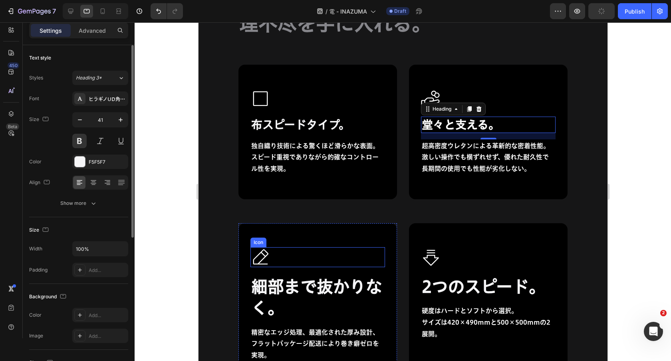
click at [294, 290] on h2 "細部まで抜かりなく。" at bounding box center [317, 297] width 135 height 44
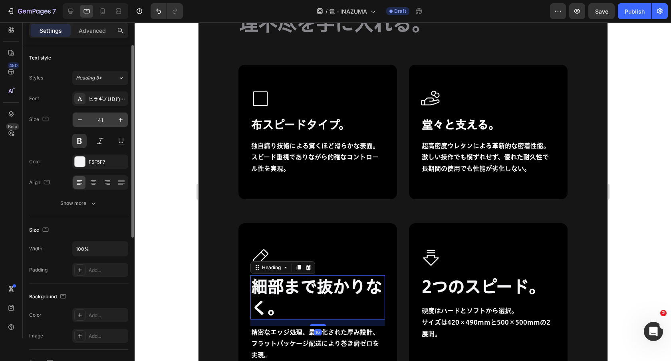
click at [99, 124] on input "41" at bounding box center [100, 120] width 26 height 14
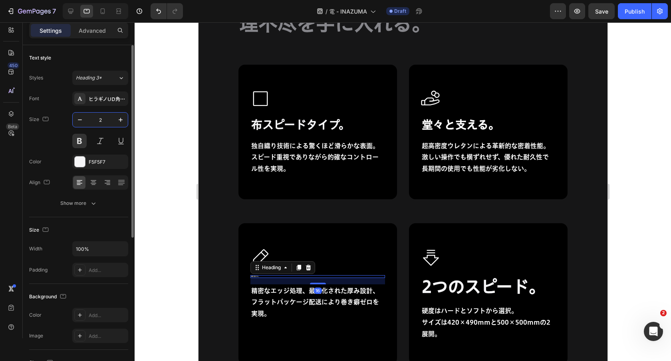
type input "28"
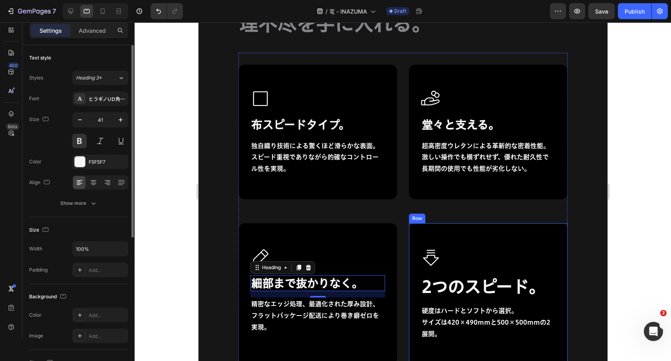
click at [515, 277] on h2 "2つのスピード。" at bounding box center [488, 286] width 135 height 23
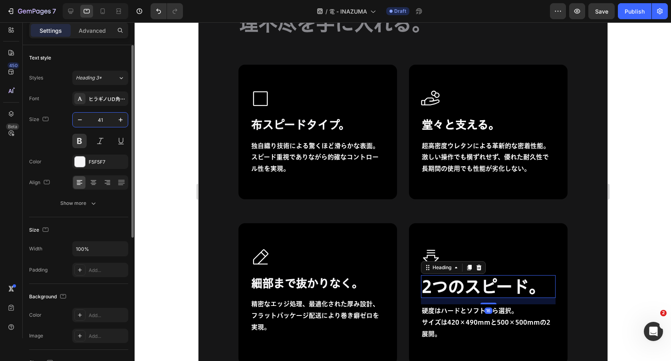
click at [101, 117] on input "41" at bounding box center [100, 120] width 26 height 14
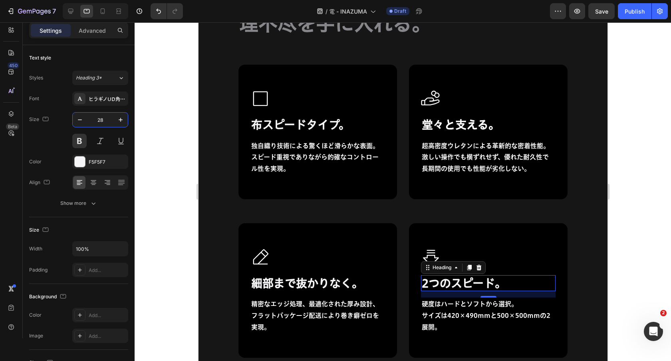
type input "28"
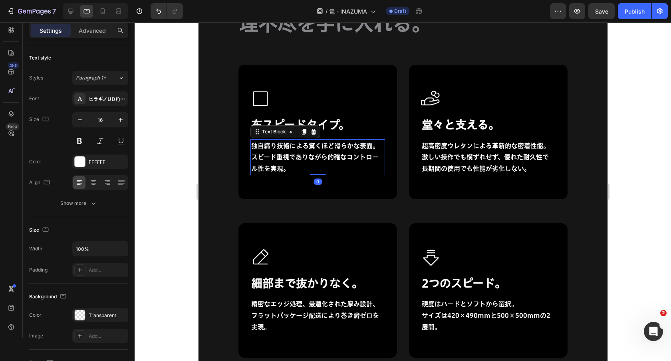
click at [344, 161] on p "独自織り技術による驚くほど滑らかな表面。スピード重視でありながら的確なコントロール性を実現。" at bounding box center [317, 157] width 133 height 34
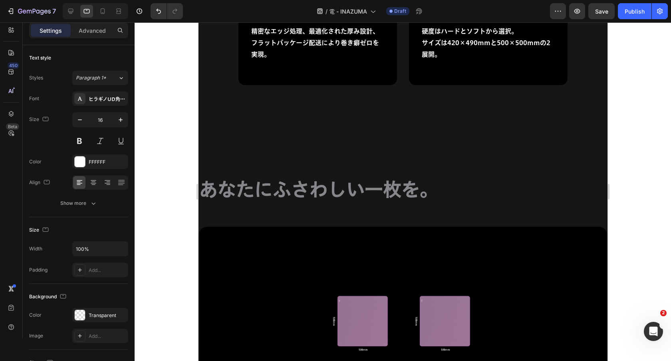
scroll to position [4895, 0]
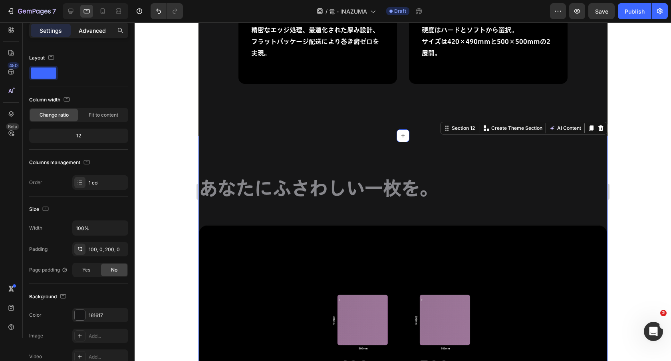
click at [103, 34] on div "Advanced" at bounding box center [92, 30] width 40 height 13
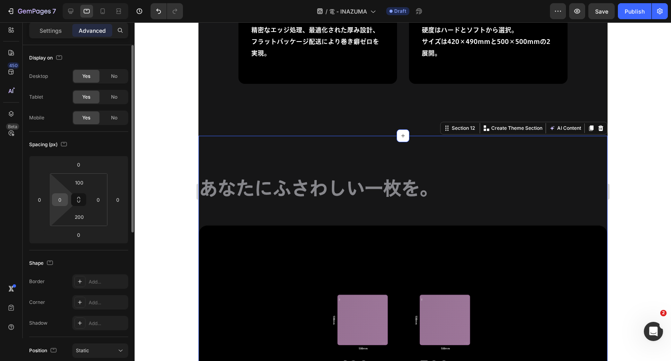
click at [59, 199] on input "0" at bounding box center [60, 200] width 12 height 12
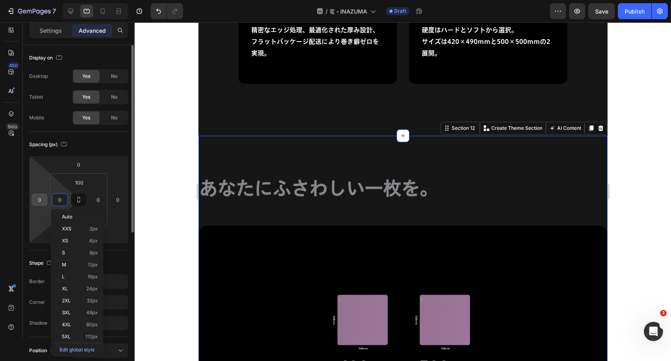
click at [38, 199] on input "0" at bounding box center [40, 200] width 12 height 12
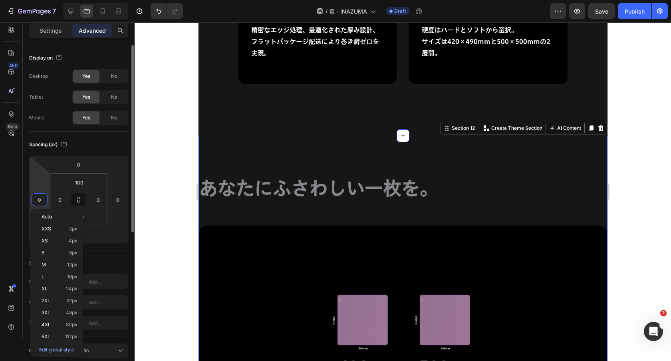
click at [37, 199] on input "0" at bounding box center [40, 200] width 12 height 12
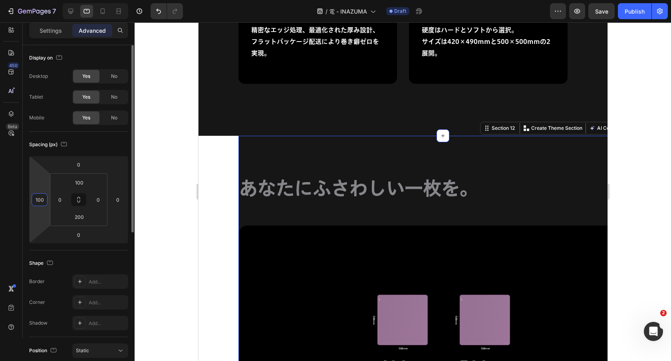
type input "100"
type input "1"
type input "0"
click at [38, 197] on input "100" at bounding box center [40, 200] width 12 height 12
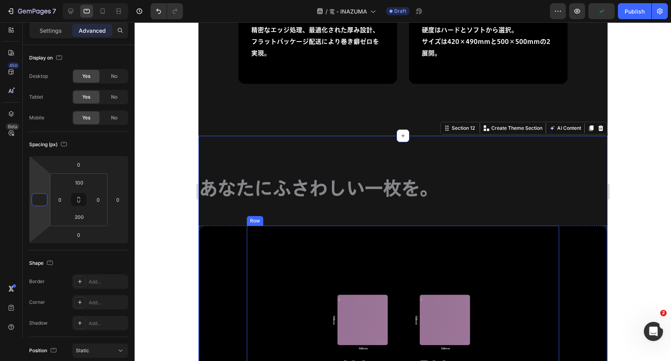
click at [297, 260] on div "Image 420× 490mm 電 (HARD・SOFT) Heading 購入 Button Image 500 × 500mm 電 (HARD・SOFT…" at bounding box center [403, 351] width 312 height 251
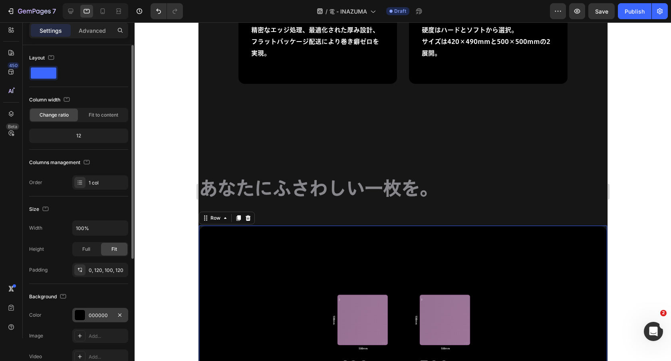
click at [105, 315] on div "000000" at bounding box center [100, 315] width 23 height 7
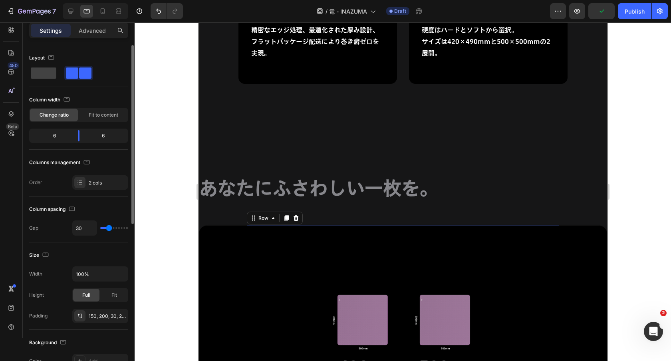
click at [253, 245] on div "Image 420× 490mm 電 (HARD・SOFT) Heading 購入 Button Image 500 × 500mm 電 (HARD・SOFT…" at bounding box center [403, 351] width 312 height 251
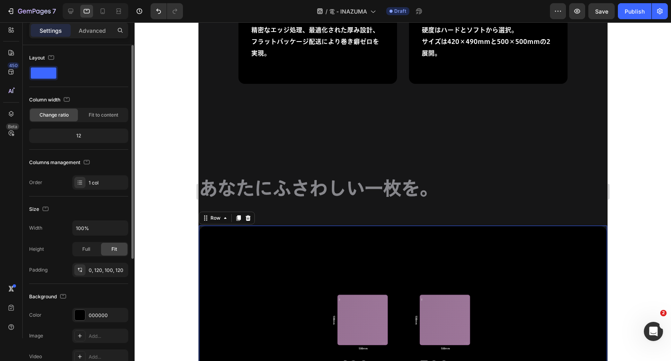
click at [118, 317] on icon "button" at bounding box center [120, 315] width 6 height 6
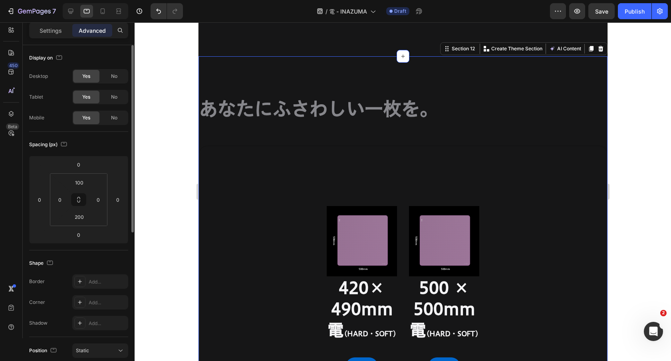
scroll to position [4971, 0]
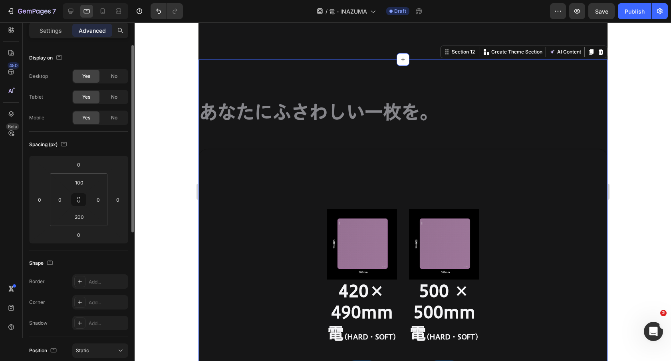
click at [60, 197] on input "0" at bounding box center [60, 200] width 12 height 12
click at [58, 197] on input "0" at bounding box center [60, 200] width 12 height 12
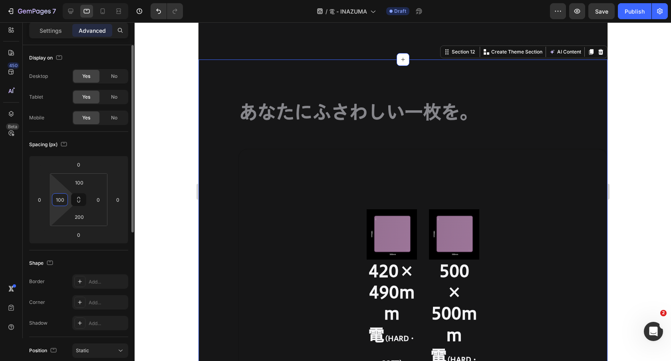
type input "100"
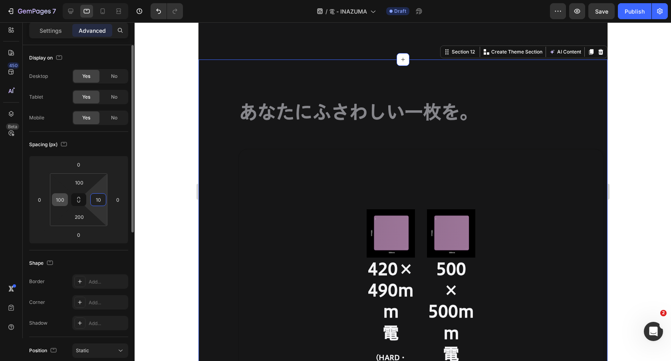
type input "100"
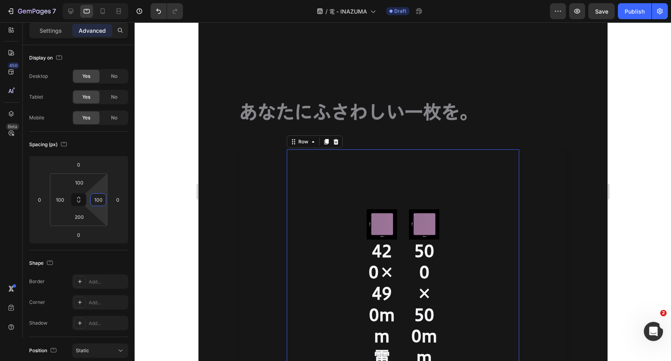
click at [340, 207] on div "Image 420× 490mm 電 (HARD・SOFT) Heading 購入 Button Image 500 × 500mm 電 (HARD・SOFT…" at bounding box center [402, 325] width 233 height 353
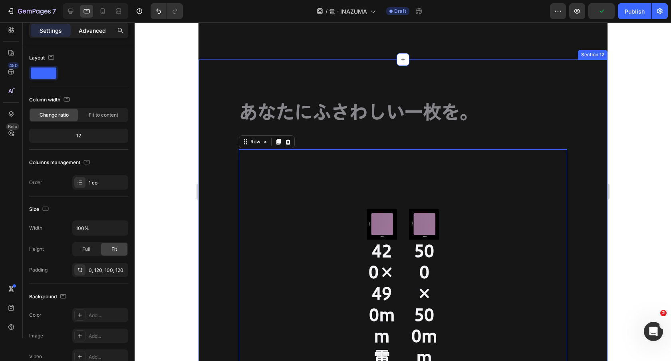
click at [97, 32] on p "Advanced" at bounding box center [92, 30] width 27 height 8
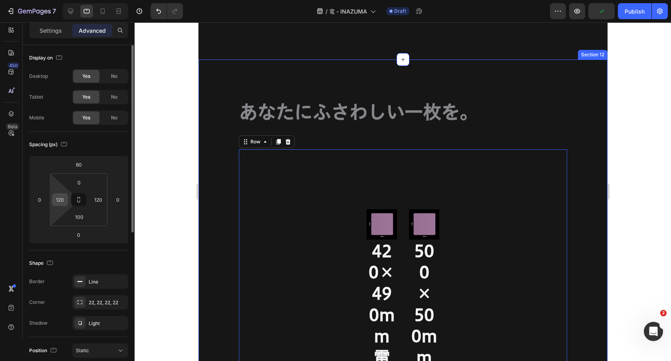
click at [60, 199] on input "120" at bounding box center [60, 200] width 12 height 12
type input "0"
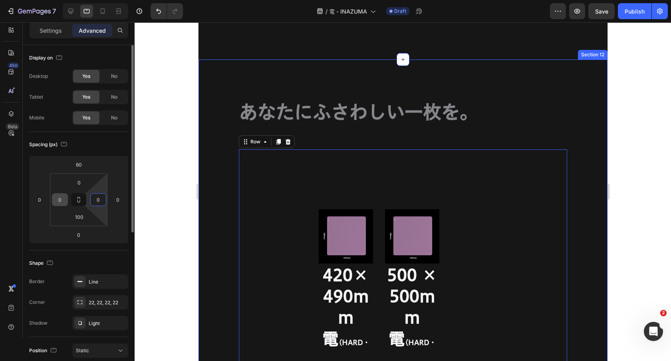
type input "0"
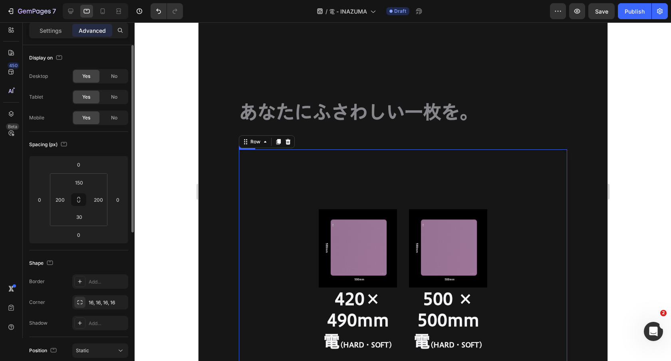
click at [283, 205] on div "Image 420× 490mm 電 (HARD・SOFT) Heading 購入 Button Image 500 × 500mm 電 (HARD・SOFT…" at bounding box center [403, 278] width 328 height 259
click at [59, 201] on input "200" at bounding box center [60, 200] width 12 height 12
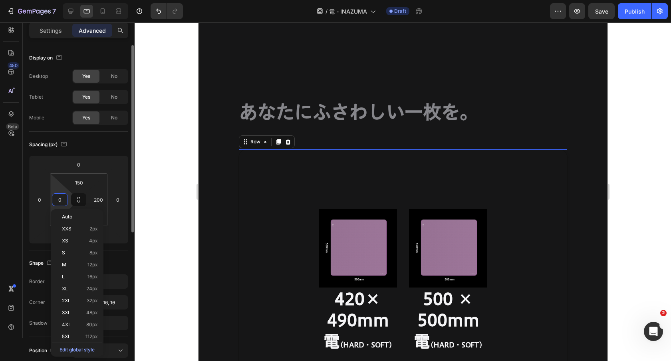
type input "0"
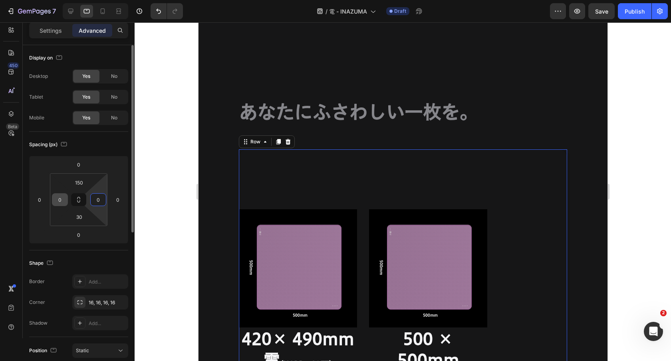
type input "0"
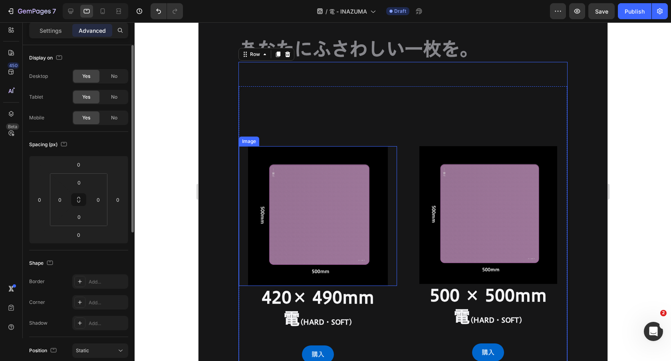
scroll to position [5027, 0]
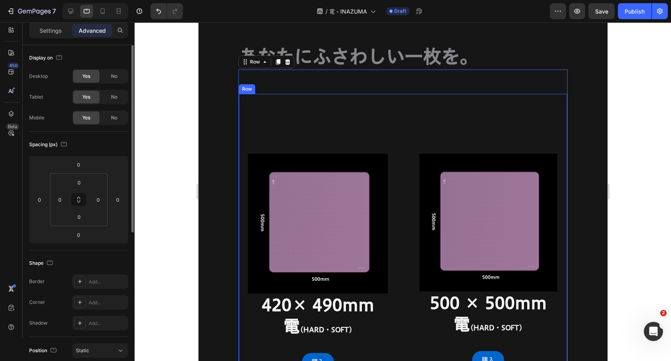
click at [391, 112] on div "Image 420× 490mm 電 (HARD・SOFT) Heading 購入 Button Image 500 × 500mm 電 (HARD・SOFT…" at bounding box center [403, 243] width 328 height 298
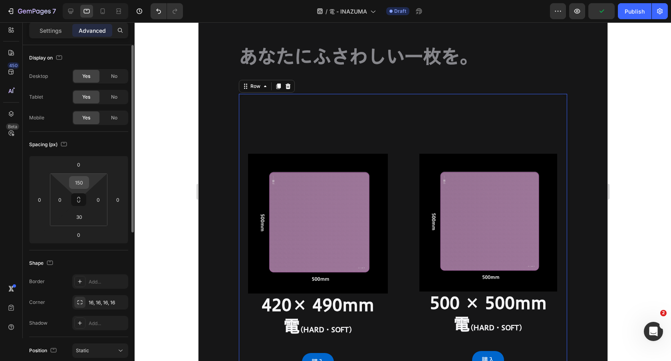
click at [79, 183] on input "150" at bounding box center [79, 183] width 16 height 12
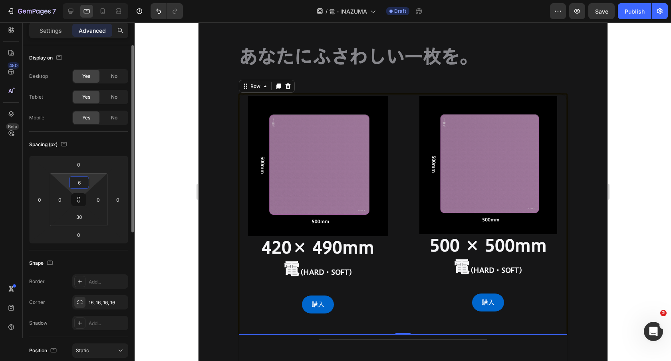
type input "60"
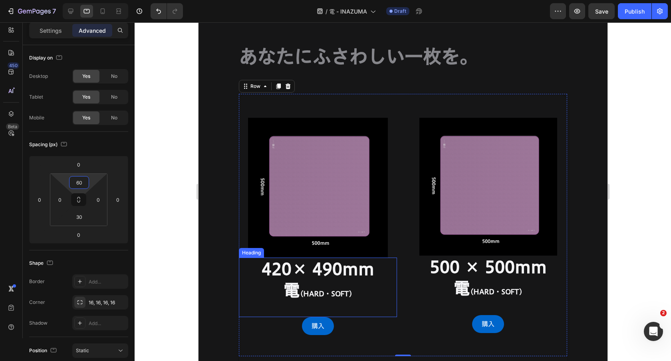
click at [360, 296] on h2 "420× 490mm 電 (HARD・SOFT)" at bounding box center [318, 282] width 158 height 48
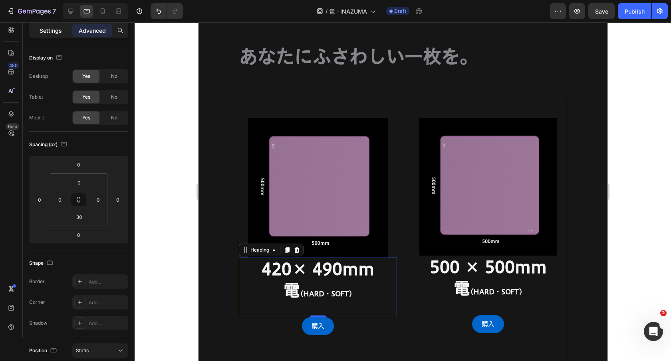
click at [50, 30] on p "Settings" at bounding box center [51, 30] width 22 height 8
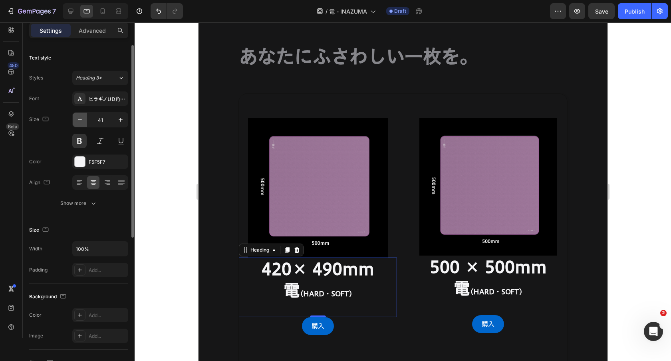
click at [85, 123] on button "button" at bounding box center [80, 120] width 14 height 14
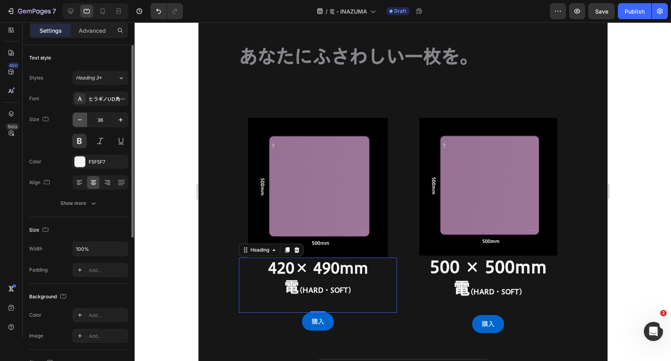
click at [85, 123] on button "button" at bounding box center [80, 120] width 14 height 14
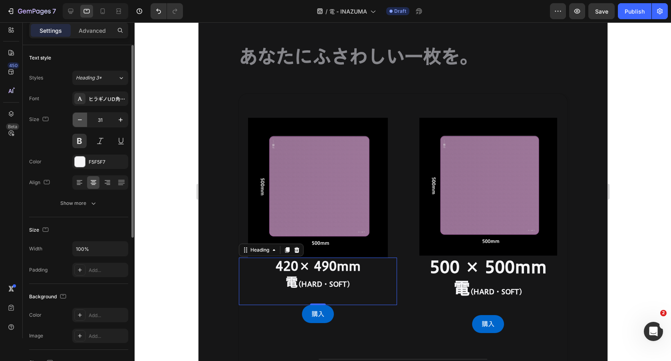
click at [85, 123] on button "button" at bounding box center [80, 120] width 14 height 14
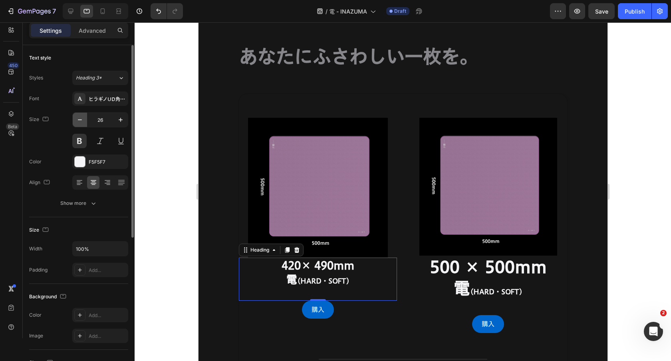
click at [85, 123] on button "button" at bounding box center [80, 120] width 14 height 14
click at [119, 121] on icon "button" at bounding box center [121, 120] width 8 height 8
type input "28"
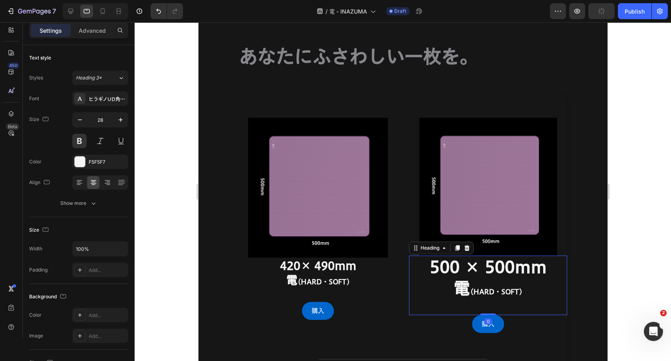
click at [421, 270] on h2 "500 × 500mm 電 (HARD・SOFT)" at bounding box center [488, 280] width 158 height 48
click at [78, 121] on icon "button" at bounding box center [80, 120] width 8 height 8
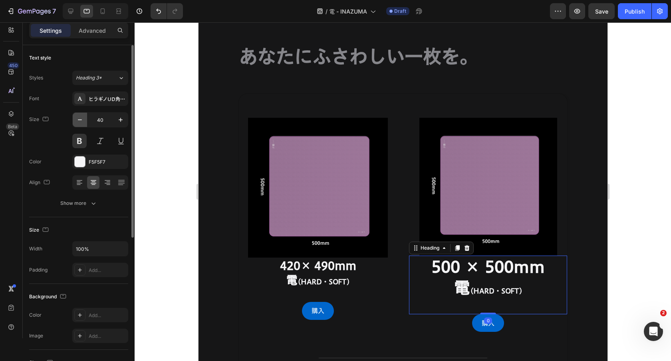
click at [78, 121] on icon "button" at bounding box center [80, 120] width 8 height 8
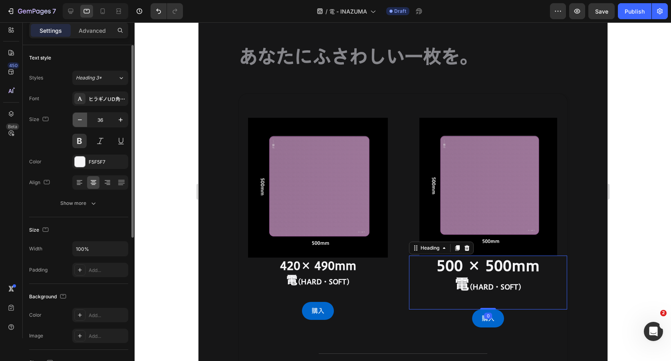
click at [78, 121] on icon "button" at bounding box center [80, 120] width 8 height 8
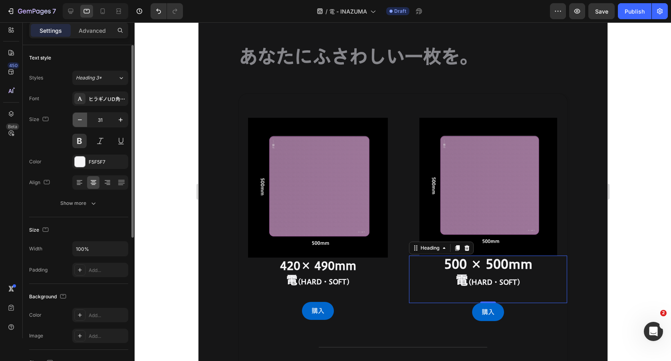
click at [78, 121] on icon "button" at bounding box center [80, 120] width 8 height 8
type input "28"
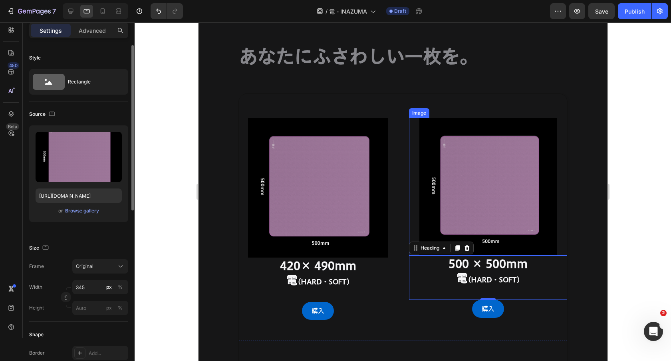
click at [442, 138] on img at bounding box center [488, 187] width 138 height 138
click at [400, 155] on div "Image 420× 490mm 電 (HARD・SOFT) Heading 購入 Button Image 0 500 × 500mm 電 (HARD・SO…" at bounding box center [403, 218] width 328 height 248
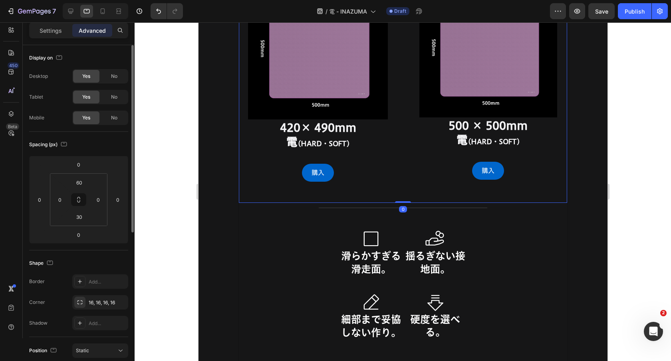
scroll to position [5236, 0]
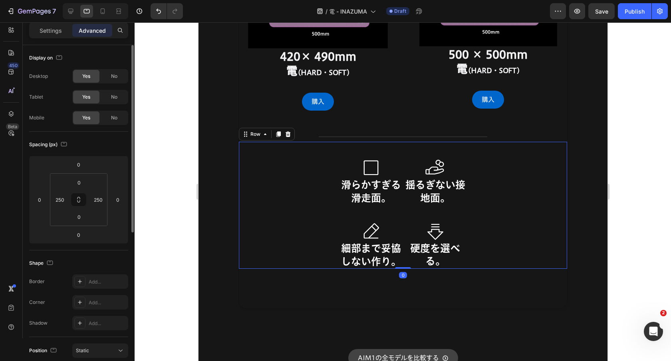
click at [320, 175] on div "Icon 滑らかすぎる滑走面。 Heading Icon 細部まで妥協しない作り。 Heading Icon 揺るぎない接地面。 Heading Icon 硬…" at bounding box center [403, 205] width 328 height 127
click at [56, 201] on input "250" at bounding box center [60, 200] width 12 height 12
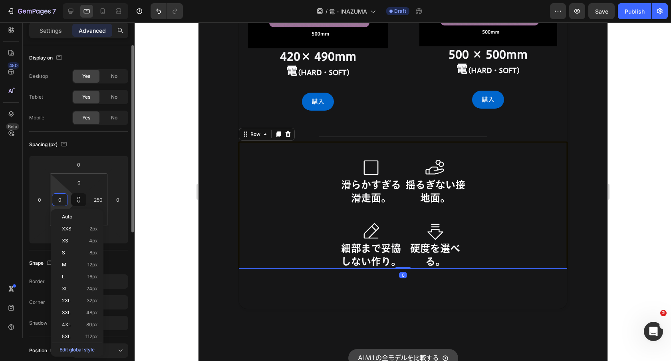
type input "0"
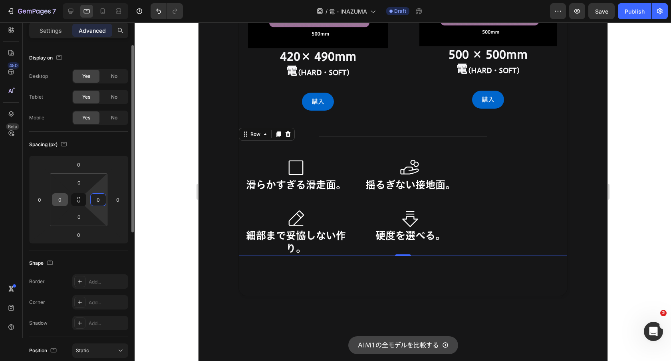
type input "0"
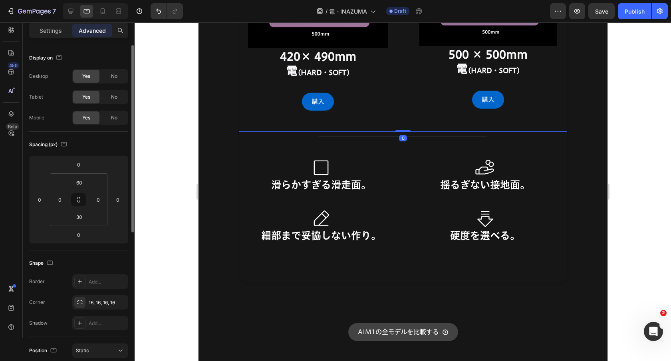
click at [312, 131] on div "Image 420× 490mm 電 (HARD・SOFT) Heading 購入 Button Image 500 × 500mm 電 (HARD・SOFT…" at bounding box center [403, 9] width 328 height 248
click at [302, 137] on div "Title Line 0" at bounding box center [403, 137] width 328 height 10
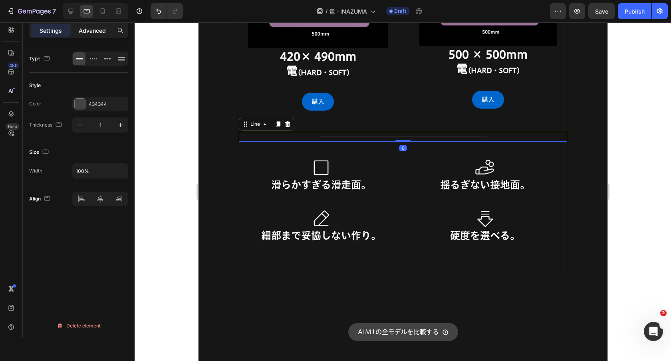
click at [102, 30] on p "Advanced" at bounding box center [92, 30] width 27 height 8
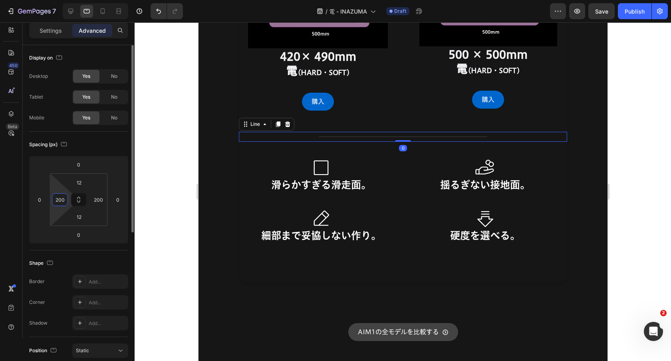
click at [61, 197] on input "200" at bounding box center [60, 200] width 12 height 12
type input "0"
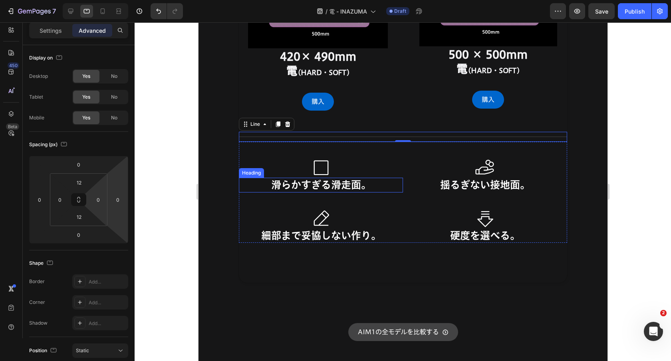
click at [364, 183] on h2 "滑らかすぎる滑走面。" at bounding box center [321, 185] width 164 height 15
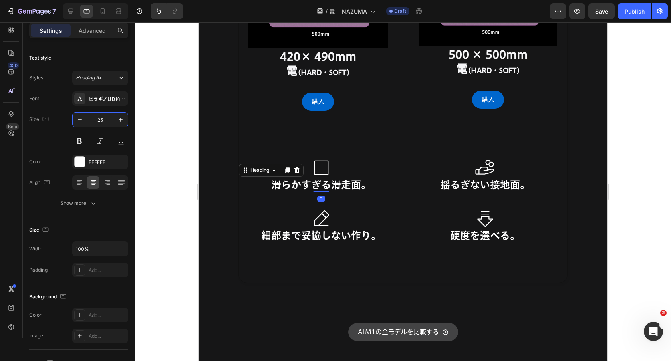
click at [100, 119] on input "25" at bounding box center [100, 120] width 26 height 14
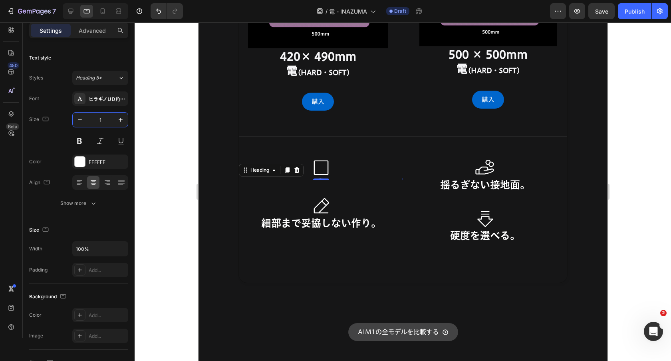
type input "17"
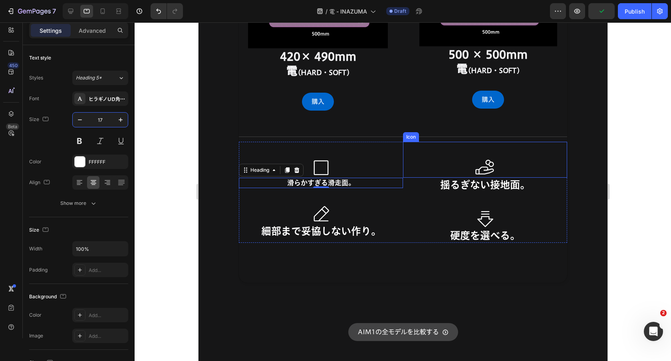
click at [445, 183] on strong "揺るぎない接地面。" at bounding box center [485, 185] width 90 height 10
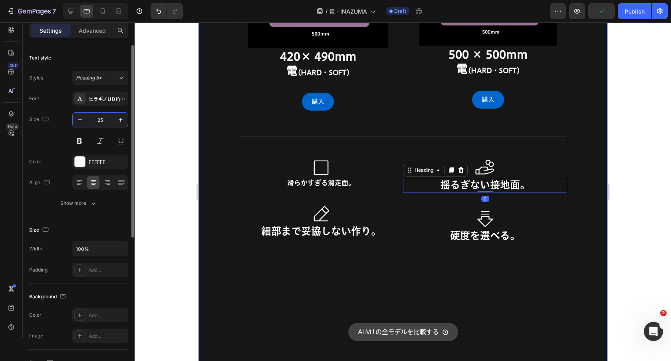
click at [105, 122] on input "25" at bounding box center [100, 120] width 26 height 14
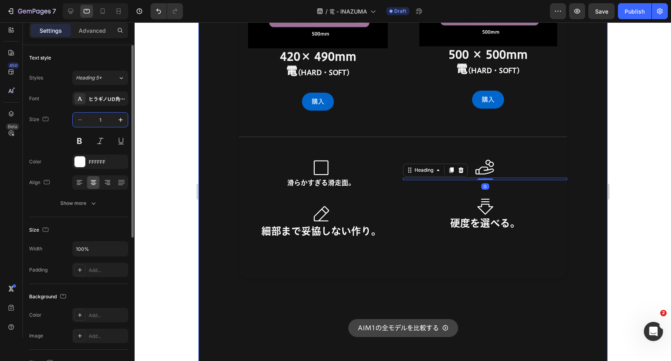
type input "17"
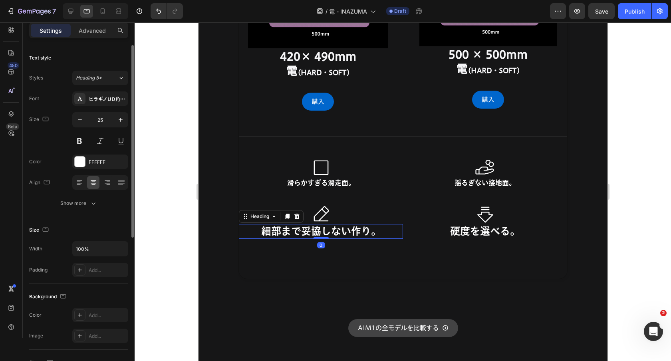
click at [281, 229] on h2 "細部まで妥協しない作り。" at bounding box center [321, 231] width 164 height 15
click at [104, 126] on input "25" at bounding box center [100, 120] width 26 height 14
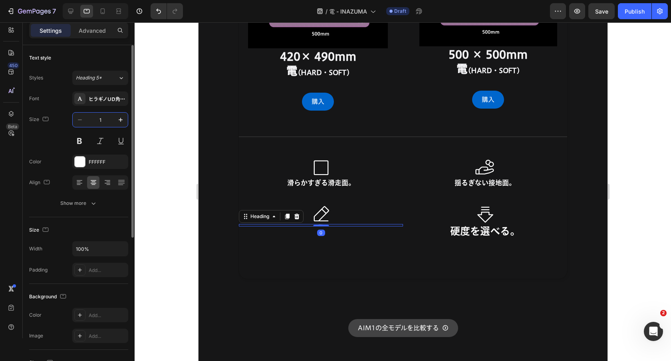
type input "17"
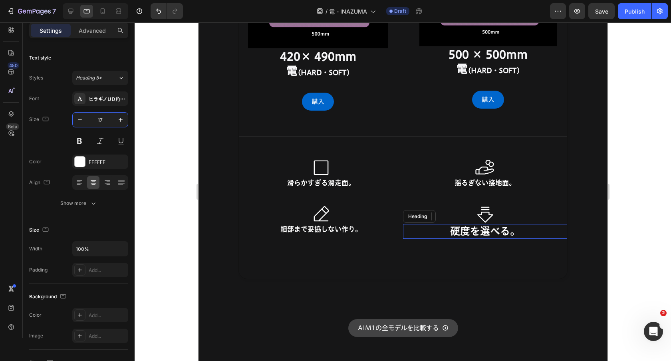
click at [448, 237] on h2 "硬度を選べる。" at bounding box center [485, 231] width 164 height 15
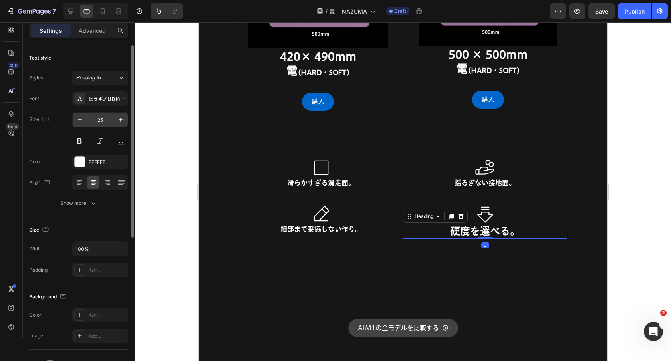
click at [106, 117] on input "25" at bounding box center [100, 120] width 26 height 14
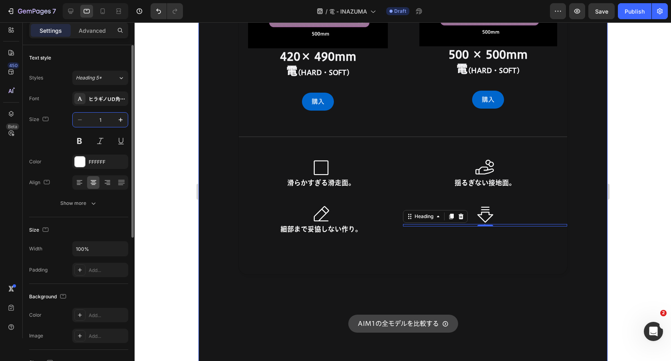
type input "17"
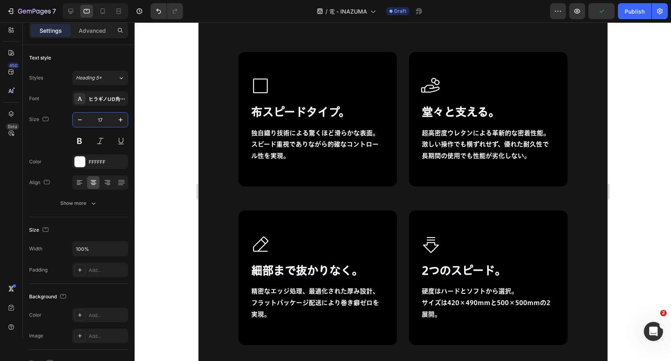
scroll to position [4600, 0]
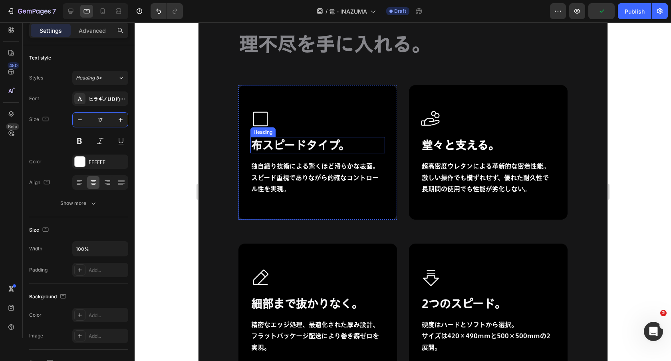
click at [294, 149] on h2 "布スピードタイプ。" at bounding box center [317, 145] width 135 height 16
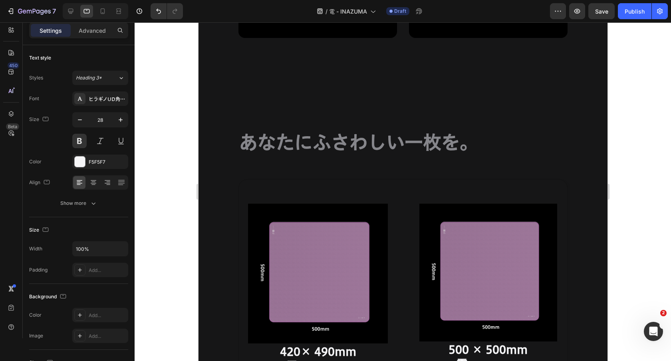
type input "16"
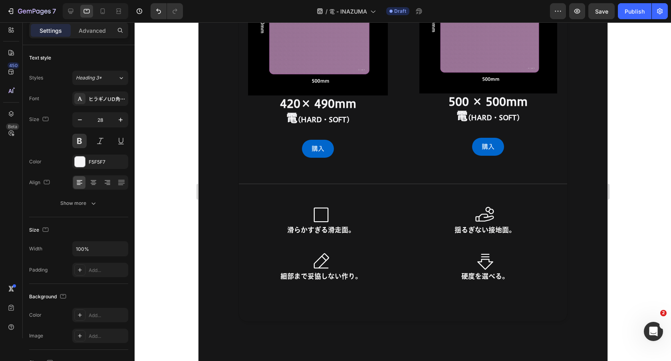
scroll to position [5209, 0]
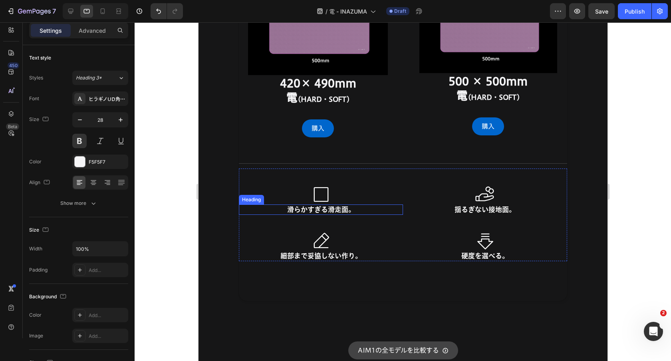
click at [319, 211] on h2 "滑らかすぎる滑走面。" at bounding box center [321, 210] width 164 height 10
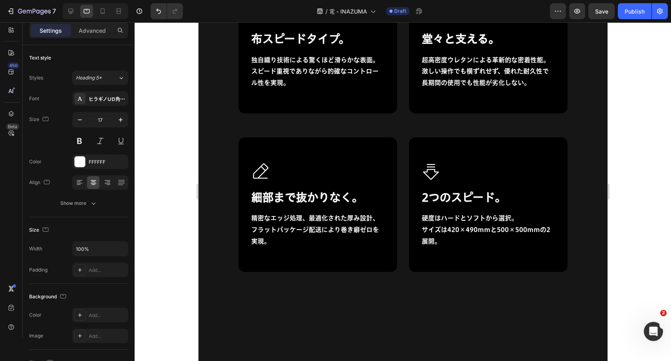
scroll to position [4687, 0]
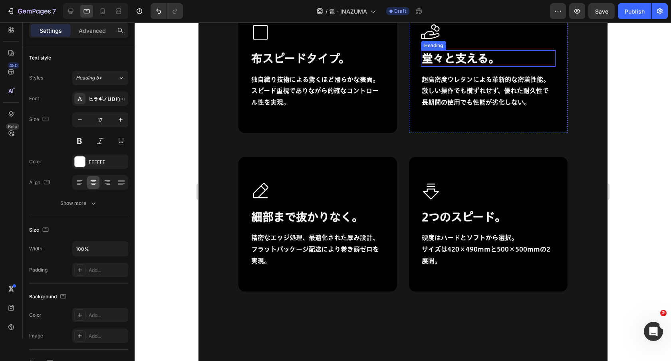
click at [449, 60] on strong "堂々と支える。" at bounding box center [461, 58] width 78 height 11
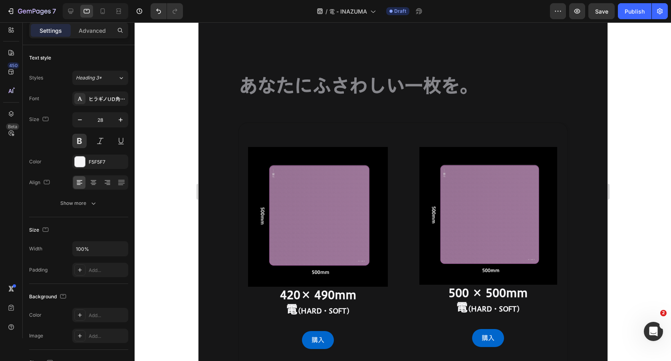
type input "16"
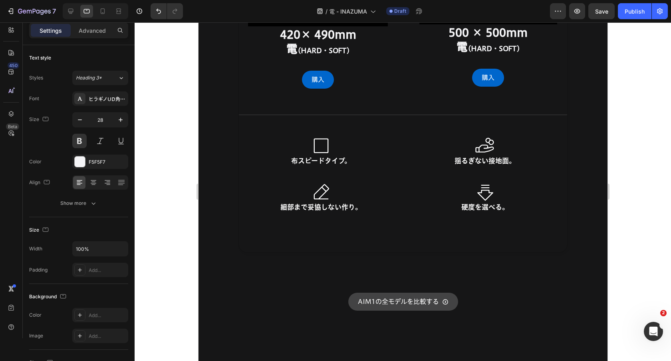
scroll to position [5273, 0]
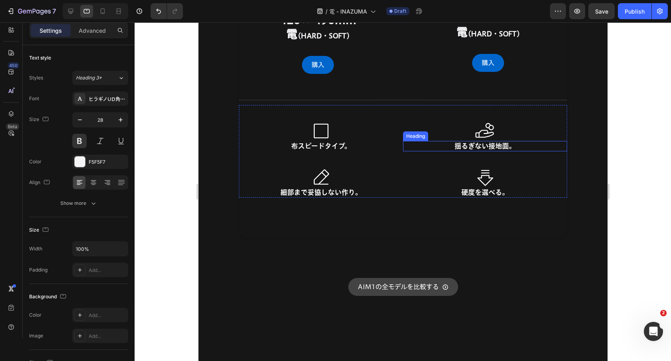
click at [483, 148] on strong "揺るぎない接地面。" at bounding box center [484, 146] width 61 height 7
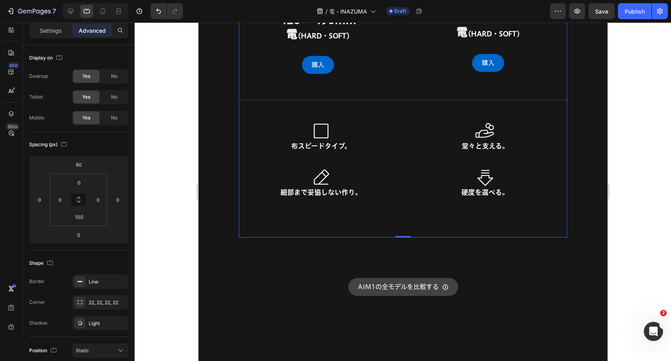
click at [538, 212] on div "Image 420× 490mm 電 (HARD・SOFT) Heading 購入 Button Image 500 × 500mm 電 (HARD・SOFT…" at bounding box center [402, 42] width 329 height 391
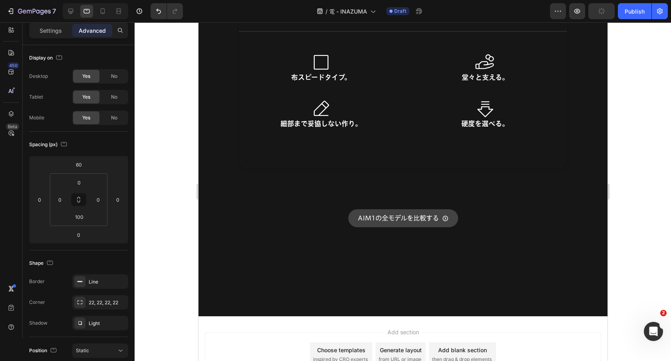
scroll to position [5345, 0]
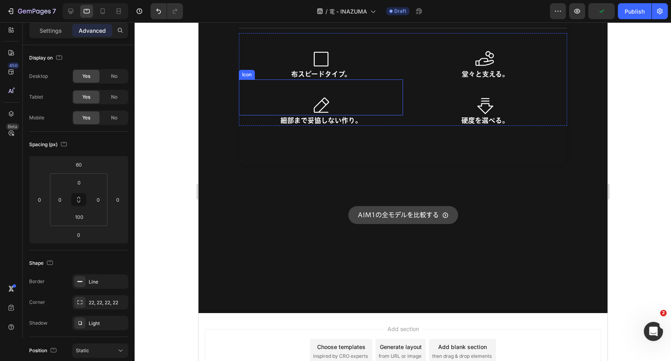
click at [328, 119] on h2 "細部まで妥協しない作り。" at bounding box center [321, 120] width 164 height 10
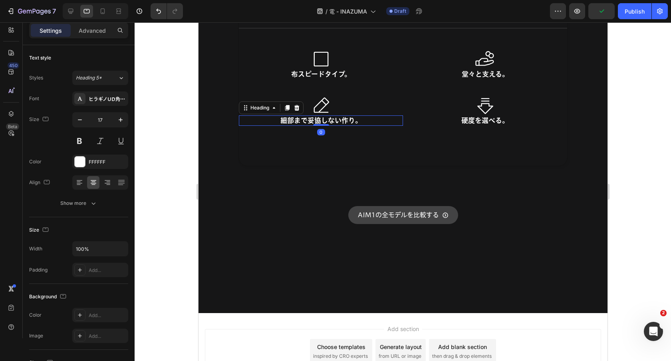
click at [328, 119] on h2 "細部まで妥協しない作り。" at bounding box center [321, 120] width 164 height 10
drag, startPoint x: 309, startPoint y: 119, endPoint x: 351, endPoint y: 120, distance: 42.4
click at [351, 120] on p "細部まで妥協しない作り。" at bounding box center [320, 120] width 163 height 9
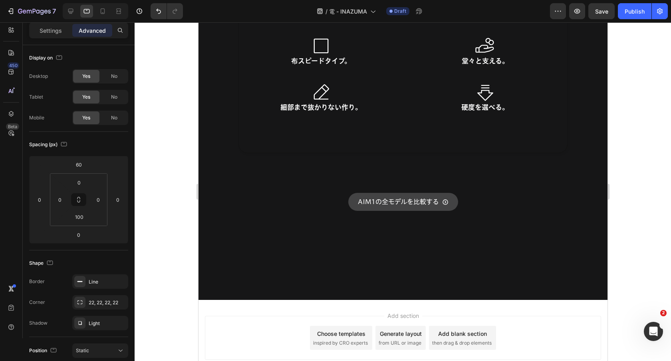
scroll to position [5381, 0]
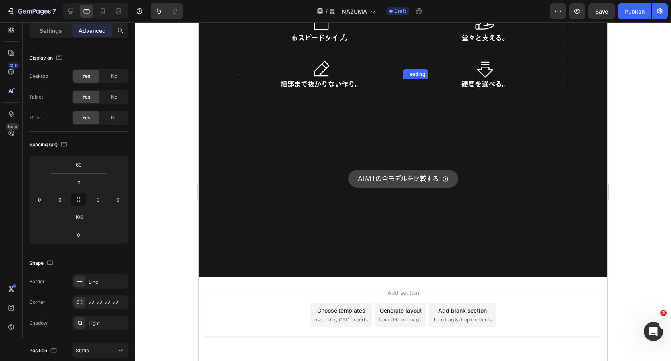
click at [487, 86] on strong "硬度を選べる。" at bounding box center [485, 84] width 48 height 7
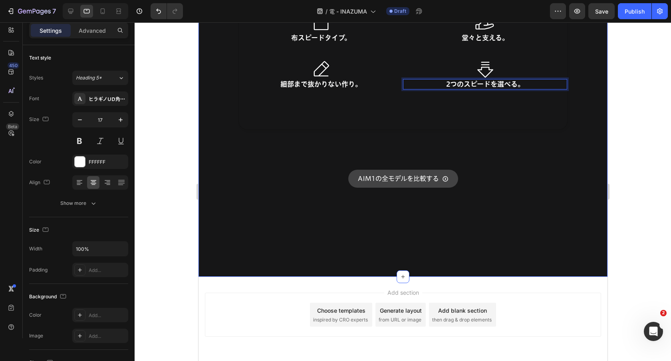
click at [507, 179] on div "AIM1の全モデルを比較する Button" at bounding box center [402, 179] width 329 height 18
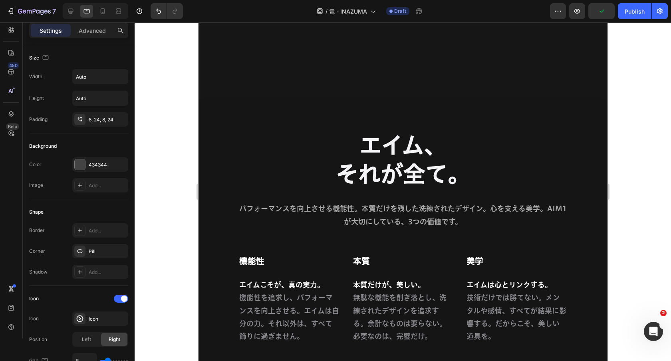
scroll to position [4486, 0]
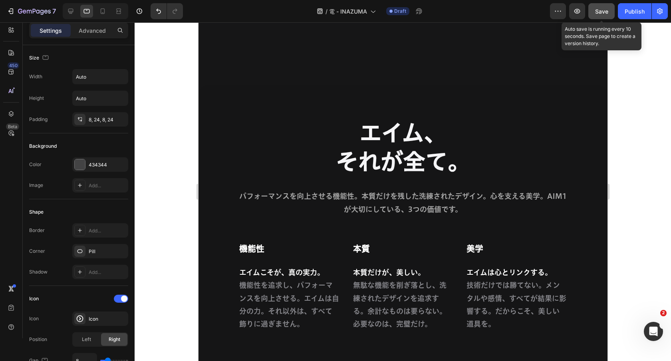
click at [601, 12] on span "Save" at bounding box center [601, 11] width 13 height 7
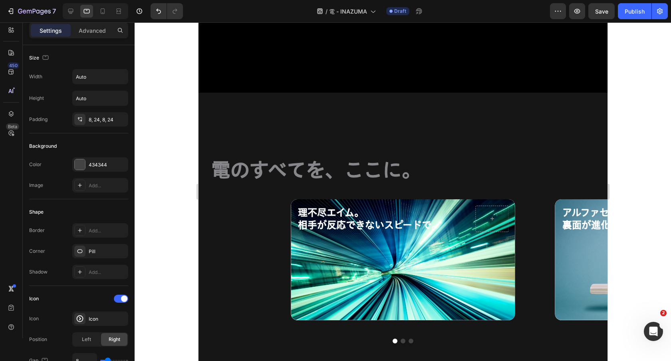
scroll to position [380, 0]
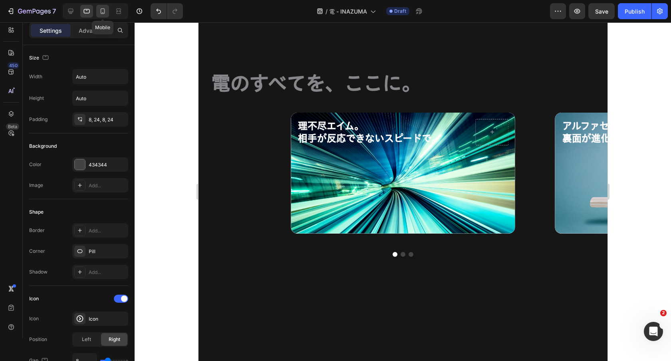
click at [101, 5] on div at bounding box center [102, 11] width 13 height 13
type input "14"
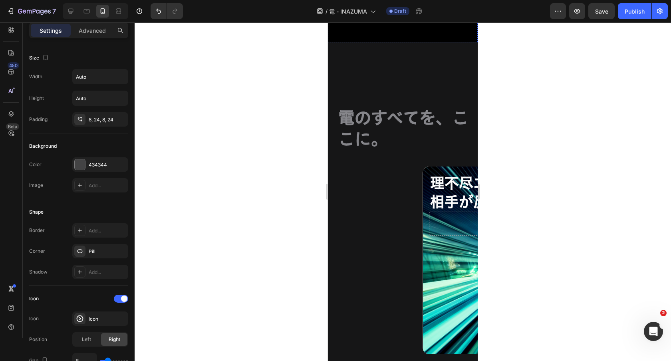
scroll to position [221, 0]
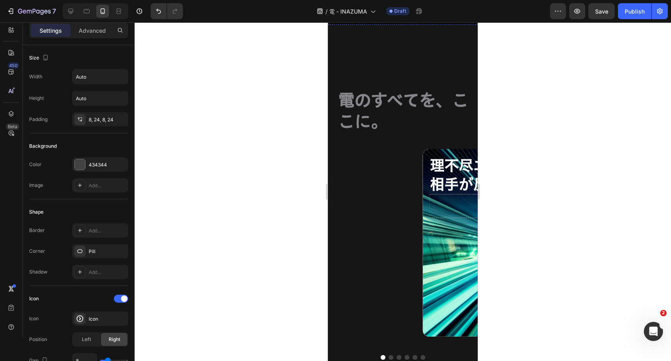
click at [394, 133] on h2 "電のすべてを、ここに。" at bounding box center [408, 111] width 140 height 44
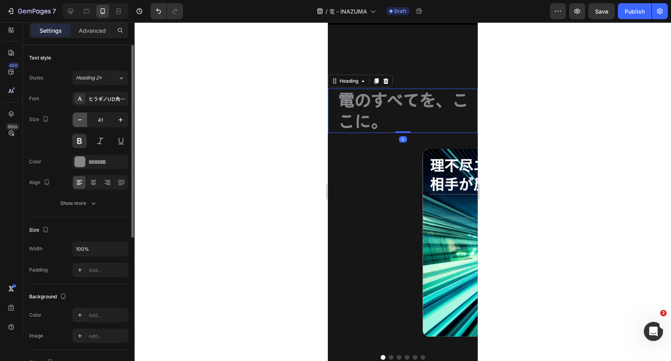
click at [83, 123] on icon "button" at bounding box center [80, 120] width 8 height 8
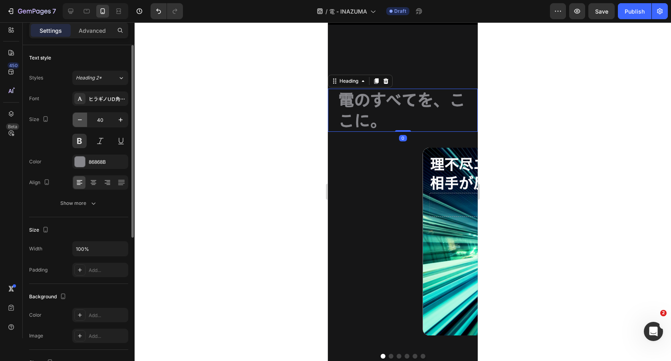
click at [83, 123] on icon "button" at bounding box center [80, 120] width 8 height 8
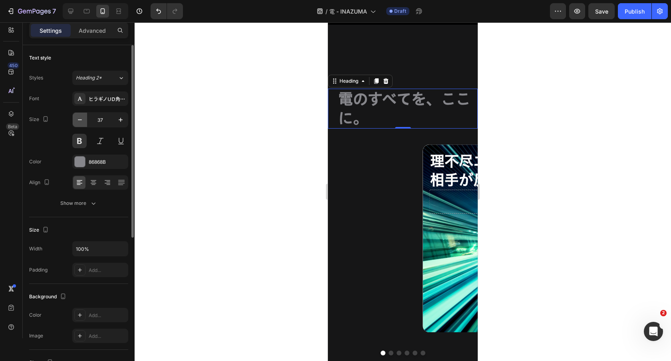
click at [83, 123] on icon "button" at bounding box center [80, 120] width 8 height 8
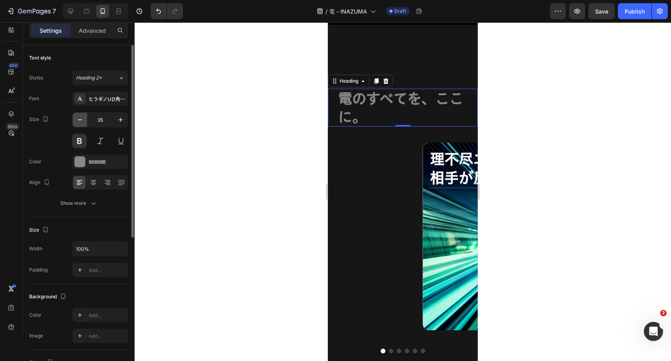
click at [83, 123] on icon "button" at bounding box center [80, 120] width 8 height 8
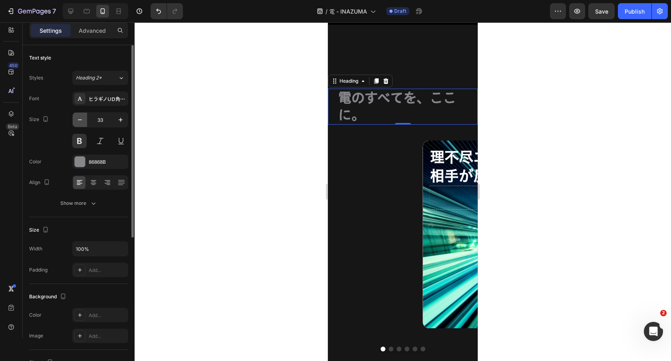
click at [83, 123] on icon "button" at bounding box center [80, 120] width 8 height 8
type input "32"
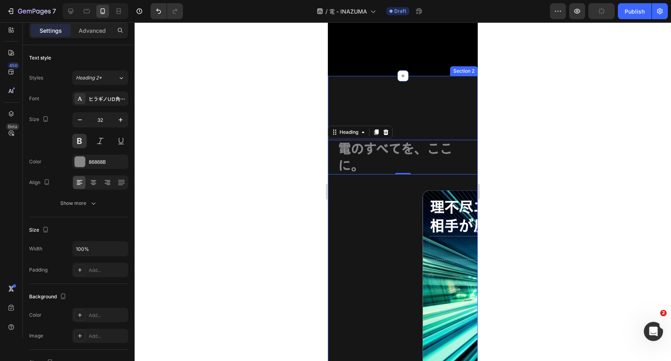
scroll to position [325, 0]
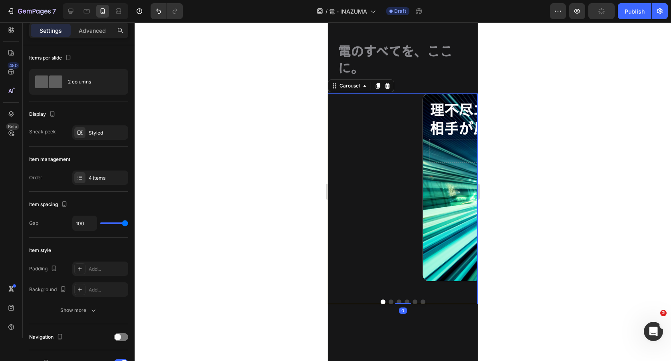
click at [368, 121] on div "理不尽エイム。 相手が反応できないスピードで。 Heading Drop element here Hero Banner アルファセル採用。 裏面が進化し、…" at bounding box center [403, 193] width 150 height 200
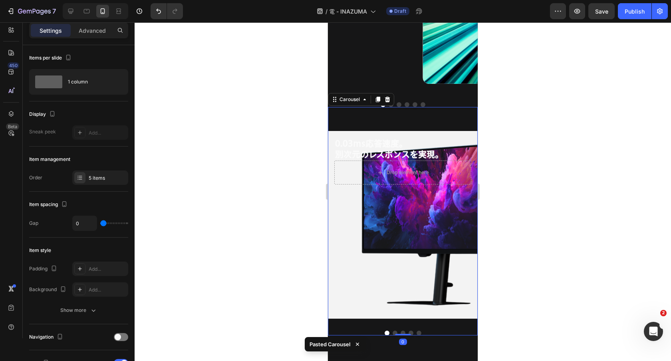
scroll to position [462, 0]
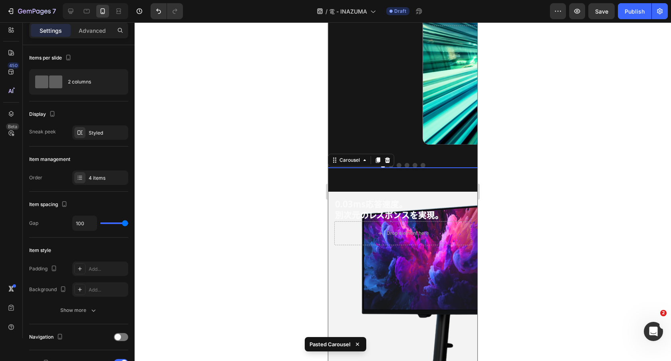
click at [371, 53] on div "理不尽エイム。 相手が反応できないスピードで。 Heading Drop element here Hero Banner アルファセル採用。 裏面が進化し、…" at bounding box center [403, 57] width 150 height 200
click at [433, 87] on div "Background Image" at bounding box center [538, 51] width 231 height 188
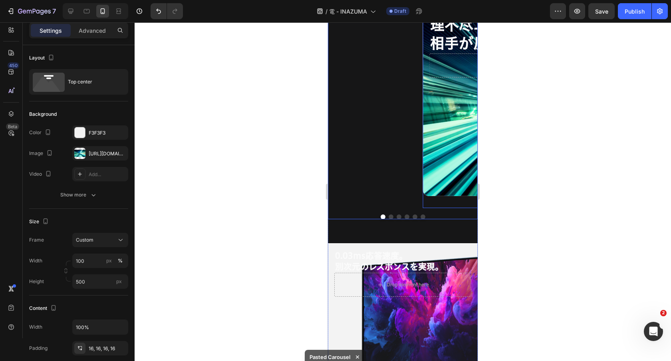
scroll to position [367, 0]
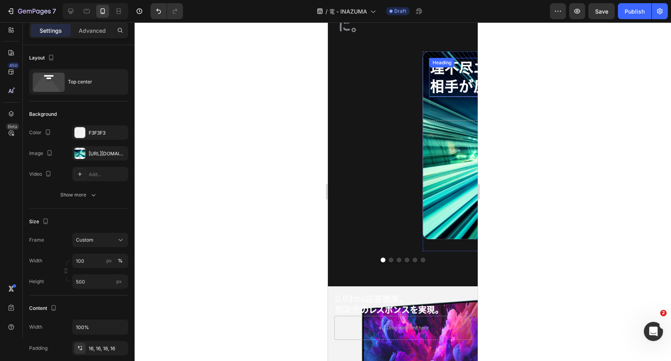
click at [446, 84] on h2 "理不尽エイム。 相手が反応できないスピードで。" at bounding box center [539, 77] width 219 height 39
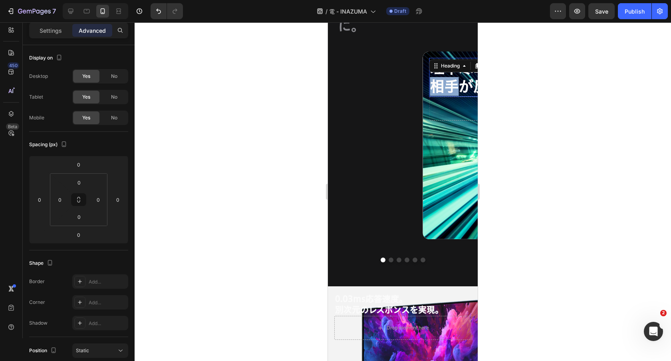
click at [446, 84] on h2 "理不尽エイム。 相手が反応できないスピードで。" at bounding box center [539, 77] width 219 height 39
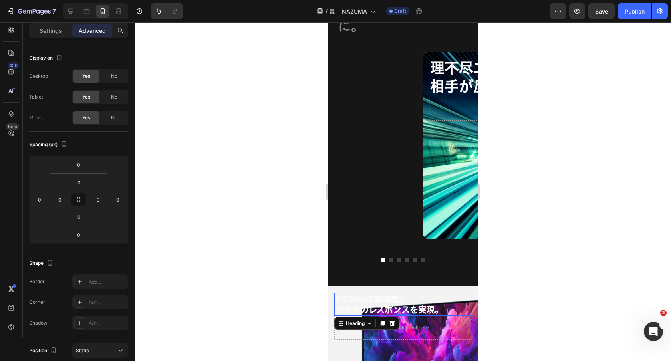
click at [370, 300] on h2 "0.03ms応答速度。 別次元のレスポンスを実現。" at bounding box center [402, 305] width 137 height 24
click at [370, 300] on p "0.03ms応答速度。 別次元のレスポンスを実現。" at bounding box center [402, 305] width 135 height 22
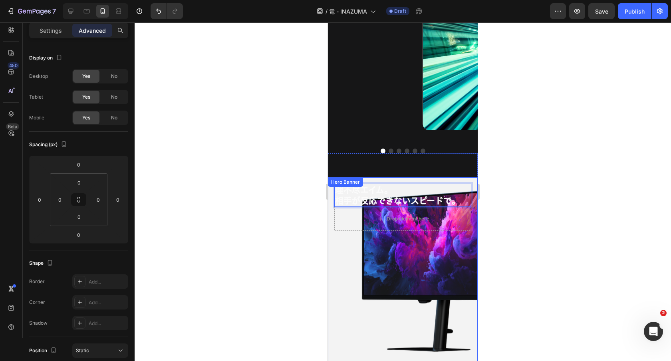
scroll to position [548, 0]
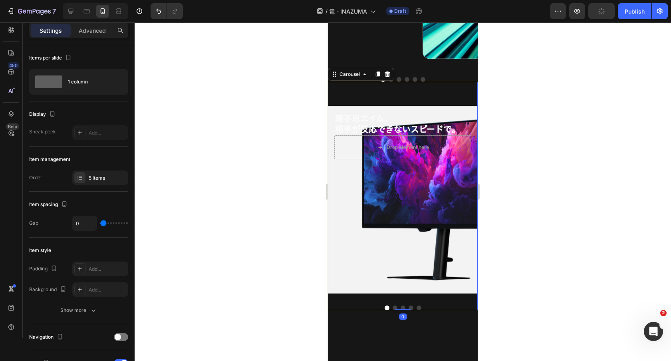
click at [394, 308] on button "Dot" at bounding box center [395, 308] width 5 height 5
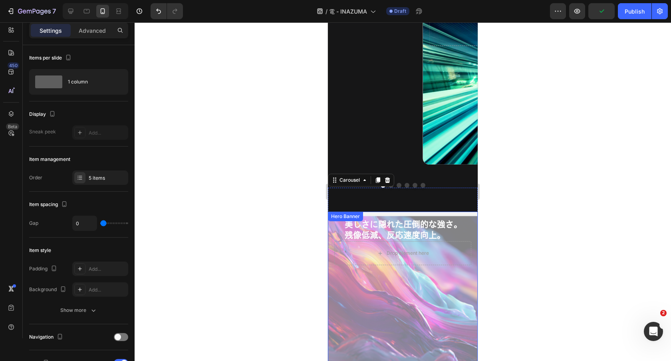
scroll to position [439, 0]
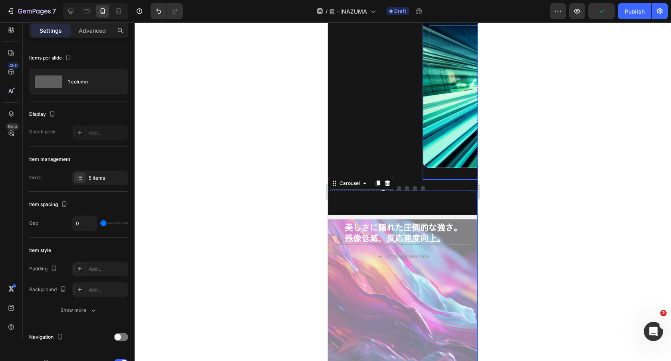
click at [433, 94] on div "Background Image" at bounding box center [538, 74] width 231 height 188
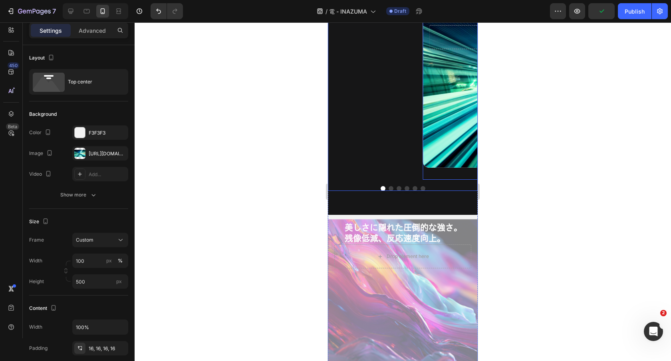
click at [388, 97] on div "理不尽エイム。 相手が反応できないスピードで。 Heading Drop element here Hero Banner 0 アルファセル採用。 裏面が進化…" at bounding box center [403, 80] width 150 height 200
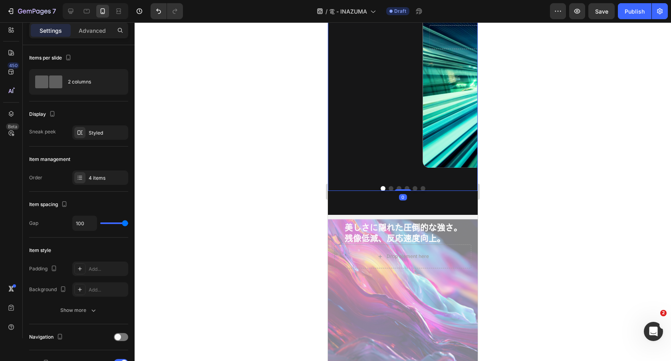
click at [391, 185] on div "理不尽エイム。 相手が反応できないスピードで。 Heading Drop element here Hero Banner アルファセル採用。 裏面が進化し、…" at bounding box center [403, 85] width 150 height 211
click at [391, 187] on button "Dot" at bounding box center [391, 188] width 5 height 5
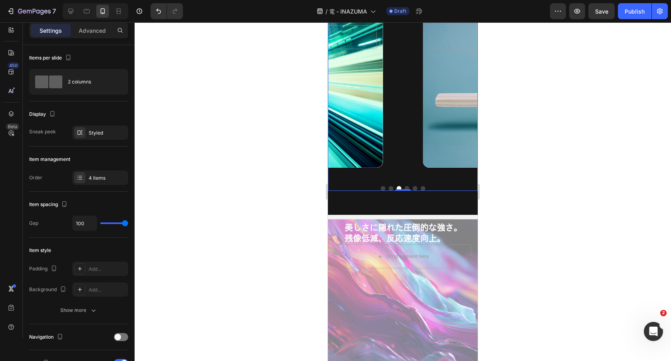
scroll to position [367, 0]
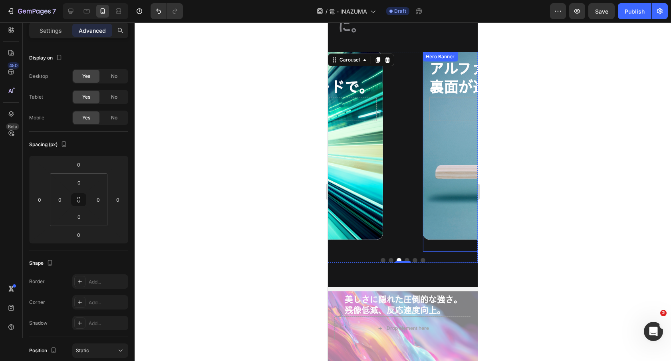
click at [447, 91] on strong "裏面が進化し、堂々と支える。" at bounding box center [530, 87] width 201 height 14
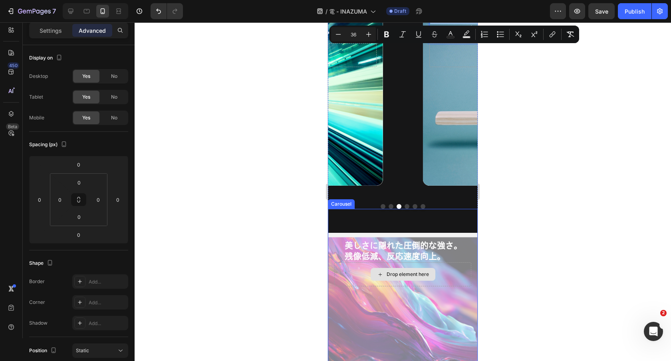
scroll to position [426, 0]
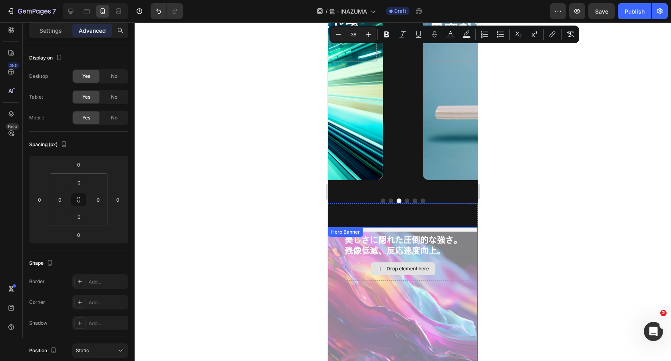
click at [392, 238] on h2 "美しさに隠れた圧倒的な強さ。 残像低減、反応速度向上。" at bounding box center [407, 246] width 127 height 24
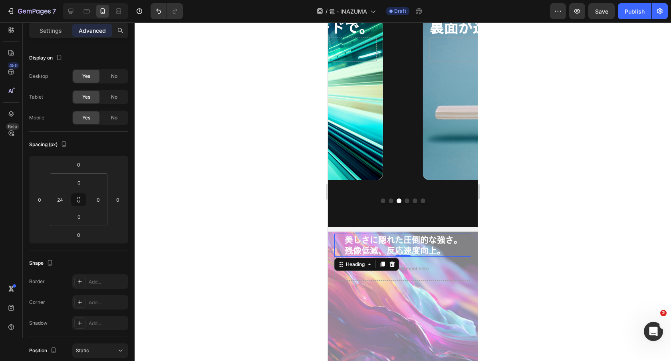
click at [392, 238] on h2 "美しさに隠れた圧倒的な強さ。 残像低減、反応速度向上。" at bounding box center [407, 246] width 127 height 24
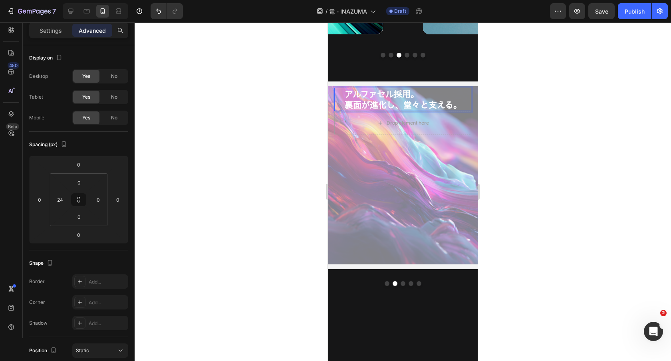
scroll to position [573, 0]
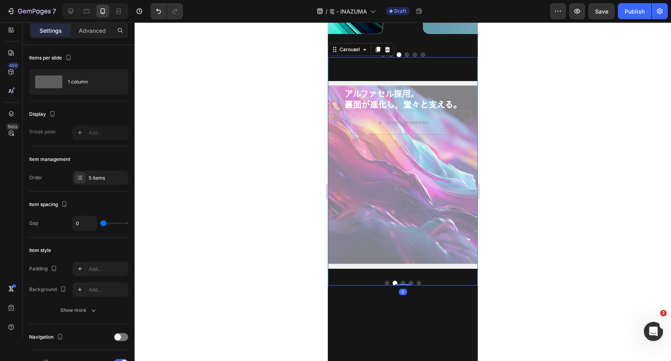
click at [402, 284] on div "理不尽エイム。 相手が反応できないスピードで。 Heading Drop element here Hero Banner アルファセル採用。 裏面が進化し、…" at bounding box center [403, 171] width 150 height 229
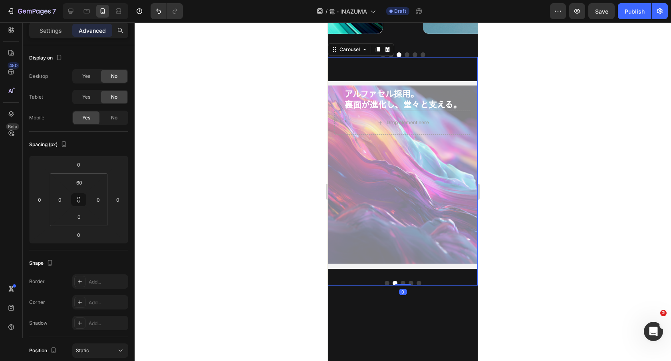
click at [404, 281] on button "Dot" at bounding box center [403, 283] width 5 height 5
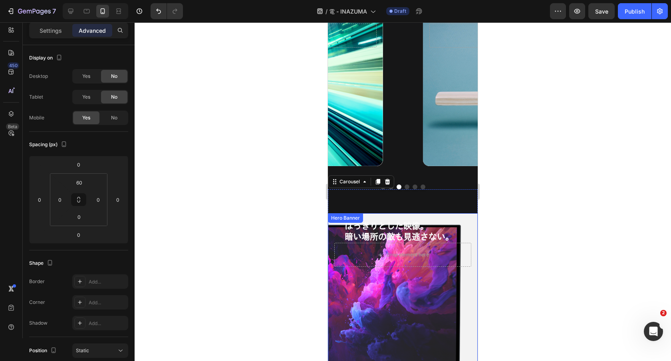
scroll to position [402, 0]
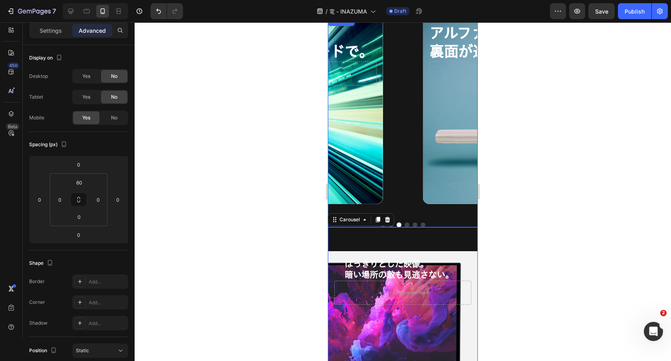
click at [410, 223] on div at bounding box center [403, 225] width 150 height 5
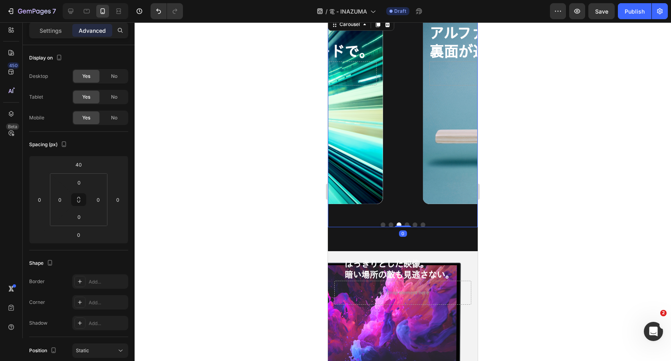
click at [408, 223] on button "Dot" at bounding box center [407, 225] width 5 height 5
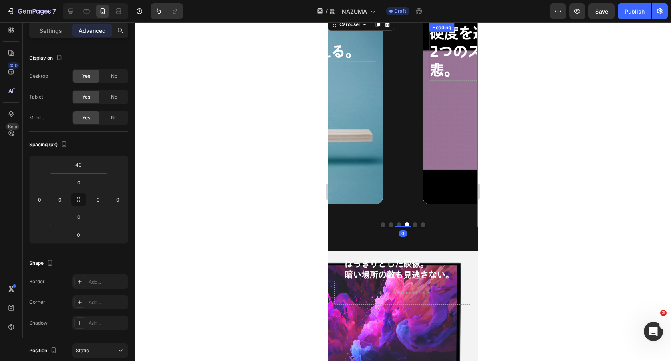
click at [450, 46] on strong "2つのスピード。どちらも無慈悲。" at bounding box center [527, 60] width 195 height 33
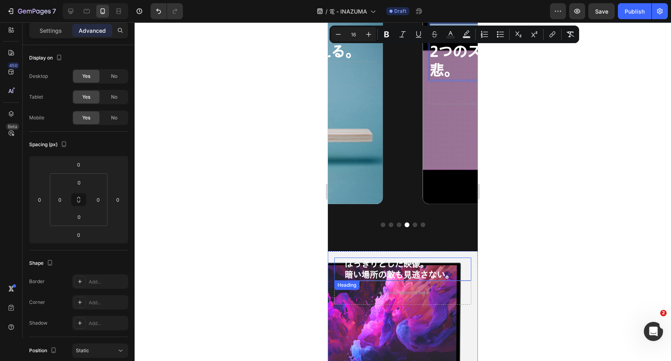
click at [395, 263] on h2 "はっきりとした映像。 暗い場所の敵も見逃さない。" at bounding box center [407, 270] width 127 height 24
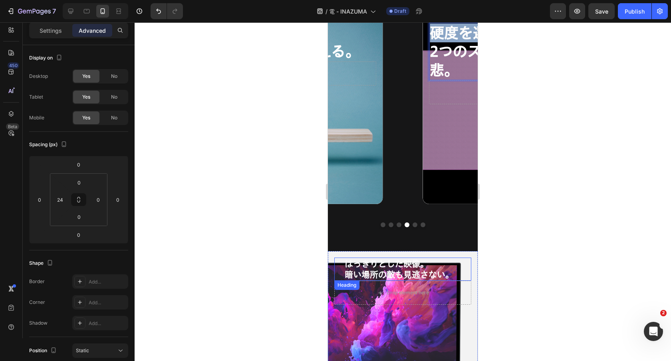
click at [395, 263] on h2 "はっきりとした映像。 暗い場所の敵も見逃さない。" at bounding box center [407, 270] width 127 height 24
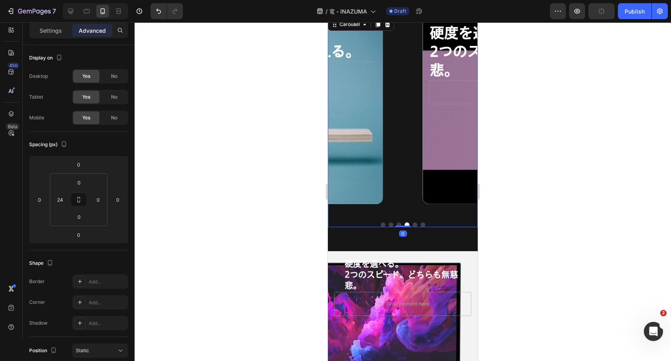
click at [413, 224] on button "Dot" at bounding box center [415, 225] width 5 height 5
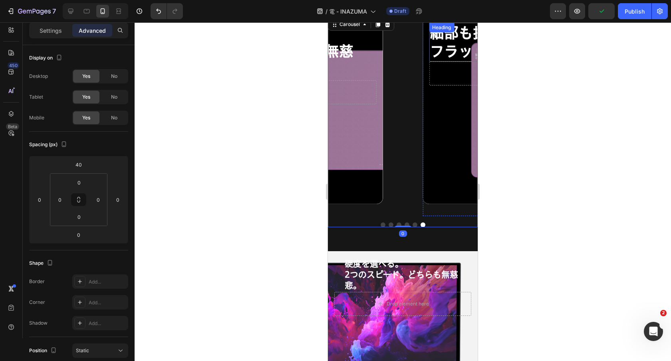
click at [442, 42] on h2 "細部も抜かりなく。 フラットパッケージ配送。" at bounding box center [538, 42] width 219 height 39
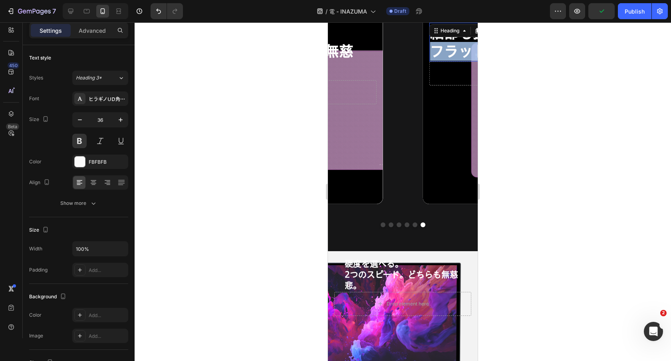
click at [442, 42] on h2 "細部も抜かりなく。 フラットパッケージ配送。" at bounding box center [538, 42] width 219 height 39
copy p "細部も抜かりなく。 フラットパッケージ配送。"
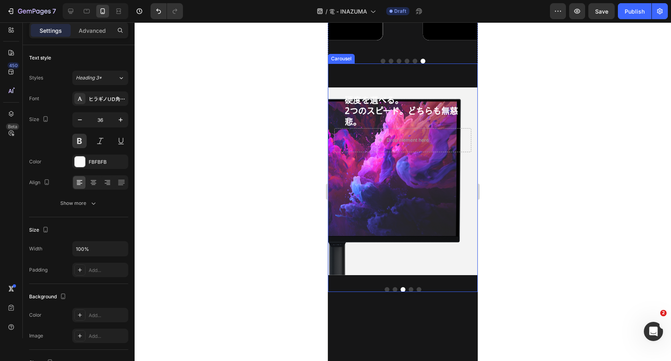
scroll to position [567, 0]
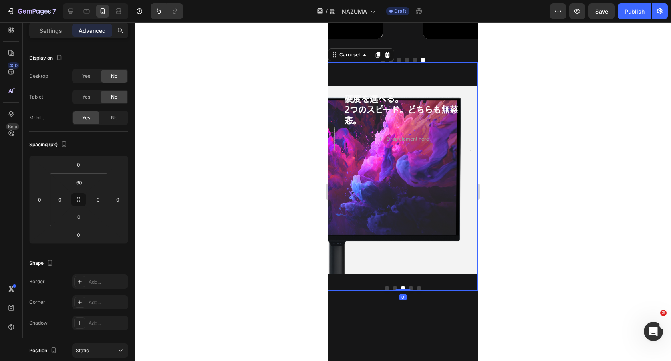
click at [411, 289] on button "Dot" at bounding box center [411, 288] width 5 height 5
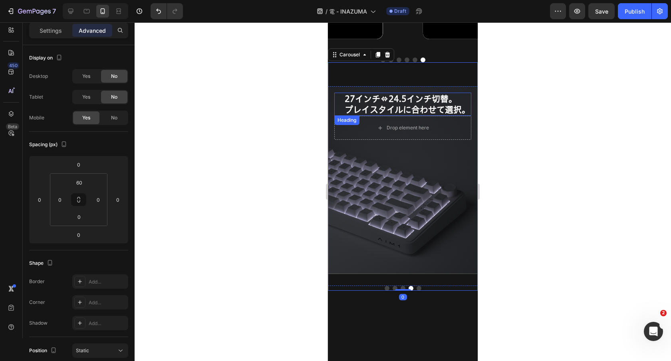
click at [402, 107] on h2 "27インチ⇔24.5インチ切替。 プレイスタイルに合わせて選択。" at bounding box center [407, 105] width 127 height 24
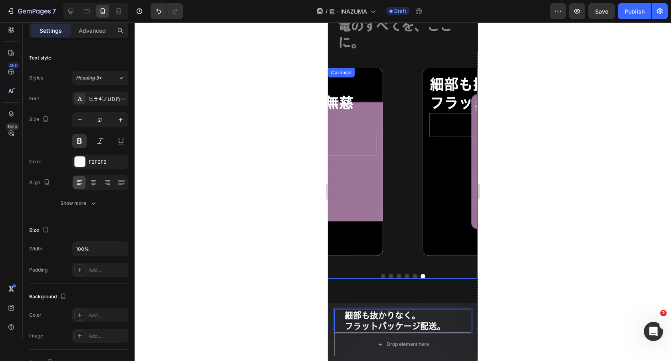
scroll to position [324, 0]
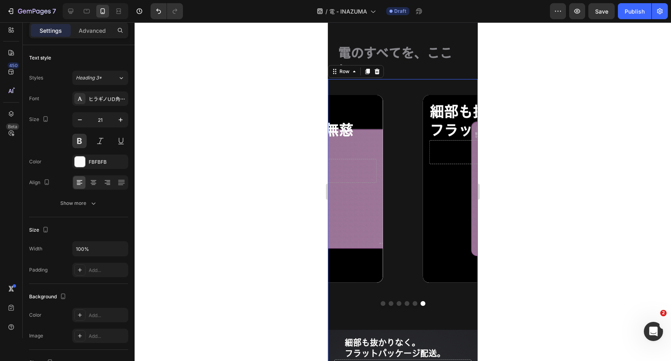
click at [401, 84] on div "理不尽エイム。 相手が反応できないスピードで。 Heading Drop element here Hero Banner アルファセル採用。 裏面が進化し、…" at bounding box center [403, 192] width 150 height 227
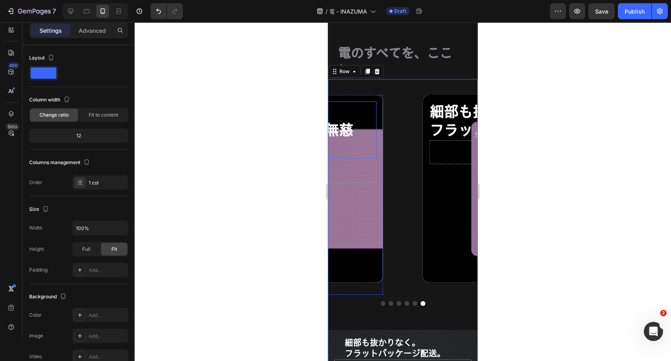
click at [347, 104] on p "硬度を選べる。 2つのスピード。どちらも無慈悲。" at bounding box center [267, 130] width 217 height 56
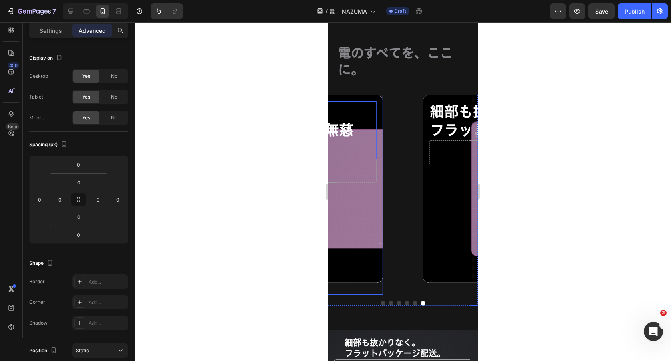
click at [346, 95] on div "硬度を選べる。 2つのスピード。どちらも無慈悲。 Heading 0 Drop element here" at bounding box center [267, 142] width 231 height 94
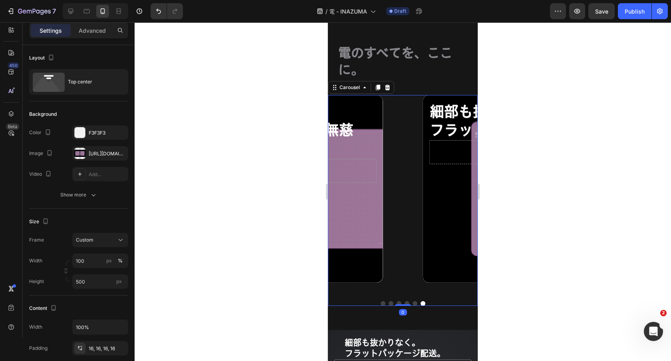
click at [411, 103] on div "理不尽エイム。 相手が反応できないスピードで。 Heading Drop element here Hero Banner アルファセル採用。 裏面が進化し、…" at bounding box center [403, 195] width 150 height 200
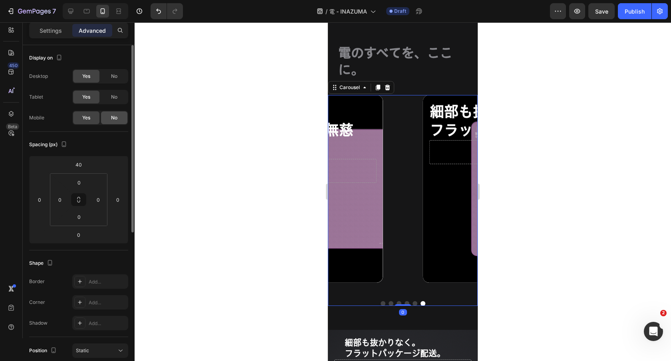
click at [116, 119] on span "No" at bounding box center [114, 117] width 6 height 7
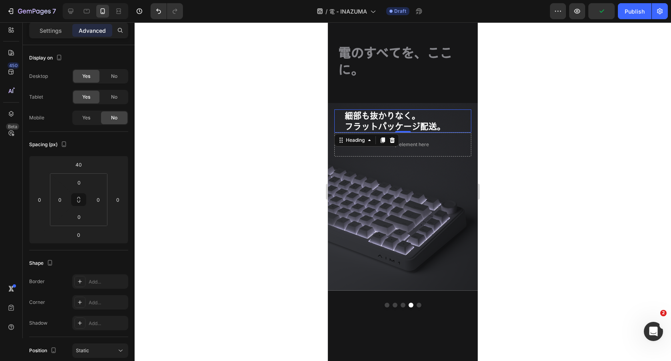
click at [440, 110] on p "細部も抜かりなく。 フラットパッケージ配送。" at bounding box center [408, 121] width 126 height 22
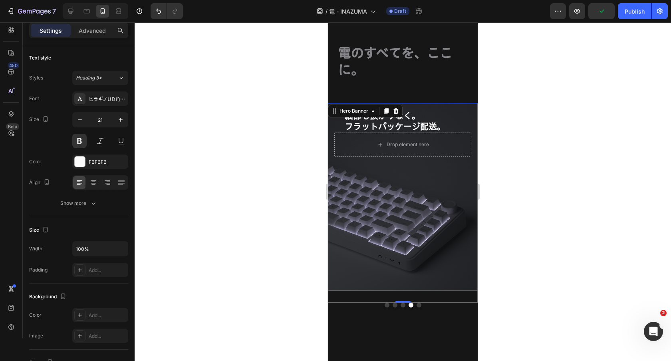
click at [461, 106] on div "細部も抜かりなく。 フラットパッケージ配送。 Heading Drop element here" at bounding box center [403, 133] width 150 height 60
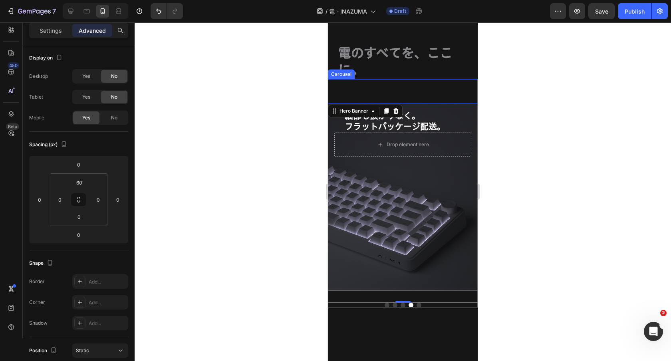
click at [417, 304] on button "Dot" at bounding box center [419, 305] width 5 height 5
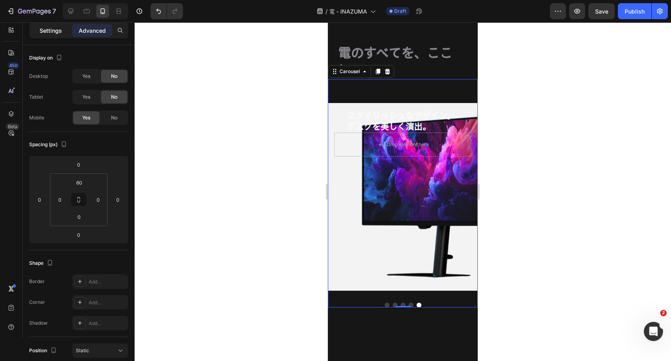
click at [58, 34] on p "Settings" at bounding box center [51, 30] width 22 height 8
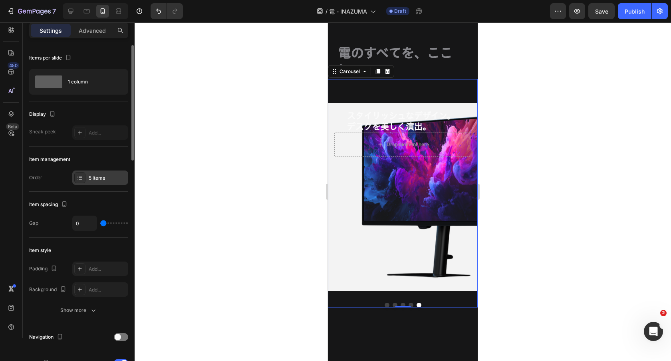
click at [97, 179] on div "5 items" at bounding box center [108, 178] width 38 height 7
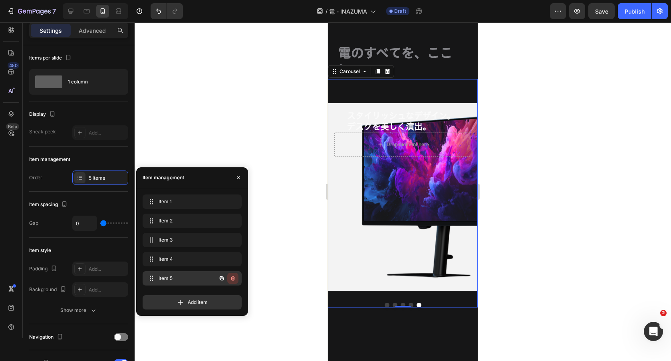
click at [233, 279] on icon "button" at bounding box center [232, 279] width 0 height 2
click at [235, 278] on div "Delete" at bounding box center [227, 278] width 15 height 7
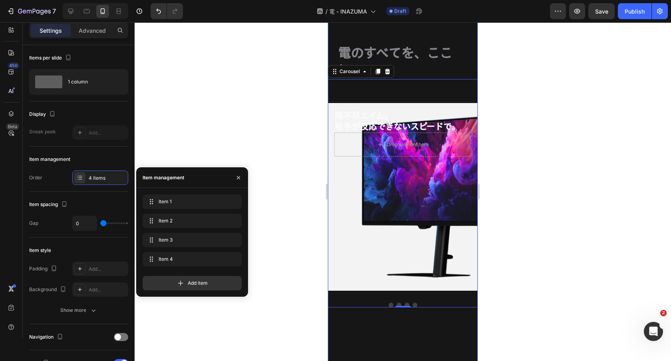
click at [419, 312] on div "電のすべてを、ここに。 Heading Row 理不尽エイム。 相手が反応できないスピードで。 Heading Hero Banner アルファセル採用。 裏…" at bounding box center [403, 187] width 150 height 415
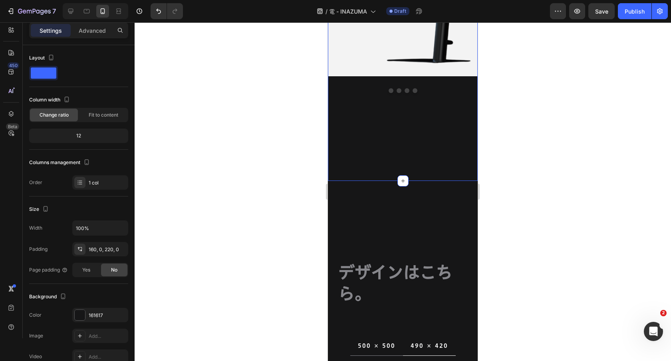
scroll to position [596, 0]
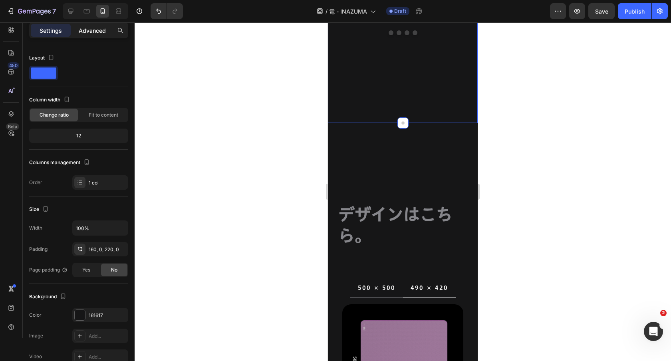
click at [94, 33] on p "Advanced" at bounding box center [92, 30] width 27 height 8
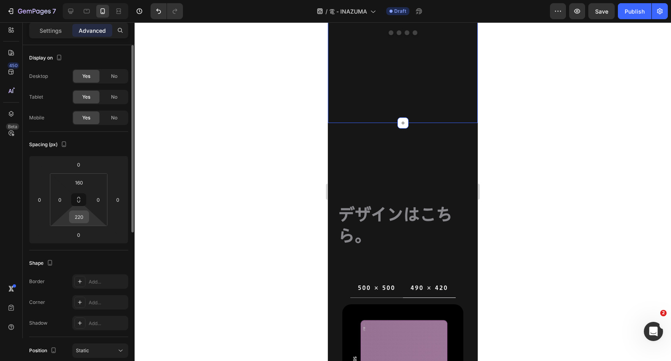
click at [79, 219] on input "220" at bounding box center [79, 217] width 16 height 12
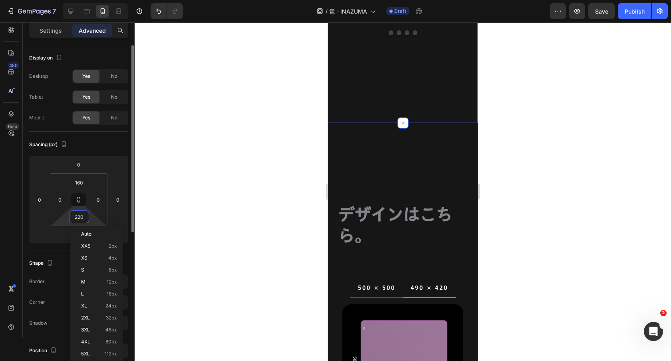
type input "0"
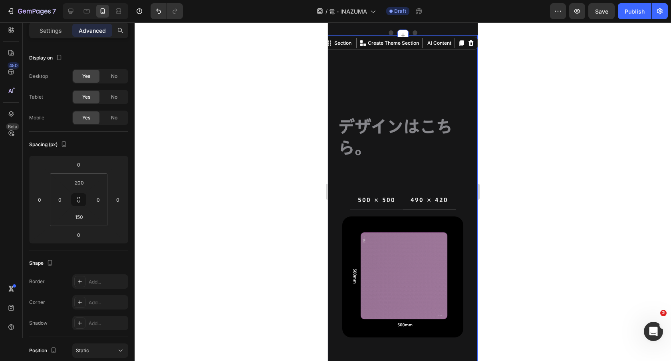
click at [416, 94] on div "デザインはこちら。 Heading Row 500 × 500 490 × 420 Image Image Tab Section You can creat…" at bounding box center [403, 223] width 150 height 376
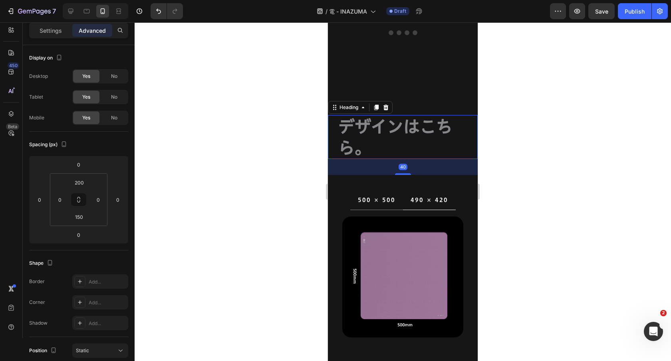
click at [392, 141] on h2 "デザインはこちら。" at bounding box center [408, 137] width 140 height 44
click at [44, 33] on p "Settings" at bounding box center [51, 30] width 22 height 8
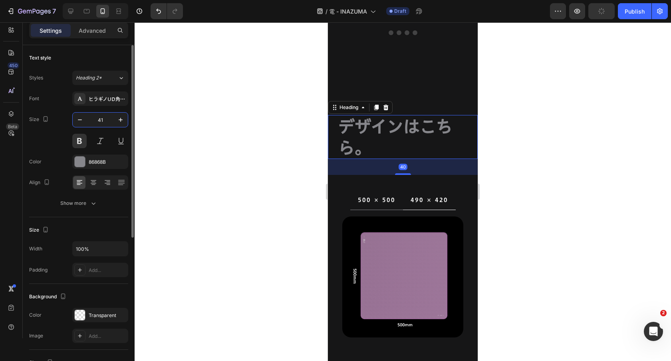
click at [105, 119] on input "41" at bounding box center [100, 120] width 26 height 14
type input "32"
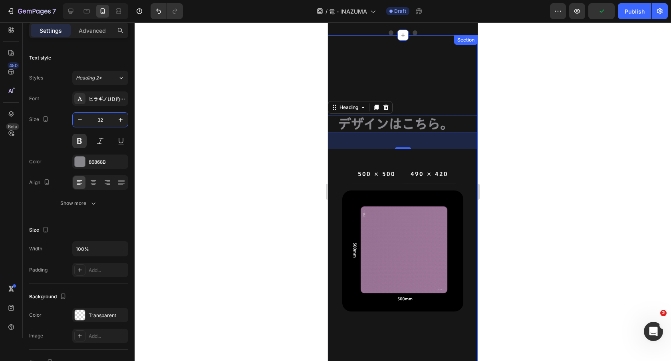
click at [356, 87] on div "デザインはこちら。 Heading 40 Row 500 × 500 490 × 420 Image Image Tab Section" at bounding box center [403, 210] width 150 height 350
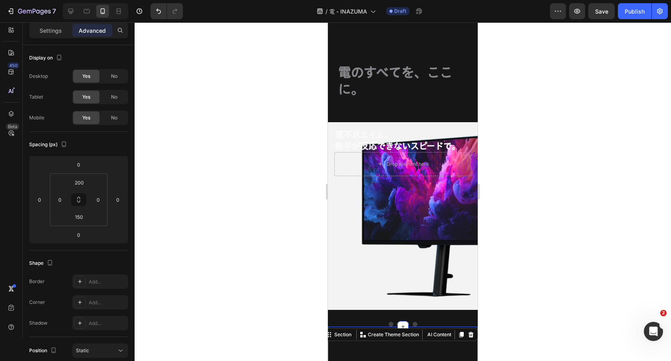
scroll to position [252, 0]
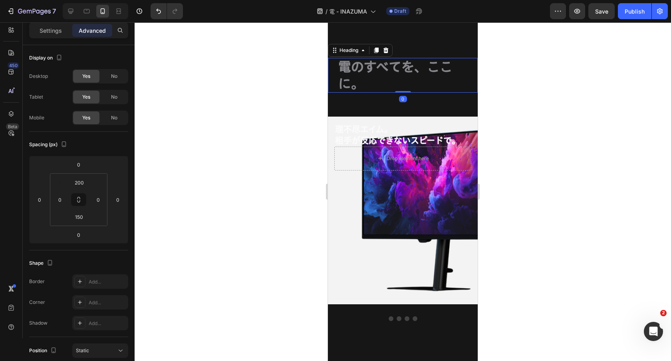
click at [412, 67] on h2 "電のすべてを、ここに。" at bounding box center [408, 75] width 140 height 35
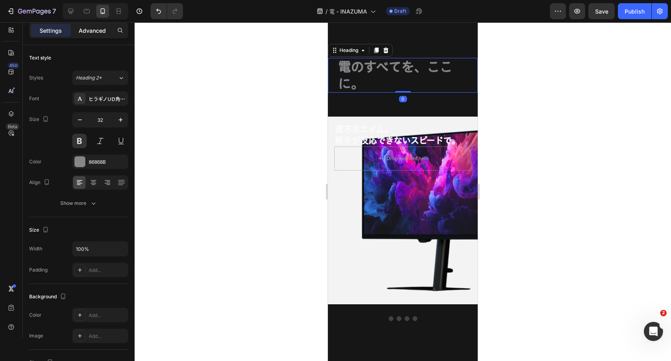
click at [94, 32] on p "Advanced" at bounding box center [92, 30] width 27 height 8
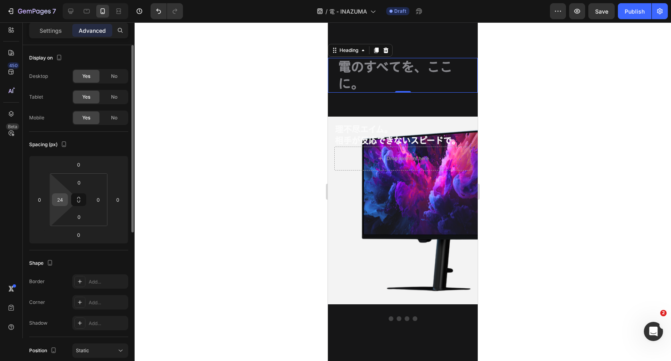
click at [62, 203] on input "24" at bounding box center [60, 200] width 12 height 12
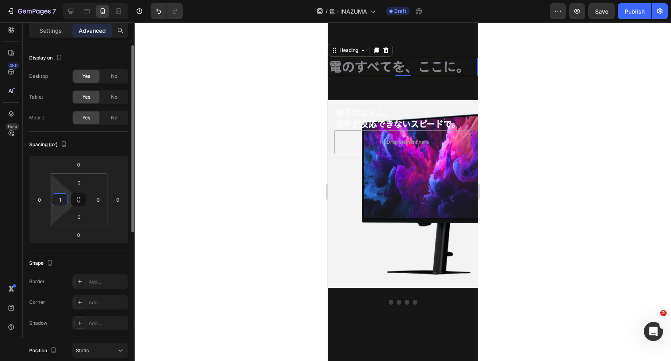
type input "15"
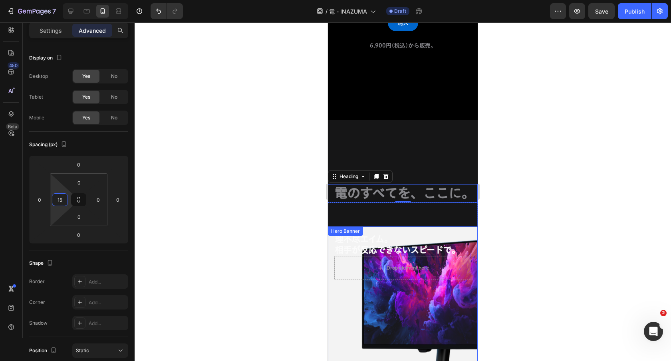
scroll to position [115, 0]
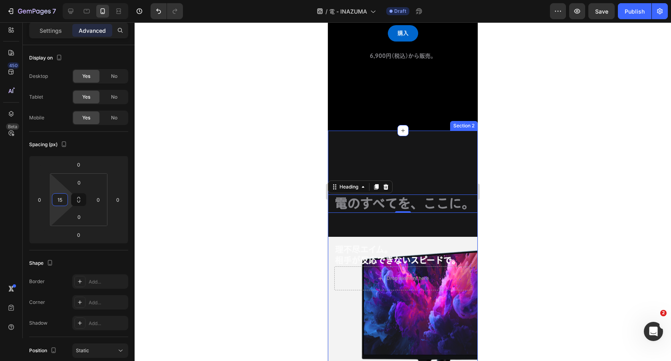
click at [432, 199] on div "電のすべてを、ここに。 Heading 0 Row 理不尽エイム。 相手が反応できないスピードで。 Heading Hero Banner アルファセル採用。…" at bounding box center [403, 330] width 150 height 311
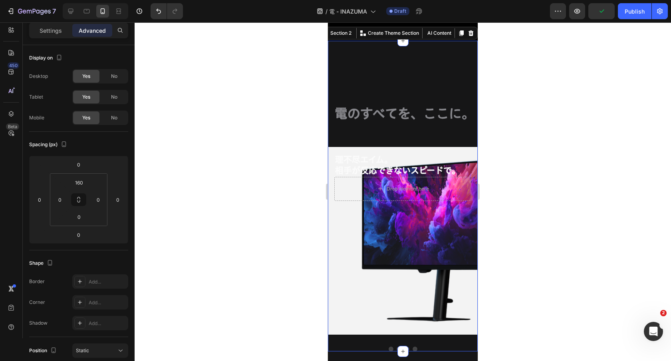
scroll to position [412, 0]
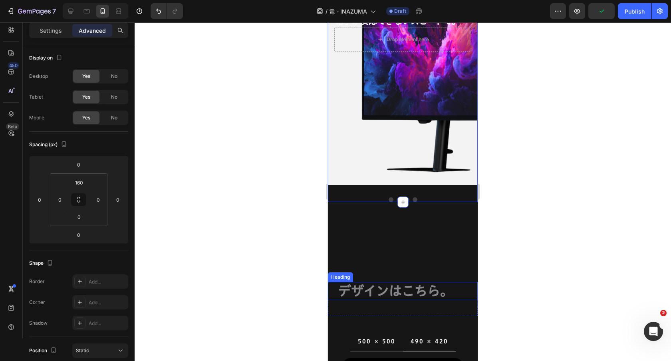
click at [412, 292] on h2 "デザインはこちら。" at bounding box center [408, 291] width 140 height 18
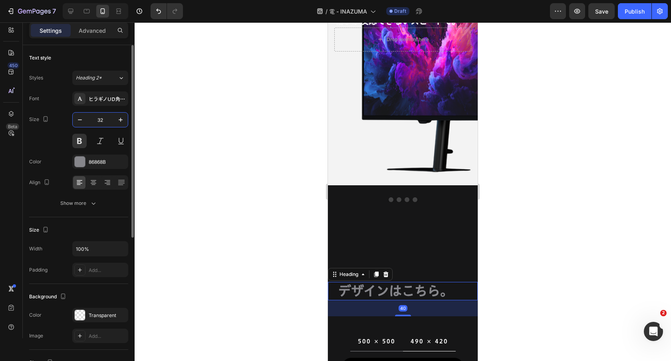
click at [99, 120] on input "32" at bounding box center [100, 120] width 26 height 14
click at [93, 30] on p "Advanced" at bounding box center [92, 30] width 27 height 8
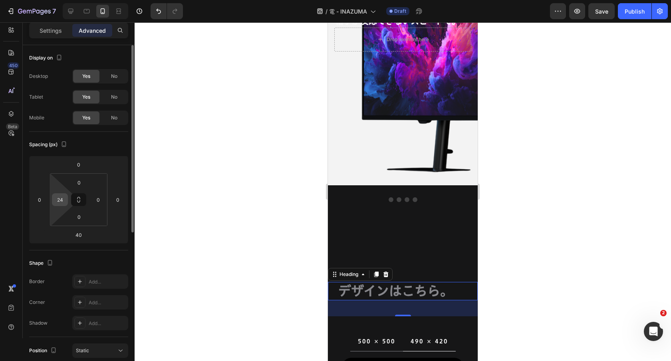
click at [61, 195] on input "24" at bounding box center [60, 200] width 12 height 12
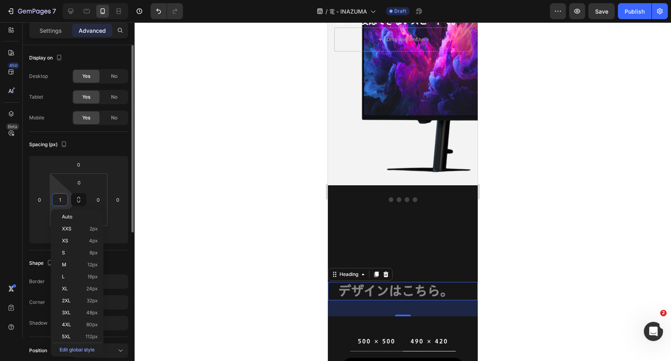
type input "15"
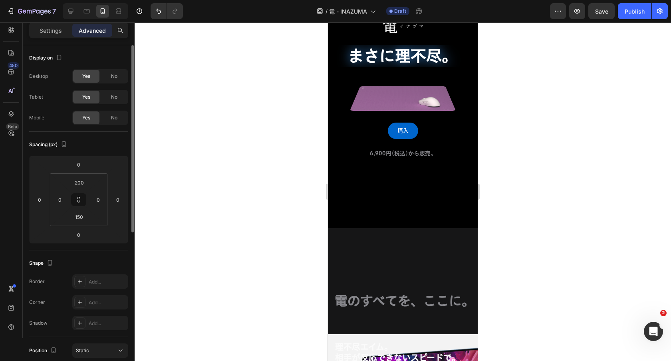
scroll to position [0, 0]
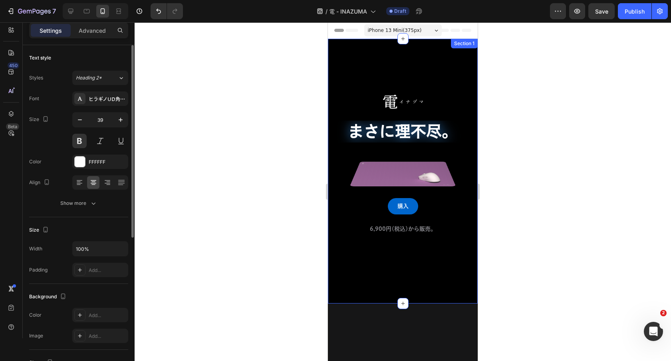
click at [361, 133] on h2 "まさに理不尽。" at bounding box center [403, 132] width 150 height 22
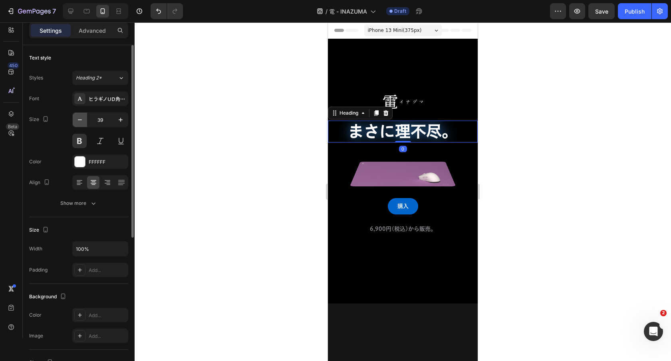
click at [81, 121] on icon "button" at bounding box center [80, 120] width 8 height 8
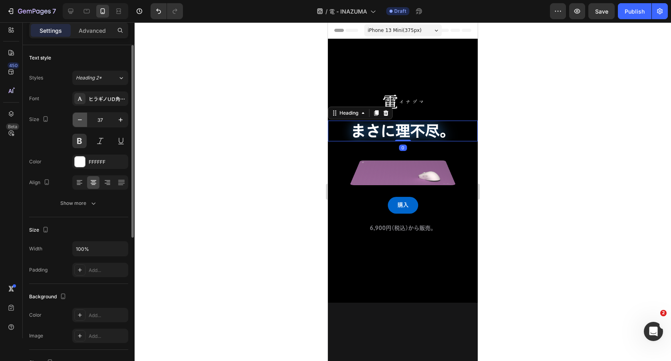
click at [81, 121] on icon "button" at bounding box center [80, 120] width 8 height 8
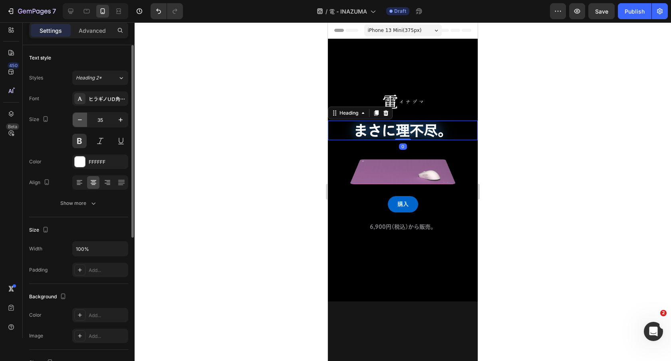
click at [81, 121] on icon "button" at bounding box center [80, 120] width 8 height 8
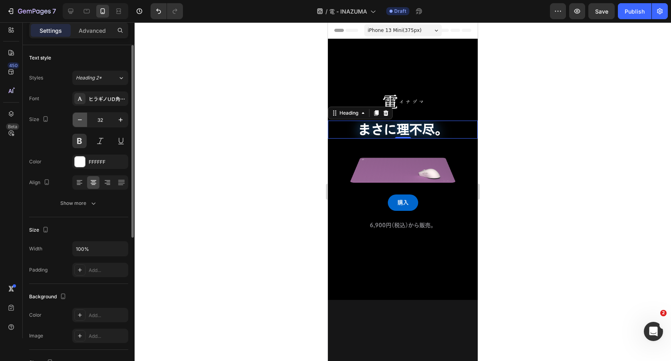
click at [81, 121] on icon "button" at bounding box center [80, 120] width 8 height 8
click at [119, 120] on icon "button" at bounding box center [121, 120] width 4 height 4
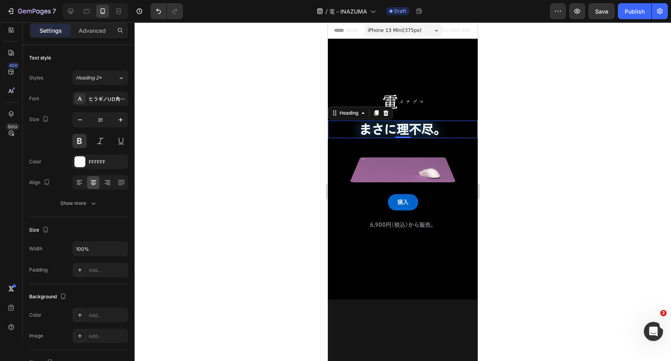
type input "32"
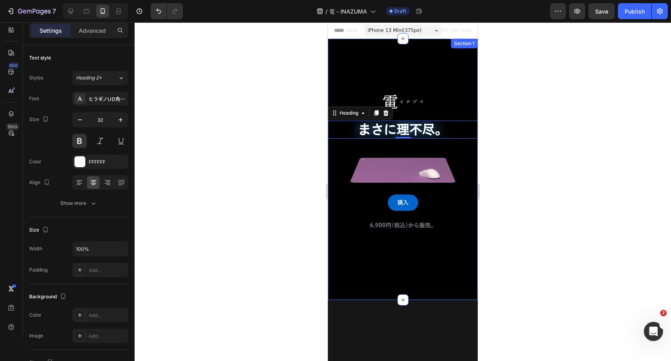
click at [414, 262] on div "Image まさに理不尽。 Heading 0 Row Row Image 購入 Button 6,900円(税込)から販売。 Text block Sect…" at bounding box center [403, 169] width 150 height 261
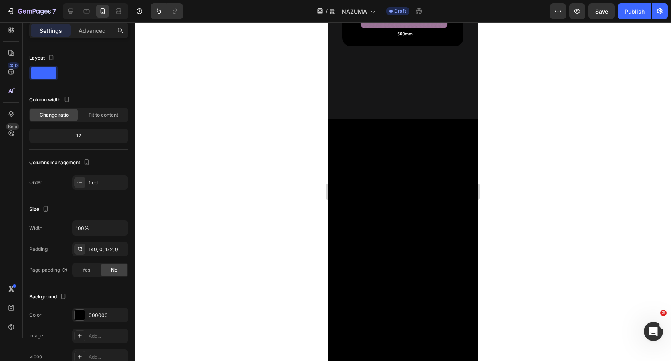
scroll to position [843, 0]
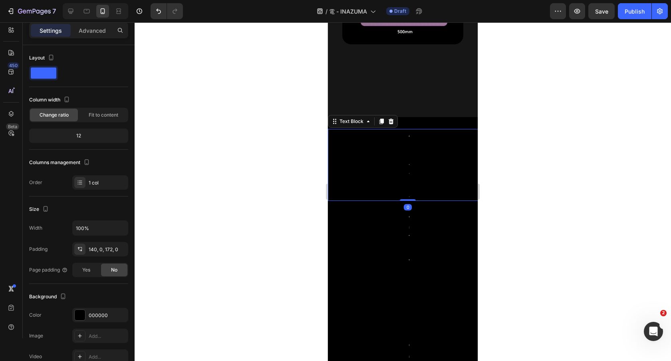
click at [420, 148] on div "パフォーマンス Text Block 0" at bounding box center [408, 165] width 160 height 72
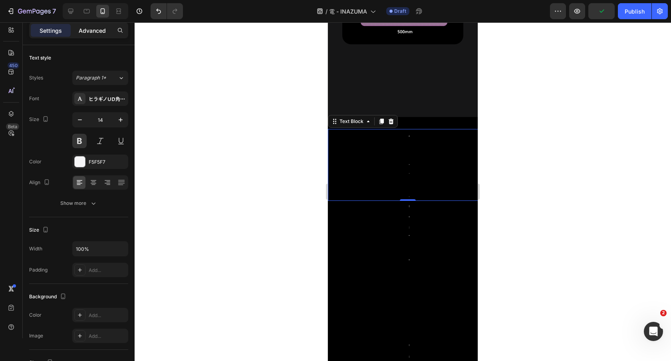
click at [88, 34] on div "Advanced" at bounding box center [92, 30] width 40 height 13
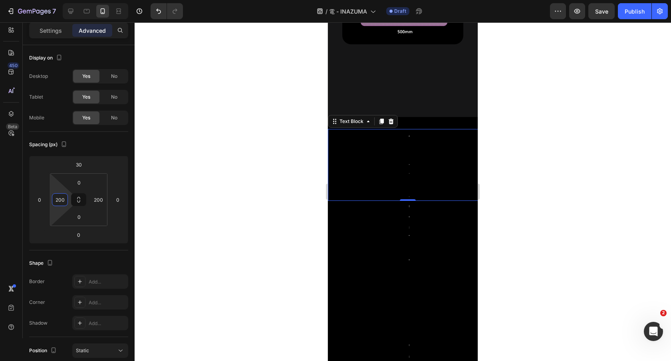
click at [60, 198] on input "200" at bounding box center [60, 200] width 12 height 12
type input "15"
click at [100, 200] on input "1" at bounding box center [98, 200] width 12 height 12
type input "15"
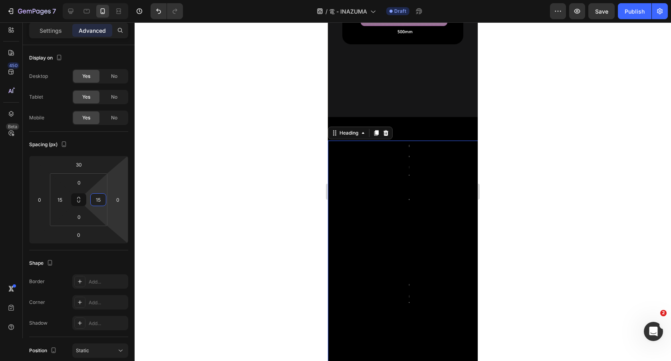
click at [388, 222] on div "理不尽エイム。 布スピードタイプ。 Heading 80" at bounding box center [408, 312] width 160 height 342
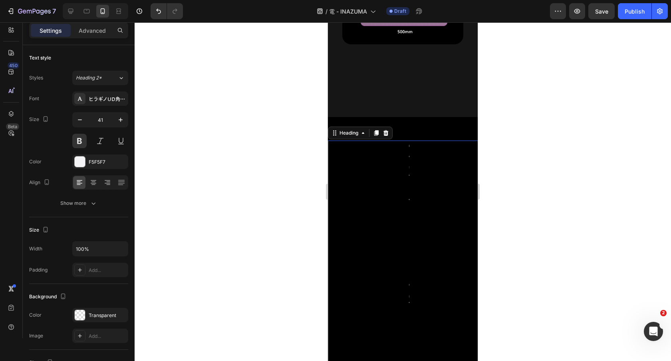
click at [418, 206] on div "理不尽エイム。 布スピードタイプ。 Heading 80" at bounding box center [408, 312] width 160 height 342
click at [99, 31] on p "Advanced" at bounding box center [92, 30] width 27 height 8
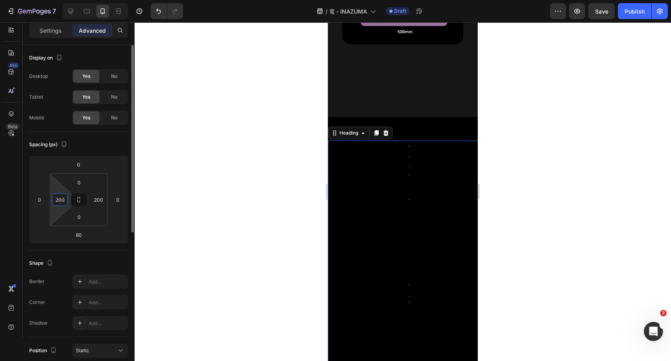
click at [59, 199] on input "200" at bounding box center [60, 200] width 12 height 12
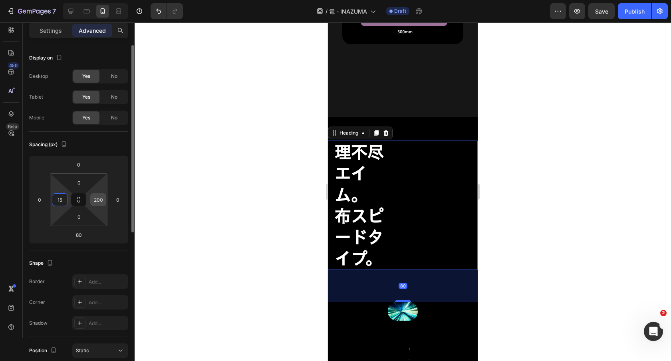
type input "15"
click at [98, 200] on input "200" at bounding box center [98, 200] width 12 height 12
type input "15"
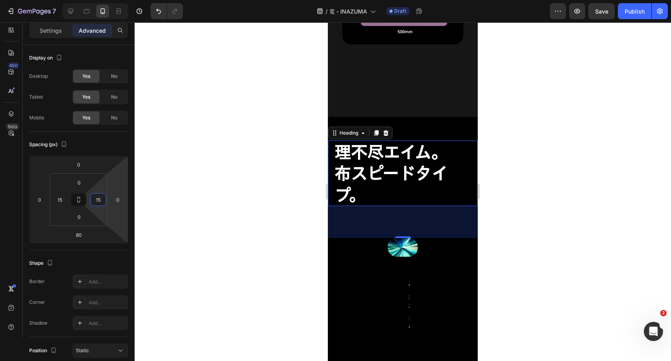
click at [312, 265] on div at bounding box center [403, 191] width 537 height 339
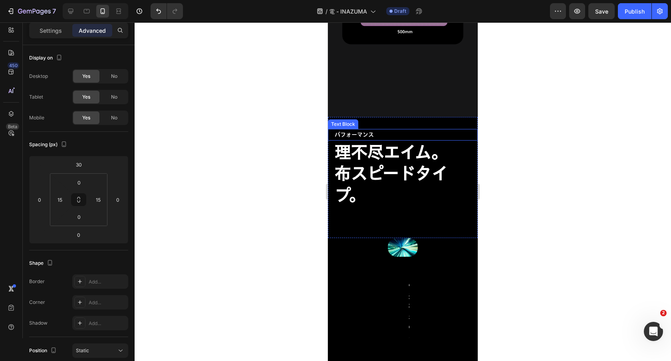
click at [386, 131] on p "パフォーマンス" at bounding box center [403, 135] width 136 height 10
click at [61, 30] on p "Settings" at bounding box center [51, 30] width 22 height 8
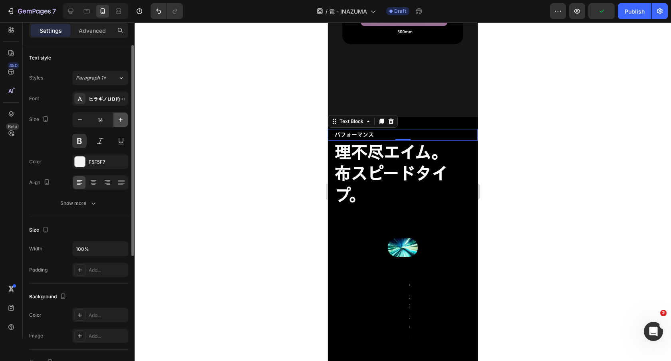
click at [117, 119] on icon "button" at bounding box center [121, 120] width 8 height 8
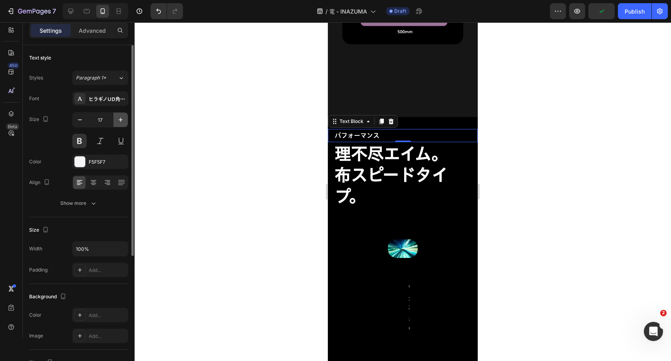
click at [117, 119] on icon "button" at bounding box center [121, 120] width 8 height 8
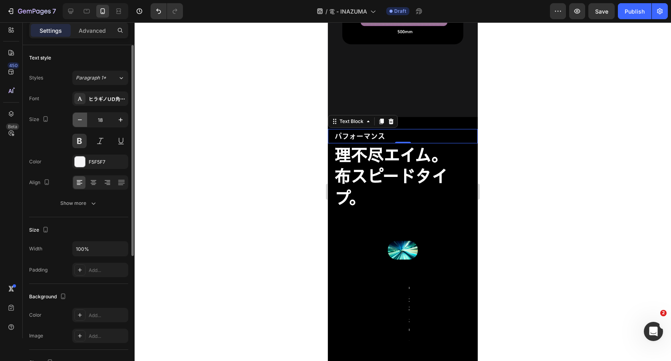
click at [78, 119] on icon "button" at bounding box center [80, 120] width 8 height 8
type input "17"
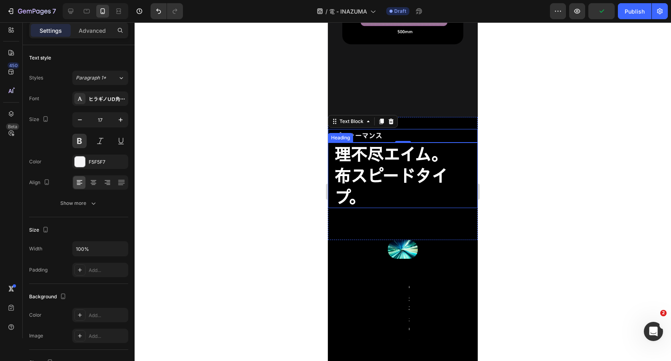
click at [372, 153] on strong "理不尽エイム。" at bounding box center [391, 154] width 113 height 16
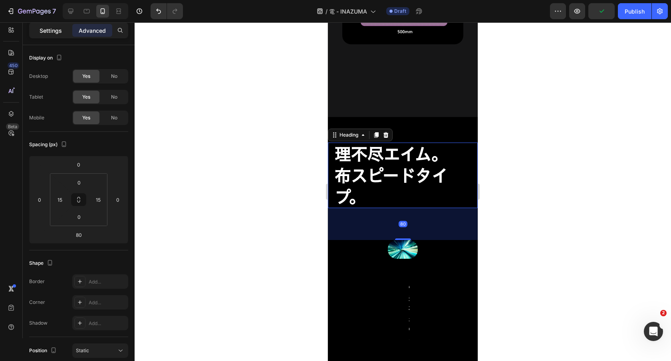
click at [55, 29] on p "Settings" at bounding box center [51, 30] width 22 height 8
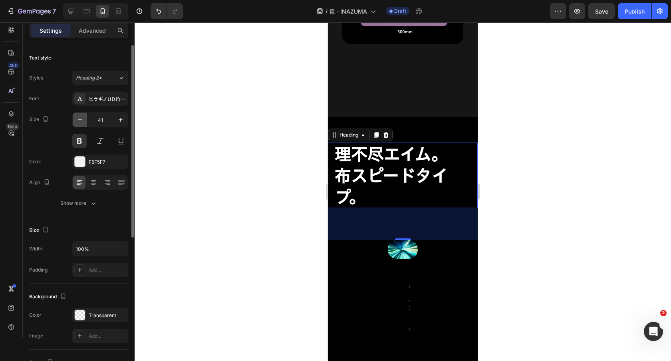
click at [73, 121] on button "button" at bounding box center [80, 120] width 14 height 14
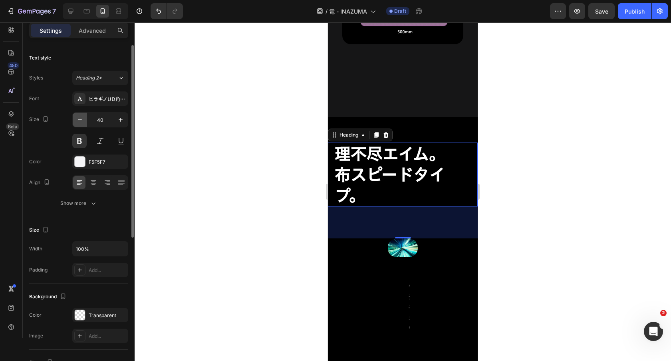
click at [75, 121] on button "button" at bounding box center [80, 120] width 14 height 14
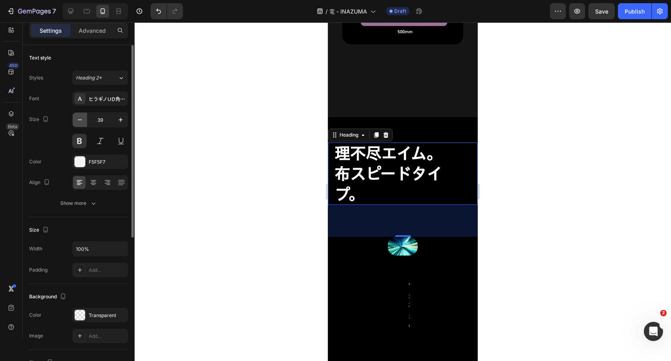
click at [75, 121] on button "button" at bounding box center [80, 120] width 14 height 14
type input "38"
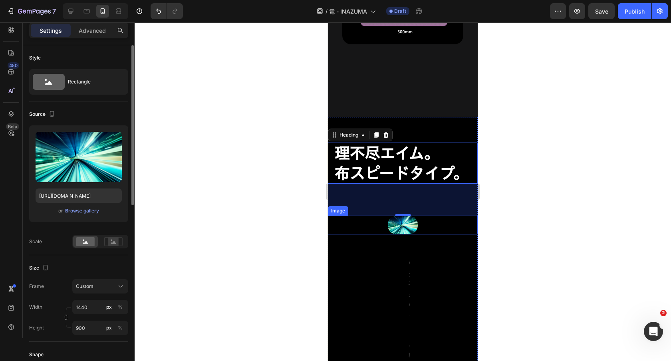
click at [360, 224] on div "Image" at bounding box center [403, 225] width 150 height 19
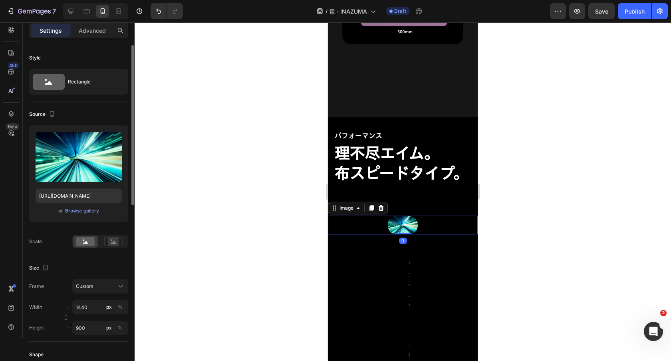
click at [96, 38] on div "Settings Advanced" at bounding box center [79, 33] width 112 height 23
click at [96, 34] on div "Advanced" at bounding box center [92, 30] width 40 height 13
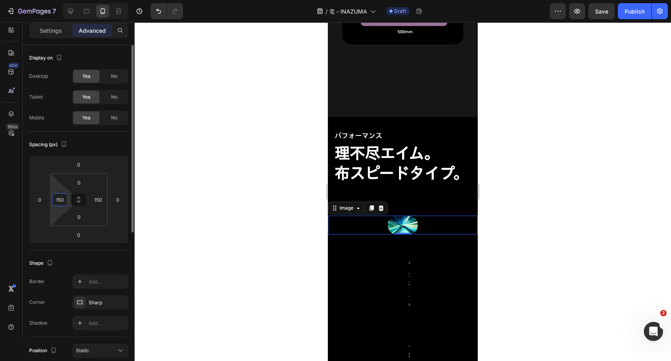
click at [63, 201] on input "150" at bounding box center [60, 200] width 12 height 12
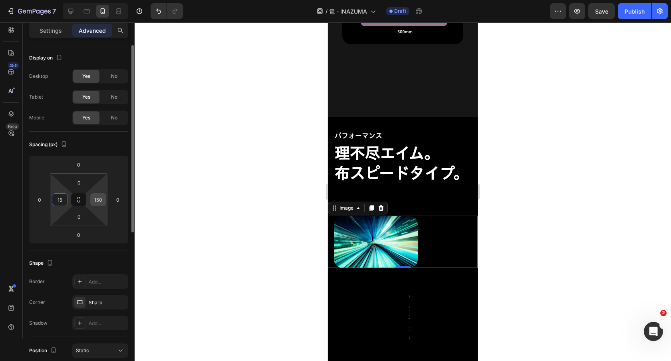
type input "15"
click at [96, 203] on input "150" at bounding box center [98, 200] width 12 height 12
type input "15"
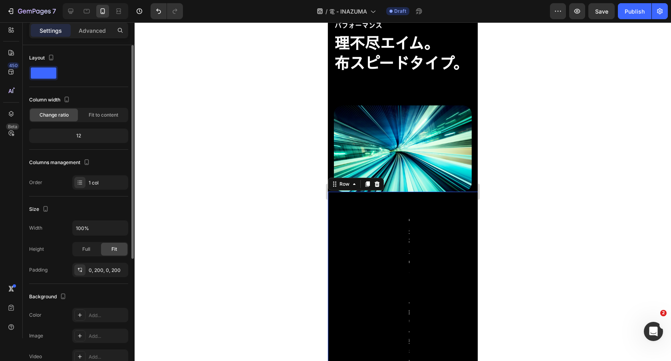
scroll to position [977, 0]
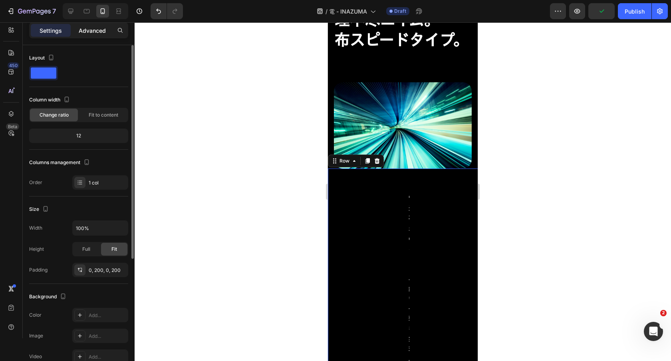
click at [98, 30] on p "Advanced" at bounding box center [92, 30] width 27 height 8
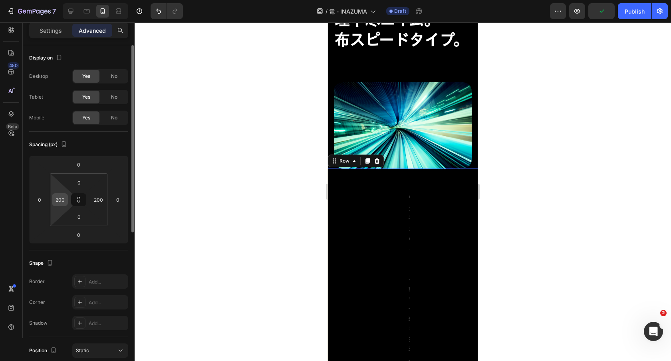
click at [60, 198] on input "200" at bounding box center [60, 200] width 12 height 12
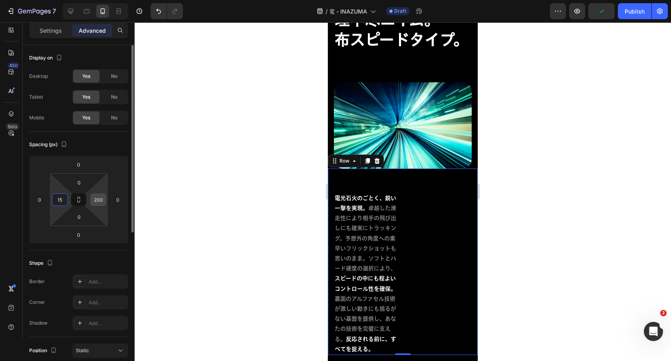
type input "15"
click at [99, 202] on input "1" at bounding box center [98, 200] width 12 height 12
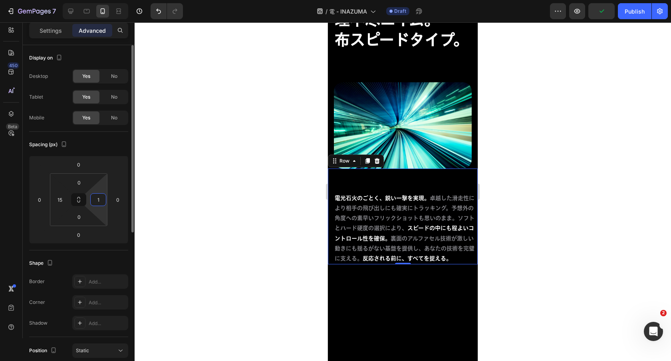
type input "15"
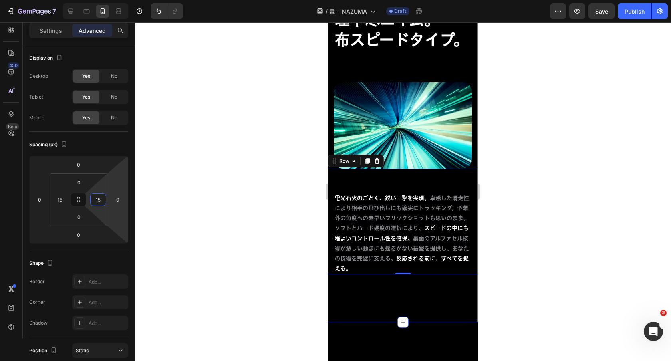
click at [390, 320] on div "パフォーマンス Text Block 理不尽エイム。 布スピードタイプ。 Heading Row Image 電光石火のごとく、鋭い一撃を実現。 卓越した滑走…" at bounding box center [403, 153] width 150 height 339
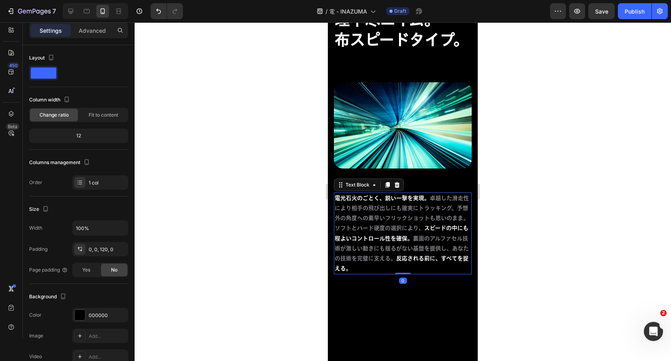
click at [398, 229] on p "電光石火のごとく、鋭い一撃を実現。 卓越した滑走性により相手の飛び出しにも確実にトラッキング。予想外の角度への素早いフリックショットも思いのまま。ソフトとハー…" at bounding box center [403, 233] width 136 height 81
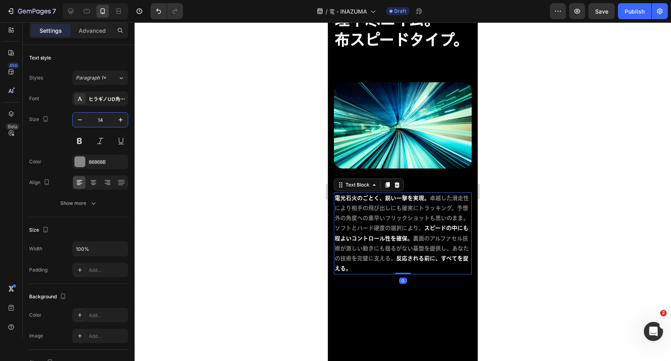
click at [105, 120] on input "14" at bounding box center [100, 120] width 26 height 14
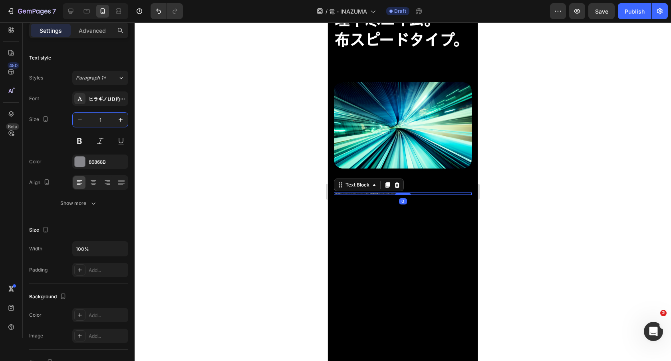
type input "19"
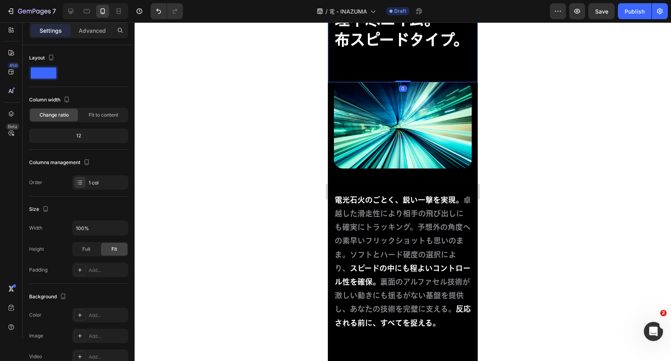
click at [411, 71] on div "パフォーマンス Text Block 理不尽エイム。 布スピードタイプ。 Heading" at bounding box center [403, 33] width 150 height 99
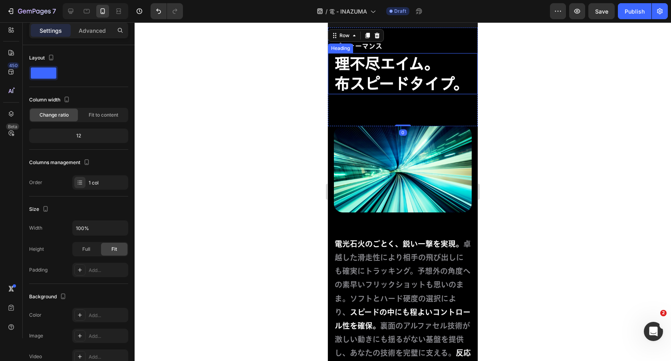
scroll to position [933, 0]
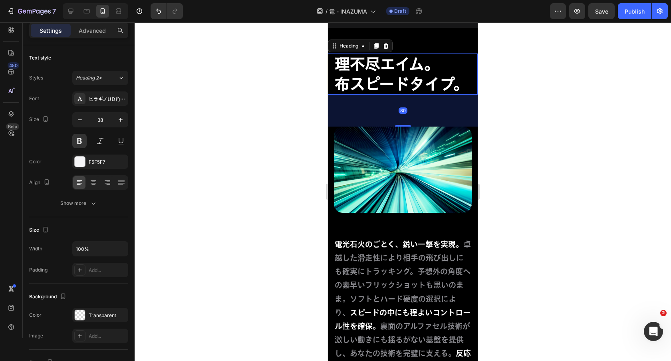
click at [409, 66] on strong "理不尽エイム。" at bounding box center [387, 63] width 105 height 15
click at [93, 31] on p "Advanced" at bounding box center [92, 30] width 27 height 8
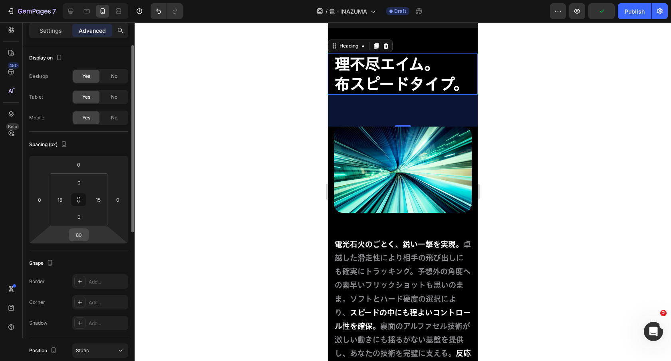
click at [77, 233] on input "80" at bounding box center [79, 235] width 16 height 12
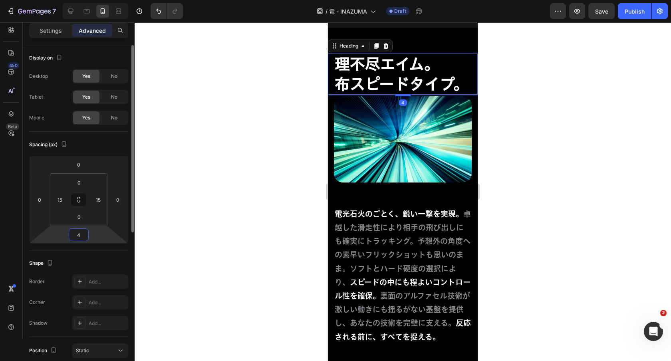
type input "40"
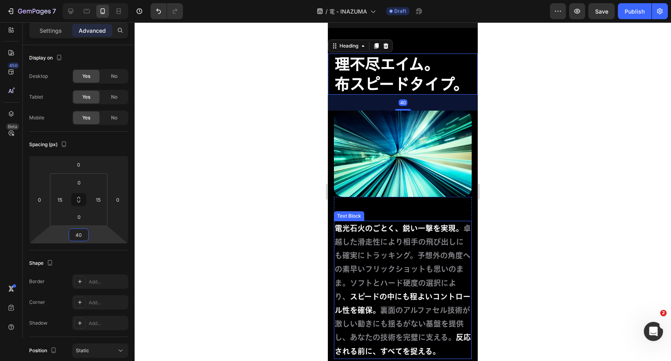
click at [394, 227] on span "電光石火のごとく、鋭い一撃を実現。" at bounding box center [399, 229] width 129 height 8
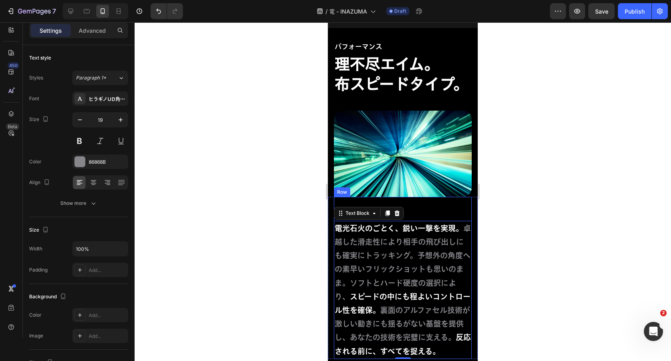
click at [404, 213] on div "電光石火のごとく、鋭い一撃を実現。 卓越した滑走性により相手の飛び出しにも確実にトラッキング。予想外の角度への素早いフリックショットも思いのまま。ソフトとハー…" at bounding box center [403, 278] width 138 height 162
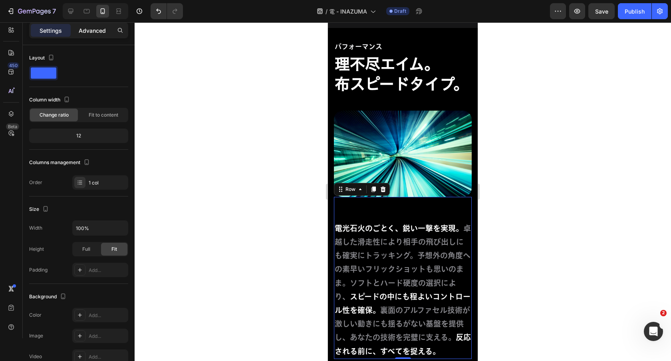
click at [89, 30] on p "Advanced" at bounding box center [92, 30] width 27 height 8
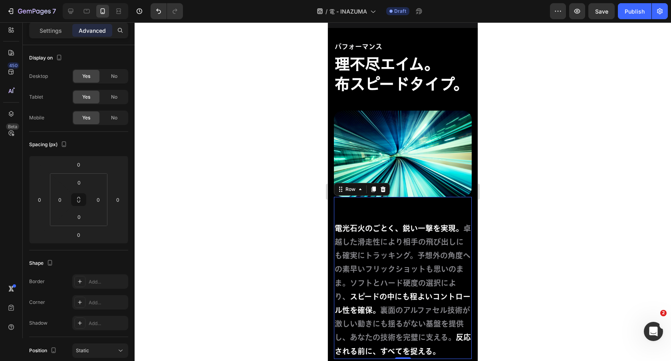
click at [387, 205] on div "電光石火のごとく、鋭い一撃を実現。 卓越した滑走性により相手の飛び出しにも確実にトラッキング。予想外の角度への素早いフリックショットも思いのまま。ソフトとハー…" at bounding box center [403, 278] width 138 height 162
click at [384, 227] on span "電光石火のごとく、鋭い一撃を実現。" at bounding box center [399, 229] width 129 height 8
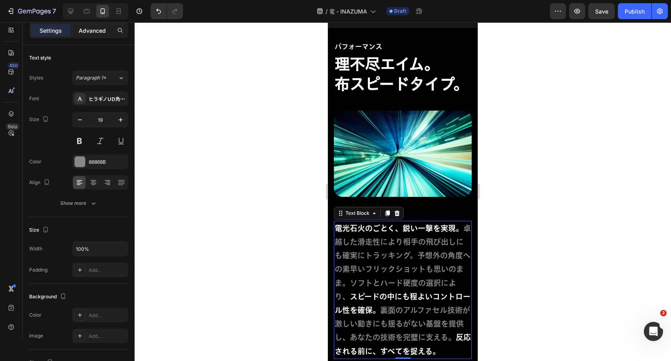
click at [86, 29] on p "Advanced" at bounding box center [92, 30] width 27 height 8
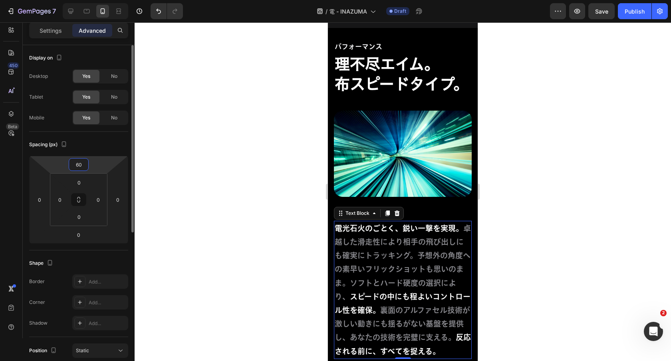
click at [78, 168] on input "60" at bounding box center [79, 165] width 16 height 12
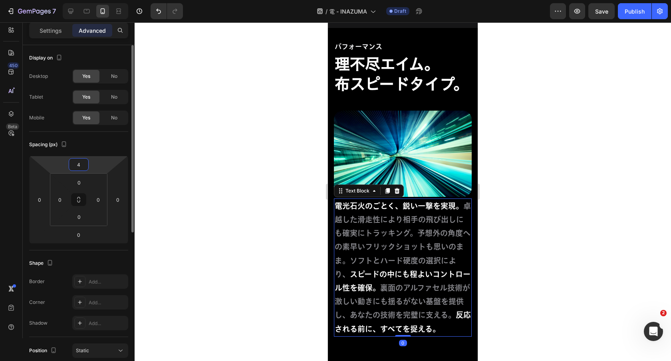
type input "40"
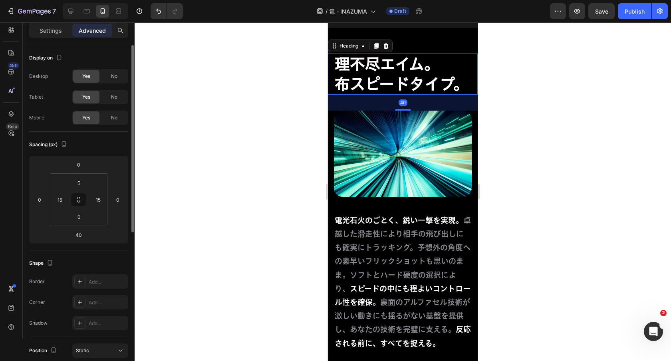
click at [438, 93] on h2 "理不尽エイム。 布スピードタイプ。" at bounding box center [403, 74] width 138 height 41
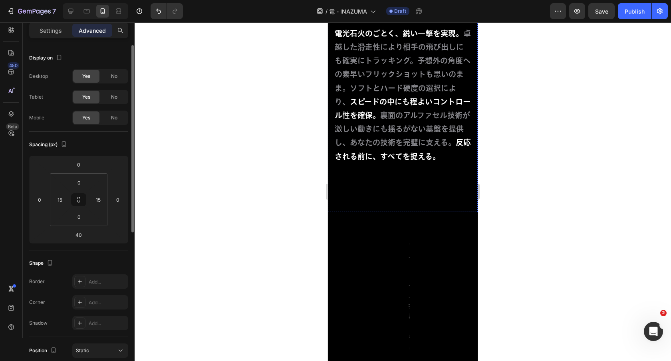
scroll to position [1255, 0]
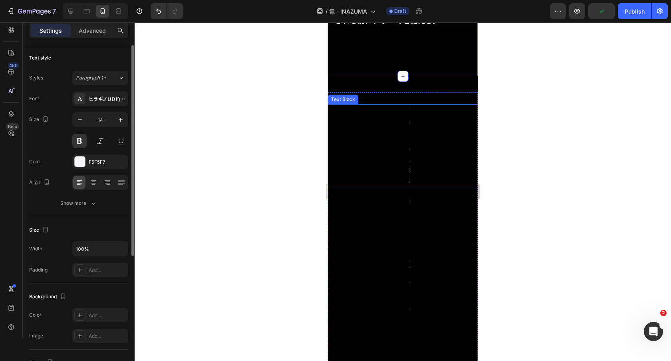
click at [433, 148] on div "アルファセル採用 Text Block" at bounding box center [408, 145] width 160 height 82
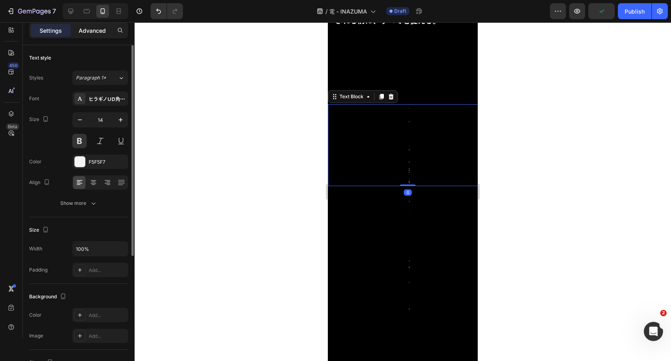
click at [95, 28] on p "Advanced" at bounding box center [92, 30] width 27 height 8
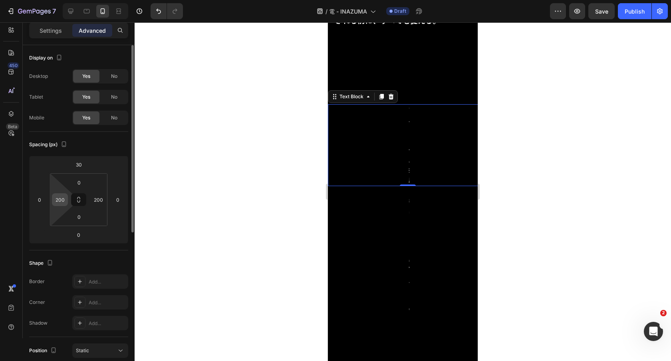
click at [58, 199] on input "200" at bounding box center [60, 200] width 12 height 12
type input "15"
click at [97, 198] on input "200" at bounding box center [98, 200] width 12 height 12
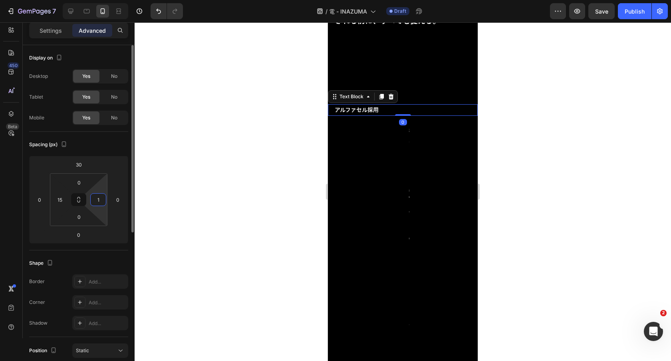
type input "15"
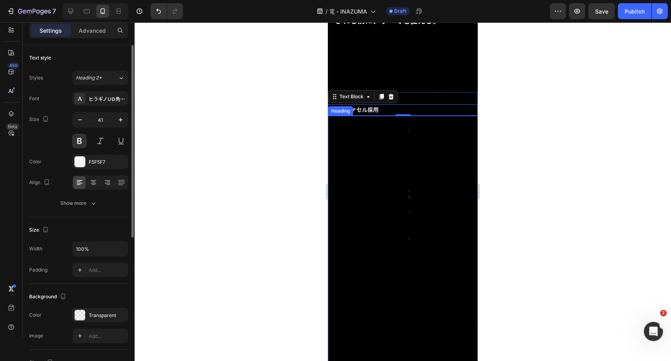
click at [384, 152] on div "裏面が進化。 堂々と支える。 Heading" at bounding box center [408, 255] width 160 height 278
click at [451, 154] on div "裏面が進化。 堂々と支える。 Heading 80" at bounding box center [408, 255] width 160 height 278
click at [95, 29] on p "Advanced" at bounding box center [92, 30] width 27 height 8
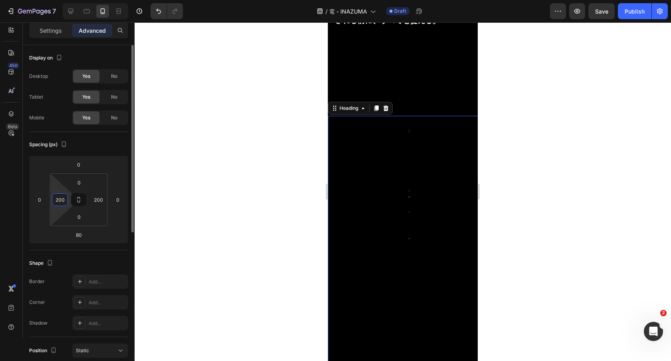
click at [64, 201] on input "200" at bounding box center [60, 200] width 12 height 12
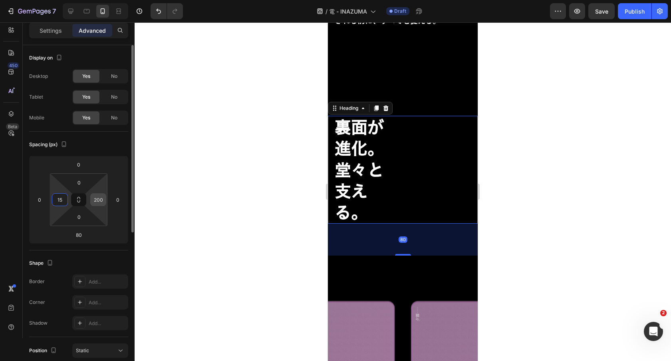
type input "15"
click at [104, 203] on input "200" at bounding box center [98, 200] width 12 height 12
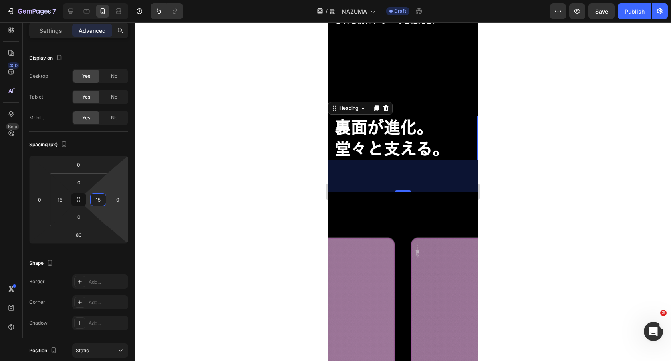
type input "15"
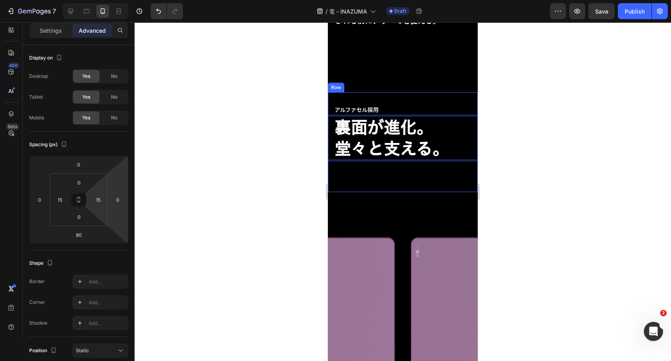
click at [430, 195] on img at bounding box center [403, 317] width 150 height 251
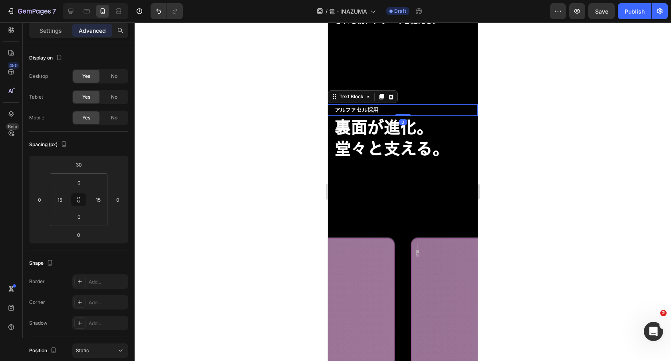
click at [419, 105] on p "アルファセル採用" at bounding box center [403, 110] width 136 height 10
click at [56, 34] on p "Settings" at bounding box center [51, 30] width 22 height 8
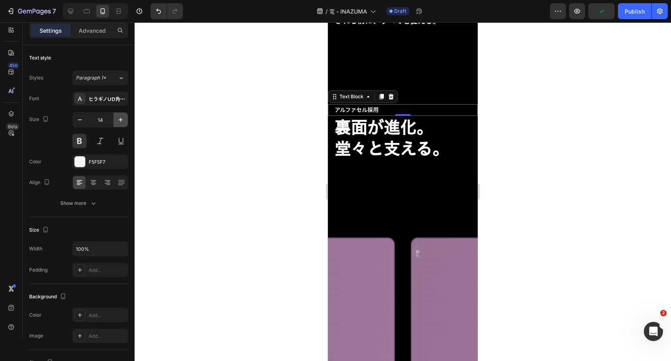
click at [119, 116] on icon "button" at bounding box center [121, 120] width 8 height 8
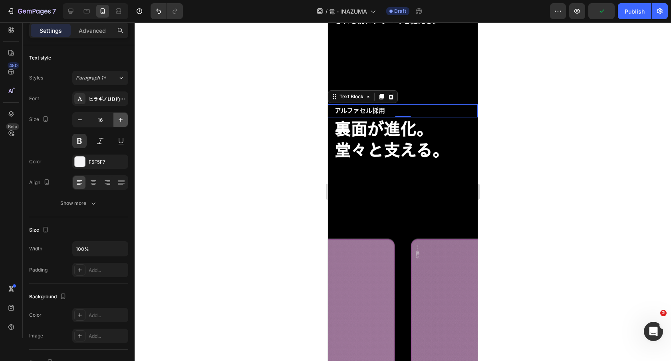
click at [119, 116] on icon "button" at bounding box center [121, 120] width 8 height 8
type input "17"
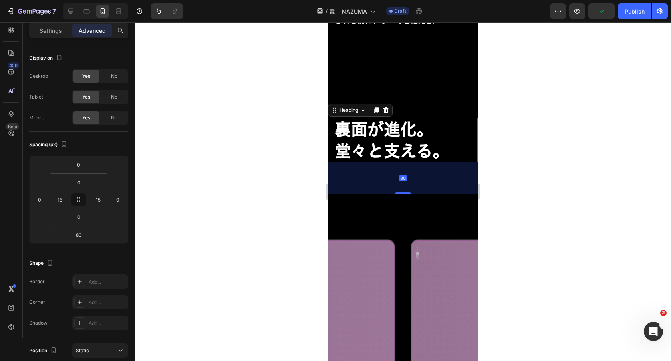
click at [438, 143] on strong "堂々と支える。" at bounding box center [392, 151] width 114 height 16
click at [57, 33] on p "Settings" at bounding box center [51, 30] width 22 height 8
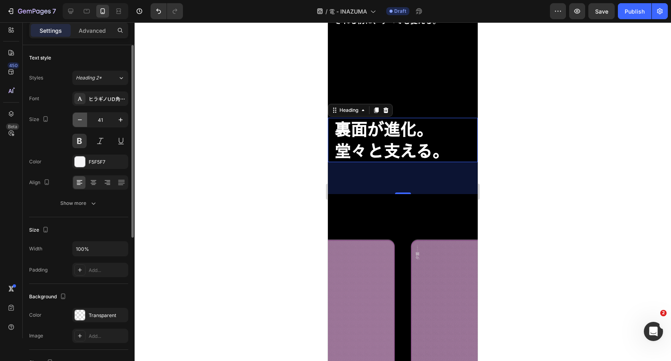
click at [78, 113] on button "button" at bounding box center [80, 120] width 14 height 14
type input "40"
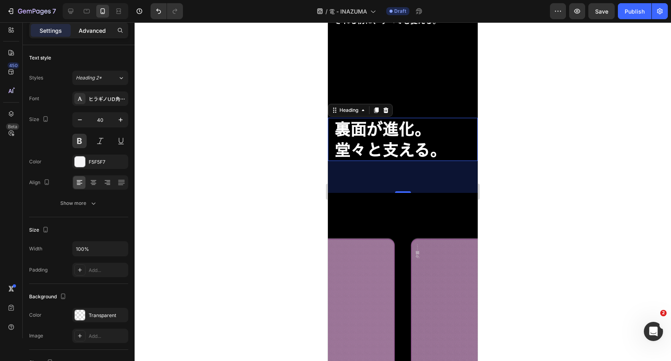
click at [103, 30] on p "Advanced" at bounding box center [92, 30] width 27 height 8
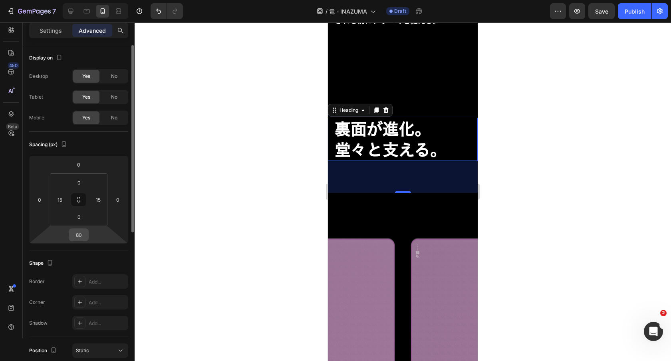
click at [84, 231] on input "80" at bounding box center [79, 235] width 16 height 12
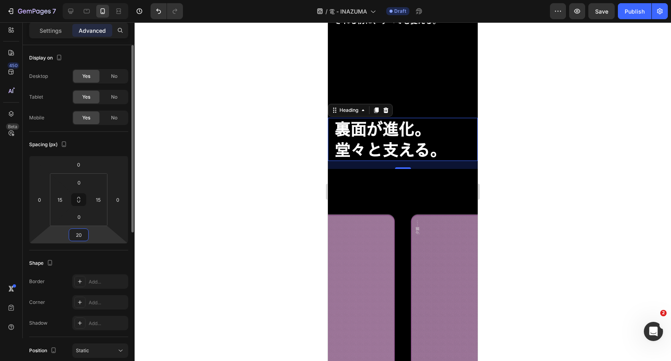
click at [80, 236] on input "20" at bounding box center [79, 235] width 16 height 12
type input "2"
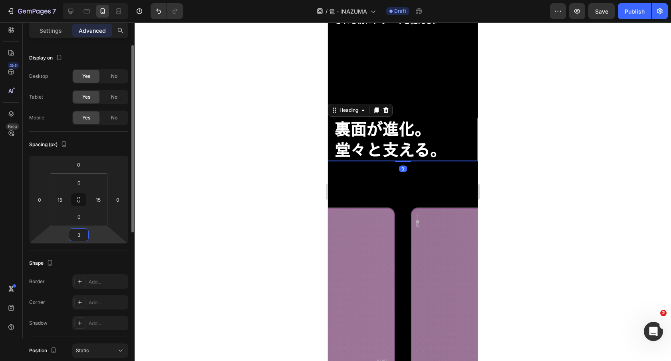
type input "30"
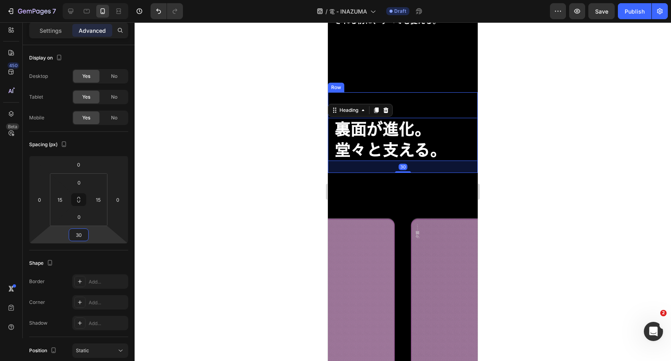
click at [446, 99] on div "アルファセル採用 Text Block ⁠⁠⁠⁠⁠⁠⁠ 裏面が進化。 堂々と支える。 Heading 30" at bounding box center [403, 132] width 150 height 81
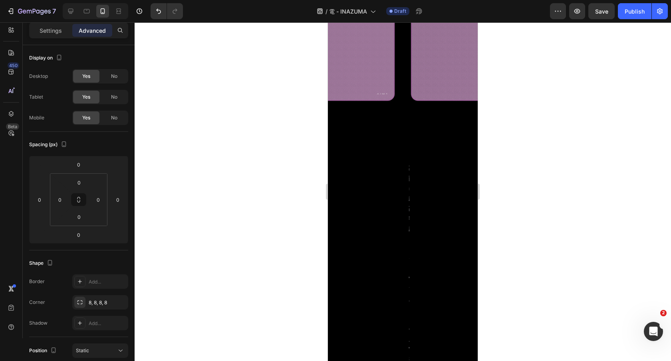
scroll to position [1536, 0]
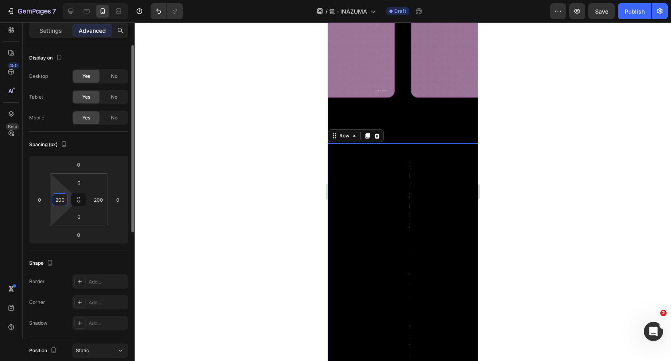
click at [64, 202] on input "200" at bounding box center [60, 200] width 12 height 12
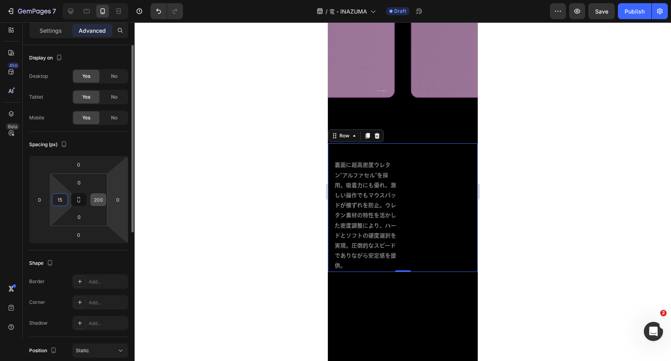
type input "15"
click at [105, 203] on div "200" at bounding box center [98, 199] width 16 height 13
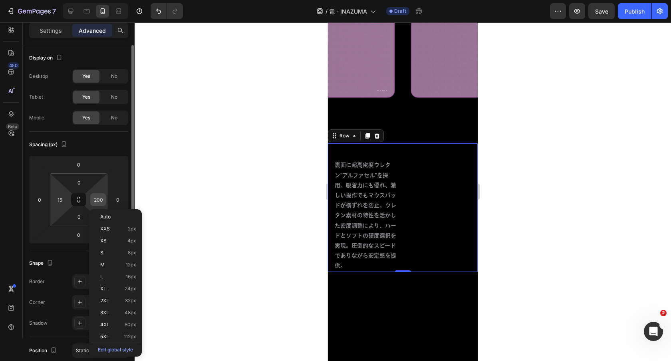
click at [100, 199] on input "200" at bounding box center [98, 200] width 12 height 12
type input "15"
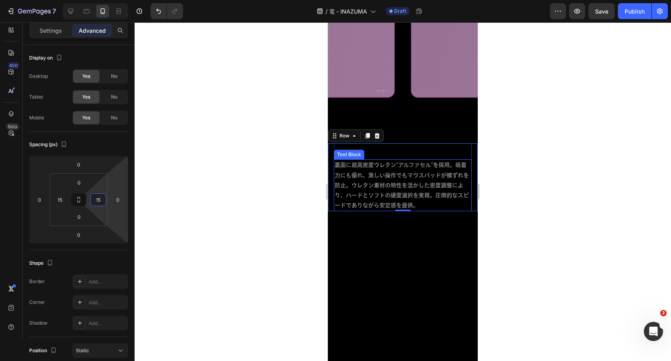
click at [424, 168] on p "裏面に超高密度ウレタン"アルファセル"を採用。吸着力にも優れ、激しい操作でもマウスパッドが横ずれを防止。ウレタン素材の特性を活かした密度調整により、ハードとソ…" at bounding box center [403, 185] width 136 height 50
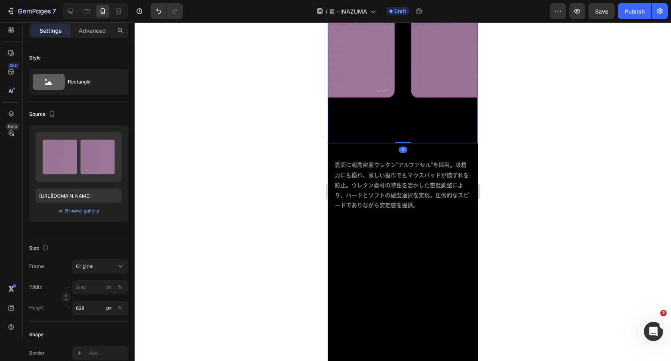
click at [427, 137] on img at bounding box center [403, 18] width 150 height 251
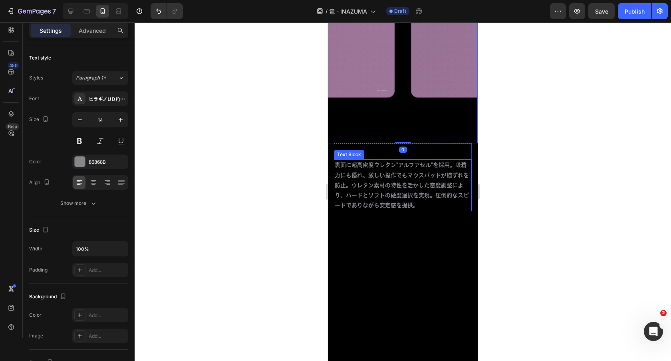
click at [424, 181] on p "裏面に超高密度ウレタン"アルファセル"を採用。吸着力にも優れ、激しい操作でもマウスパッドが横ずれを防止。ウレタン素材の特性を活かした密度調整により、ハードとソ…" at bounding box center [403, 185] width 136 height 50
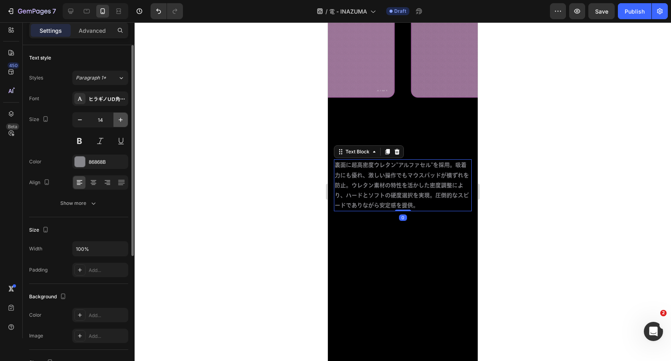
click at [119, 117] on icon "button" at bounding box center [121, 120] width 8 height 8
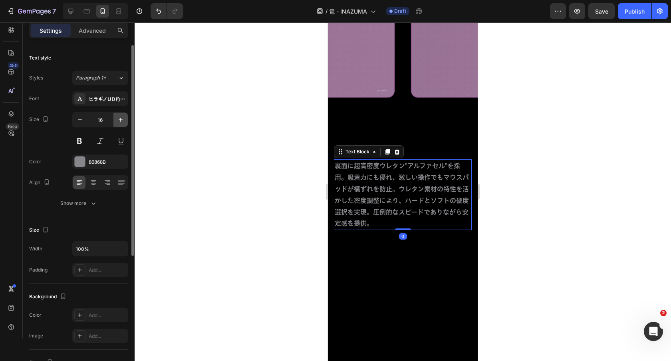
click at [119, 117] on icon "button" at bounding box center [121, 120] width 8 height 8
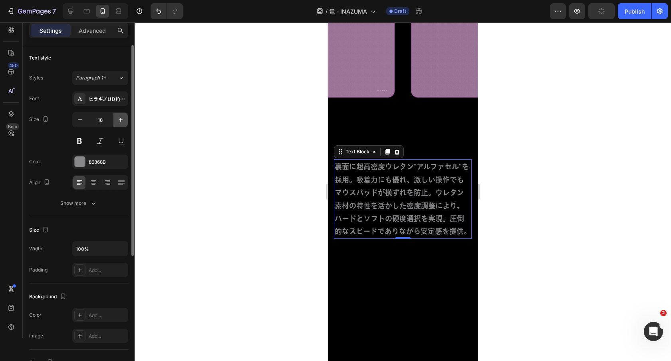
click at [119, 117] on icon "button" at bounding box center [121, 120] width 8 height 8
type input "19"
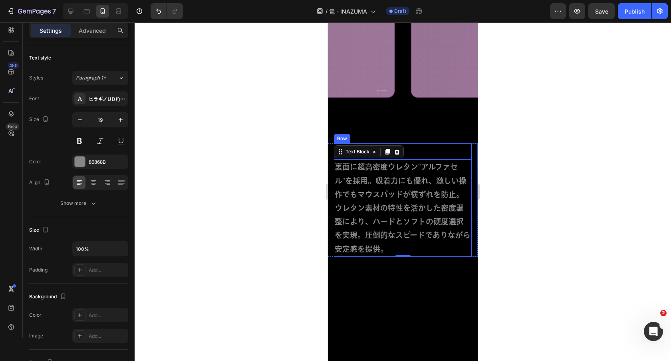
click at [432, 152] on div "裏面に超高密度ウレタン"アルファセル"を採用。吸着力にも優れ、激しい操作でもマウスパッドが横ずれを防止。ウレタン素材の特性を活かした密度調整により、ハードとソ…" at bounding box center [403, 199] width 138 height 113
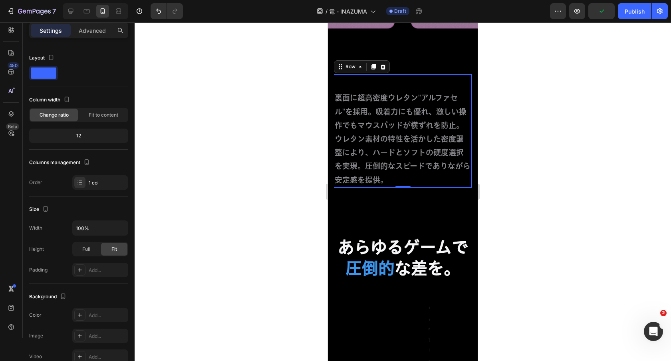
scroll to position [1609, 0]
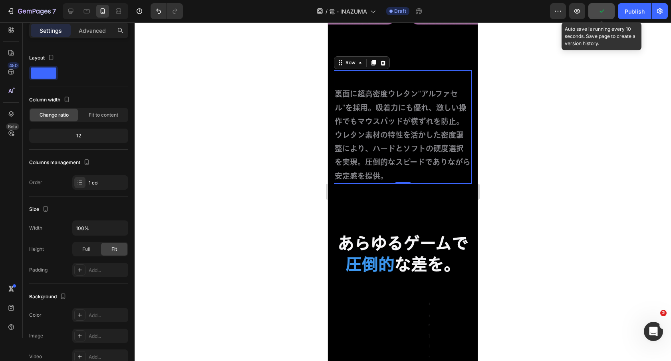
click at [608, 17] on button "button" at bounding box center [602, 11] width 26 height 16
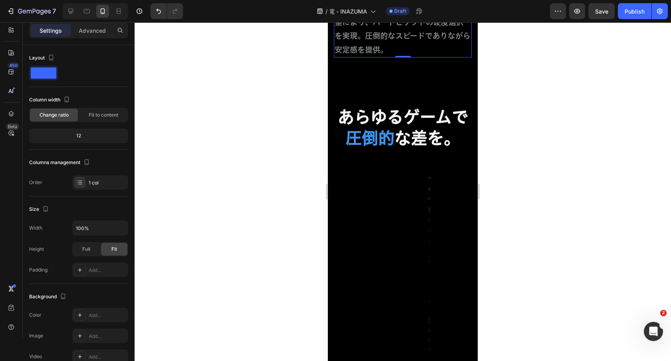
scroll to position [1780, 0]
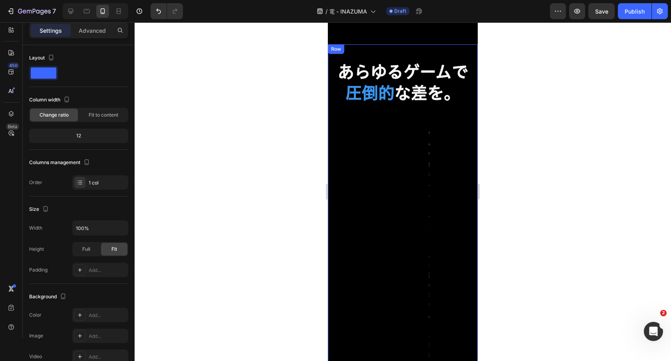
click at [422, 76] on h2 "あらゆるゲームで 圧倒的 な差を。" at bounding box center [403, 82] width 150 height 44
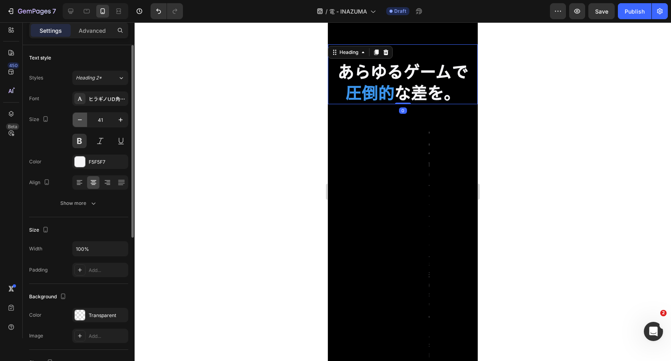
click at [82, 119] on icon "button" at bounding box center [80, 119] width 4 height 1
type input "40"
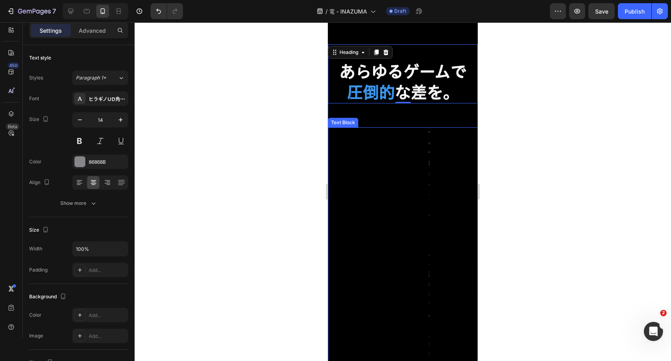
click at [415, 141] on div "電の性能は、エイムスタイルを選ばない。 どんなFPSでも、あなたの実力を最大限に発揮する。 Text Block" at bounding box center [428, 349] width 200 height 445
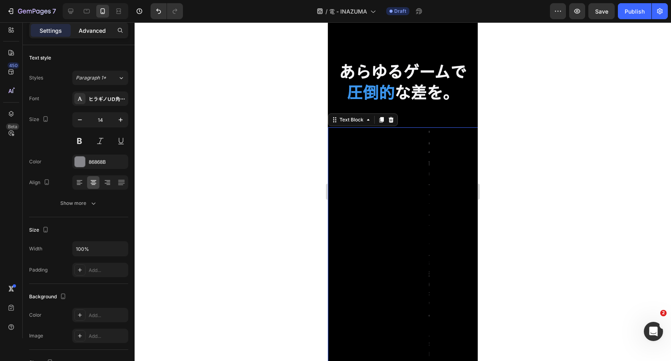
click at [101, 30] on p "Advanced" at bounding box center [92, 30] width 27 height 8
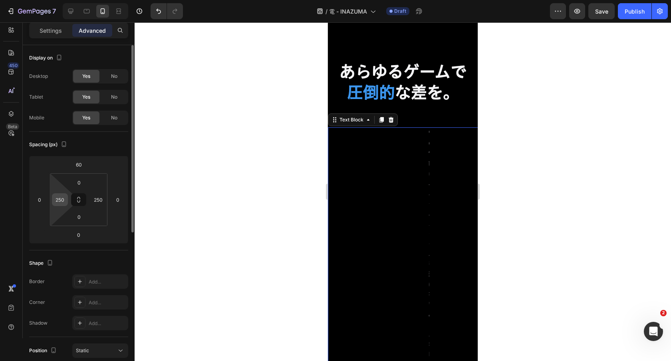
click at [60, 198] on input "250" at bounding box center [60, 200] width 12 height 12
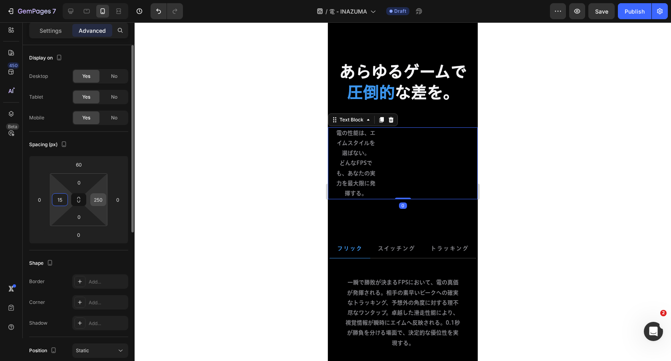
type input "15"
click at [101, 198] on input "250" at bounding box center [98, 200] width 12 height 12
type input "15"
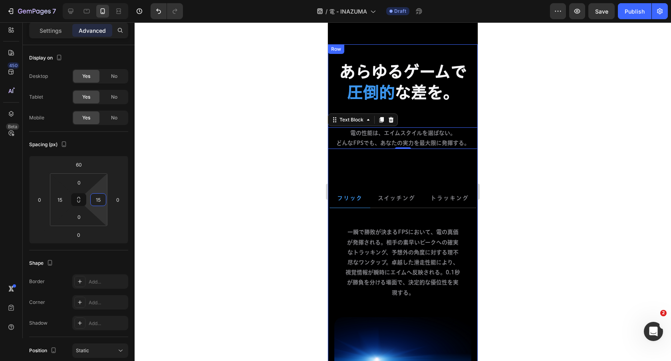
click at [454, 167] on div "あらゆるゲームで 圧倒的 な差を。 Heading 電の性能は、エイムスタイルを選ばない。 どんなFPSでも、あなたの実力を最大限に発揮する。 Text Bl…" at bounding box center [403, 227] width 150 height 366
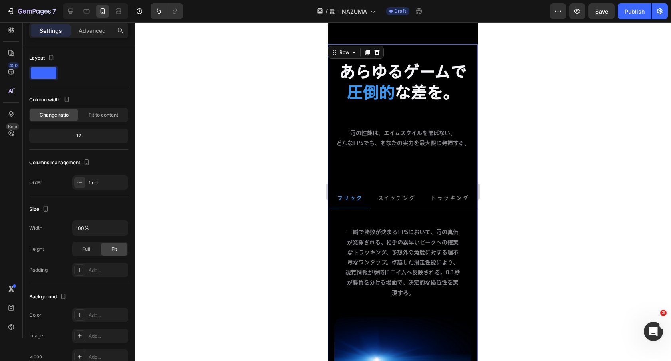
click at [445, 149] on div "あらゆるゲームで 圧倒的 な差を。 Heading 電の性能は、エイムスタイルを選ばない。 どんなFPSでも、あなたの実力を最大限に発揮する。 Text Bl…" at bounding box center [403, 227] width 150 height 366
click at [445, 135] on p "電の性能は、エイムスタイルを選ばない。 どんなFPSでも、あなたの実力を最大限に発揮する。" at bounding box center [403, 138] width 136 height 20
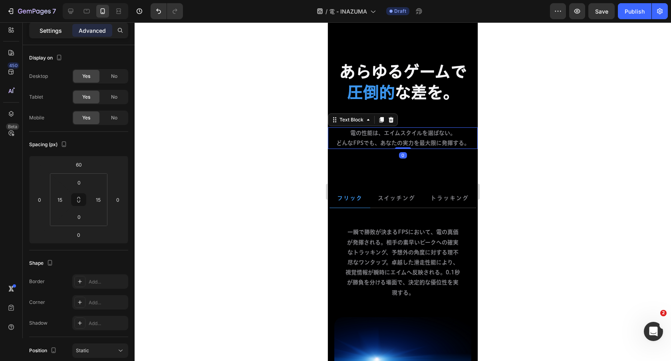
click at [54, 31] on p "Settings" at bounding box center [51, 30] width 22 height 8
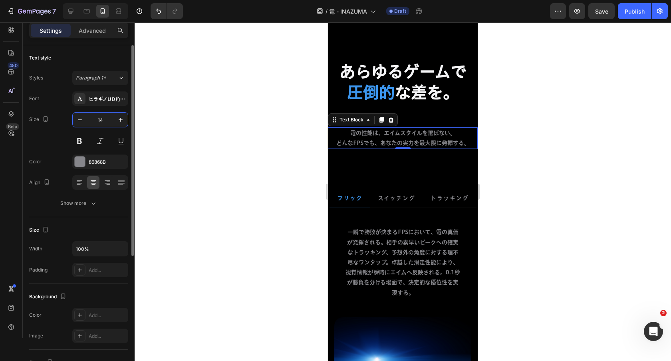
click at [104, 119] on input "14" at bounding box center [100, 120] width 26 height 14
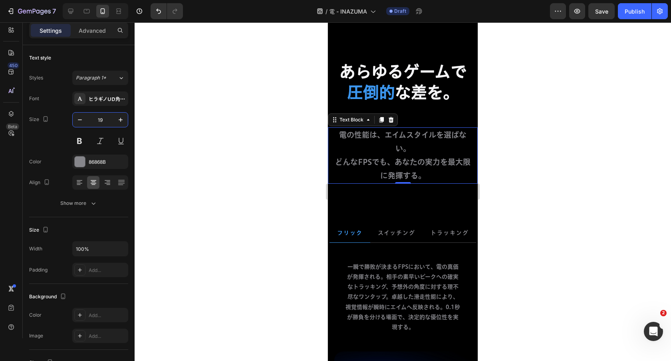
type input "19"
click at [348, 158] on p "電の性能は、エイムスタイルを選ばない。 どんなFPSでも、あなたの実力を最大限に発揮する。" at bounding box center [403, 155] width 136 height 55
click at [337, 164] on p "電の性能は、エイムスタイルを選ばない。 どんなFPSでも、あなたの実力を最大限に発揮する。" at bounding box center [403, 155] width 136 height 55
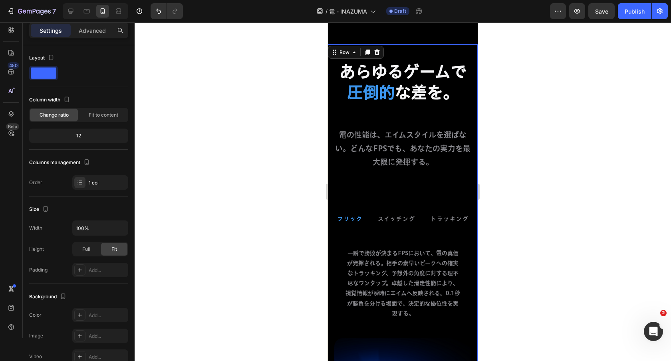
click at [449, 183] on div "あらゆるゲームで 圧倒的 な差を。 Heading 電の性能は、エイムスタイルを選ばない。どんなFPSでも、あなたの実力を最大限に発揮する。 Text Blo…" at bounding box center [403, 237] width 150 height 387
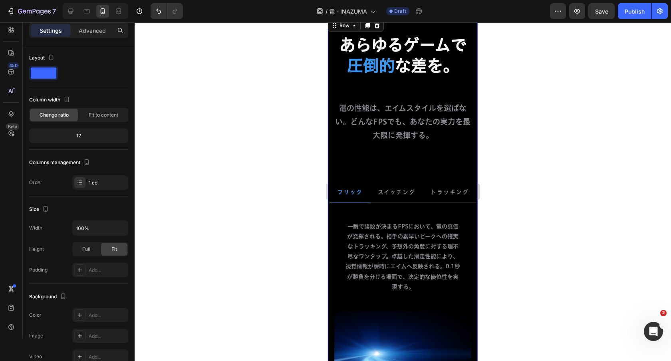
click at [408, 171] on div "あらゆるゲームで 圧倒的 な差を。 Heading 電の性能は、エイムスタイルを選ばない。どんなFPSでも、あなたの実力を最大限に発揮する。 Text Blo…" at bounding box center [403, 211] width 150 height 387
click at [413, 129] on p "電の性能は、エイムスタイルを選ばない。どんなFPSでも、あなたの実力を最大限に発揮する。" at bounding box center [403, 121] width 136 height 41
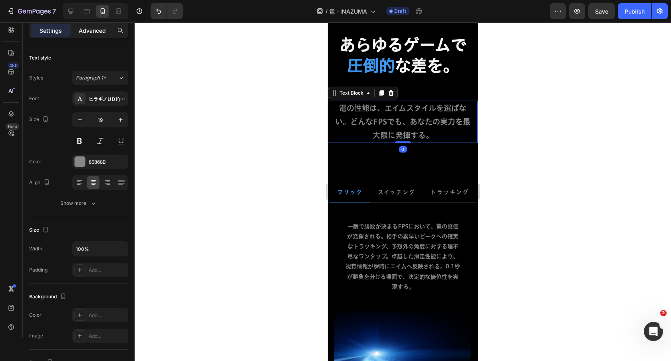
click at [96, 32] on p "Advanced" at bounding box center [92, 30] width 27 height 8
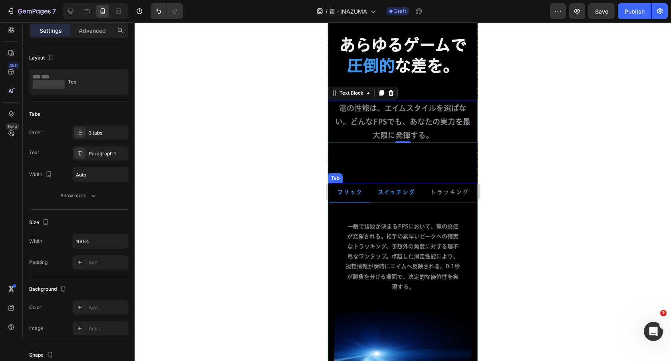
click at [372, 188] on li "スイッチング" at bounding box center [396, 192] width 53 height 19
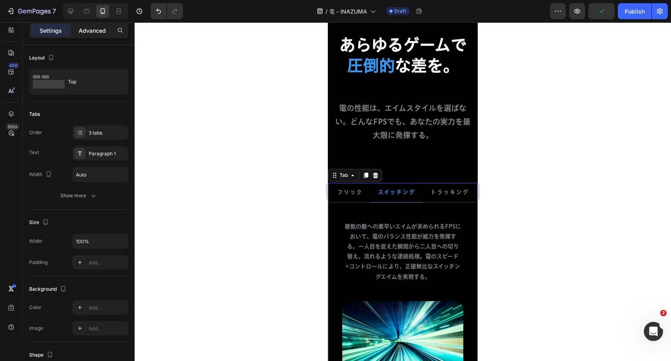
click at [85, 29] on p "Advanced" at bounding box center [92, 30] width 27 height 8
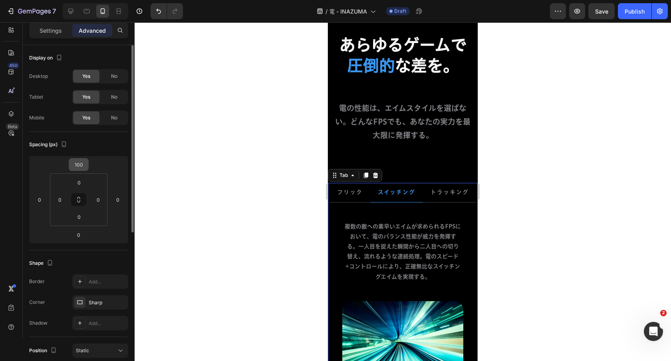
click at [79, 161] on input "100" at bounding box center [79, 165] width 16 height 12
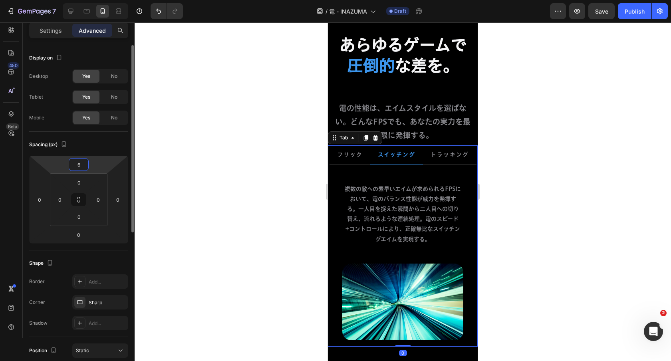
type input "60"
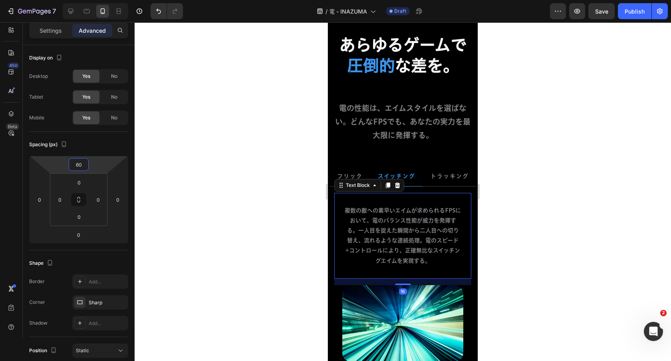
click at [426, 262] on p "複数の敵への素早いエイムが求められるFPSにおいて、電のバランス性能が威力を発揮する。一人目を捉えた瞬間から二人目への切り替え、流れるような連続処理。電のスピ…" at bounding box center [403, 236] width 116 height 60
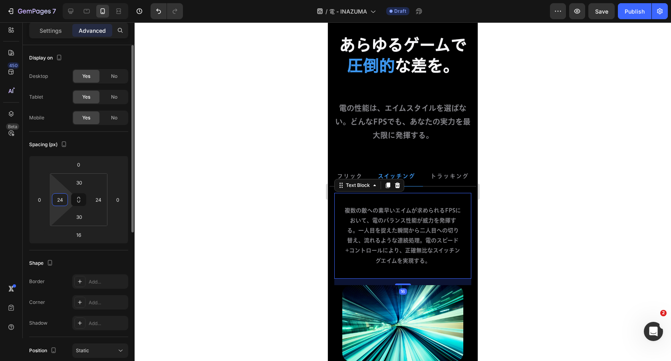
click at [58, 202] on input "24" at bounding box center [60, 200] width 12 height 12
type input "0"
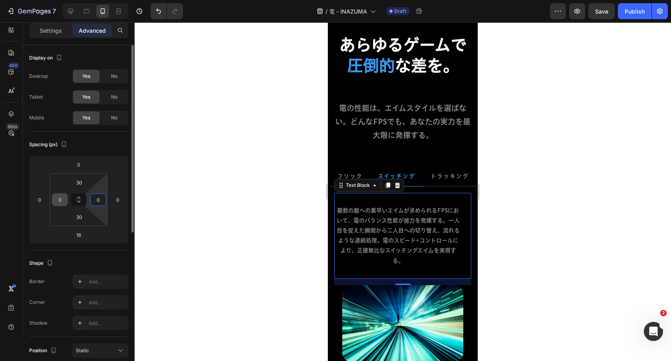
type input "0"
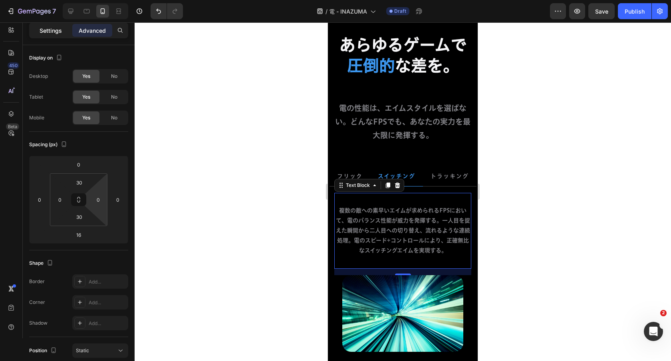
click at [46, 28] on p "Settings" at bounding box center [51, 30] width 22 height 8
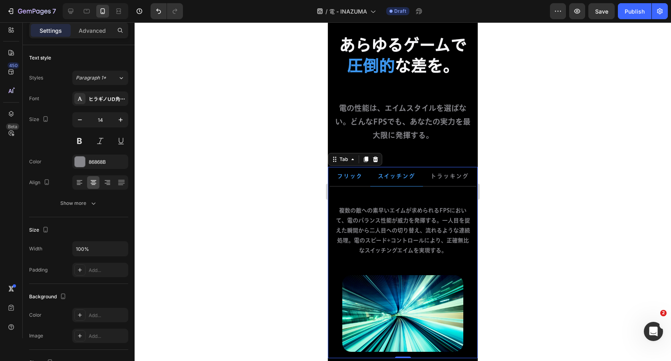
click at [352, 173] on p "フリック" at bounding box center [350, 176] width 26 height 10
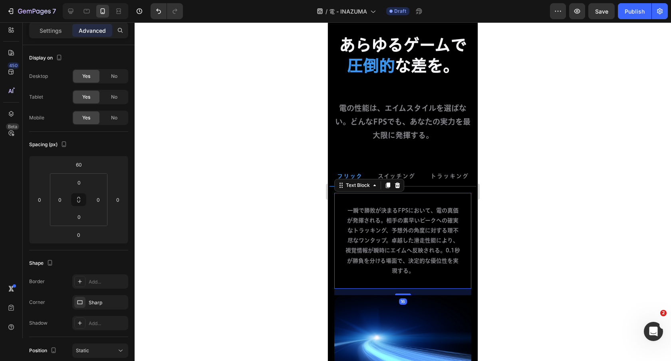
click at [379, 218] on p "一瞬で勝敗が決まるFPSにおいて、電の真価が発揮される。相手の素早いピークへの確実なトラッキング、予想外の角度に対する理不尽なワンタップ。卓越した滑走性能によ…" at bounding box center [403, 241] width 116 height 70
click at [61, 195] on input "24" at bounding box center [60, 200] width 12 height 12
type input "0"
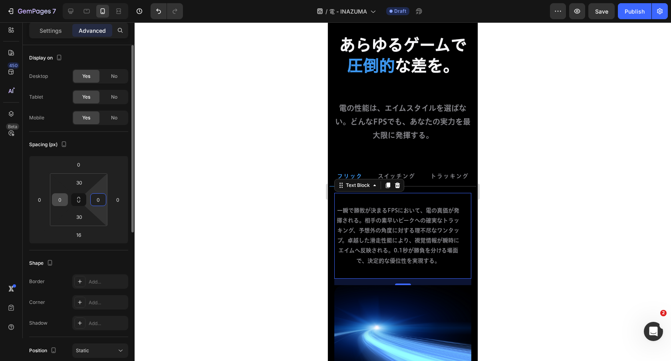
type input "0"
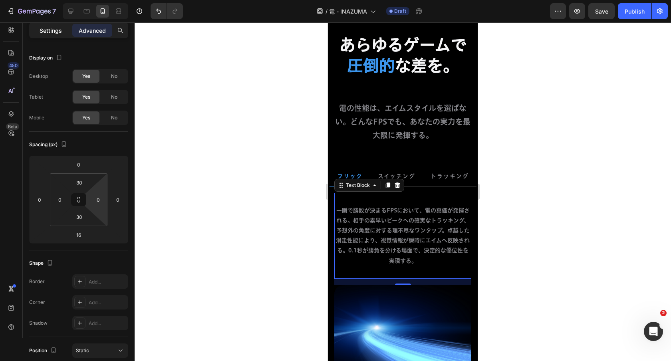
click at [51, 29] on p "Settings" at bounding box center [51, 30] width 22 height 8
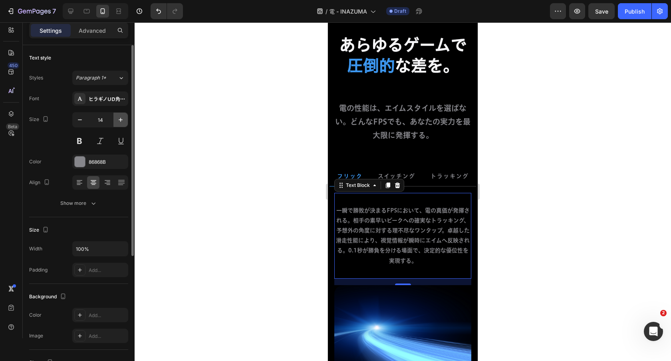
click at [126, 119] on button "button" at bounding box center [120, 120] width 14 height 14
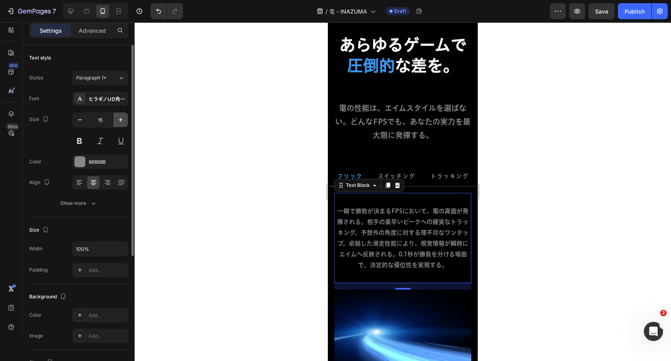
type input "16"
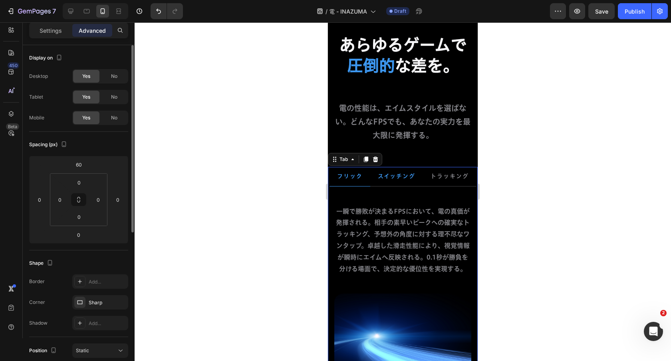
click at [412, 180] on p "スイッチング" at bounding box center [397, 176] width 38 height 10
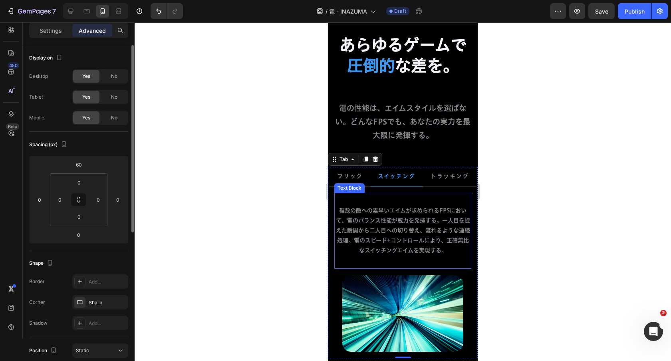
click at [399, 223] on p "複数の敵への素早いエイムが求められるFPSにおいて、電のバランス性能が威力を発揮する。一人目を捉えた瞬間から二人目への切り替え、流れるような連続処理。電のスピ…" at bounding box center [402, 231] width 135 height 50
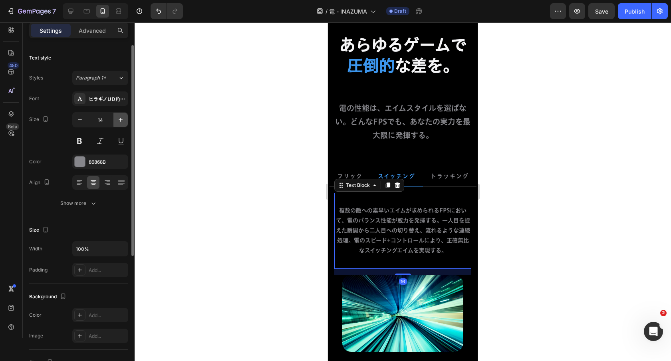
click at [118, 122] on icon "button" at bounding box center [121, 120] width 8 height 8
type input "16"
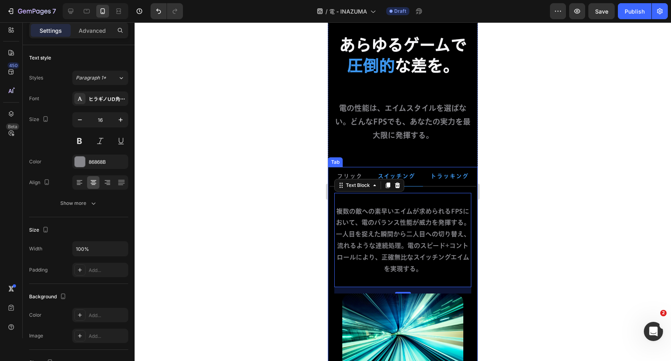
click at [458, 178] on strong "トラッキング" at bounding box center [450, 176] width 38 height 6
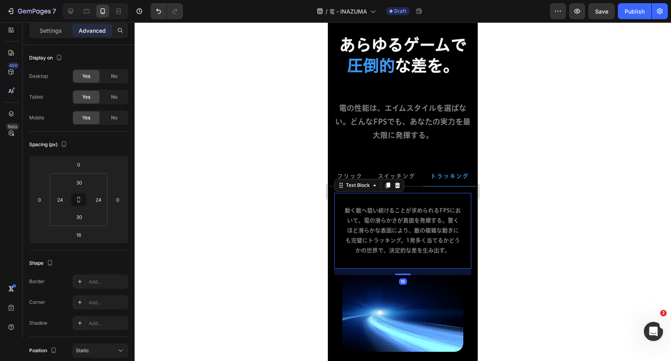
click at [355, 207] on p "動く敵へ狙い続けることが求められるFPSにおいて、電の滑らかさが真価を発揮する。驚くほど滑らかな表面により、敵の複雑な動きにも完璧にトラッキング。1発多く当て…" at bounding box center [403, 231] width 116 height 50
click at [54, 199] on input "24" at bounding box center [60, 200] width 12 height 12
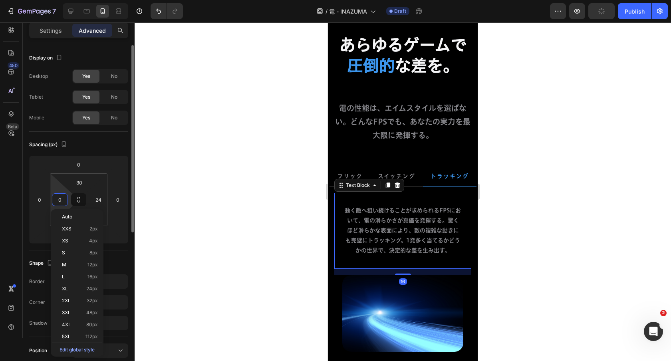
type input "0"
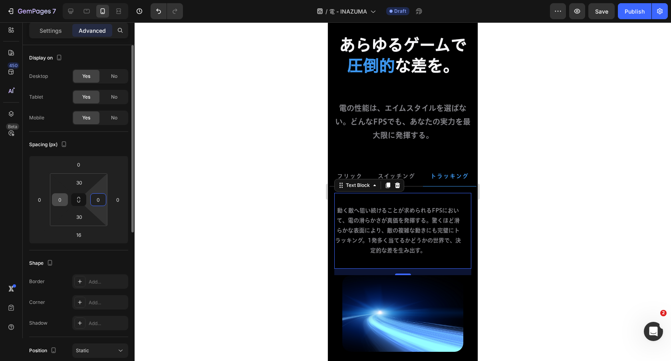
type input "0"
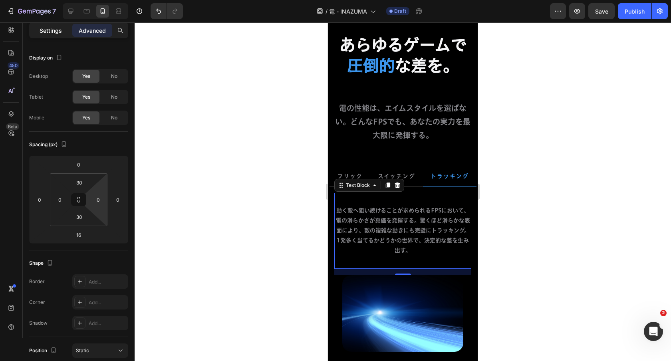
click at [51, 31] on p "Settings" at bounding box center [51, 30] width 22 height 8
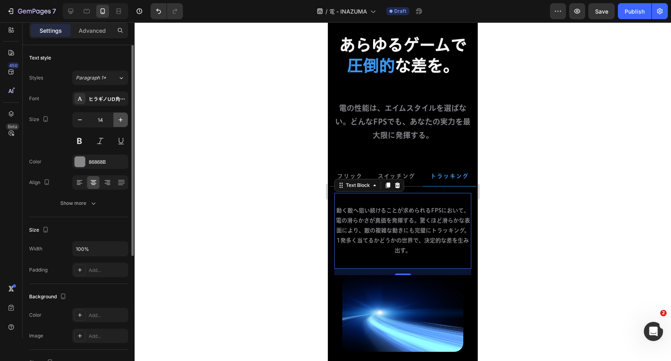
click at [115, 124] on button "button" at bounding box center [120, 120] width 14 height 14
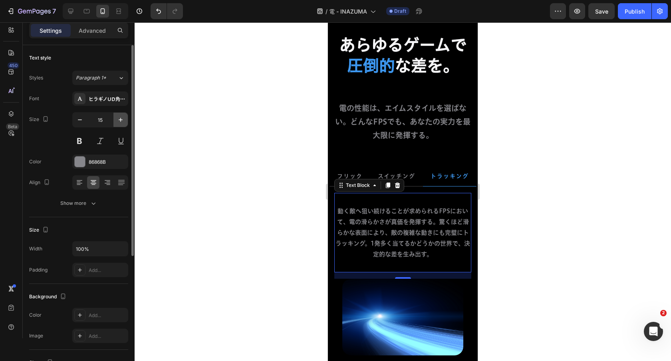
click at [115, 124] on button "button" at bounding box center [120, 120] width 14 height 14
type input "16"
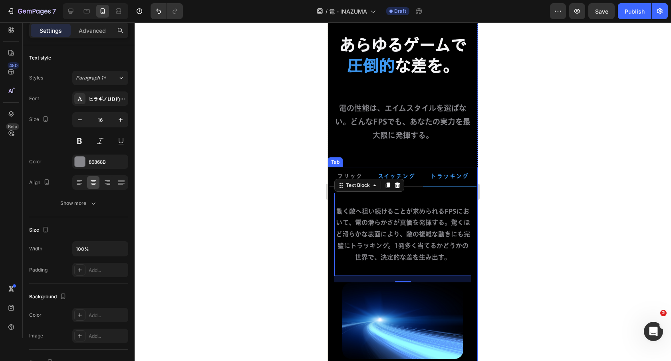
scroll to position [1851, 0]
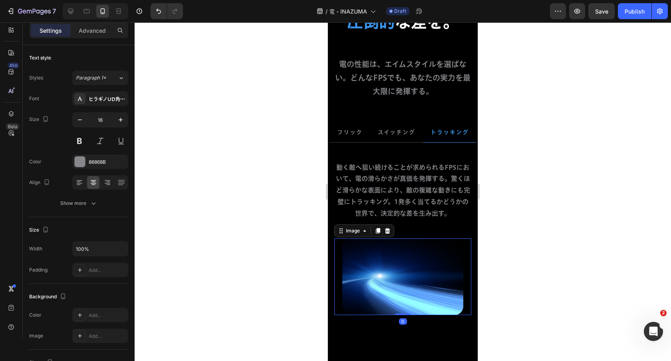
click at [358, 250] on img at bounding box center [402, 277] width 121 height 77
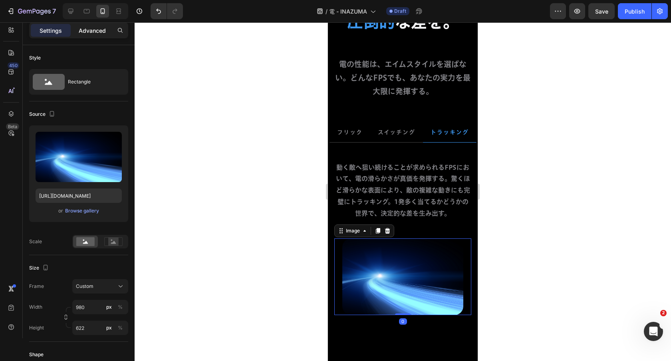
click at [102, 34] on div "Advanced" at bounding box center [92, 30] width 40 height 13
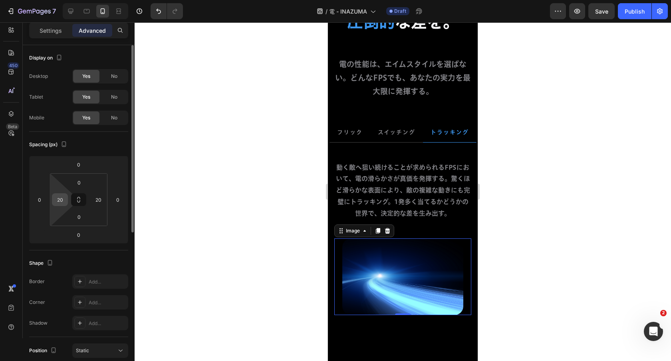
click at [62, 200] on input "20" at bounding box center [60, 200] width 12 height 12
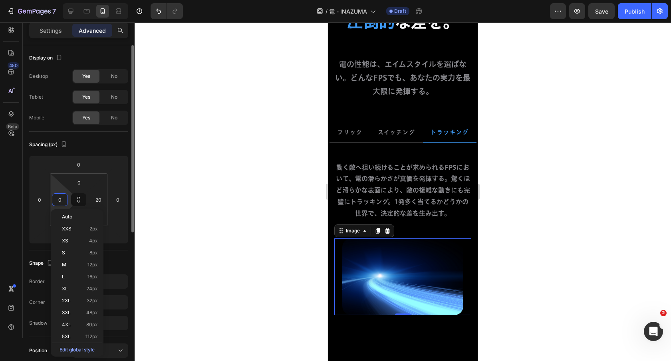
type input "0"
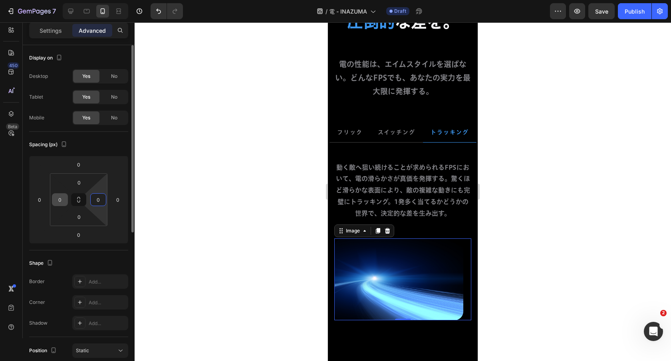
type input "0"
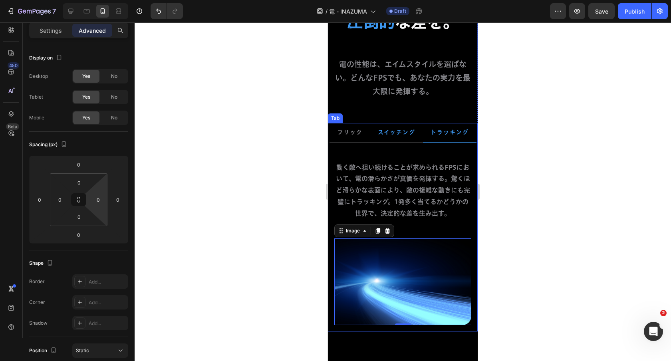
click at [404, 129] on p "スイッチング" at bounding box center [397, 132] width 38 height 10
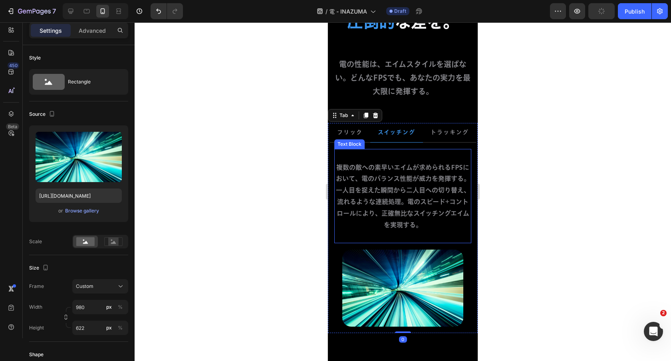
click at [395, 258] on img at bounding box center [402, 288] width 121 height 77
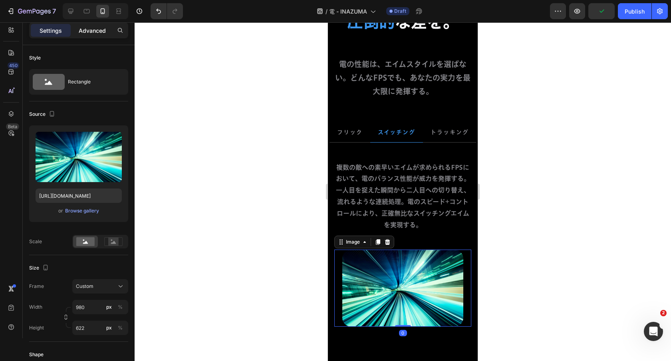
click at [92, 34] on p "Advanced" at bounding box center [92, 30] width 27 height 8
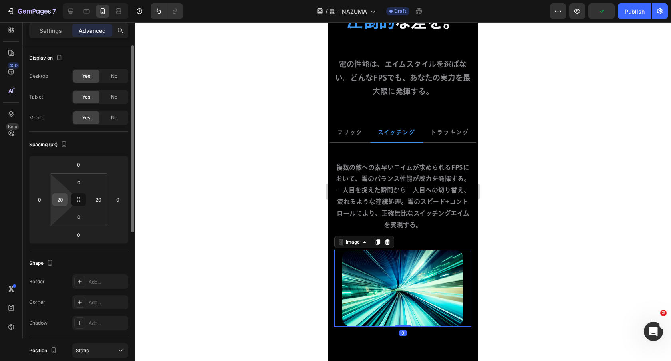
click at [60, 201] on input "20" at bounding box center [60, 200] width 12 height 12
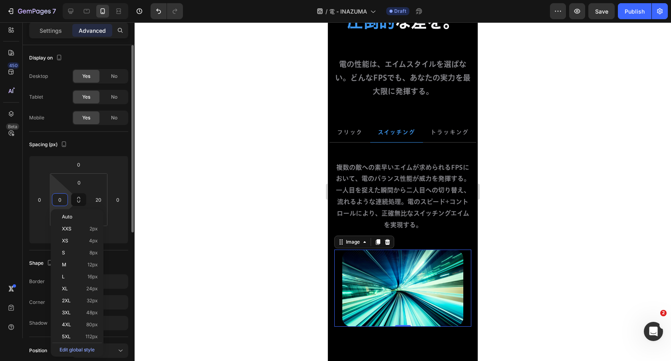
type input "0"
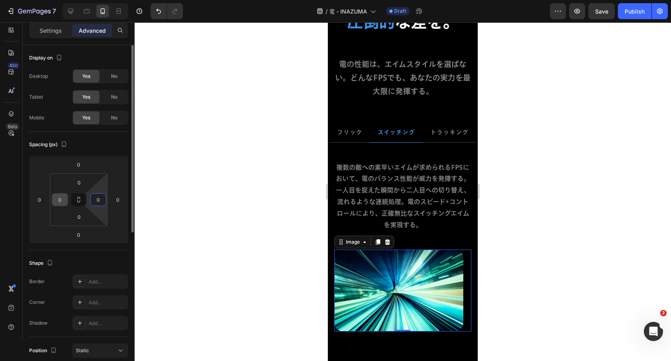
type input "0"
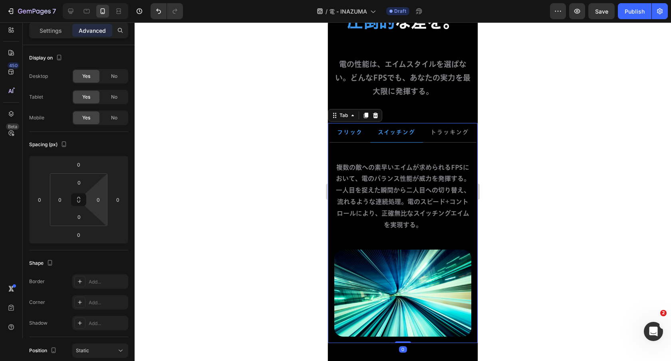
click at [361, 130] on strong "フリック" at bounding box center [350, 132] width 26 height 6
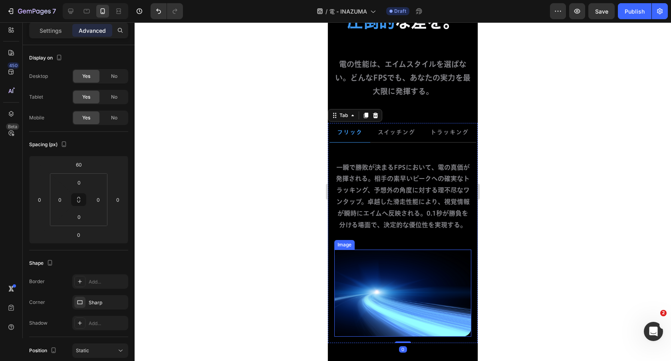
click at [398, 268] on img at bounding box center [402, 293] width 137 height 87
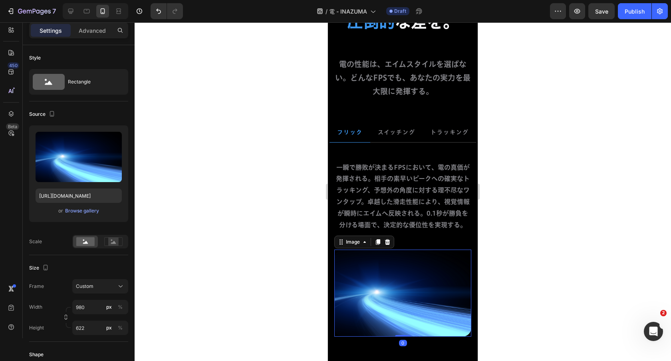
click at [90, 38] on div "Settings Advanced" at bounding box center [78, 30] width 99 height 16
click at [90, 28] on p "Advanced" at bounding box center [92, 30] width 27 height 8
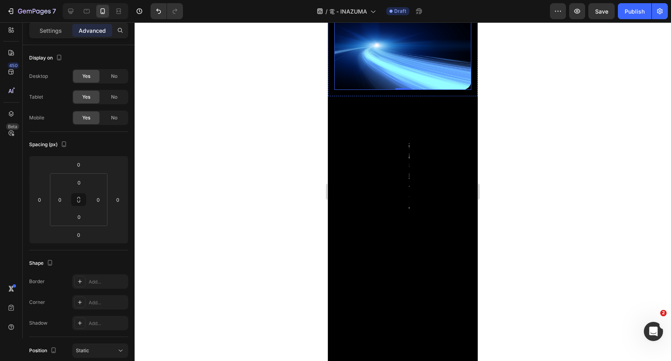
scroll to position [2111, 0]
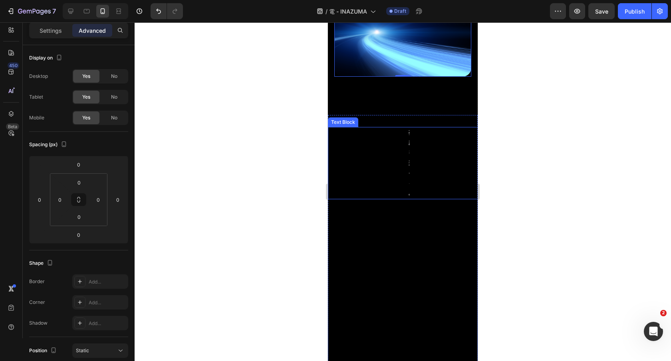
click at [375, 149] on div "硬度を選べる。 Text Block" at bounding box center [408, 163] width 160 height 72
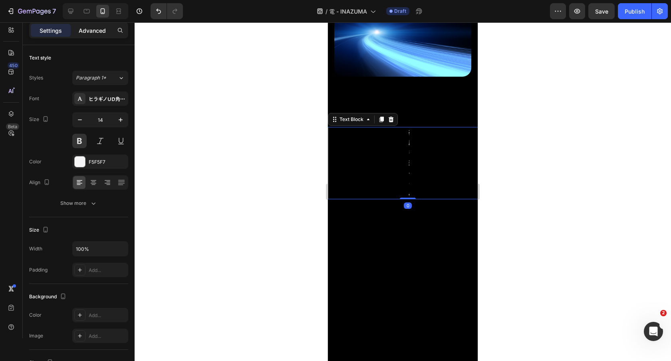
click at [99, 32] on p "Advanced" at bounding box center [92, 30] width 27 height 8
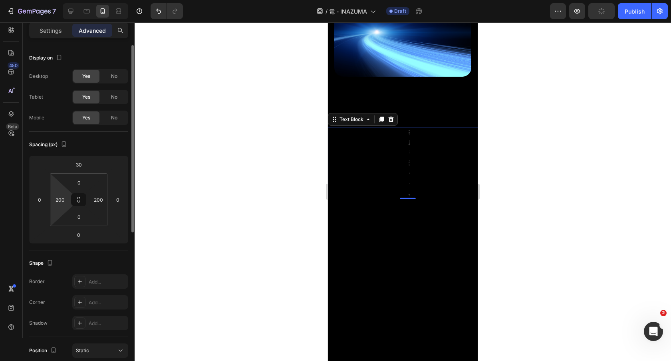
click at [62, 0] on html "7 Version history / 電 - INAZUMA Draft Preview Publish 450 Beta Sections(18) Ele…" at bounding box center [335, 0] width 671 height 0
click at [60, 201] on input "200" at bounding box center [60, 200] width 12 height 12
type input "15"
click at [103, 196] on input "200" at bounding box center [98, 200] width 12 height 12
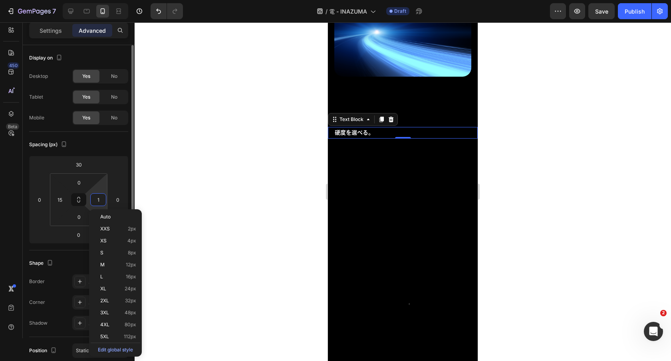
type input "15"
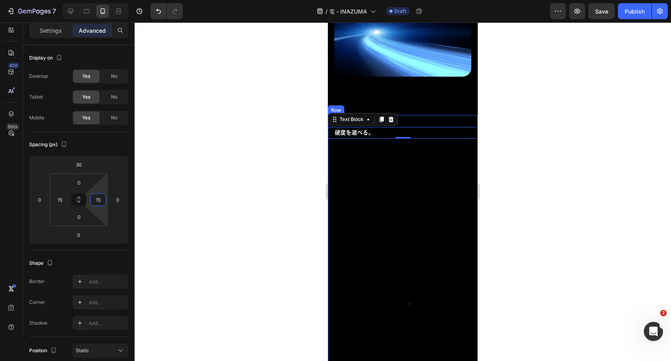
click at [425, 116] on div "硬度を選べる。 Text Block 0 2つのスピード。 どちらも無慈悲。 Heading" at bounding box center [403, 298] width 150 height 366
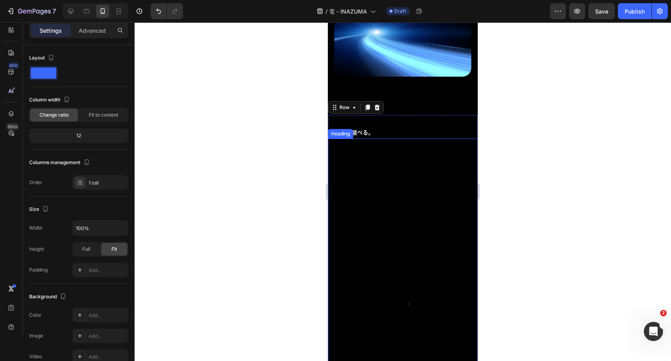
click at [416, 161] on div "2つのスピード。 どちらも無慈悲。 Heading" at bounding box center [408, 310] width 160 height 342
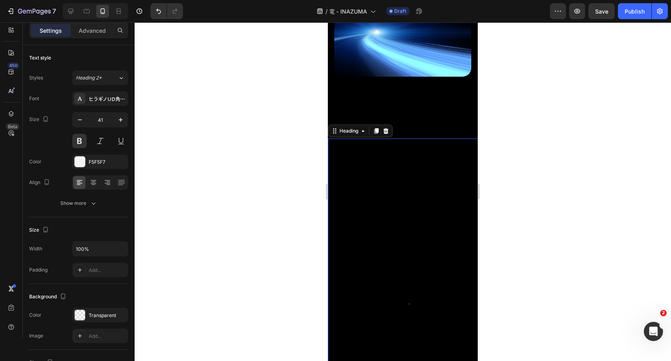
click at [399, 147] on div "2つのスピード。 どちらも無慈悲。 Heading 0" at bounding box center [408, 310] width 160 height 342
click at [392, 177] on div "2つのスピード。 どちらも無慈悲。 Heading 0" at bounding box center [408, 310] width 160 height 342
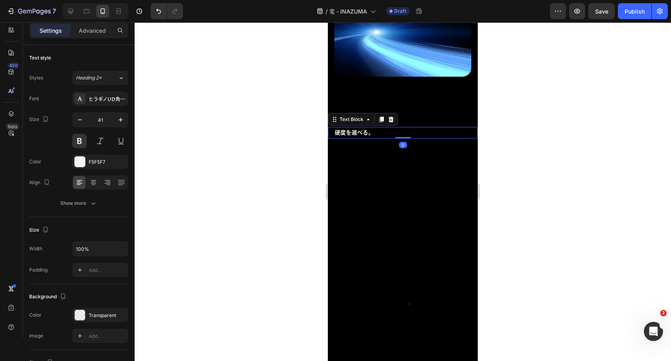
click at [404, 132] on p "硬度を選べる。" at bounding box center [403, 133] width 136 height 10
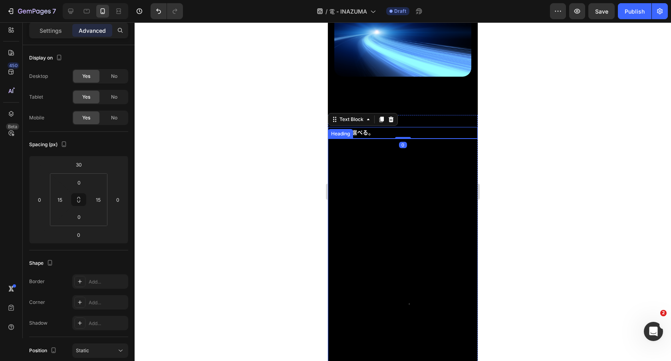
click at [401, 159] on div "2つのスピード。 どちらも無慈悲。 Heading" at bounding box center [408, 310] width 160 height 342
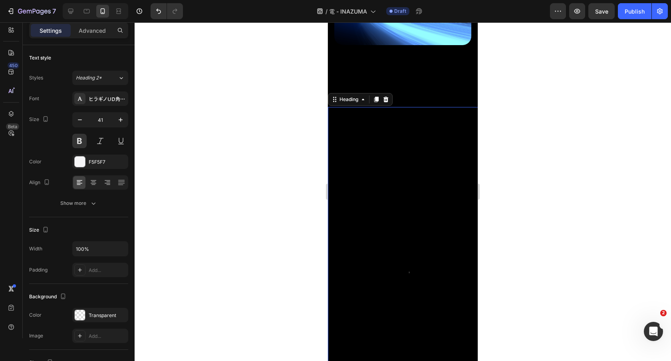
scroll to position [2144, 0]
click at [97, 27] on p "Advanced" at bounding box center [92, 30] width 27 height 8
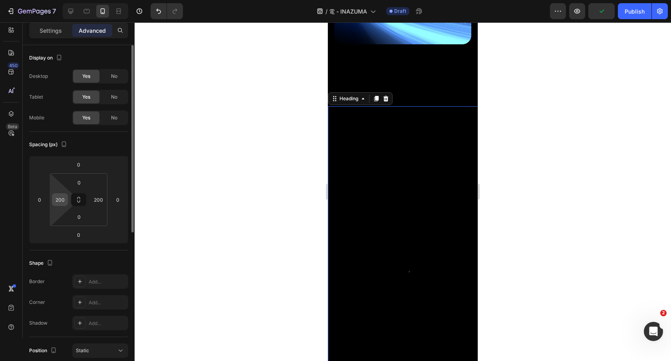
click at [62, 203] on input "200" at bounding box center [60, 200] width 12 height 12
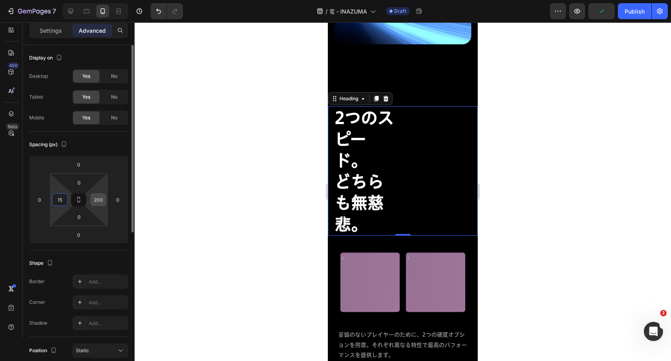
type input "15"
click at [100, 199] on input "200" at bounding box center [98, 200] width 12 height 12
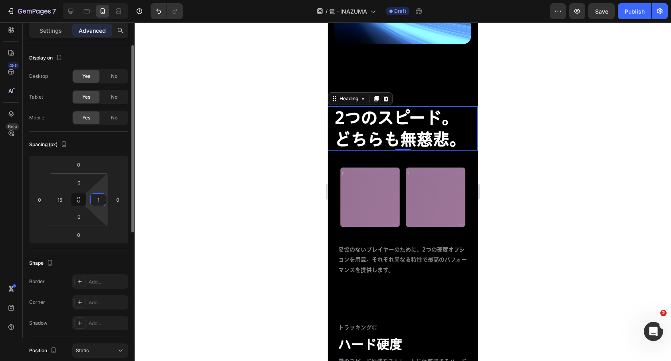
type input "15"
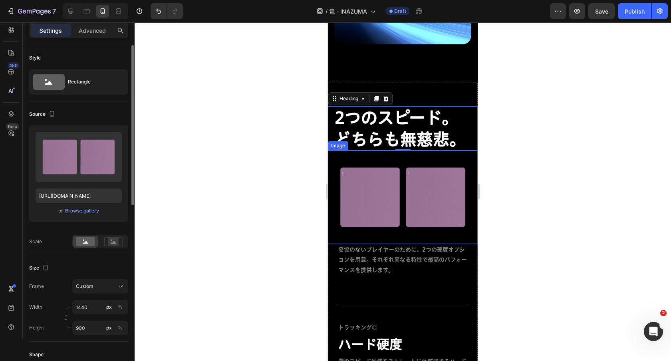
click at [446, 213] on img at bounding box center [403, 197] width 150 height 93
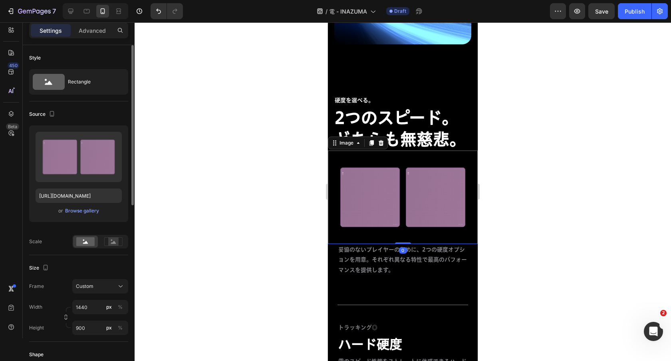
click at [446, 152] on img at bounding box center [403, 197] width 150 height 93
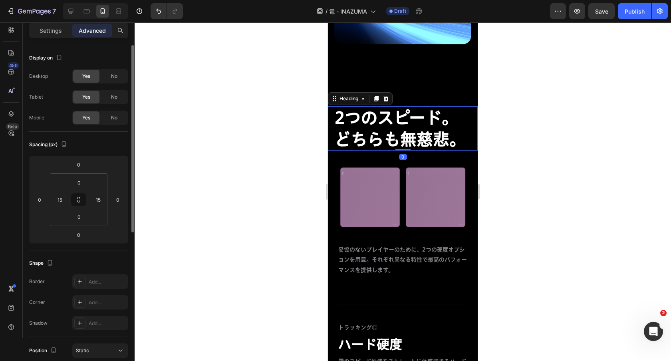
click at [438, 129] on h2 "2つのスピード。 どちらも無慈悲。" at bounding box center [403, 128] width 138 height 44
click at [436, 95] on div "硬度を選べる。" at bounding box center [403, 101] width 138 height 12
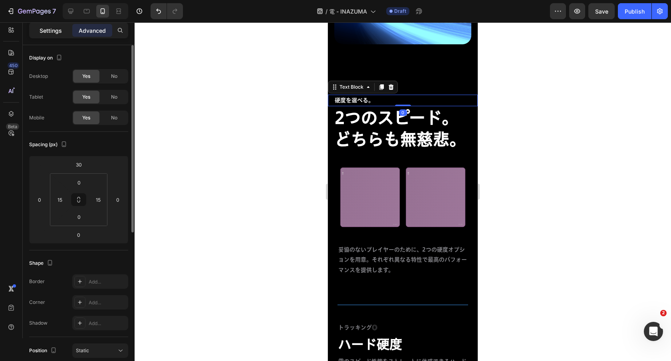
click at [54, 28] on p "Settings" at bounding box center [51, 30] width 22 height 8
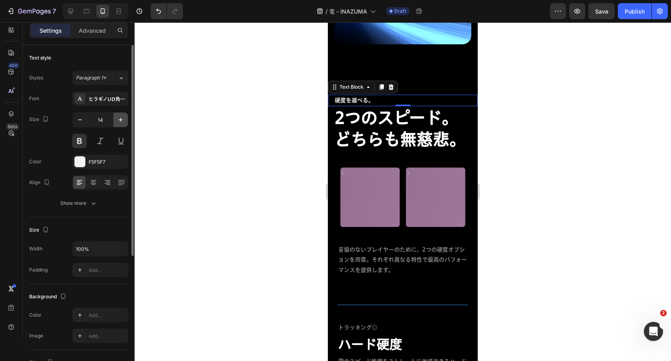
click at [122, 117] on icon "button" at bounding box center [121, 120] width 8 height 8
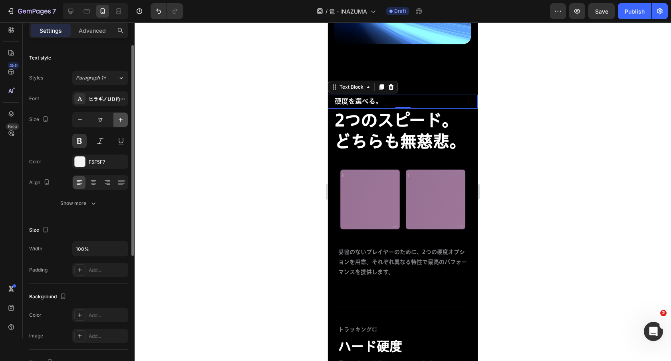
click at [122, 117] on icon "button" at bounding box center [121, 120] width 8 height 8
click at [74, 117] on button "button" at bounding box center [80, 120] width 14 height 14
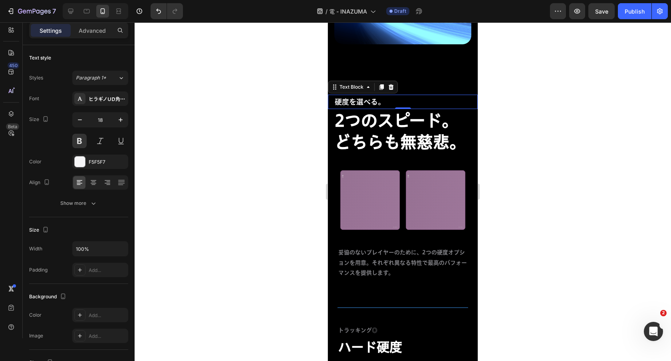
type input "17"
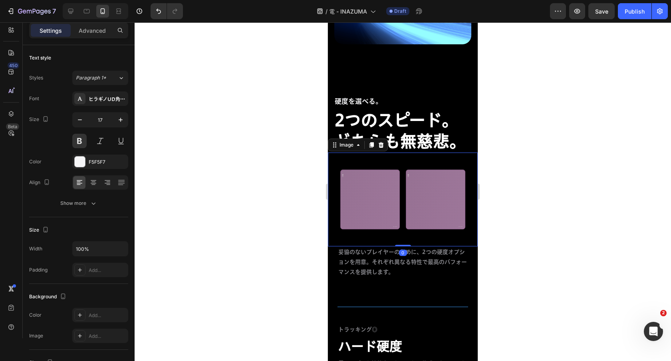
click at [373, 153] on img at bounding box center [403, 199] width 150 height 93
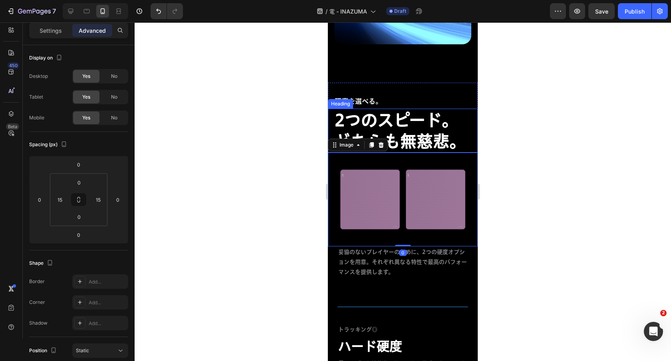
click at [392, 120] on strong "2つのスピード。" at bounding box center [396, 120] width 123 height 16
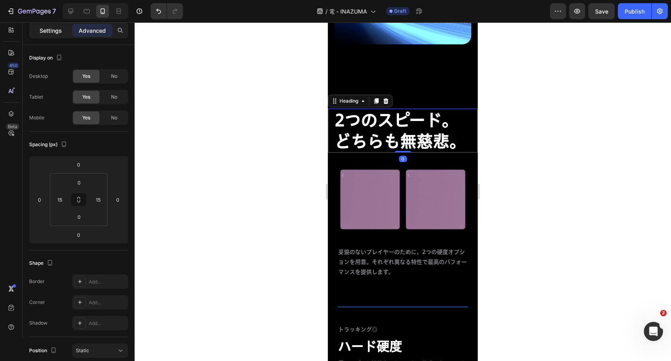
click at [51, 31] on p "Settings" at bounding box center [51, 30] width 22 height 8
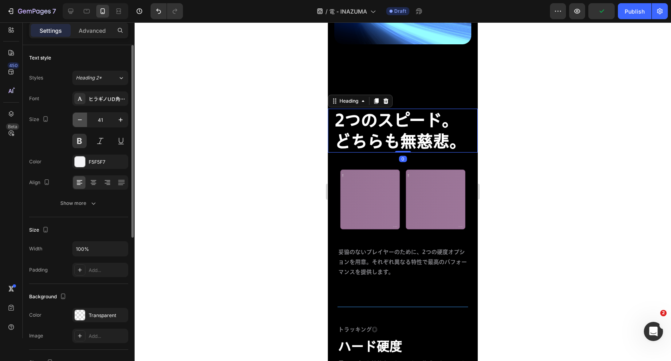
click at [78, 119] on icon "button" at bounding box center [80, 120] width 8 height 8
type input "40"
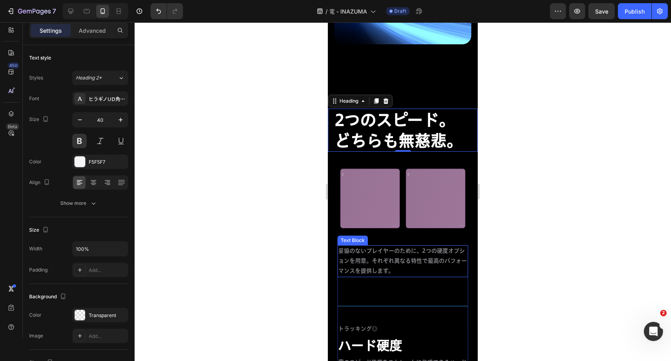
click at [380, 258] on p "妥協のないプレイヤーのために、2つの硬度オプションを用意。それぞれ異なる特性で最高のパフォーマンスを提供します。" at bounding box center [402, 261] width 129 height 30
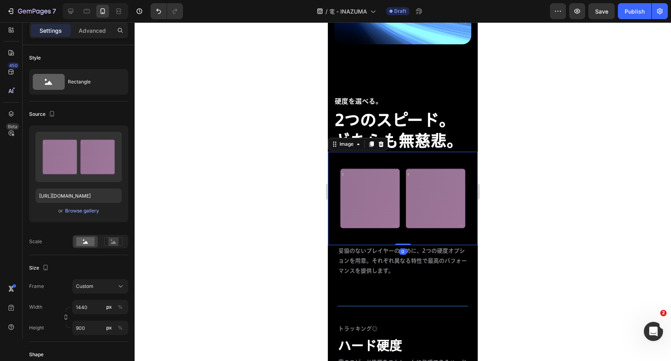
click at [339, 159] on img at bounding box center [403, 198] width 150 height 93
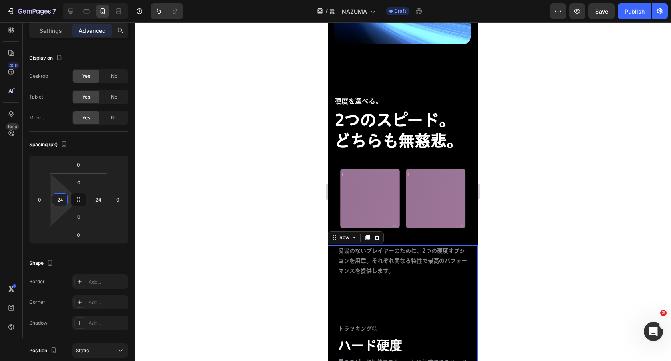
click at [63, 200] on input "24" at bounding box center [60, 200] width 12 height 12
type input "15"
click at [101, 199] on input "24" at bounding box center [98, 200] width 12 height 12
type input "15"
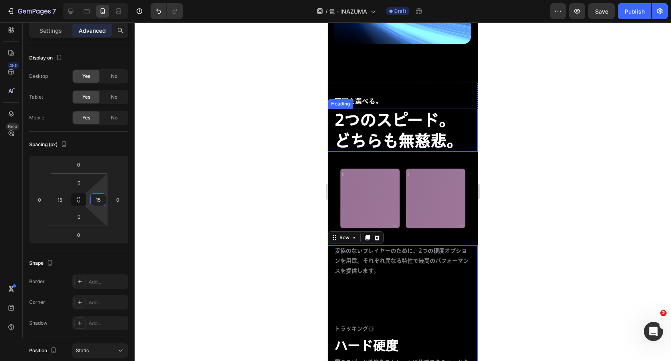
click at [422, 115] on strong "2つのスピード。" at bounding box center [395, 120] width 120 height 16
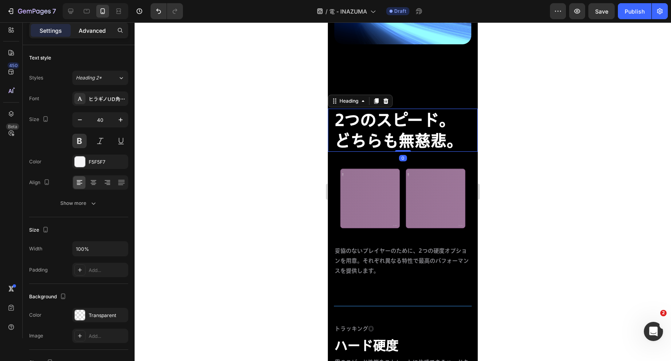
click at [91, 36] on div "Advanced" at bounding box center [92, 30] width 40 height 13
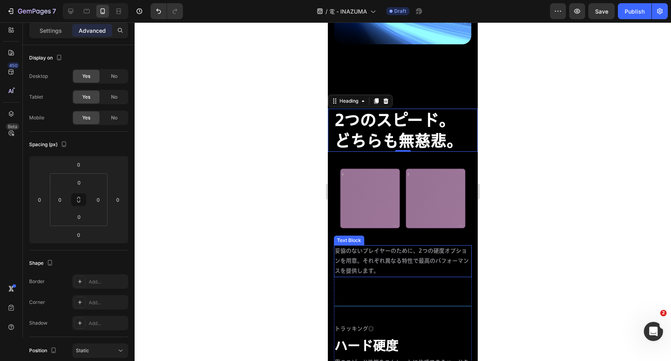
click at [401, 260] on p "妥協のないプレイヤーのために、2つの硬度オプションを用意。それぞれ異なる特性で最高のパフォーマンスを提供します。" at bounding box center [403, 261] width 136 height 30
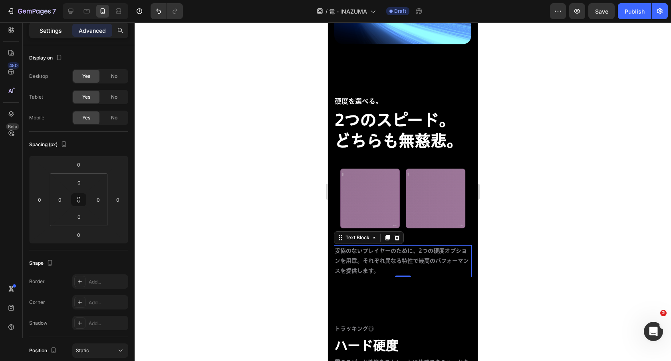
click at [52, 33] on p "Settings" at bounding box center [51, 30] width 22 height 8
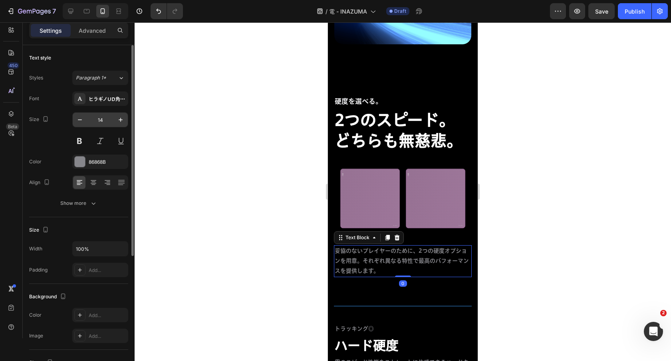
click at [102, 121] on input "14" at bounding box center [100, 120] width 26 height 14
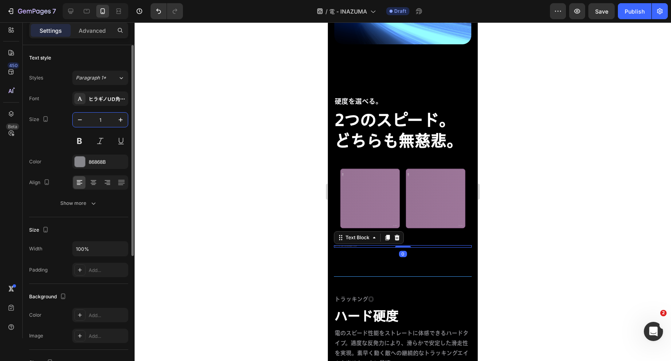
type input "19"
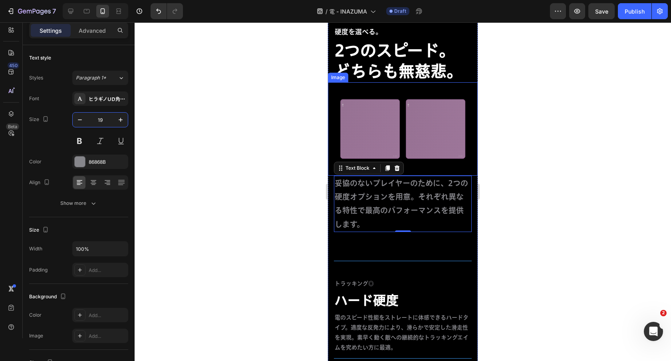
scroll to position [2228, 0]
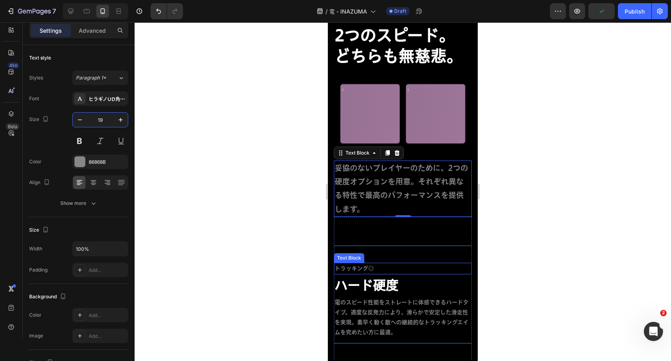
click at [374, 266] on p "トラッキング◎" at bounding box center [403, 269] width 136 height 10
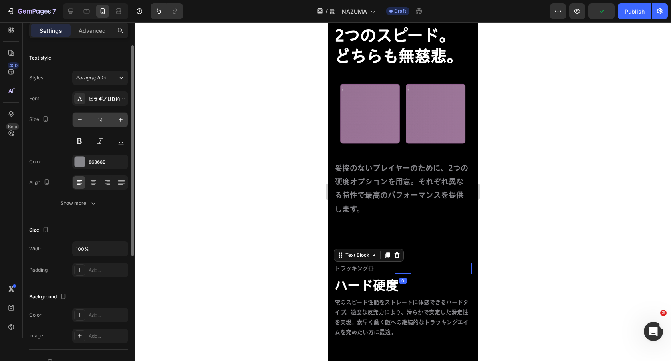
click at [104, 119] on input "14" at bounding box center [100, 120] width 26 height 14
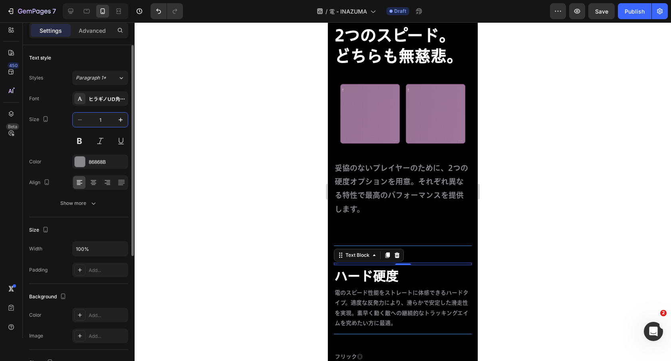
type input "19"
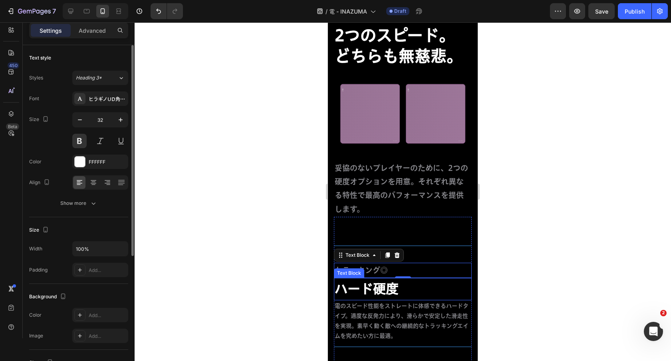
click at [412, 288] on p "ハード硬度" at bounding box center [403, 289] width 136 height 17
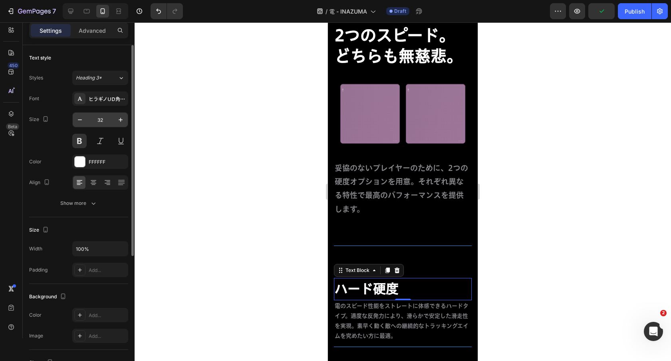
click at [100, 117] on input "32" at bounding box center [100, 120] width 26 height 14
type input "28"
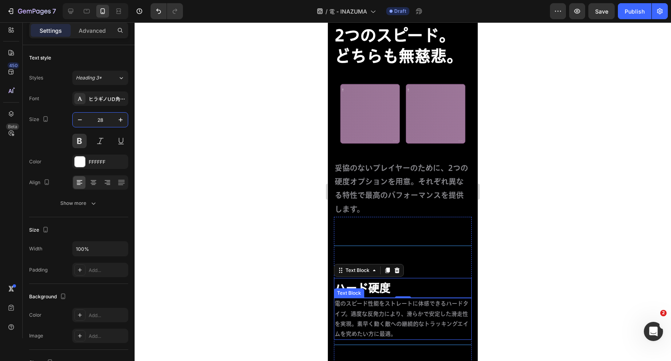
click at [444, 318] on p "電のスピード性能をストレートに体感できるハードタイプ。適度な反発力により、滑らかで安定した滑走性を実現。素早く動く敵への継続的なトラッキングエイムを究めたい方…" at bounding box center [403, 319] width 136 height 40
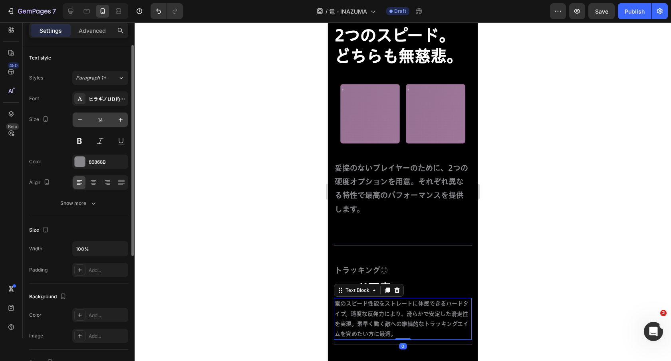
click at [100, 119] on input "14" at bounding box center [100, 120] width 26 height 14
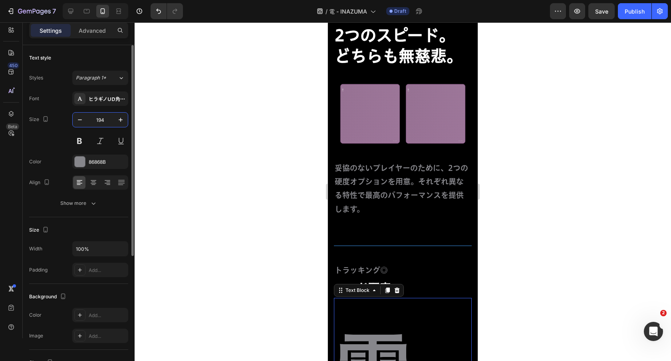
type input "19"
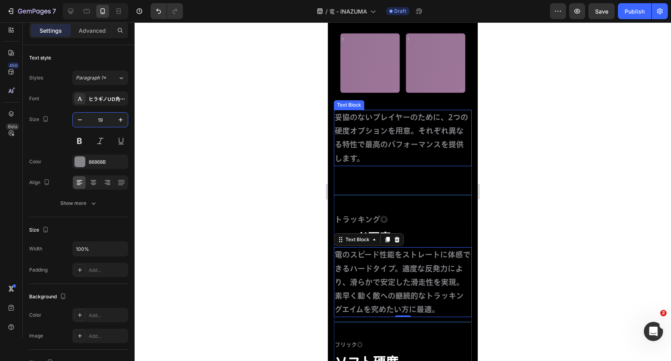
scroll to position [2293, 0]
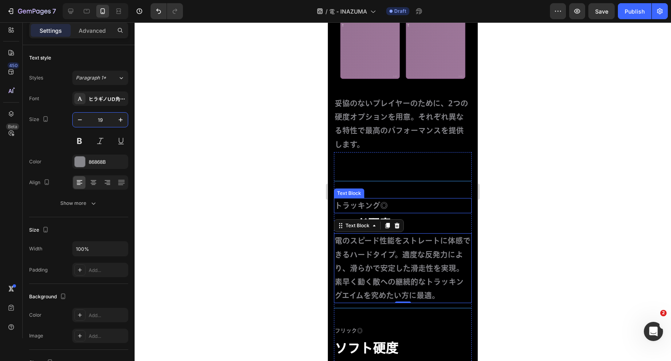
click at [433, 209] on p "トラッキング◎" at bounding box center [403, 206] width 136 height 14
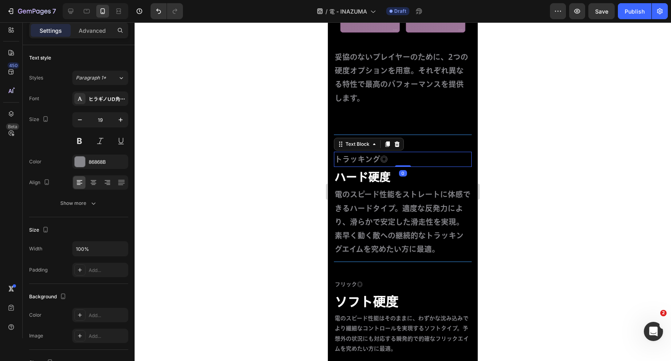
scroll to position [2344, 0]
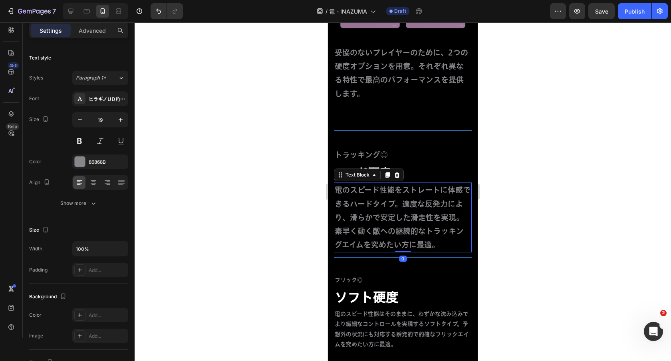
click at [430, 213] on p "電のスピード性能をストレートに体感できるハードタイプ。適度な反発力により、滑らかで安定した滑走性を実現。素早く動く敵への継続的なトラッキングエイムを究めたい方…" at bounding box center [403, 217] width 136 height 68
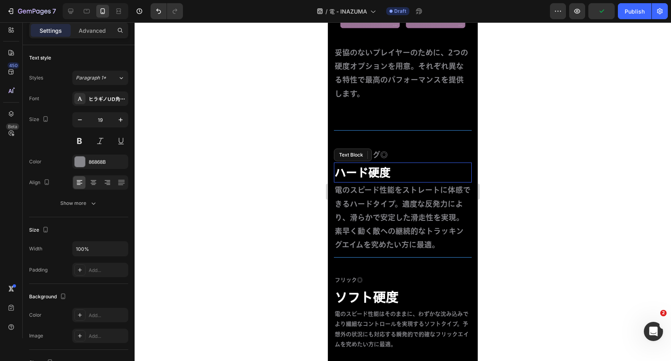
click at [444, 171] on p "ハード硬度" at bounding box center [403, 172] width 136 height 14
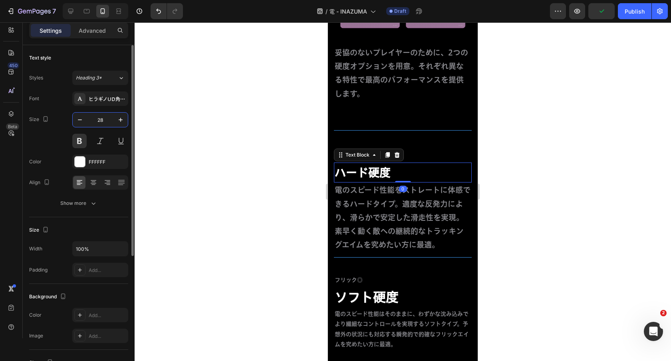
click at [100, 118] on input "28" at bounding box center [100, 120] width 26 height 14
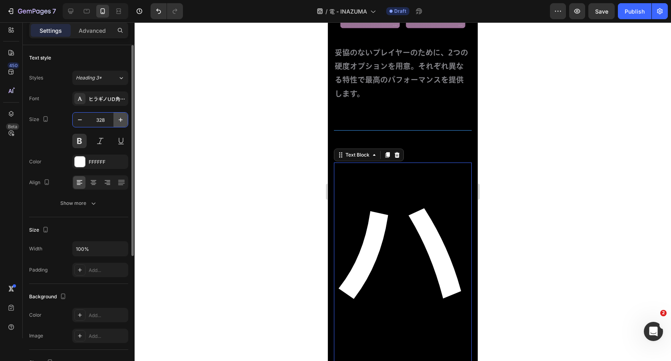
type input "32"
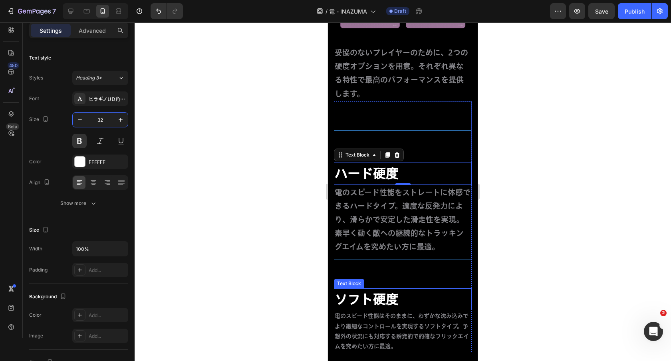
click at [407, 297] on p "ソフト硬度" at bounding box center [403, 299] width 136 height 17
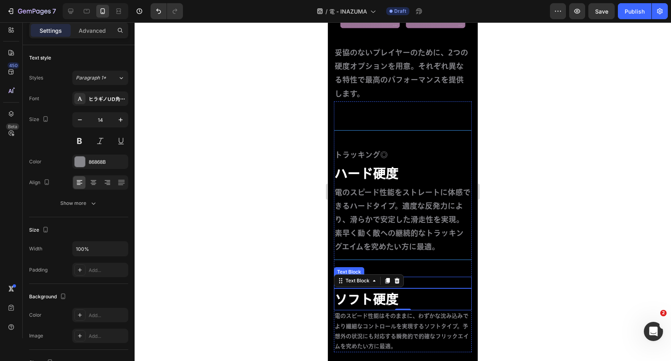
click at [440, 285] on p "フリック◎" at bounding box center [403, 283] width 136 height 10
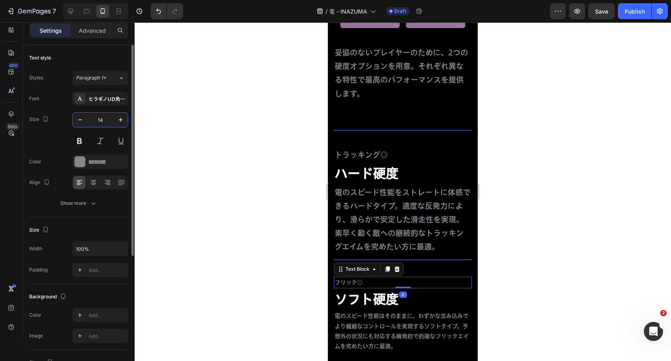
click at [103, 116] on input "14" at bounding box center [100, 120] width 26 height 14
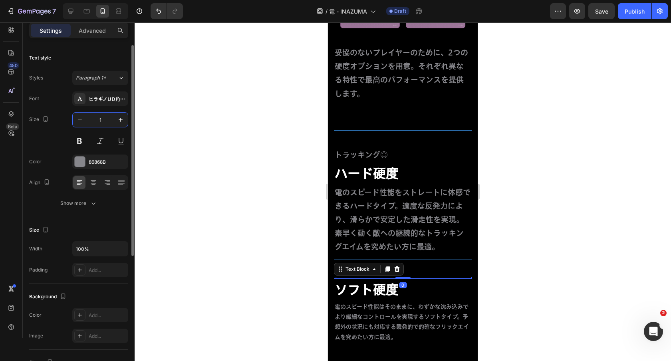
type input "19"
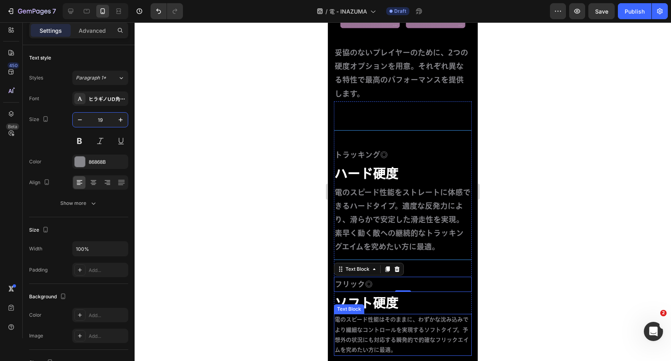
click at [414, 327] on p "電のスピード性能はそのままに、わずかな沈み込みでより繊細なコントロールを実現するソフトタイプ。予想外の状況にも対応する瞬発的で的確なフリックエイムを究めたい方…" at bounding box center [403, 335] width 136 height 40
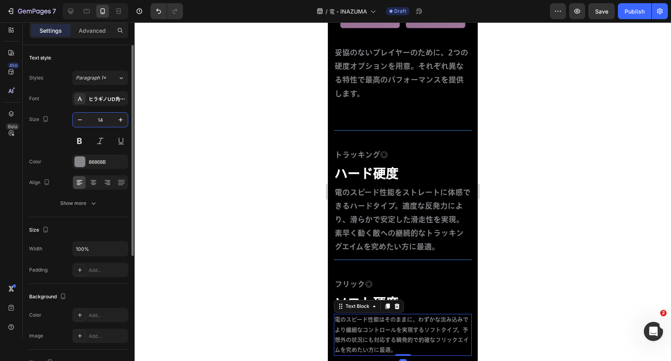
click at [99, 116] on input "14" at bounding box center [100, 120] width 26 height 14
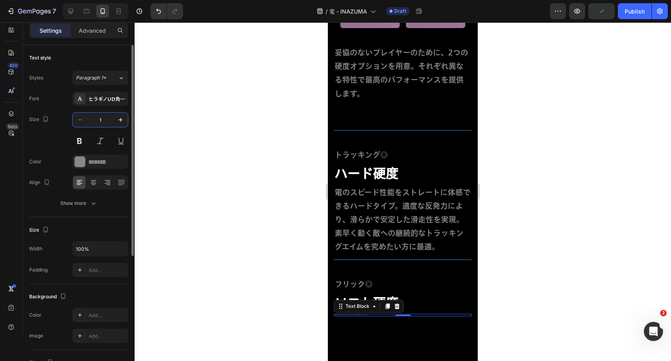
type input "19"
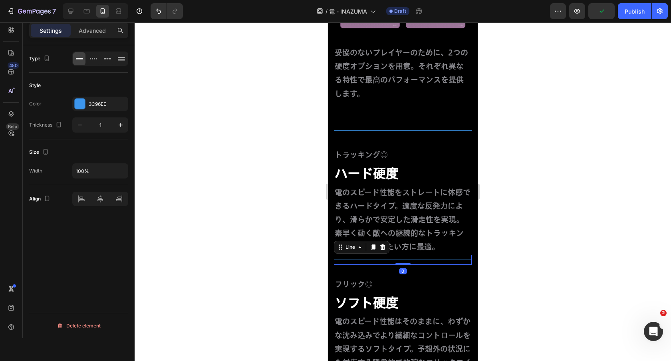
click at [443, 258] on div "Title Line 0" at bounding box center [403, 260] width 138 height 10
click at [95, 32] on p "Advanced" at bounding box center [92, 30] width 27 height 8
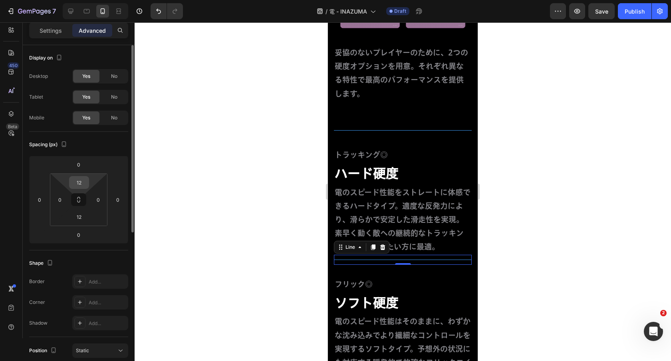
click at [75, 181] on input "12" at bounding box center [79, 183] width 16 height 12
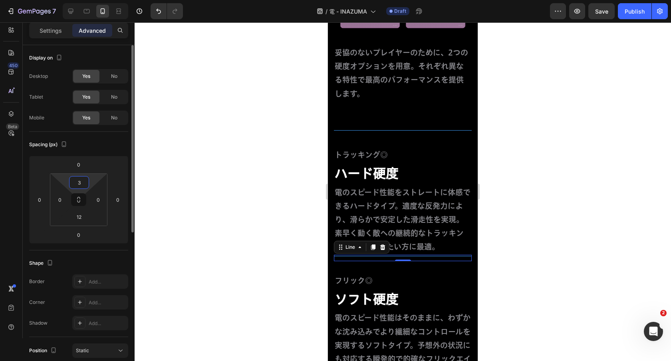
type input "30"
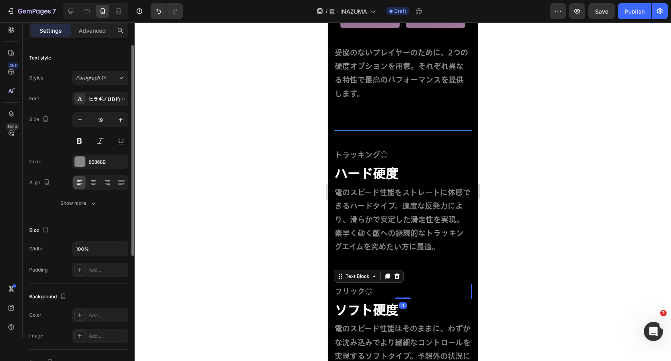
click at [400, 296] on p "フリック◎" at bounding box center [403, 292] width 136 height 14
click at [94, 29] on p "Advanced" at bounding box center [92, 30] width 27 height 8
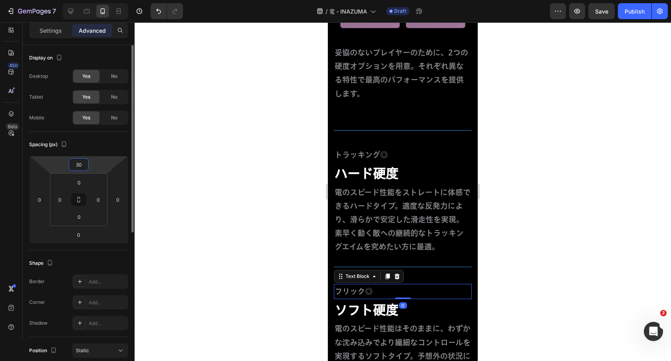
click at [80, 165] on input "30" at bounding box center [79, 165] width 16 height 12
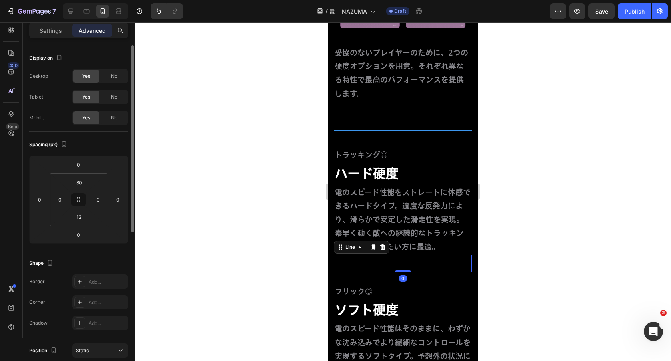
click at [426, 264] on div "Title Line 0" at bounding box center [403, 263] width 138 height 17
click at [82, 214] on input "12" at bounding box center [79, 217] width 16 height 12
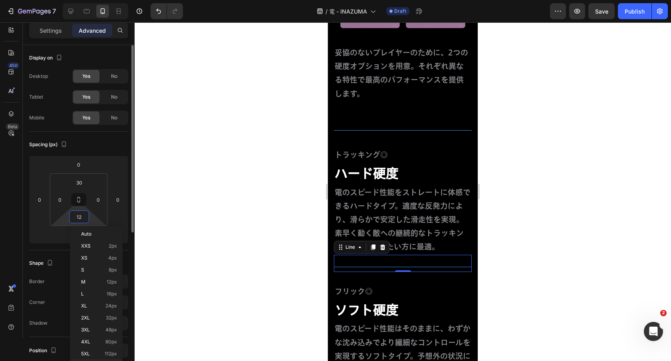
type input "0"
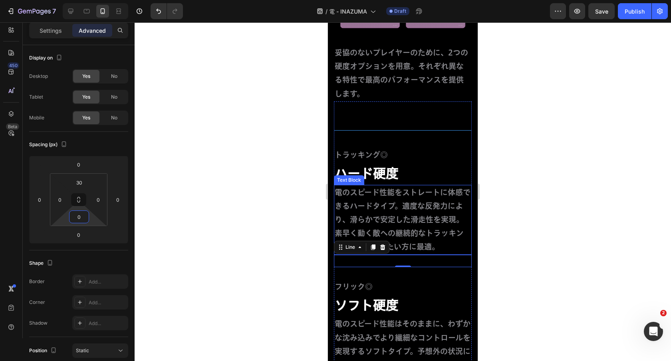
click at [410, 203] on p "電のスピード性能をストレートに体感できるハードタイプ。適度な反発力により、滑らかで安定した滑走性を実現。素早く動く敵への継続的なトラッキングエイムを究めたい方…" at bounding box center [403, 220] width 136 height 68
click at [424, 261] on div "Title Line" at bounding box center [403, 261] width 138 height 12
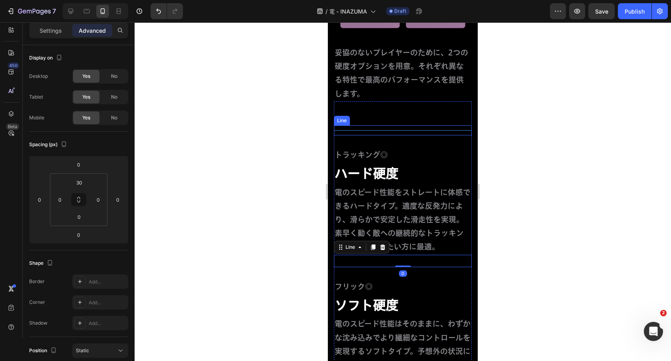
click at [414, 127] on div "Title Line" at bounding box center [403, 130] width 138 height 10
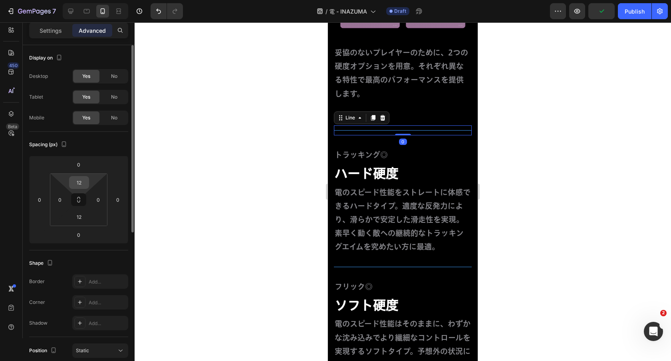
click at [79, 185] on input "12" at bounding box center [79, 183] width 16 height 12
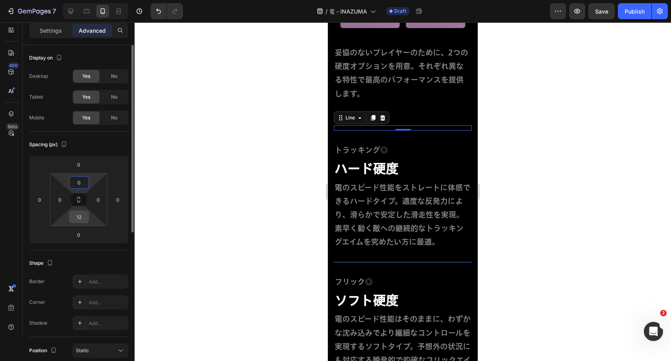
type input "0"
click at [80, 215] on input "12" at bounding box center [79, 217] width 16 height 12
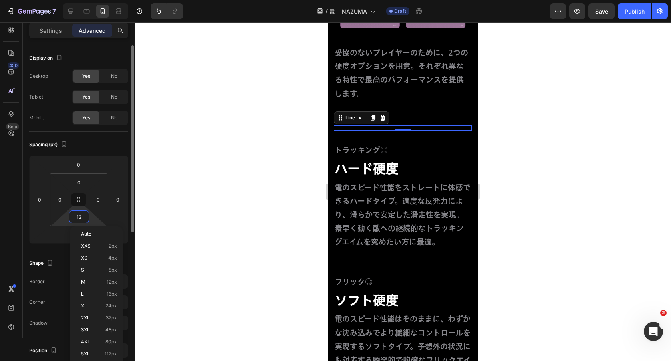
type input "0"
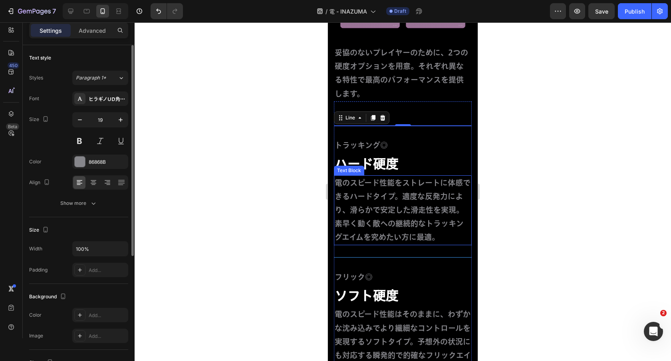
click at [372, 242] on p "電のスピード性能をストレートに体感できるハードタイプ。適度な反発力により、滑らかで安定した滑走性を実現。素早く動く敵への継続的なトラッキングエイムを究めたい方…" at bounding box center [403, 210] width 136 height 68
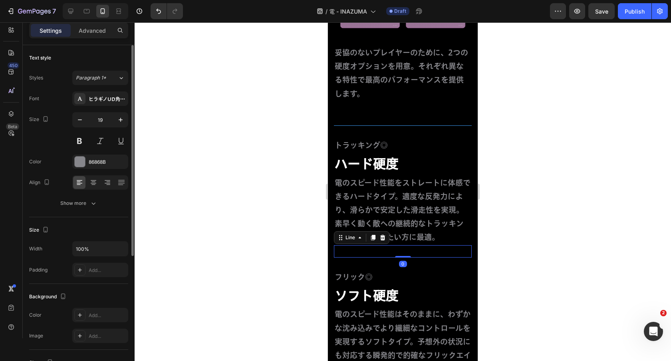
click at [368, 255] on div "Title Line 0" at bounding box center [403, 251] width 138 height 12
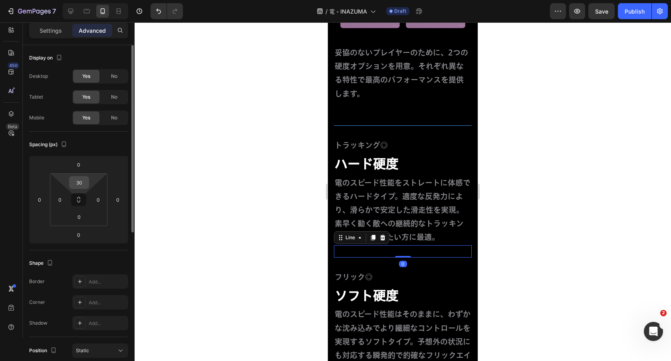
click at [83, 183] on input "30" at bounding box center [79, 183] width 16 height 12
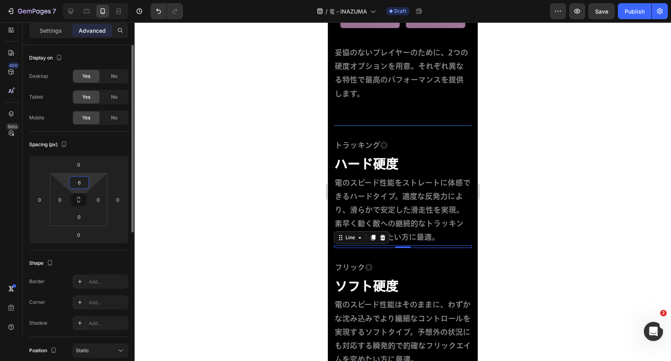
type input "60"
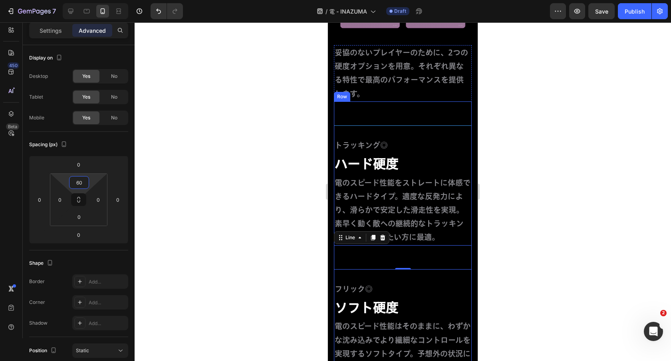
click at [421, 131] on div "Title Line トラッキング◎ Text Block ハード硬度 Text Block 電のスピード性能をストレートに体感できるハードタイプ。適度な反発…" at bounding box center [403, 185] width 138 height 120
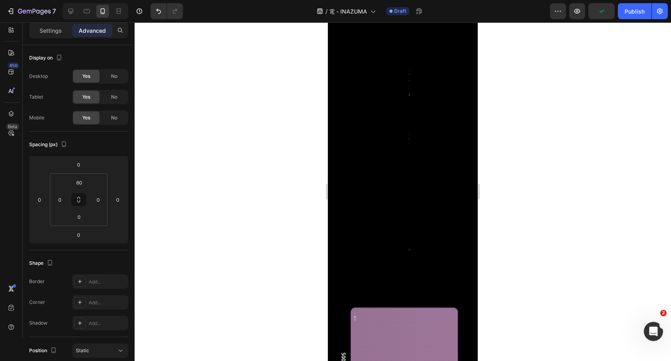
scroll to position [2772, 0]
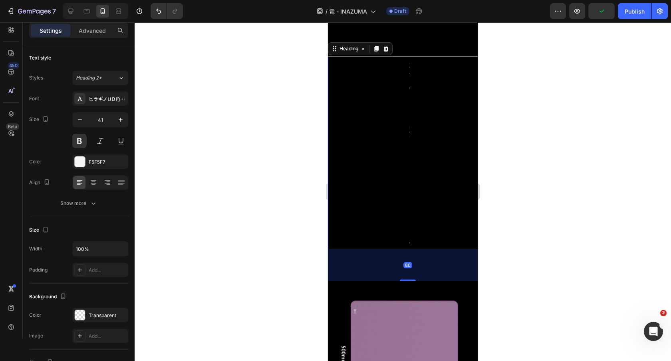
click at [421, 131] on div "細部も抜かりなく。 Heading 80" at bounding box center [408, 152] width 160 height 193
click at [91, 28] on p "Advanced" at bounding box center [92, 30] width 27 height 8
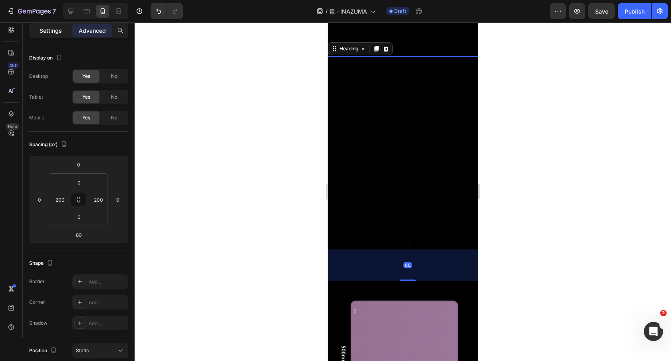
click at [44, 30] on p "Settings" at bounding box center [51, 30] width 22 height 8
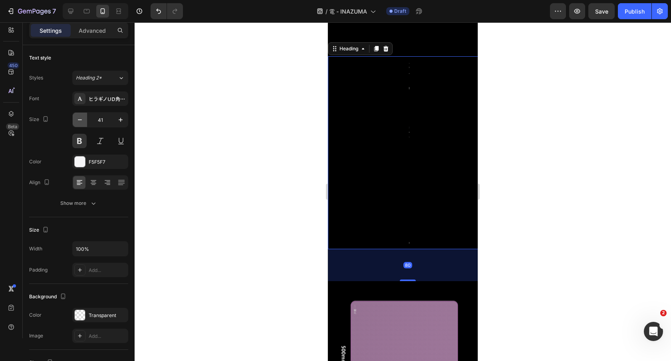
click at [80, 121] on icon "button" at bounding box center [80, 120] width 8 height 8
type input "40"
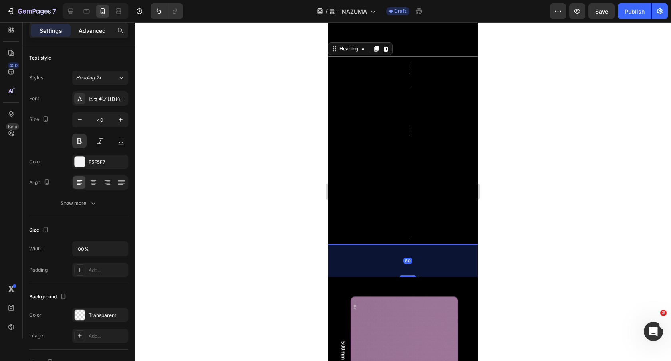
click at [96, 28] on p "Advanced" at bounding box center [92, 30] width 27 height 8
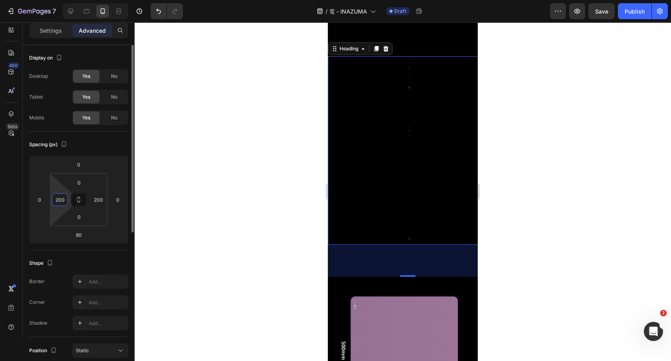
click at [61, 198] on input "200" at bounding box center [60, 200] width 12 height 12
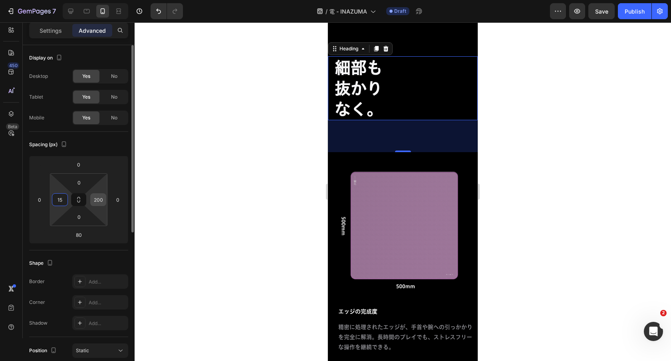
type input "15"
click at [99, 204] on input "200" at bounding box center [98, 200] width 12 height 12
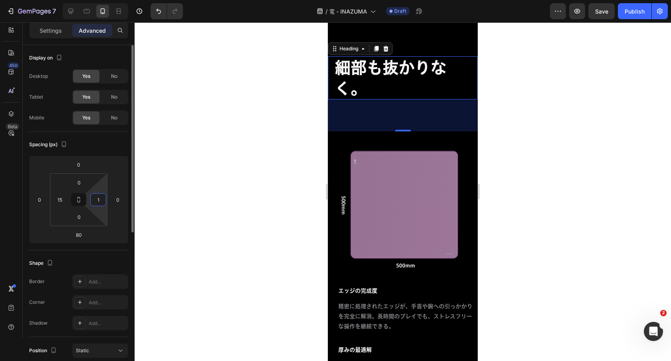
type input "15"
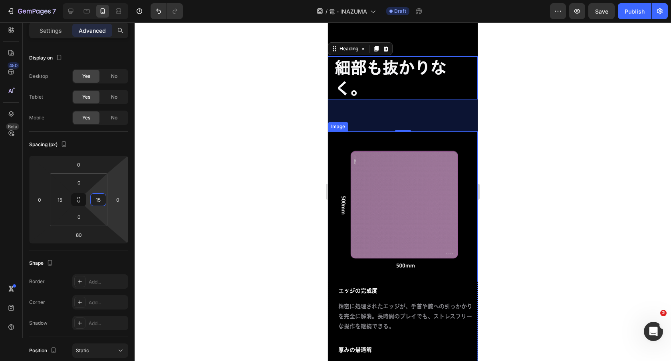
click at [439, 157] on img at bounding box center [403, 206] width 150 height 150
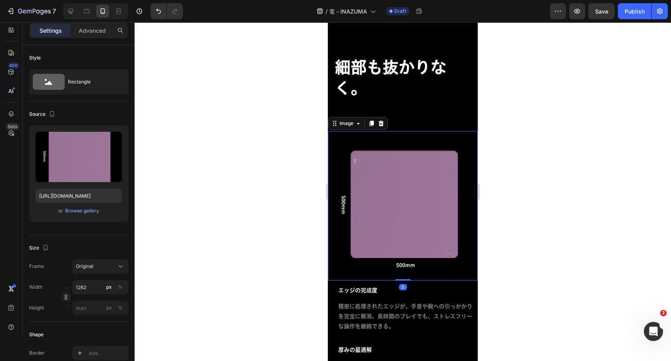
scroll to position [2705, 0]
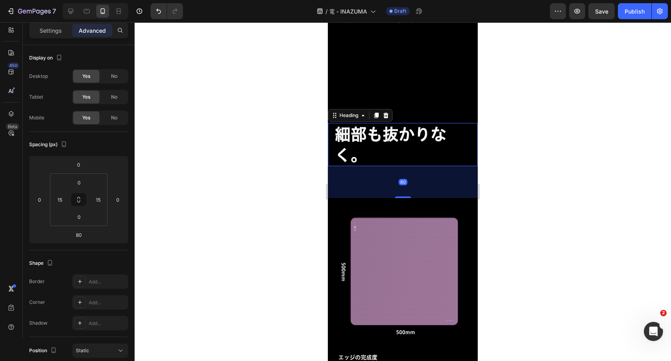
click at [438, 145] on h2 "細部も抜かりなく。" at bounding box center [403, 144] width 138 height 43
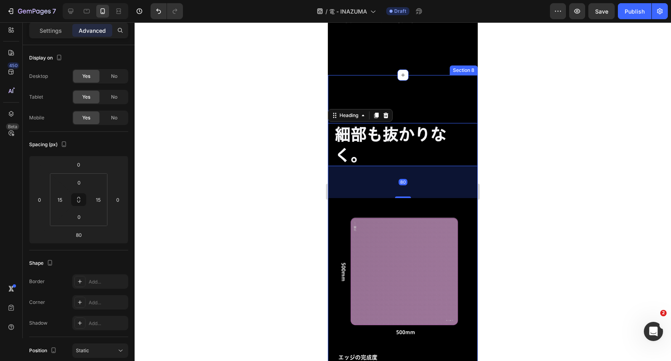
click at [456, 84] on div "細部も抜かりなく。 Heading 80 Row Image エッジの完成度 Text Block 精密に処理されたエッジが、手首や腕への引っかかりを完全に解…" at bounding box center [403, 332] width 150 height 515
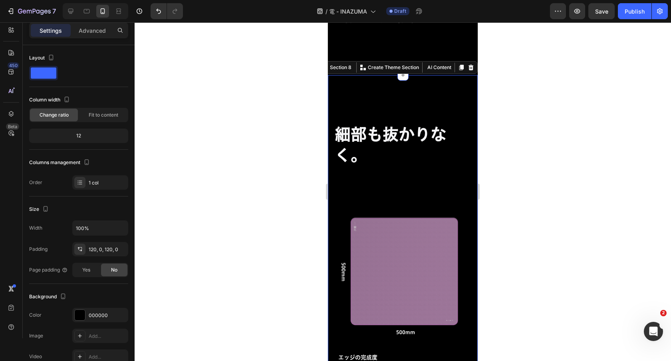
click at [442, 110] on div "細部も抜かりなく。 Heading Row Image エッジの完成度 Text Block 精密に処理されたエッジが、手首や腕への引っかかりを完全に解消。長…" at bounding box center [403, 332] width 150 height 515
click at [437, 110] on div "細部も抜かりなく。 Heading Row Image エッジの完成度 Text Block 精密に処理されたエッジが、手首や腕への引っかかりを完全に解消。長…" at bounding box center [403, 332] width 150 height 515
click at [100, 32] on p "Advanced" at bounding box center [92, 30] width 27 height 8
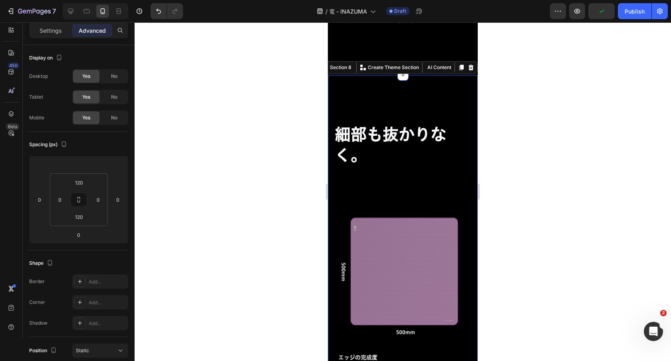
click at [375, 93] on div "細部も抜かりなく。 Heading Row Image エッジの完成度 Text Block 精密に処理されたエッジが、手首や腕への引っかかりを完全に解消。長…" at bounding box center [403, 332] width 150 height 515
click at [61, 197] on input "0" at bounding box center [60, 200] width 12 height 12
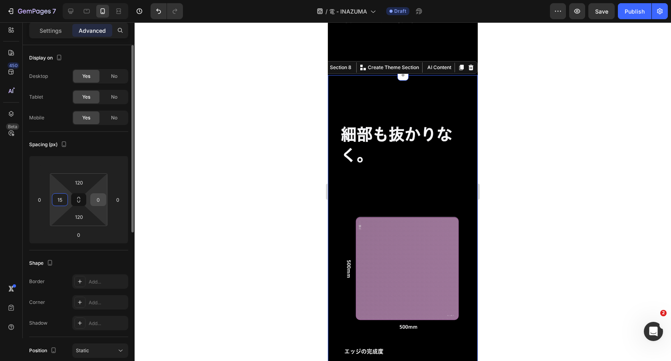
type input "15"
click at [97, 199] on input "0" at bounding box center [98, 200] width 12 height 12
type input "15"
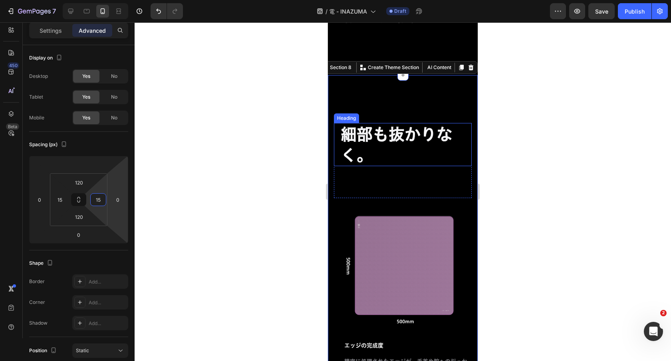
click at [358, 139] on h2 "細部も抜かりなく。" at bounding box center [403, 144] width 126 height 43
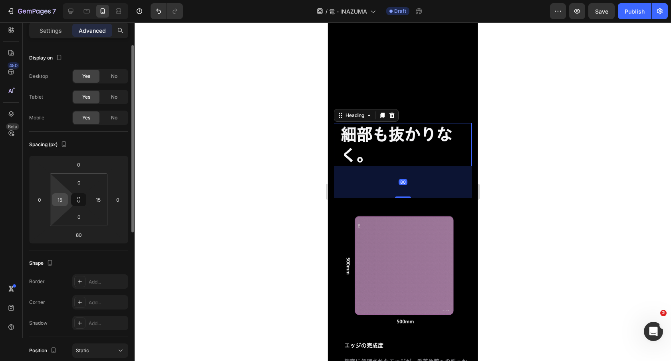
click at [52, 199] on div "15" at bounding box center [60, 199] width 16 height 13
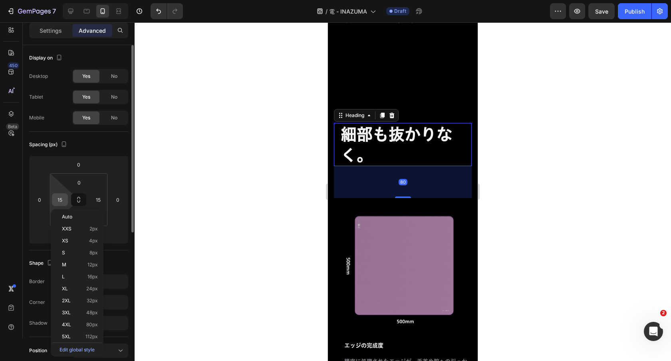
click at [59, 199] on input "15" at bounding box center [60, 200] width 12 height 12
type input "0"
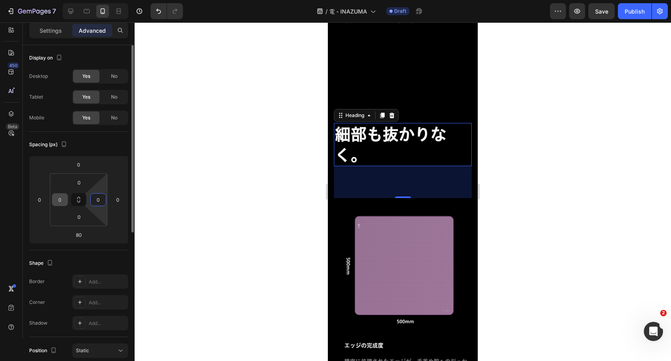
type input "0"
click at [50, 32] on p "Settings" at bounding box center [51, 30] width 22 height 8
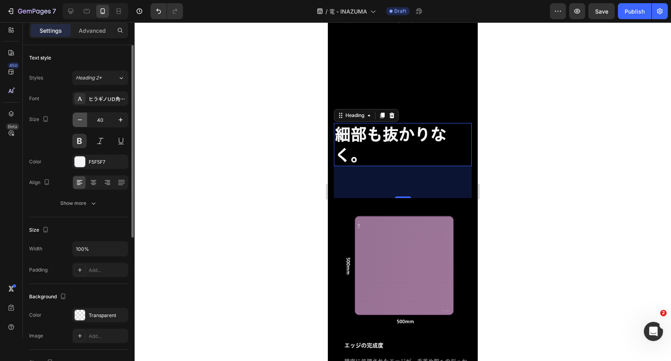
click at [81, 121] on icon "button" at bounding box center [80, 120] width 8 height 8
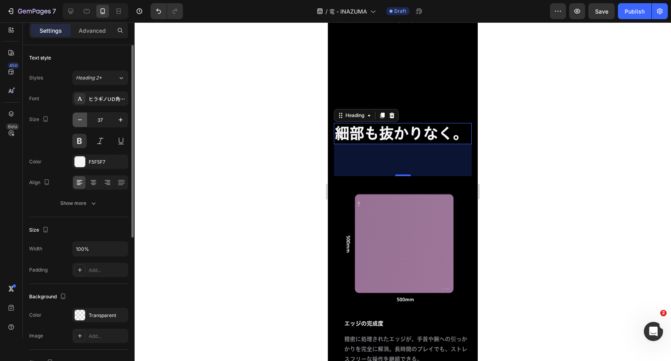
click at [81, 121] on icon "button" at bounding box center [80, 120] width 8 height 8
type input "36"
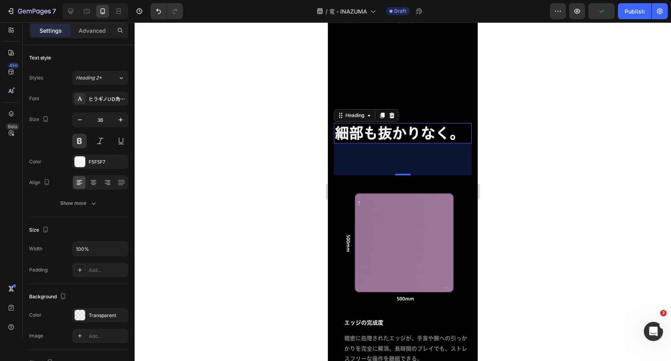
click at [432, 161] on div "80" at bounding box center [403, 159] width 138 height 32
click at [103, 30] on p "Advanced" at bounding box center [92, 30] width 27 height 8
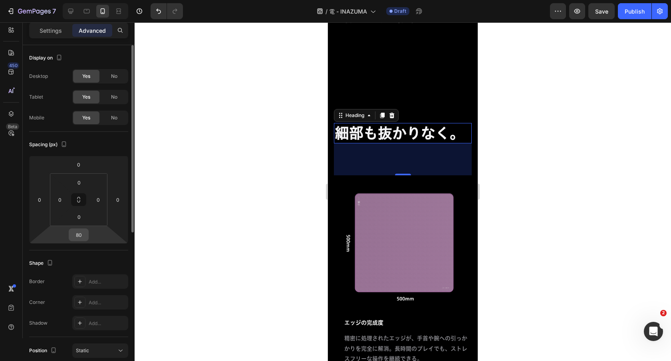
click at [81, 233] on input "80" at bounding box center [79, 235] width 16 height 12
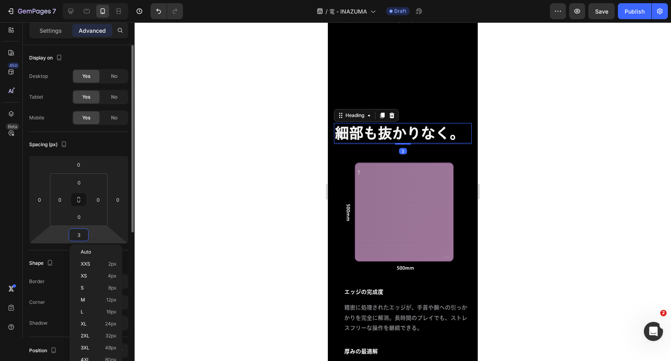
type input "30"
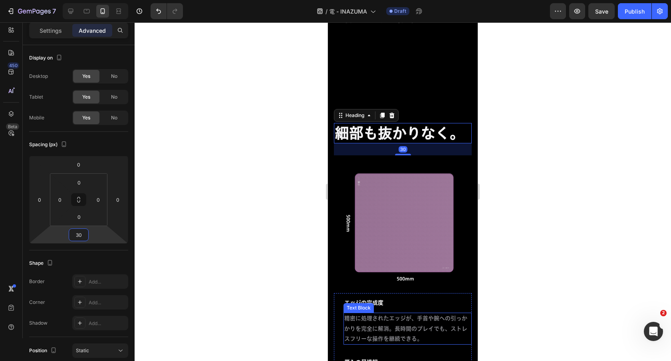
scroll to position [2770, 0]
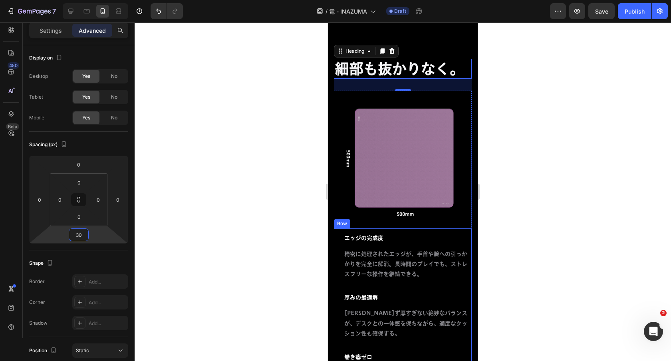
click at [435, 231] on div "エッジの完成度 Text Block 精密に処理されたエッジが、手首や腕への引っかかりを完全に解消。長時間のプレイでも、ストレスフリーな操作を継続できる。 T…" at bounding box center [408, 314] width 128 height 170
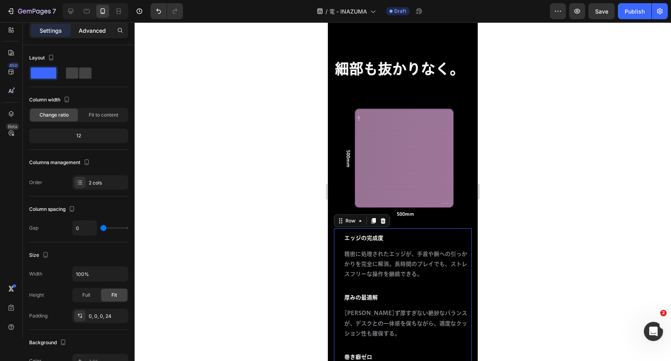
click at [89, 30] on p "Advanced" at bounding box center [92, 30] width 27 height 8
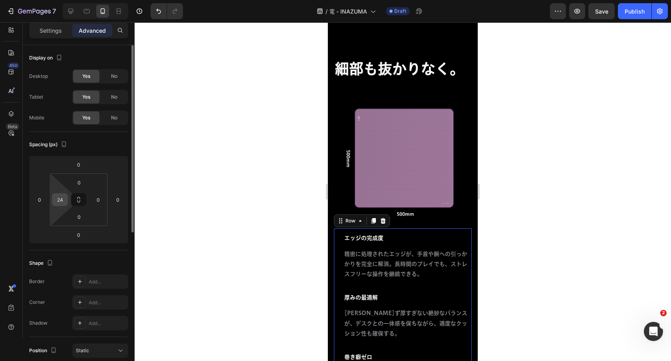
click at [58, 201] on input "24" at bounding box center [60, 200] width 12 height 12
type input "0"
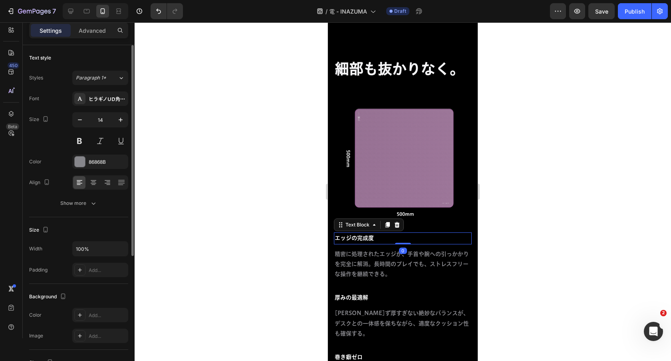
click at [394, 236] on p "エッジの完成度" at bounding box center [403, 238] width 136 height 10
click at [105, 120] on input "14" at bounding box center [100, 120] width 26 height 14
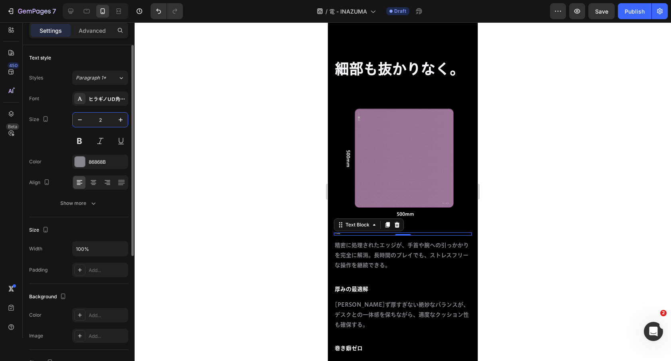
type input "26"
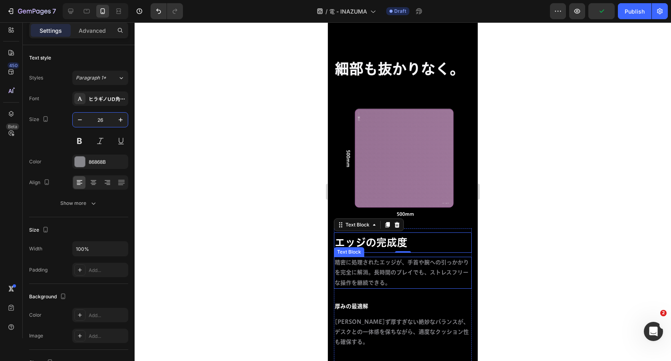
click at [378, 267] on p "精密に処理されたエッジが、手首や腕への引っかかりを完全に解消。長時間のプレイでも、ストレスフリーな操作を継続できる。" at bounding box center [403, 273] width 136 height 30
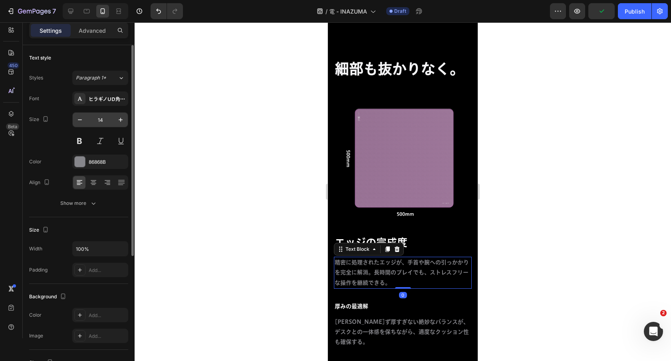
click at [101, 119] on input "14" at bounding box center [100, 120] width 26 height 14
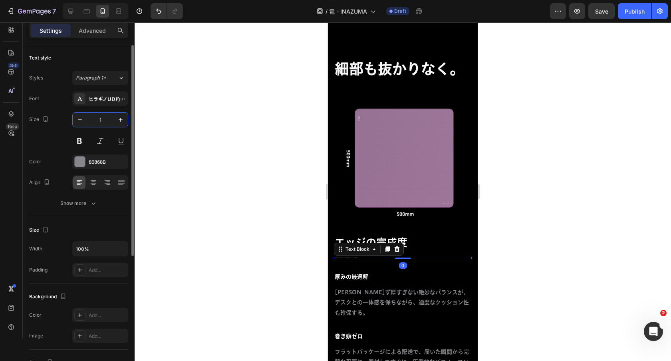
type input "19"
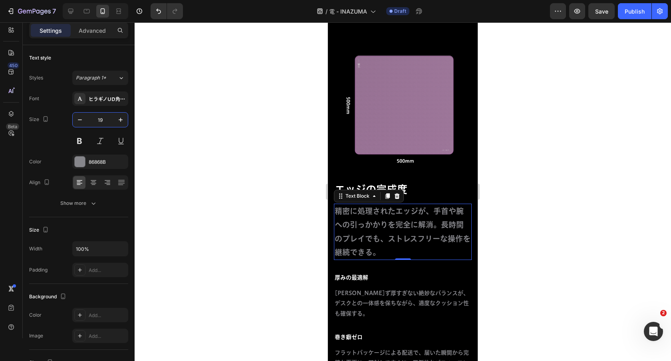
scroll to position [2825, 0]
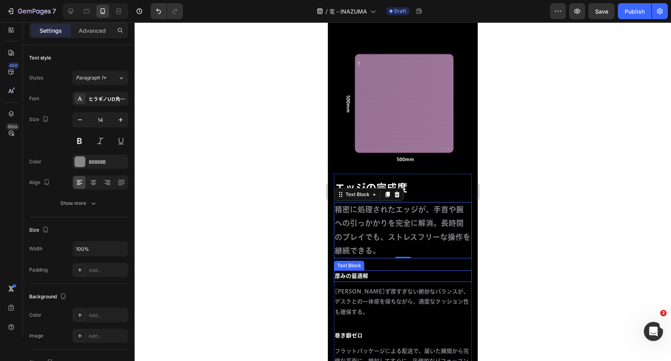
click at [376, 277] on p "厚みの最適解" at bounding box center [403, 276] width 136 height 10
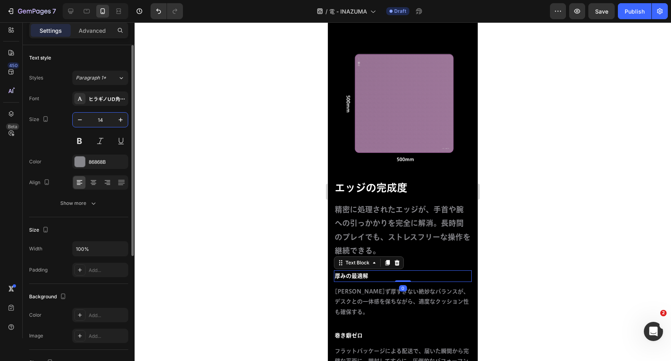
click at [103, 116] on input "14" at bounding box center [100, 120] width 26 height 14
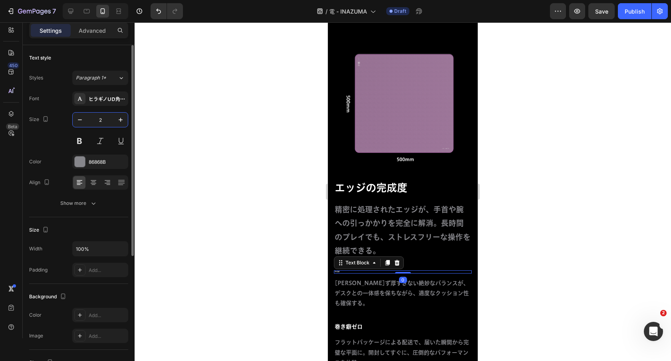
type input "26"
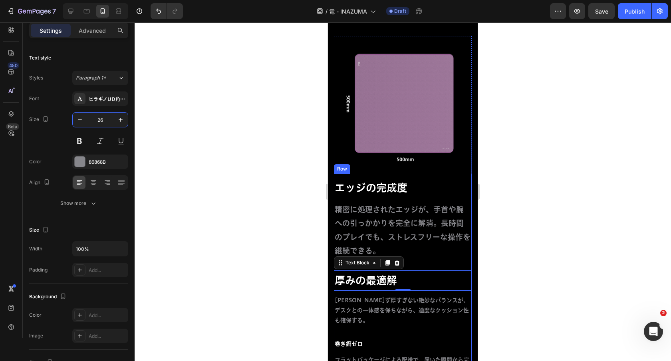
click at [390, 306] on p "薄すぎず厚すぎない絶妙なバランスが、デスクとの一体感を保ちながら、適度なクッション性も確保する。" at bounding box center [403, 311] width 136 height 30
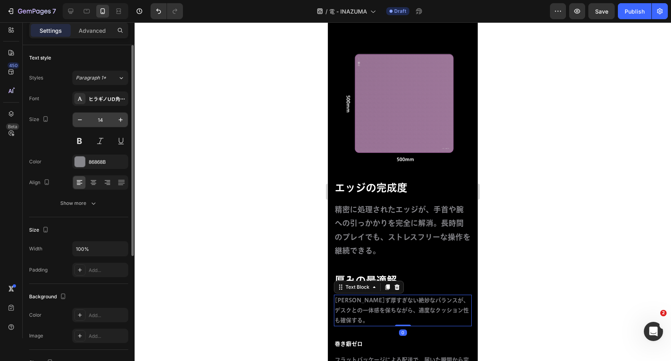
click at [94, 119] on input "14" at bounding box center [100, 120] width 26 height 14
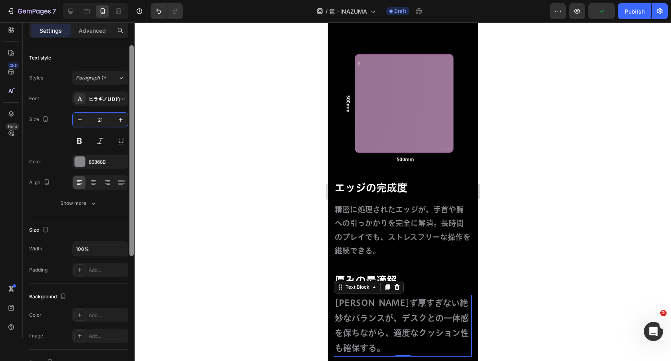
type input "2"
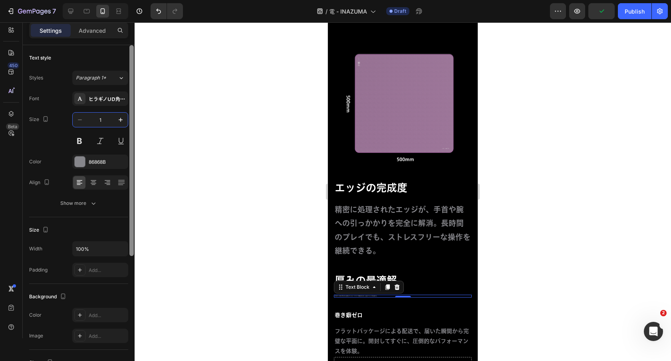
type input "19"
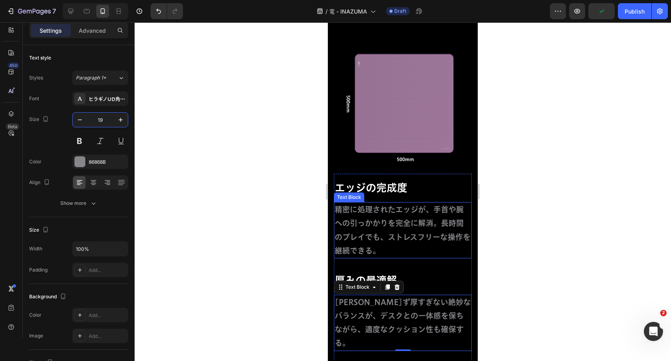
click at [437, 236] on p "精密に処理されたエッジが、手首や腕への引っかかりを完全に解消。長時間のプレイでも、ストレスフリーな操作を継続できる。" at bounding box center [403, 230] width 136 height 55
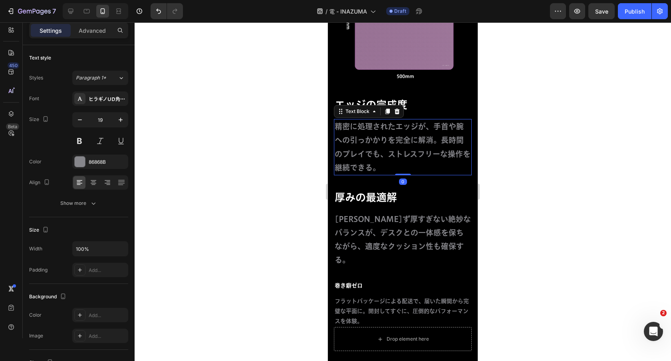
scroll to position [2913, 0]
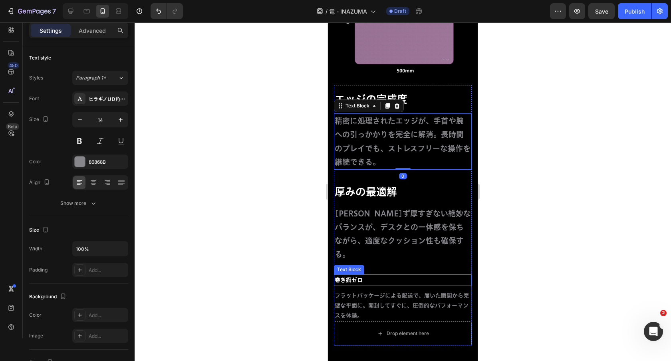
click at [382, 275] on p "巻き癖ゼロ" at bounding box center [403, 280] width 136 height 10
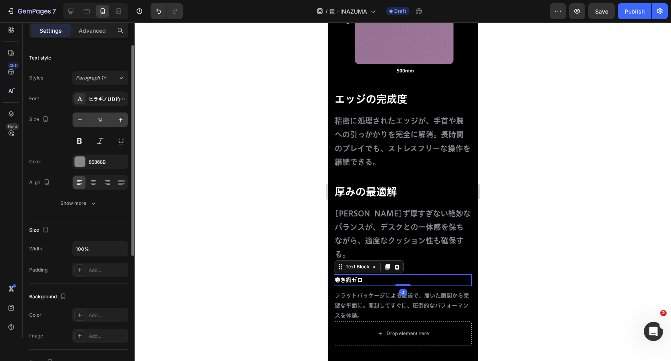
click at [101, 117] on input "14" at bounding box center [100, 120] width 26 height 14
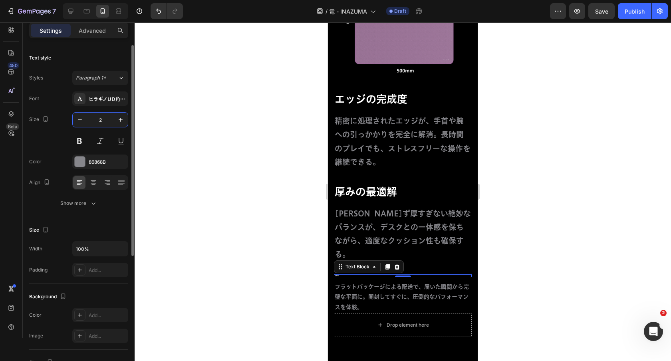
type input "26"
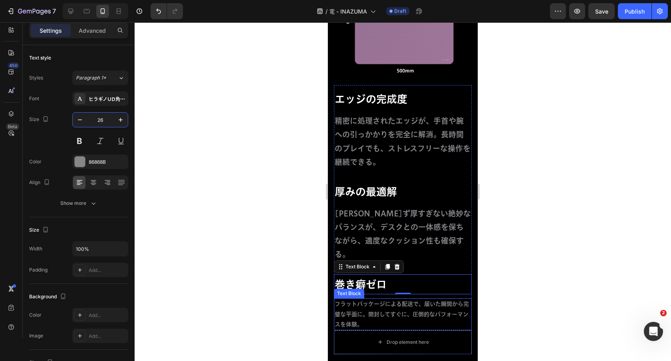
click at [366, 299] on p "フラットパッケージによる配送で、届いた瞬間から完璧な平面に。開封してすぐに、圧倒的なパフォーマンスを体験。" at bounding box center [403, 314] width 136 height 30
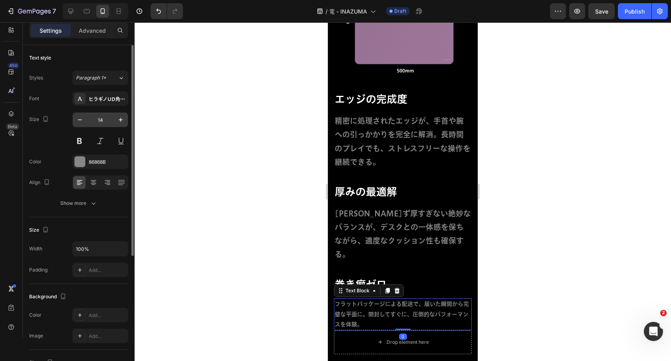
click at [103, 123] on input "14" at bounding box center [100, 120] width 26 height 14
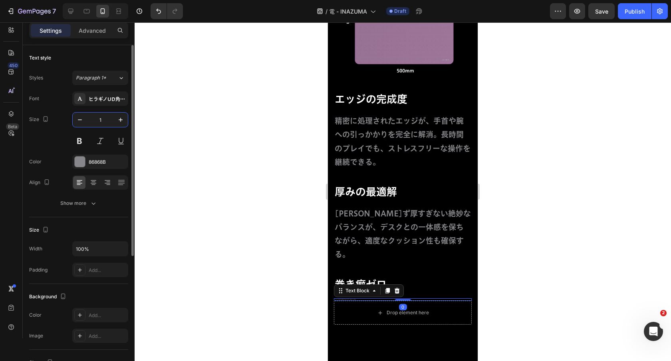
type input "19"
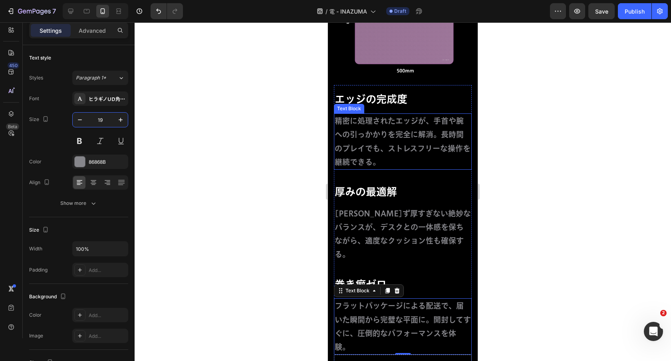
click at [410, 151] on p "精密に処理されたエッジが、手首や腕への引っかかりを完全に解消。長時間のプレイでも、ストレスフリーな操作を継続できる。" at bounding box center [403, 141] width 136 height 55
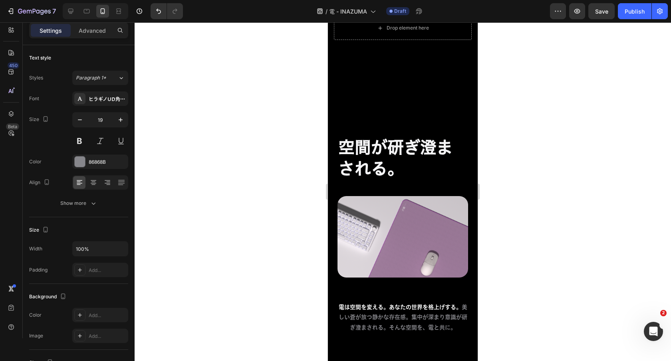
scroll to position [3253, 0]
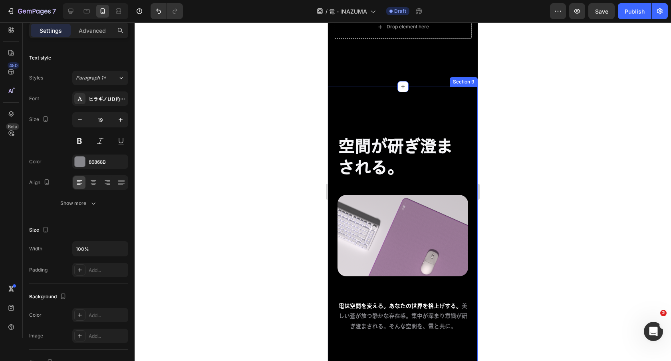
click at [420, 116] on div "空間が研ぎ澄まされる。 Heading Row Image 電は空間を変える。あなたの世界を格上げする。 美しい蒼が放つ静かな存在感。集中が深まり意識が研ぎ澄…" at bounding box center [403, 250] width 150 height 326
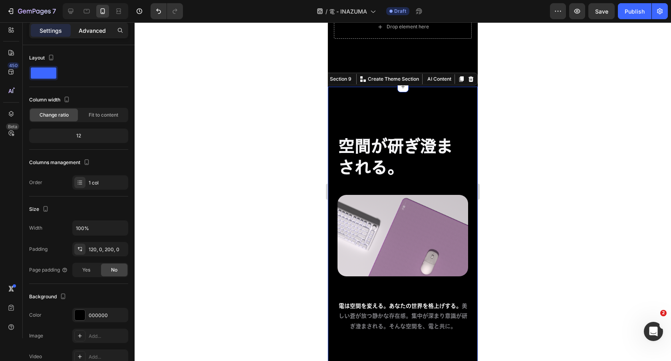
click at [97, 27] on p "Advanced" at bounding box center [92, 30] width 27 height 8
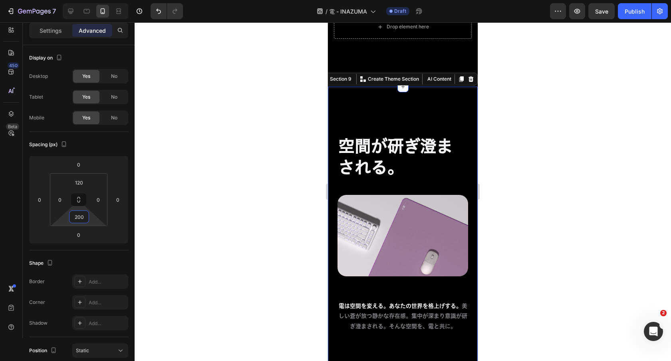
click at [80, 212] on input "200" at bounding box center [79, 217] width 16 height 12
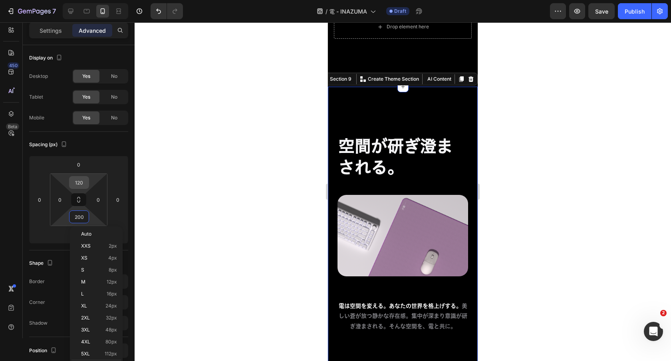
click at [80, 182] on input "120" at bounding box center [79, 183] width 16 height 12
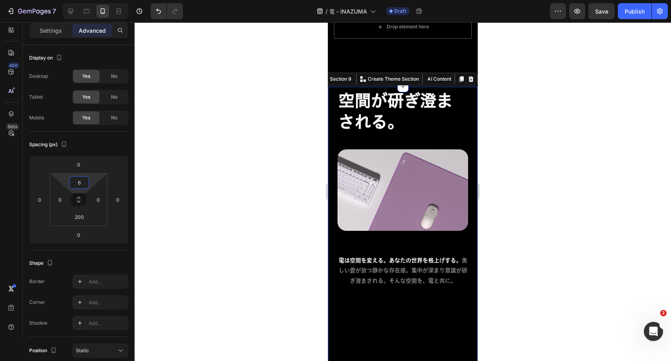
type input "60"
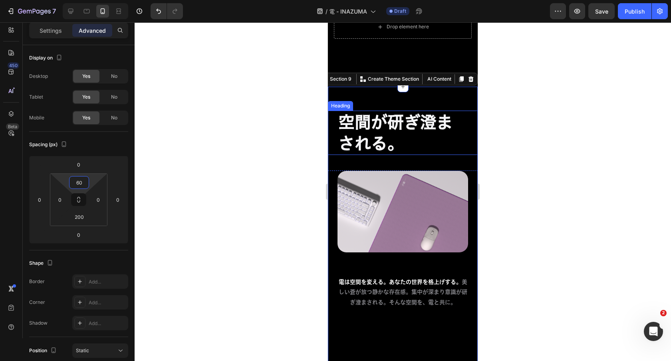
click at [430, 119] on h2 "空間が研ぎ澄まされる。" at bounding box center [403, 133] width 131 height 44
click at [452, 87] on div "空間が研ぎ澄まされる。 Heading Row Image 電は空間を変える。あなたの世界を格上げする。 美しい蒼が放つ静かな存在感。集中が深まり意識が研ぎ澄…" at bounding box center [403, 238] width 150 height 302
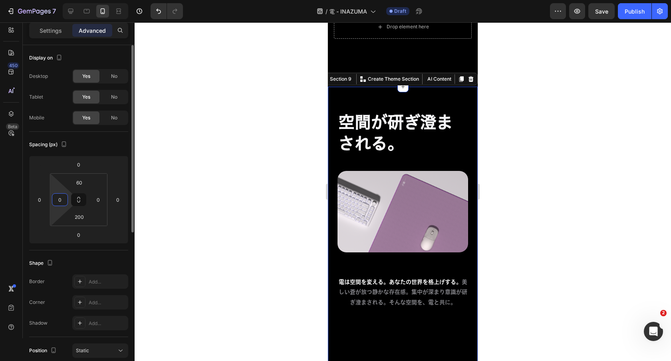
click at [61, 202] on input "0" at bounding box center [60, 200] width 12 height 12
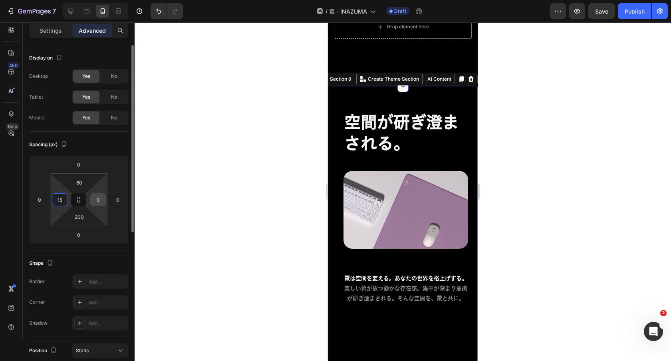
type input "15"
click at [99, 199] on input "0" at bounding box center [98, 200] width 12 height 12
type input "15"
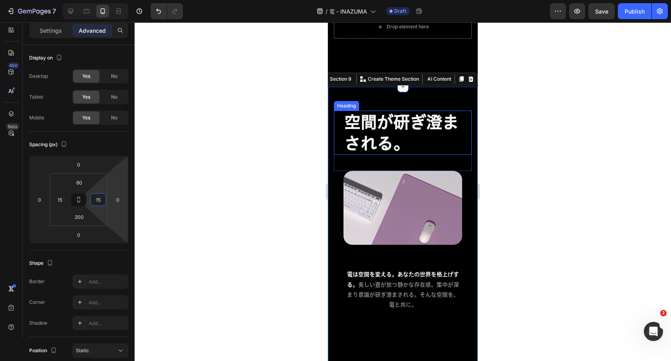
click at [405, 111] on h2 "空間が研ぎ澄まされる。" at bounding box center [403, 133] width 119 height 44
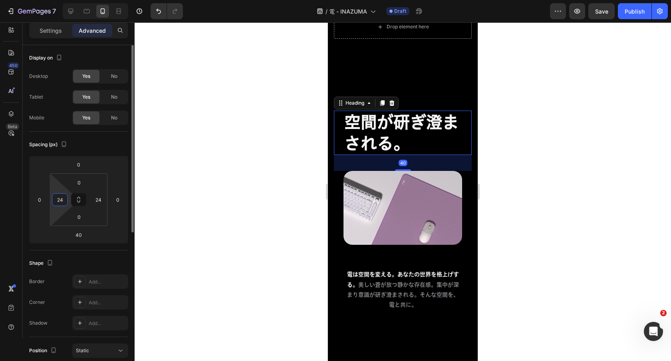
click at [62, 200] on input "24" at bounding box center [60, 200] width 12 height 12
type input "0"
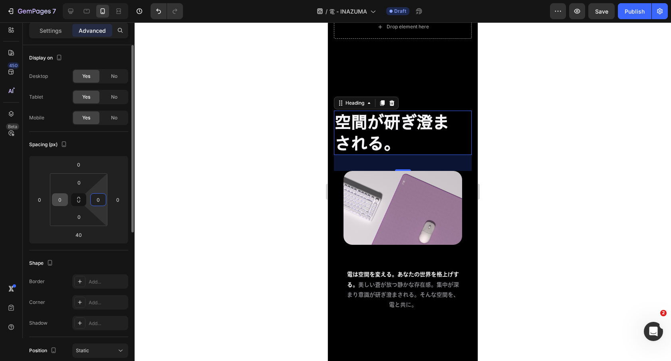
type input "0"
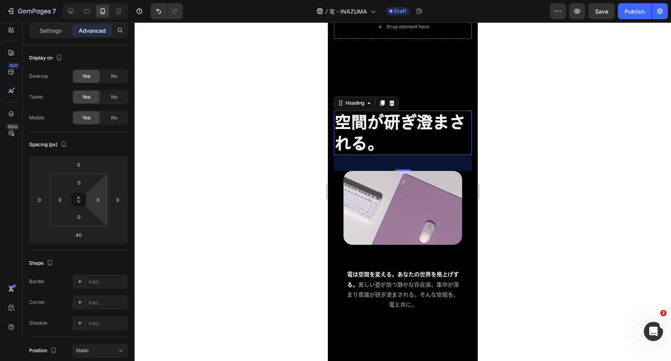
click at [460, 157] on div "空間が研ぎ澄まされる。 Heading 40 Row Image 電は空間を変える。あなたの世界を格上げする。 美しい蒼が放つ静かな存在感。集中が深まり意識が…" at bounding box center [403, 211] width 138 height 200
click at [437, 115] on h2 "空間が研ぎ澄まされる。" at bounding box center [403, 133] width 138 height 44
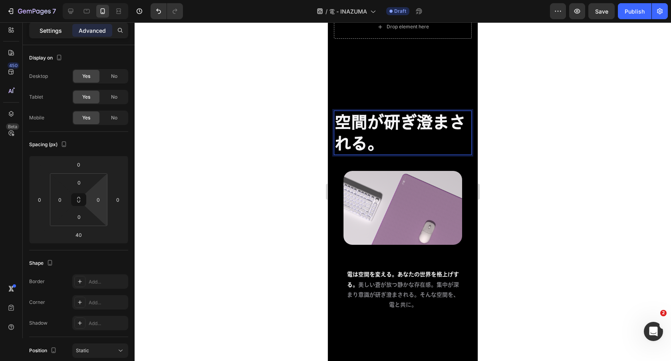
click at [61, 36] on div "Settings" at bounding box center [51, 30] width 40 height 13
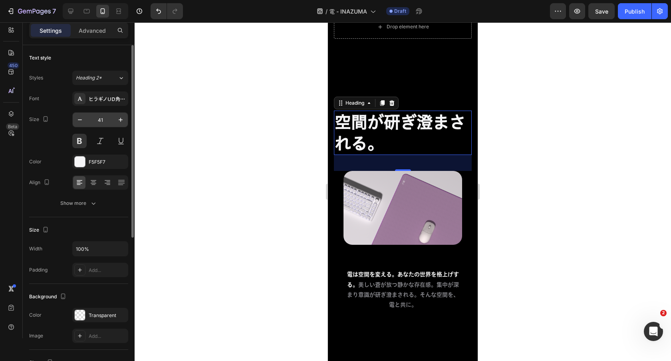
click at [106, 121] on input "41" at bounding box center [100, 120] width 26 height 14
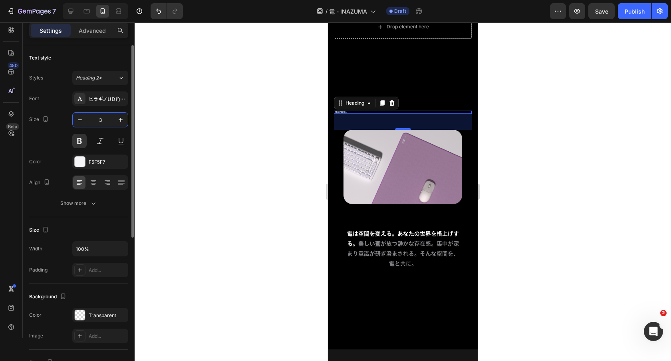
type input "36"
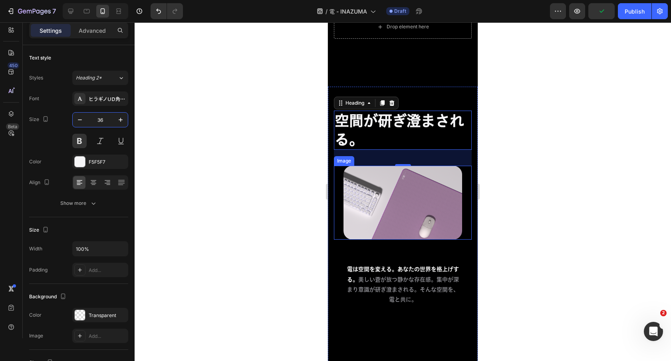
click at [398, 169] on img at bounding box center [403, 203] width 119 height 74
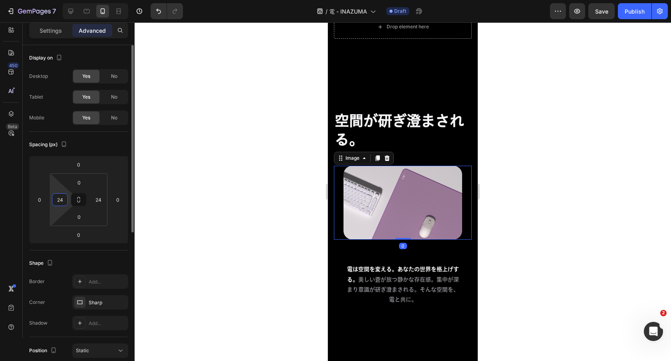
click at [64, 199] on input "24" at bounding box center [60, 200] width 12 height 12
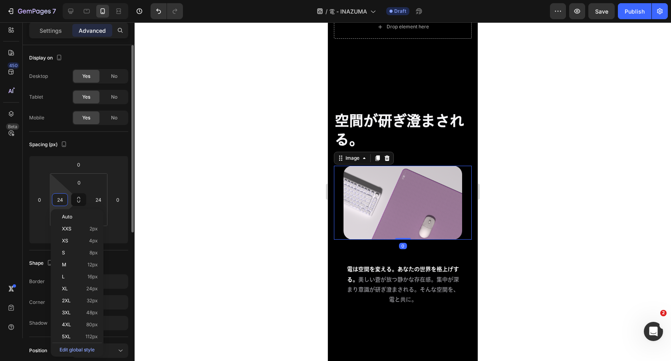
type input "9"
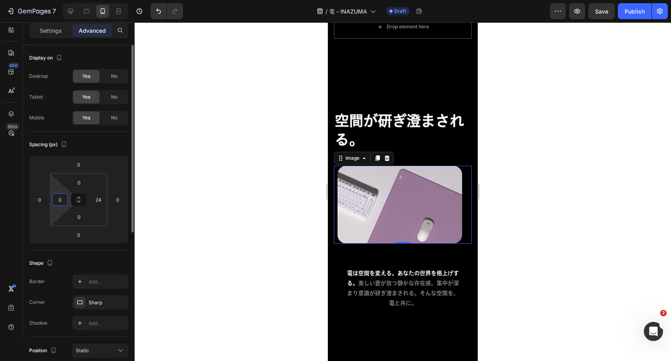
type input "0"
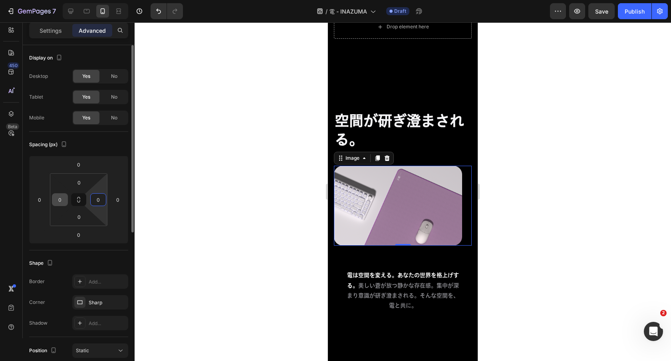
type input "0"
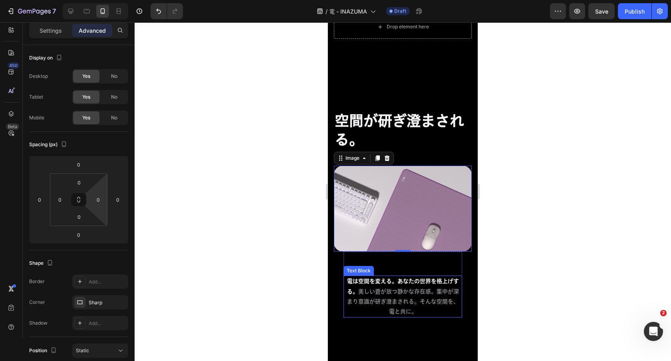
click at [374, 276] on p "電は空間を変える。あなたの世界を格上げする。 美しい蒼が放つ静かな存在感。集中が深まり意識が研ぎ澄まされる。そんな空間を、電と共に。" at bounding box center [402, 296] width 117 height 40
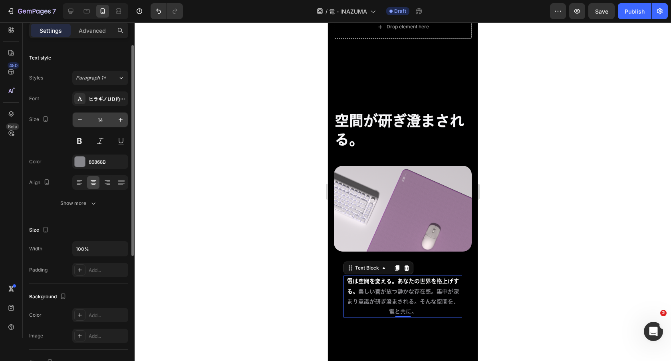
click at [105, 121] on input "14" at bounding box center [100, 120] width 26 height 14
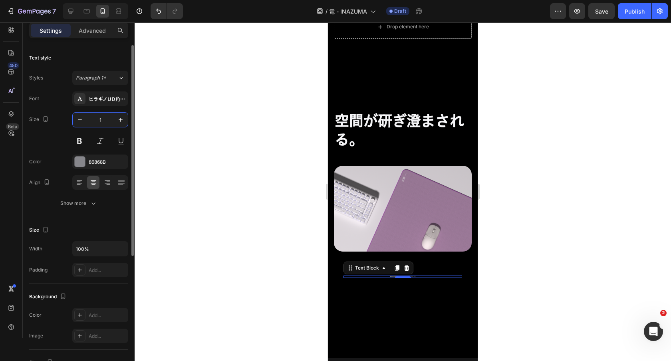
type input "19"
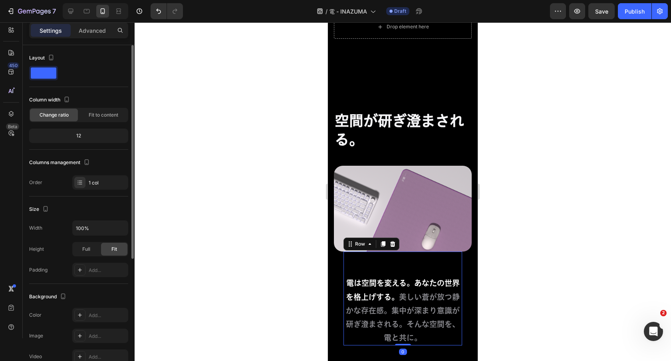
click at [344, 252] on div "電は空間を変える。あなたの世界を格上げする。 美しい蒼が放つ静かな存在感。集中が深まり意識が研ぎ澄まされる。そんな空間を、電と共に。 Text Block" at bounding box center [403, 299] width 119 height 94
click at [337, 252] on div "電は空間を変える。あなたの世界を格上げする。 美しい蒼が放つ静かな存在感。集中が深まり意識が研ぎ澄まされる。そんな空間を、電と共に。 Text Block R…" at bounding box center [403, 299] width 138 height 94
click at [94, 27] on p "Advanced" at bounding box center [92, 30] width 27 height 8
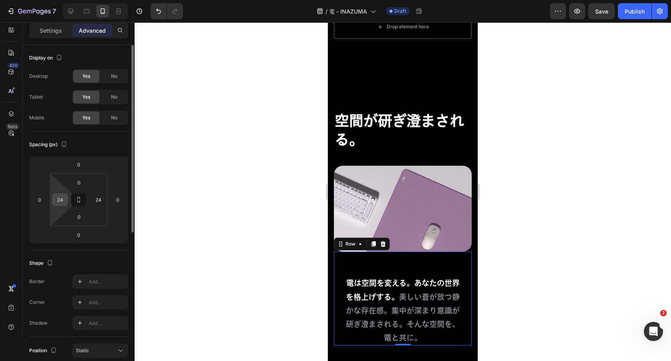
click at [65, 197] on input "24" at bounding box center [60, 200] width 12 height 12
type input "0"
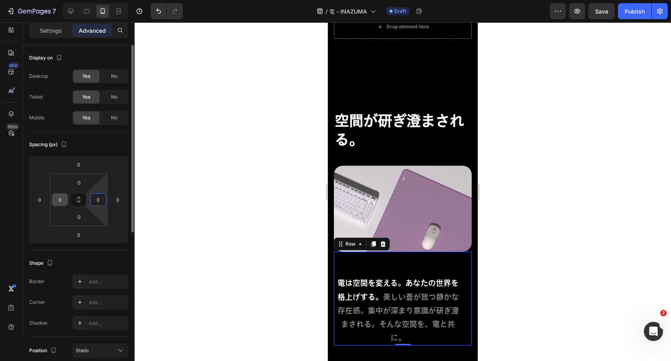
type input "0"
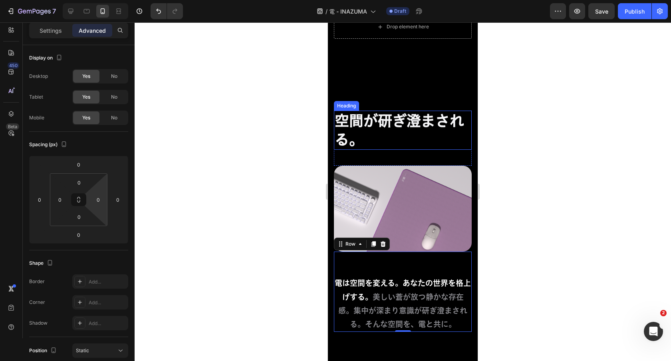
click at [446, 134] on p "空間が研ぎ澄まされる。" at bounding box center [403, 130] width 136 height 38
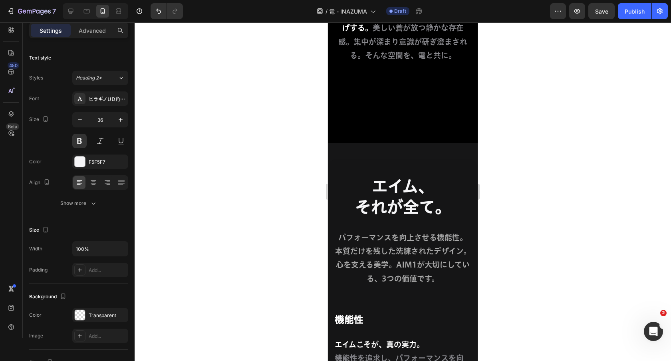
scroll to position [3544, 0]
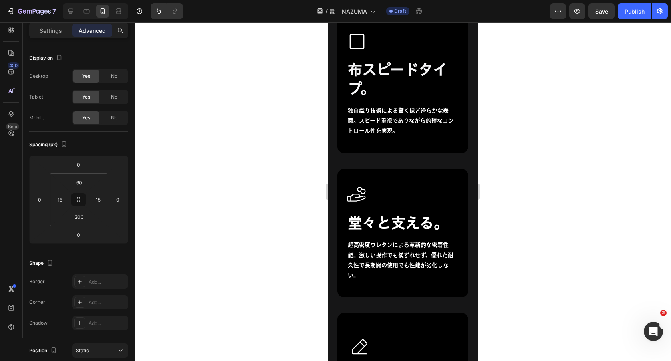
scroll to position [4042, 0]
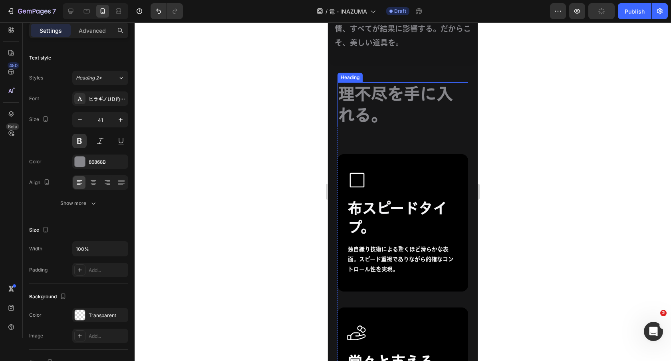
click at [428, 94] on h2 "理不尽を手に入れる。" at bounding box center [403, 104] width 131 height 44
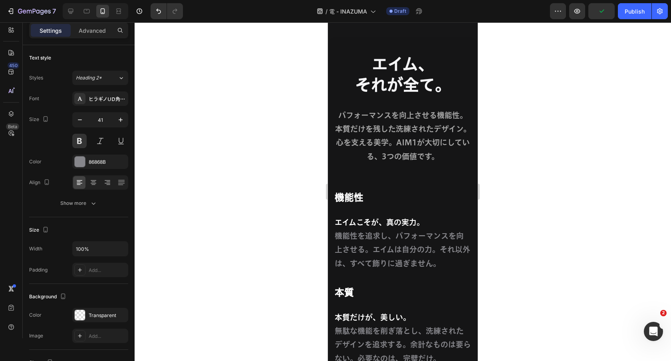
scroll to position [3631, 0]
click at [422, 87] on h2 "エイム、 それが全て。" at bounding box center [403, 74] width 138 height 43
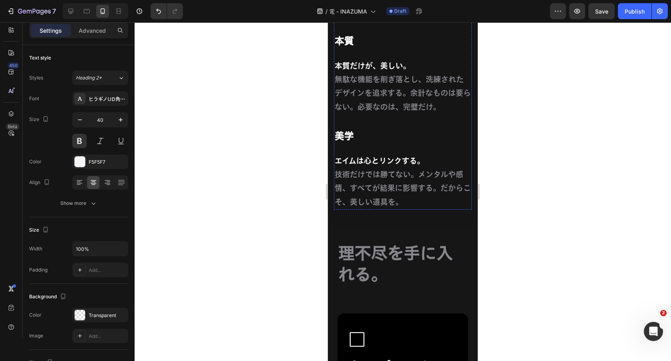
scroll to position [3995, 0]
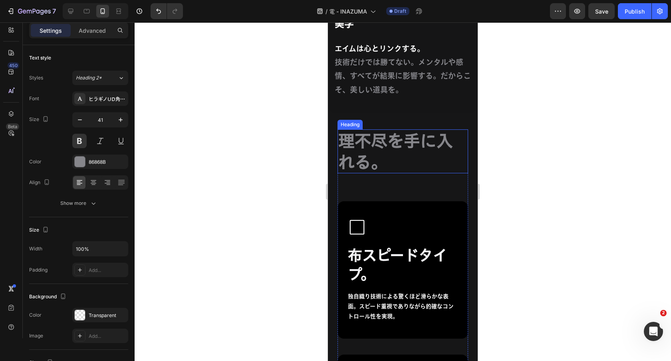
click at [400, 145] on h2 "理不尽を手に入れる。" at bounding box center [403, 151] width 131 height 44
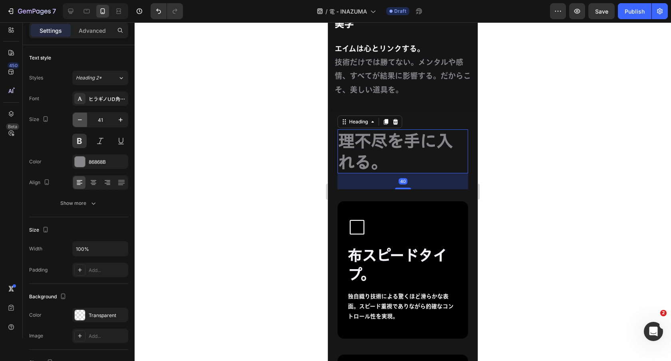
click at [80, 118] on icon "button" at bounding box center [80, 120] width 8 height 8
click at [84, 15] on icon at bounding box center [87, 11] width 8 height 8
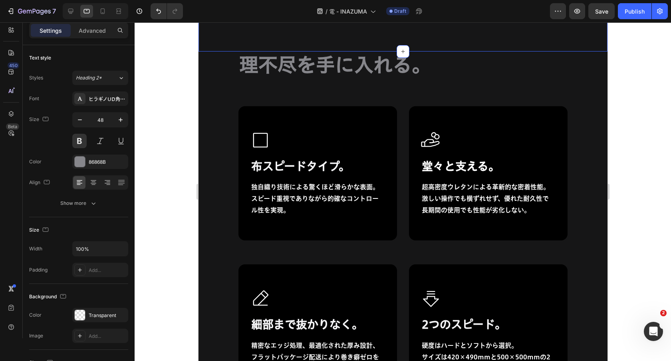
scroll to position [4255, 0]
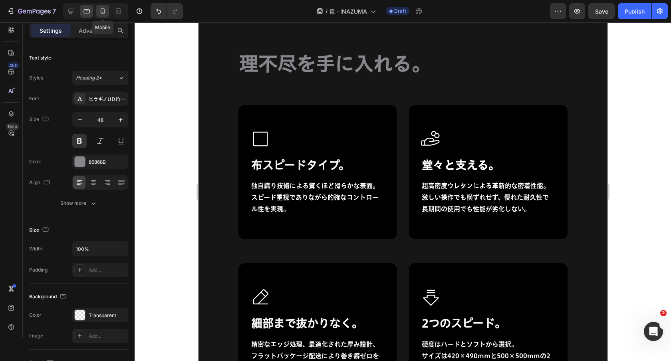
click at [104, 10] on icon at bounding box center [103, 11] width 8 height 8
type input "40"
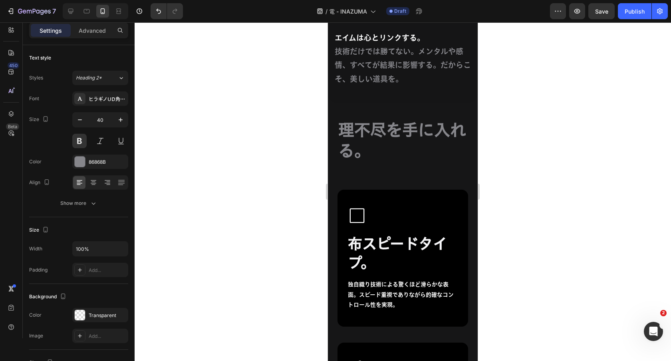
scroll to position [4040, 0]
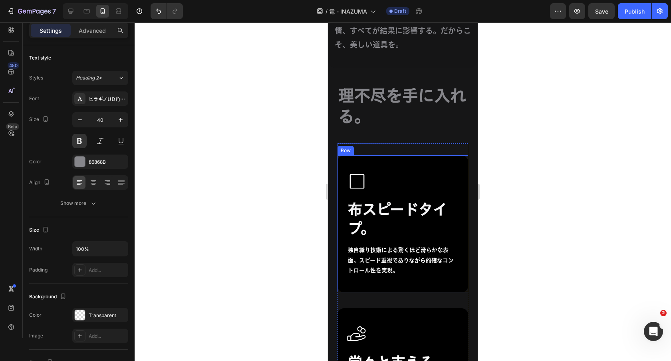
click at [398, 207] on h2 "布スピードタイプ。" at bounding box center [402, 218] width 111 height 39
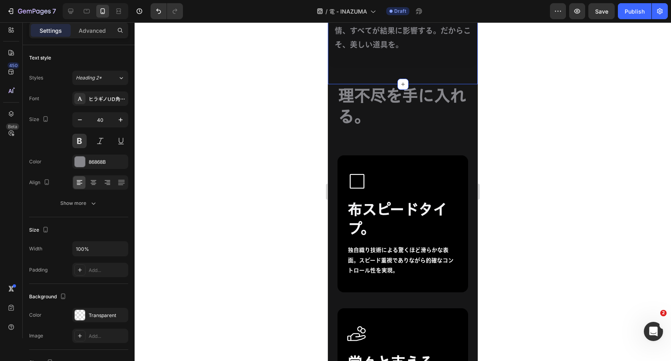
click at [369, 100] on h2 "理不尽を手に入れる。" at bounding box center [403, 105] width 131 height 43
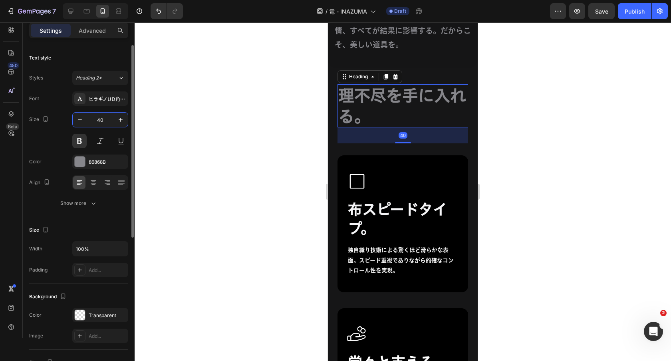
click at [101, 118] on input "40" at bounding box center [100, 120] width 26 height 14
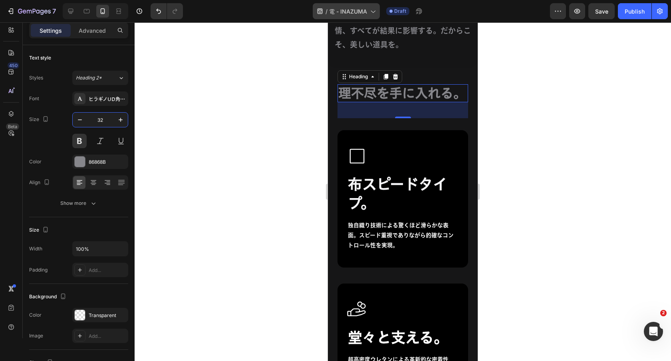
type input "32"
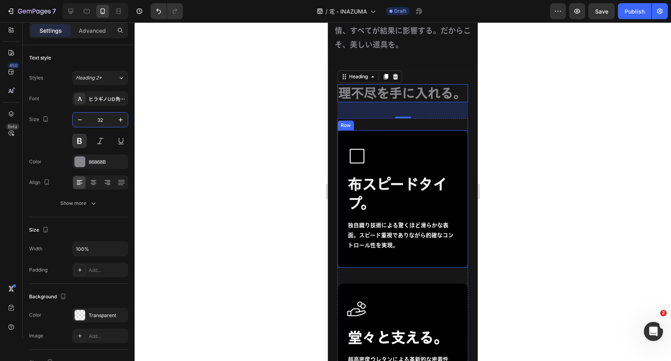
click at [370, 215] on div "Icon 布スピードタイプ。 Heading 独自織り技術による驚くほど滑らかな表面。スピード重視でありながら的確なコントロール性を実現。 Text Block" at bounding box center [402, 198] width 111 height 105
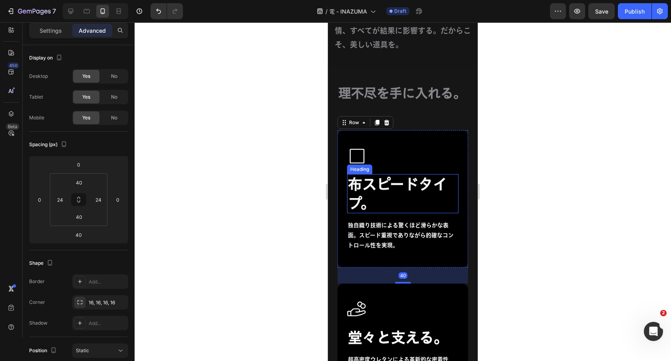
click at [370, 199] on h2 "布スピードタイプ。" at bounding box center [402, 193] width 111 height 39
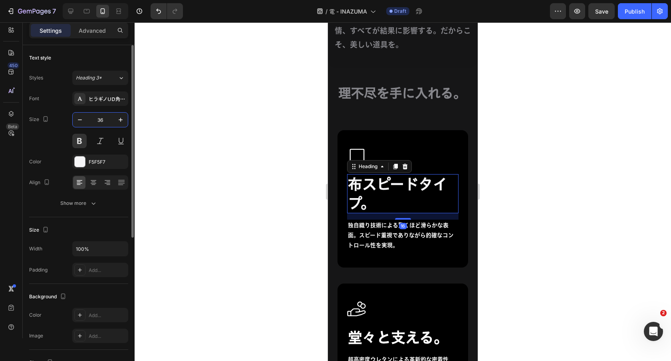
click at [103, 120] on input "36" at bounding box center [100, 120] width 26 height 14
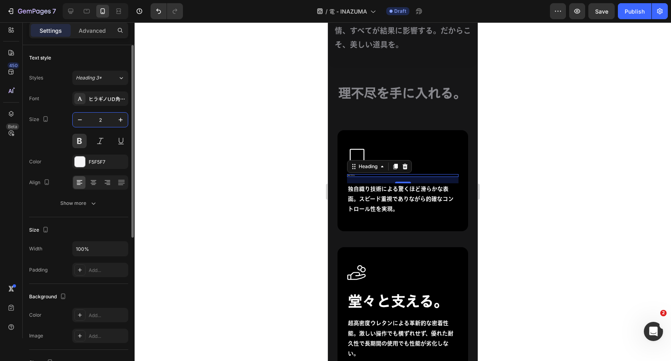
type input "28"
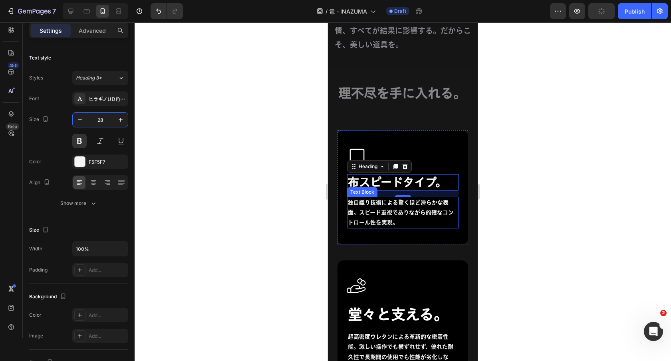
click at [360, 220] on p "独自織り技術による驚くほど滑らかな表面。スピード重視でありながら的確なコントロール性を実現。" at bounding box center [403, 213] width 110 height 30
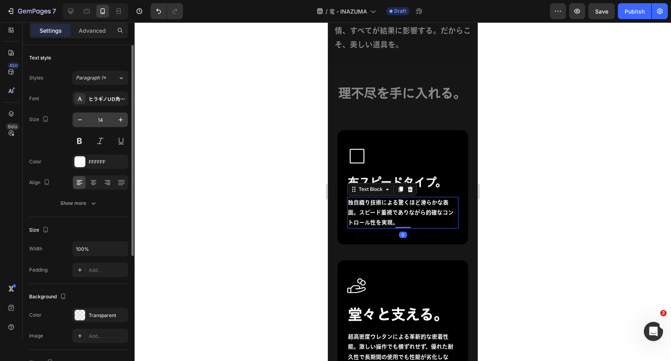
click at [99, 119] on input "14" at bounding box center [100, 120] width 26 height 14
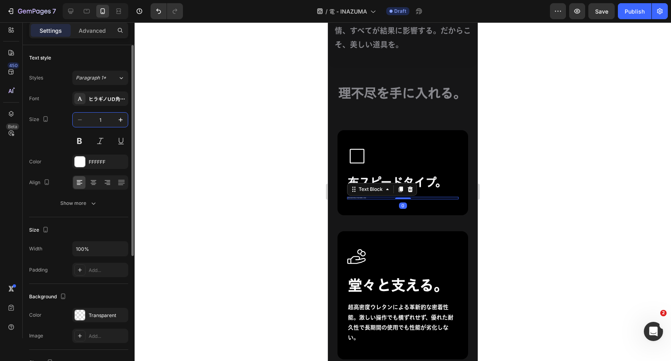
type input "19"
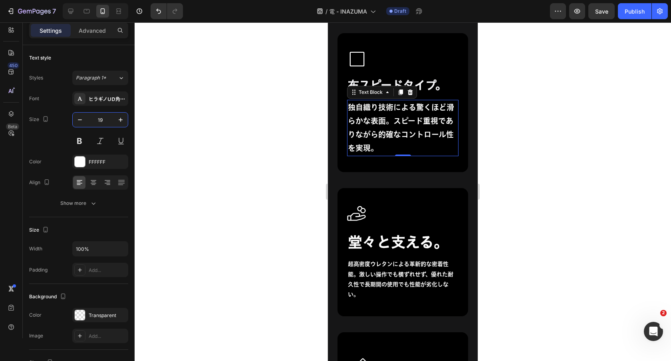
scroll to position [4140, 0]
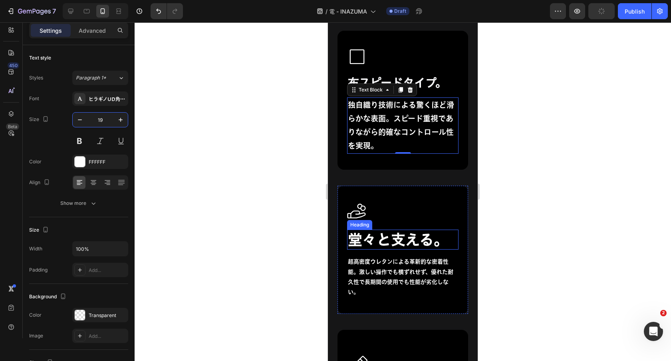
click at [373, 242] on strong "堂々と支える。" at bounding box center [398, 240] width 100 height 14
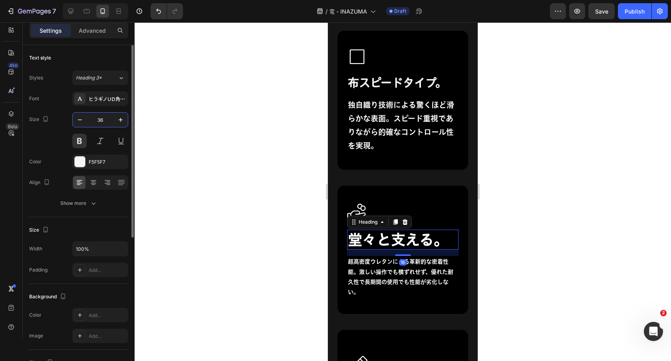
click at [104, 121] on input "36" at bounding box center [100, 120] width 26 height 14
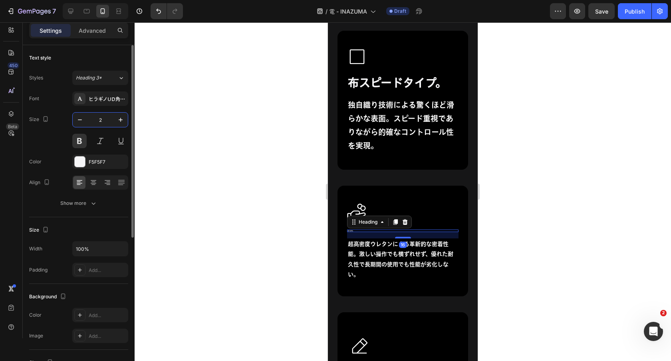
type input "28"
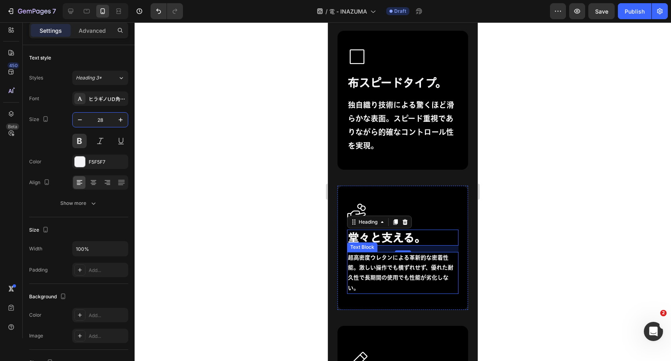
click at [376, 278] on p "超高密度ウレタンによる革新的な密着性能。激しい操作でも横ずれせず、優れた耐久性で長期間の使用でも性能が劣化しない。" at bounding box center [403, 273] width 110 height 40
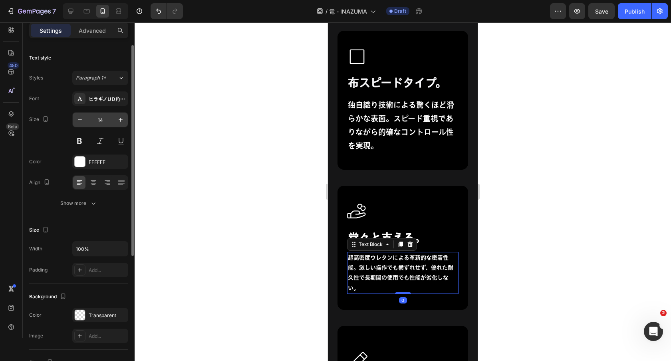
click at [99, 122] on input "14" at bounding box center [100, 120] width 26 height 14
type input "1"
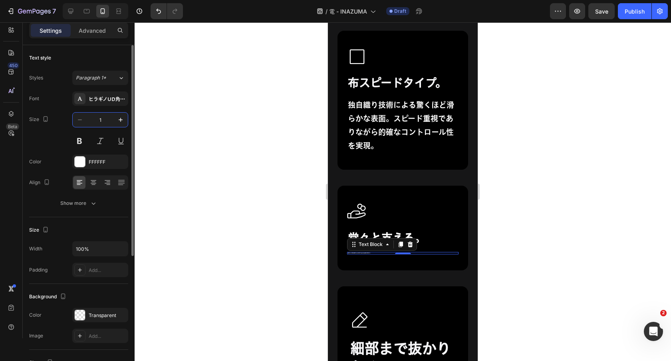
type input "19"
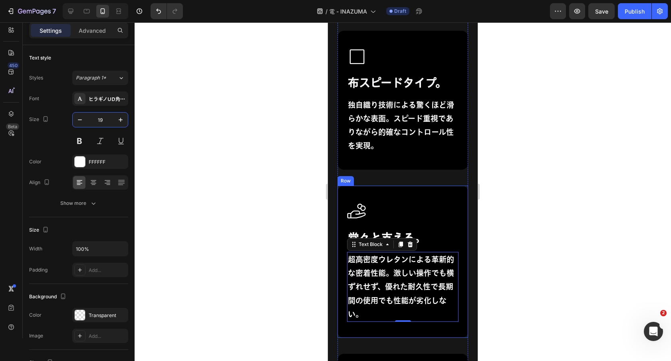
click at [400, 186] on div "Icon 堂々と支える。 Heading 超高密度ウレタンによる革新的な密着性能。激しい操作でも横ずれせず、優れた耐久性で長期間の使用でも性能が劣化しない。 …" at bounding box center [403, 262] width 131 height 152
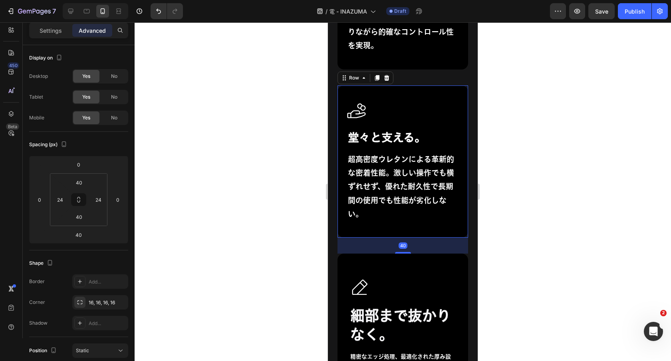
scroll to position [4311, 0]
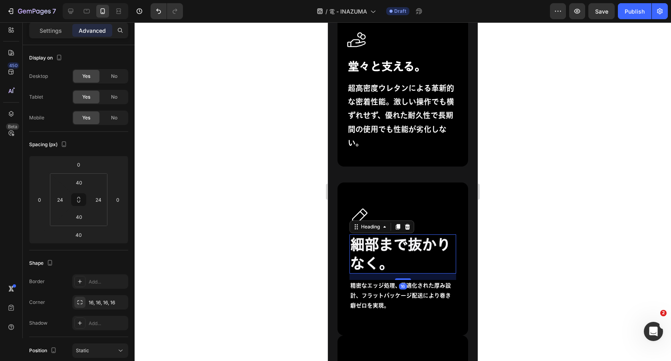
click at [398, 243] on h2 "細部まで抜かりなく。" at bounding box center [403, 254] width 107 height 39
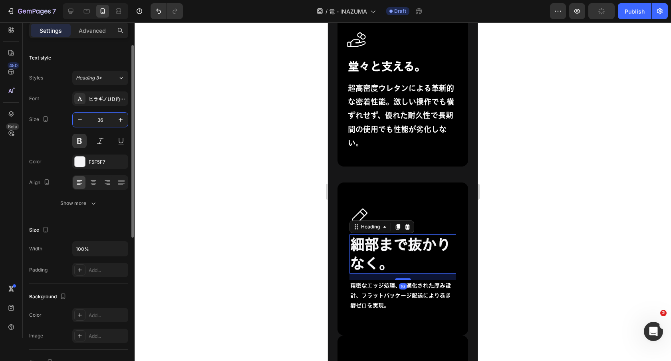
click at [102, 121] on input "36" at bounding box center [100, 120] width 26 height 14
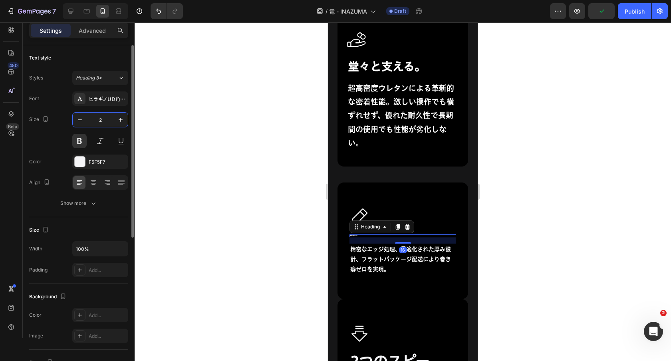
type input "28"
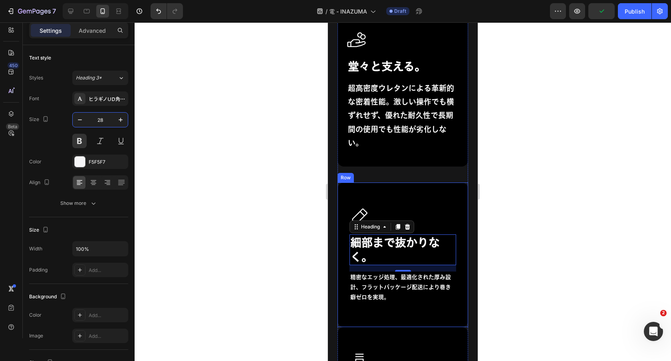
click at [357, 285] on p "精密なエッジ処理、最適化された厚み設計、フラットパッケージ配送により巻き癖ゼロを実現。" at bounding box center [402, 287] width 105 height 30
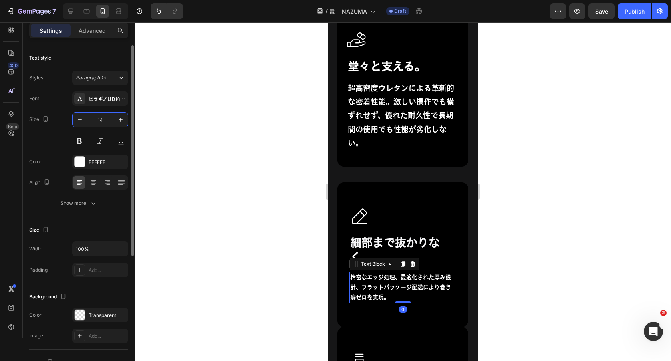
click at [97, 117] on input "14" at bounding box center [100, 120] width 26 height 14
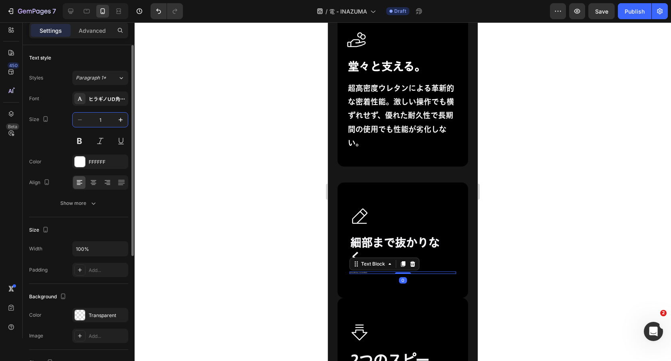
type input "19"
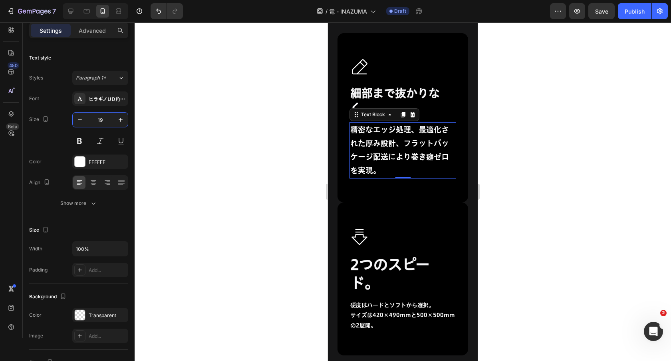
scroll to position [4502, 0]
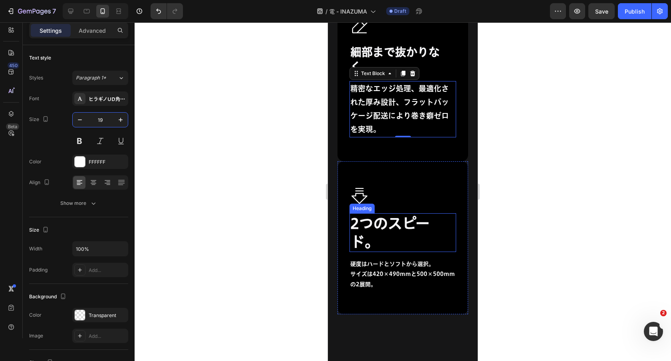
click at [388, 246] on h2 "2つのスピード。" at bounding box center [403, 232] width 107 height 39
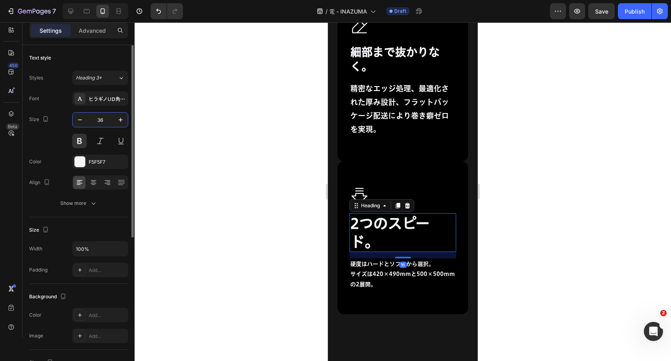
click at [96, 121] on input "36" at bounding box center [100, 120] width 26 height 14
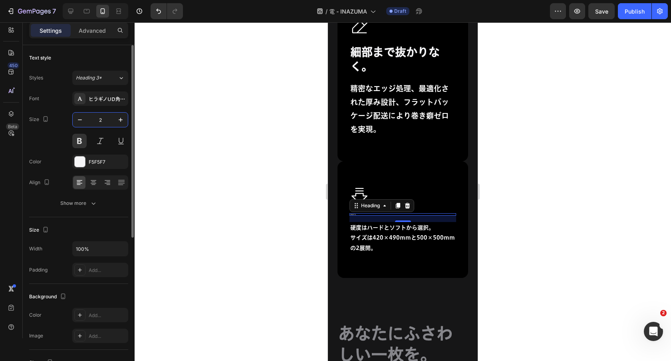
type input "28"
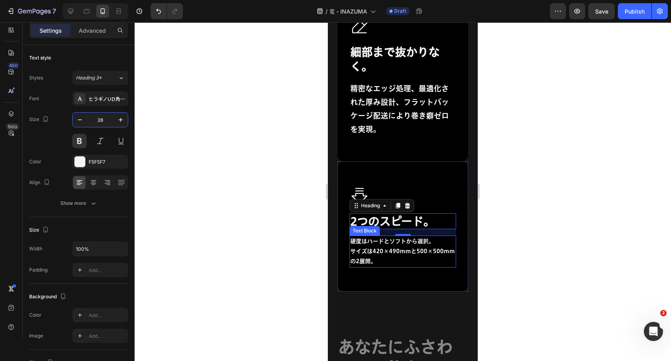
click at [403, 256] on p "サイズは420×490mmと500×500mmの2展開。" at bounding box center [402, 257] width 105 height 20
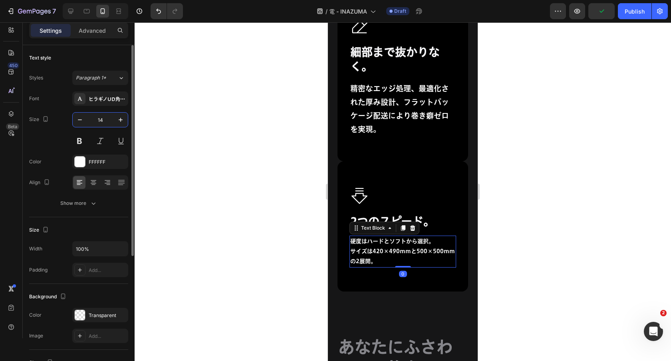
click at [104, 119] on input "14" at bounding box center [100, 120] width 26 height 14
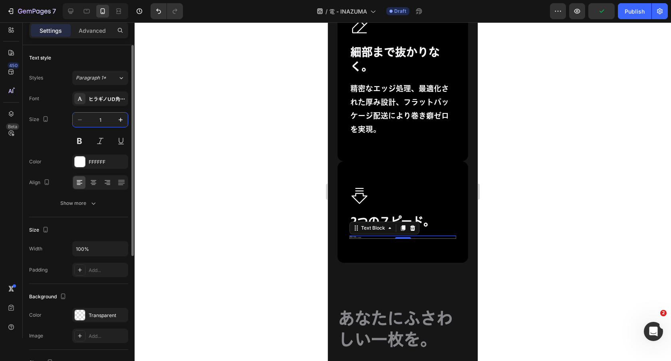
type input "19"
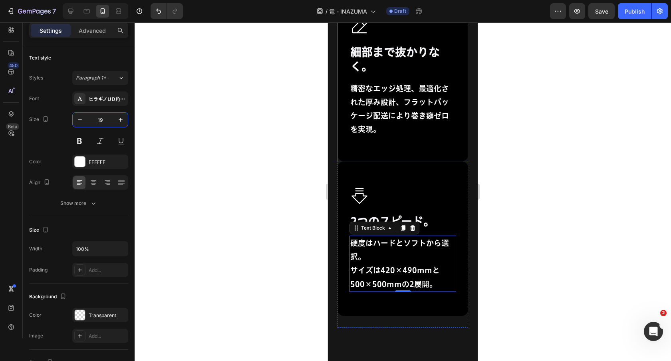
click at [370, 149] on div "Icon 細部まで抜かりなく。 Heading 精密なエッジ処理、最適化された厚み設計、フラットパッケージ配送により巻き癖ゼロを実現。 Text Block …" at bounding box center [403, 76] width 131 height 169
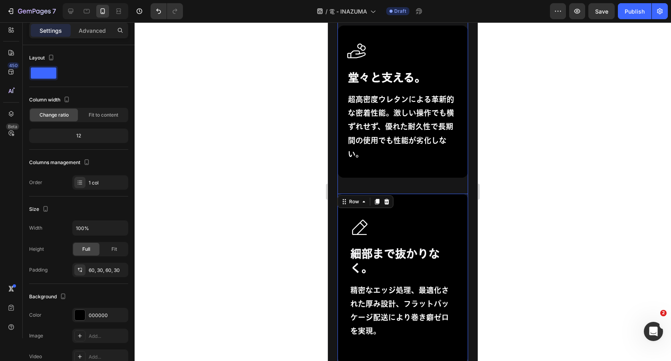
scroll to position [4219, 0]
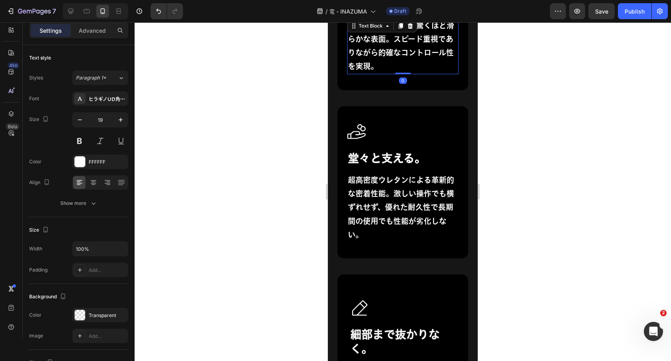
click at [437, 60] on p "独自織り技術による驚くほど滑らかな表面。スピード重視でありながら的確なコントロール性を実現。" at bounding box center [403, 46] width 110 height 55
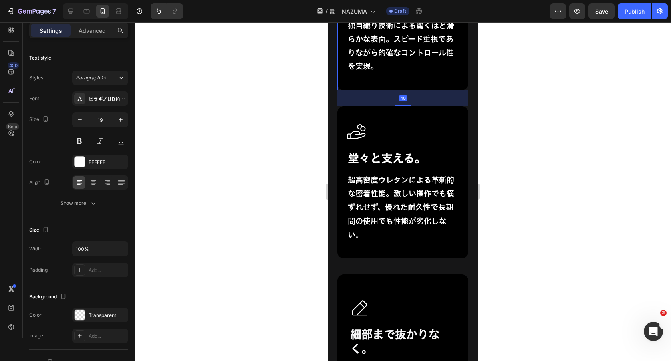
click at [433, 88] on div "Icon 布スピードタイプ。 Heading 独自織り技術による驚くほど滑らかな表面。スピード重視でありながら的確なコントロール性を実現。 Text Bloc…" at bounding box center [403, 20] width 131 height 139
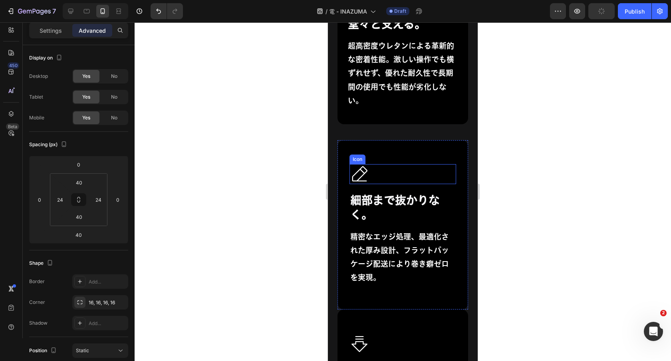
scroll to position [4354, 0]
click at [433, 146] on div "Icon 細部まで抜かりなく。 Heading 精密なエッジ処理、最適化された厚み設計、フラットパッケージ配送により巻き癖ゼロを実現。 Text Block …" at bounding box center [403, 224] width 131 height 169
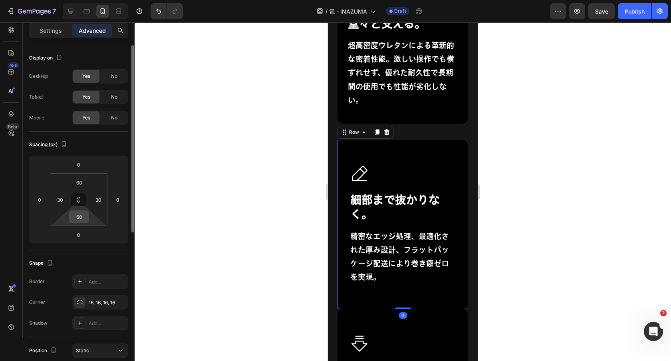
click at [82, 219] on input "60" at bounding box center [79, 217] width 16 height 12
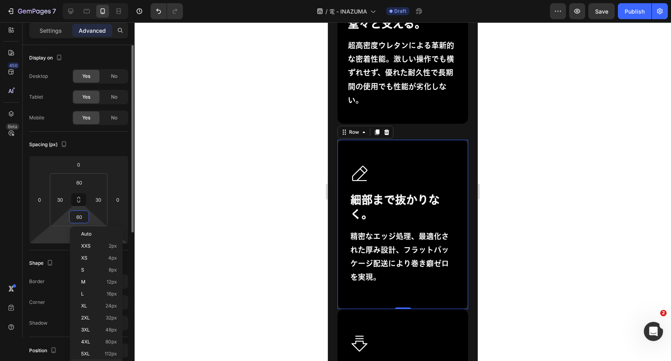
click at [59, 0] on html "7 Version history / 電 - INAZUMA Draft Preview Save Publish 450 Beta Sections(18…" at bounding box center [335, 0] width 671 height 0
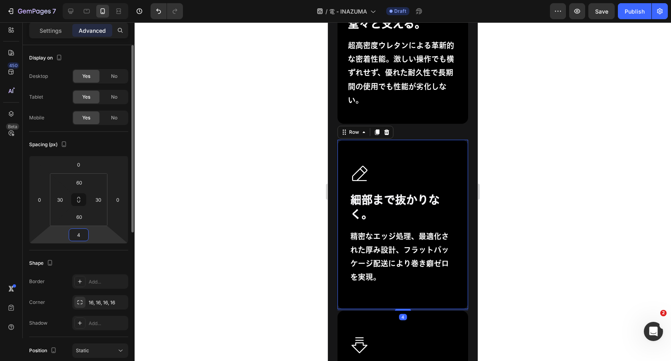
type input "40"
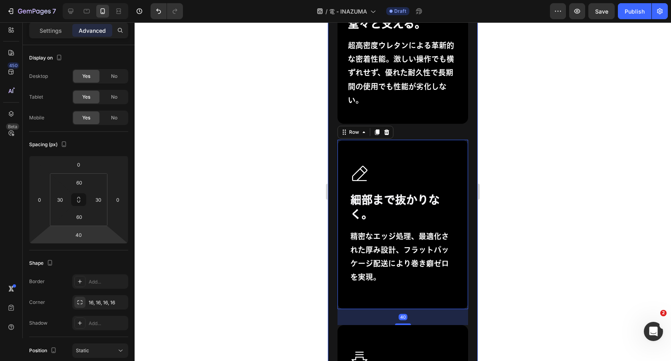
click at [489, 156] on div at bounding box center [403, 191] width 537 height 339
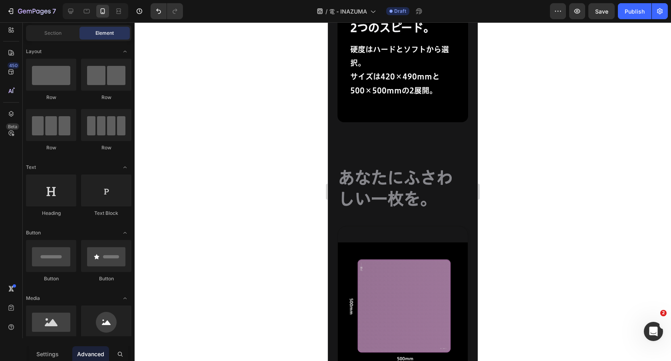
scroll to position [4712, 0]
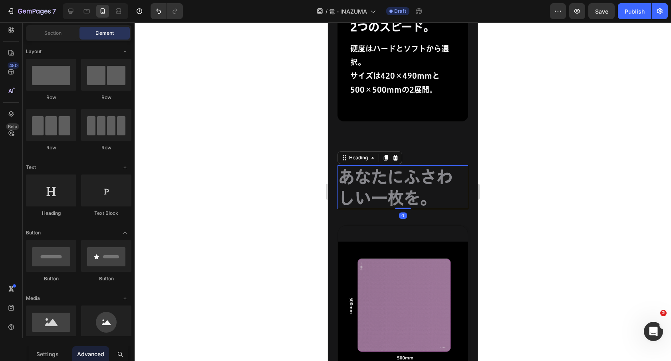
click at [414, 181] on h2 "あなたにふさわしい一枚を。" at bounding box center [403, 187] width 131 height 44
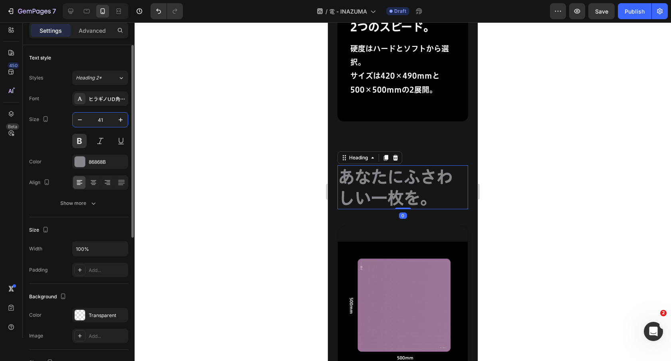
click at [103, 115] on input "41" at bounding box center [100, 120] width 26 height 14
type input "32"
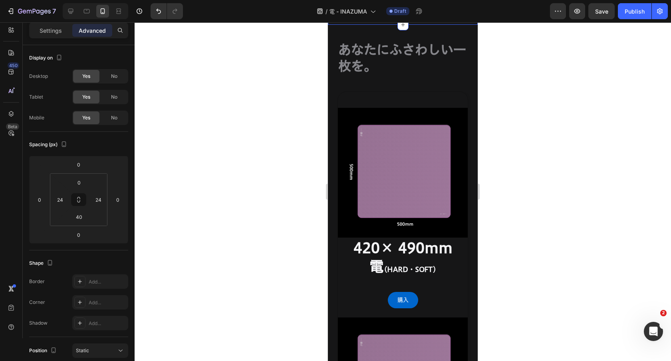
scroll to position [4838, 0]
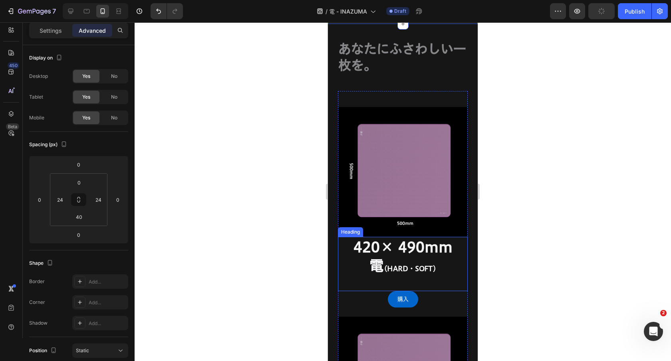
click at [434, 249] on h2 "420× 490mm 電 (HARD・SOFT)" at bounding box center [403, 258] width 130 height 42
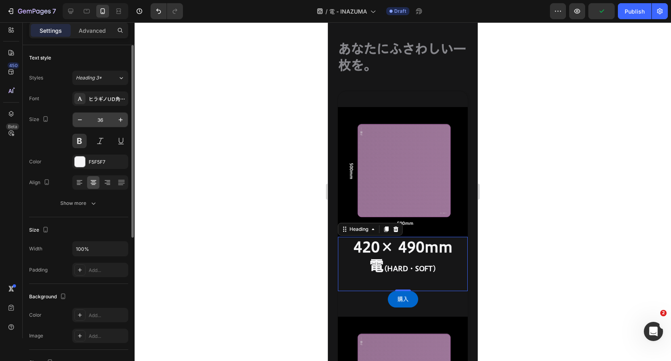
click at [105, 120] on input "36" at bounding box center [100, 120] width 26 height 14
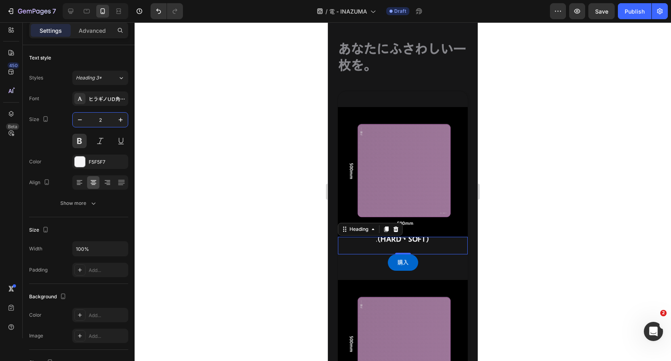
type input "26"
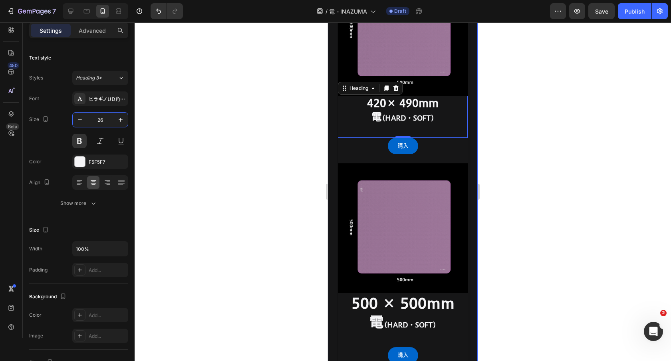
scroll to position [5047, 0]
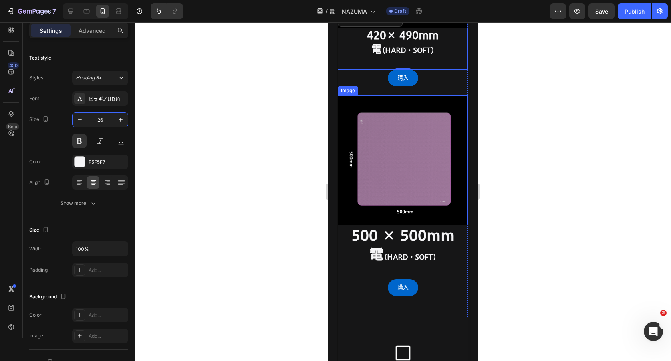
click at [422, 235] on h2 "500 × 500mm 電 (HARD・SOFT)" at bounding box center [403, 246] width 130 height 42
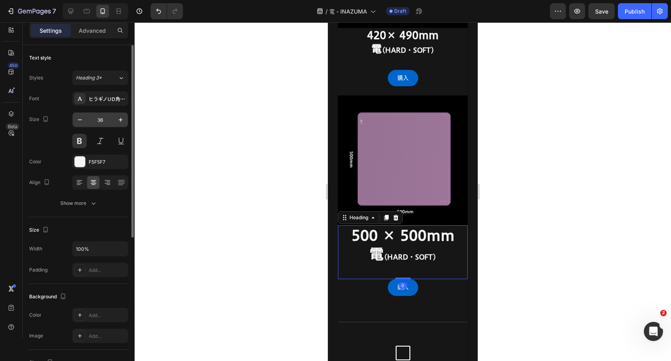
click at [103, 118] on input "36" at bounding box center [100, 120] width 26 height 14
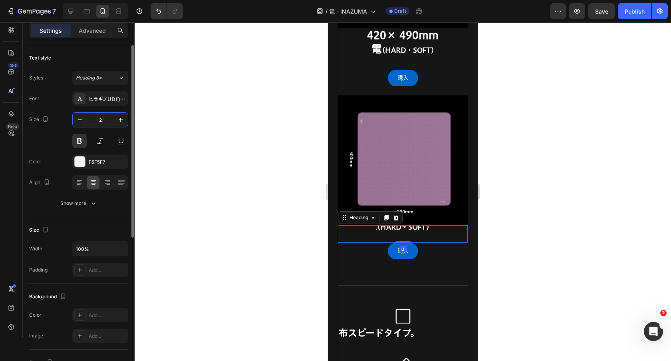
type input "26"
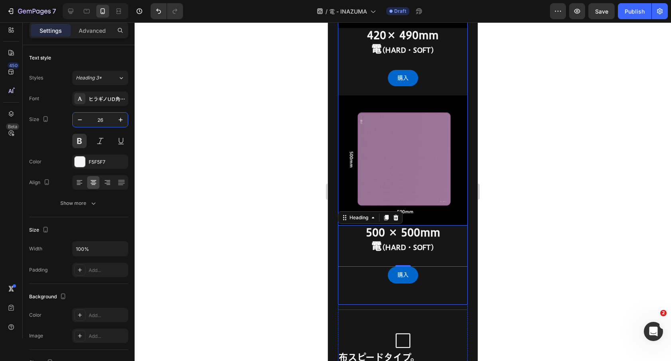
click at [364, 94] on div "購入 Button" at bounding box center [403, 83] width 130 height 26
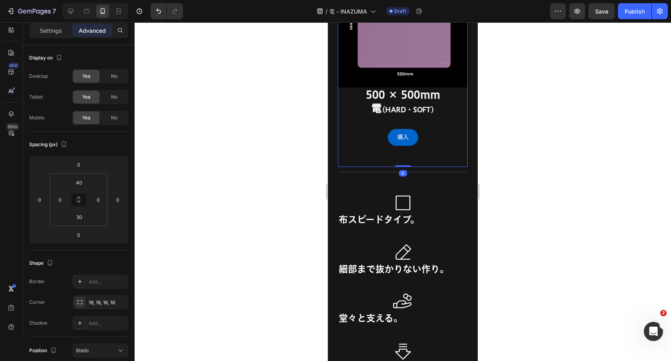
scroll to position [5186, 0]
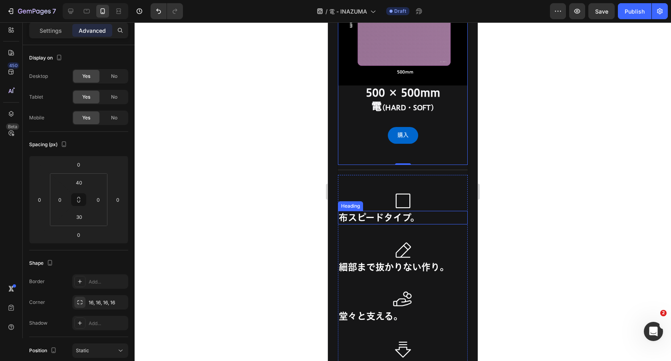
click at [366, 218] on h2 "布スピードタイプ。" at bounding box center [403, 218] width 130 height 14
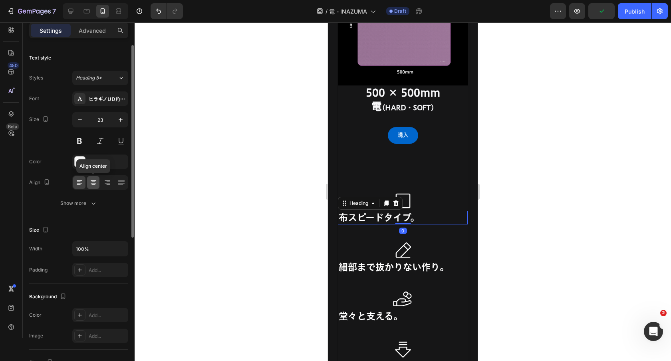
click at [94, 184] on icon at bounding box center [93, 183] width 8 height 8
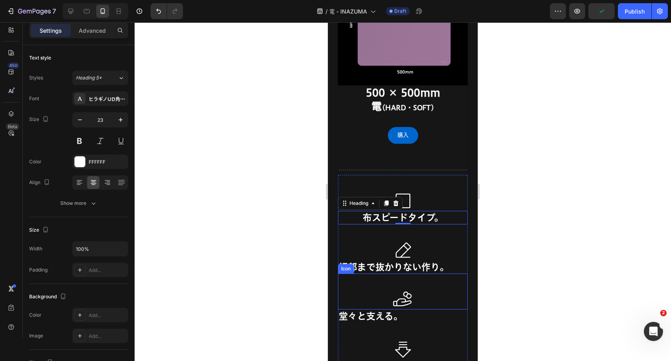
click at [447, 276] on div "Icon" at bounding box center [403, 292] width 130 height 36
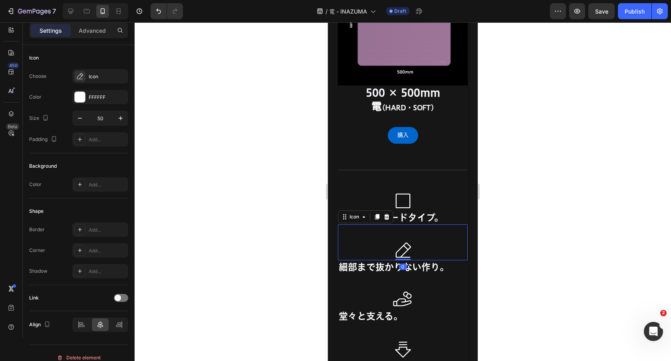
click at [447, 258] on div "Icon 0" at bounding box center [403, 243] width 130 height 36
click at [445, 264] on h2 "細部まで抜かりない作り。" at bounding box center [403, 267] width 130 height 14
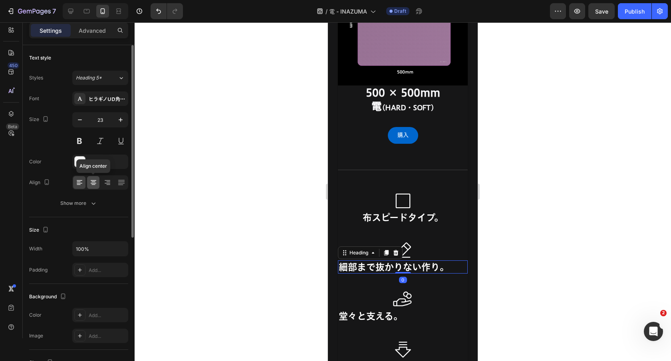
click at [97, 179] on icon at bounding box center [93, 183] width 8 height 8
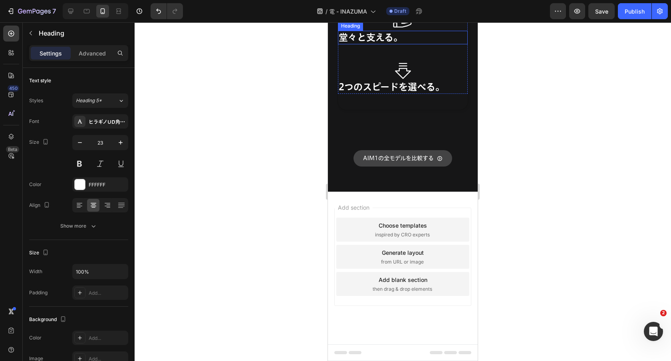
scroll to position [23, 0]
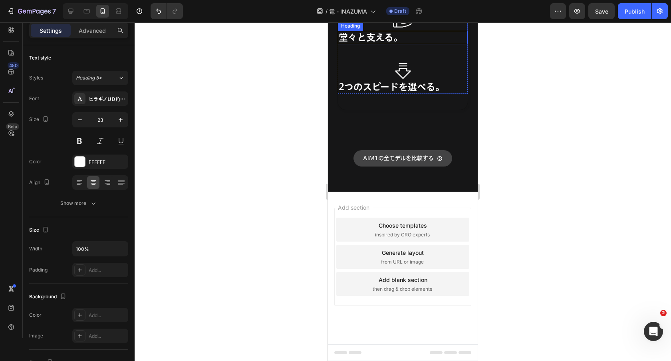
click at [419, 44] on h2 "堂々と支える。" at bounding box center [403, 38] width 130 height 14
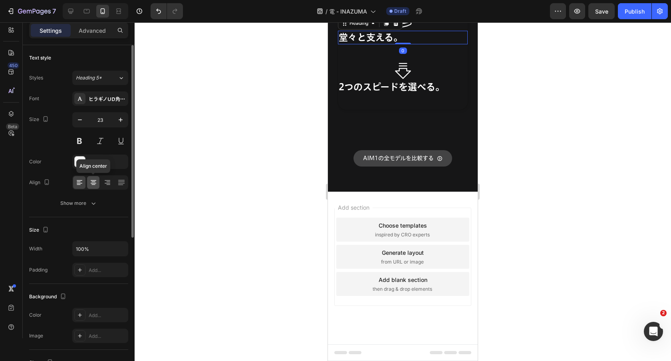
click at [92, 184] on icon at bounding box center [93, 183] width 8 height 8
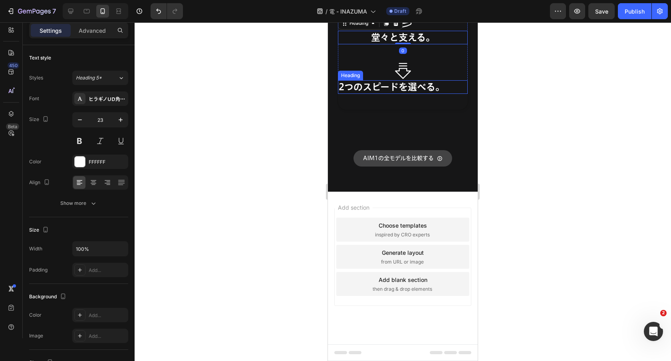
click at [396, 91] on strong "2つのスピードを選べる。" at bounding box center [392, 86] width 106 height 9
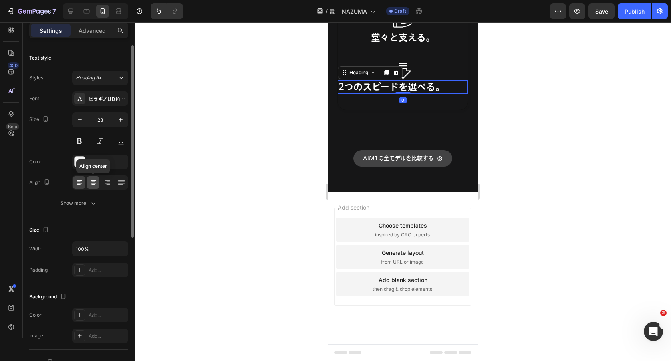
click at [94, 182] on icon at bounding box center [93, 182] width 4 height 1
click at [103, 122] on input "23" at bounding box center [100, 120] width 26 height 14
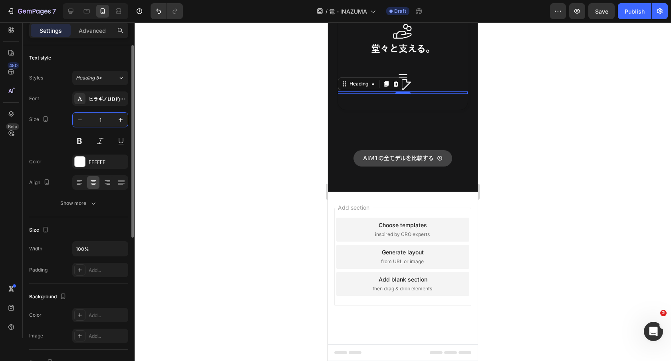
type input "17"
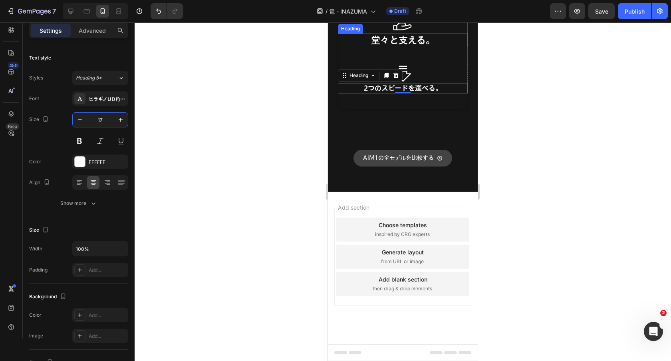
click at [378, 45] on strong "堂々と支える。" at bounding box center [403, 40] width 64 height 9
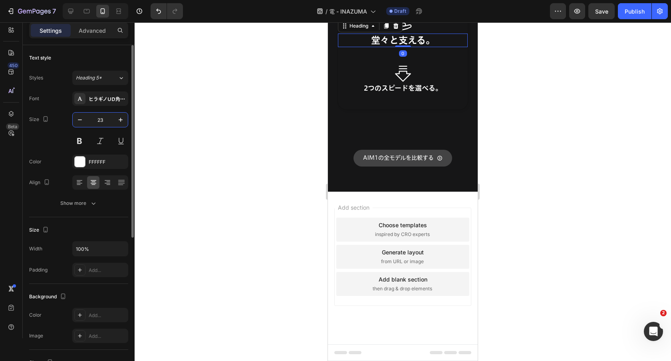
click at [101, 119] on input "23" at bounding box center [100, 120] width 26 height 14
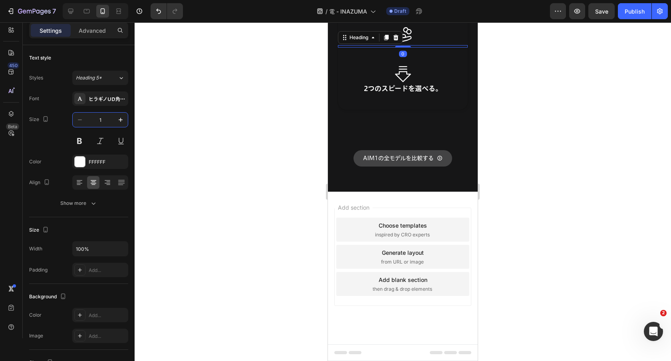
type input "17"
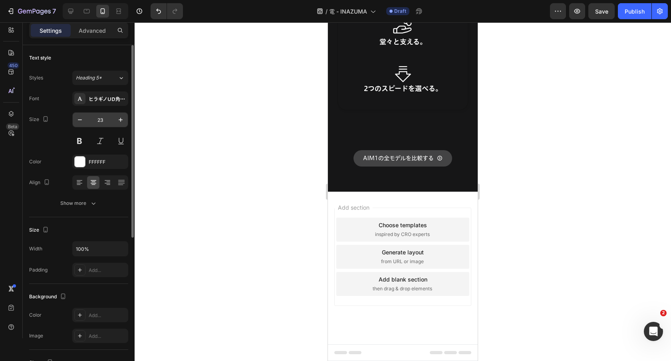
click at [102, 120] on input "23" at bounding box center [100, 120] width 26 height 14
type input "17"
click at [101, 118] on input "23" at bounding box center [100, 120] width 26 height 14
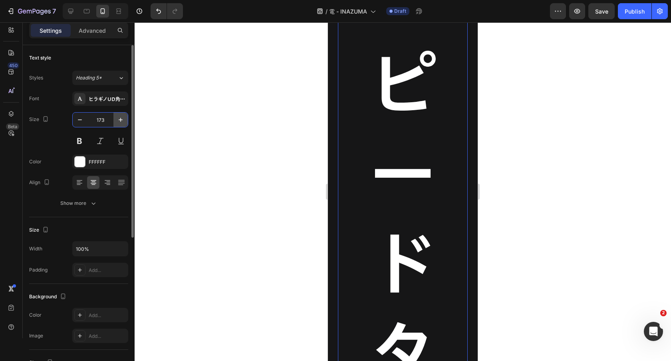
type input "17"
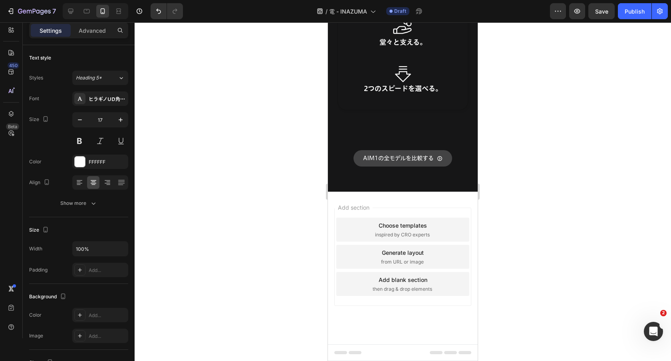
click at [566, 101] on div at bounding box center [403, 191] width 537 height 339
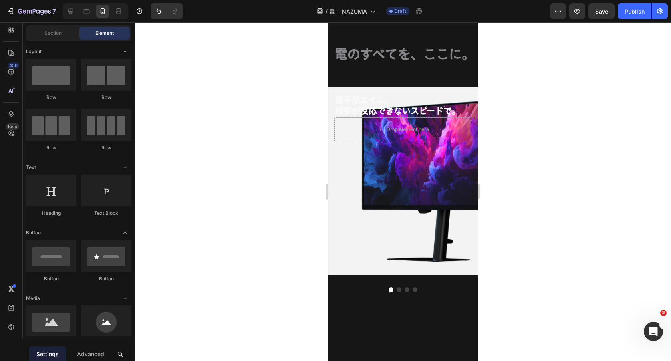
scroll to position [0, 0]
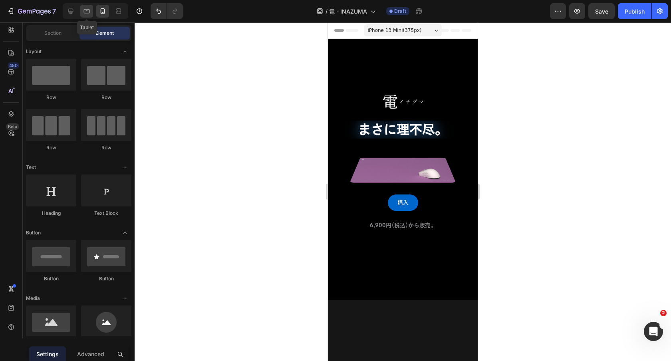
click at [91, 10] on div at bounding box center [86, 11] width 13 height 13
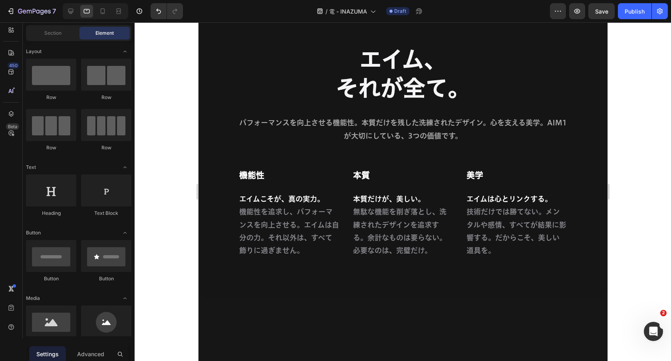
scroll to position [4446, 0]
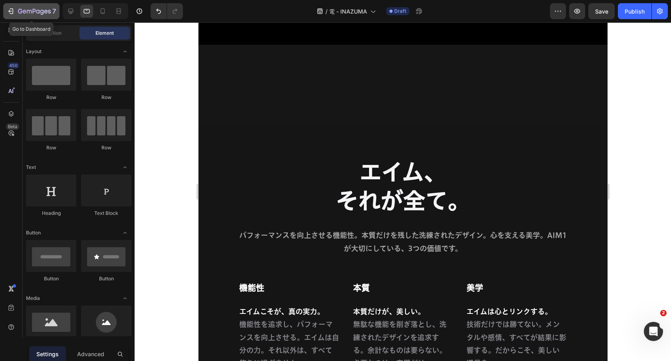
click at [23, 7] on div "7" at bounding box center [37, 11] width 38 height 10
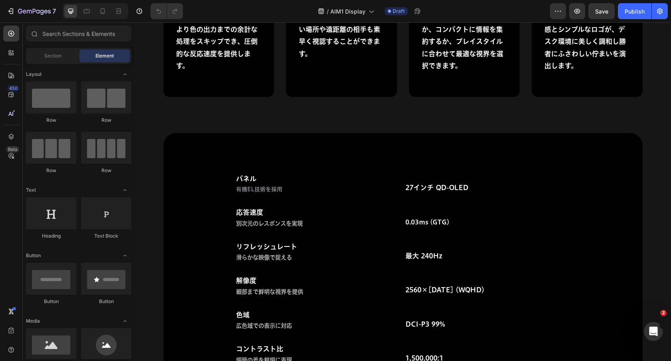
scroll to position [7017, 0]
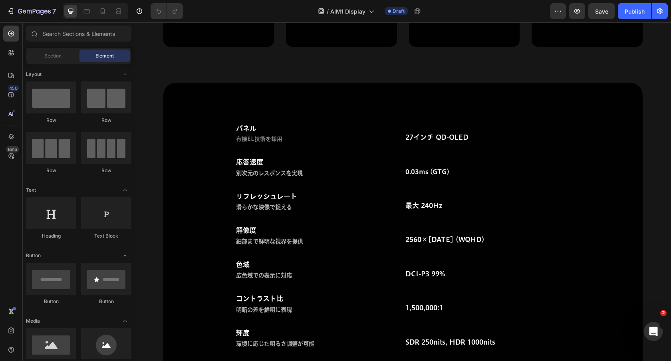
click at [96, 10] on div at bounding box center [96, 11] width 66 height 16
click at [100, 10] on icon at bounding box center [103, 11] width 8 height 8
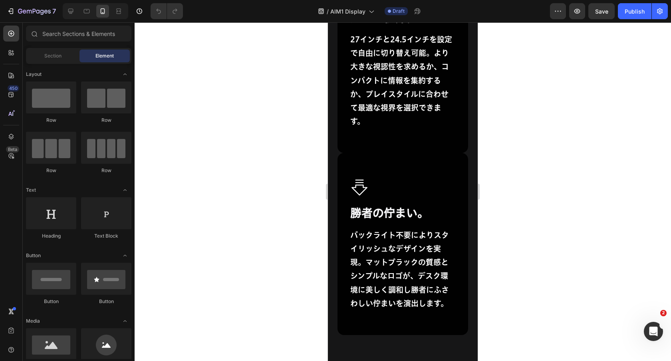
scroll to position [6824, 0]
click at [355, 130] on div "Icon 選べる視界。 Heading 27インチと24.5インチを設定で自由に切り替え可能。より大きな視認性を求めるか、コンパクトに情報を集約するか、プレイ…" at bounding box center [403, 55] width 131 height 196
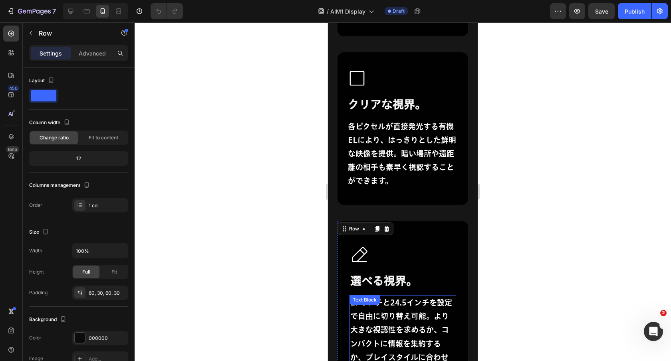
scroll to position [6514, 0]
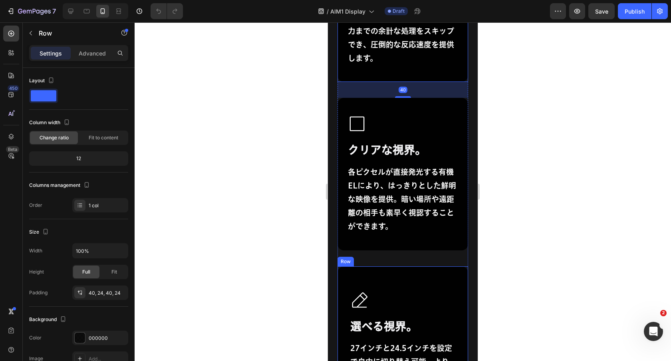
click at [412, 270] on div "Icon 選べる視界。 Heading 27インチと24.5インチを設定で自由に切り替え可能。より大きな視認性を求めるか、コンパクトに情報を集約するか、プレイ…" at bounding box center [403, 364] width 131 height 196
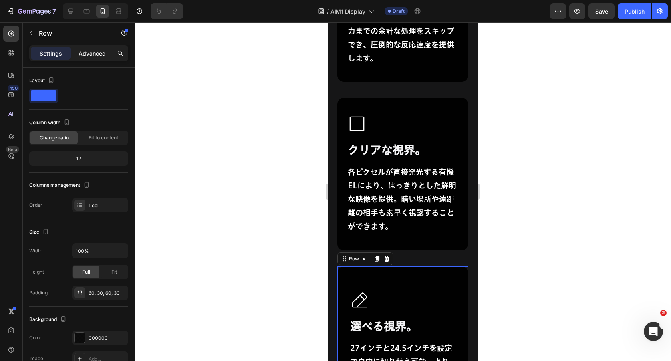
click at [99, 58] on div "Advanced" at bounding box center [92, 53] width 40 height 13
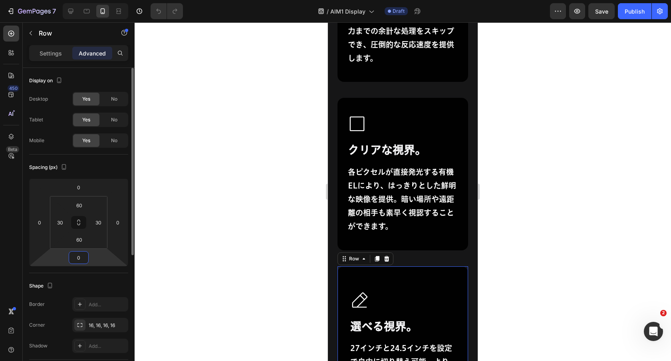
click at [80, 257] on input "0" at bounding box center [79, 258] width 16 height 12
type input "40"
click at [239, 213] on div at bounding box center [403, 191] width 537 height 339
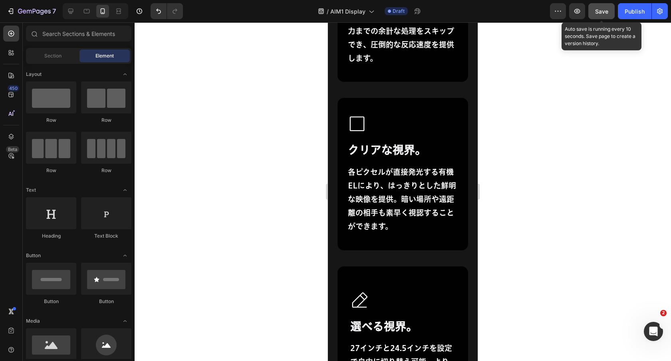
click at [606, 7] on div "Save" at bounding box center [601, 11] width 13 height 8
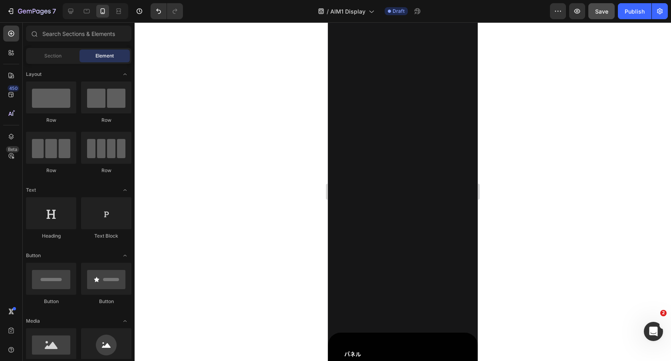
scroll to position [6663, 0]
